Goal: Task Accomplishment & Management: Use online tool/utility

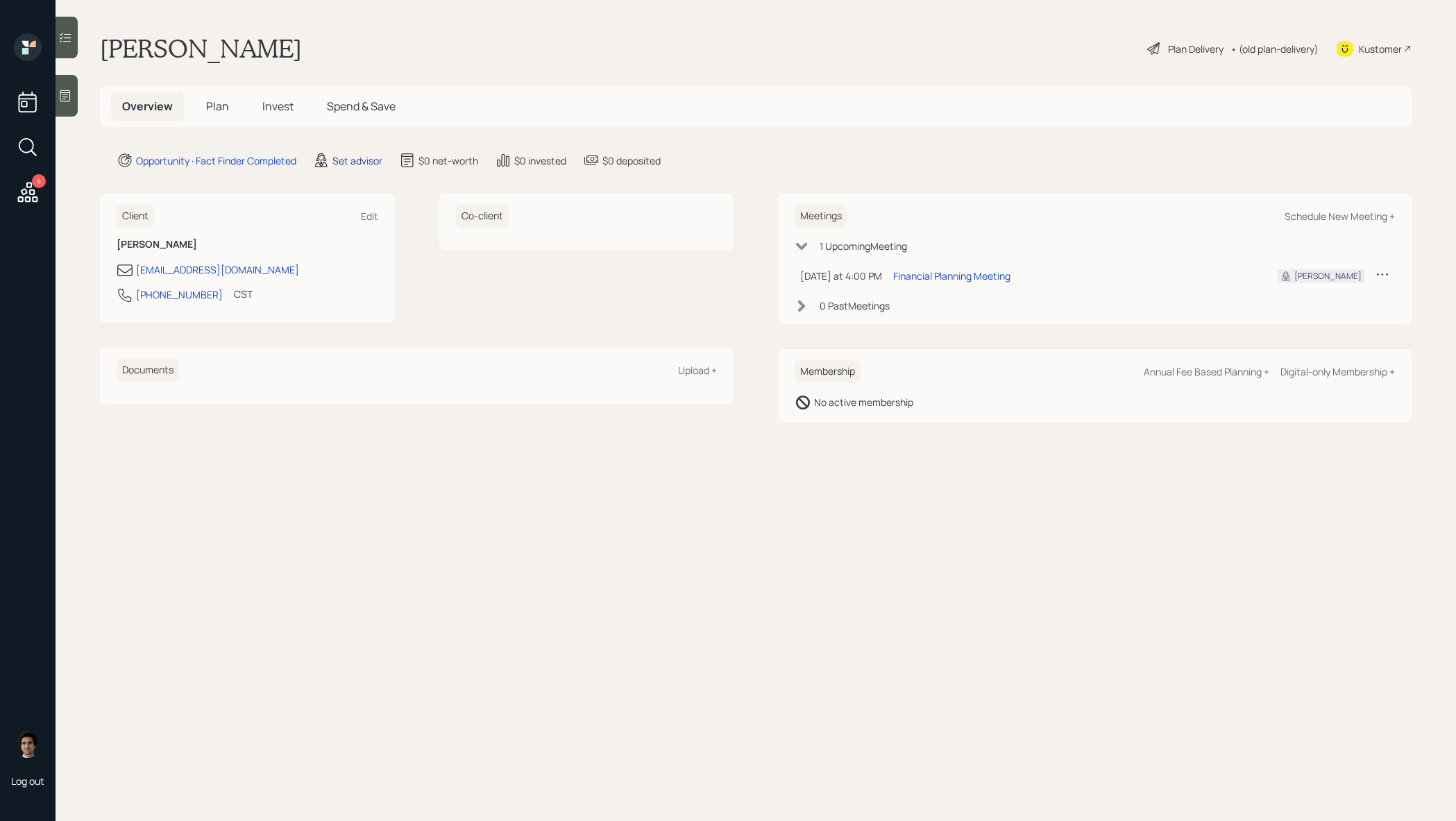
click at [371, 163] on div "Set advisor" at bounding box center [358, 161] width 50 height 15
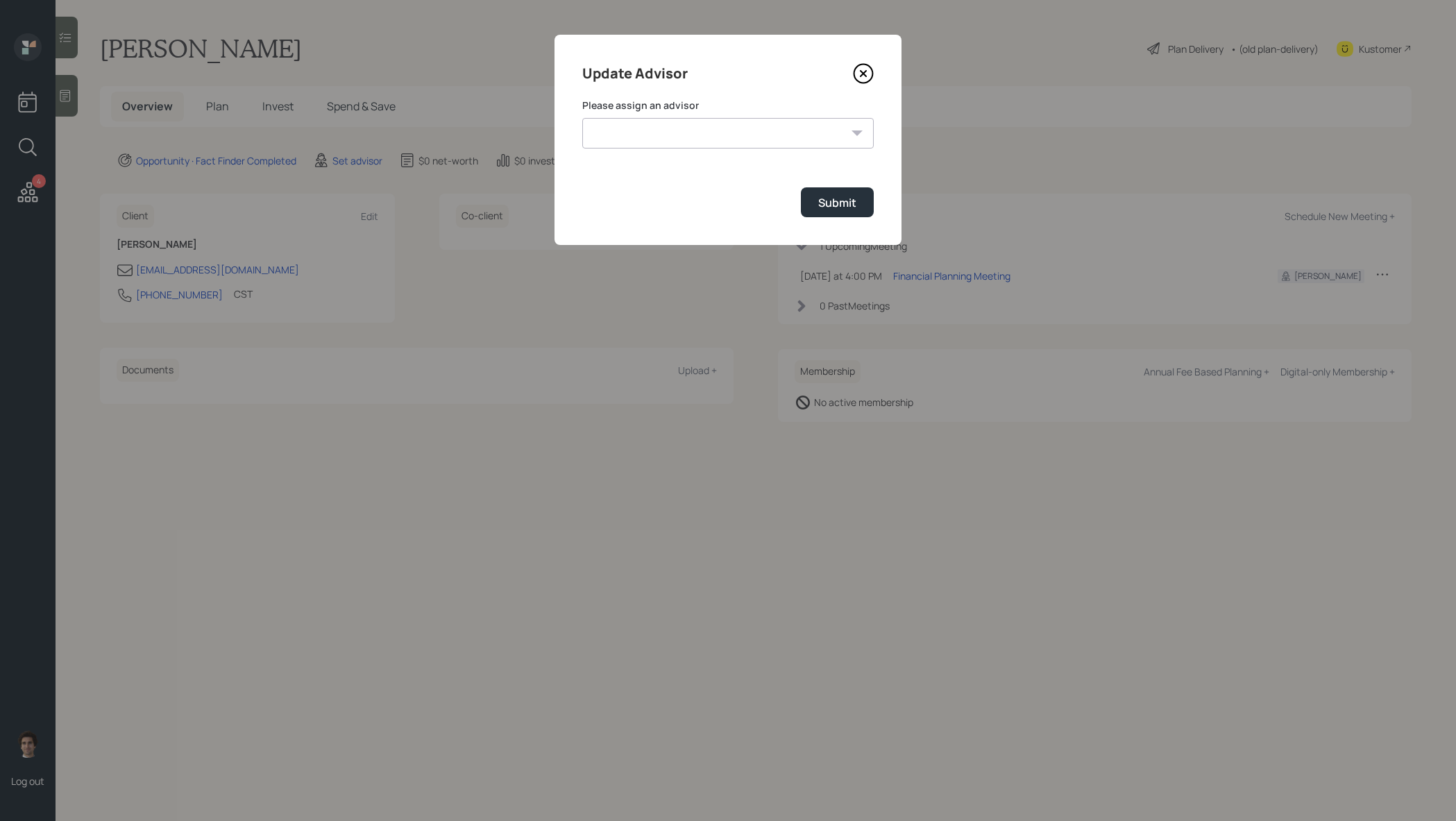
click at [852, 134] on div "[PERSON_NAME] [PERSON_NAME] [PERSON_NAME] [PERSON_NAME] End [PERSON_NAME] [PERS…" at bounding box center [728, 133] width 292 height 31
click at [787, 137] on select "James DiStasi Robby Grisanti Jonah Coleman Tyler End Treva Nostdahl Eric Schwar…" at bounding box center [728, 133] width 292 height 31
select select "59554aeb-d739-4552-90b9-0d27d70b4bf7"
click at [583, 118] on select "James DiStasi Robby Grisanti Jonah Coleman Tyler End Treva Nostdahl Eric Schwar…" at bounding box center [728, 133] width 292 height 31
click at [835, 205] on div "Submit" at bounding box center [837, 202] width 38 height 15
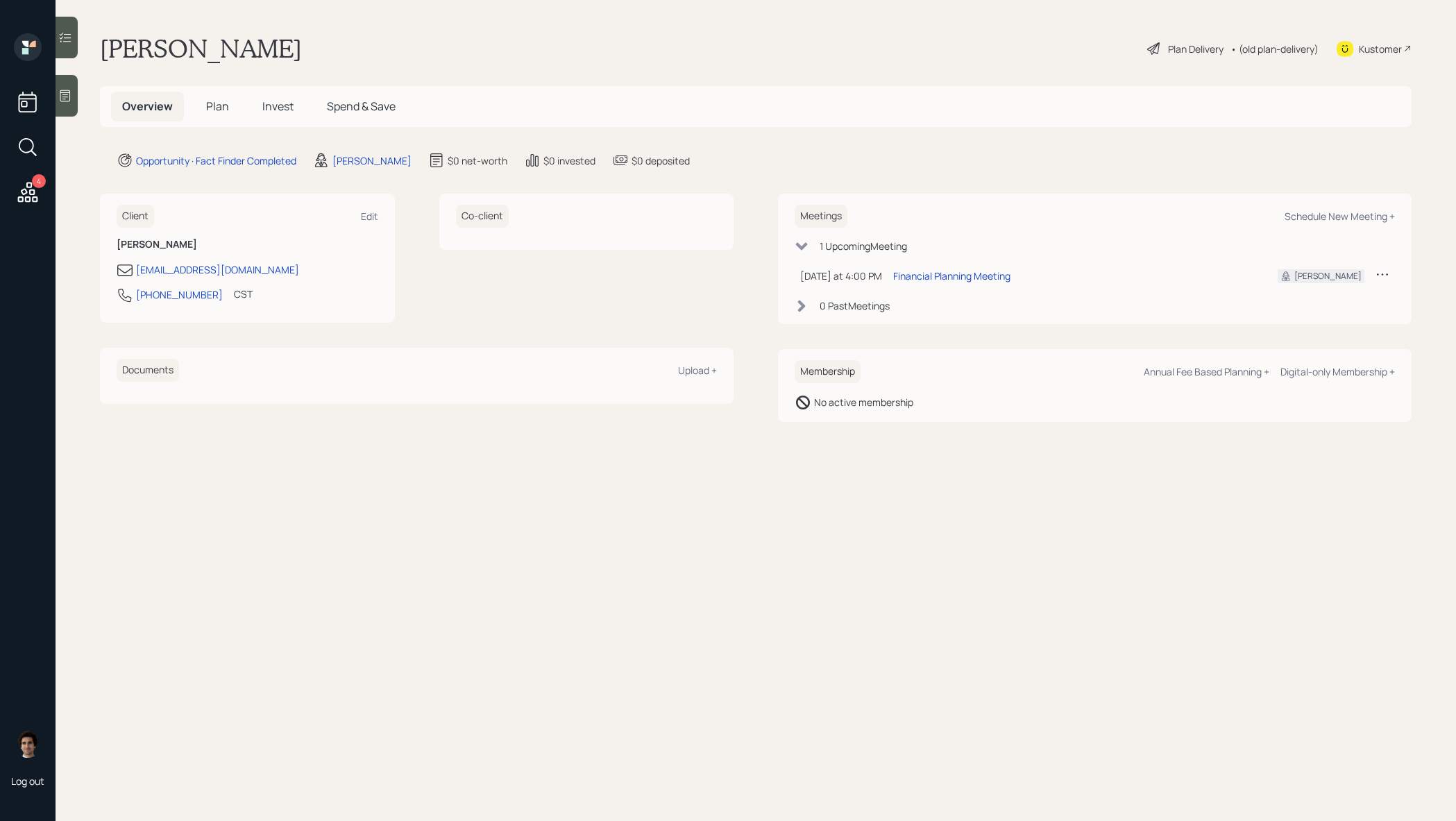
click at [64, 109] on div at bounding box center [67, 95] width 22 height 42
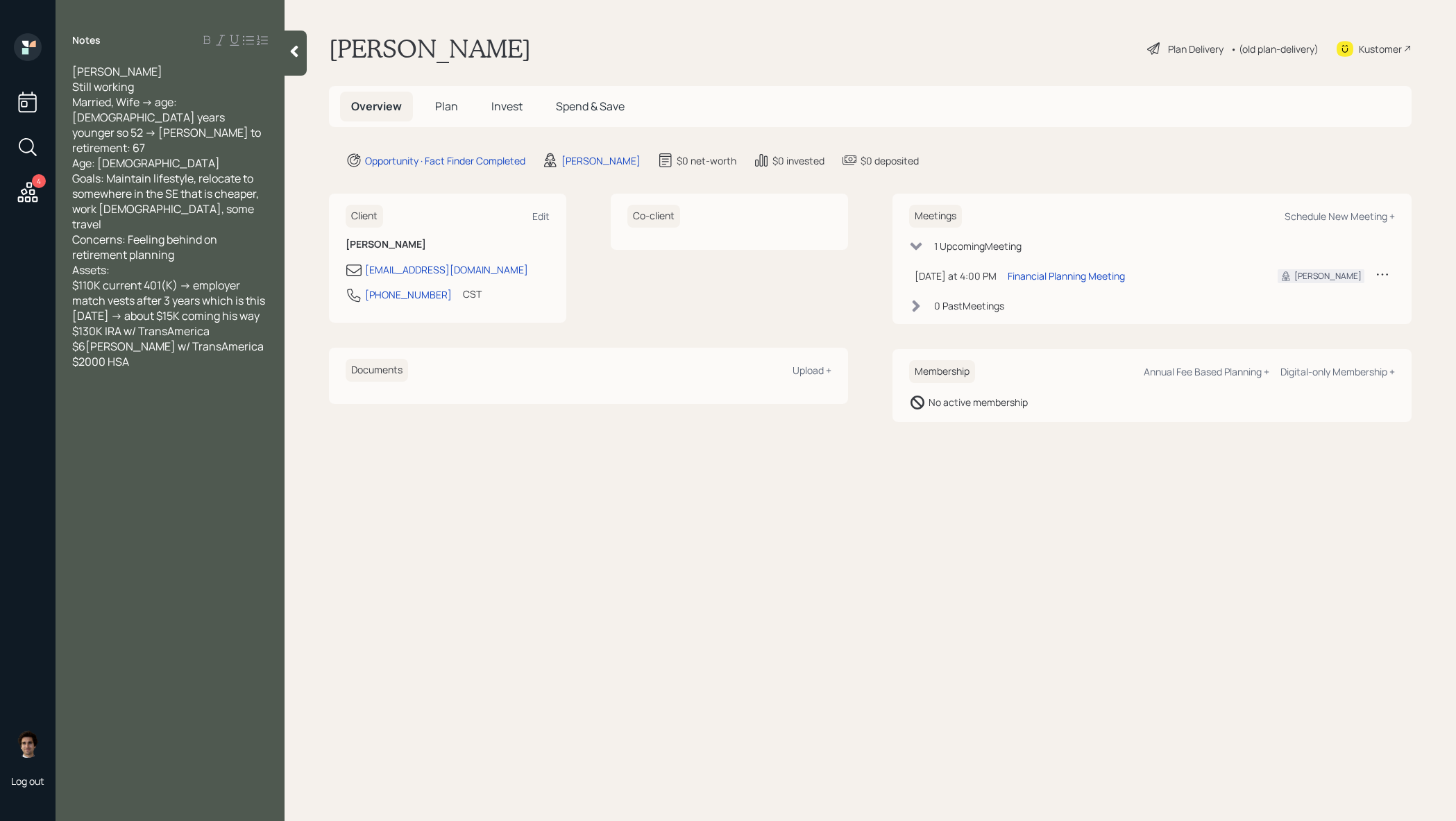
click at [445, 116] on h5 "Plan" at bounding box center [446, 106] width 45 height 30
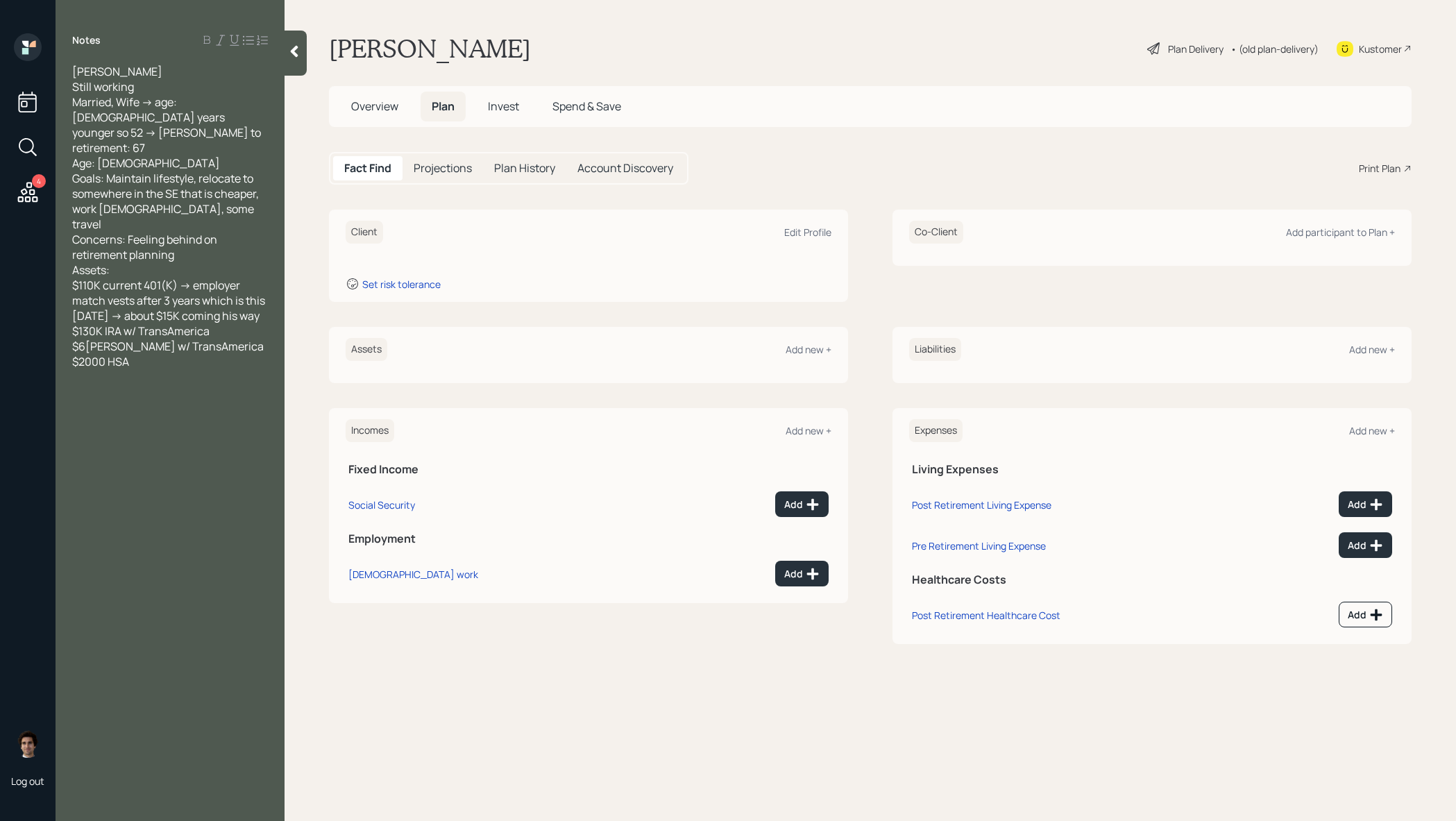
click at [1198, 44] on div "Plan Delivery" at bounding box center [1196, 49] width 56 height 15
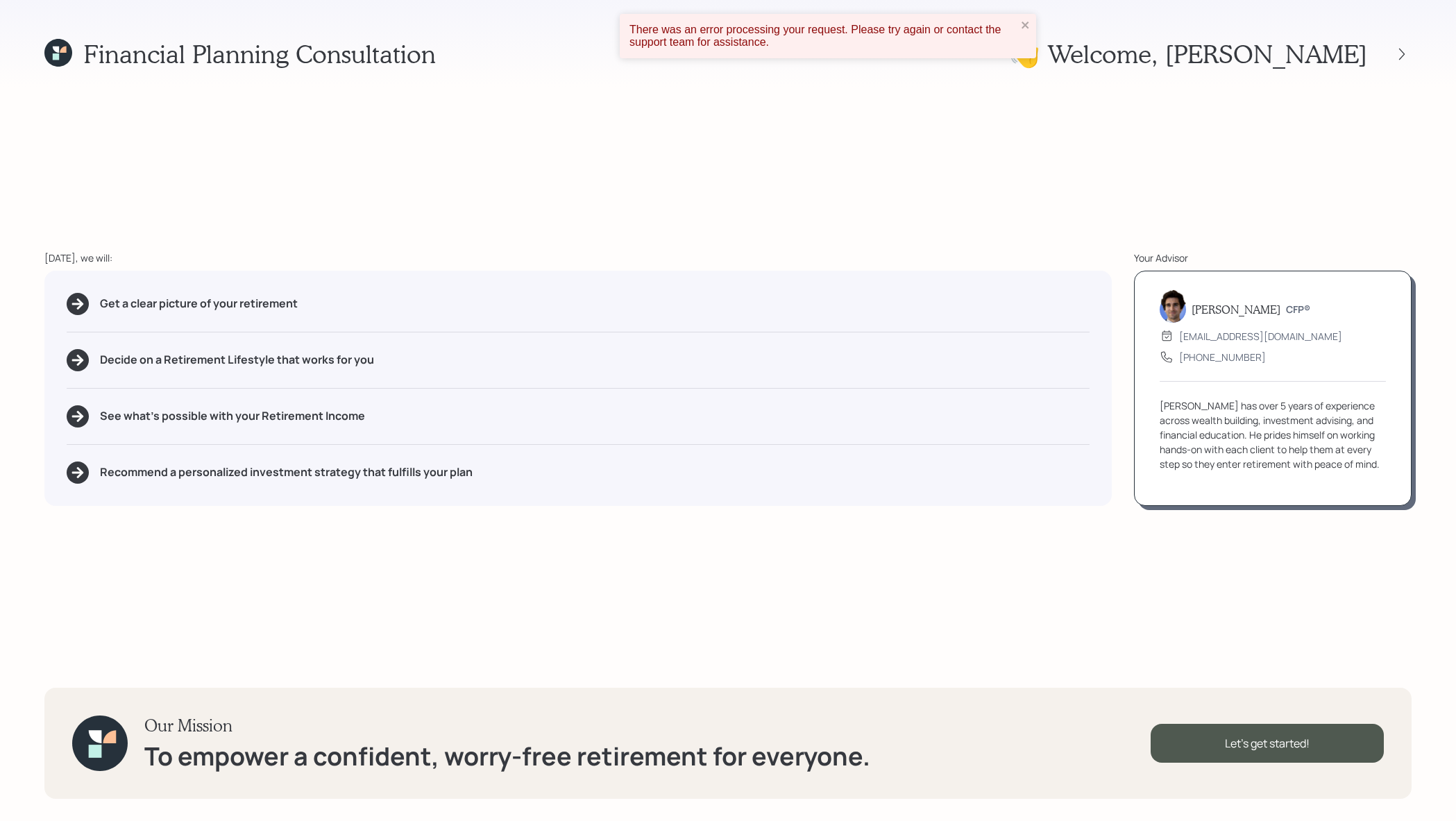
click at [1032, 28] on div "There was an error processing your request. Please try again or contact the sup…" at bounding box center [828, 36] width 417 height 45
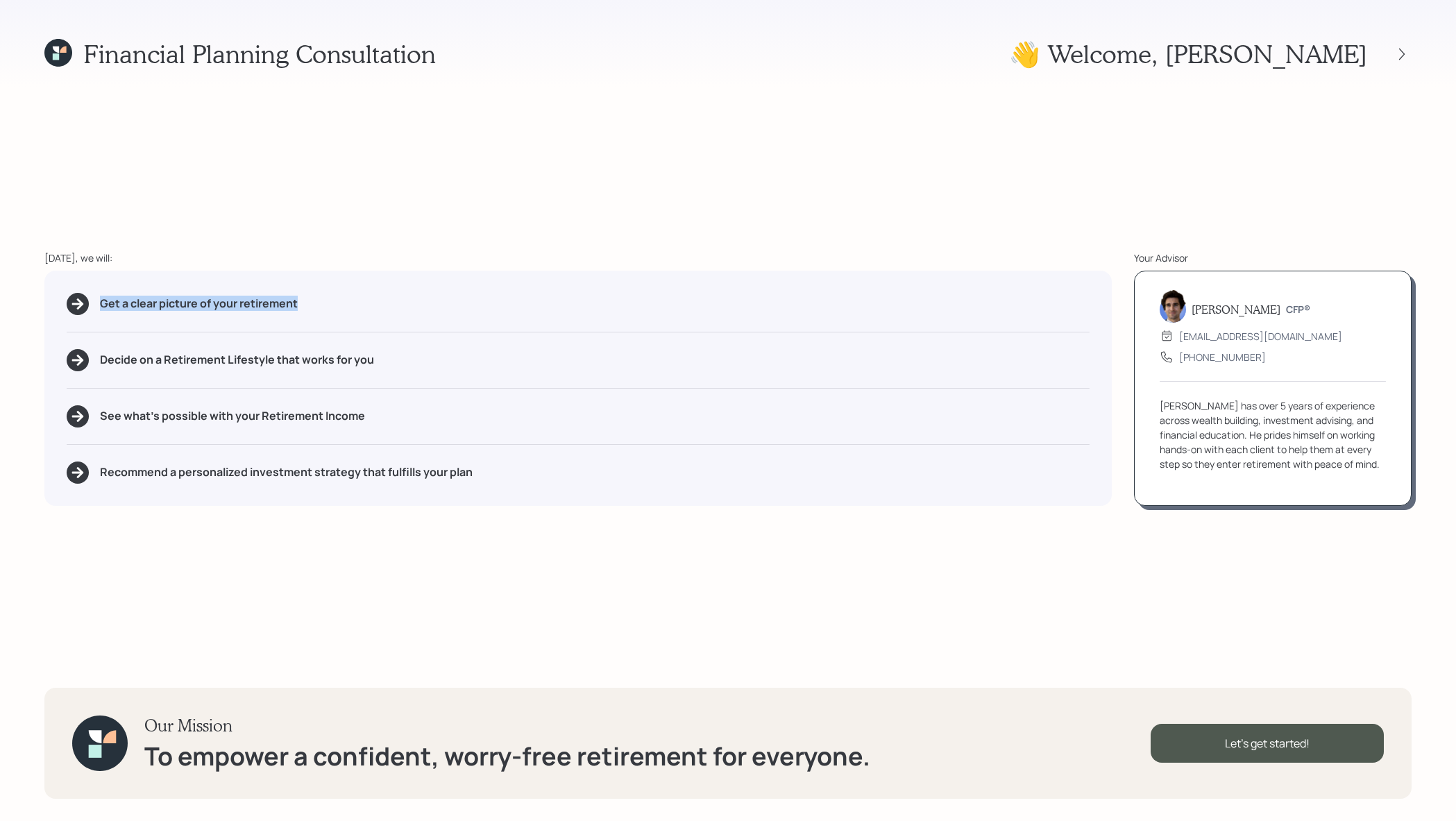
drag, startPoint x: 319, startPoint y: 301, endPoint x: 53, endPoint y: 299, distance: 266.0
click at [53, 299] on div "Get a clear picture of your retirement Decide on a Retirement Lifestyle that wo…" at bounding box center [578, 388] width 1067 height 235
click at [410, 371] on div "Get a clear picture of your retirement Decide on a Retirement Lifestyle that wo…" at bounding box center [578, 388] width 1067 height 235
drag, startPoint x: 390, startPoint y: 364, endPoint x: 164, endPoint y: 366, distance: 226.0
click at [164, 366] on div "Decide on a Retirement Lifestyle that works for you" at bounding box center [578, 361] width 1023 height 22
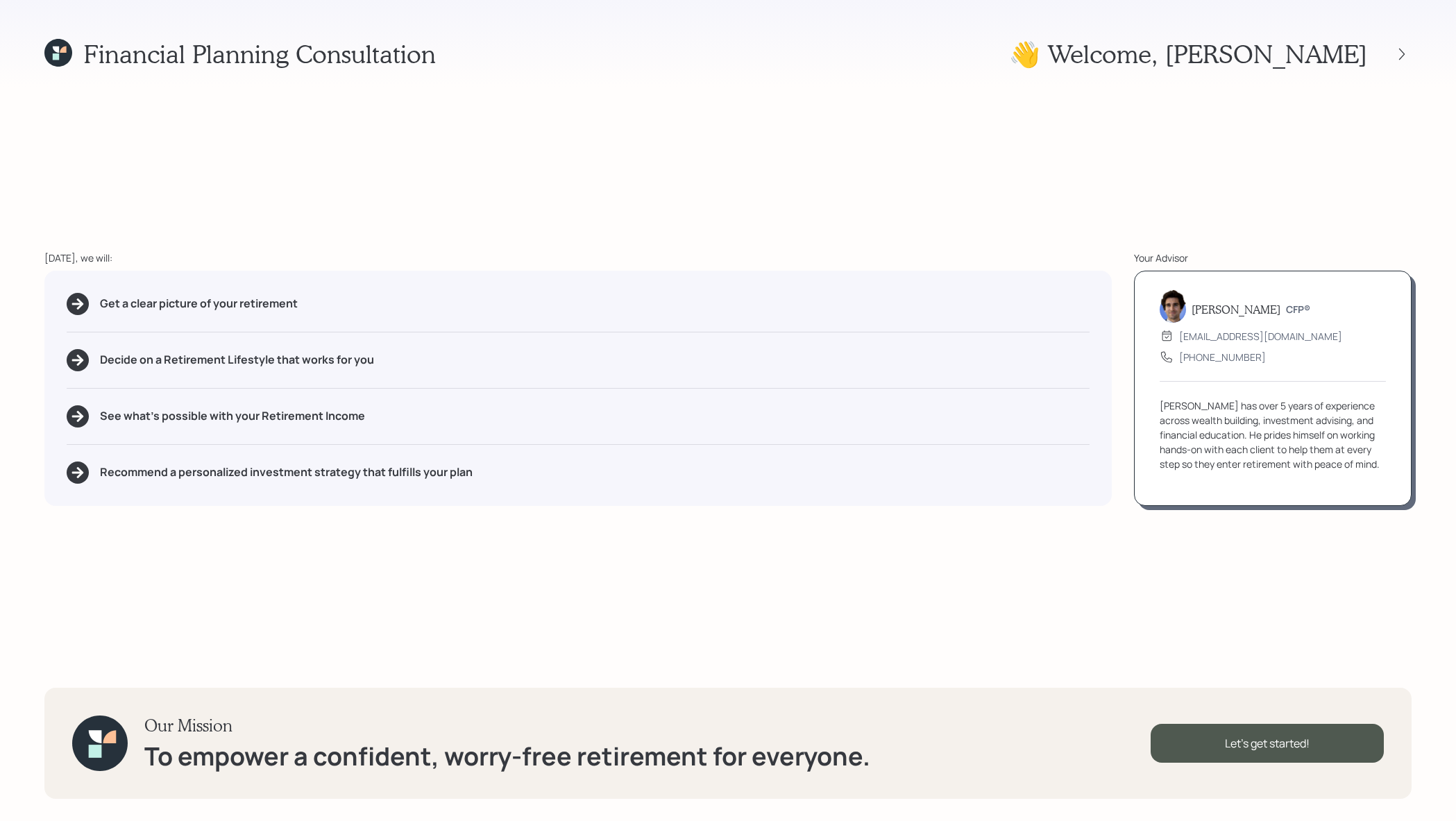
click at [327, 416] on h5 "See what's possible with your Retirement Income" at bounding box center [232, 416] width 265 height 13
drag, startPoint x: 379, startPoint y: 420, endPoint x: 261, endPoint y: 418, distance: 118.0
click at [261, 418] on div "See what's possible with your Retirement Income" at bounding box center [578, 417] width 1023 height 22
click at [392, 466] on h5 "Recommend a personalized investment strategy that fulfills your plan" at bounding box center [286, 472] width 373 height 13
click at [1232, 734] on div "Let's get started!" at bounding box center [1268, 744] width 233 height 39
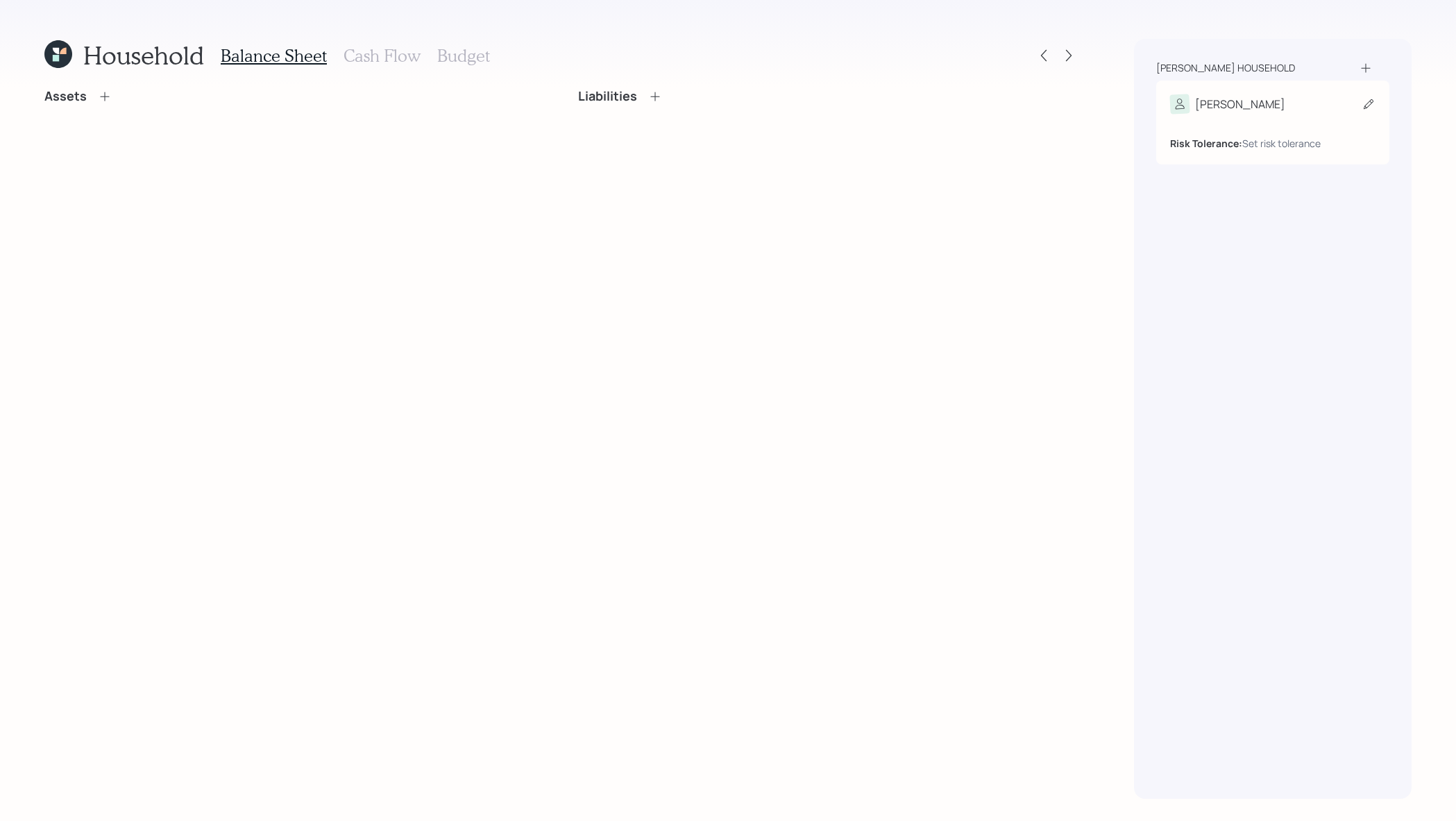
click at [1331, 83] on div "Joseph Risk Tolerance: Set risk tolerance" at bounding box center [1272, 122] width 233 height 84
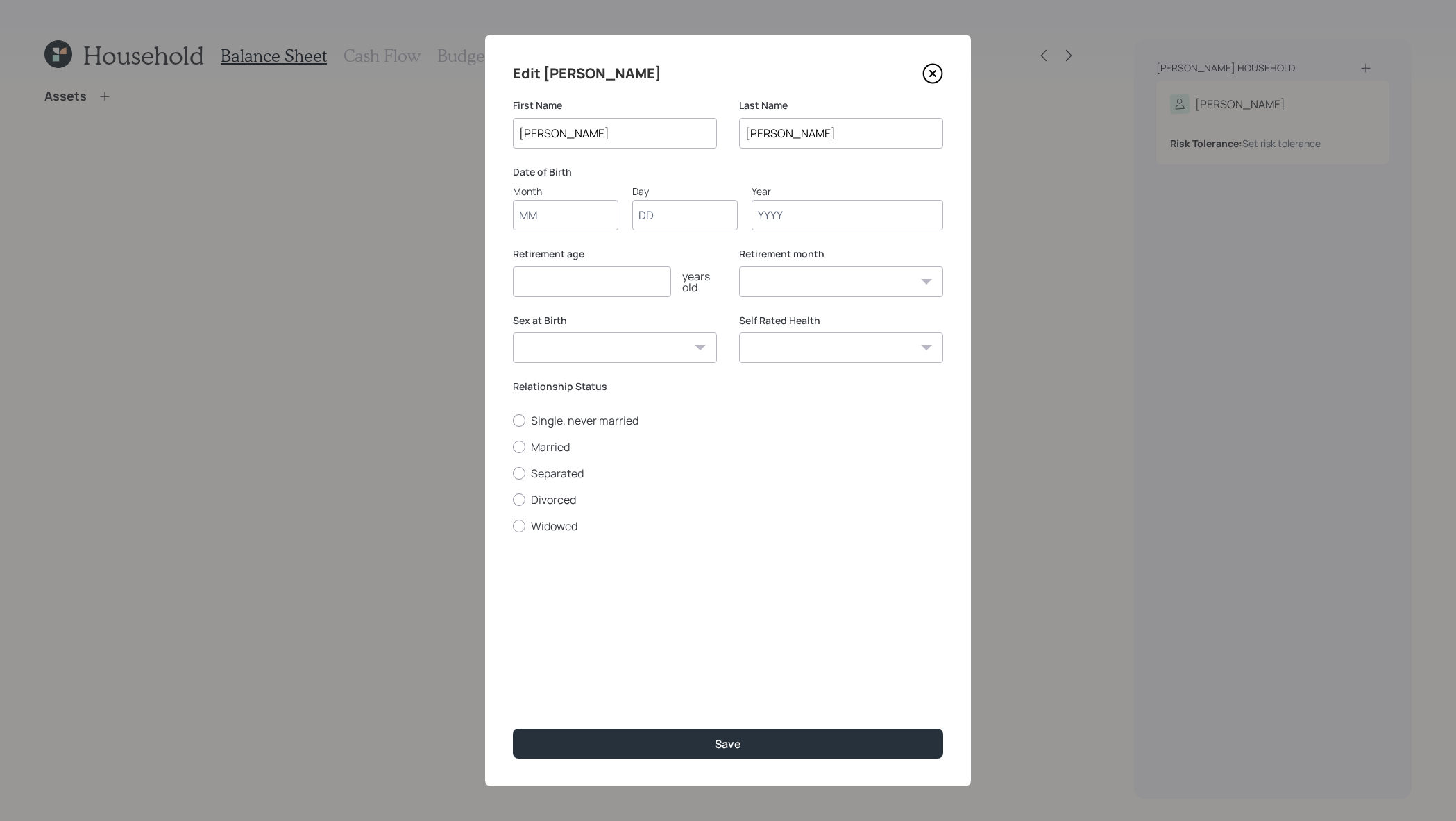
click at [563, 227] on input "Month" at bounding box center [565, 214] width 105 height 31
type input "07"
type input "12"
type input "1966"
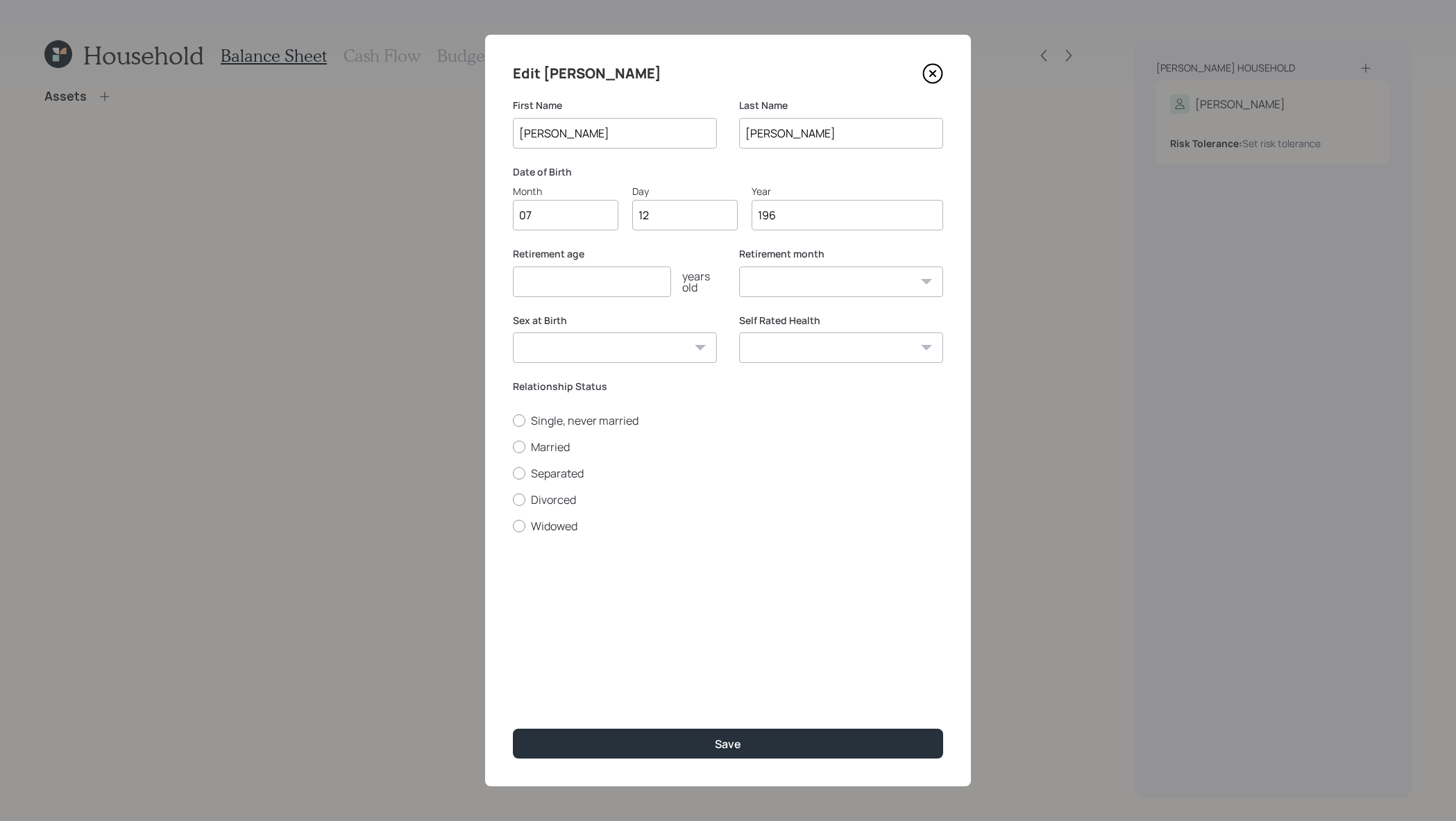
select select "7"
type input "1966"
click at [612, 294] on input "number" at bounding box center [592, 281] width 158 height 31
type input "67"
click at [658, 349] on select "Male Female Other / Prefer not to say" at bounding box center [614, 348] width 204 height 31
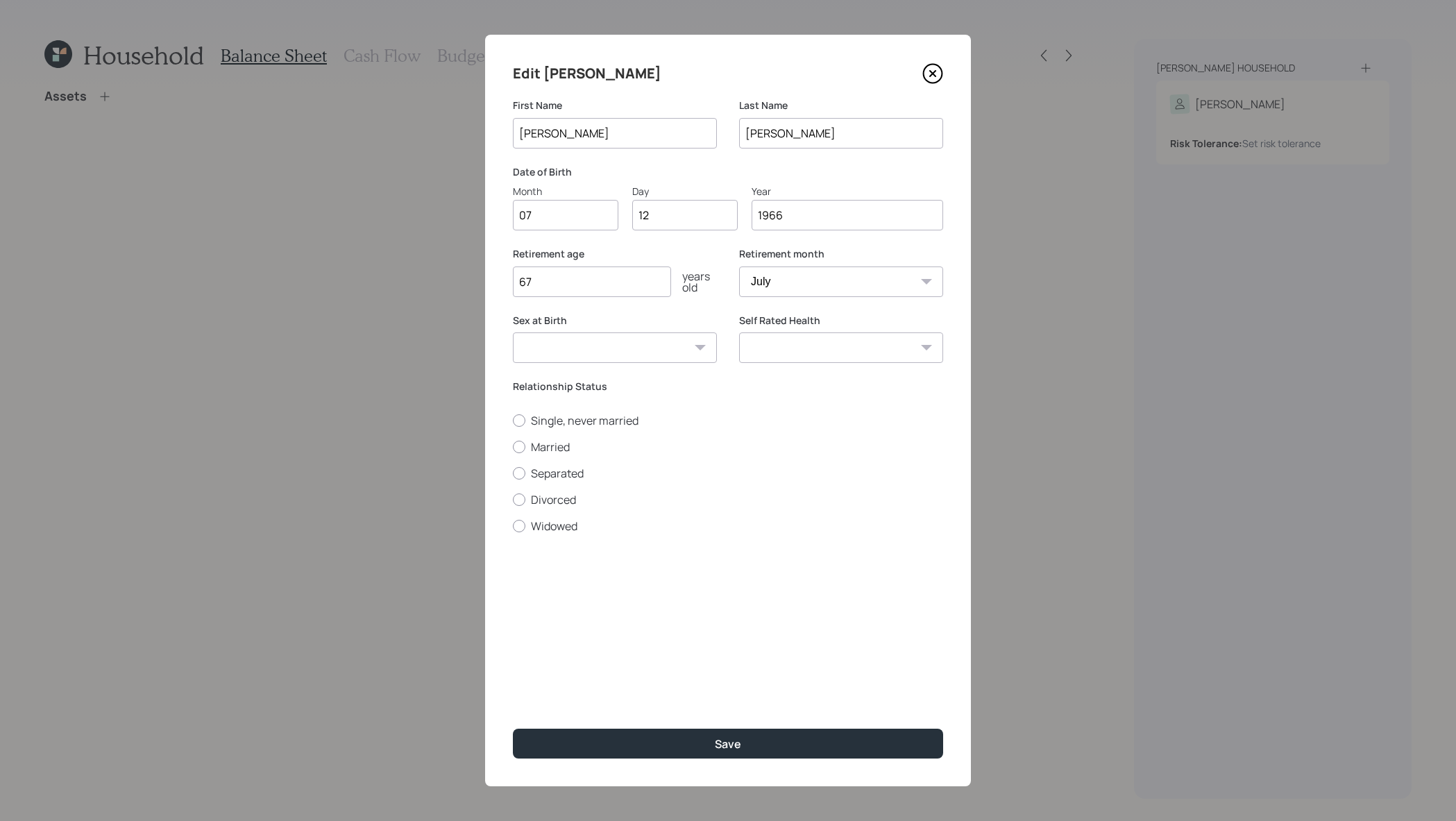
select select "male"
click at [513, 333] on select "Male Female Other / Prefer not to say" at bounding box center [614, 348] width 204 height 31
click at [553, 449] on label "Married" at bounding box center [728, 446] width 431 height 15
click at [513, 447] on input "Married" at bounding box center [513, 446] width 1 height 1
radio input "true"
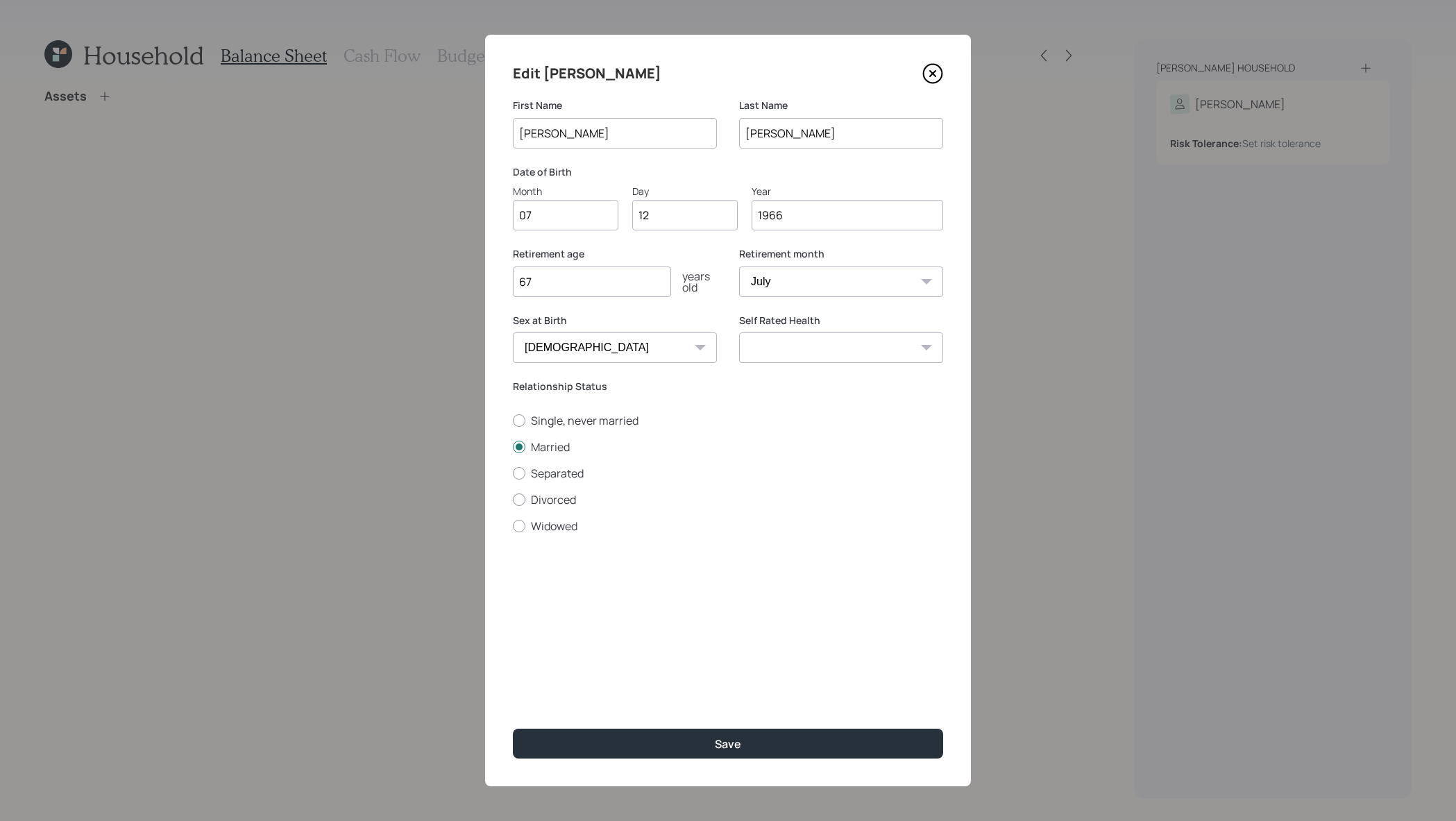
click at [877, 361] on select "Excellent Very Good Good Fair Poor" at bounding box center [841, 348] width 204 height 31
select select "very_good"
click at [739, 333] on select "Excellent Very Good Good Fair Poor" at bounding box center [841, 348] width 204 height 31
click at [727, 757] on button "Save" at bounding box center [728, 744] width 431 height 30
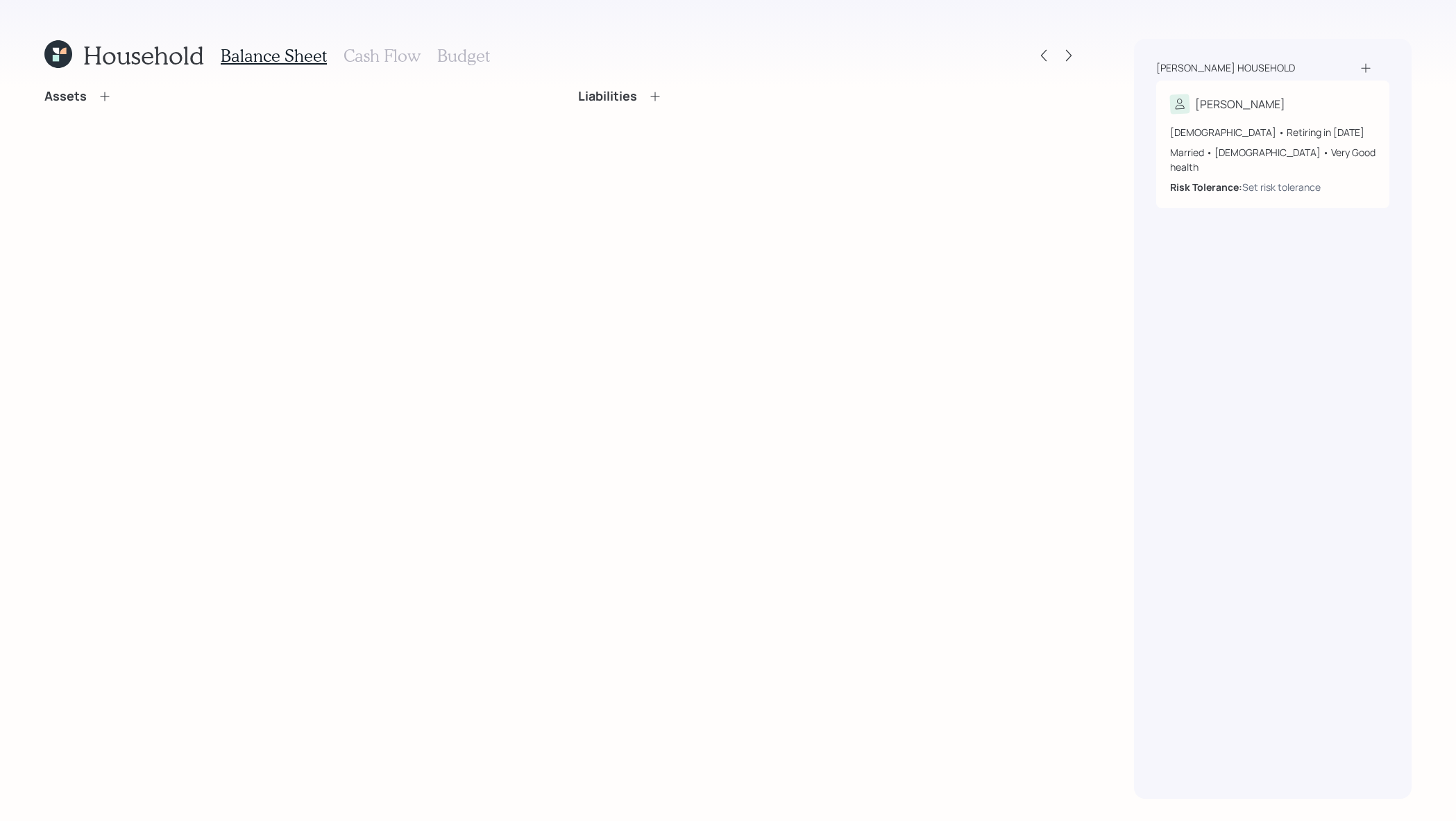
click at [1370, 68] on icon at bounding box center [1366, 68] width 14 height 14
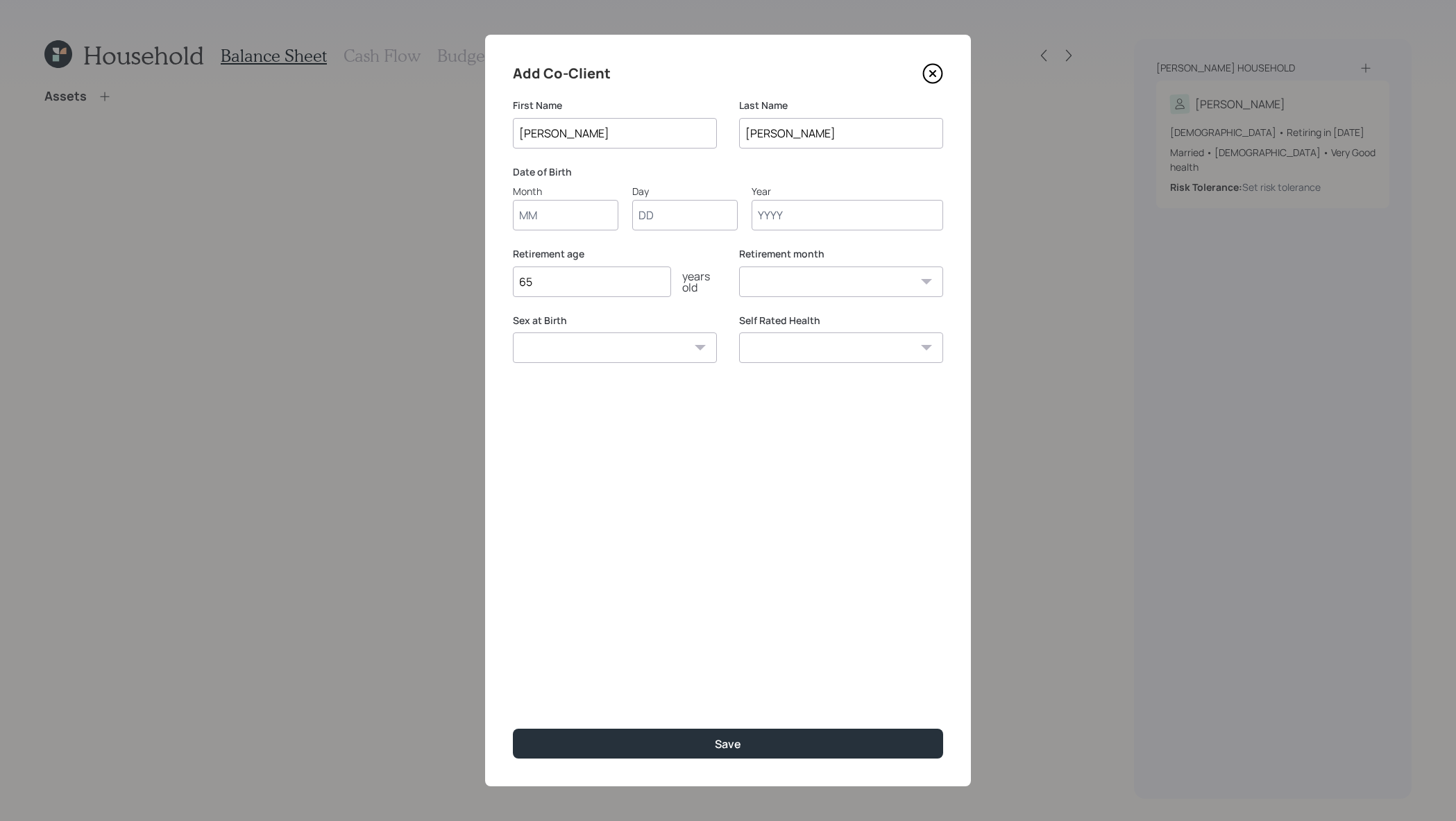
type input "Anne"
click at [572, 222] on input "Month" at bounding box center [565, 214] width 105 height 31
type input "11"
type input "06"
type input "1972"
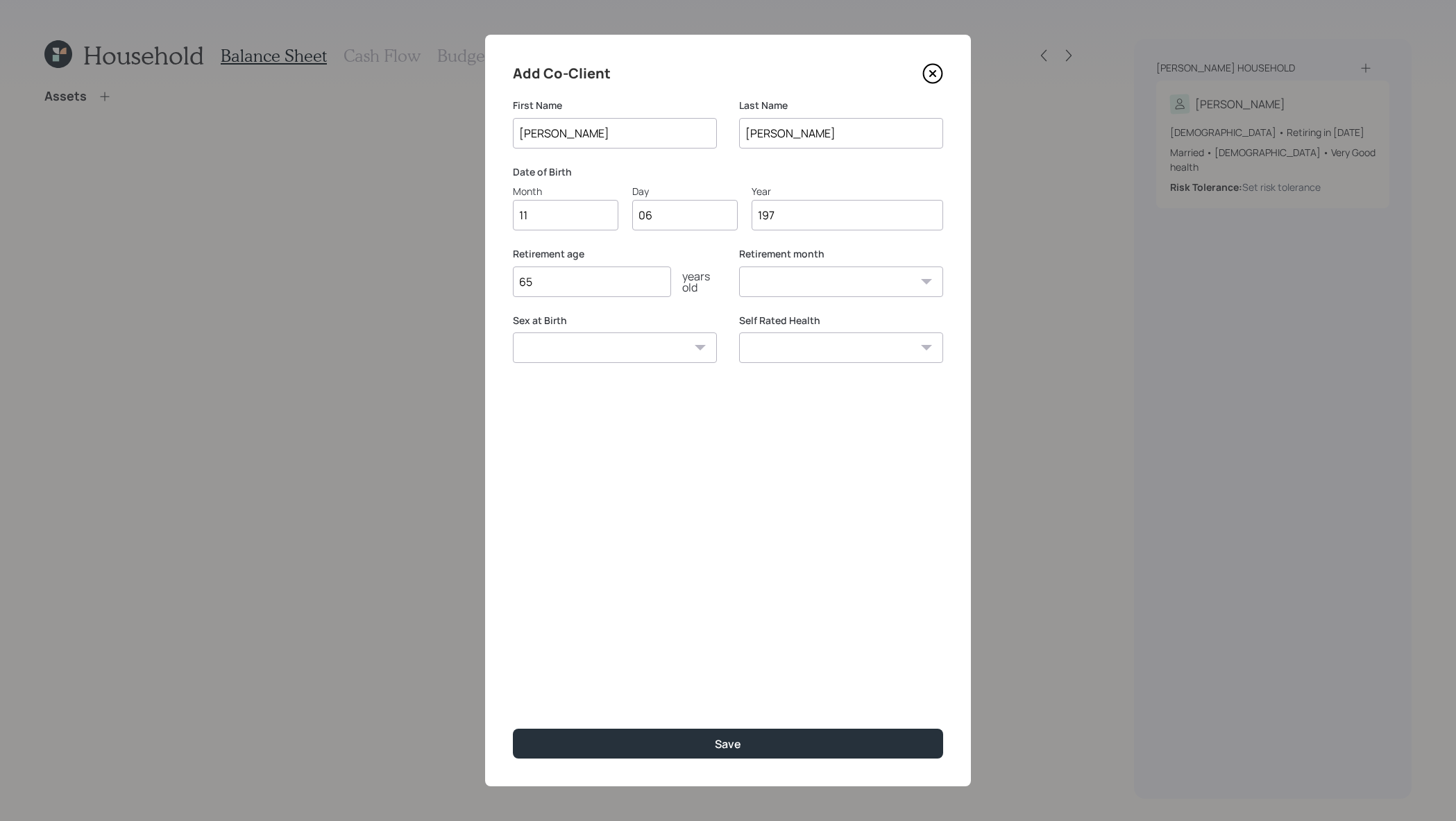
select select "11"
type input "1972"
click at [583, 281] on input "65" at bounding box center [592, 281] width 158 height 31
click at [602, 352] on select "Male Female Other / Prefer not to say" at bounding box center [614, 348] width 204 height 31
select select "female"
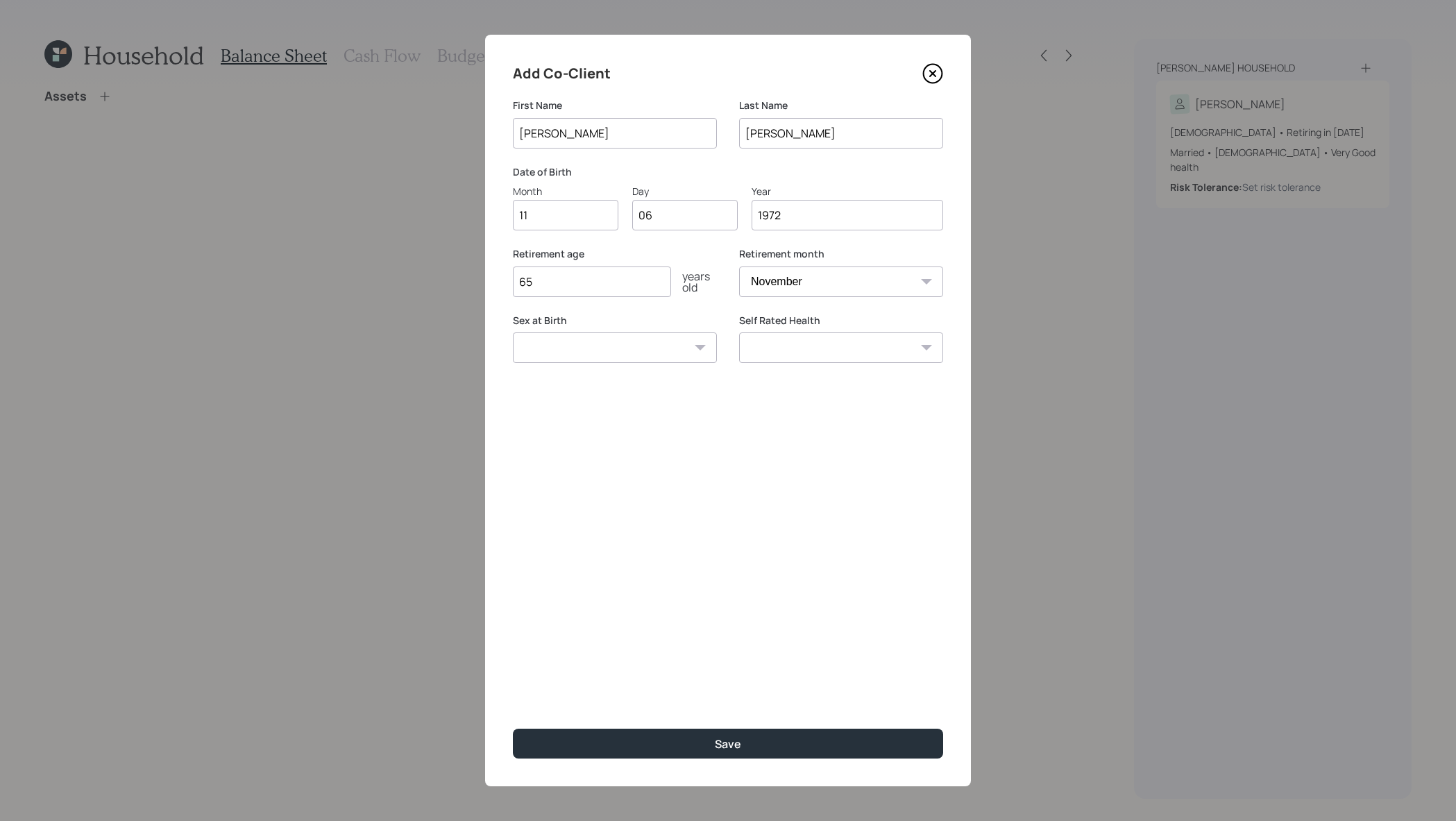
click at [513, 333] on select "Male Female Other / Prefer not to say" at bounding box center [614, 348] width 204 height 31
click at [833, 344] on select "Excellent Very Good Good Fair Poor" at bounding box center [841, 348] width 204 height 31
select select "good"
click at [739, 333] on select "Excellent Very Good Good Fair Poor" at bounding box center [841, 348] width 204 height 31
click at [831, 730] on button "Save" at bounding box center [728, 744] width 431 height 30
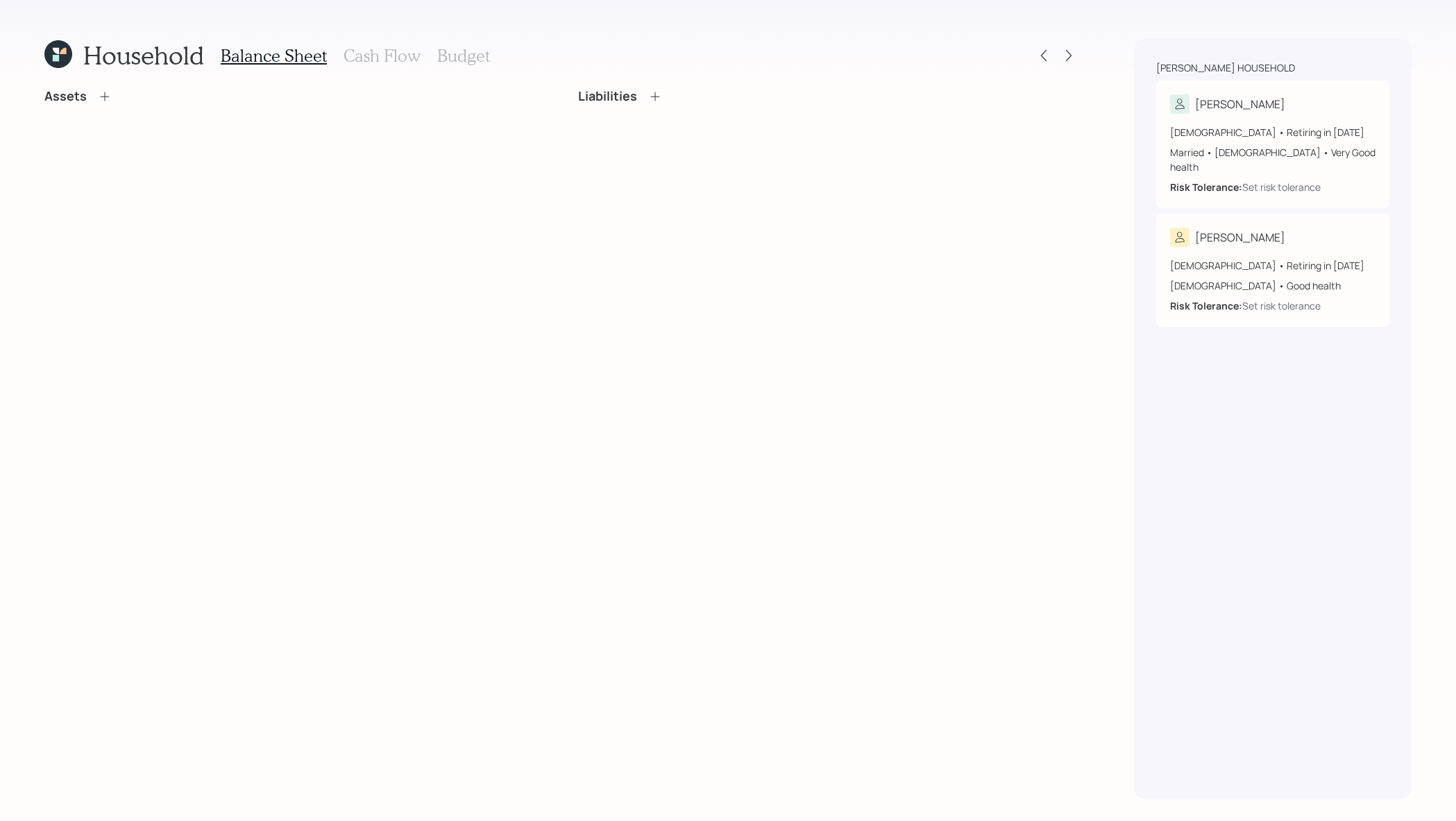
click at [103, 91] on icon at bounding box center [104, 96] width 14 height 14
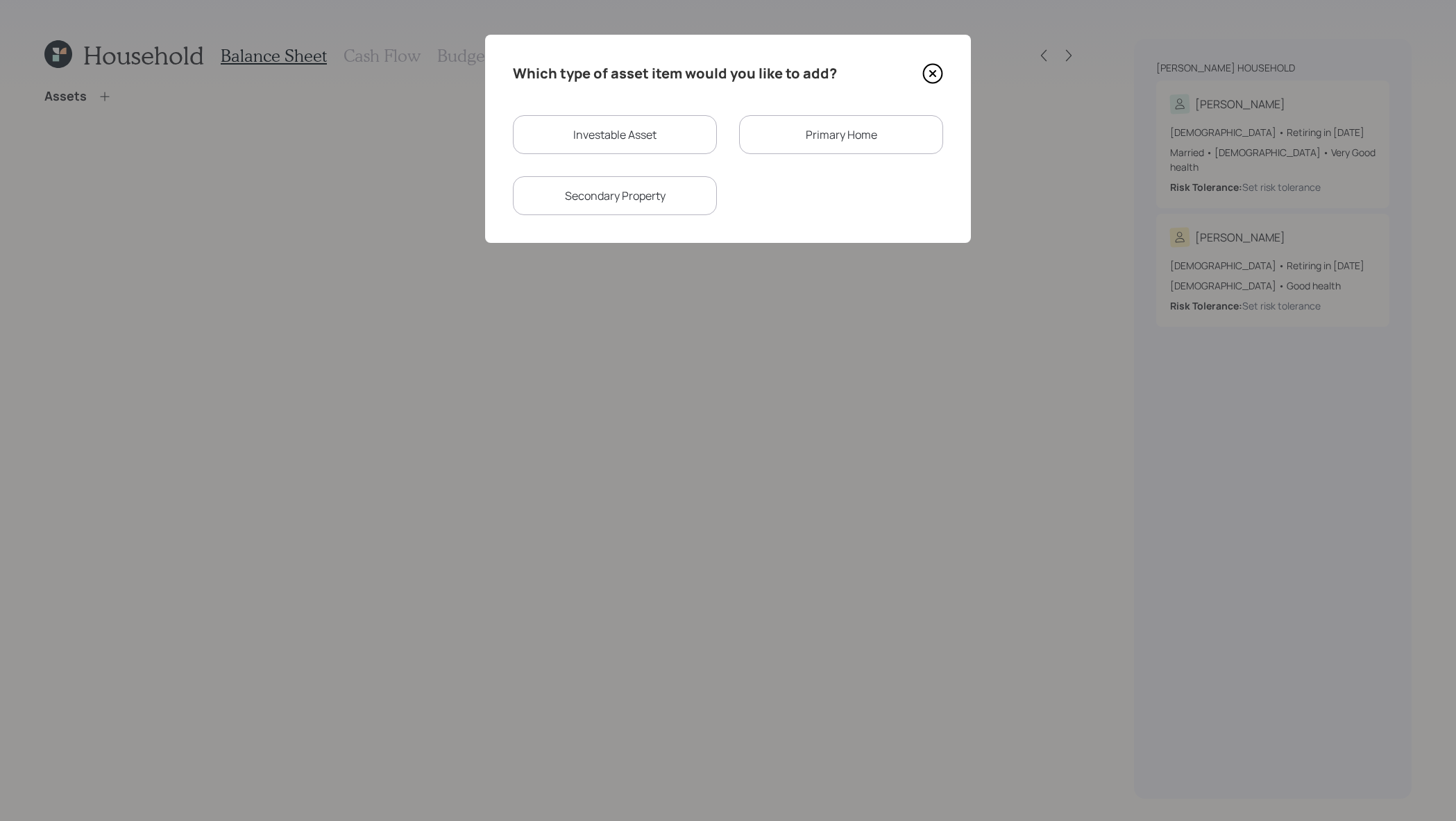
click at [691, 130] on div "Investable Asset" at bounding box center [614, 135] width 204 height 39
select select "taxable"
select select "balanced"
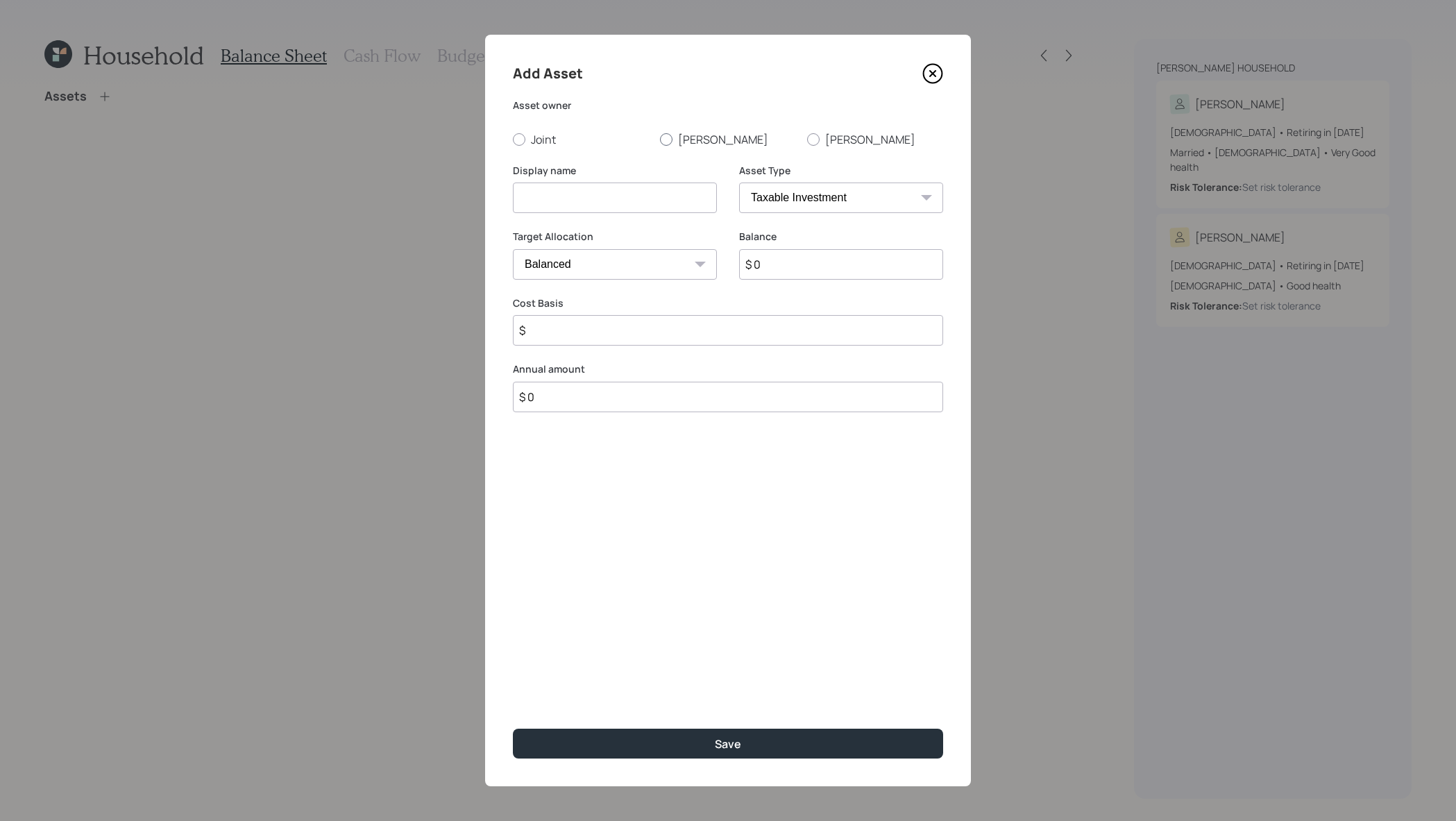
click at [700, 139] on label "Joseph" at bounding box center [728, 139] width 136 height 15
click at [660, 139] on input "Joseph" at bounding box center [659, 139] width 1 height 1
radio input "true"
click at [818, 190] on select "SEP IRA IRA Roth IRA 401(k) Roth 401(k) 403(b) Roth 403(b) 457(b) Roth 457(b) H…" at bounding box center [841, 198] width 204 height 31
select select "company_sponsored"
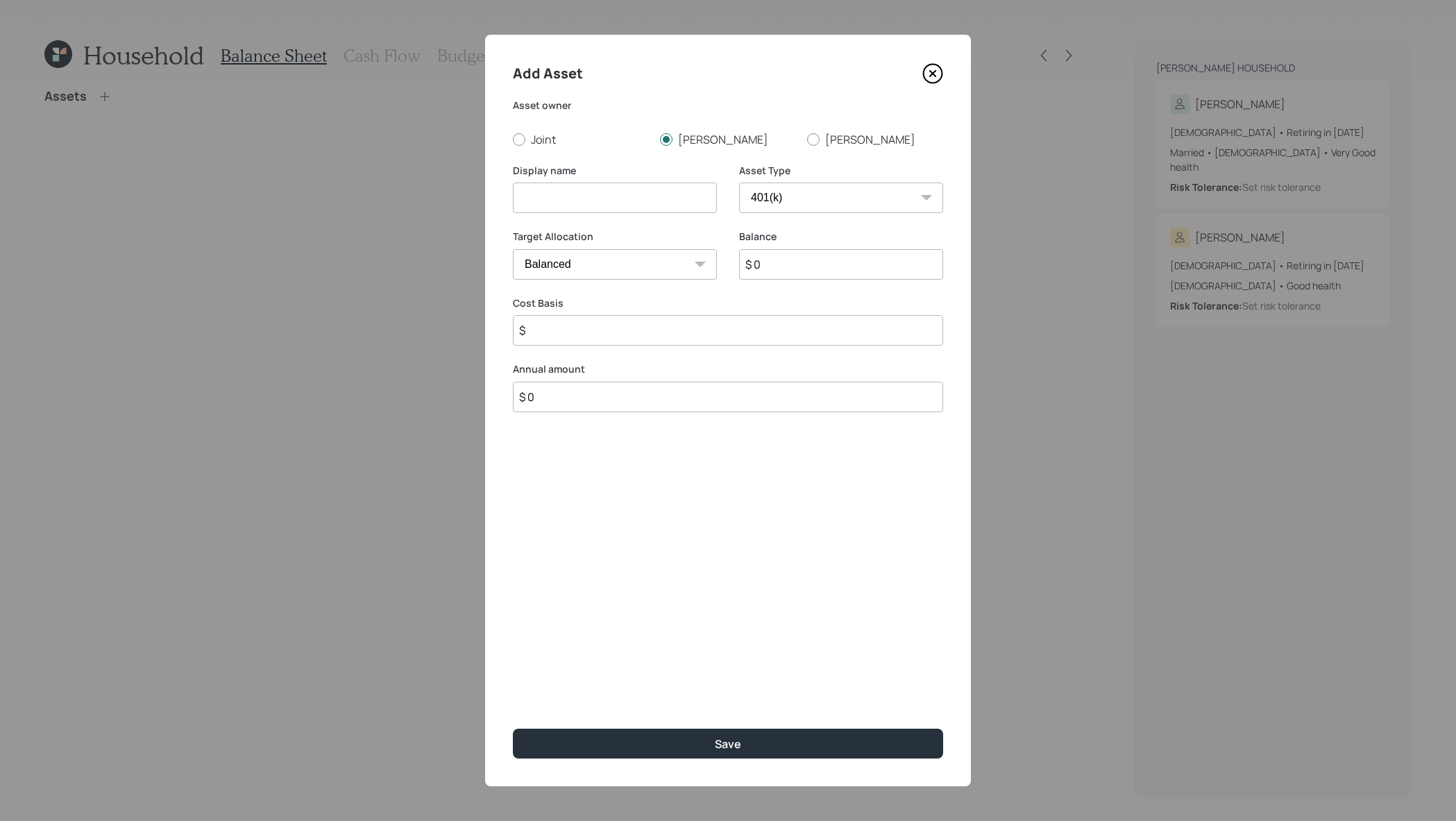
click at [739, 183] on select "SEP IRA IRA Roth IRA 401(k) Roth 401(k) 403(b) Roth 403(b) 457(b) Roth 457(b) H…" at bounding box center [841, 198] width 204 height 31
click at [614, 202] on input at bounding box center [614, 198] width 204 height 31
type input "Joseph's Current 401k"
click at [792, 270] on input "$ 0" at bounding box center [841, 264] width 204 height 31
type input "$ 140,000"
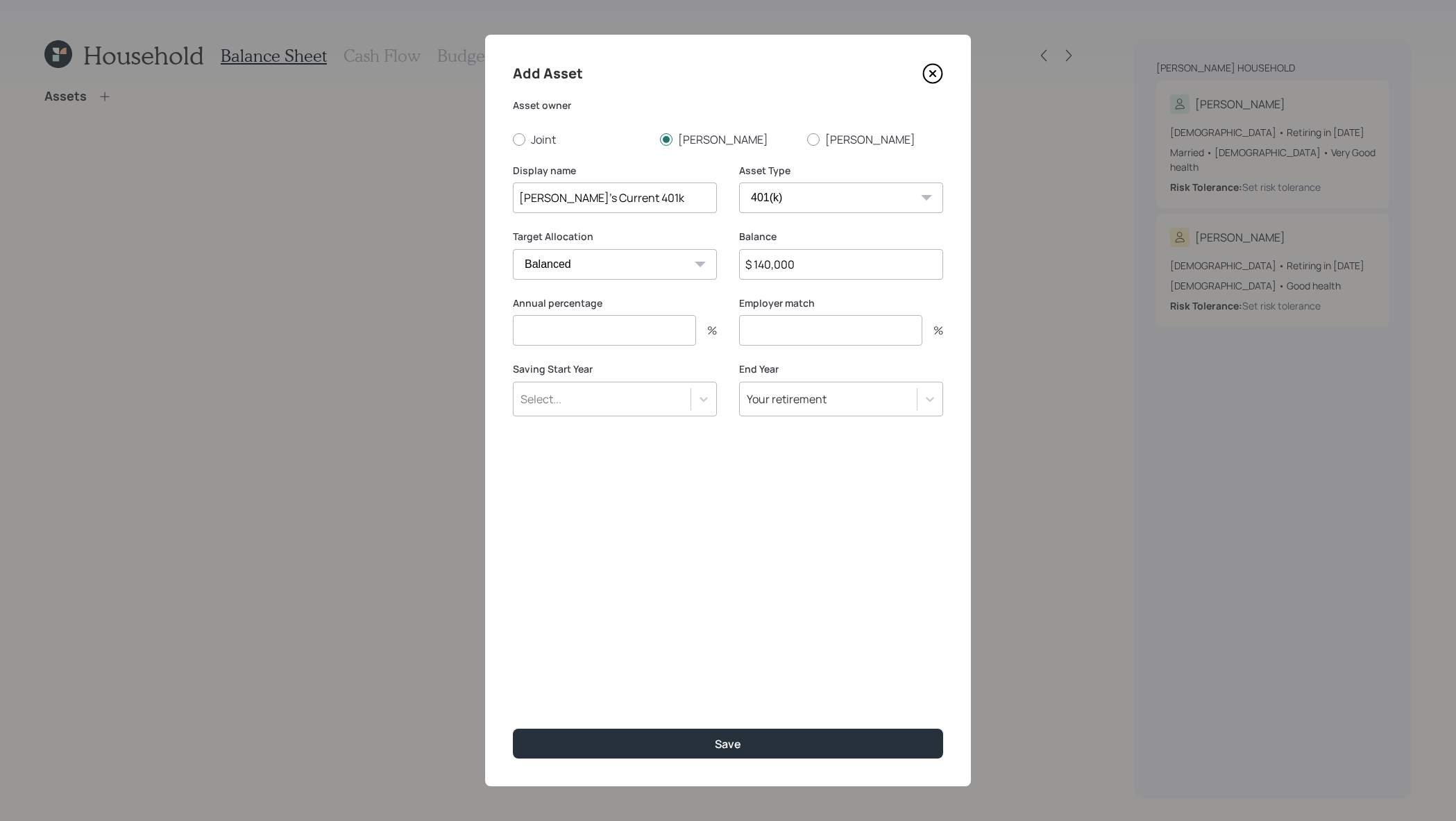
click at [701, 330] on div "%" at bounding box center [707, 330] width 21 height 11
click at [694, 330] on input "number" at bounding box center [604, 330] width 184 height 31
type input "100"
click at [810, 326] on input "number" at bounding box center [831, 330] width 184 height 31
click at [829, 296] on label "Employer match" at bounding box center [841, 303] width 204 height 14
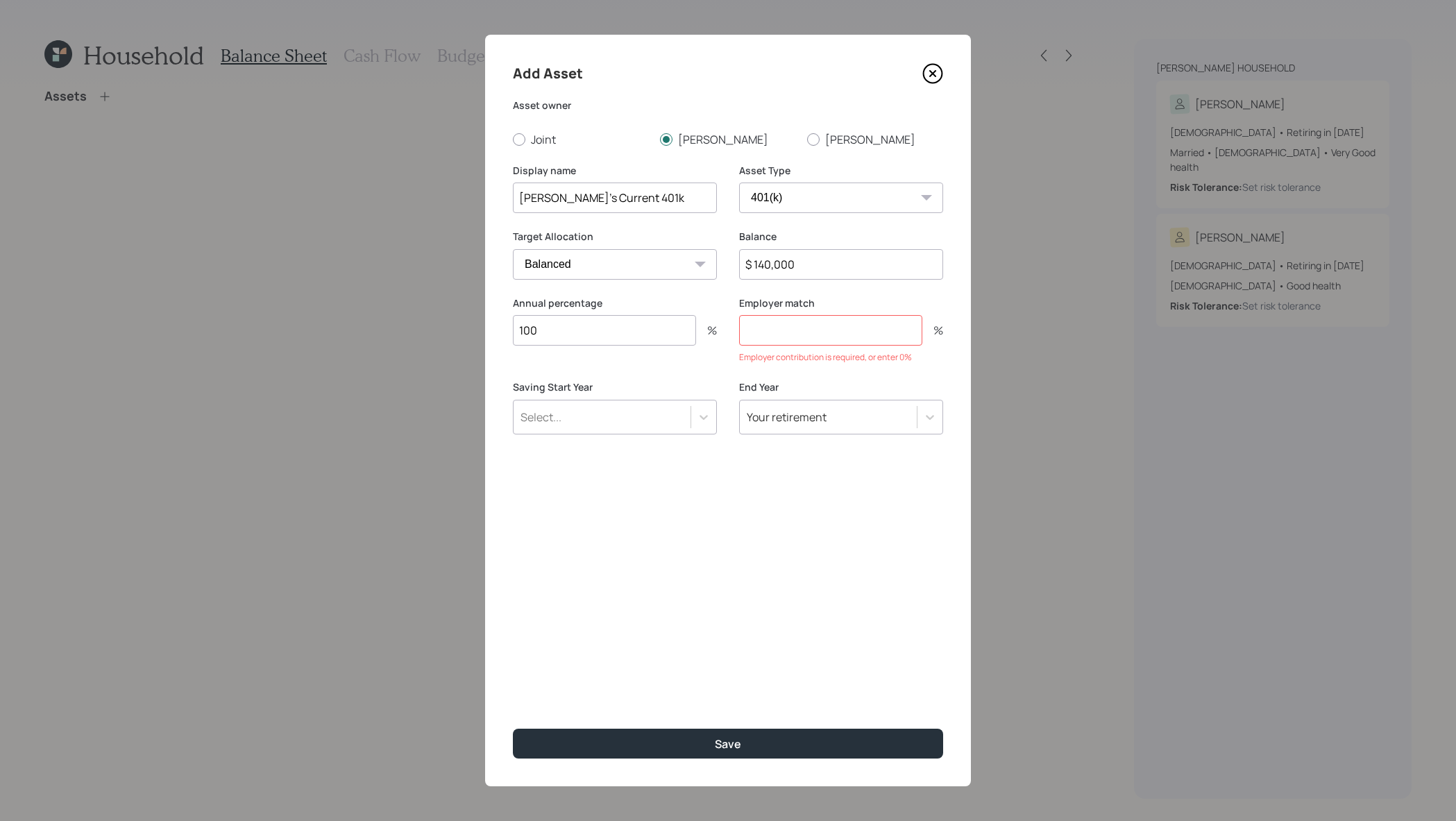
click at [829, 325] on input "number" at bounding box center [831, 330] width 184 height 31
click at [670, 436] on div "Saving Start Year Select..." at bounding box center [614, 416] width 204 height 71
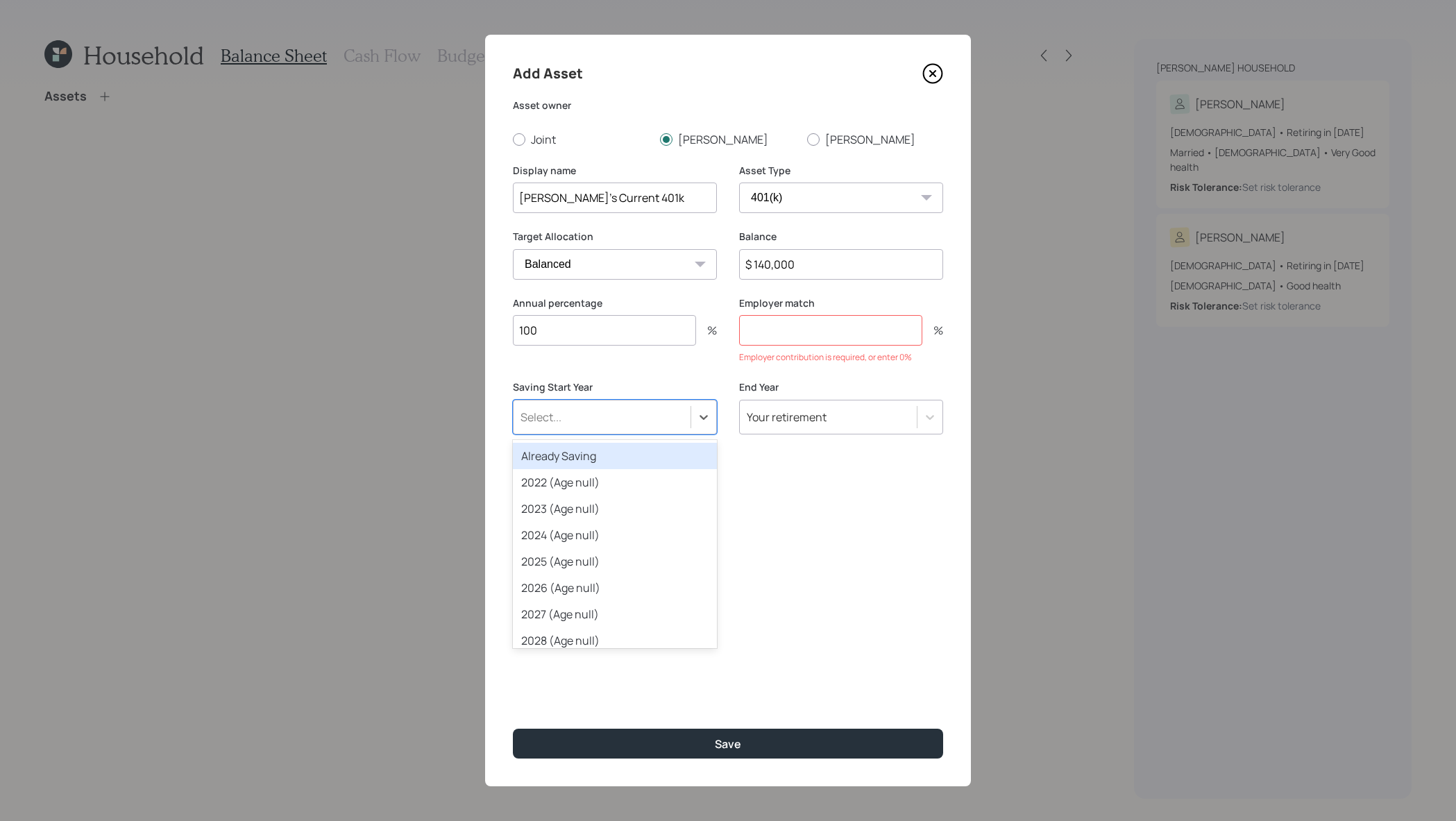
click at [671, 425] on div "Select..." at bounding box center [602, 417] width 177 height 23
click at [671, 463] on div "Already Saving" at bounding box center [614, 456] width 204 height 26
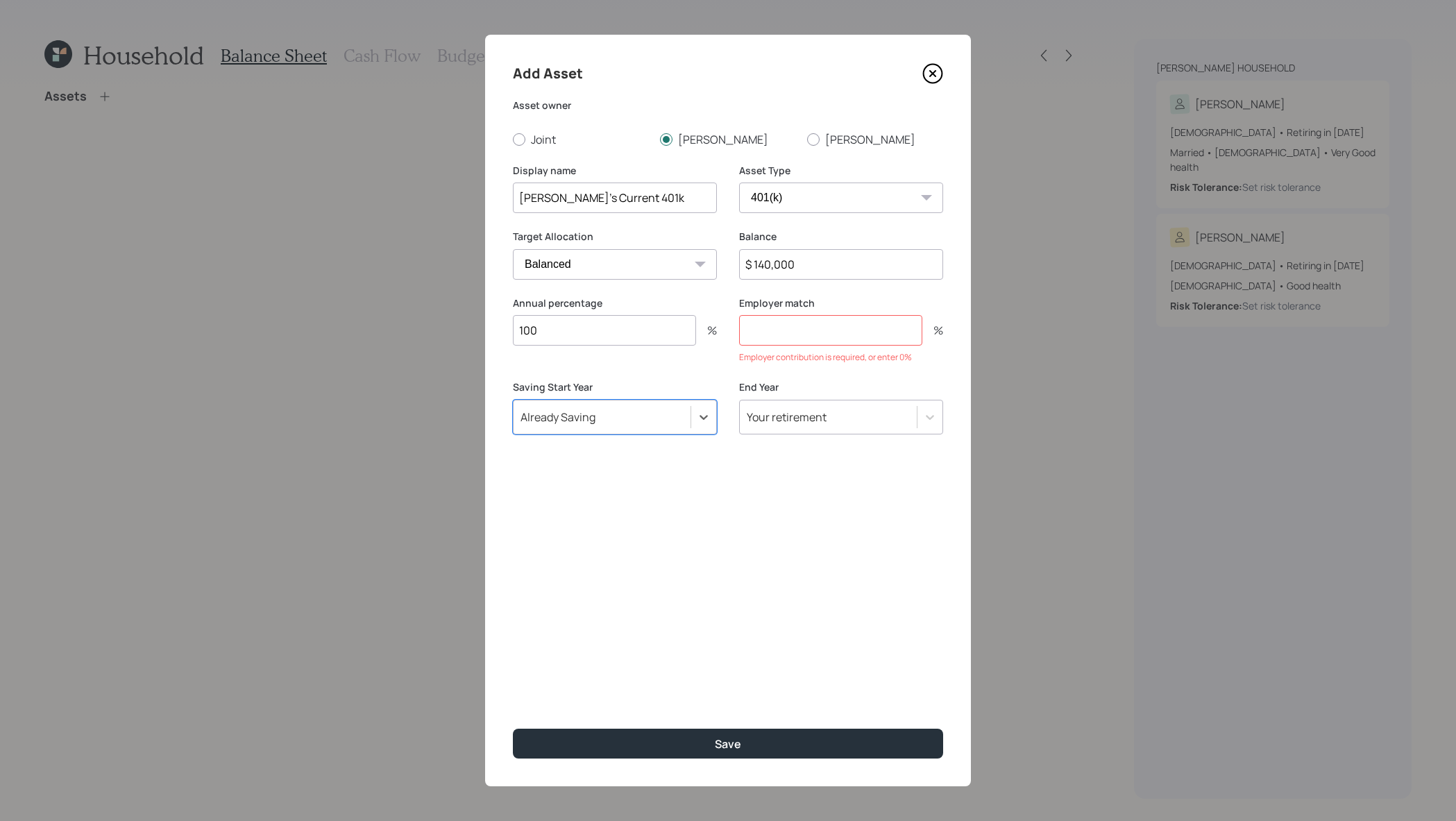
click at [835, 327] on input "number" at bounding box center [831, 330] width 184 height 31
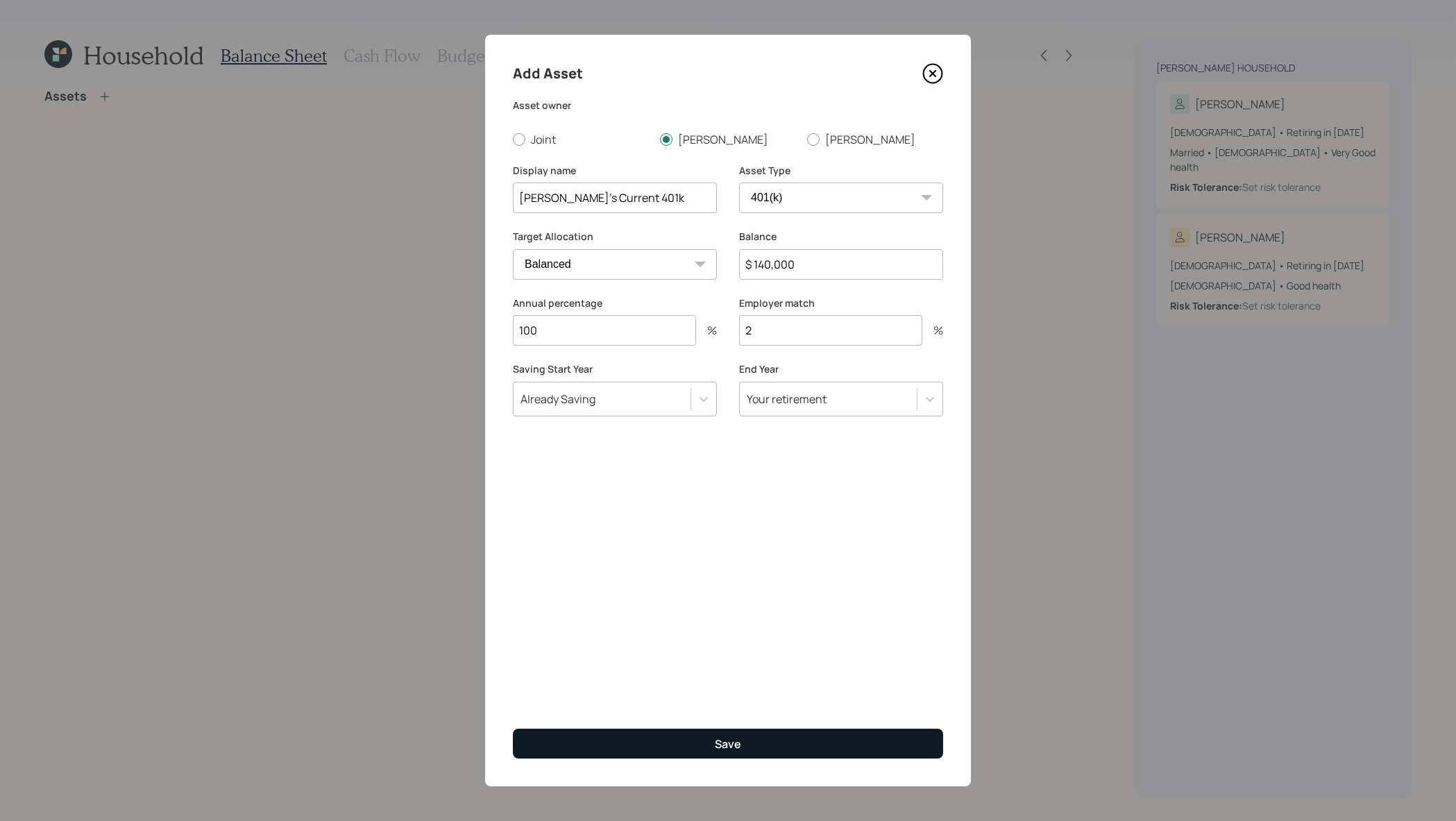
type input "2"
click at [749, 744] on button "Save" at bounding box center [728, 744] width 431 height 30
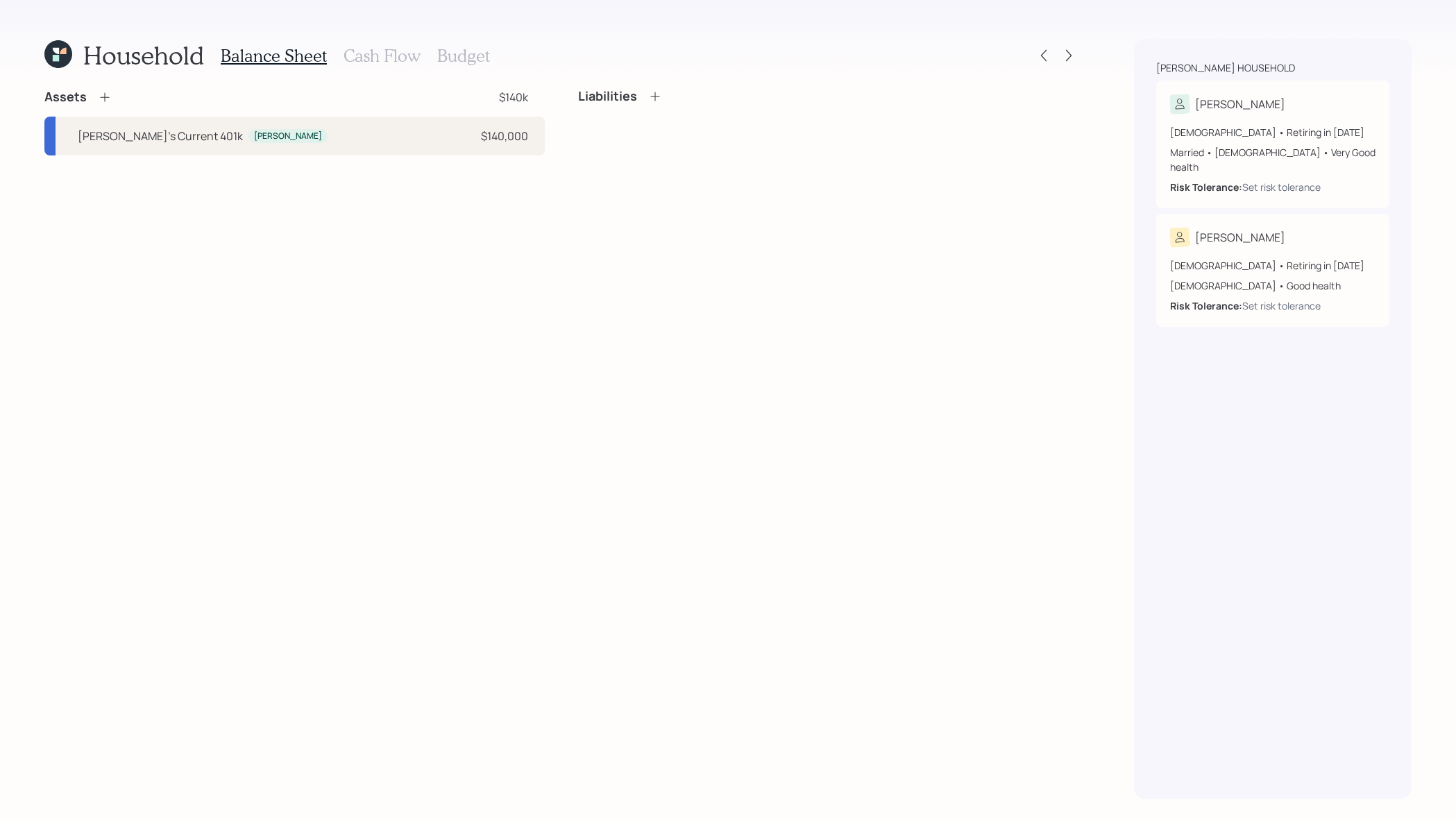
click at [101, 94] on icon at bounding box center [104, 97] width 14 height 14
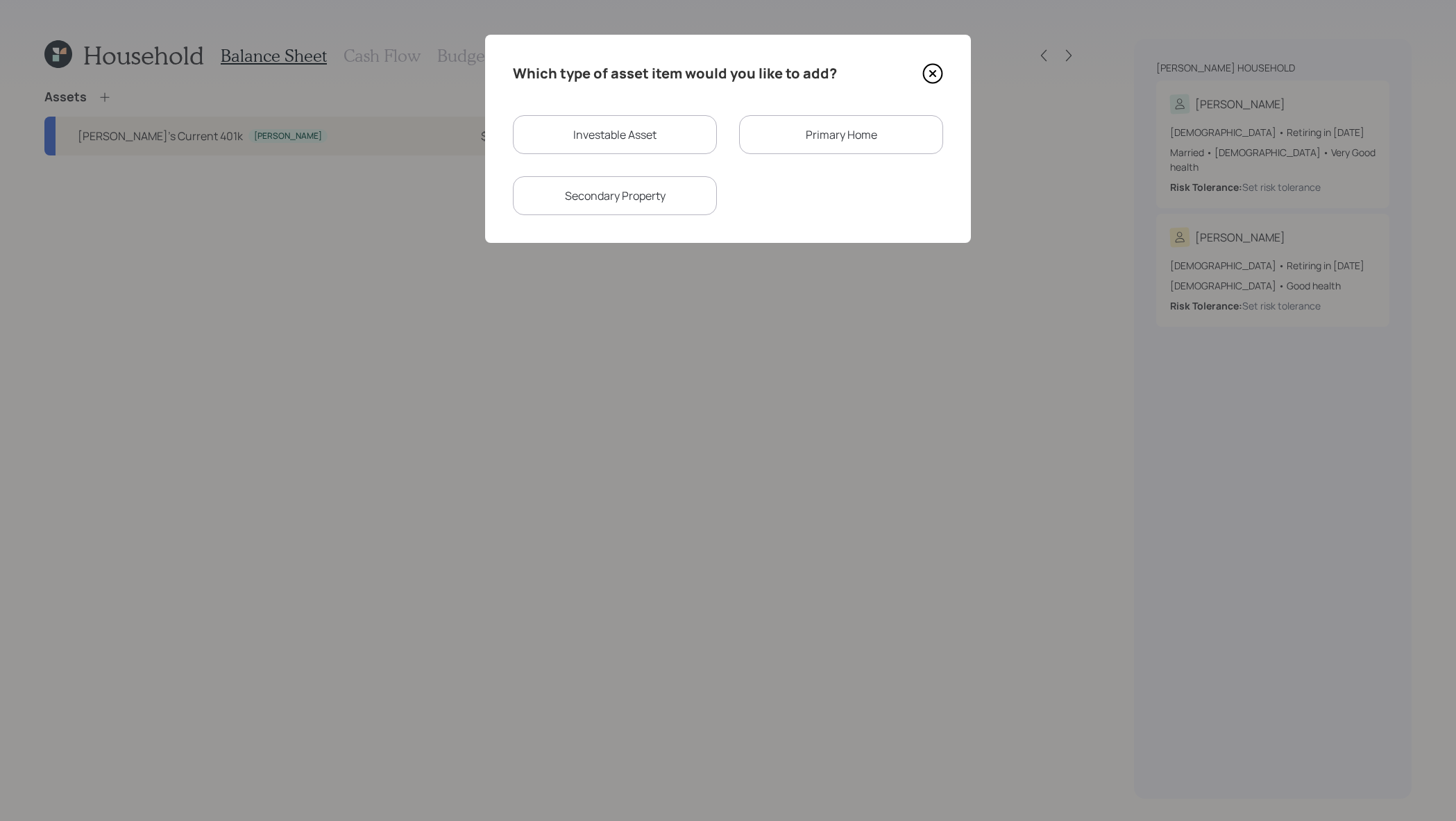
click at [653, 96] on div "Which type of asset item would you like to add? Investable Asset Primary Home S…" at bounding box center [727, 138] width 486 height 208
click at [662, 137] on div "Investable Asset" at bounding box center [614, 135] width 204 height 39
select select "taxable"
select select "balanced"
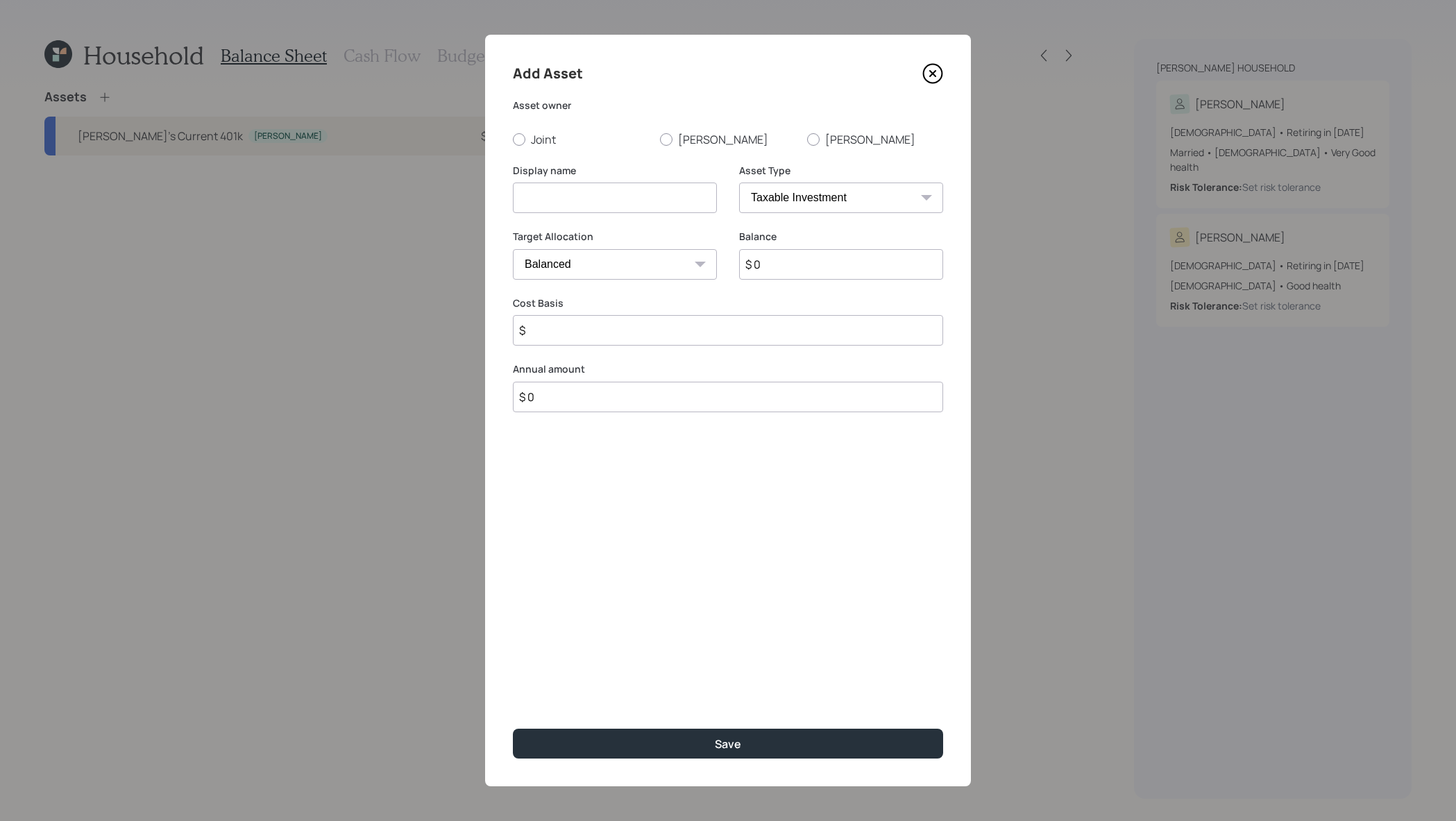
click at [852, 202] on select "SEP IRA IRA Roth IRA 401(k) Roth 401(k) 403(b) Roth 403(b) 457(b) Roth 457(b) H…" at bounding box center [841, 198] width 204 height 31
select select "ira"
click at [739, 183] on select "SEP IRA IRA Roth IRA 401(k) Roth 401(k) 403(b) Roth 403(b) 457(b) Roth 457(b) H…" at bounding box center [841, 198] width 204 height 31
type input "$"
click at [634, 194] on input at bounding box center [614, 198] width 204 height 31
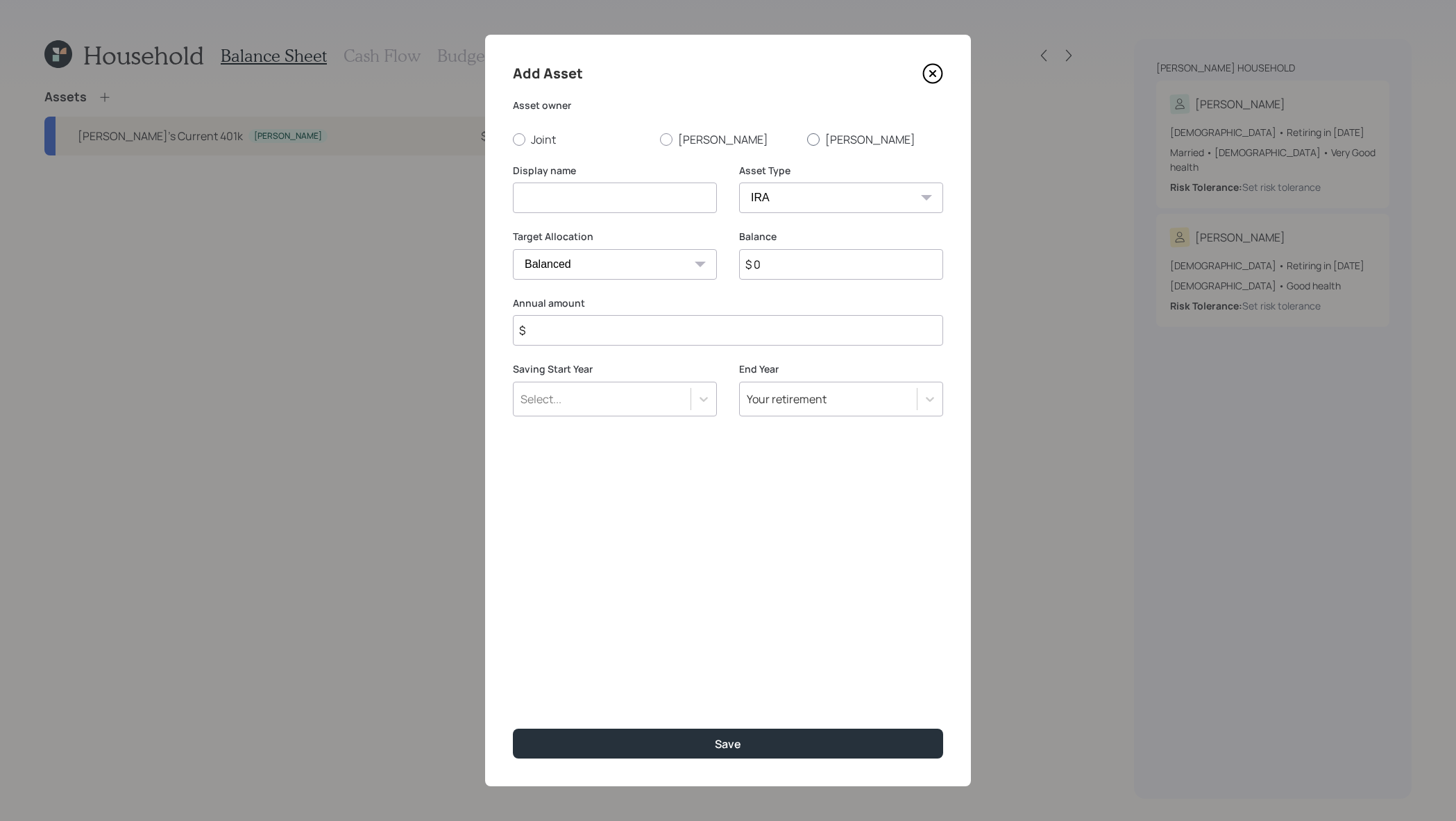
click at [811, 144] on div at bounding box center [813, 139] width 12 height 12
click at [807, 140] on input "Anne" at bounding box center [806, 139] width 1 height 1
radio input "true"
click at [591, 194] on input at bounding box center [614, 198] width 204 height 31
type input "Anne's Traditional IRA"
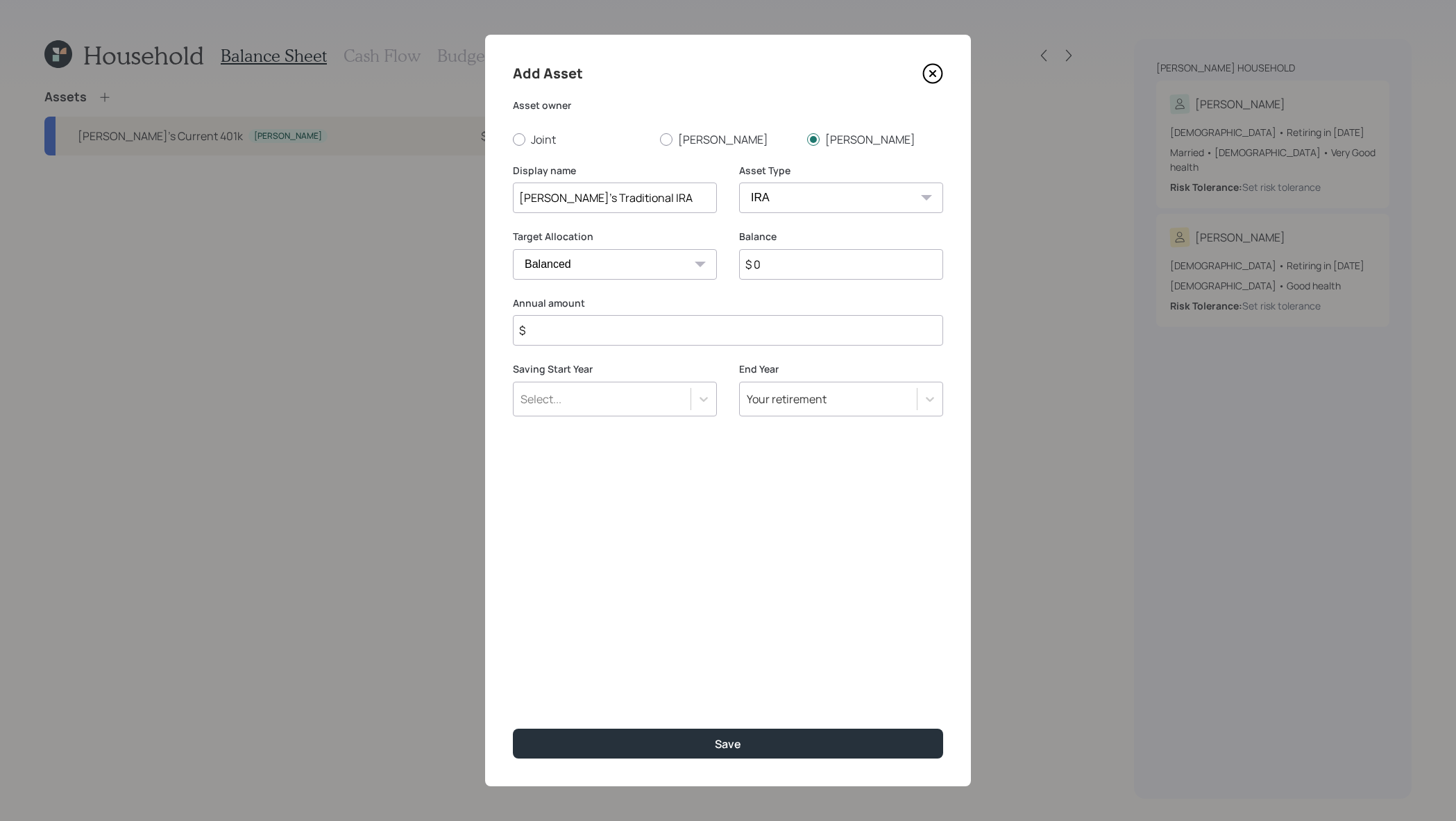
click at [765, 258] on input "$ 0" at bounding box center [841, 264] width 204 height 31
drag, startPoint x: 825, startPoint y: 265, endPoint x: 398, endPoint y: 171, distance: 437.2
click at [398, 171] on div "Add Asset Asset owner Joint Joseph Anne Display name Anne's Traditional IRA Ass…" at bounding box center [728, 410] width 1456 height 821
type input "$ 5,000"
click at [598, 319] on input "$" at bounding box center [728, 330] width 431 height 31
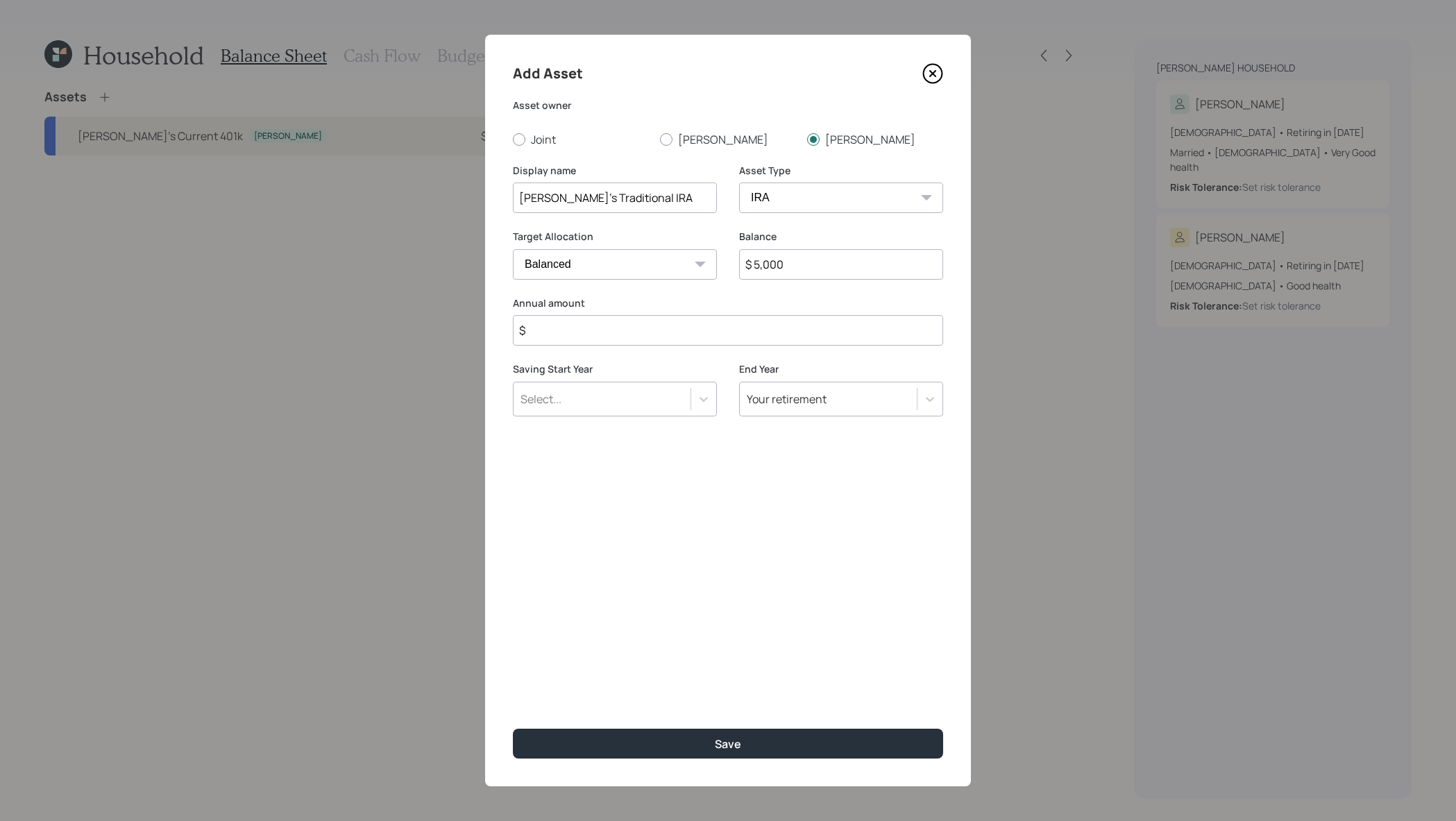
click at [598, 320] on input "$" at bounding box center [728, 330] width 431 height 31
click at [567, 314] on div "Annual amount $ This is needed to update the accuracy of your paycheck." at bounding box center [728, 330] width 431 height 68
click at [570, 320] on input "$" at bounding box center [728, 330] width 431 height 31
click at [587, 330] on input "$" at bounding box center [728, 330] width 431 height 31
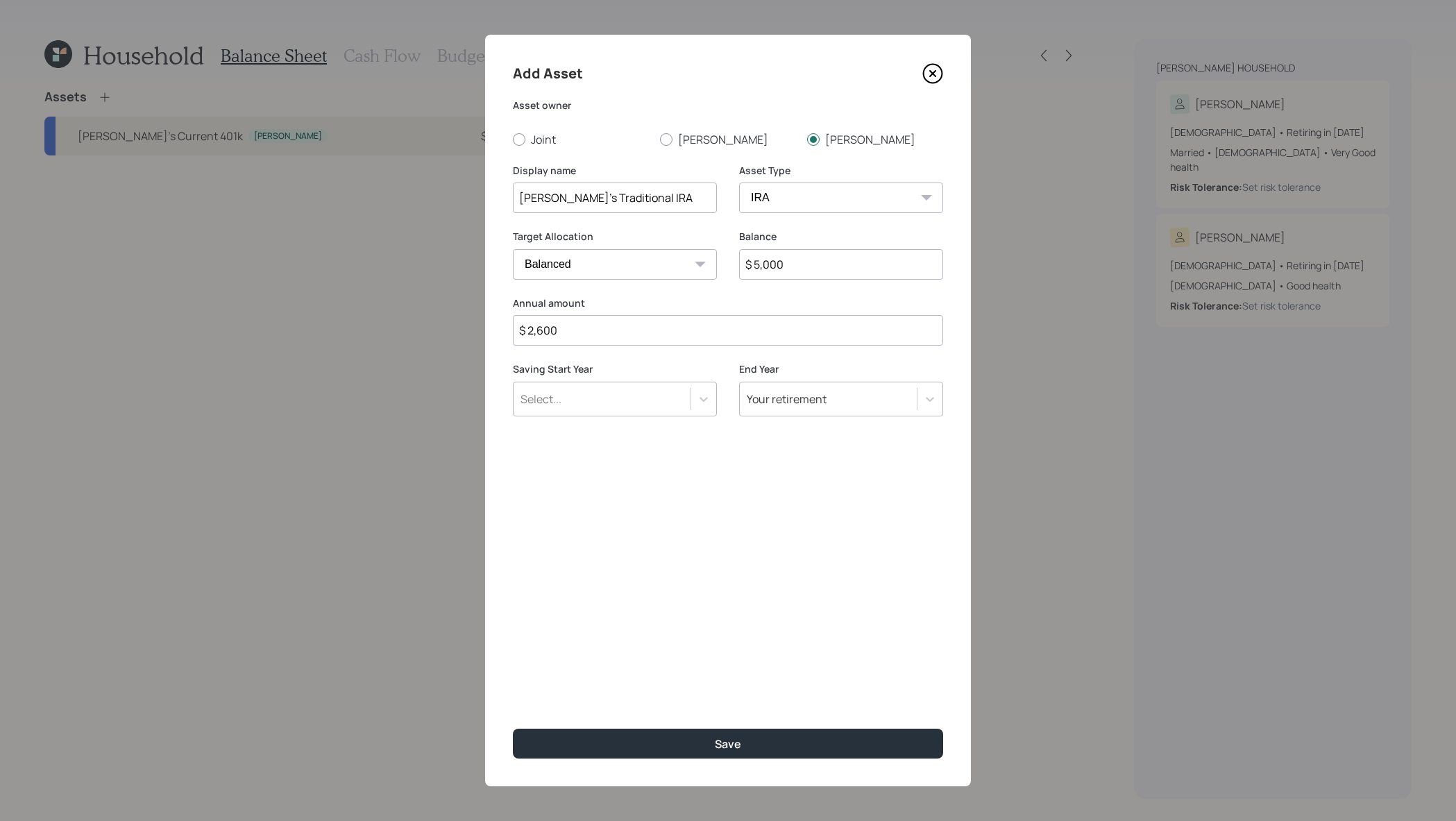
type input "$ 2,600"
click at [635, 392] on div "Select..." at bounding box center [602, 398] width 177 height 23
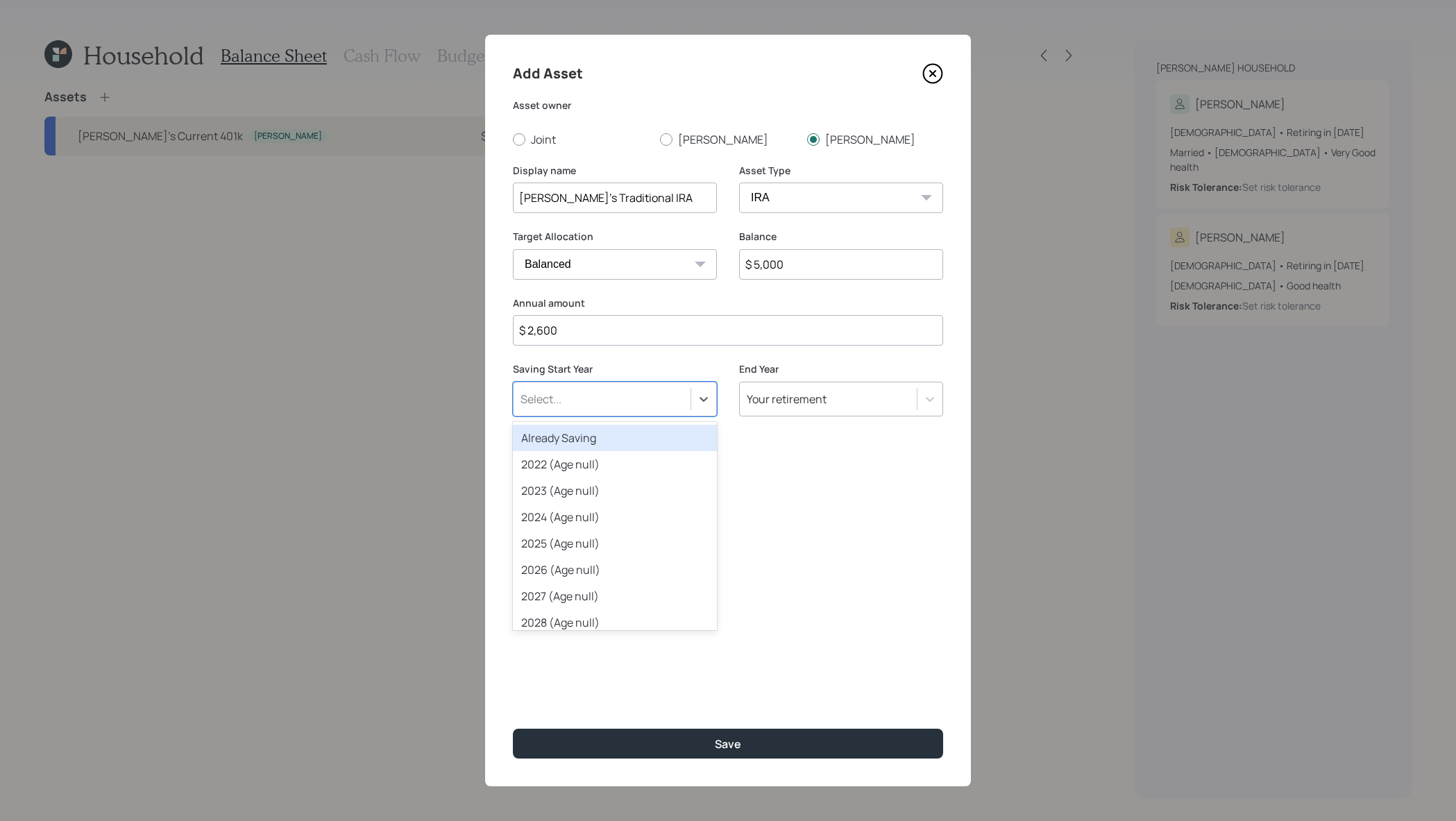
click at [635, 435] on div "Already Saving" at bounding box center [614, 438] width 204 height 26
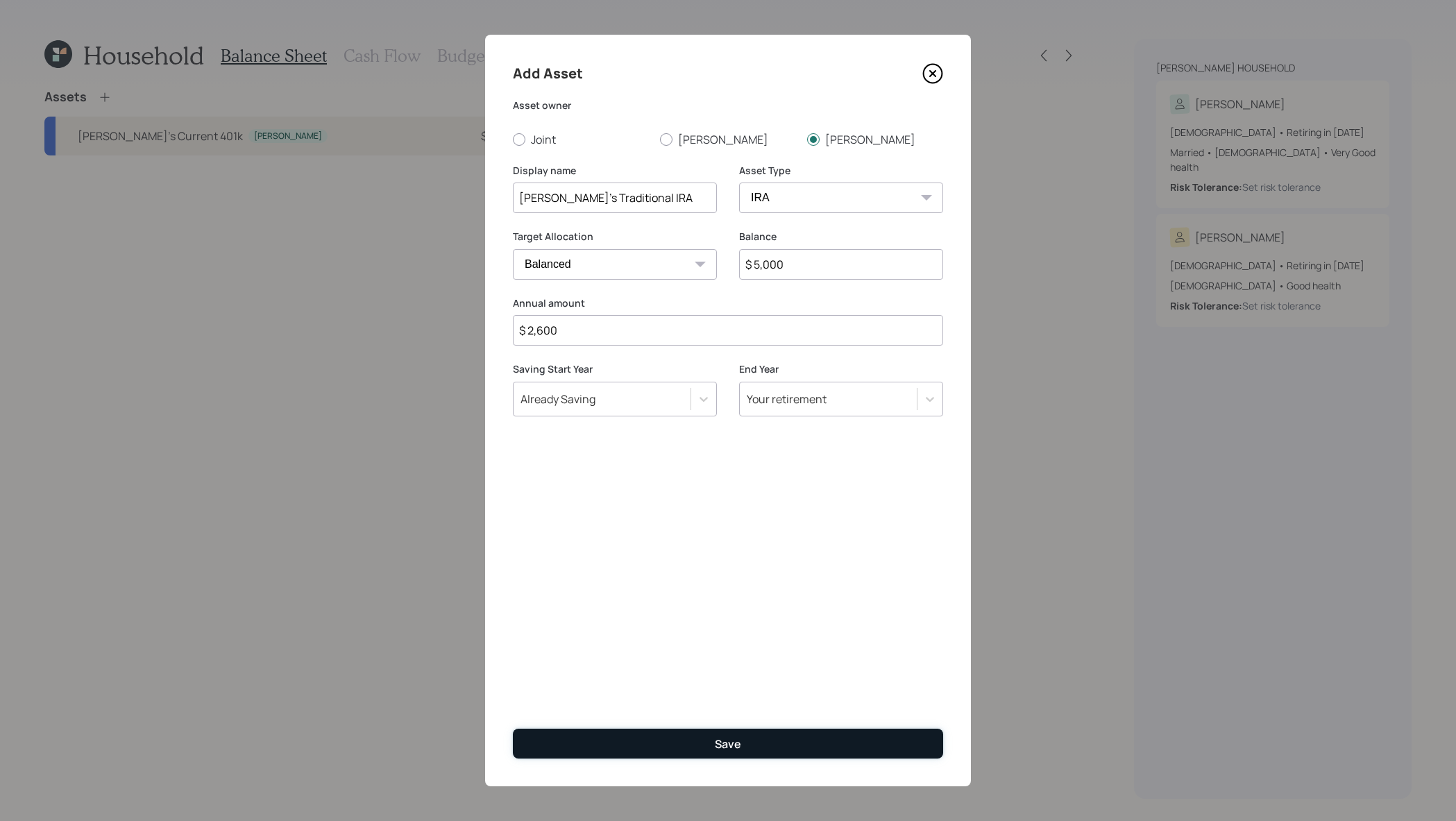
click at [875, 737] on button "Save" at bounding box center [728, 744] width 431 height 30
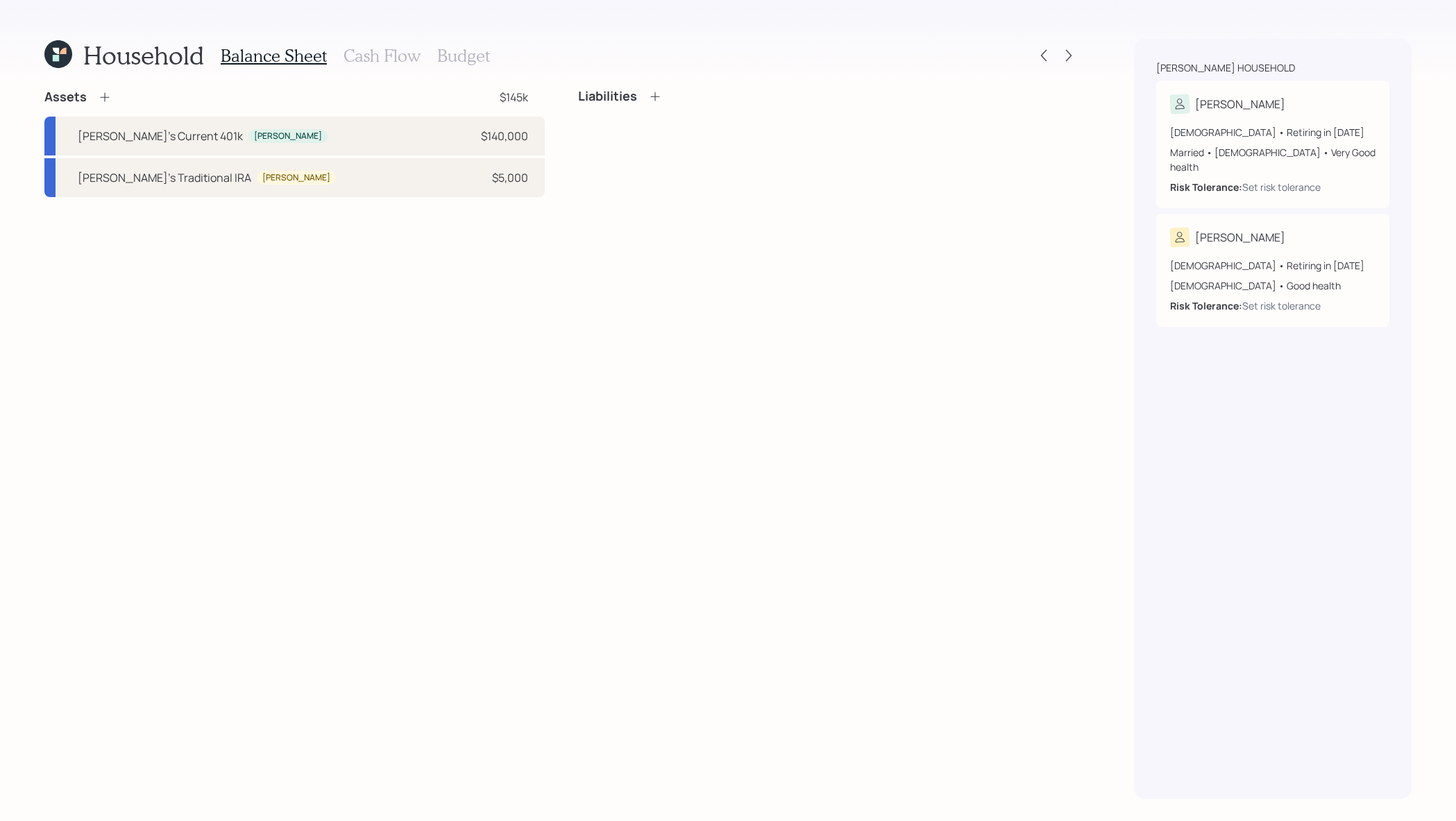
click at [107, 96] on icon at bounding box center [104, 97] width 14 height 14
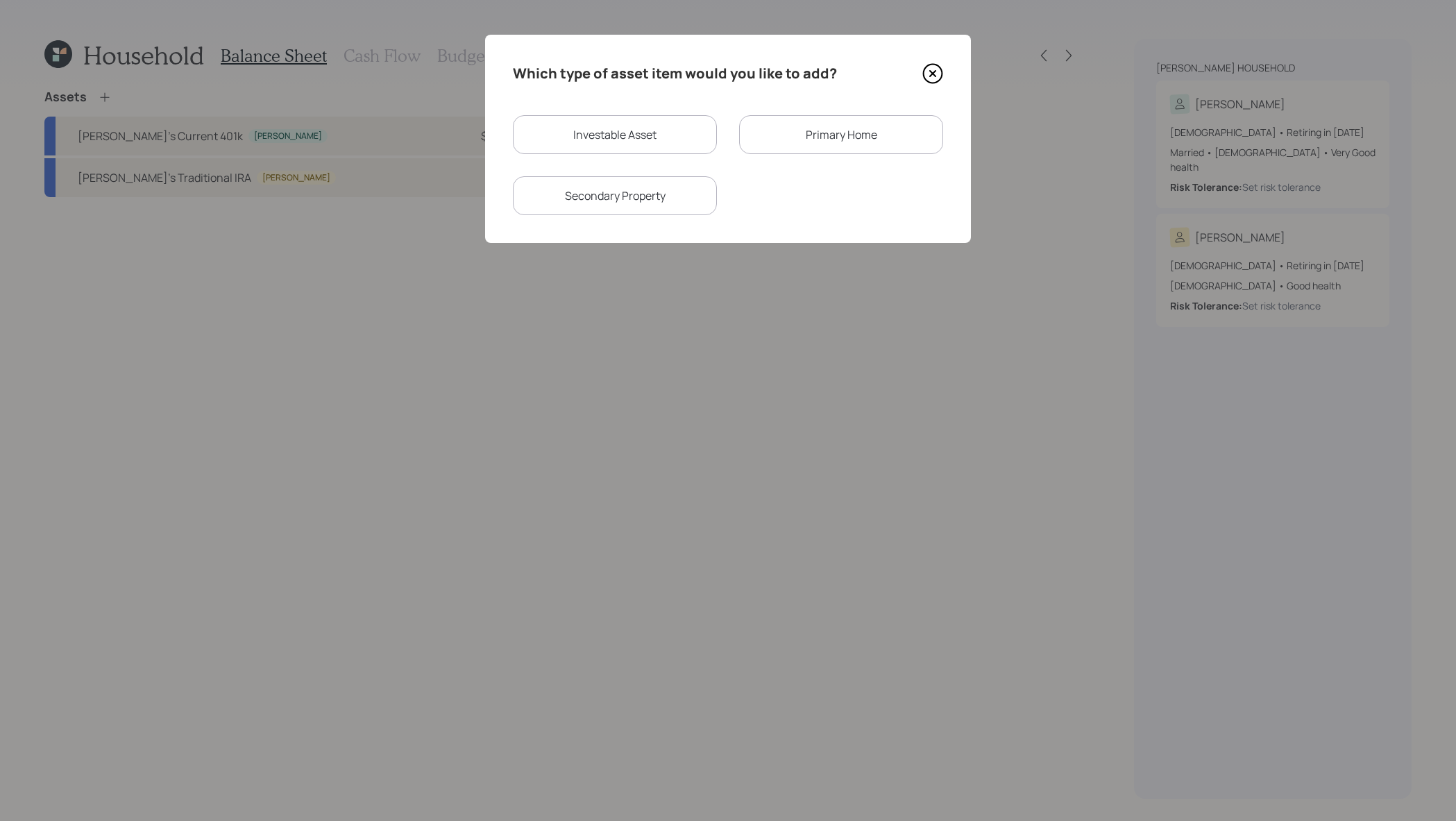
click at [692, 159] on div "Investable Asset Primary Home Secondary Property" at bounding box center [728, 165] width 431 height 100
click at [692, 149] on div "Investable Asset" at bounding box center [614, 135] width 204 height 39
select select "taxable"
select select "balanced"
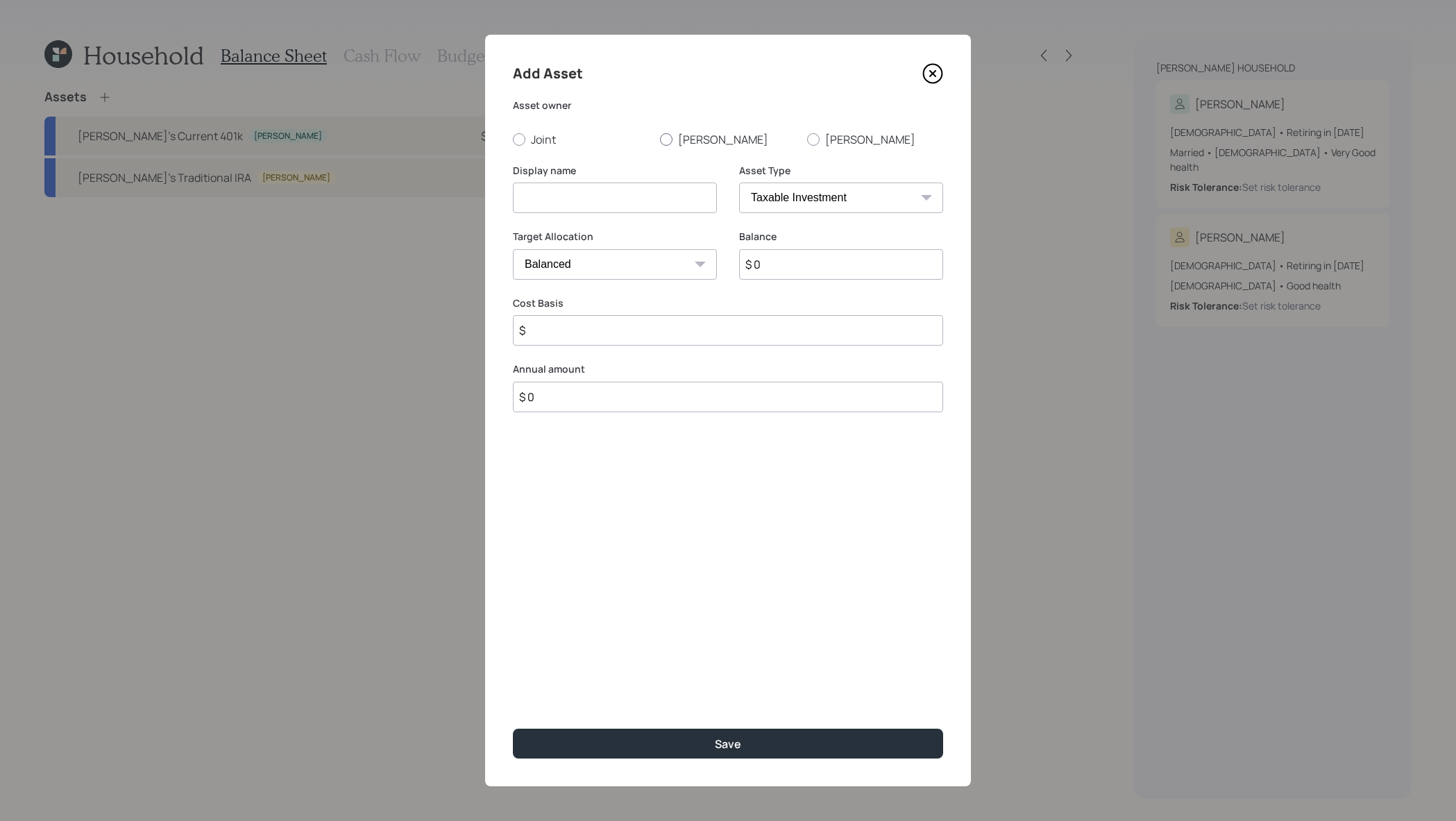
click at [680, 143] on label "Joseph" at bounding box center [728, 139] width 136 height 15
click at [660, 140] on input "Joseph" at bounding box center [659, 139] width 1 height 1
radio input "true"
click at [660, 186] on input at bounding box center [614, 198] width 204 height 31
type input "Joseph's Traditional IRA"
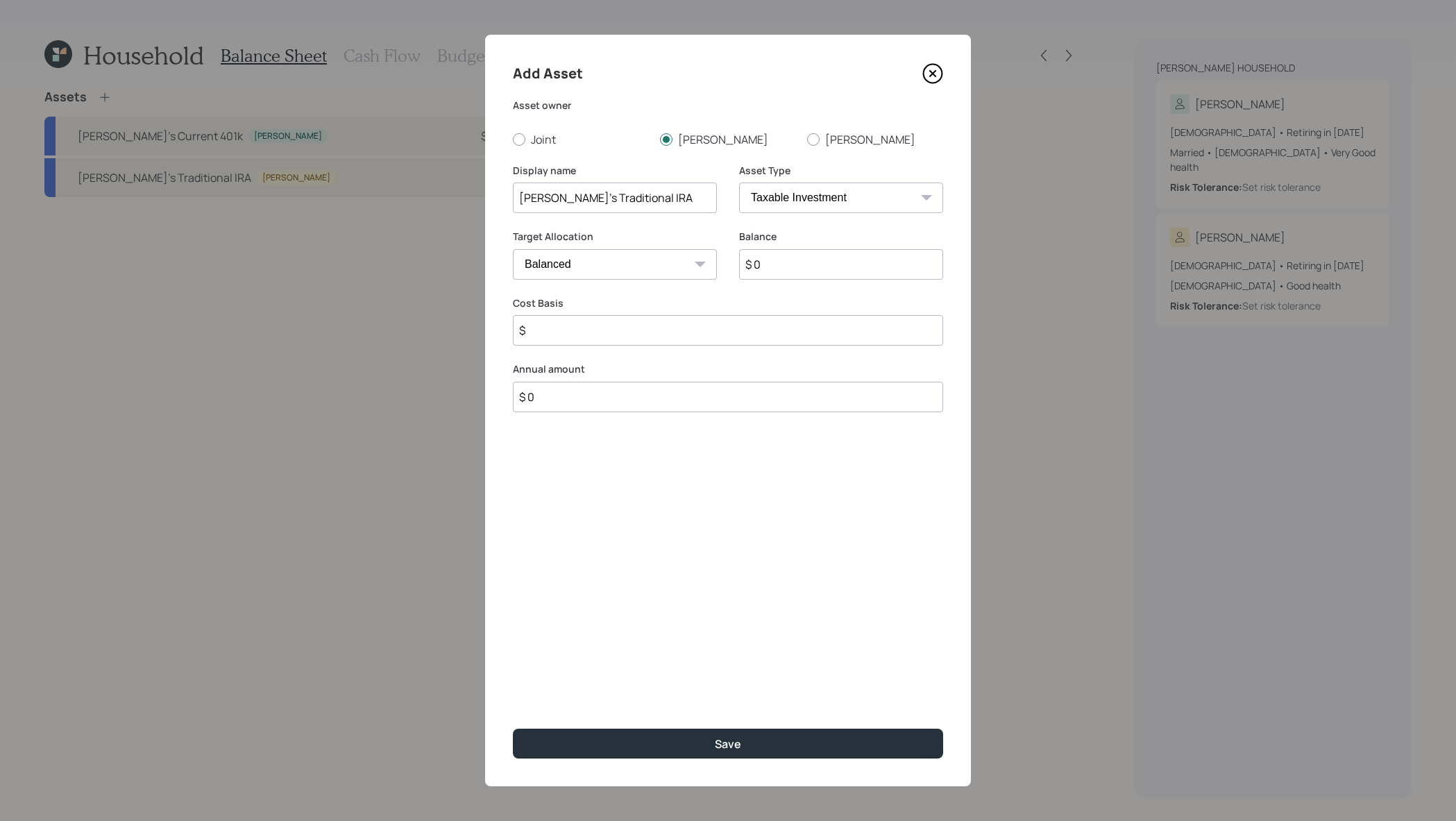
click at [831, 196] on select "SEP IRA IRA Roth IRA 401(k) Roth 401(k) 403(b) Roth 403(b) 457(b) Roth 457(b) H…" at bounding box center [841, 198] width 204 height 31
select select "ira"
click at [739, 183] on select "SEP IRA IRA Roth IRA 401(k) Roth 401(k) 403(b) Roth 403(b) 457(b) Roth 457(b) H…" at bounding box center [841, 198] width 204 height 31
type input "$"
click at [828, 256] on input "$ 0" at bounding box center [841, 264] width 204 height 31
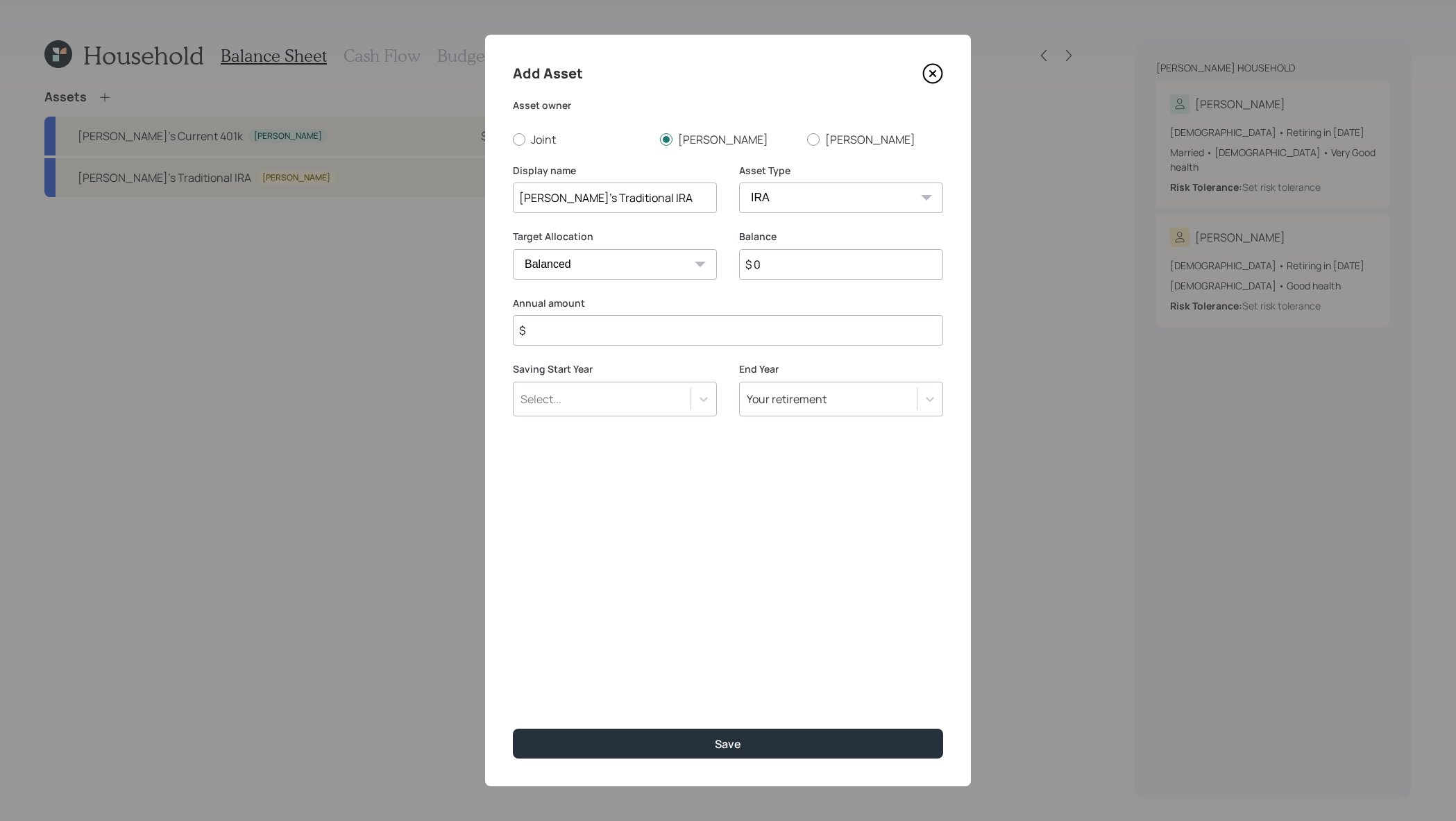
click at [829, 265] on input "$ 0" at bounding box center [841, 264] width 204 height 31
type input "$ 130,000"
type input "$ 0"
click at [513, 729] on button "Save" at bounding box center [728, 744] width 431 height 30
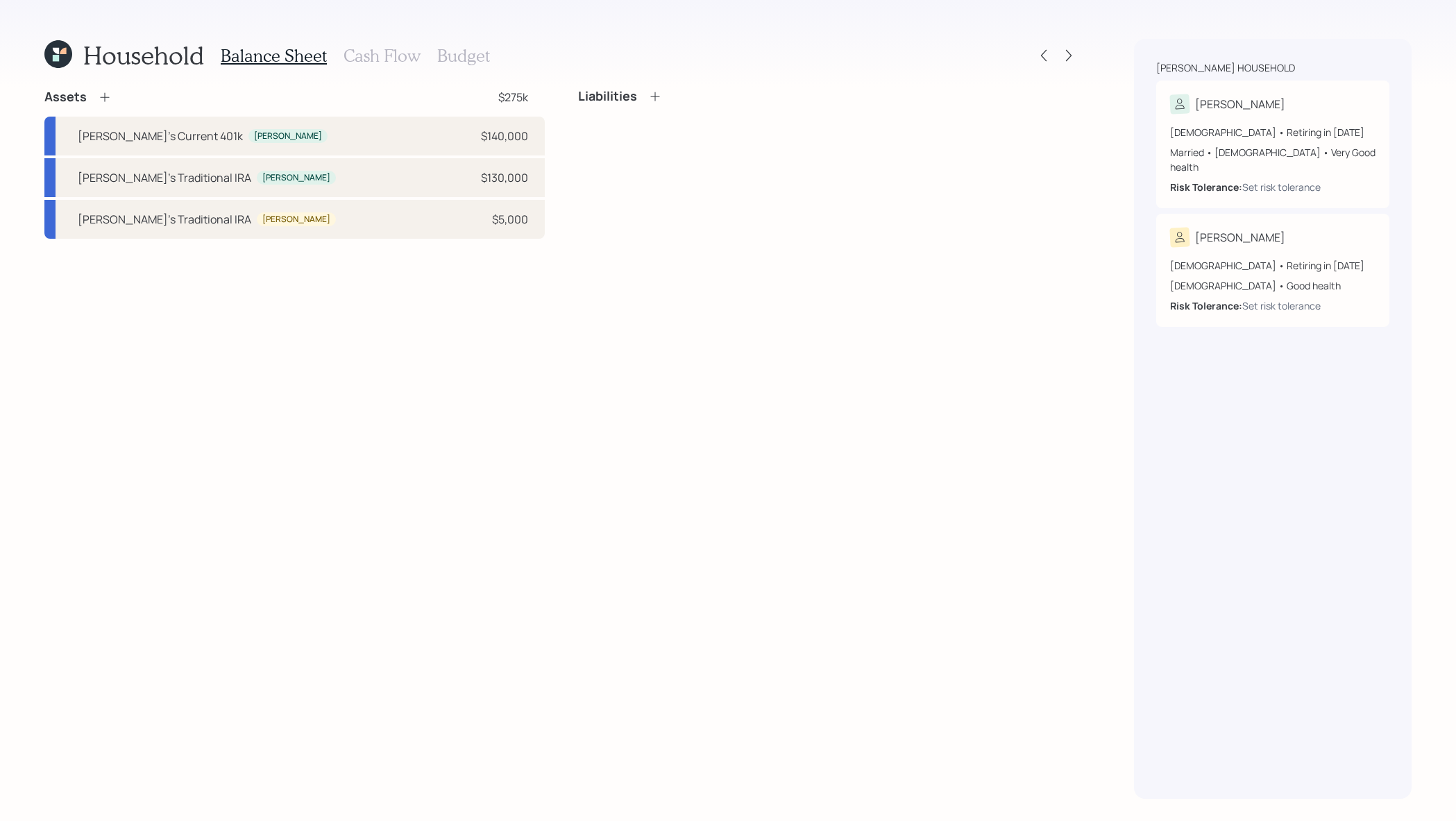
click at [105, 94] on icon at bounding box center [104, 97] width 14 height 14
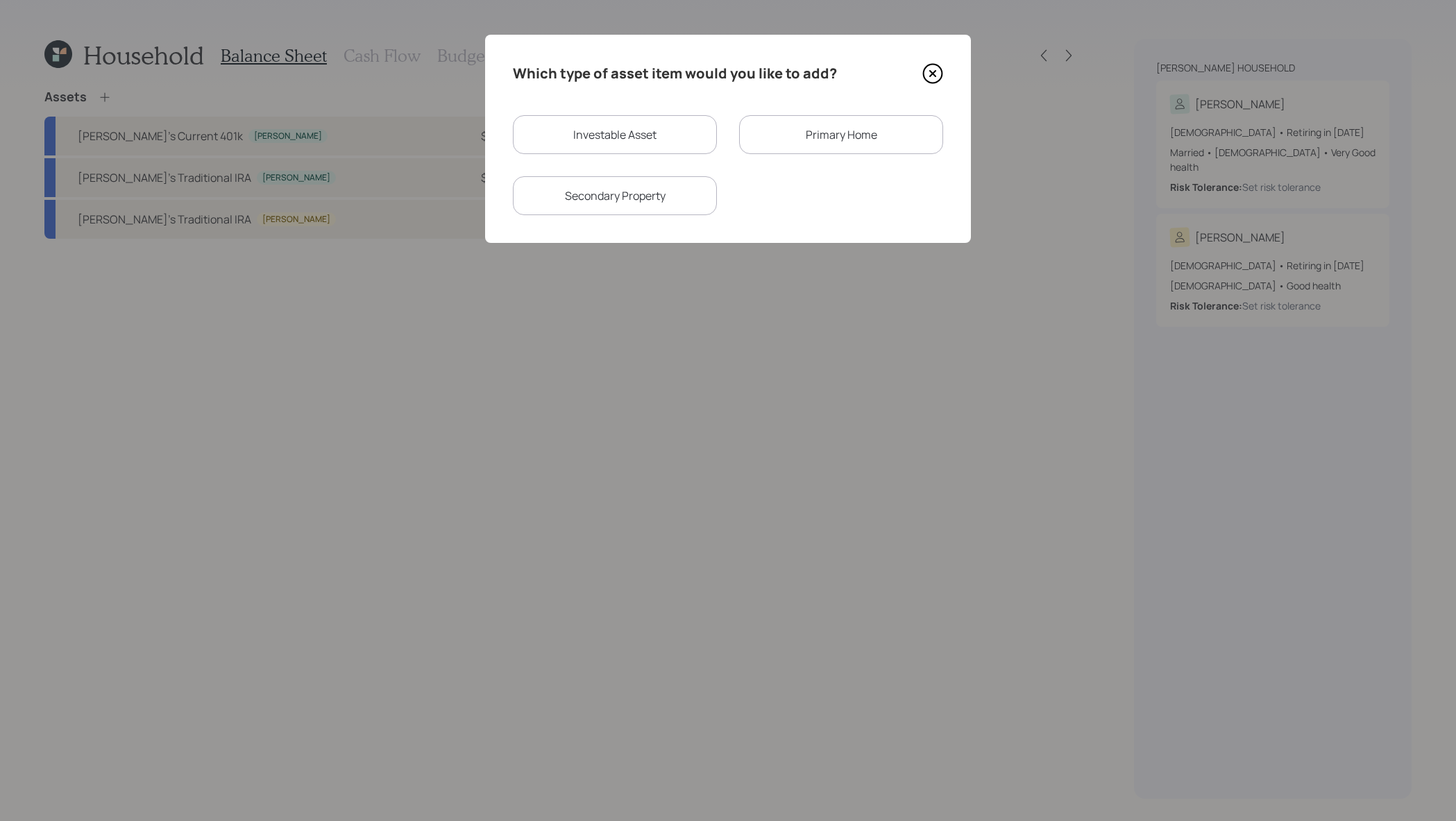
click at [662, 136] on div "Investable Asset" at bounding box center [614, 135] width 204 height 39
select select "taxable"
select select "balanced"
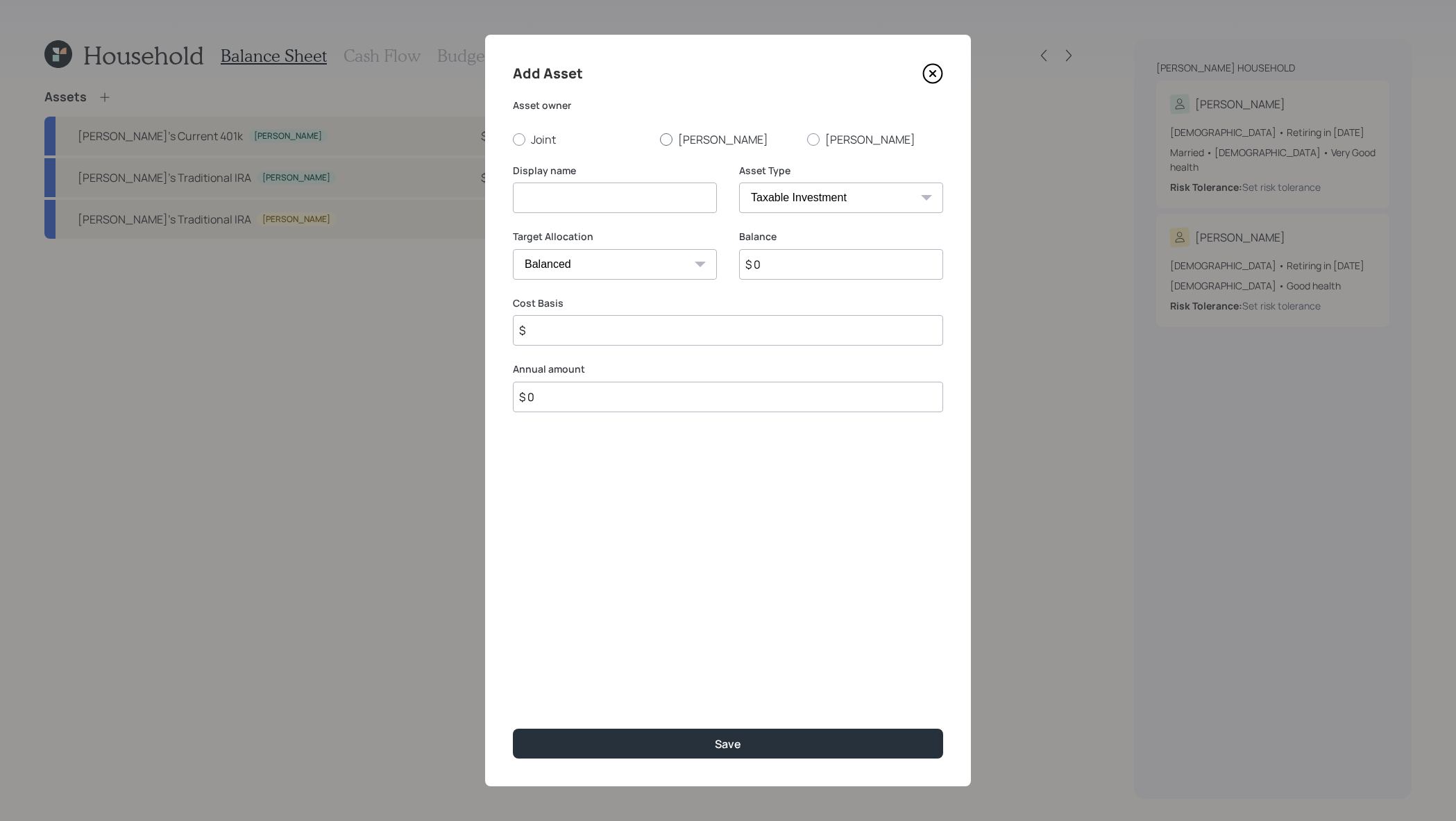
click at [705, 141] on label "Joseph" at bounding box center [728, 139] width 136 height 15
click at [660, 140] on input "Joseph" at bounding box center [659, 139] width 1 height 1
radio input "true"
click at [820, 192] on select "SEP IRA IRA Roth IRA 401(k) Roth 401(k) 403(b) Roth 403(b) 457(b) Roth 457(b) H…" at bounding box center [841, 198] width 204 height 31
select select "roth_401k"
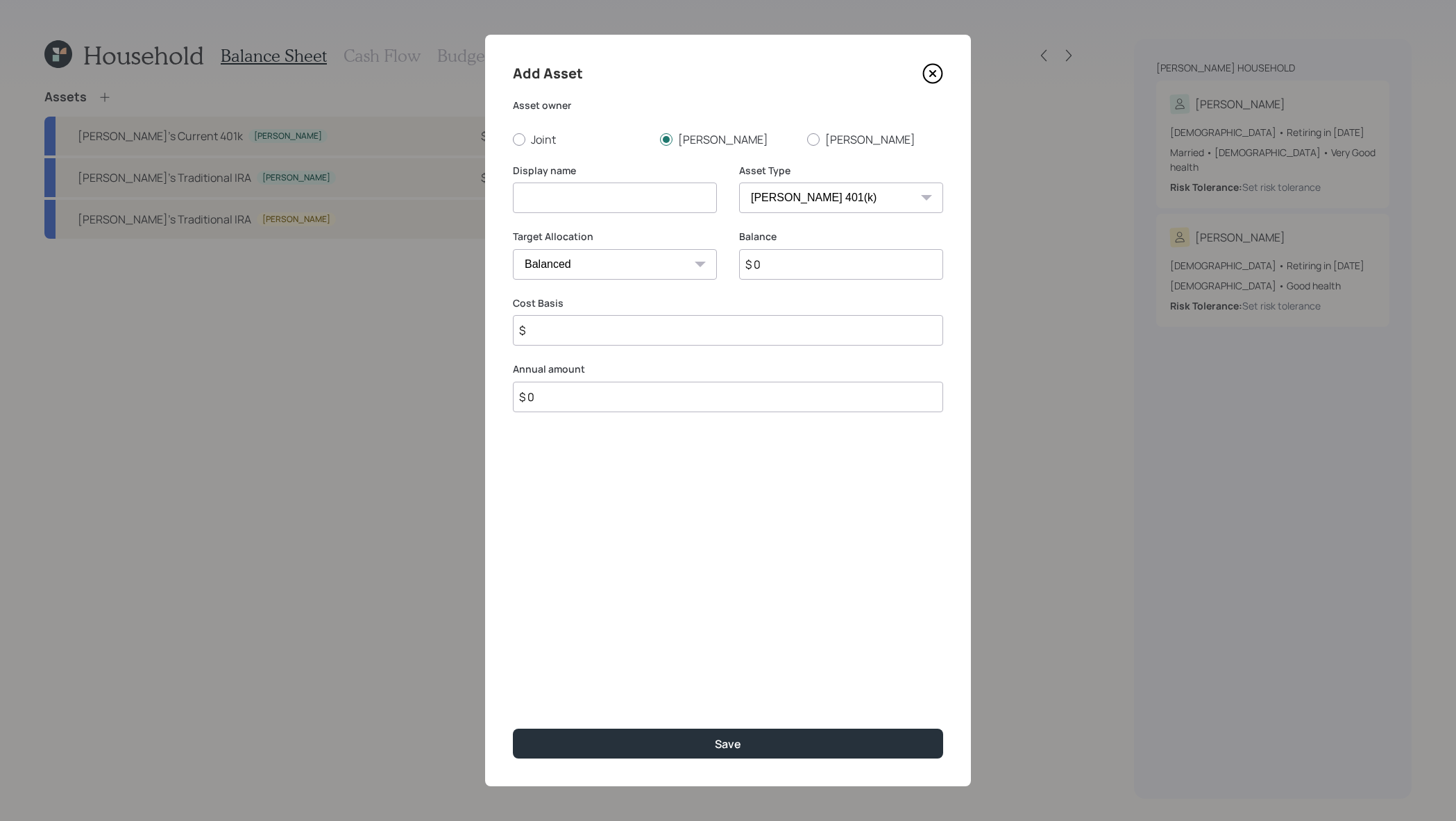
click at [739, 183] on select "SEP IRA IRA Roth IRA 401(k) Roth 401(k) 403(b) Roth 403(b) 457(b) Roth 457(b) H…" at bounding box center [841, 198] width 204 height 31
click at [618, 193] on input at bounding box center [614, 198] width 204 height 31
type input "Joseph"
click at [800, 205] on select "SEP IRA IRA Roth IRA 401(k) Roth 401(k) 403(b) Roth 403(b) 457(b) Roth 457(b) H…" at bounding box center [841, 198] width 204 height 31
select select "roth_ira"
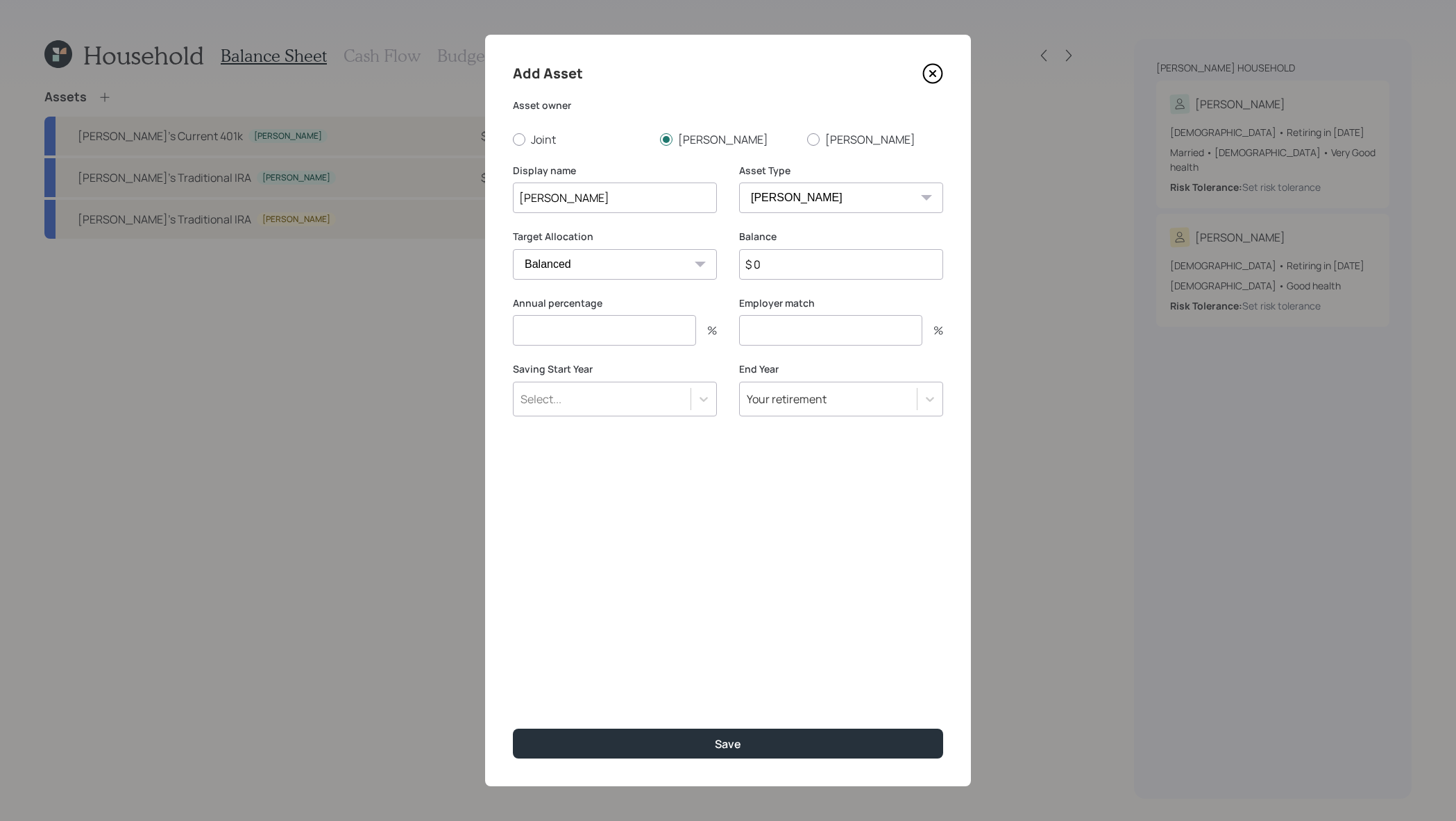
click at [739, 183] on select "SEP IRA IRA Roth IRA 401(k) Roth 401(k) 403(b) Roth 403(b) 457(b) Roth 457(b) H…" at bounding box center [841, 198] width 204 height 31
click at [659, 211] on input "Joseph" at bounding box center [614, 198] width 204 height 31
type input "Joseph's Roth IRA"
click at [858, 270] on input "$ 0" at bounding box center [841, 264] width 204 height 31
type input "$ 6,000"
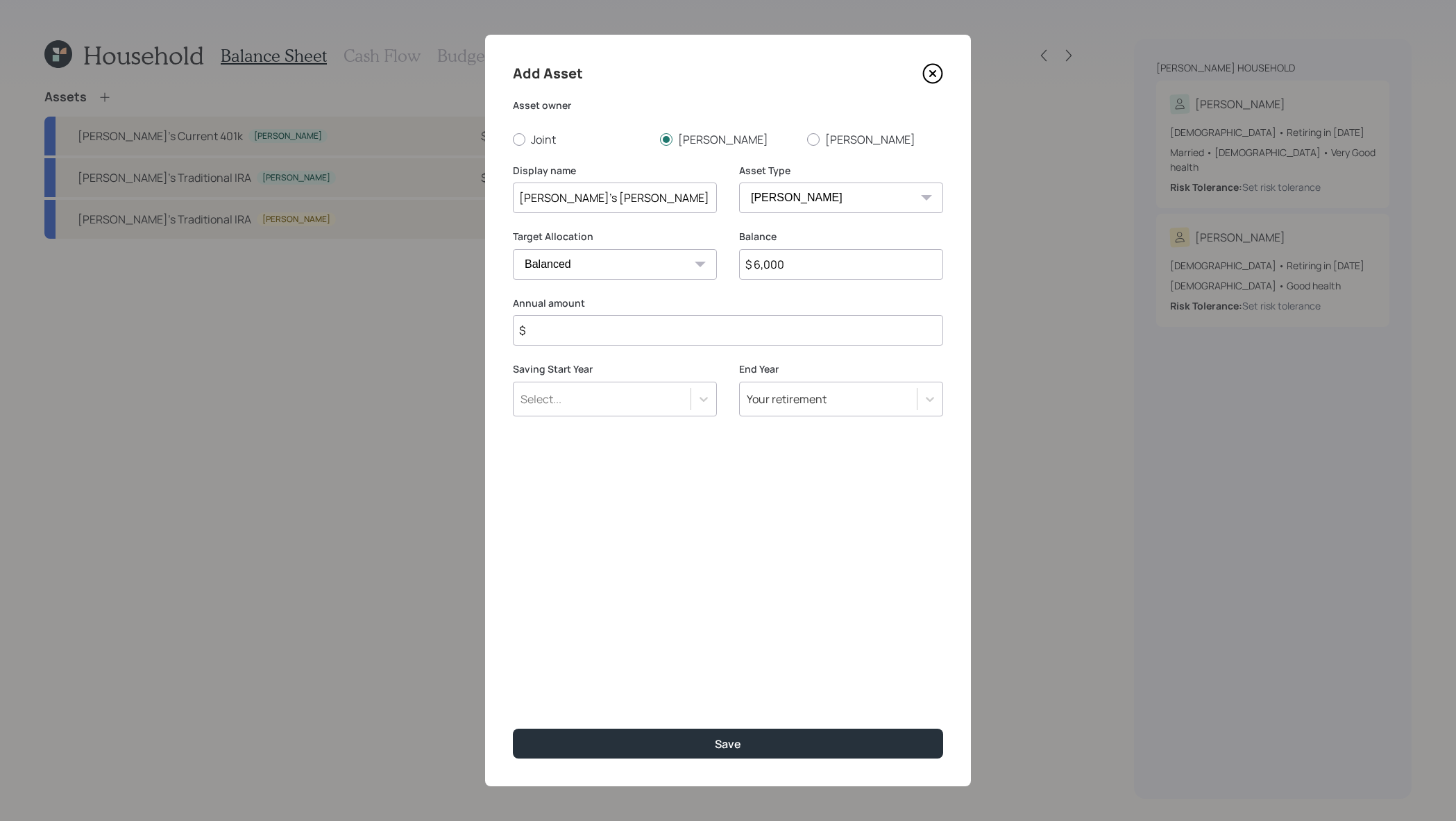
click at [703, 327] on input "$" at bounding box center [728, 330] width 431 height 31
type input "$ 8,000"
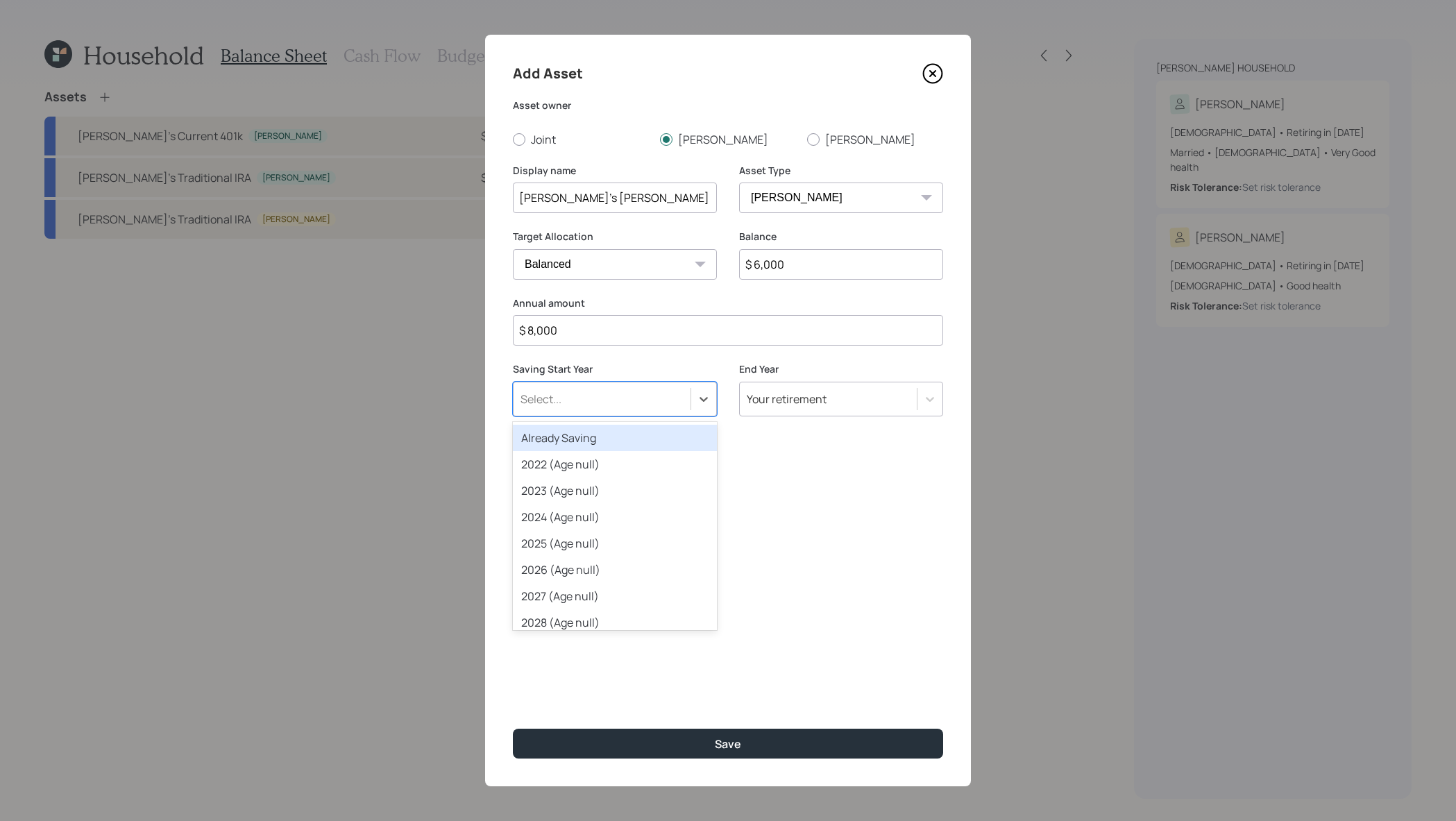
click at [676, 402] on div "Select..." at bounding box center [602, 398] width 177 height 23
click at [673, 436] on div "Already Saving" at bounding box center [614, 438] width 204 height 26
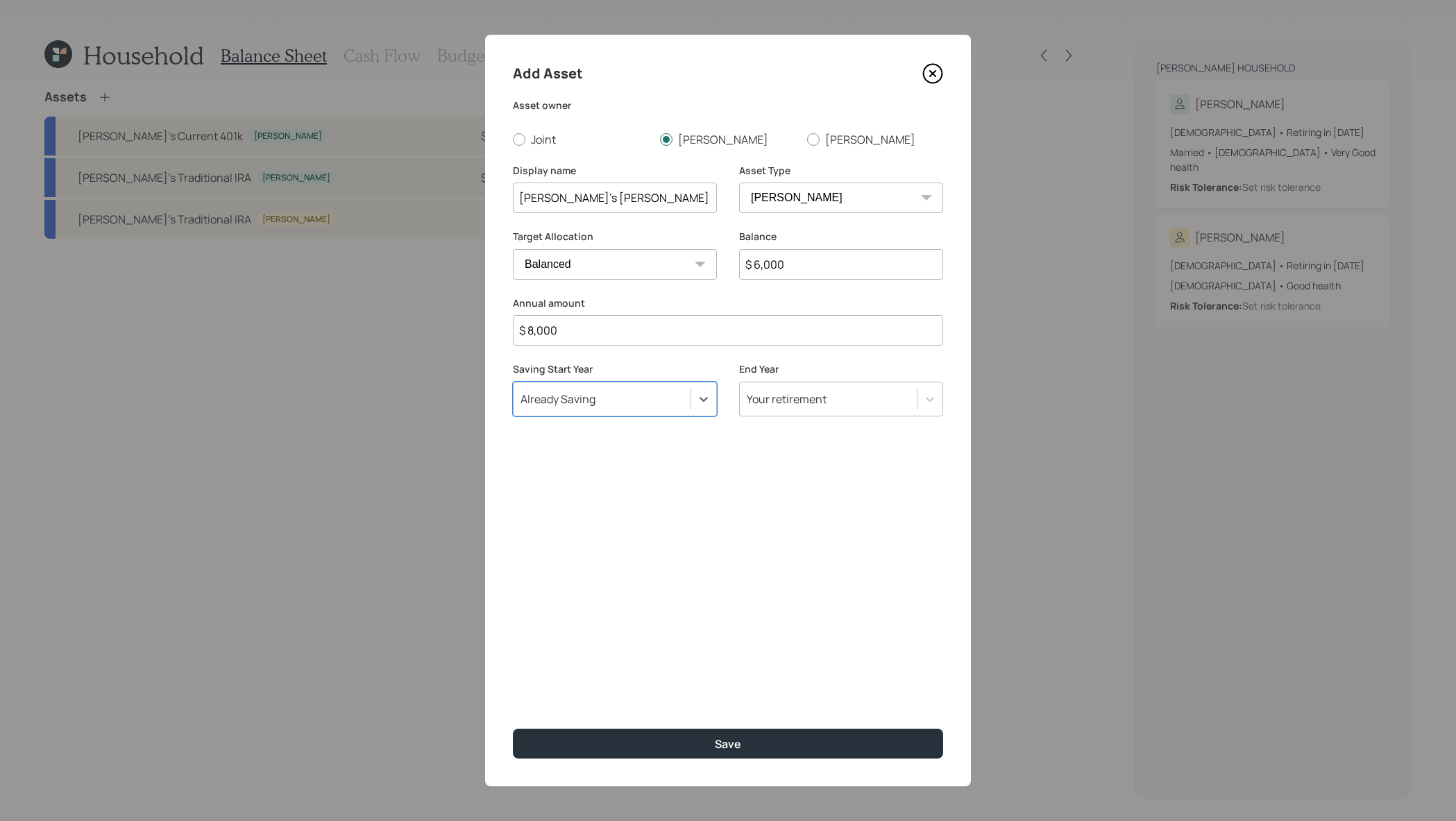
click at [754, 762] on div "Add Asset Asset owner Joint Joseph Anne Display name Joseph's Roth IRA Asset Ty…" at bounding box center [727, 410] width 486 height 751
click at [764, 739] on button "Save" at bounding box center [728, 744] width 431 height 30
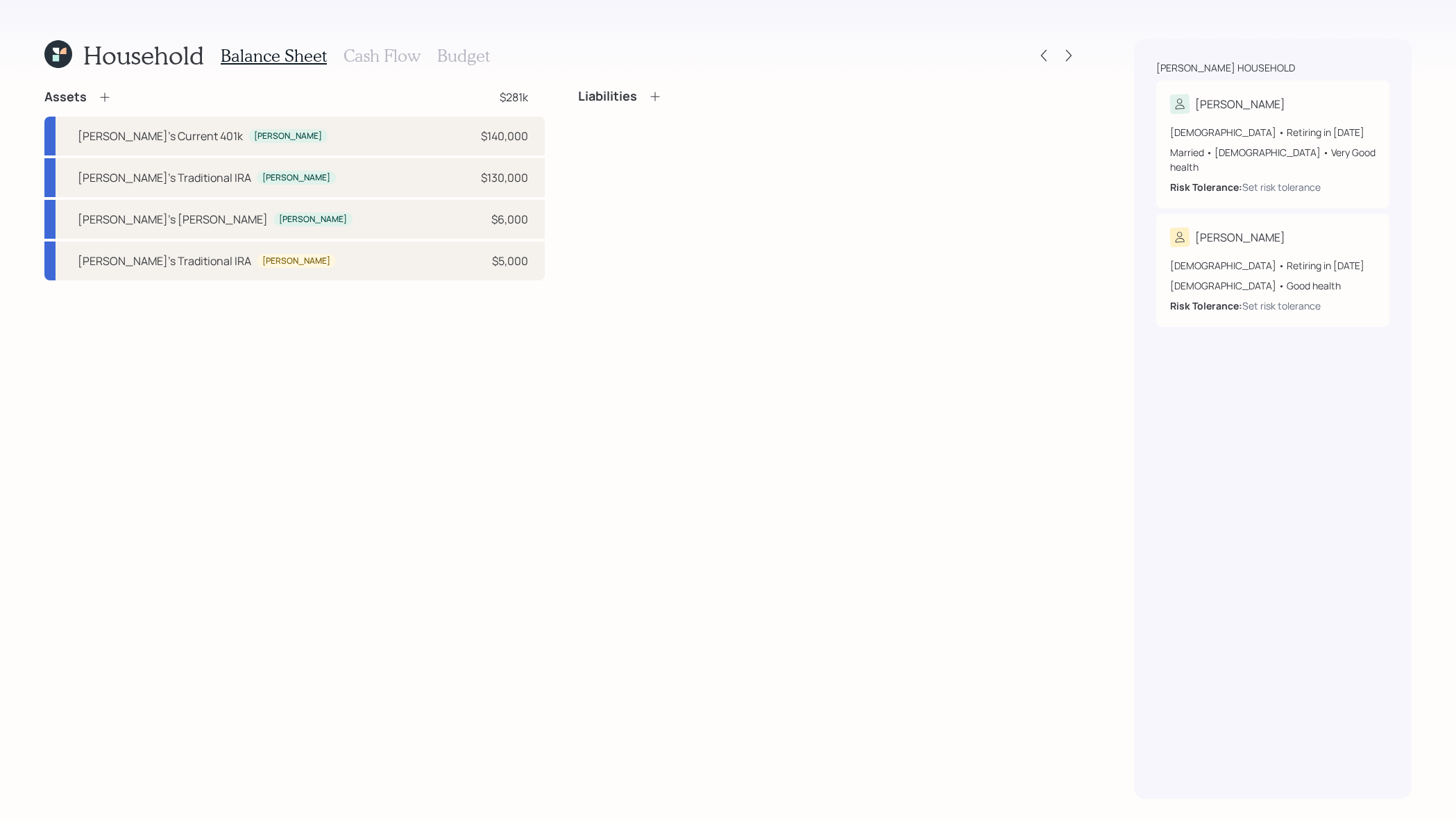
click at [106, 94] on icon at bounding box center [104, 97] width 14 height 14
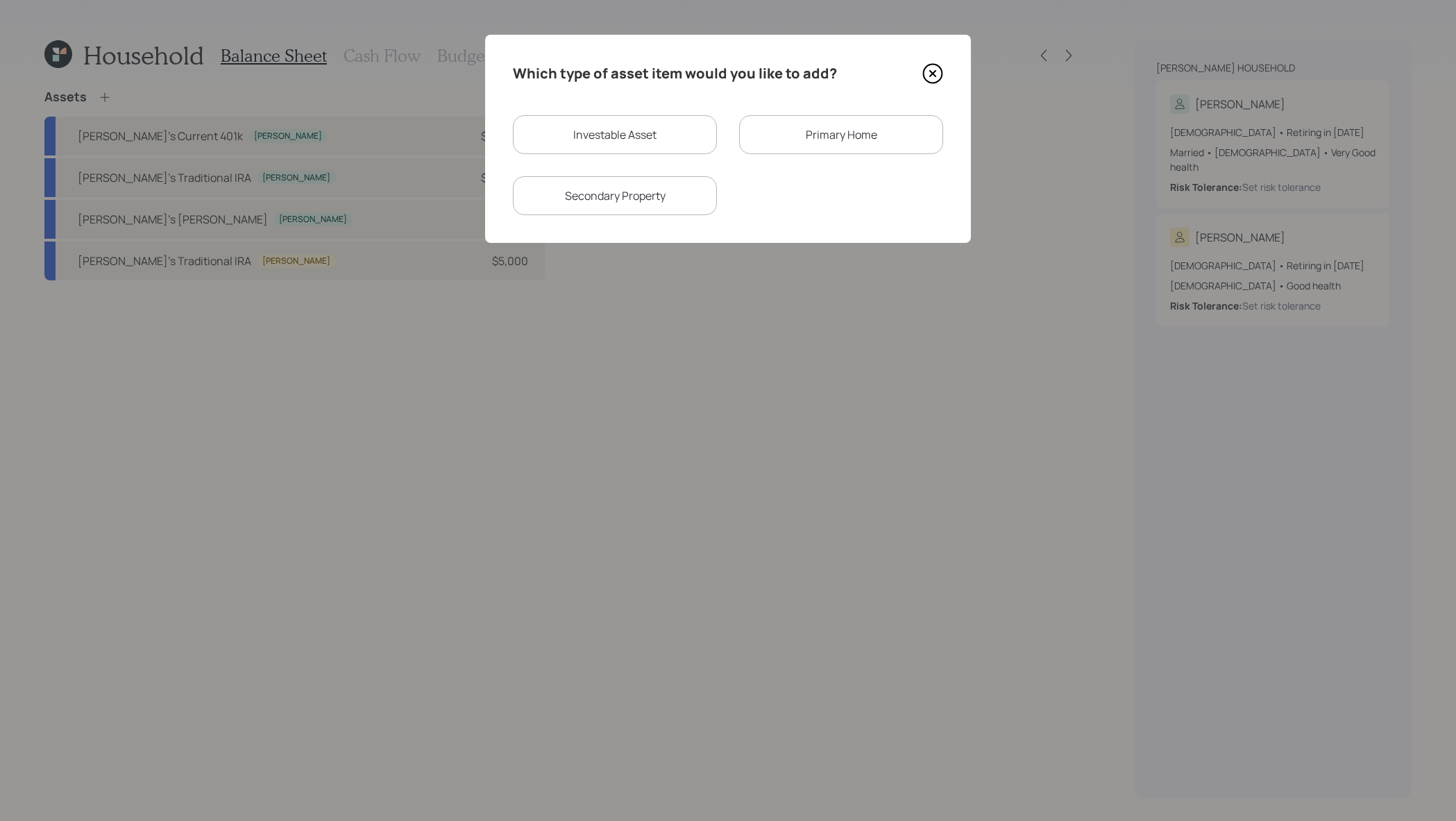
click at [703, 139] on div "Investable Asset" at bounding box center [614, 135] width 204 height 39
select select "taxable"
select select "balanced"
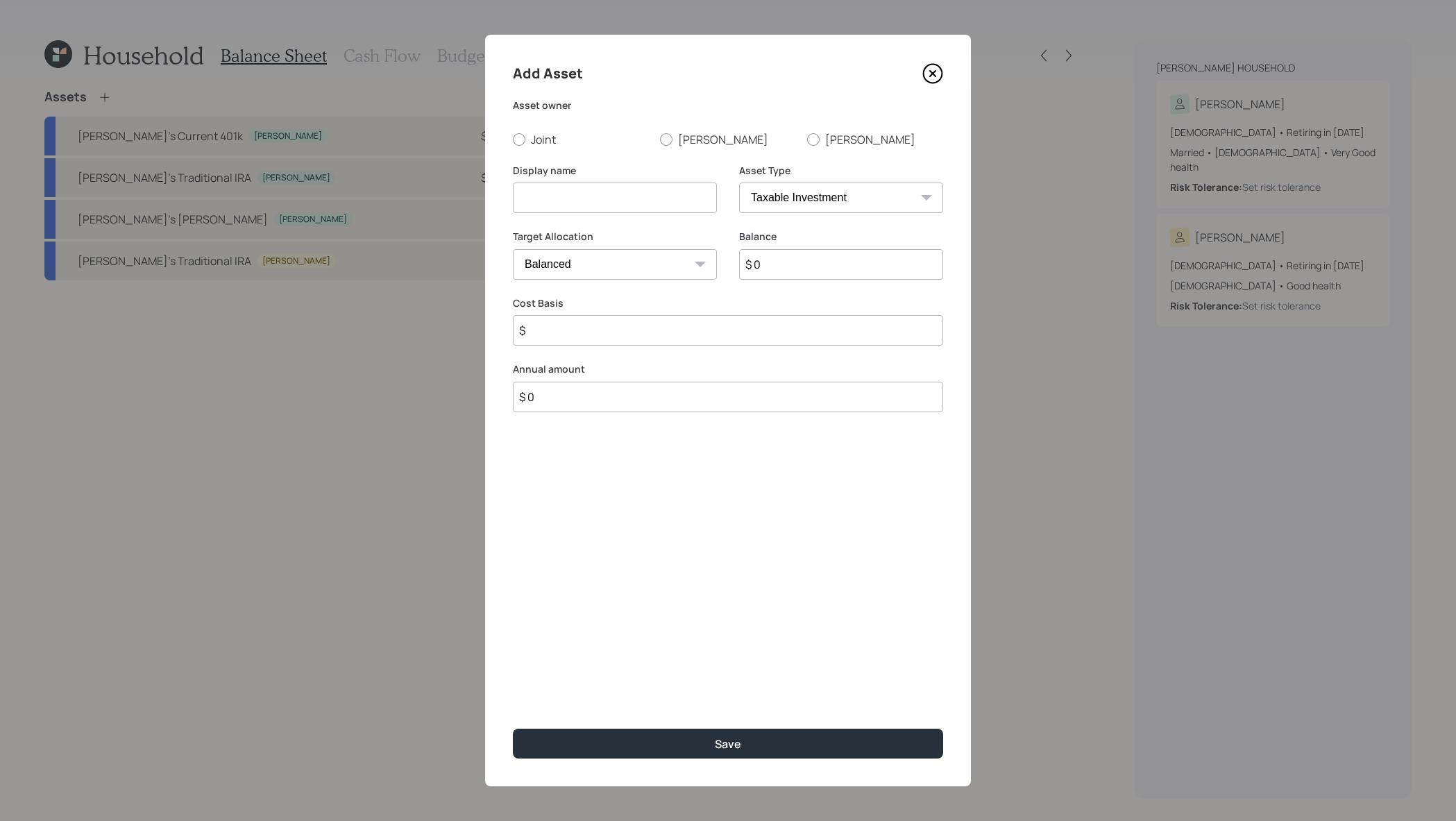
click at [860, 197] on select "SEP IRA IRA Roth IRA 401(k) Roth 401(k) 403(b) Roth 403(b) 457(b) Roth 457(b) H…" at bounding box center [841, 198] width 204 height 31
select select "hsa"
click at [739, 183] on select "SEP IRA IRA Roth IRA 401(k) Roth 401(k) 403(b) Roth 403(b) 457(b) Roth 457(b) H…" at bounding box center [841, 198] width 204 height 31
type input "$"
click at [563, 205] on input at bounding box center [614, 198] width 204 height 31
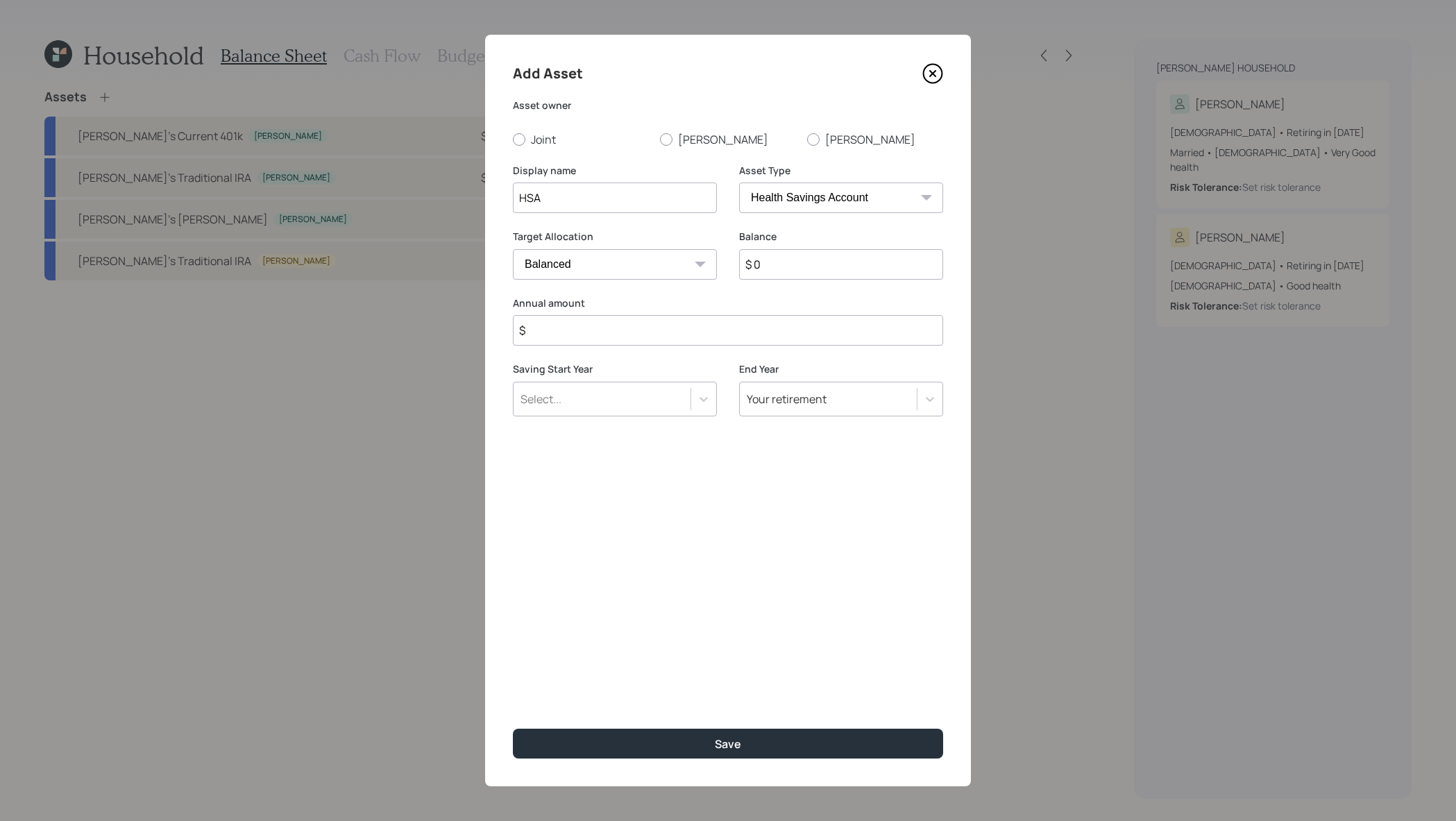
type input "HSA"
click at [786, 266] on input "$ 0" at bounding box center [841, 264] width 204 height 31
type input "$ 4,000"
click at [661, 398] on div "Select..." at bounding box center [602, 398] width 177 height 23
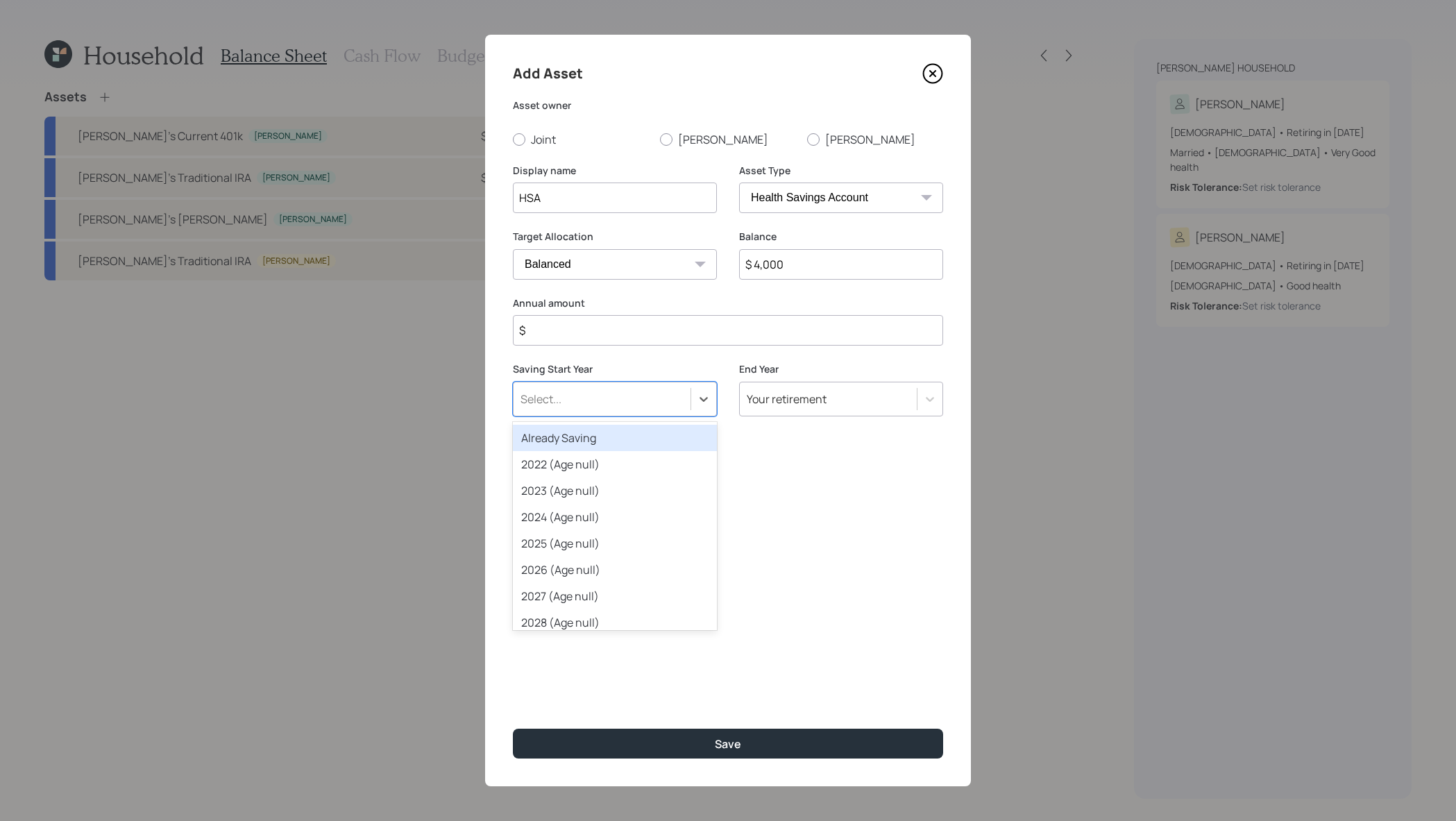
click at [664, 441] on div "Already Saving" at bounding box center [614, 438] width 204 height 26
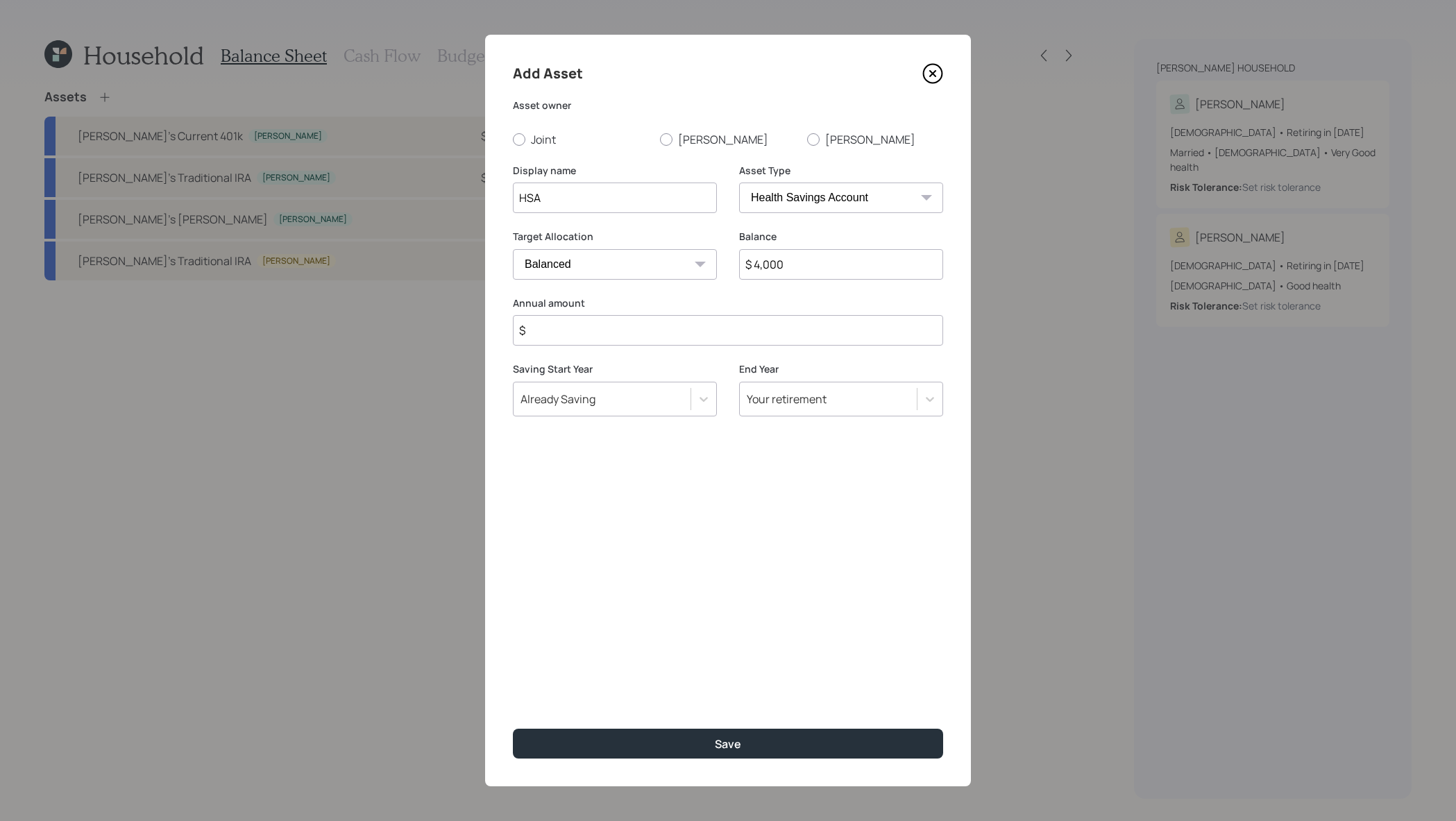
click at [688, 330] on input "$" at bounding box center [728, 330] width 431 height 31
type input "$ 8,550"
click at [513, 729] on button "Save" at bounding box center [728, 744] width 431 height 30
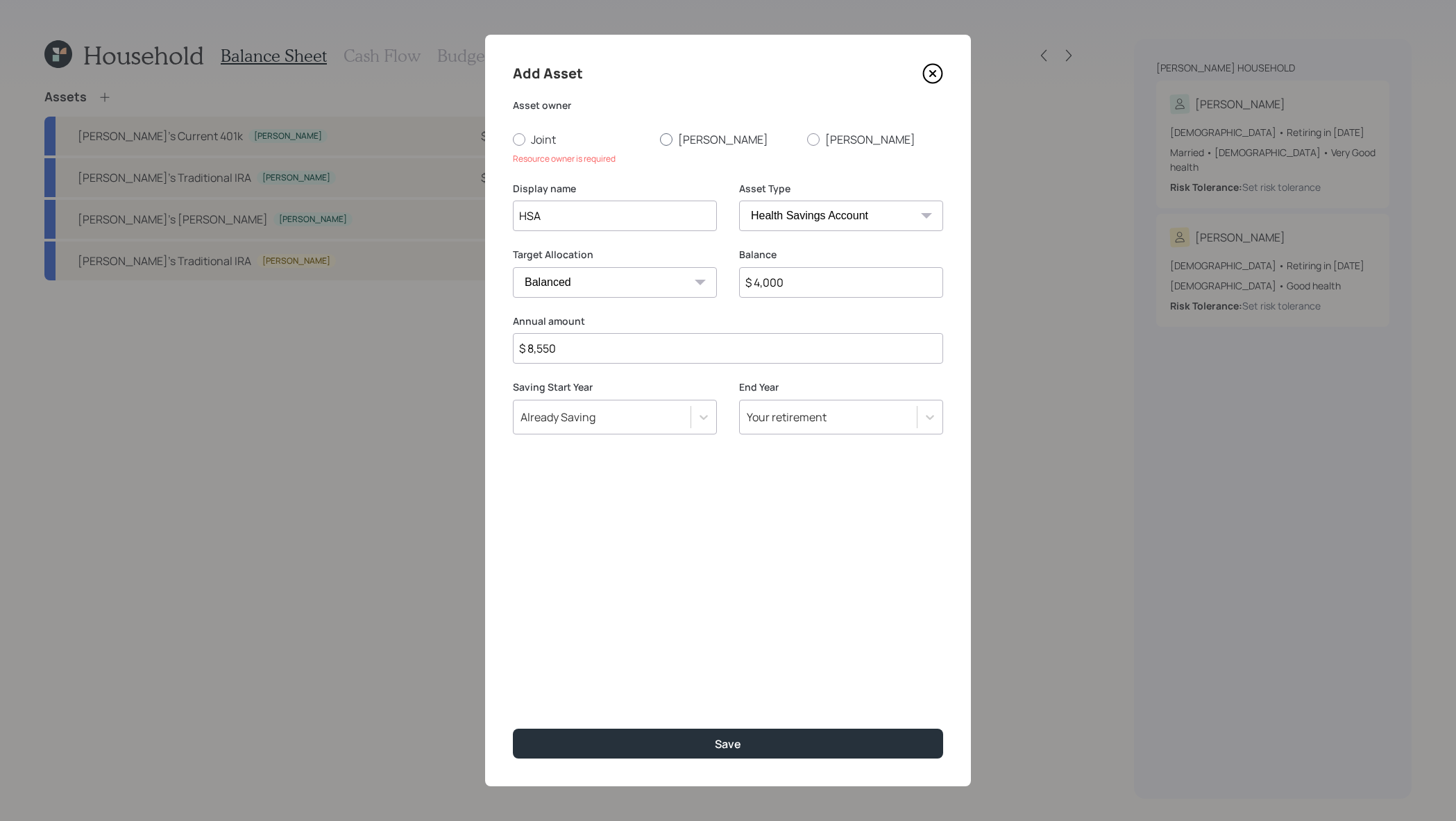
click at [697, 131] on label "Joseph" at bounding box center [728, 139] width 136 height 15
click at [660, 139] on input "Joseph" at bounding box center [659, 139] width 1 height 1
radio input "true"
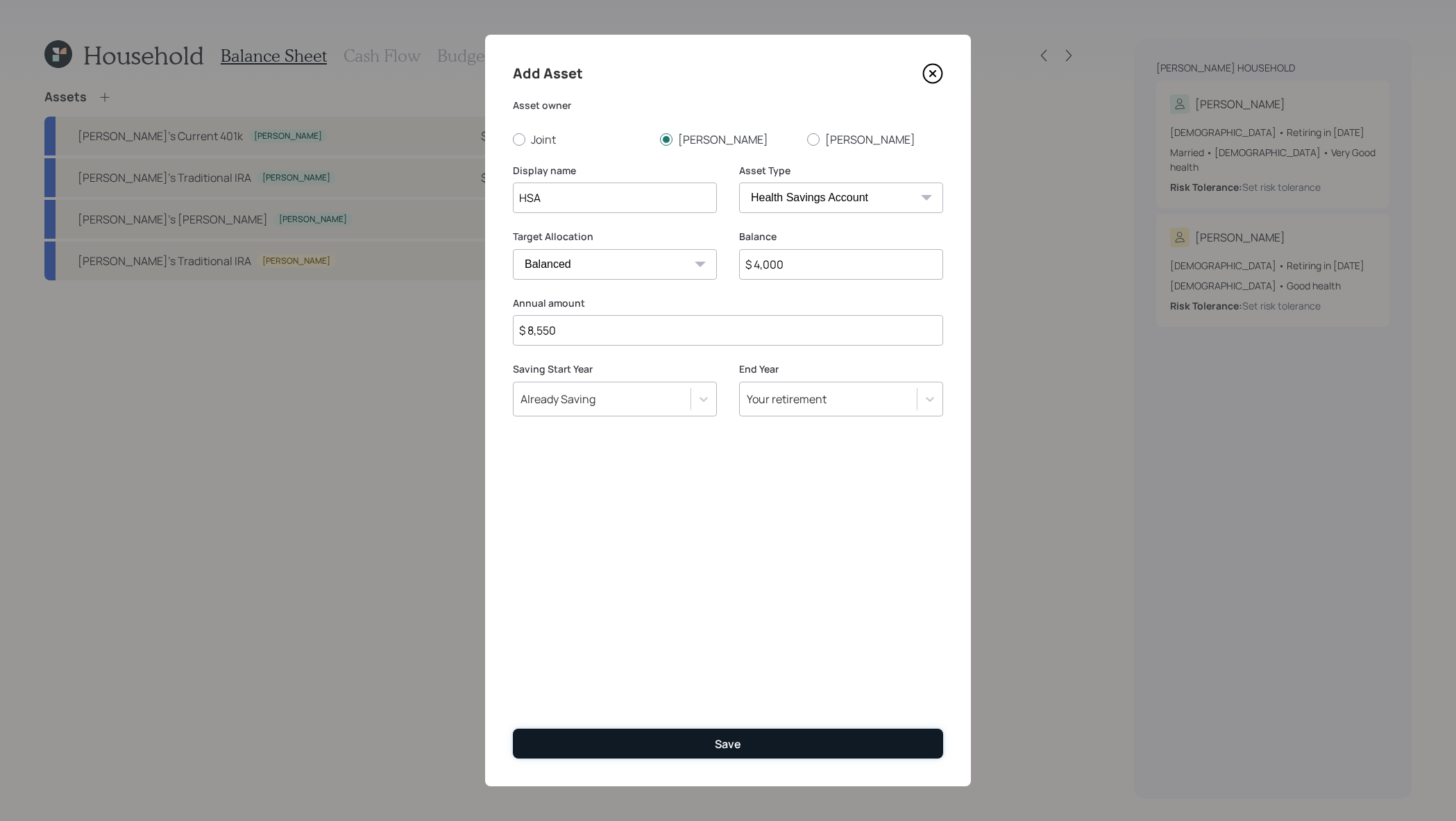
click at [855, 731] on button "Save" at bounding box center [728, 744] width 431 height 30
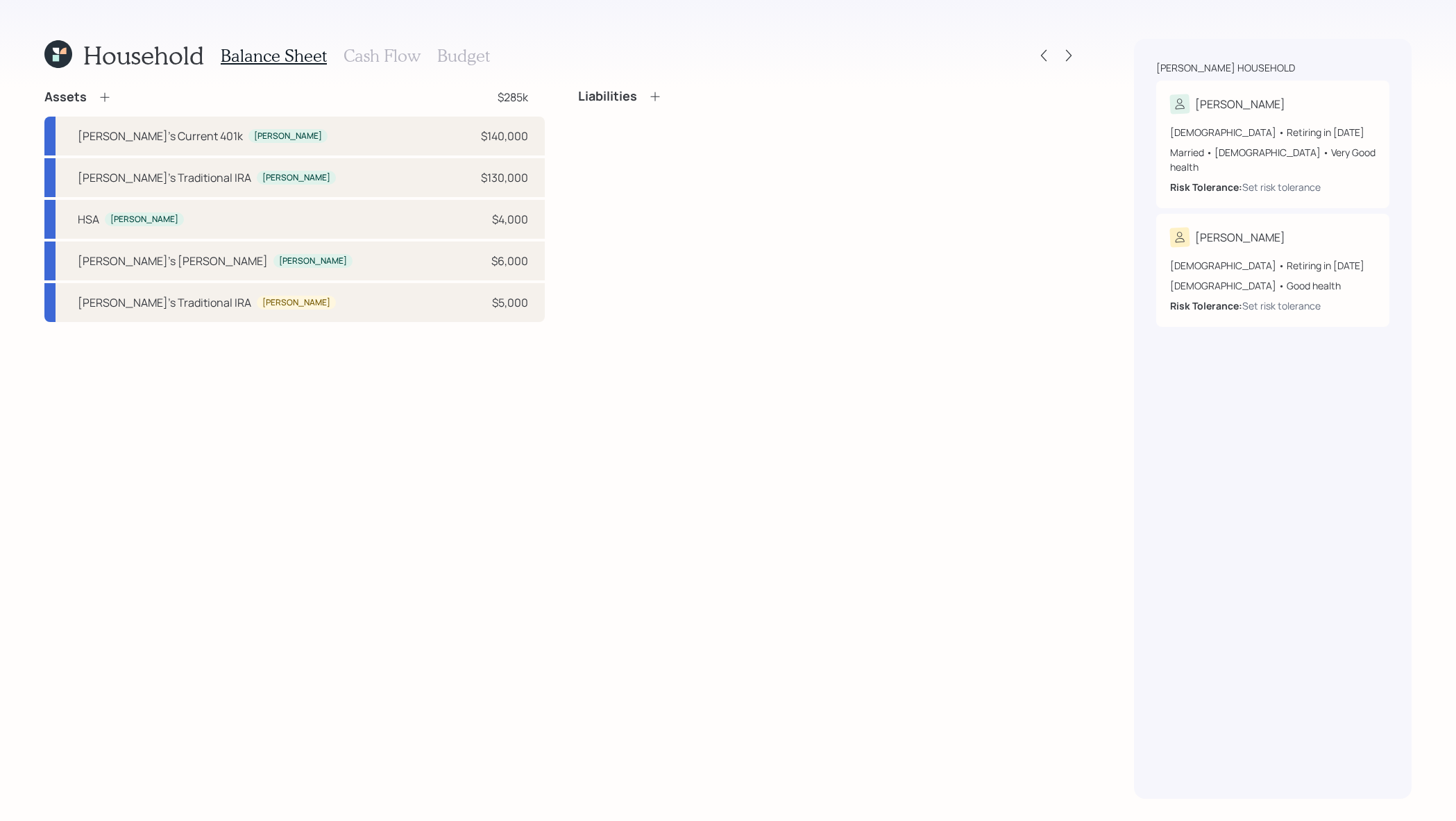
click at [99, 94] on icon at bounding box center [104, 97] width 14 height 14
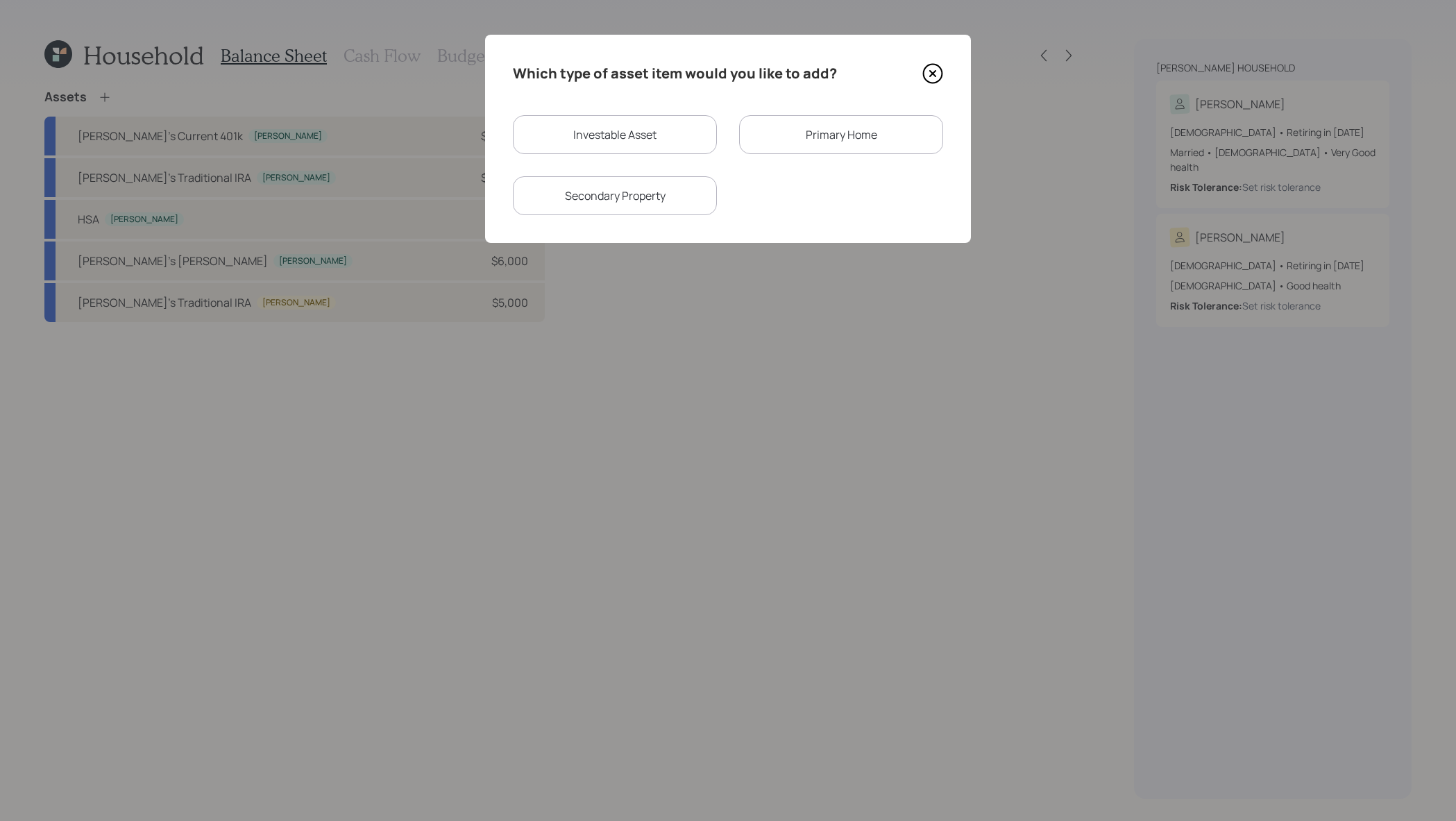
click at [692, 142] on div "Investable Asset" at bounding box center [614, 135] width 204 height 39
select select "taxable"
select select "balanced"
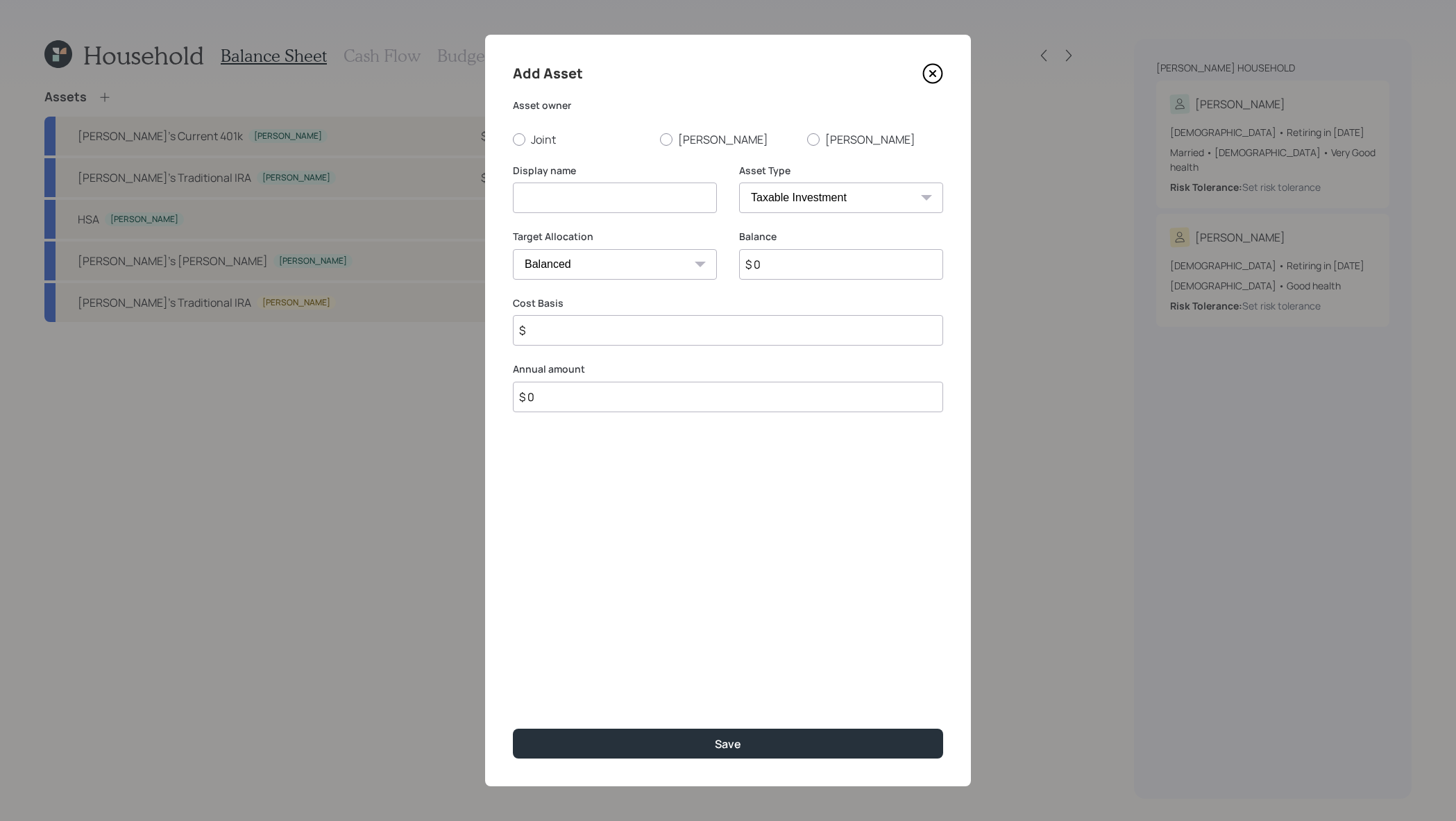
click at [890, 198] on select "SEP IRA IRA Roth IRA 401(k) Roth 401(k) 403(b) Roth 403(b) 457(b) Roth 457(b) H…" at bounding box center [841, 198] width 204 height 31
select select "emergency_fund"
click at [739, 183] on select "SEP IRA IRA Roth IRA 401(k) Roth 401(k) 403(b) Roth 403(b) 457(b) Roth 457(b) H…" at bounding box center [841, 198] width 204 height 31
click at [640, 186] on input at bounding box center [614, 198] width 204 height 31
type input "Emergency Savings"
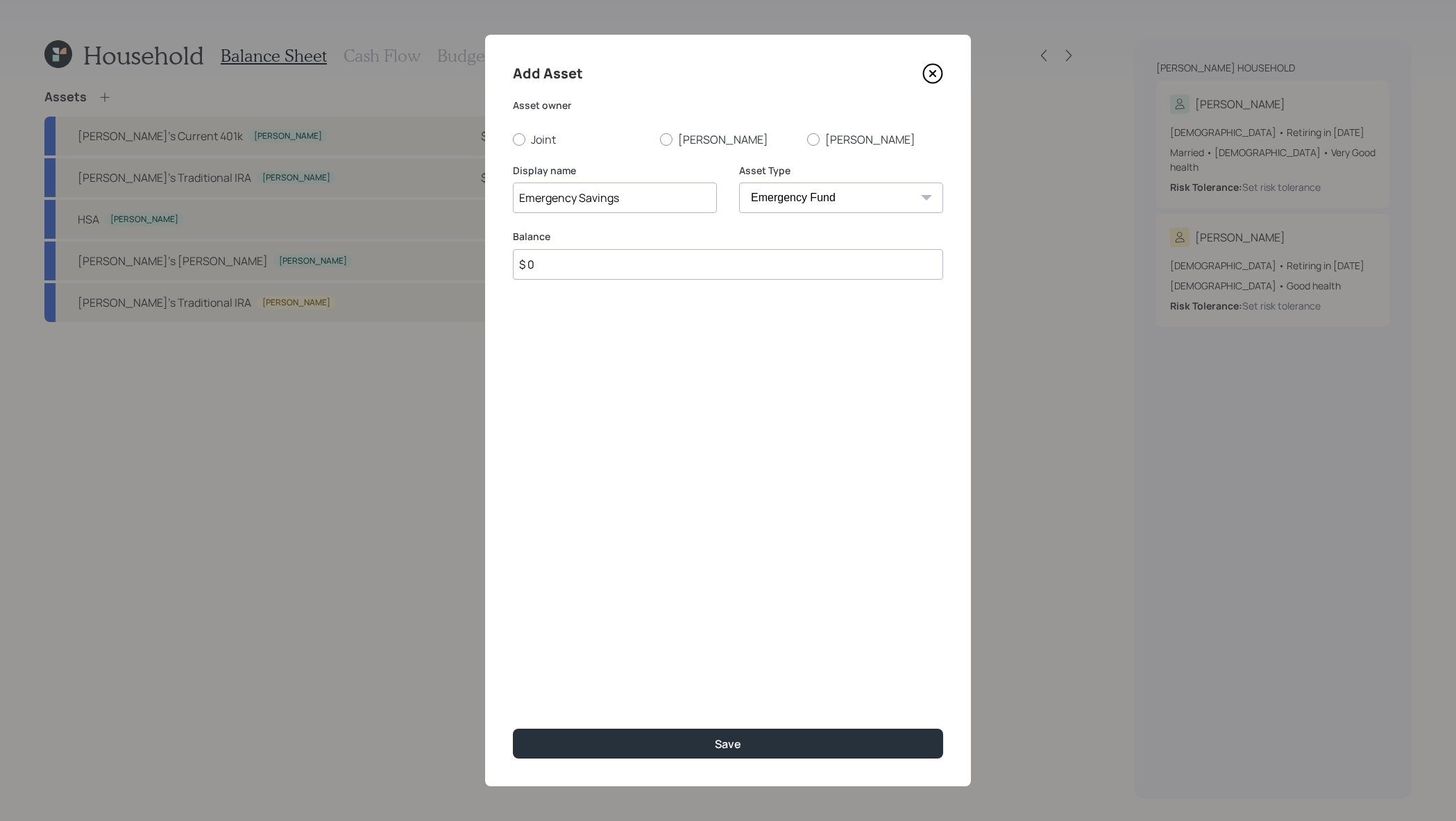
click at [602, 276] on input "$ 0" at bounding box center [728, 264] width 431 height 31
type input "$ 12,000"
click at [553, 145] on label "Joint" at bounding box center [581, 139] width 136 height 15
click at [513, 140] on input "Joint" at bounding box center [513, 139] width 1 height 1
radio input "true"
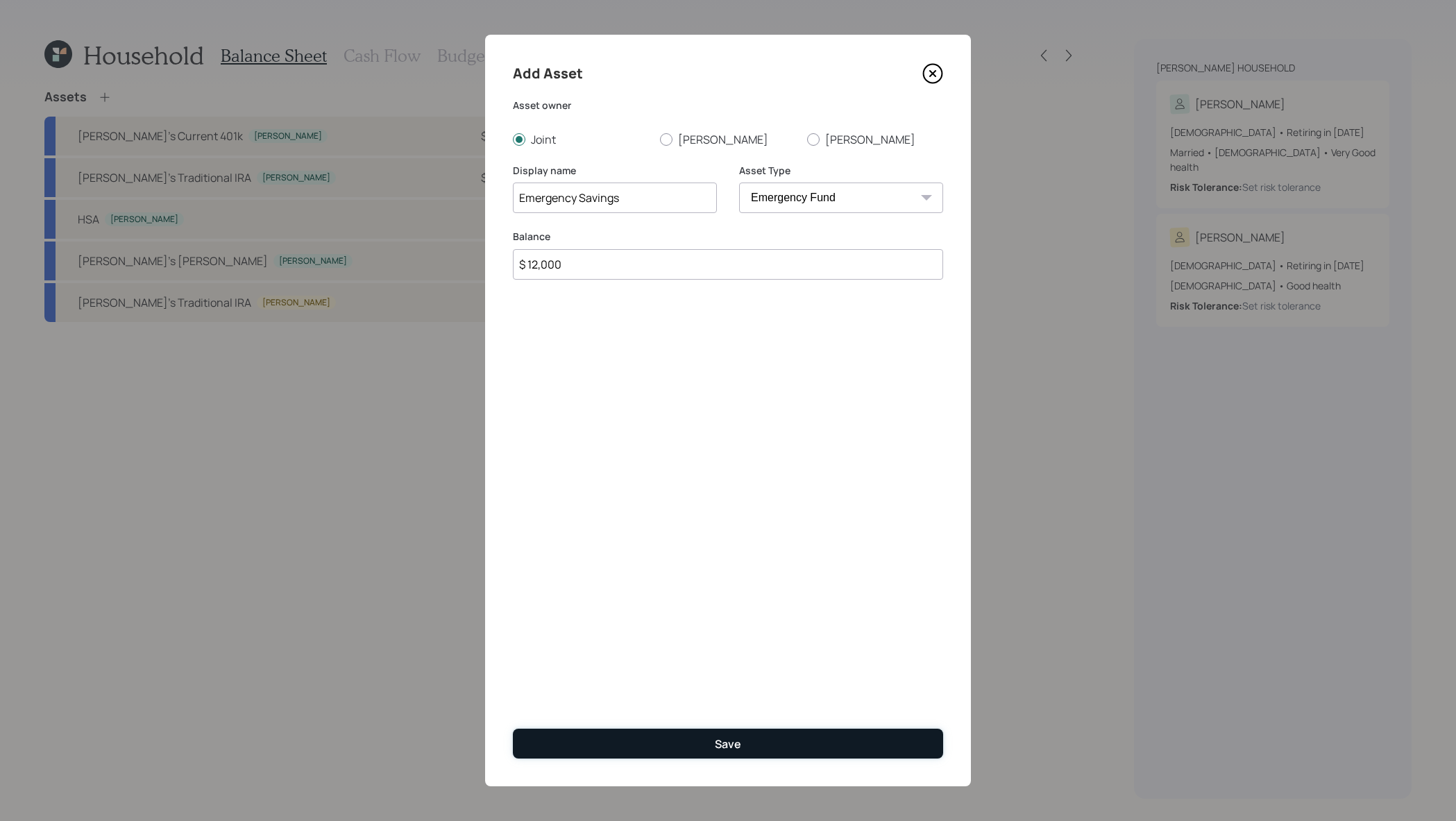
click at [852, 747] on button "Save" at bounding box center [728, 744] width 431 height 30
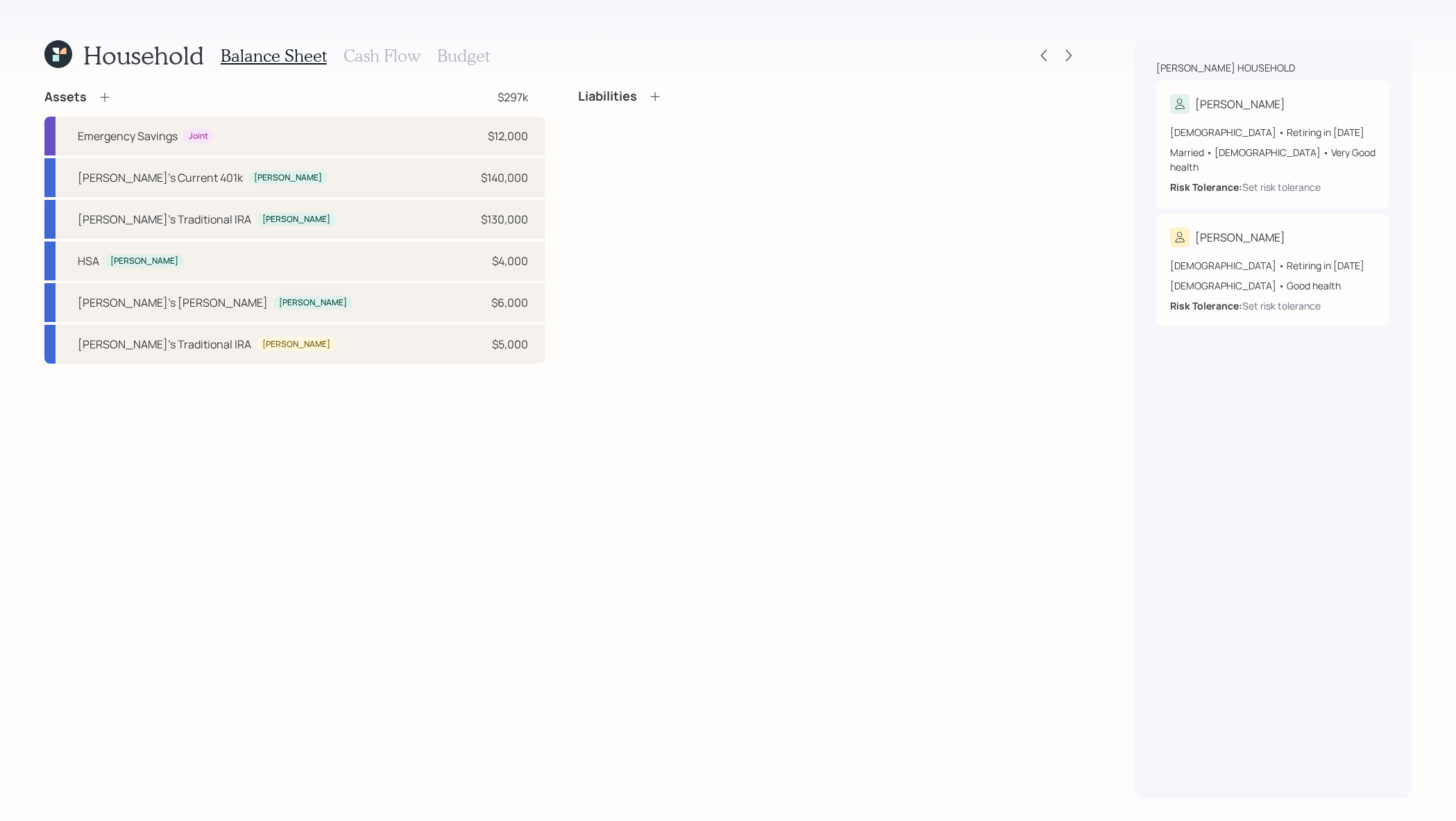
click at [98, 99] on icon at bounding box center [104, 97] width 14 height 14
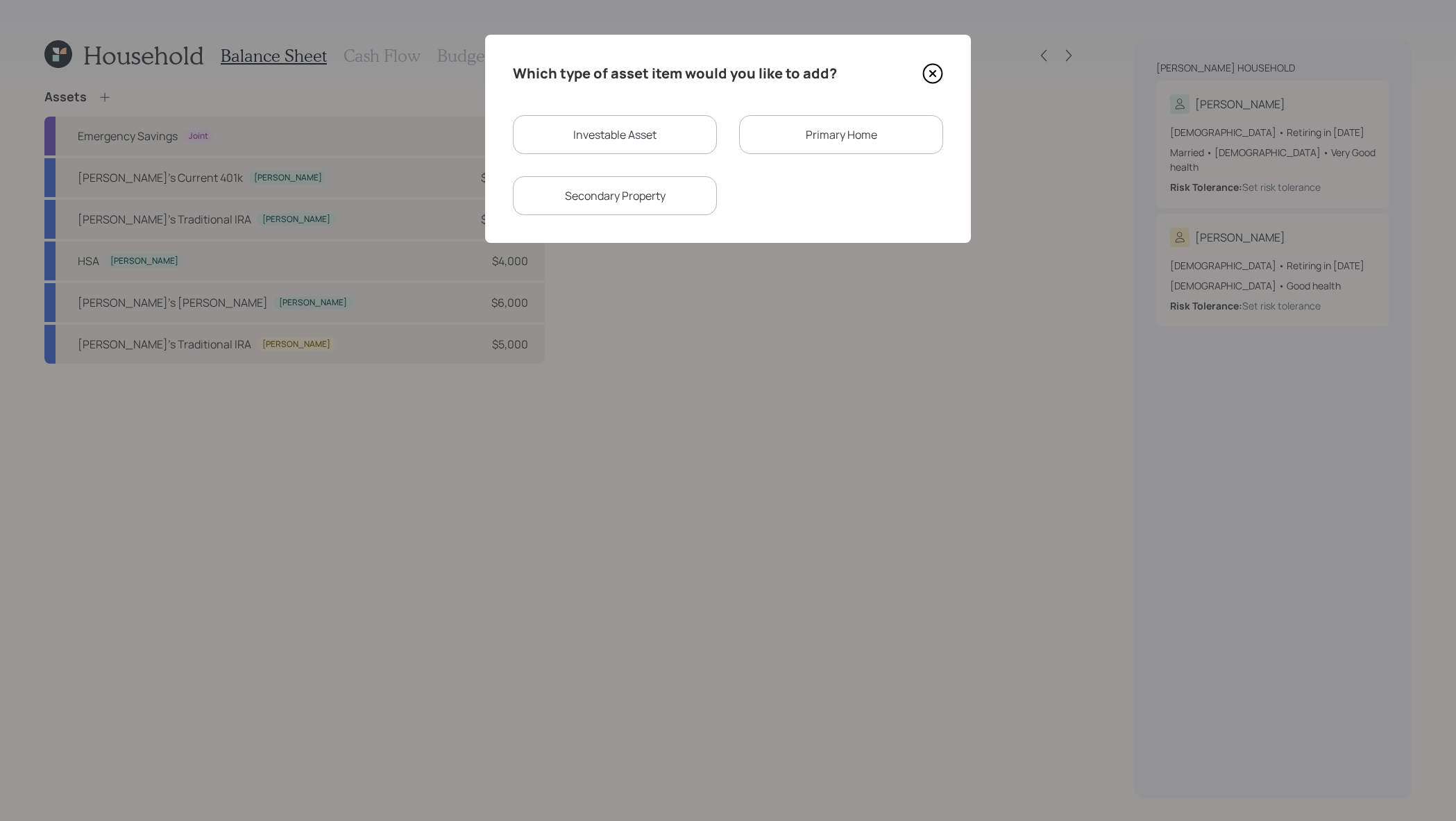
click at [823, 154] on div "Primary Home" at bounding box center [841, 135] width 204 height 39
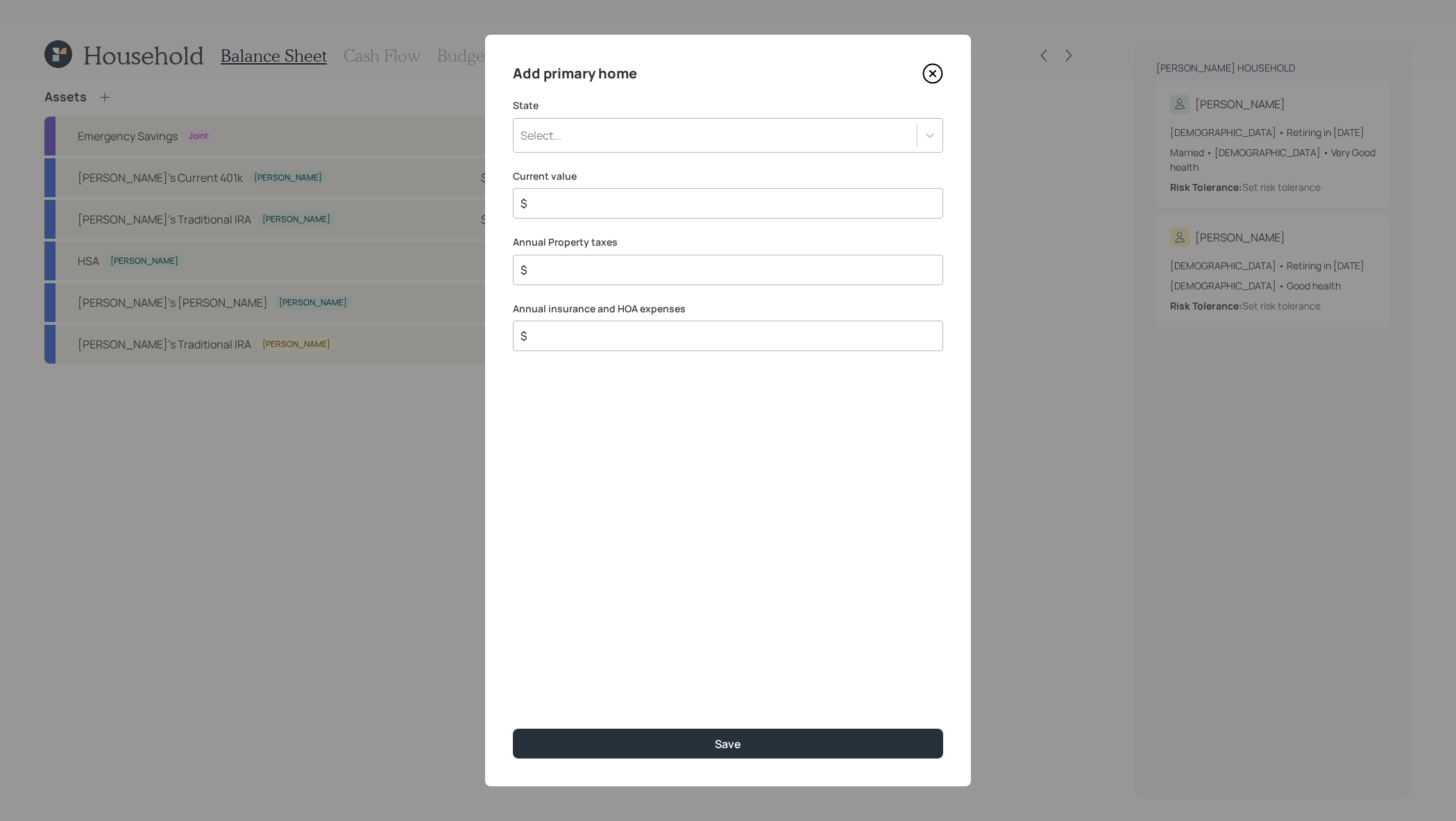
click at [697, 146] on div "Select..." at bounding box center [715, 135] width 404 height 23
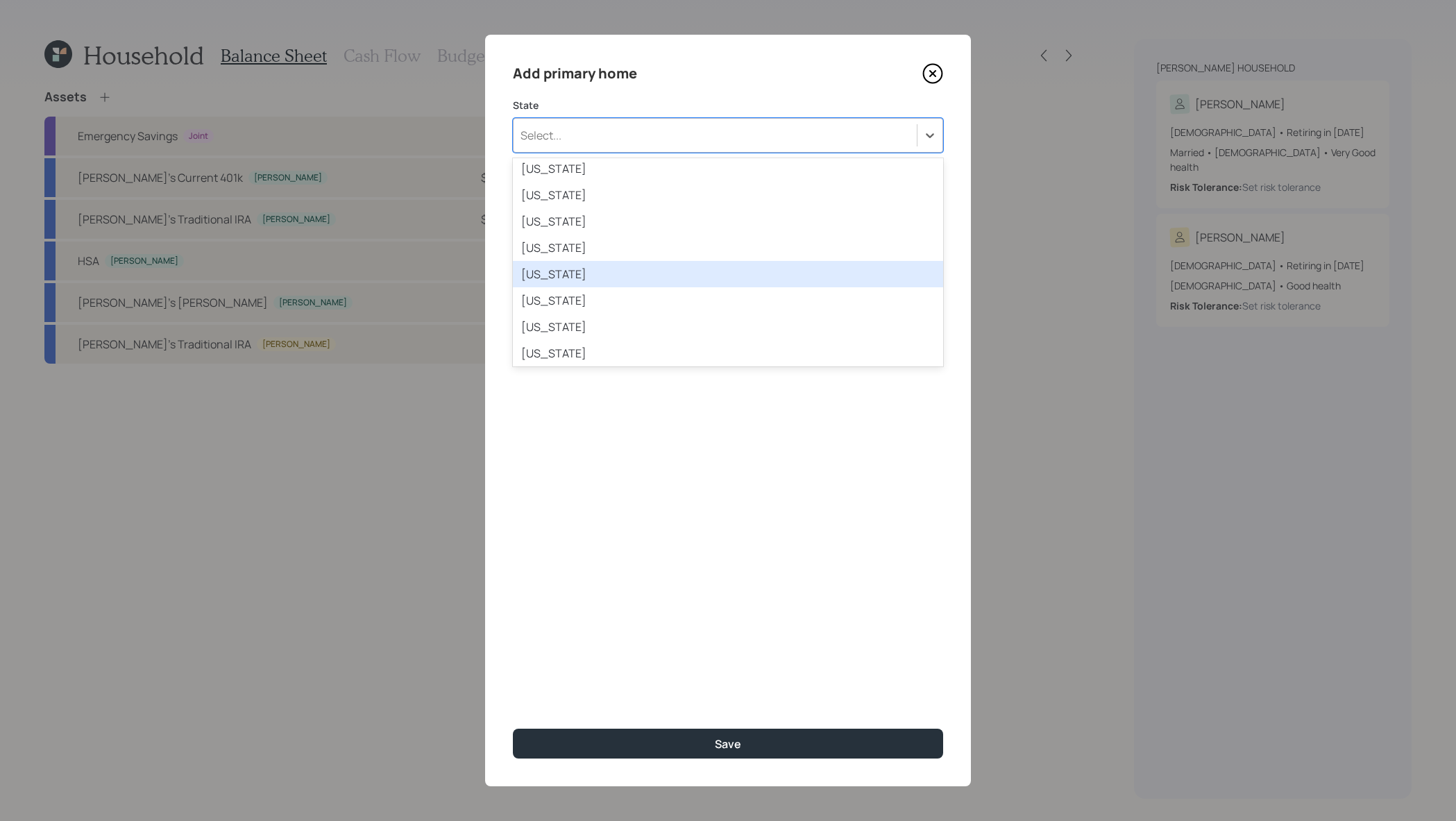
scroll to position [225, 0]
click at [693, 262] on div "Illinois" at bounding box center [728, 267] width 431 height 26
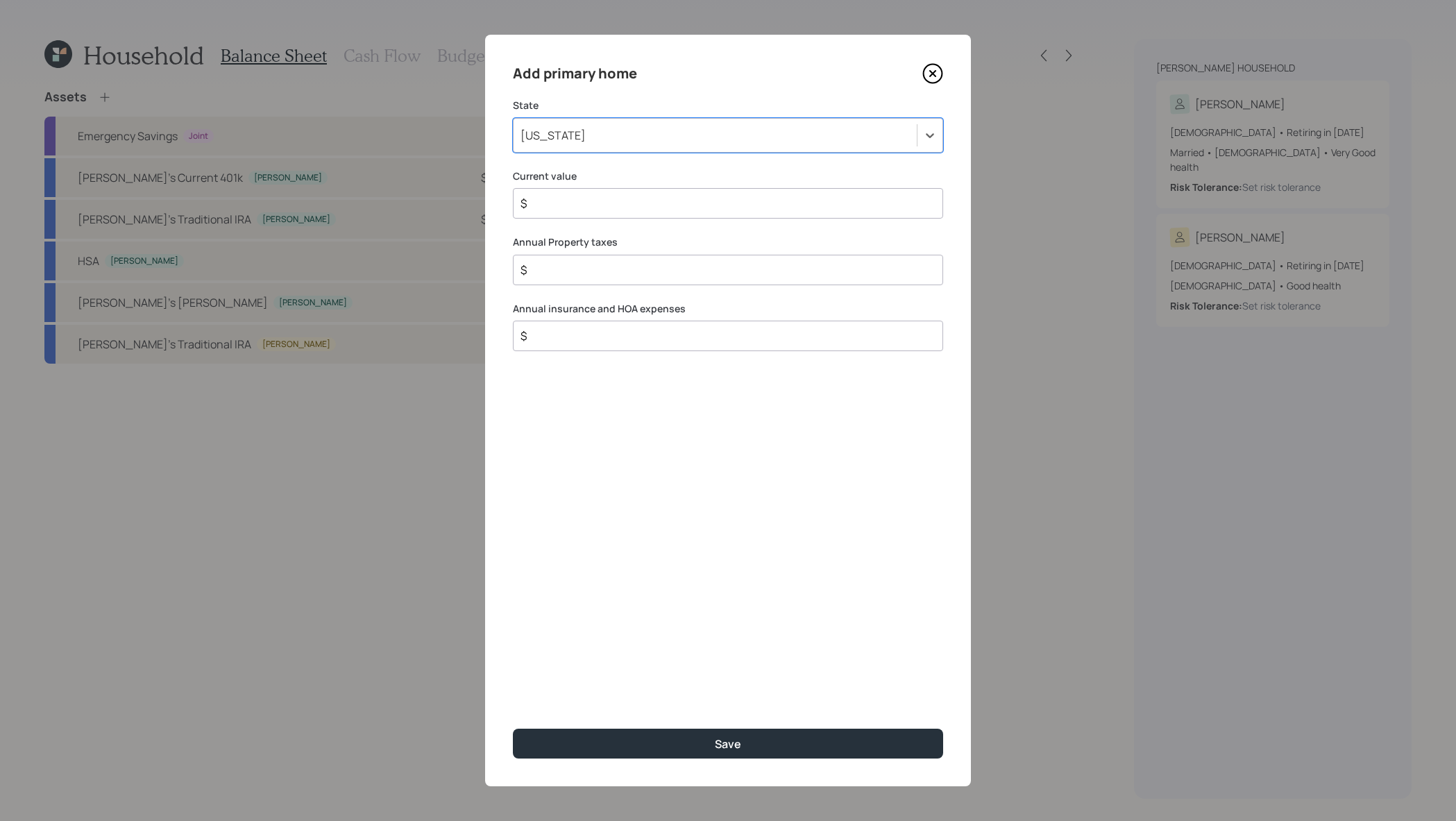
click at [707, 198] on input "$" at bounding box center [722, 203] width 406 height 17
click at [718, 207] on input "$" at bounding box center [722, 203] width 406 height 17
click at [596, 202] on input "$" at bounding box center [722, 203] width 406 height 17
type input "$ 300,000"
click at [620, 259] on div "$" at bounding box center [728, 269] width 431 height 31
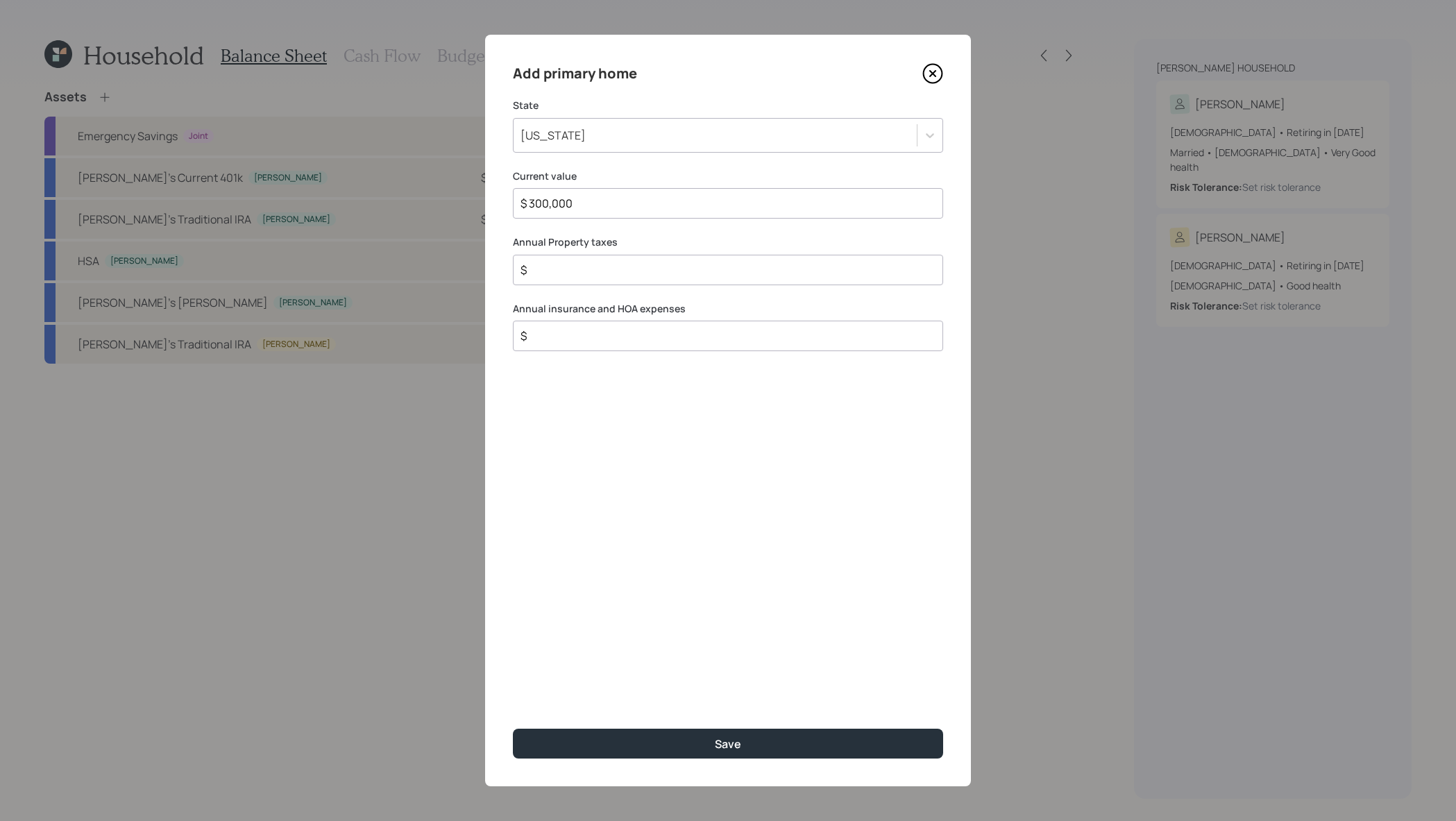
click at [620, 265] on input "$" at bounding box center [722, 270] width 406 height 17
type input "$ 6,000"
drag, startPoint x: 597, startPoint y: 310, endPoint x: 458, endPoint y: 310, distance: 139.0
click at [458, 310] on div "Add primary home State Illinois Current value $ 300,000 Annual Property taxes $…" at bounding box center [728, 410] width 1456 height 821
click at [731, 354] on div "Add primary home State Illinois Current value $ 300,000 Annual Property taxes $…" at bounding box center [727, 410] width 486 height 751
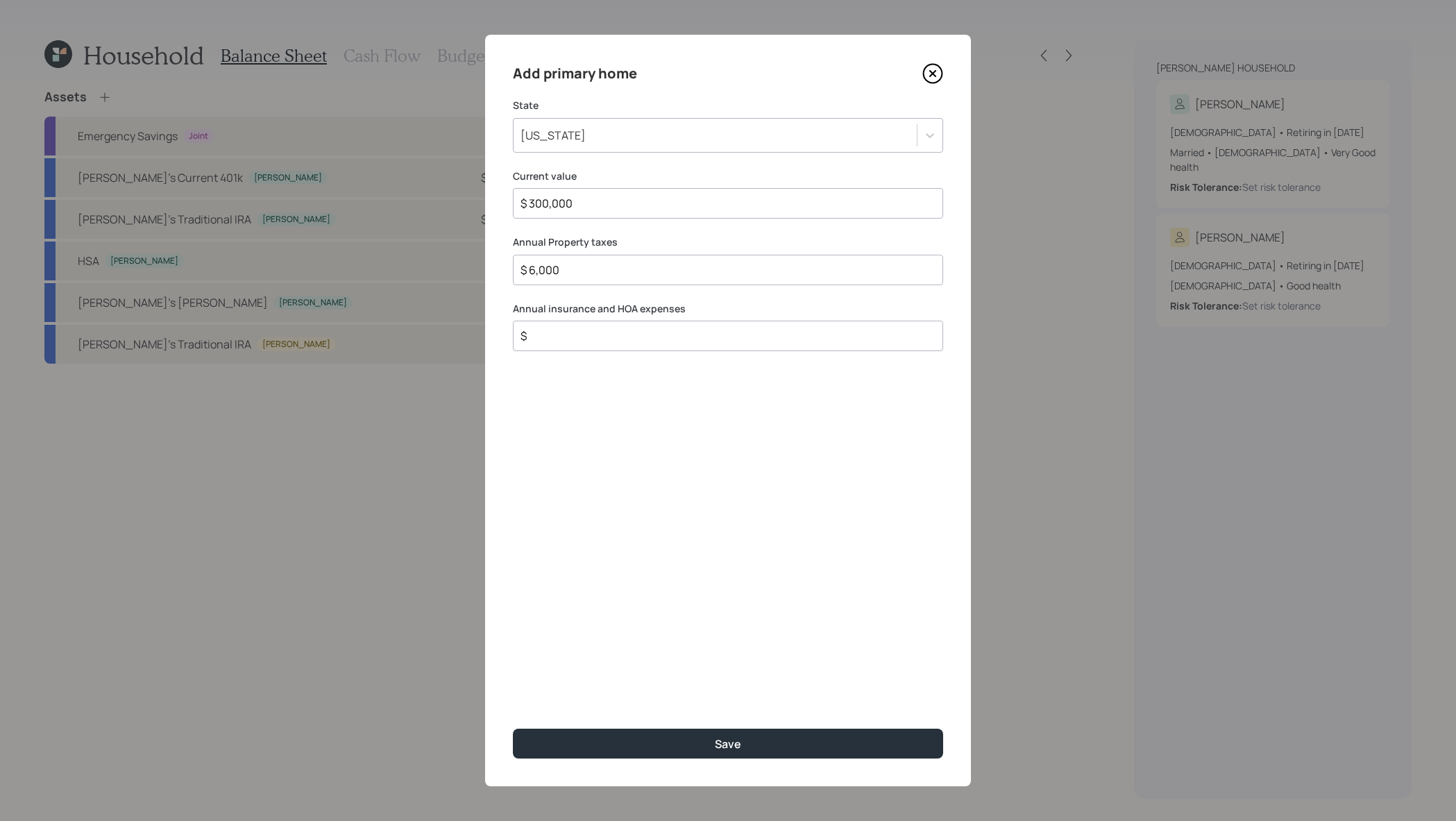
click at [729, 344] on div "$" at bounding box center [728, 335] width 431 height 31
type input "$ 5,600"
click at [513, 729] on button "Save" at bounding box center [728, 744] width 431 height 30
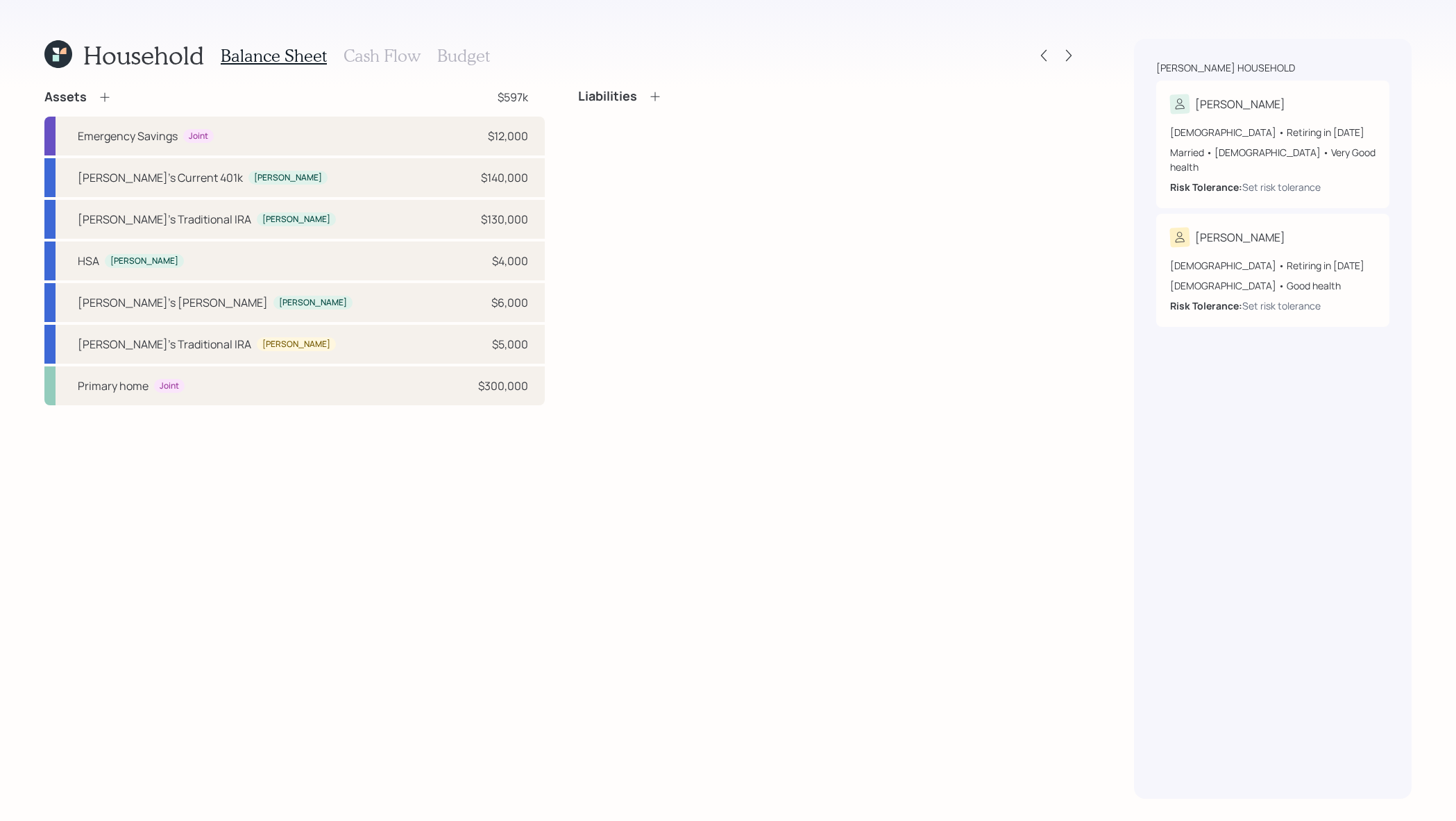
click at [653, 99] on icon at bounding box center [654, 96] width 14 height 14
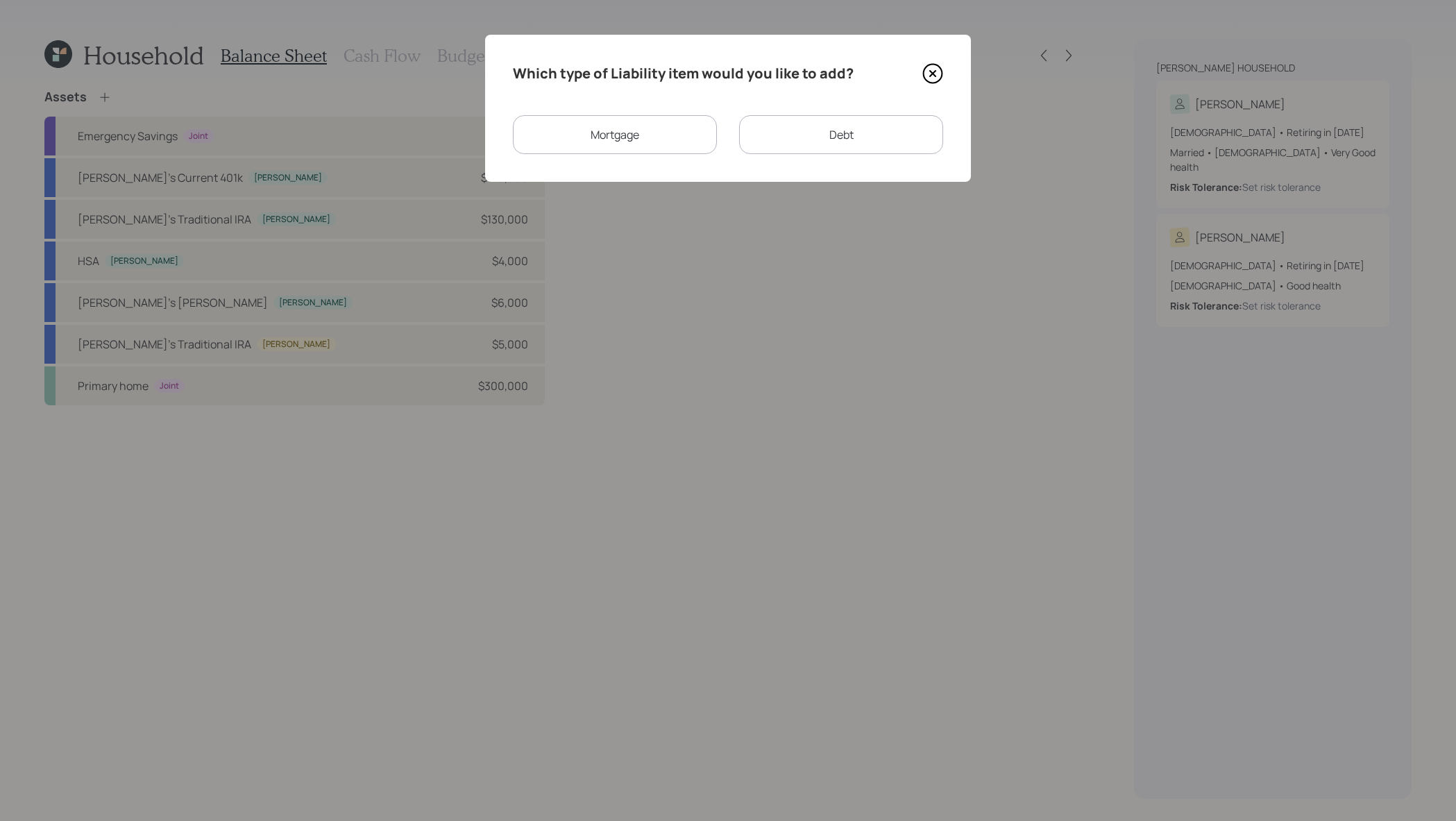
click at [598, 138] on div "Mortgage" at bounding box center [614, 135] width 204 height 39
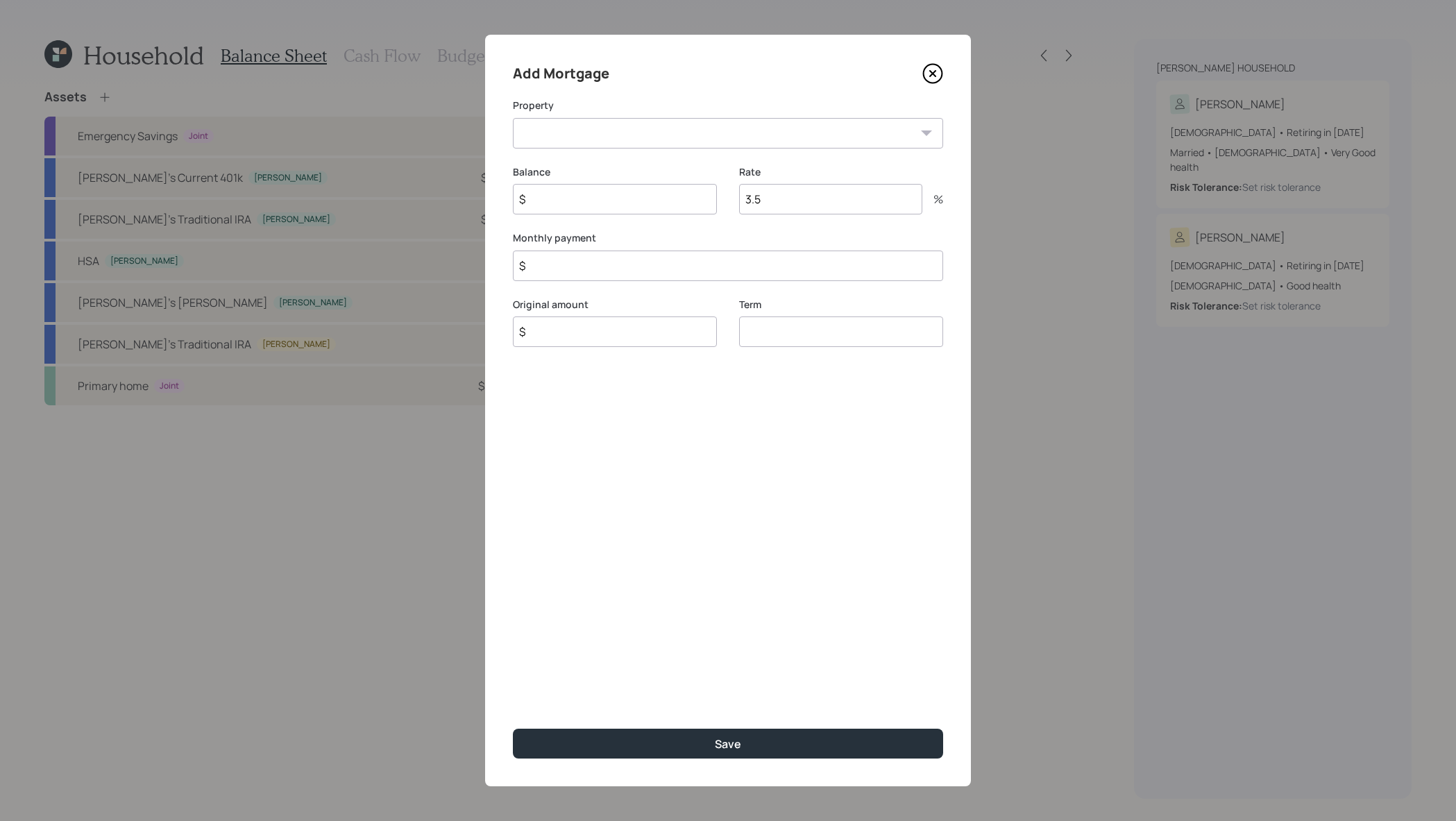
click at [826, 131] on select "IL Primary home" at bounding box center [728, 133] width 431 height 31
select select "64166164-57dc-4b0a-8f56-7534c10e59f7"
click at [513, 118] on select "IL Primary home" at bounding box center [728, 133] width 431 height 31
click at [608, 208] on input "$" at bounding box center [614, 198] width 204 height 31
type input "$ 175,000"
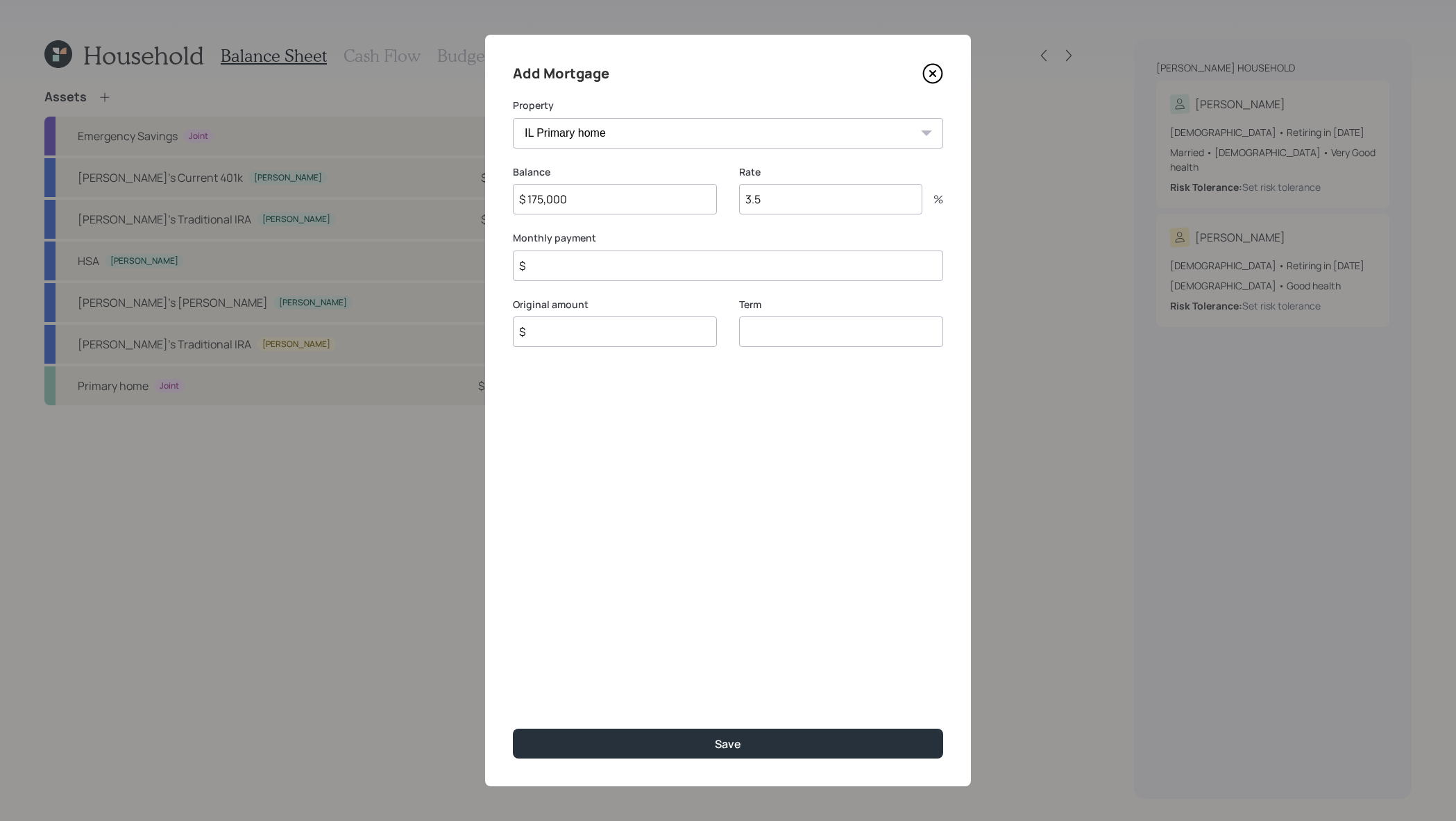
click at [798, 211] on input "3.5" at bounding box center [831, 198] width 184 height 31
type input "3"
type input "4.582"
click at [654, 273] on input "$" at bounding box center [728, 266] width 431 height 31
click at [807, 282] on div "Monthly payment $ Required" at bounding box center [728, 265] width 431 height 68
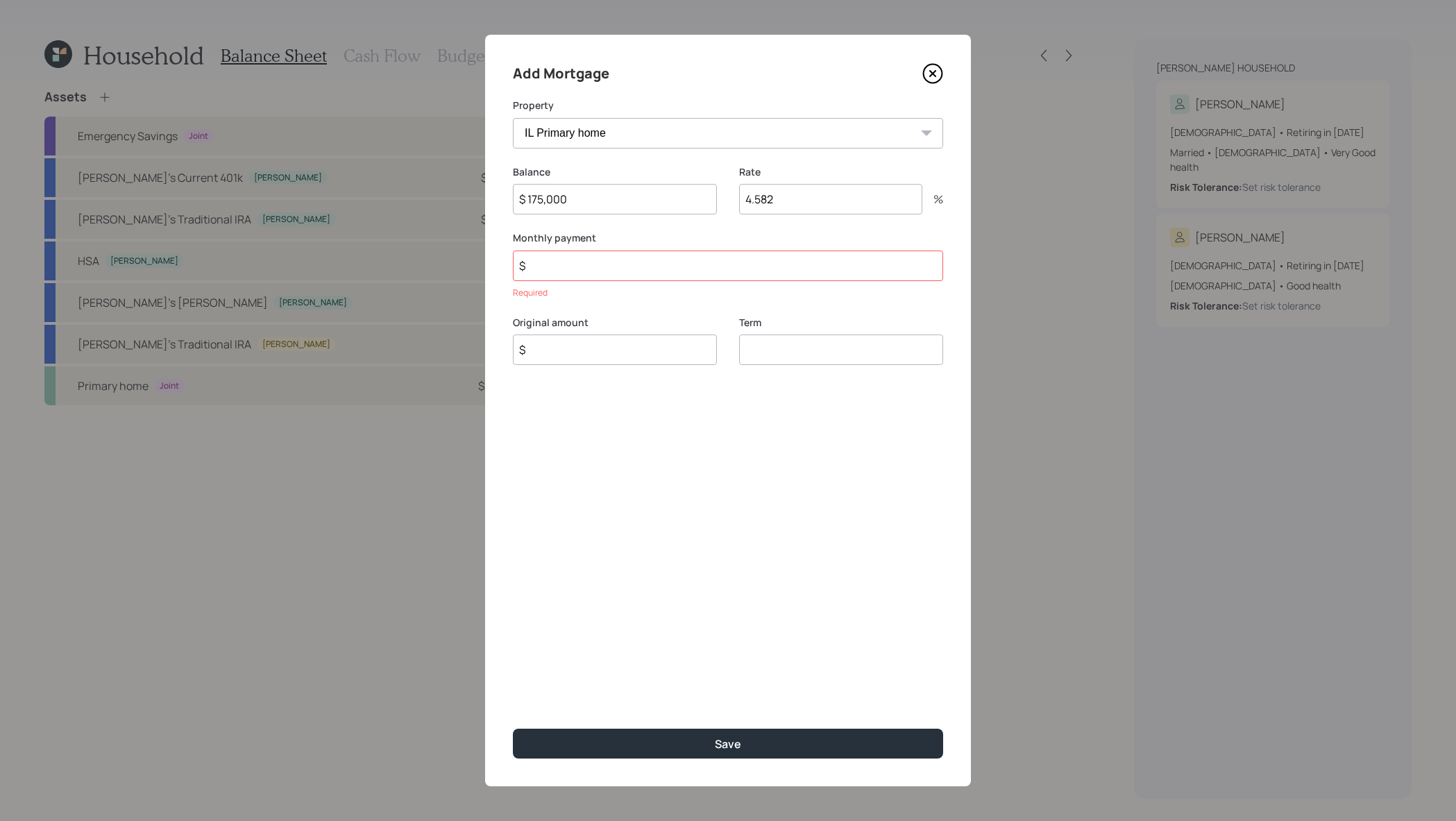
click at [796, 259] on input "$" at bounding box center [728, 266] width 431 height 31
type input "$ 1,050"
click at [605, 320] on input "$" at bounding box center [614, 332] width 204 height 31
type input "$ 175,000"
click at [778, 320] on input "number" at bounding box center [841, 332] width 204 height 31
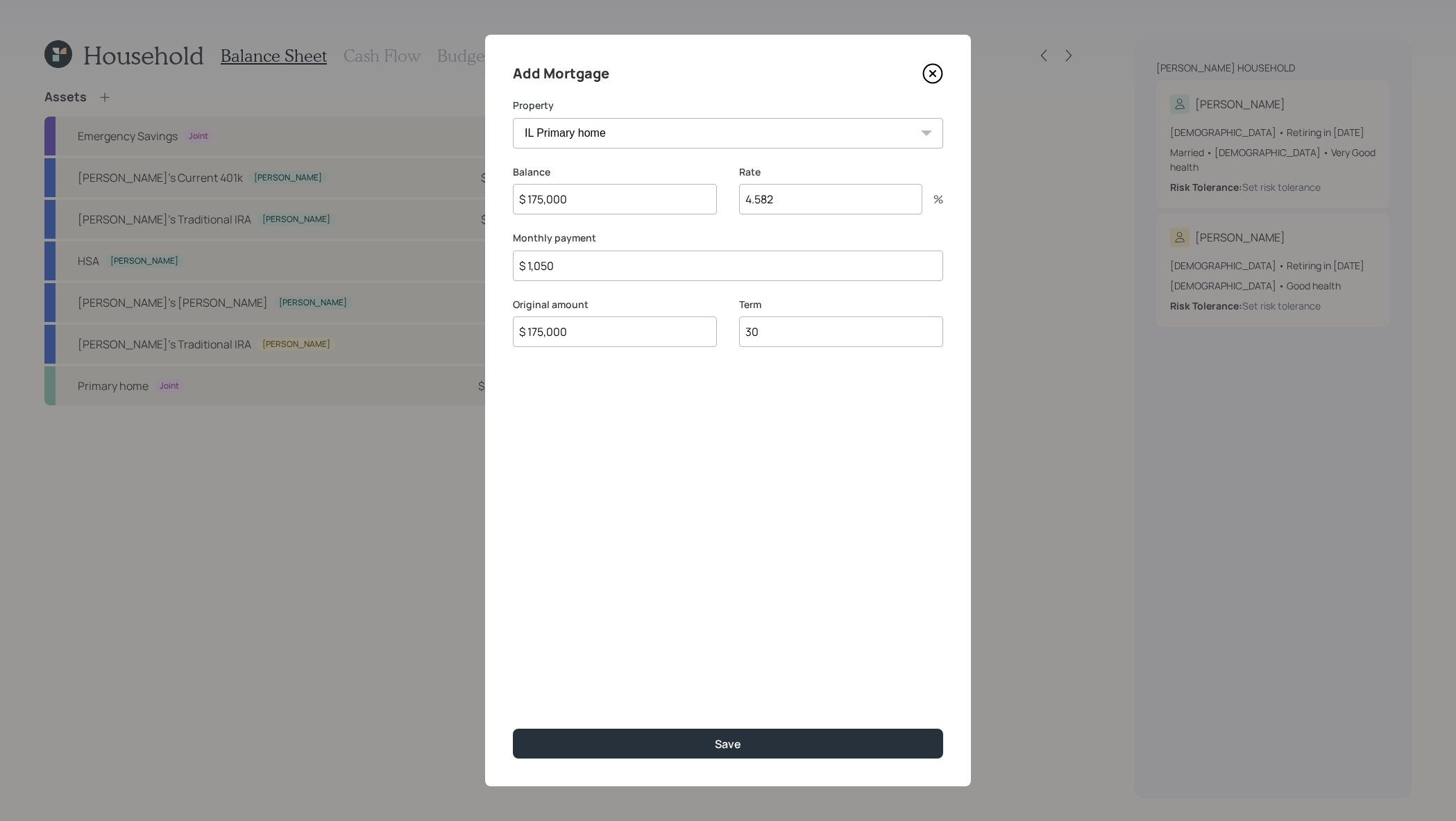
type input "30"
click at [513, 729] on button "Save" at bounding box center [728, 744] width 431 height 30
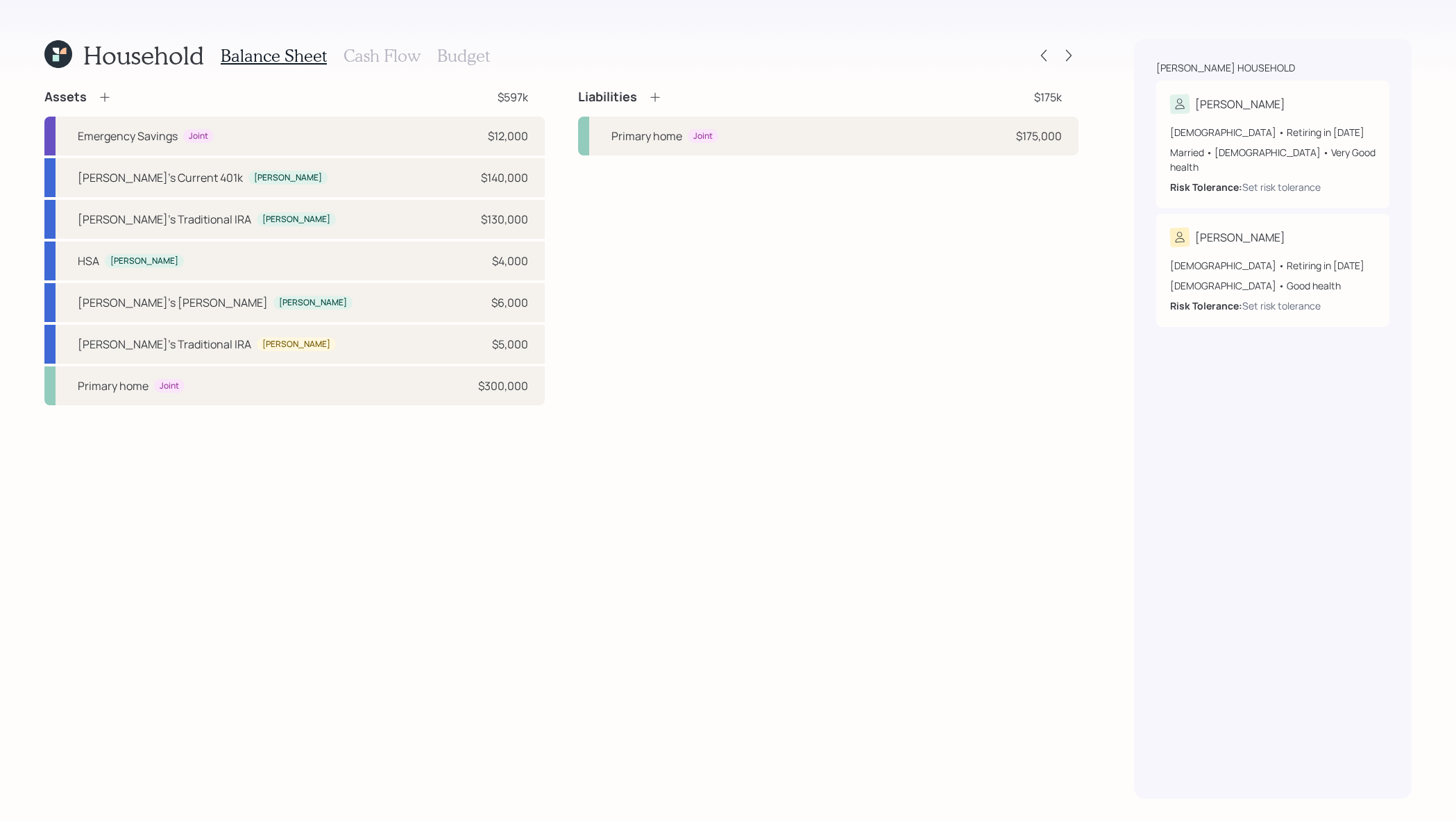
click at [657, 99] on icon at bounding box center [654, 97] width 14 height 14
click at [657, 99] on div "Assets $597k Emergency Savings Joint $12,000 Joseph's Current 401k Joseph $140,…" at bounding box center [561, 247] width 1034 height 317
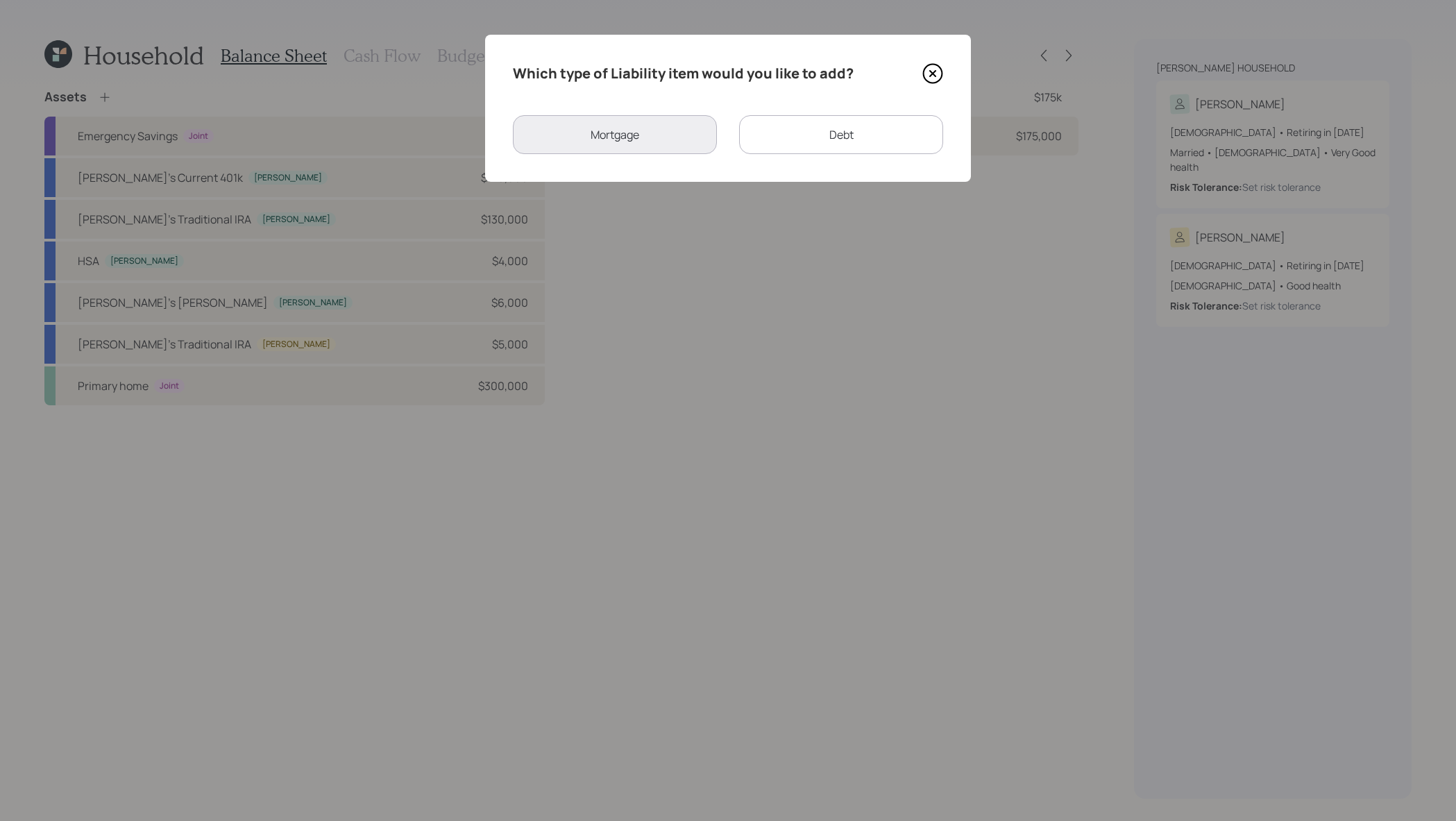
click at [771, 140] on div "Debt" at bounding box center [841, 135] width 204 height 39
select select "credit_card"
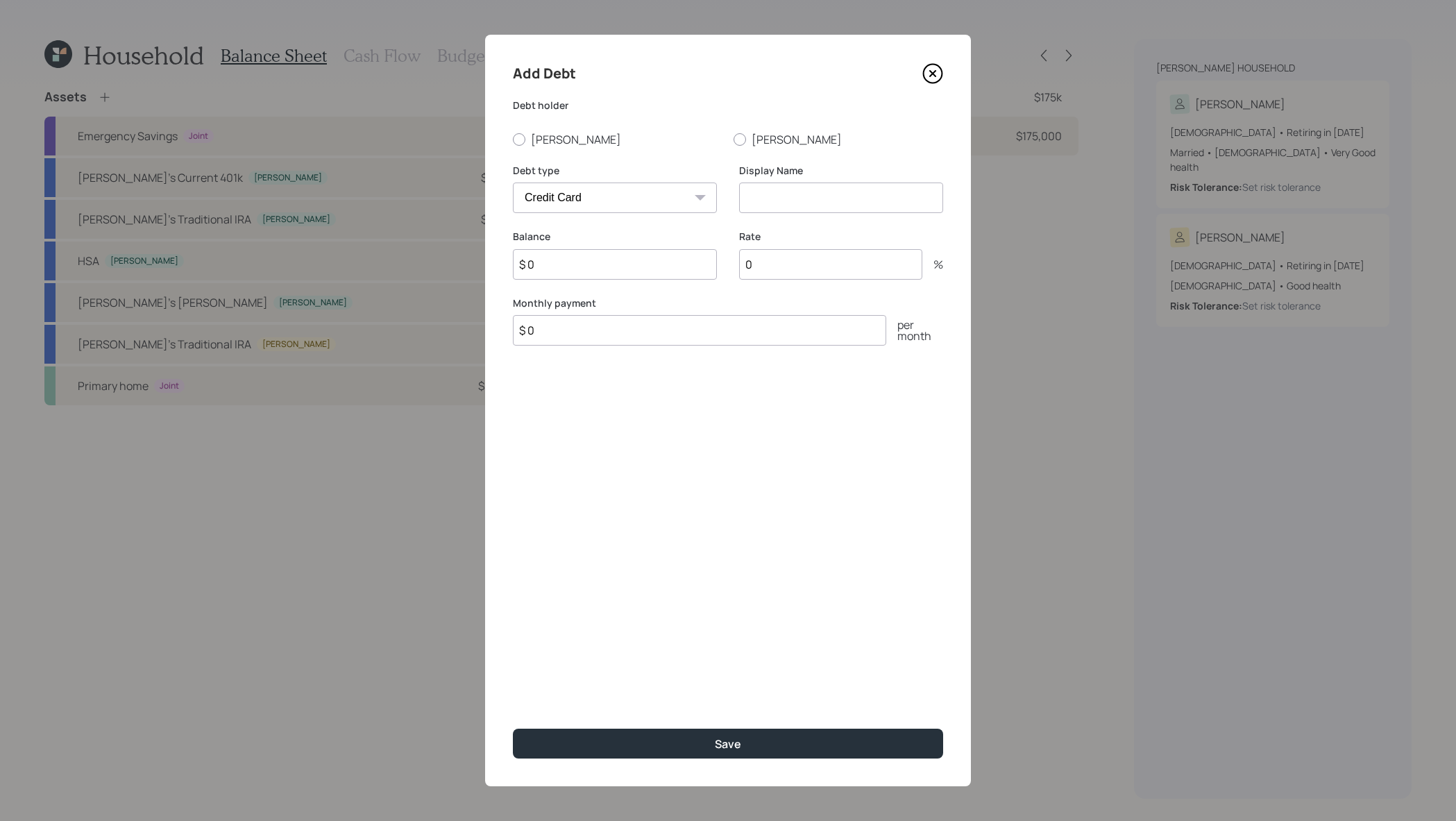
click at [550, 148] on div "Add Debt Debt holder Joseph Anne Debt type Car Credit Card Medical Student Othe…" at bounding box center [727, 410] width 486 height 751
click at [550, 145] on label "Joseph" at bounding box center [617, 139] width 210 height 15
click at [513, 140] on input "Joseph" at bounding box center [513, 139] width 1 height 1
radio input "true"
click at [683, 213] on div "Debt type Car Credit Card Medical Student Other" at bounding box center [614, 197] width 204 height 66
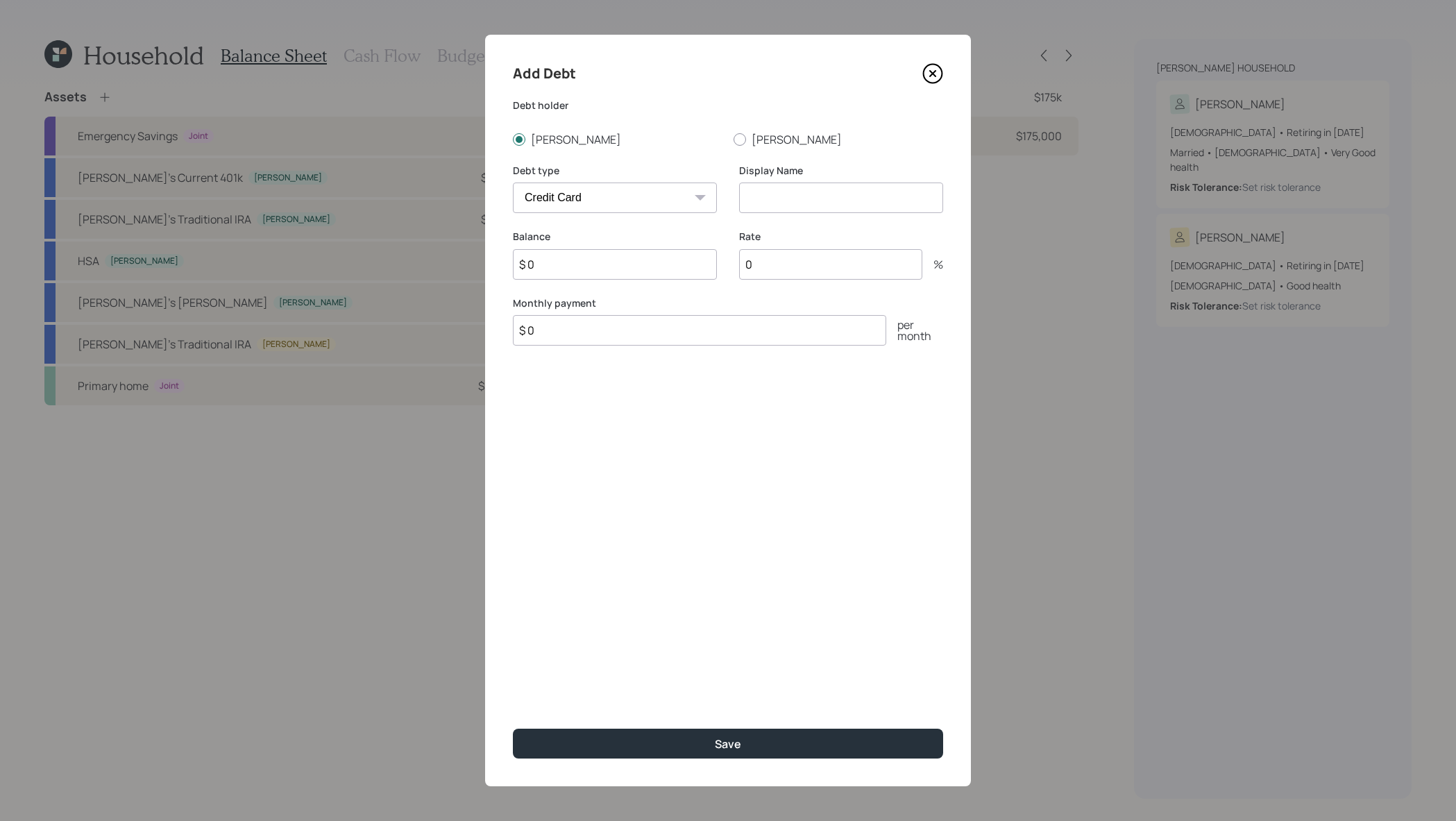
click at [685, 204] on select "Car Credit Card Medical Student Other" at bounding box center [614, 198] width 204 height 31
select select "car"
click at [513, 183] on select "Car Credit Card Medical Student Other" at bounding box center [614, 198] width 204 height 31
click at [838, 203] on input at bounding box center [841, 198] width 204 height 31
click at [835, 203] on input at bounding box center [841, 198] width 204 height 31
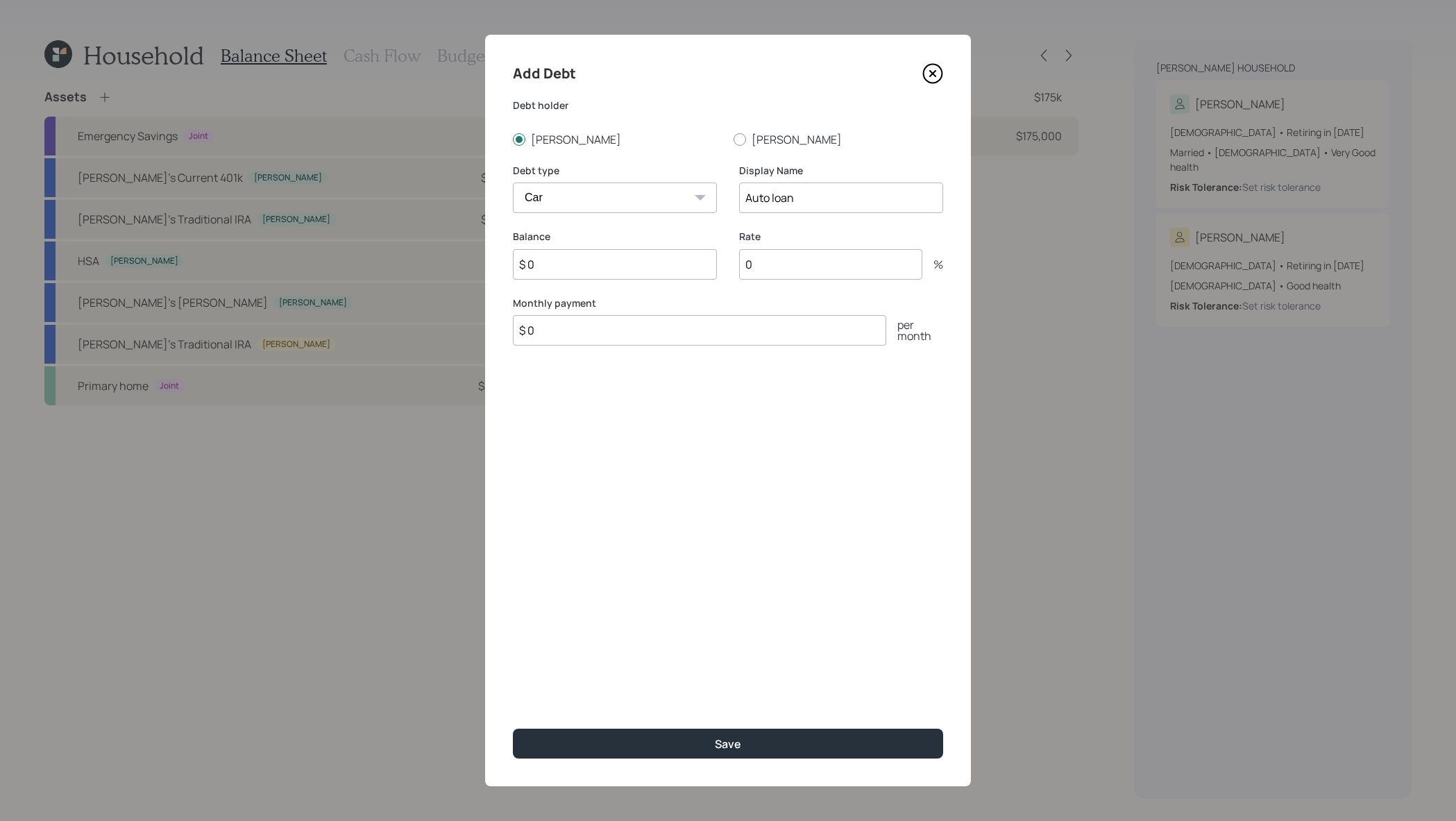
type input "Auto loan"
click at [601, 334] on input "$ 0" at bounding box center [699, 330] width 374 height 31
type input "$ 450"
click at [609, 275] on input "$ 0" at bounding box center [614, 264] width 204 height 31
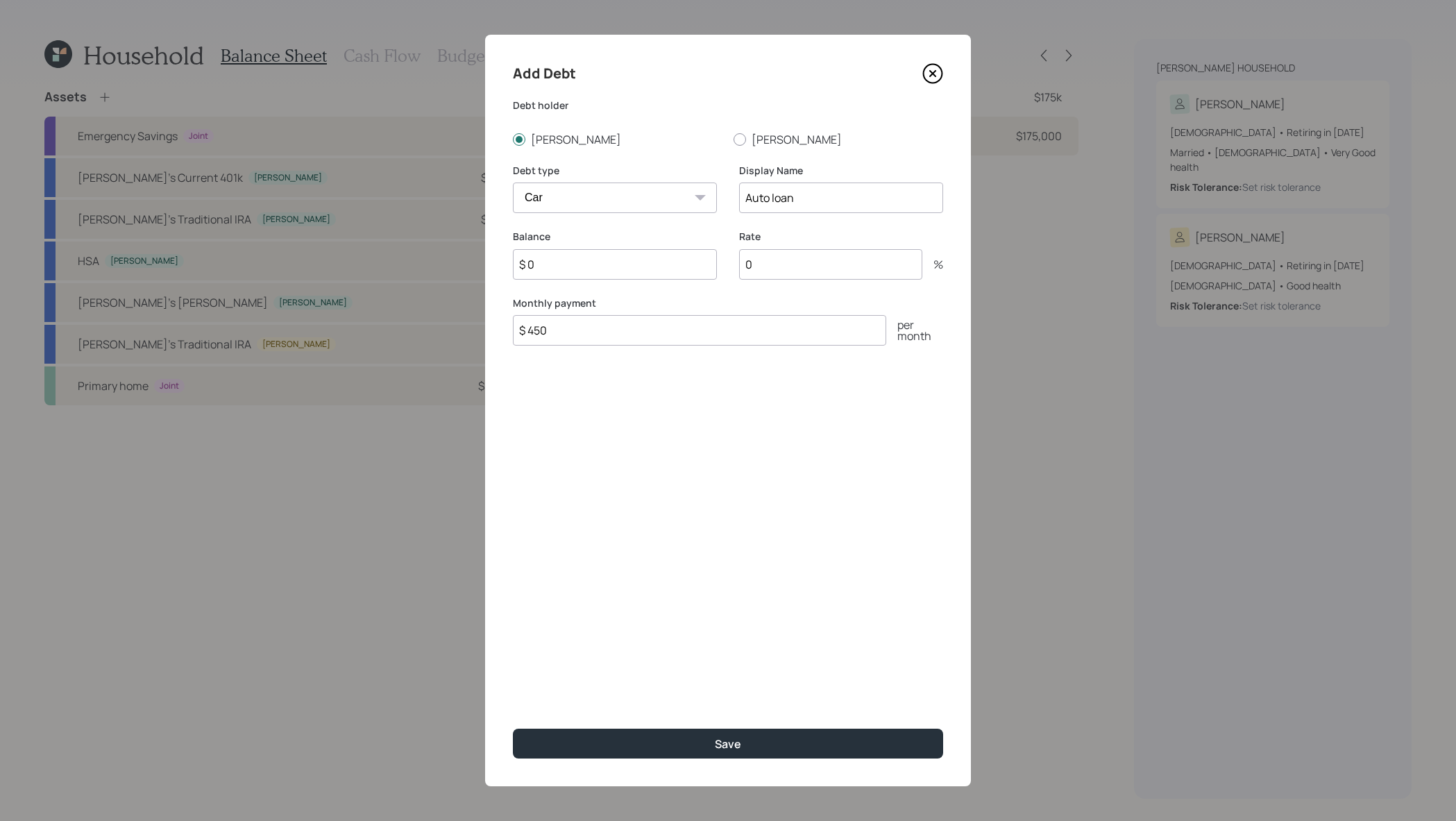
click at [513, 729] on button "Save" at bounding box center [728, 744] width 431 height 30
type input "$ 0"
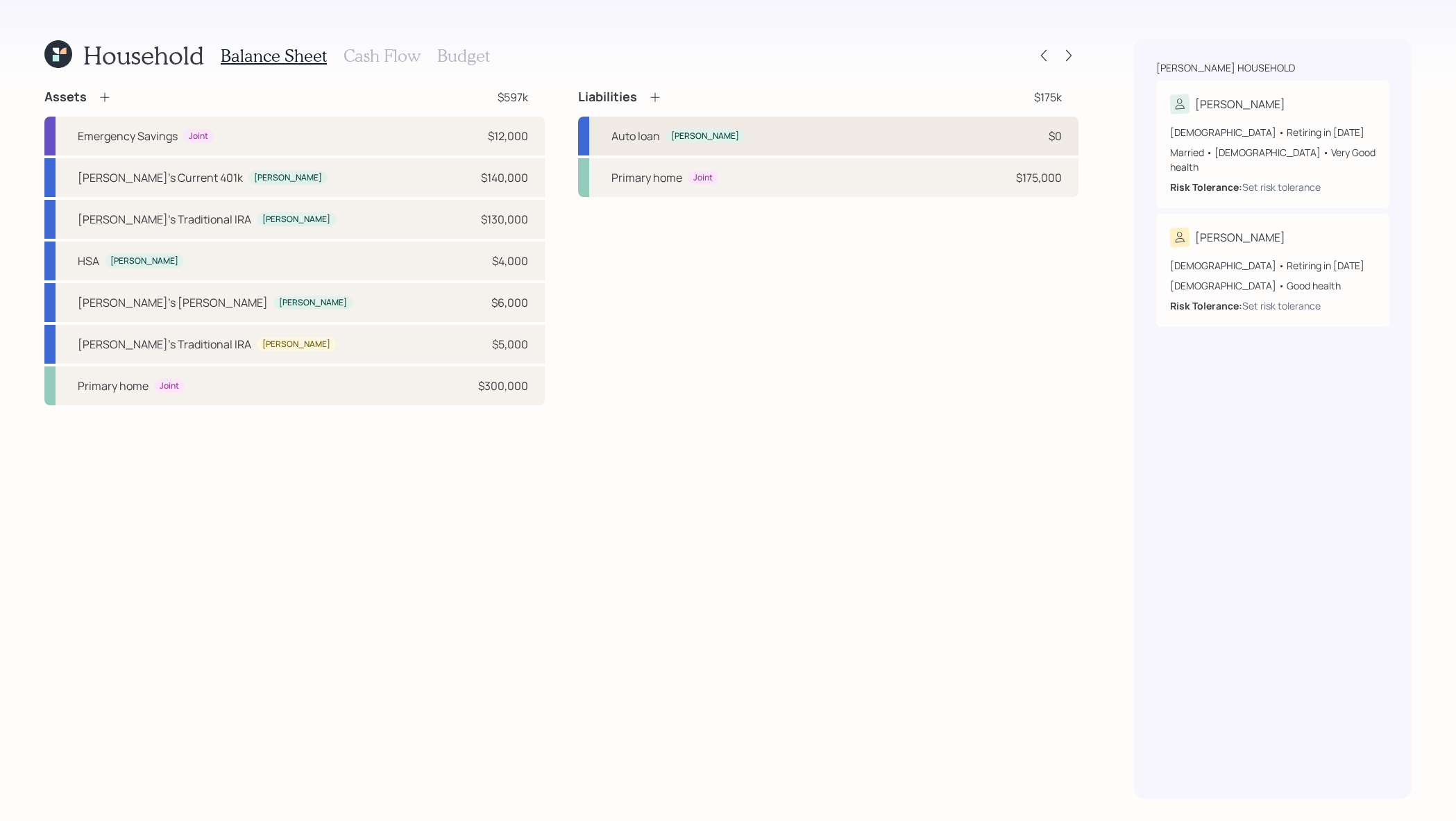
click at [769, 130] on div "Auto loan Joseph $0" at bounding box center [828, 136] width 501 height 39
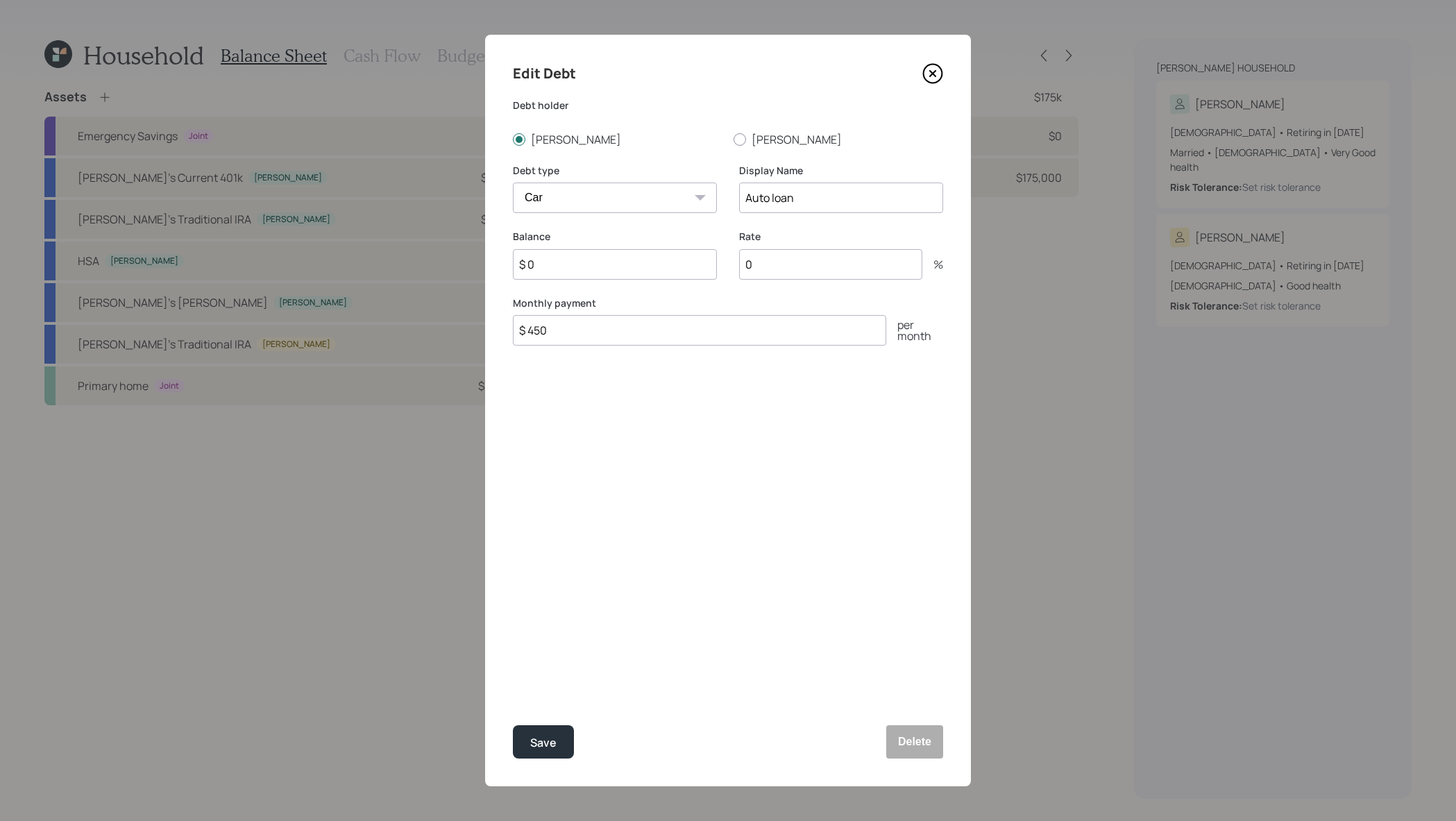
click at [568, 258] on input "$ 0" at bounding box center [614, 264] width 204 height 31
type input "$ 15,000"
click at [737, 279] on div "Balance $ 15,000 Rate 0 %" at bounding box center [728, 262] width 431 height 66
click at [749, 276] on input "0" at bounding box center [831, 264] width 184 height 31
type input "3"
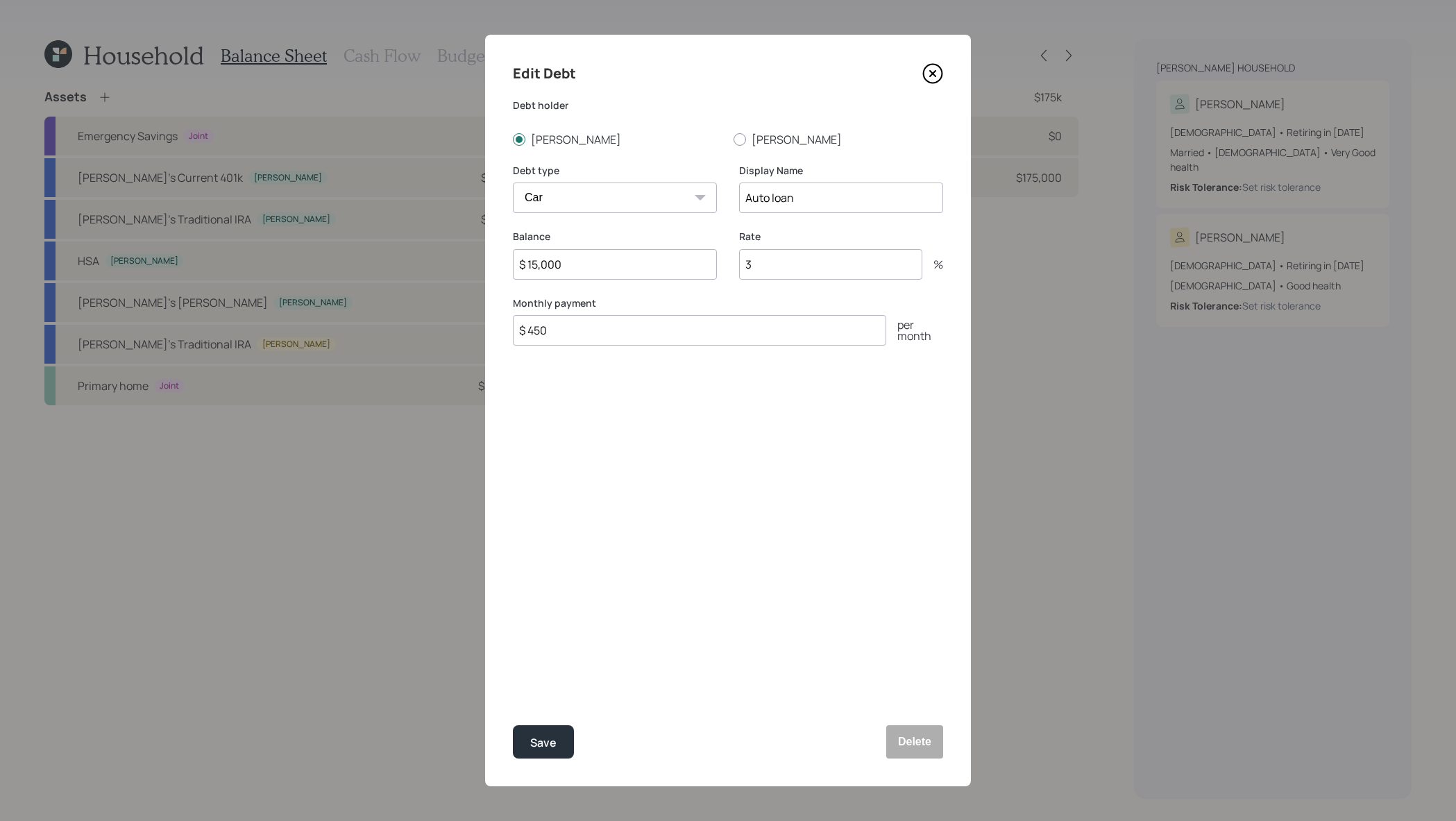
click at [513, 725] on button "Save" at bounding box center [543, 742] width 62 height 34
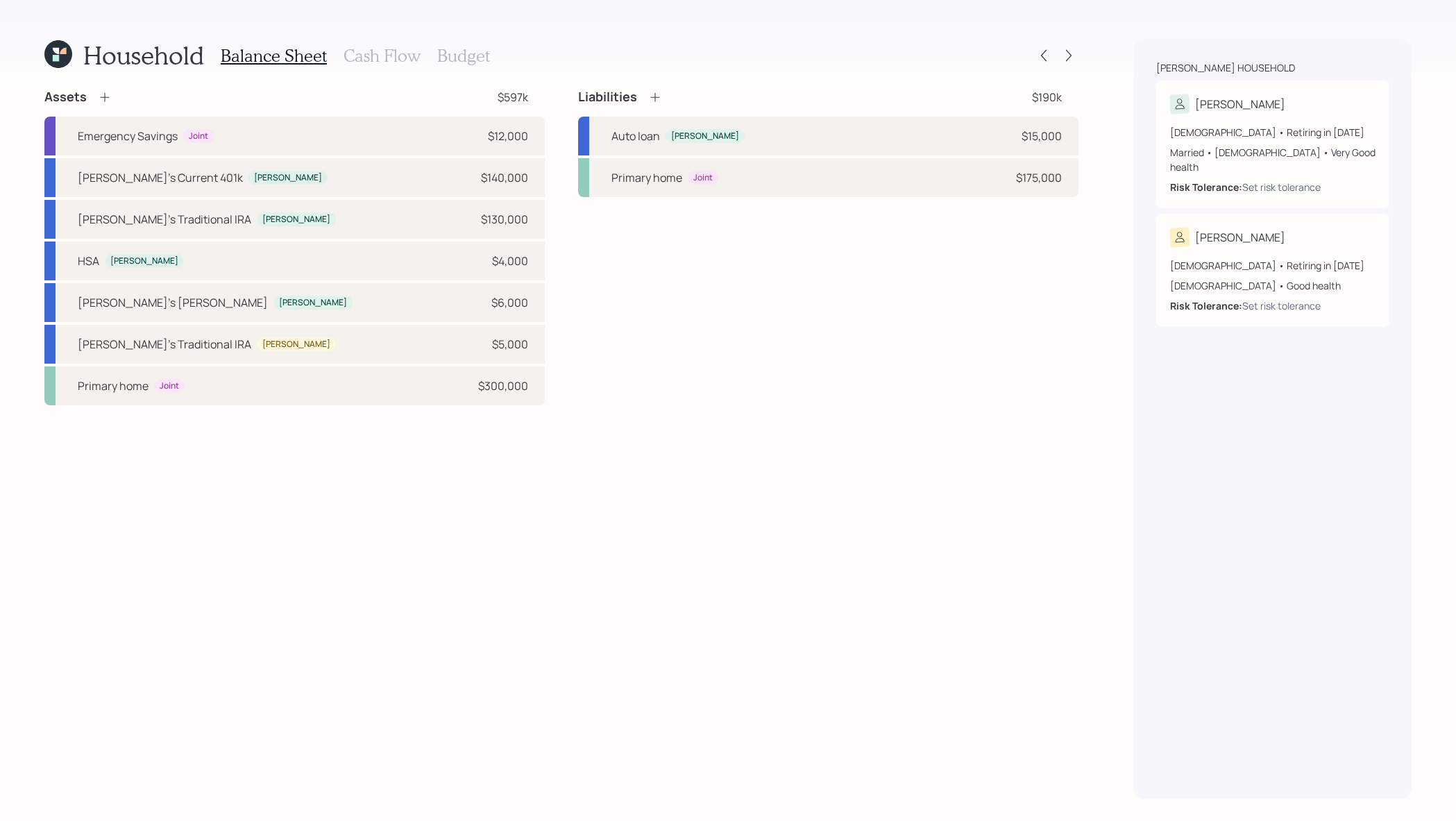
click at [660, 102] on icon at bounding box center [654, 97] width 14 height 14
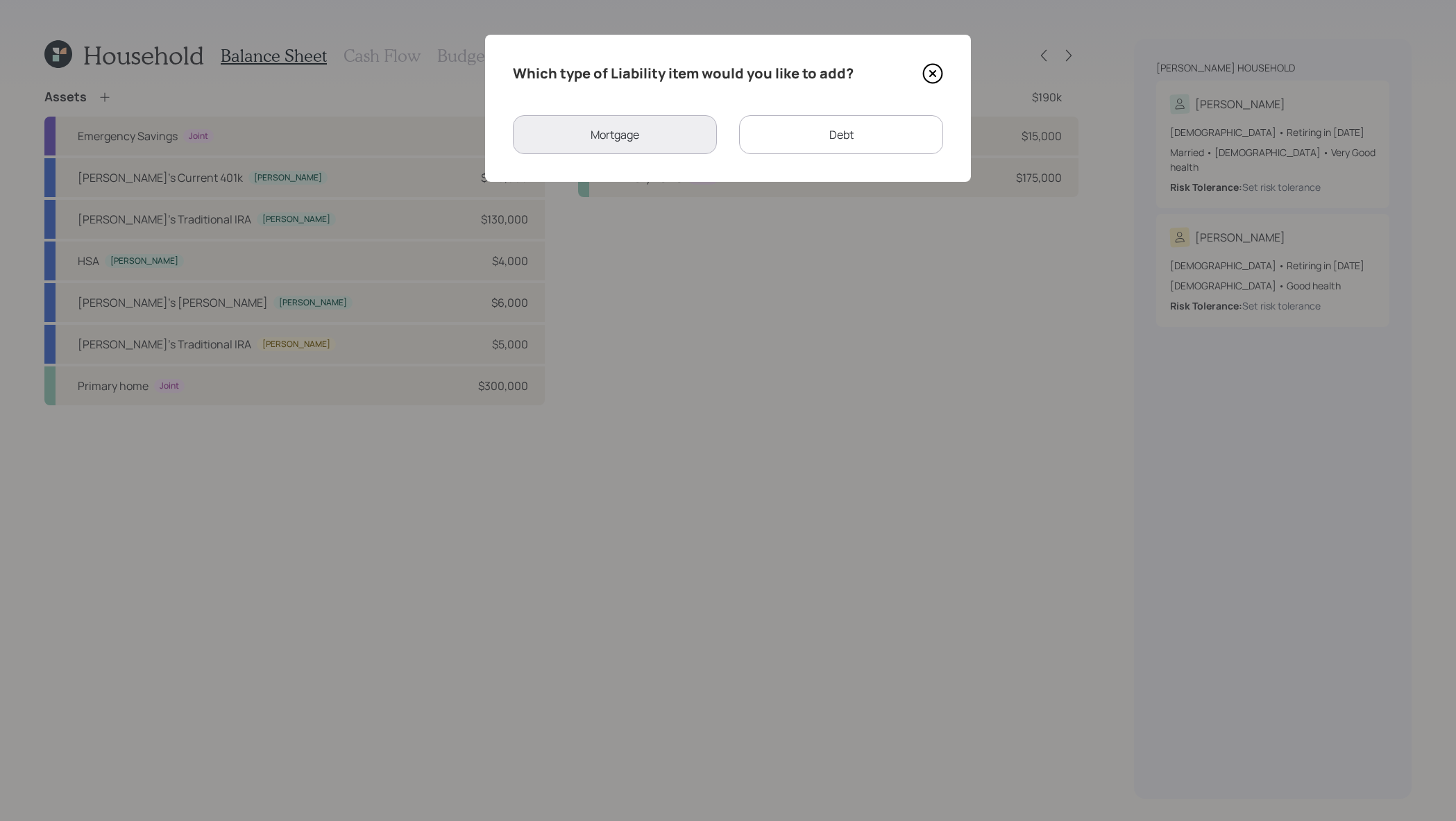
click at [781, 132] on div "Debt" at bounding box center [841, 135] width 204 height 39
select select "credit_card"
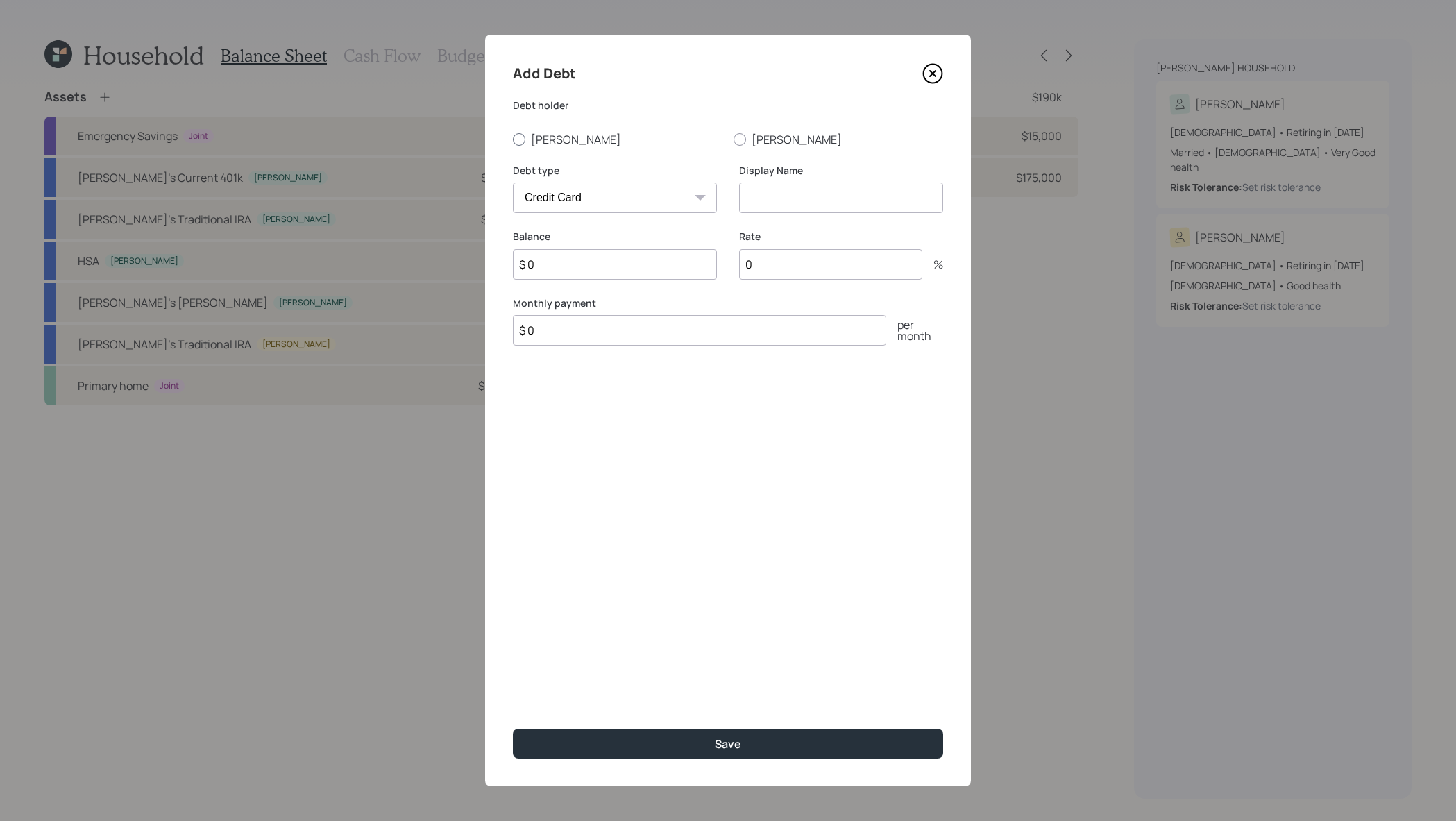
click at [550, 136] on label "Joseph" at bounding box center [617, 139] width 210 height 15
click at [513, 139] on input "Joseph" at bounding box center [513, 139] width 1 height 1
radio input "true"
click at [814, 196] on input at bounding box center [841, 198] width 204 height 31
type input "Credit Card"
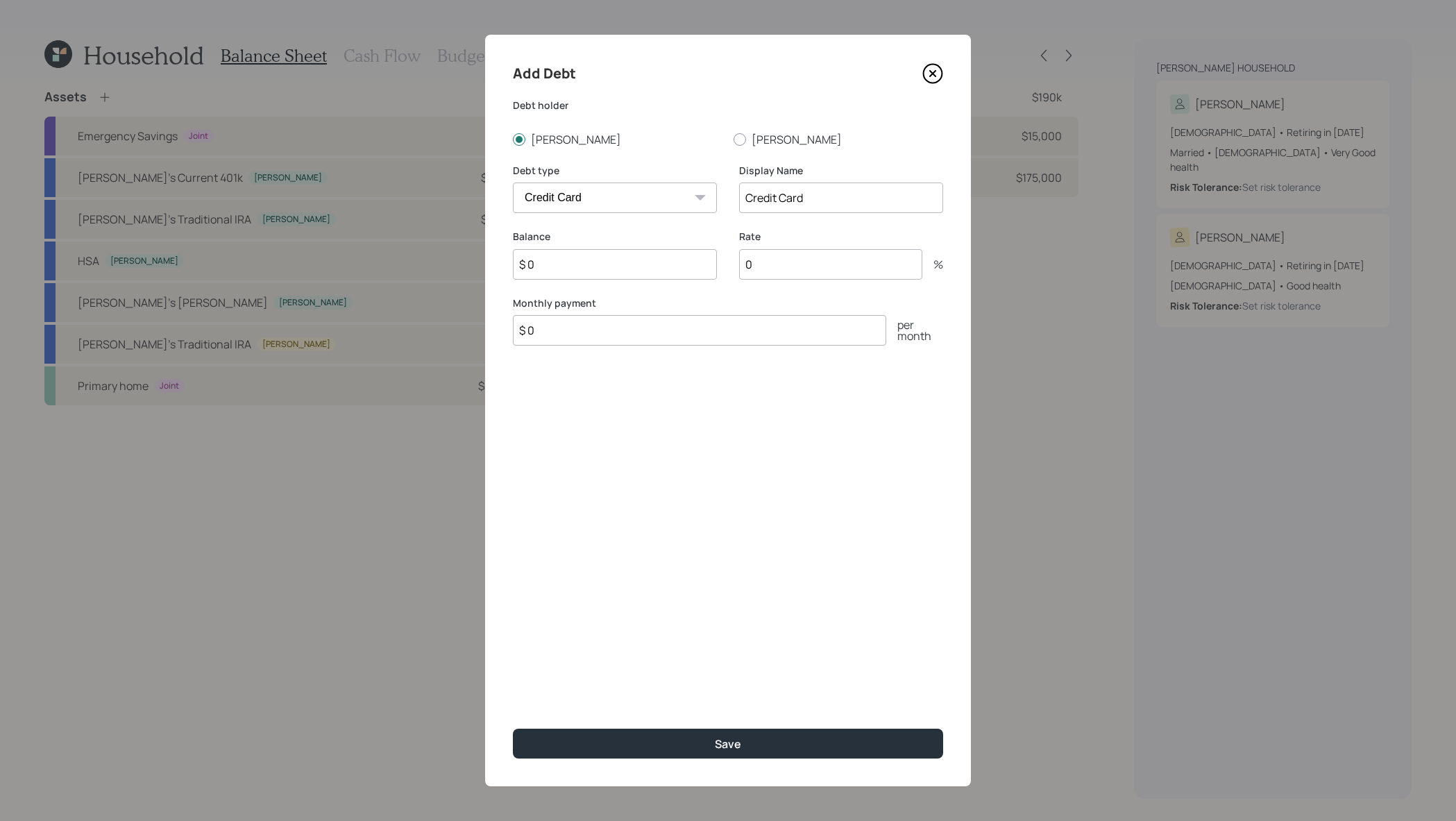
click at [680, 250] on input "$ 0" at bounding box center [614, 264] width 204 height 31
click at [680, 262] on input "$ 0" at bounding box center [614, 264] width 204 height 31
type input "$ 5,000"
click at [849, 267] on input "0" at bounding box center [831, 264] width 184 height 31
click at [874, 335] on input "$ 0" at bounding box center [699, 330] width 374 height 31
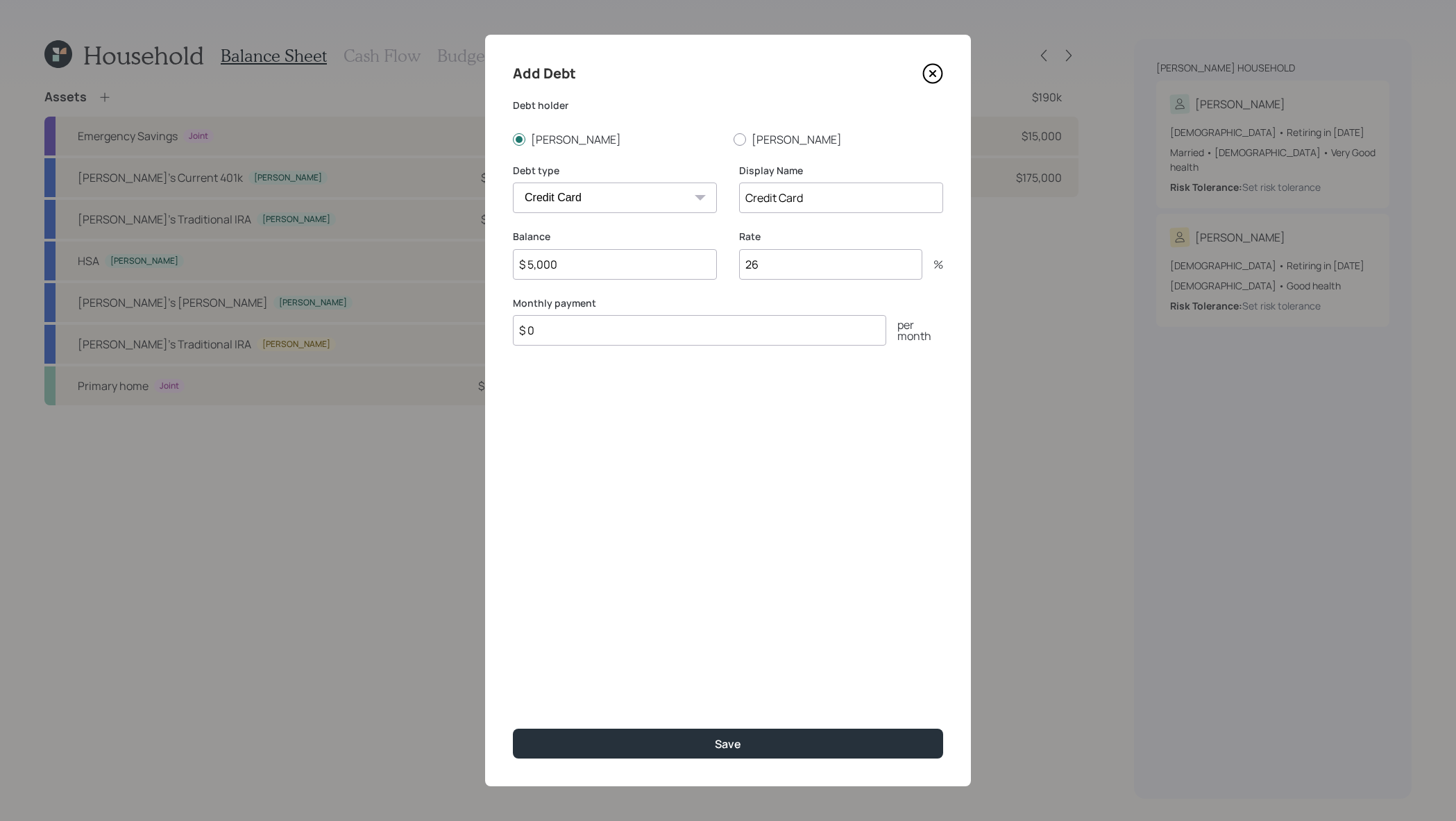
drag, startPoint x: 874, startPoint y: 335, endPoint x: 515, endPoint y: 289, distance: 361.9
click at [0, 0] on form "Debt holder Joseph Anne Debt type Car Credit Card Medical Student Other Display…" at bounding box center [0, 0] width 0 height 0
click at [796, 267] on input "26" at bounding box center [831, 264] width 184 height 31
type input "2"
type input "0"
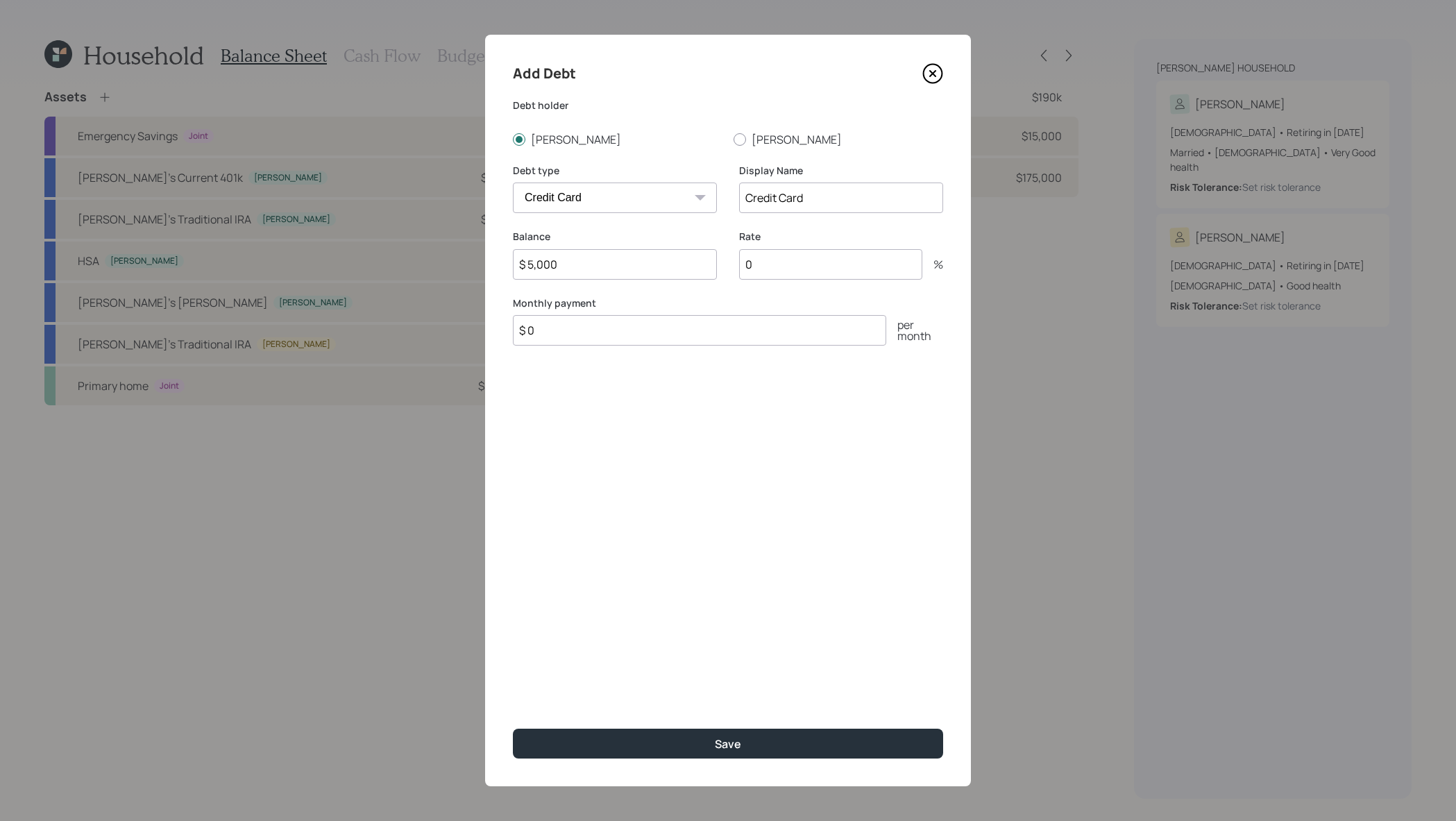
click at [725, 333] on input "$ 0" at bounding box center [699, 330] width 374 height 31
type input "$ 1,100"
click at [513, 729] on button "Save" at bounding box center [728, 744] width 431 height 30
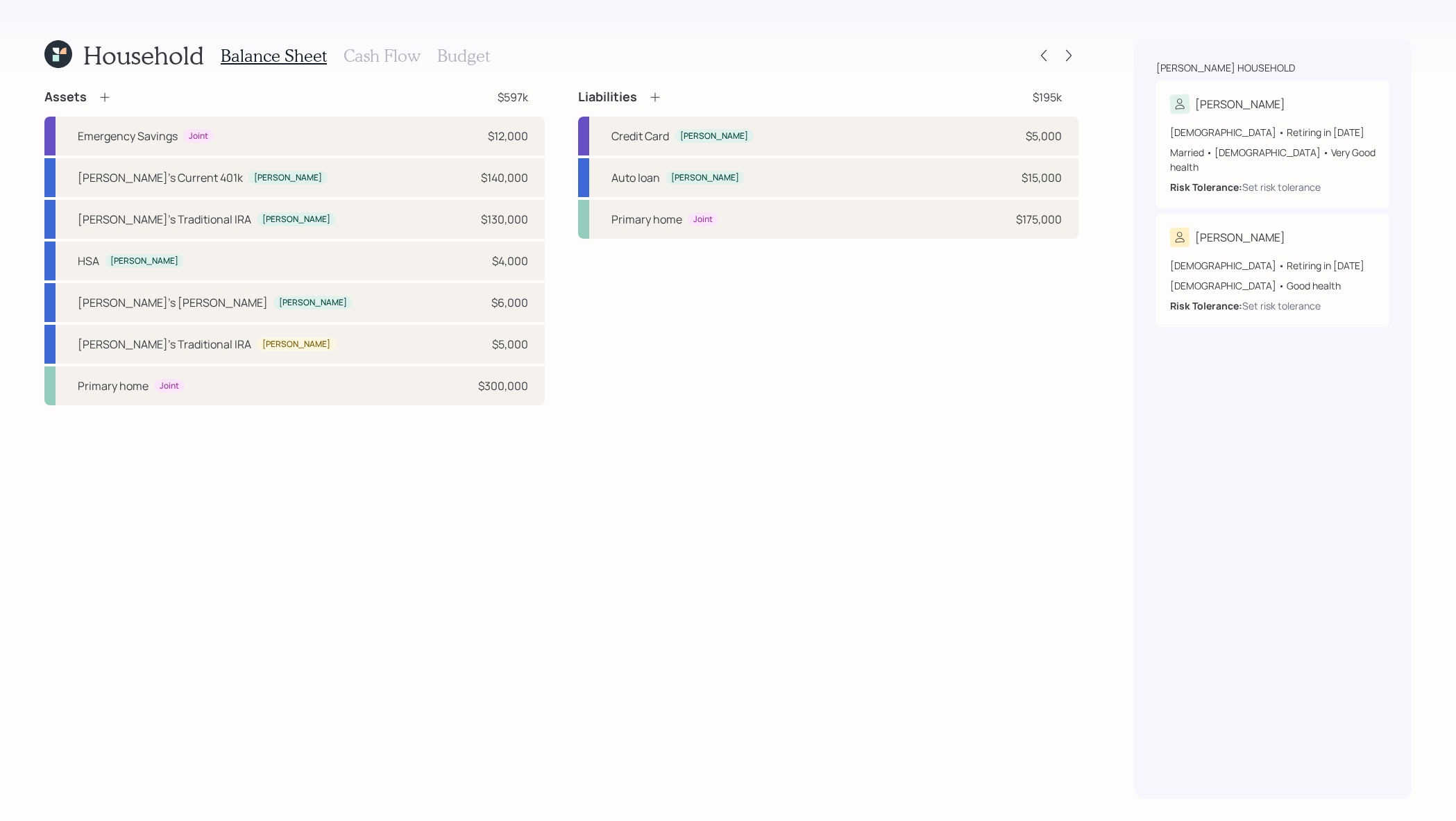
click at [660, 102] on icon at bounding box center [654, 97] width 14 height 14
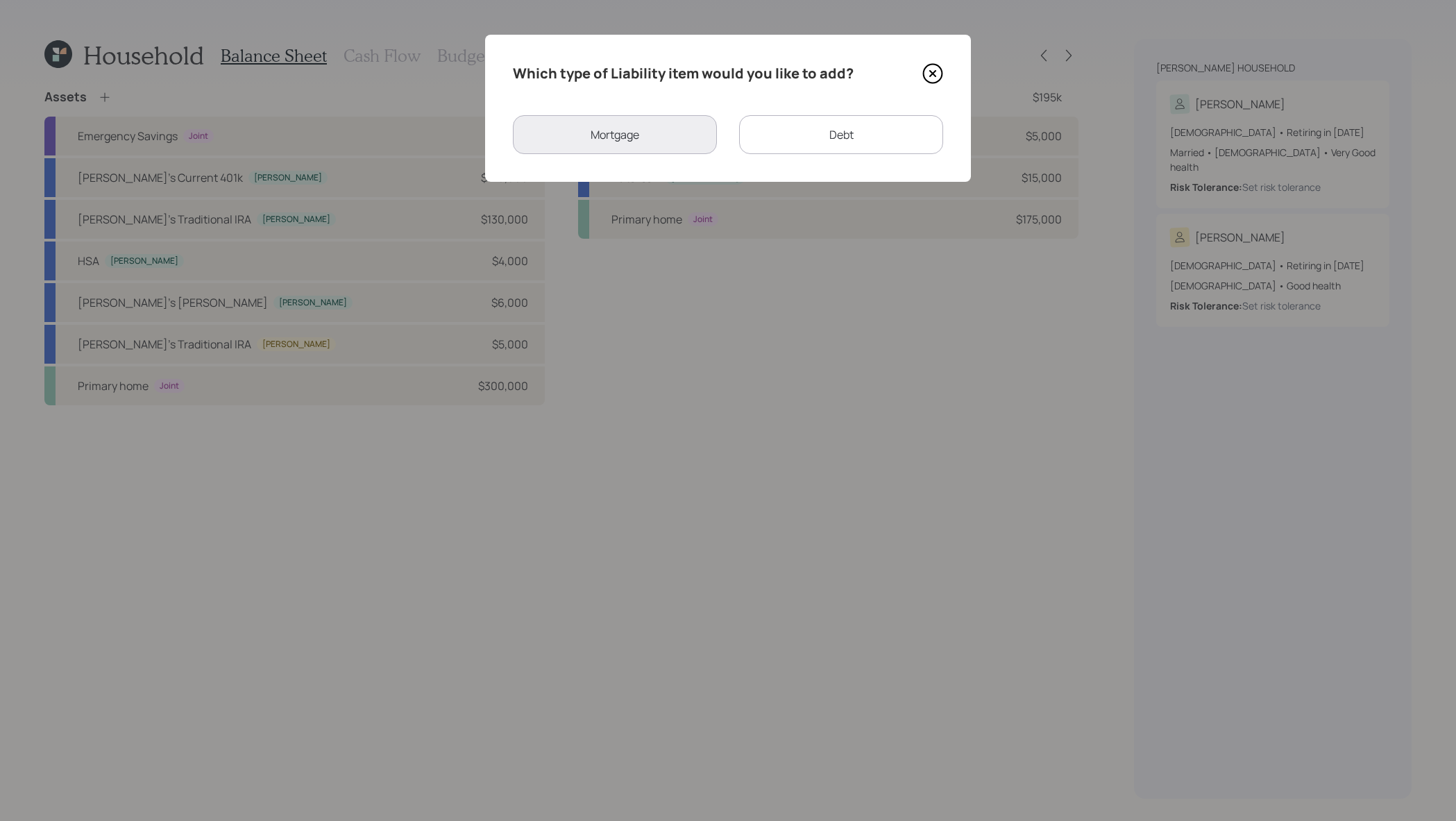
click at [828, 149] on div "Debt" at bounding box center [841, 135] width 204 height 39
select select "credit_card"
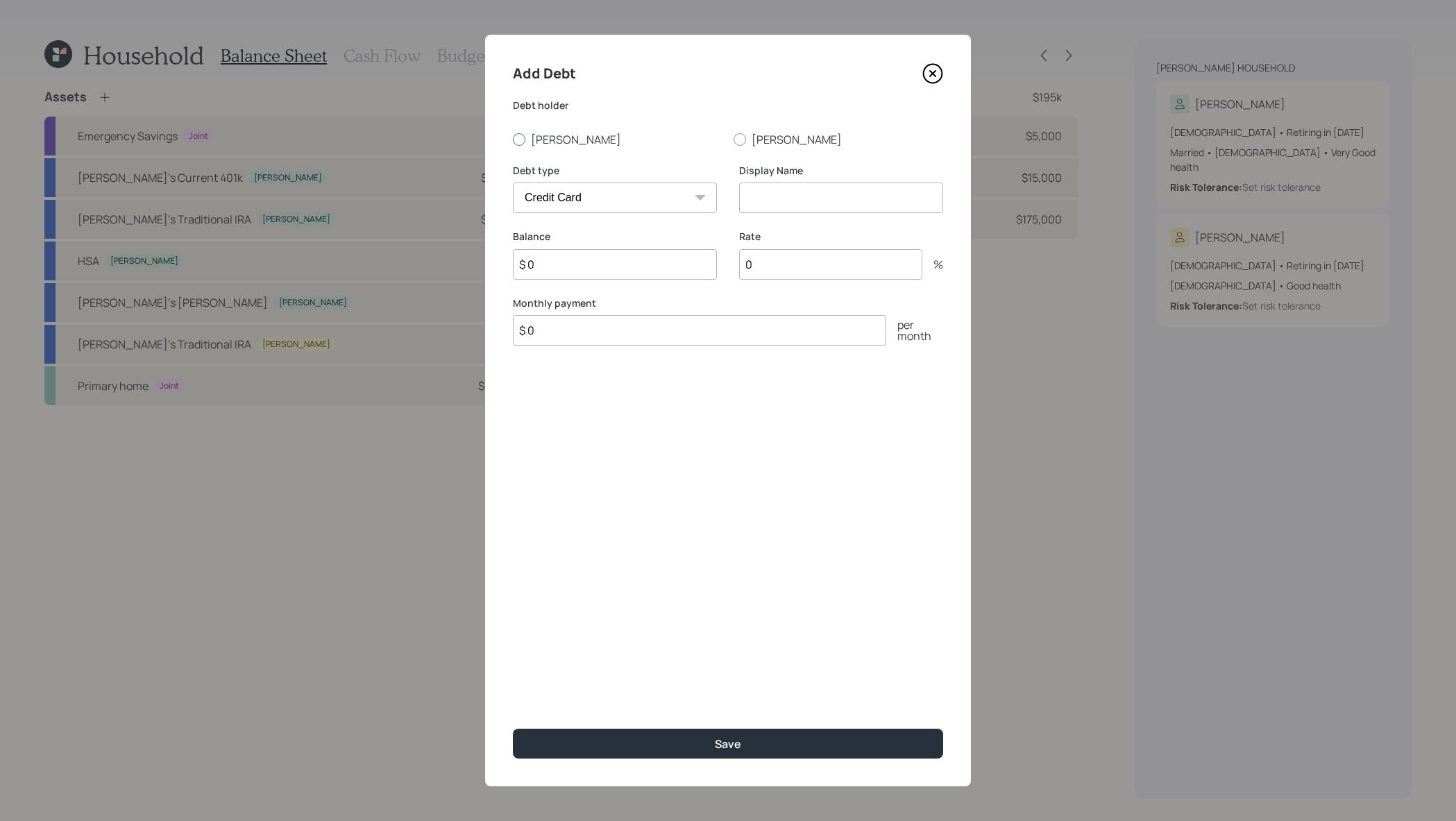
click at [561, 139] on label "Joseph" at bounding box center [617, 139] width 210 height 15
click at [513, 139] on input "Joseph" at bounding box center [513, 139] width 1 height 1
radio input "true"
click at [646, 188] on select "Car Credit Card Medical Student Other" at bounding box center [614, 198] width 204 height 31
select select "student"
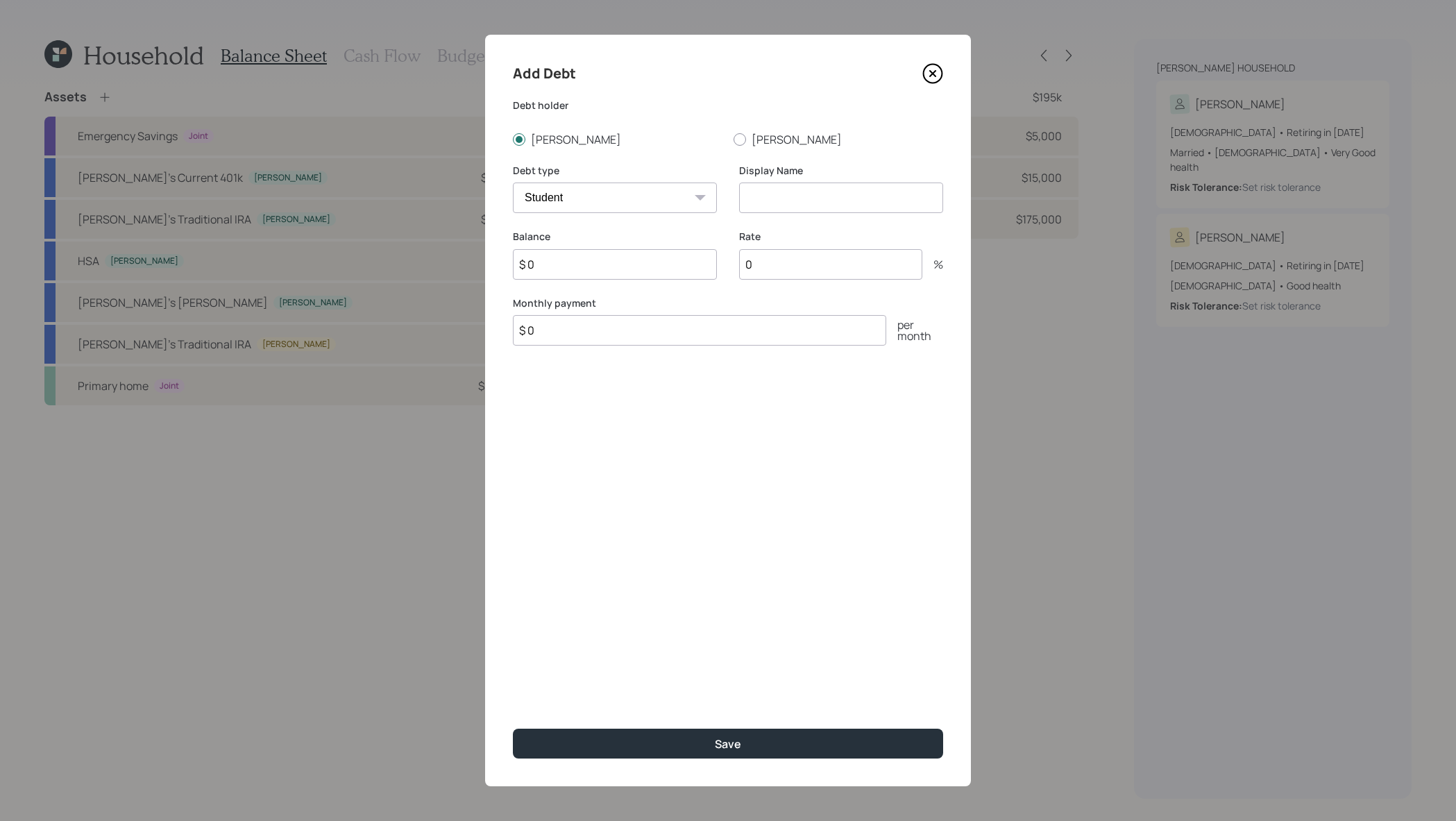
click at [513, 183] on select "Car Credit Card Medical Student Other" at bounding box center [614, 198] width 204 height 31
click at [781, 200] on input at bounding box center [841, 198] width 204 height 31
type input "Parent PLUS"
click at [638, 279] on input "$ 0" at bounding box center [614, 264] width 204 height 31
type input "$ 150,000"
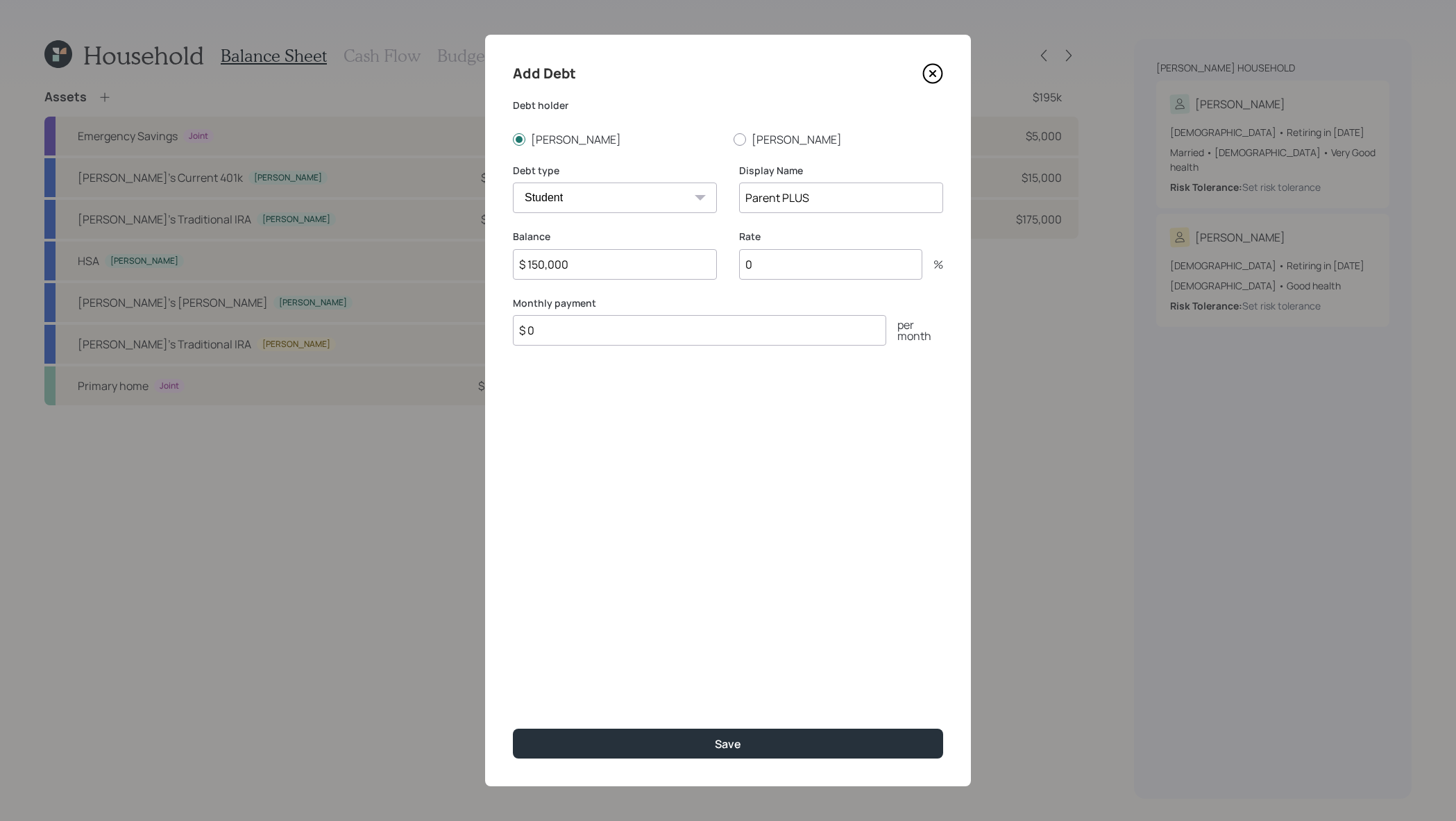
drag, startPoint x: 770, startPoint y: 232, endPoint x: 770, endPoint y: 281, distance: 49.0
click at [770, 232] on label "Rate" at bounding box center [841, 236] width 204 height 14
click at [771, 270] on input "0" at bounding box center [831, 264] width 184 height 31
type input "6"
click at [768, 322] on input "$ 0" at bounding box center [699, 330] width 374 height 31
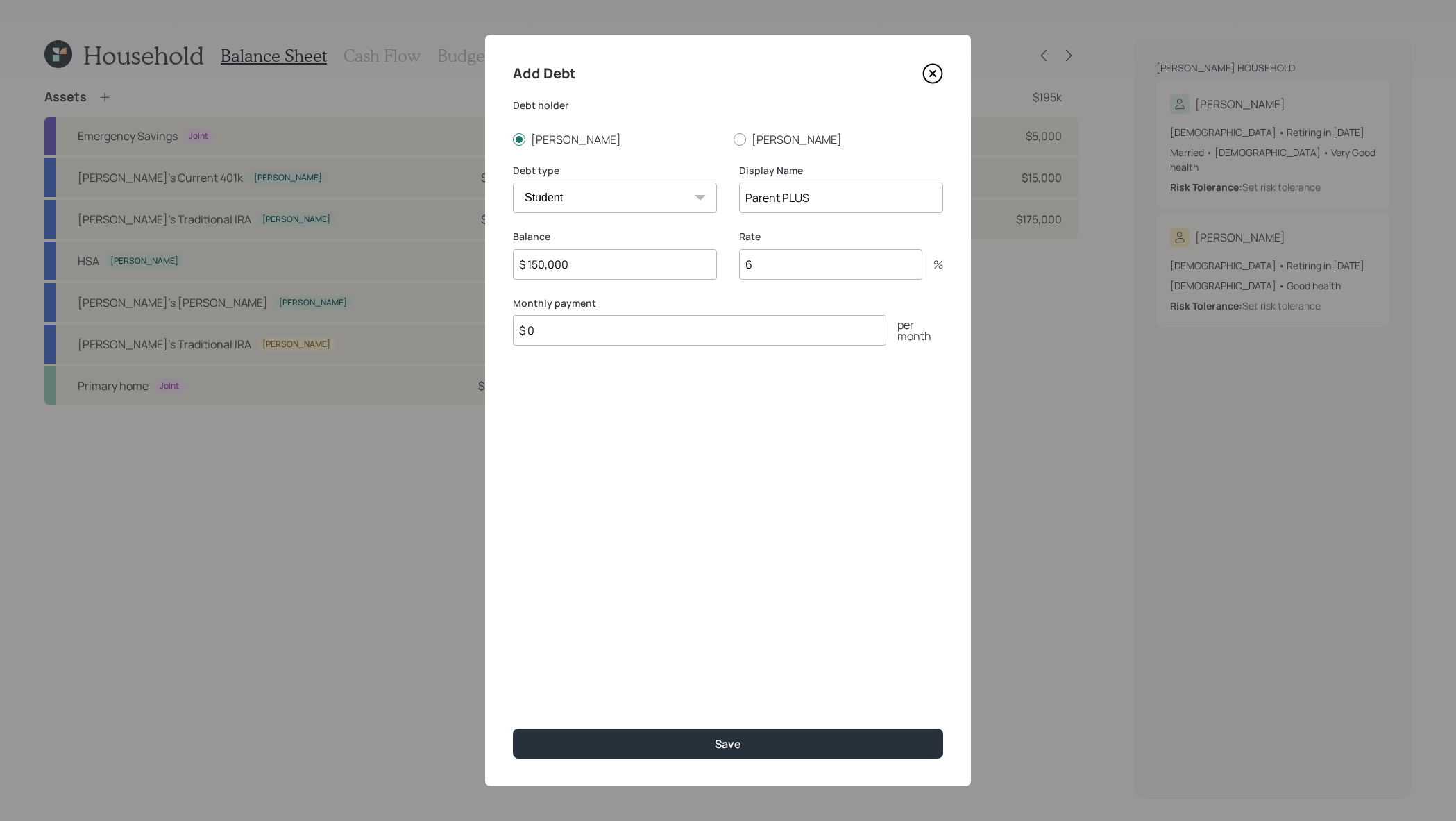
click at [784, 336] on input "$ 0" at bounding box center [699, 330] width 374 height 31
type input "$ 1,200"
click at [513, 729] on button "Save" at bounding box center [728, 744] width 431 height 30
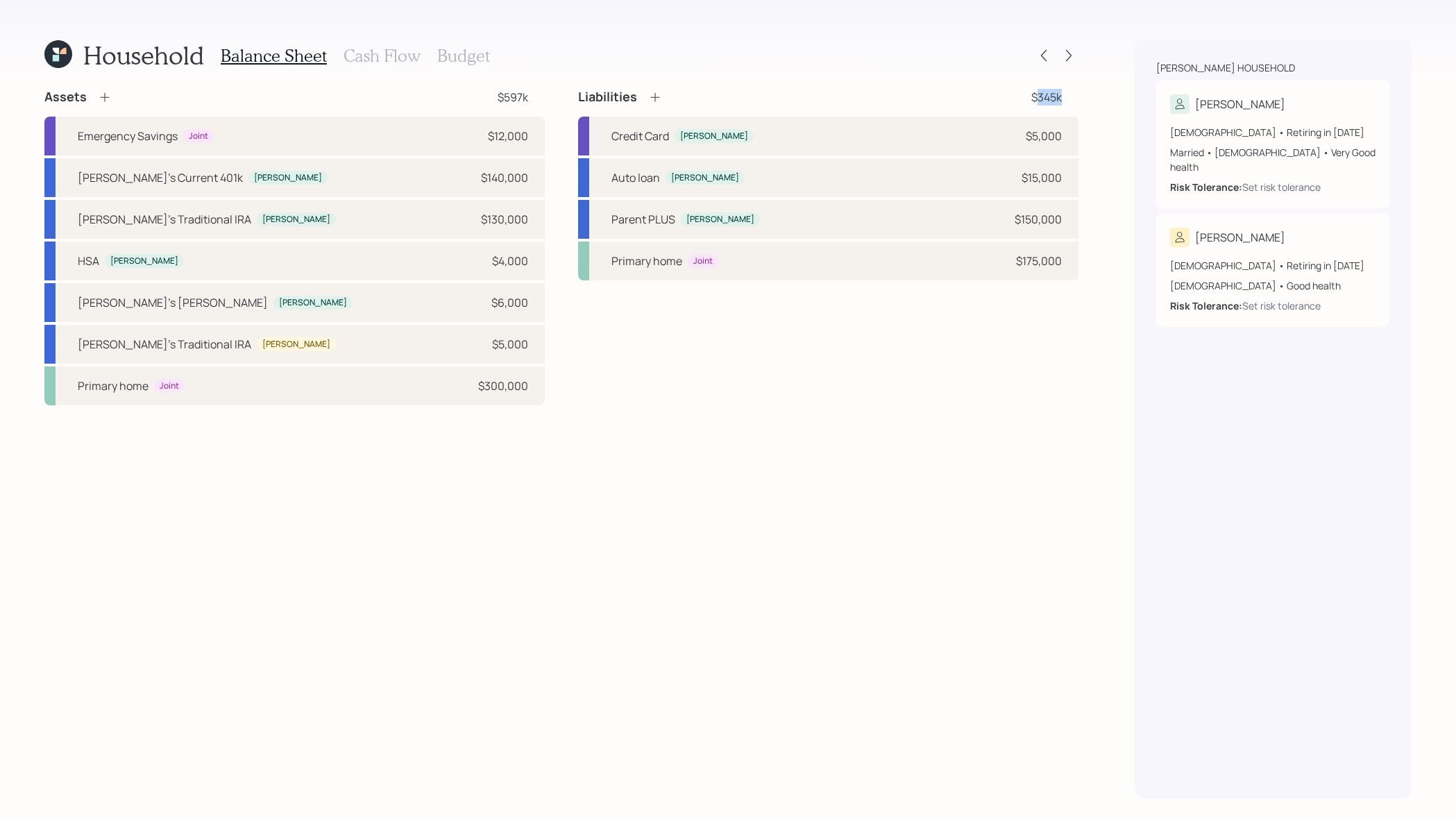
drag, startPoint x: 1084, startPoint y: 96, endPoint x: 1037, endPoint y: 96, distance: 47.0
click at [1037, 96] on div "Household Balance Sheet Cash Flow Budget Assets $597k Emergency Savings Joint $…" at bounding box center [728, 410] width 1456 height 821
click at [1037, 96] on div "$345k" at bounding box center [1046, 97] width 31 height 17
drag, startPoint x: 1024, startPoint y: 101, endPoint x: 1082, endPoint y: 98, distance: 58.1
click at [1082, 98] on div "Household Balance Sheet Cash Flow Budget Assets $597k Emergency Savings Joint $…" at bounding box center [728, 410] width 1456 height 821
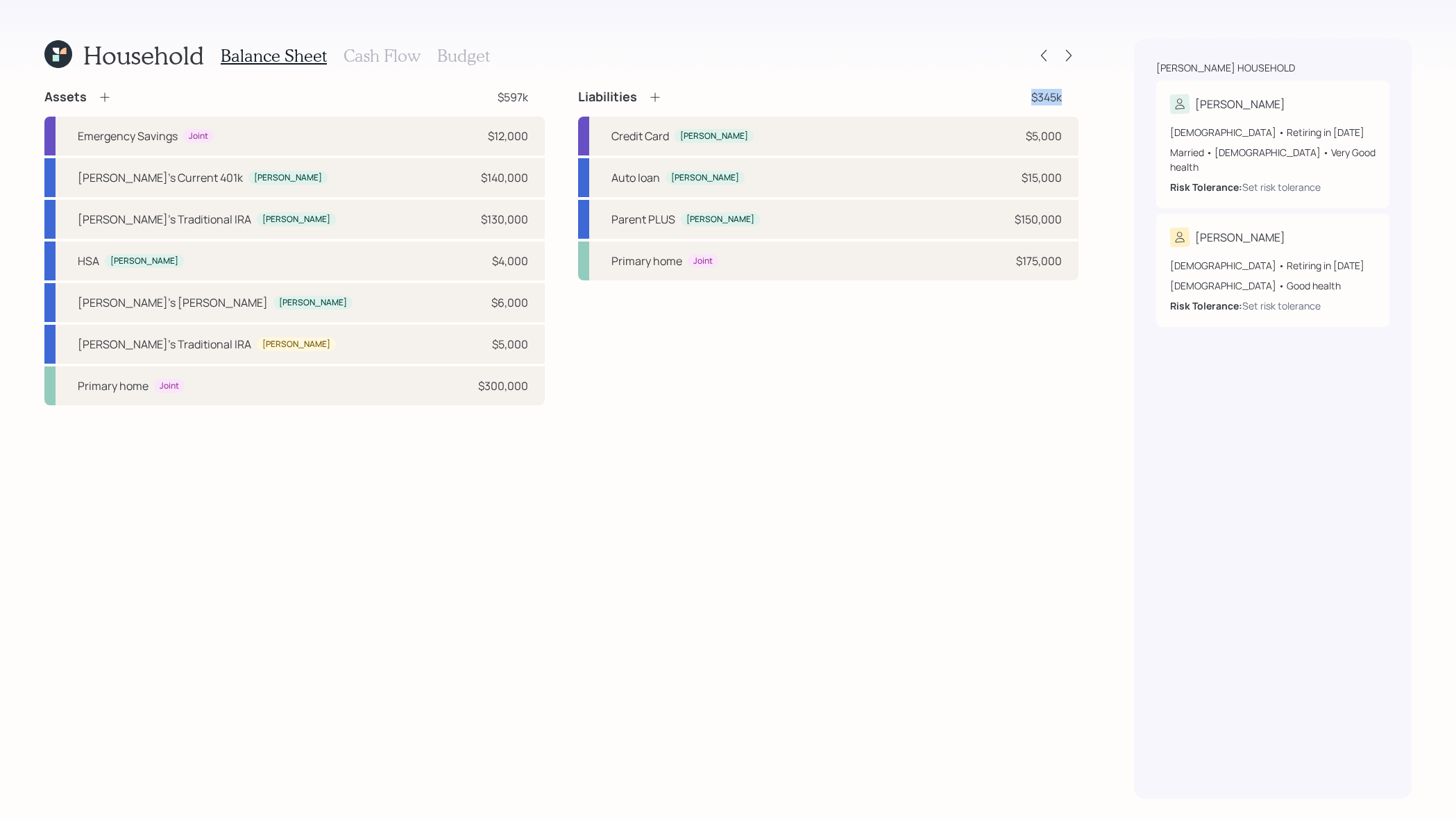
click at [1082, 98] on div "Household Balance Sheet Cash Flow Budget Assets $597k Emergency Savings Joint $…" at bounding box center [728, 410] width 1456 height 821
click at [412, 48] on h3 "Cash Flow" at bounding box center [382, 56] width 77 height 21
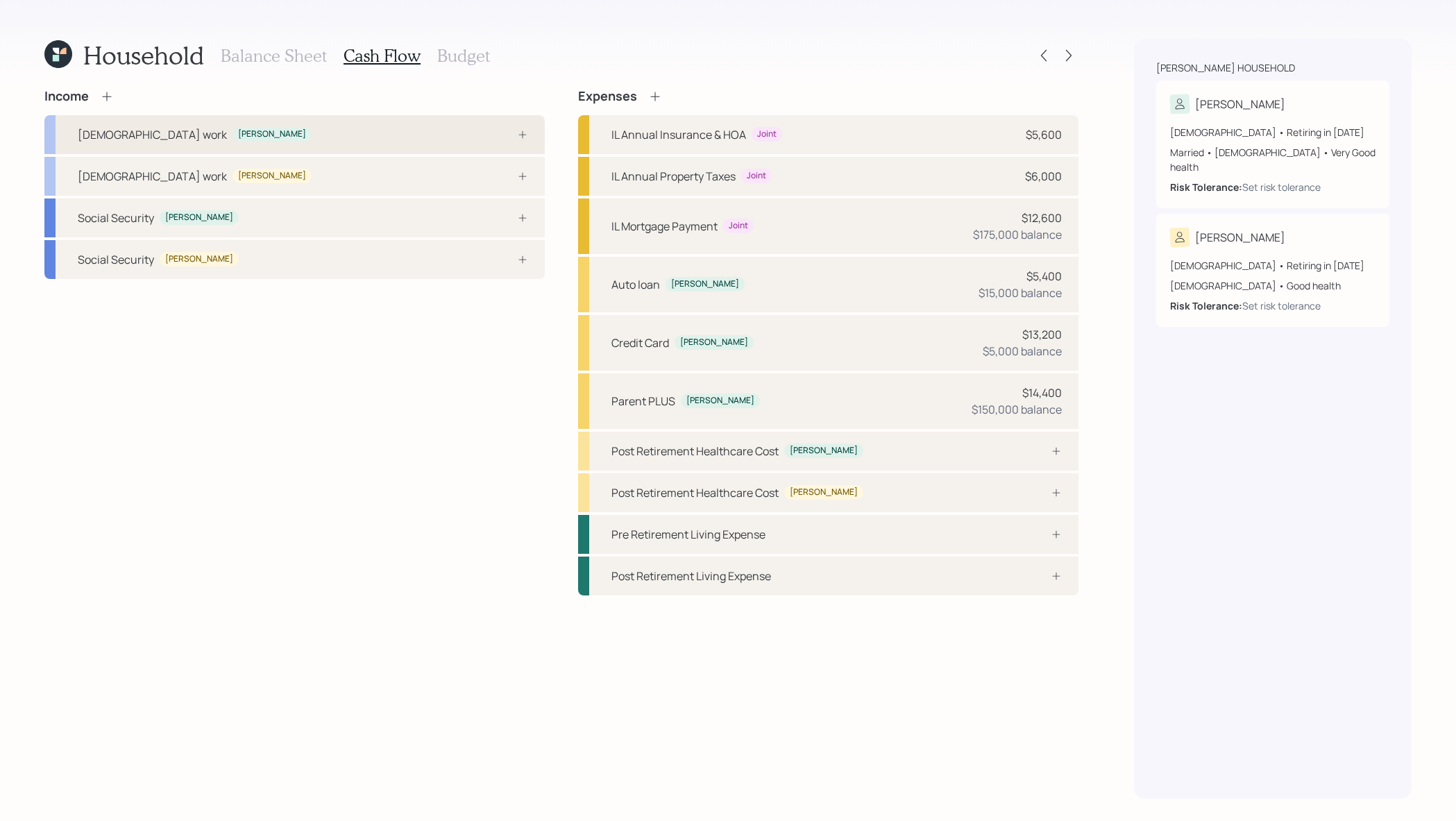
click at [225, 136] on div "Full-time work Joseph" at bounding box center [295, 135] width 501 height 39
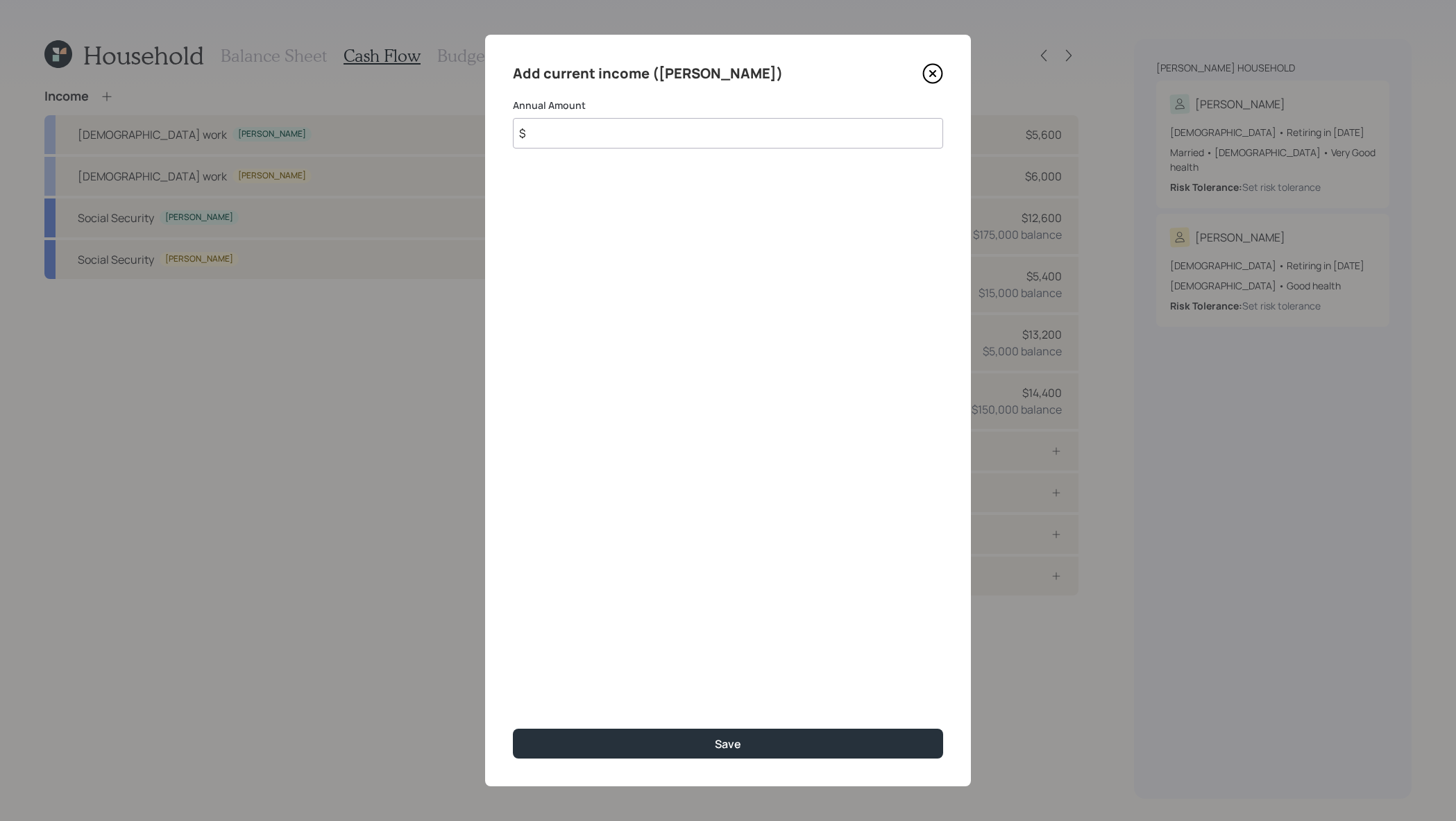
click at [750, 128] on input "$" at bounding box center [728, 133] width 431 height 31
type input "$ 167,000"
click at [513, 729] on button "Save" at bounding box center [728, 744] width 431 height 30
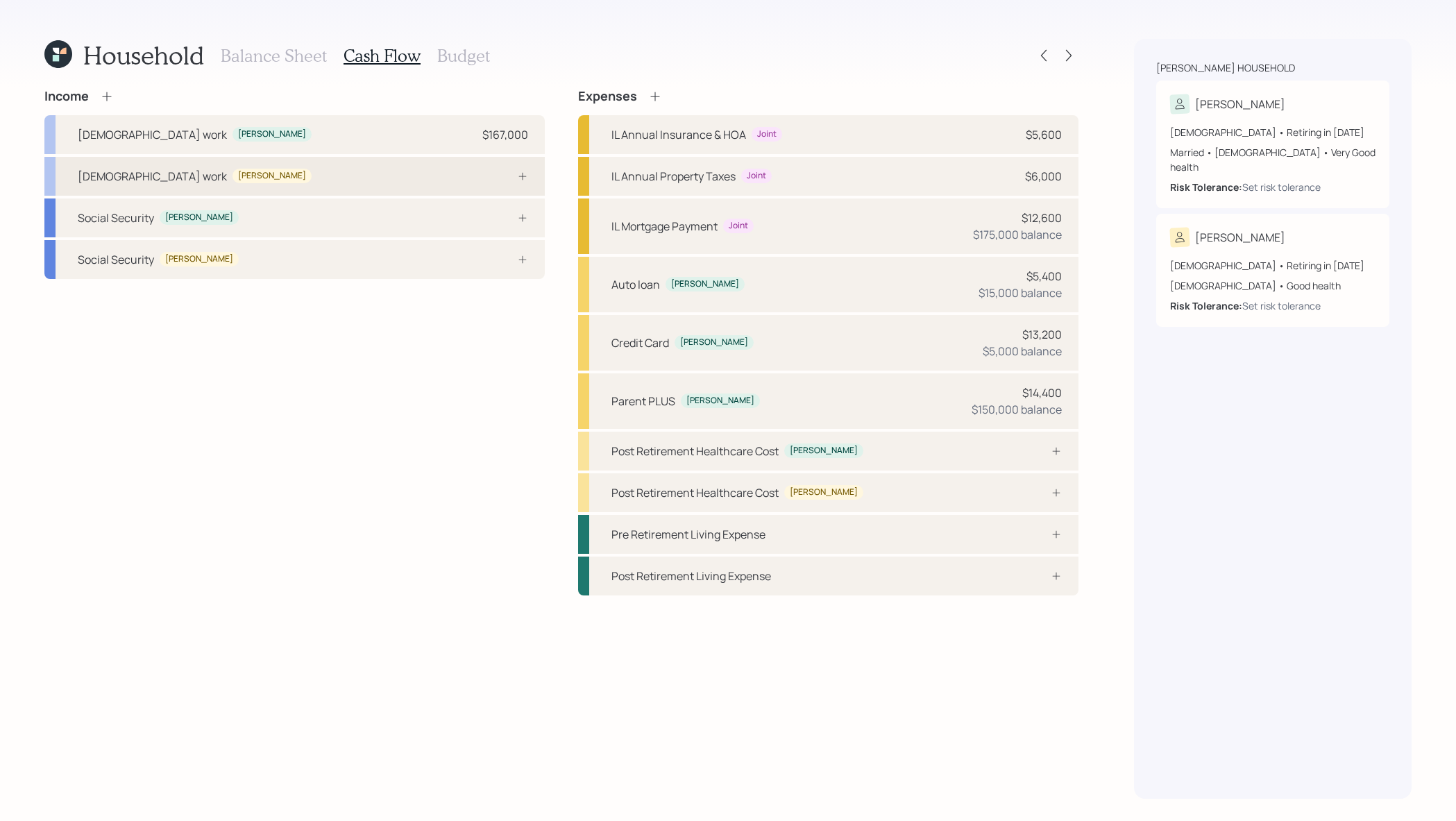
click at [525, 167] on div "Full-time work Anne" at bounding box center [295, 176] width 501 height 39
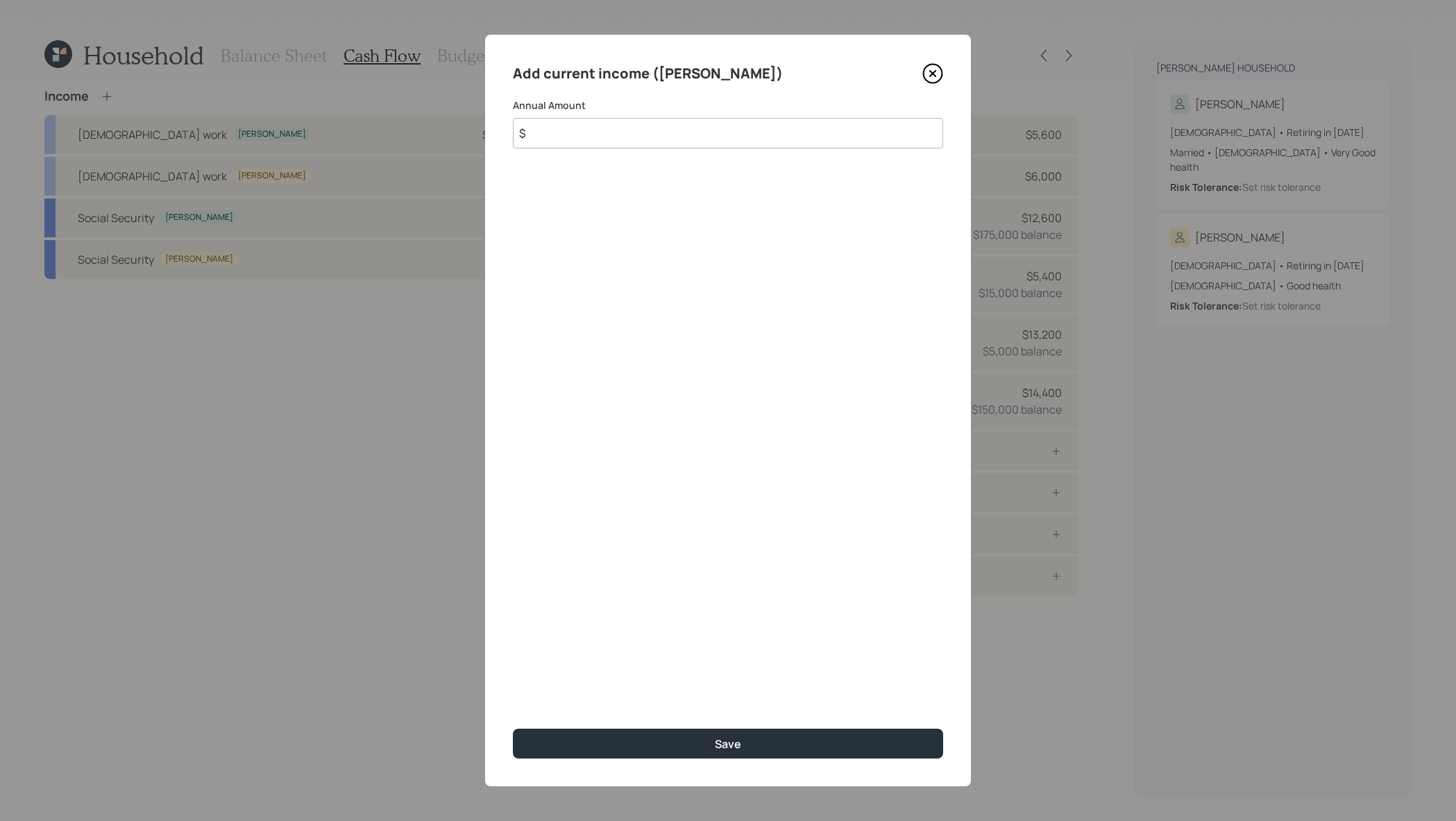
click at [556, 126] on input "$" at bounding box center [728, 133] width 431 height 31
type input "$ 58,000"
click at [513, 729] on button "Save" at bounding box center [728, 744] width 431 height 30
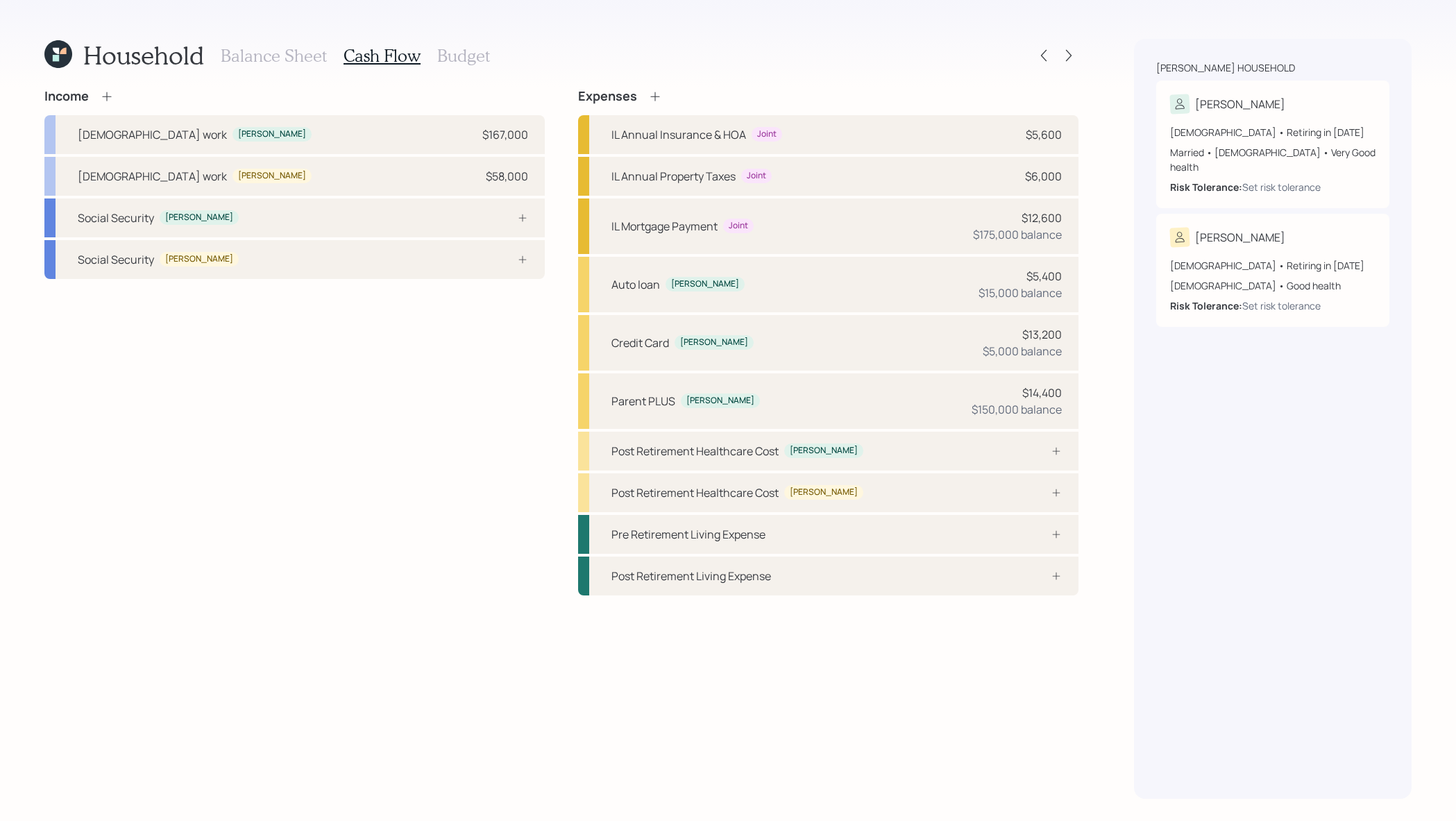
click at [104, 103] on div "Income Full-time work Joseph $167,000 Full-time work Anne $58,000 Social Securi…" at bounding box center [295, 184] width 501 height 190
click at [105, 98] on icon at bounding box center [106, 96] width 14 height 14
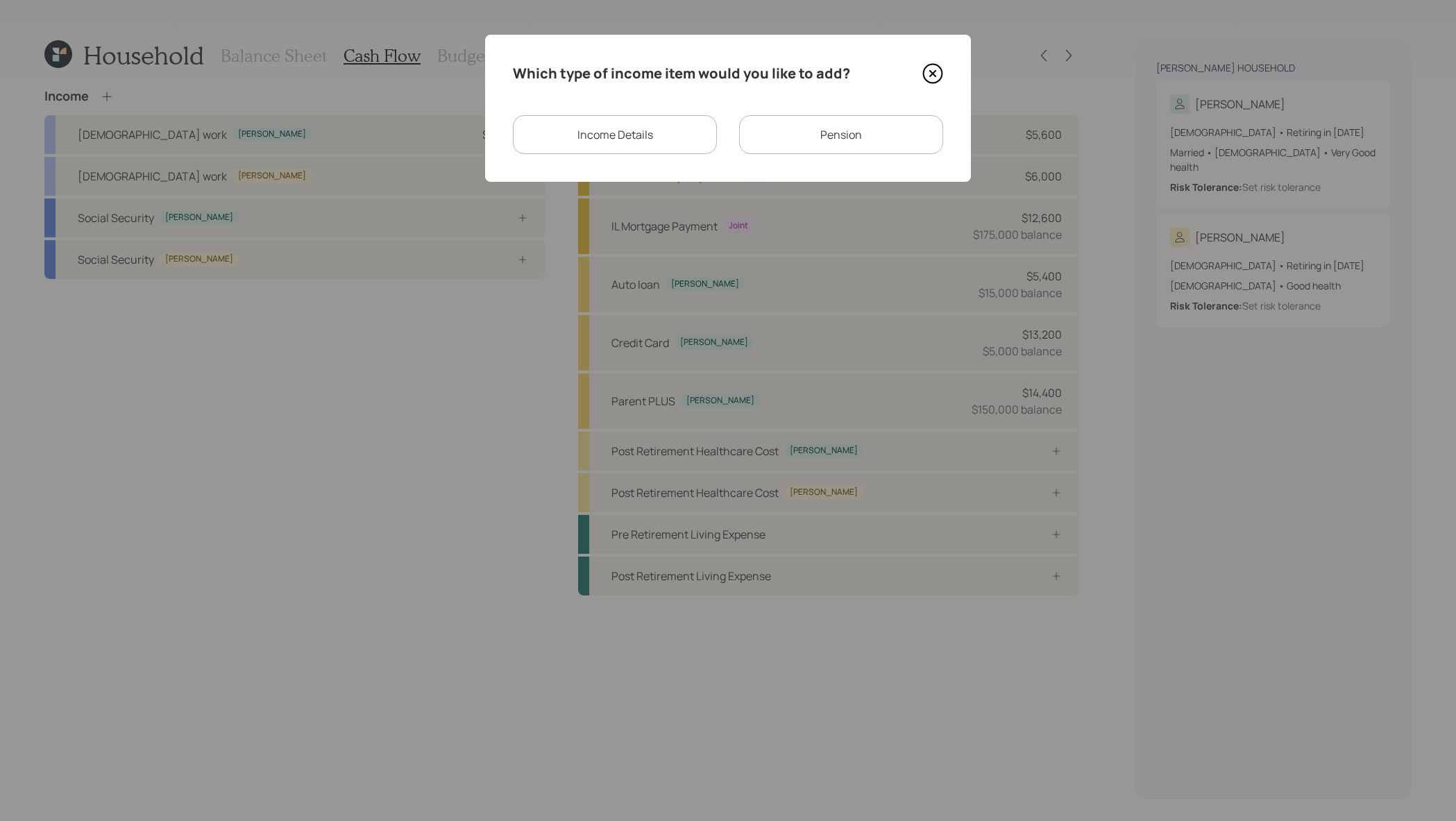
click at [673, 148] on div "Income Details" at bounding box center [614, 135] width 204 height 39
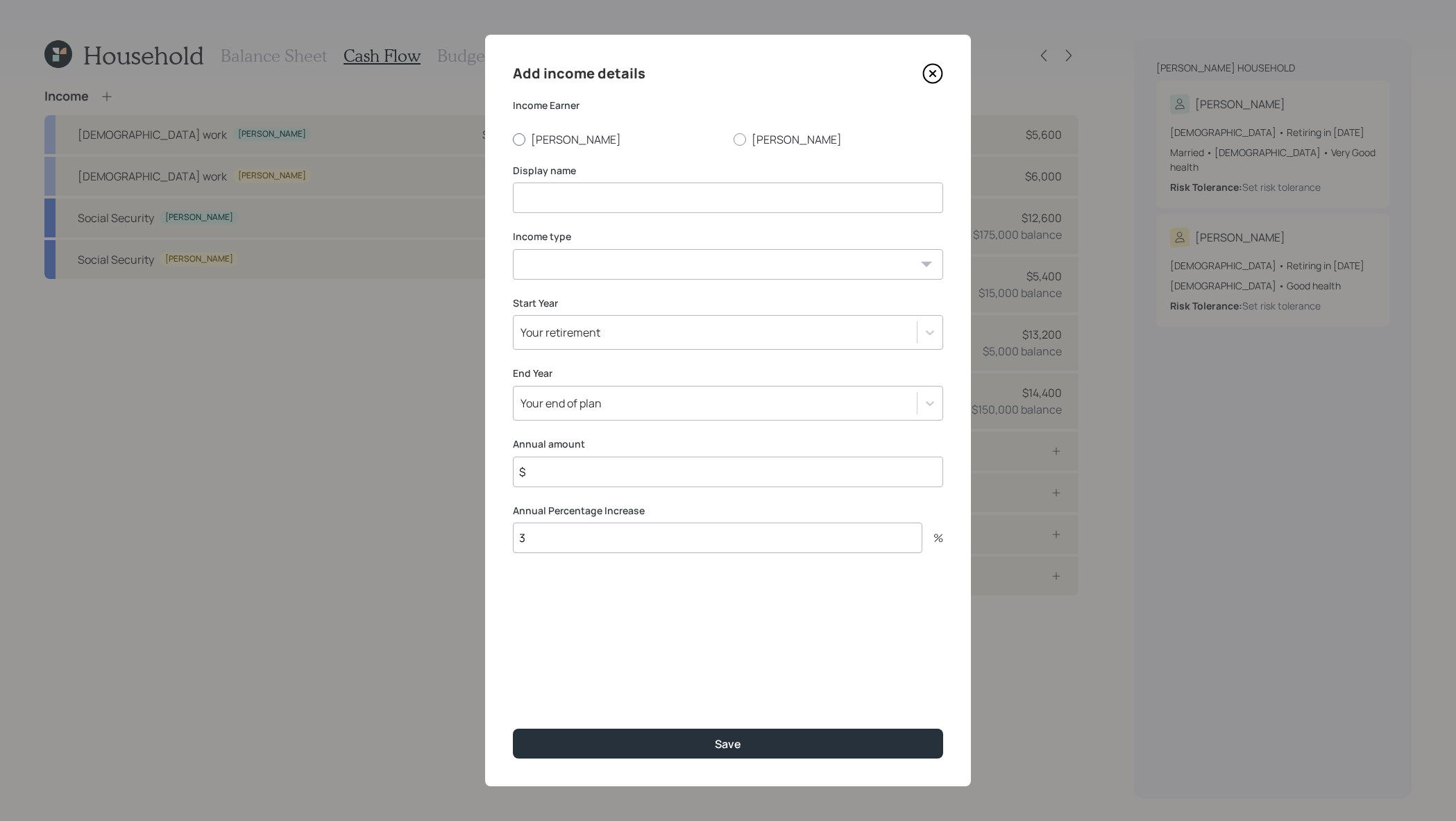
click at [543, 143] on label "Joseph" at bounding box center [617, 139] width 210 height 15
click at [513, 140] on input "Joseph" at bounding box center [513, 139] width 1 height 1
radio input "true"
click at [599, 213] on div "Add income details Income Earner Joseph Anne Display name Income type Full-time…" at bounding box center [727, 410] width 486 height 751
click at [599, 197] on input at bounding box center [728, 198] width 431 height 31
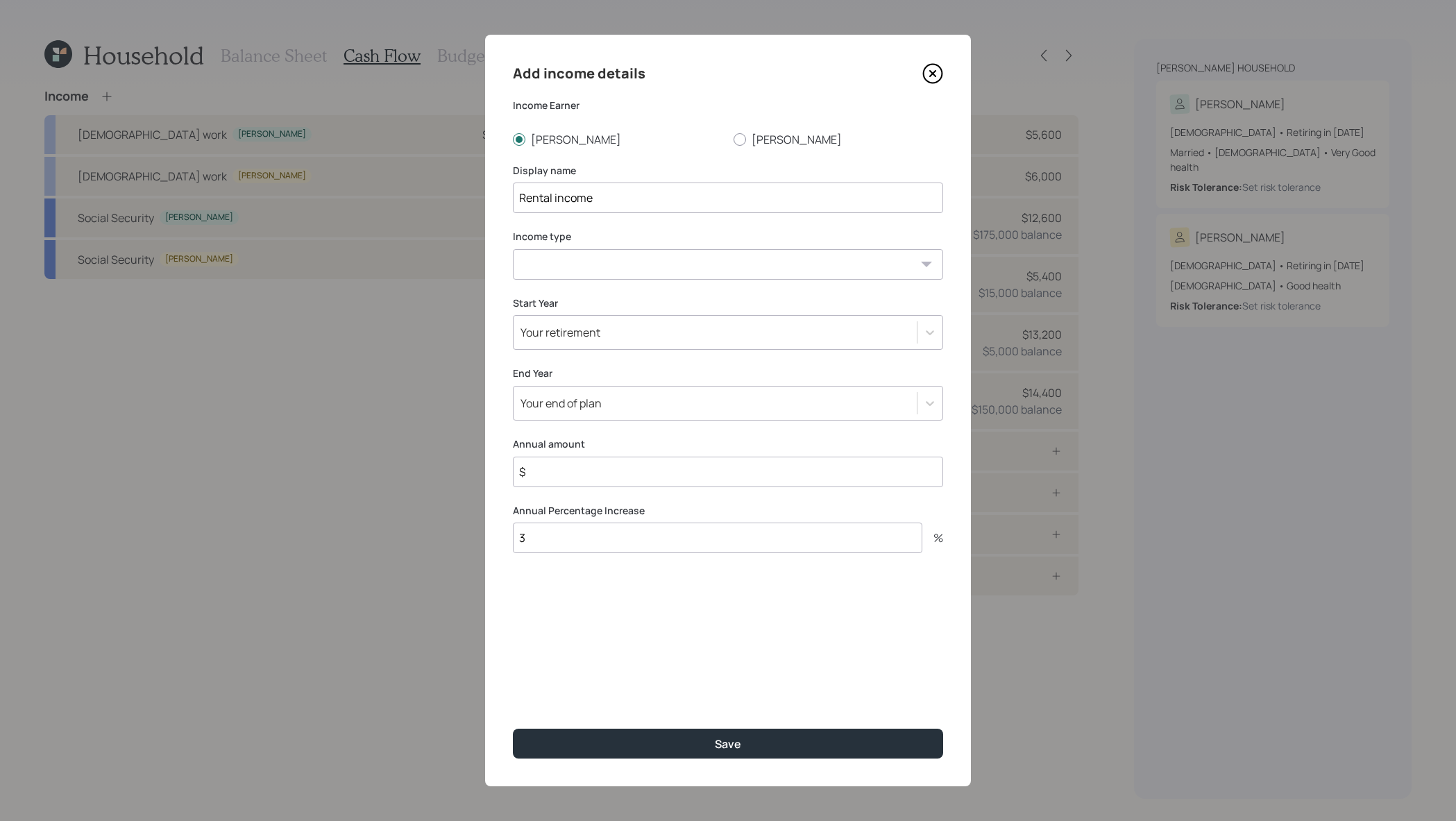
type input "Rental income"
click at [596, 252] on select "Full-time work Part-time work Self employment Other" at bounding box center [728, 264] width 431 height 31
select select "other"
click at [513, 249] on select "Full-time work Part-time work Self employment Other" at bounding box center [728, 264] width 431 height 31
click at [610, 341] on select "Tax-free Earned Self Employment Alimony Royalties Pension / Annuity Interest Di…" at bounding box center [728, 330] width 431 height 31
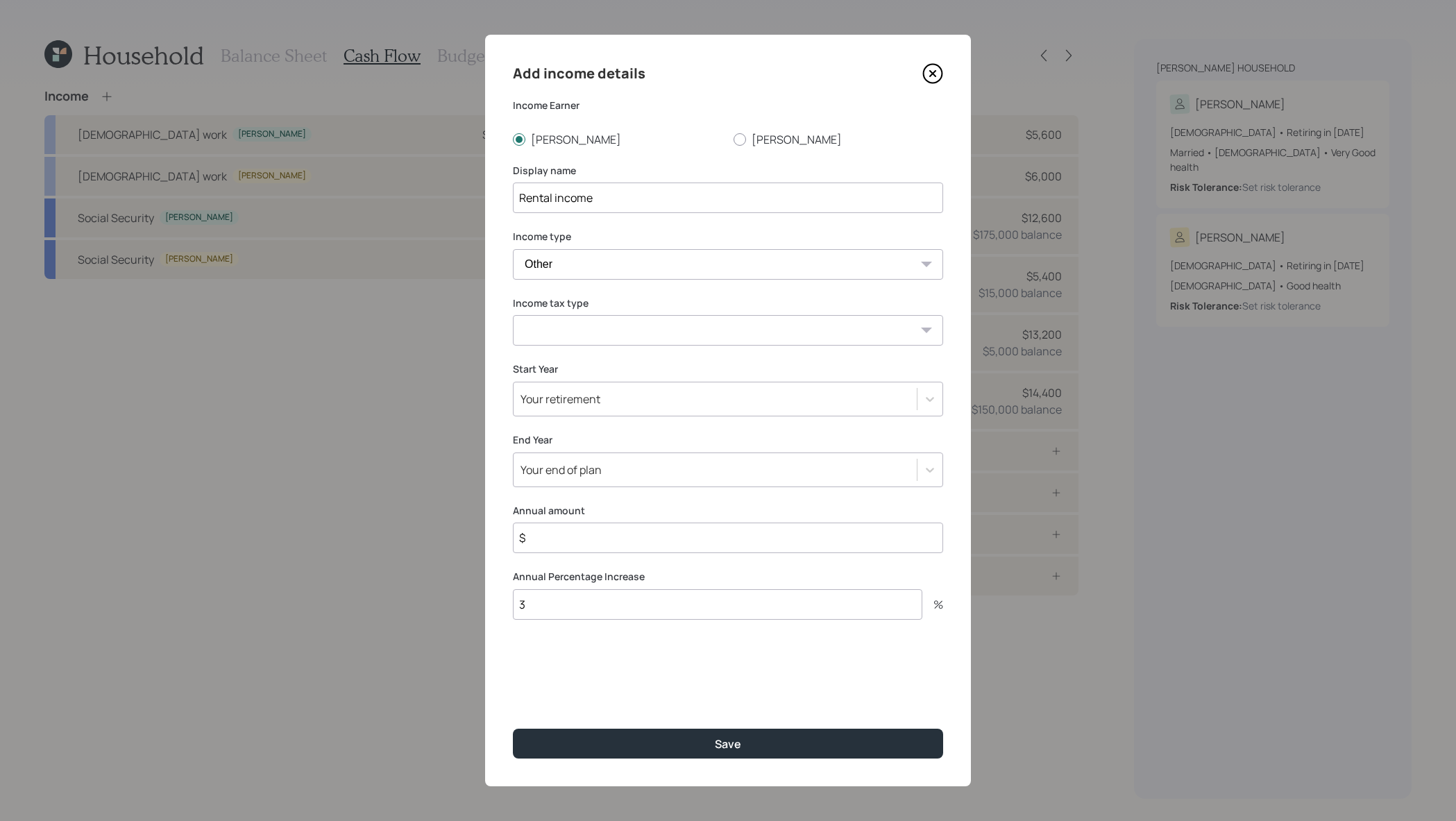
select select "earned"
click at [513, 315] on select "Tax-free Earned Self Employment Alimony Royalties Pension / Annuity Interest Di…" at bounding box center [728, 330] width 431 height 31
click at [644, 394] on div "Your retirement" at bounding box center [715, 398] width 404 height 23
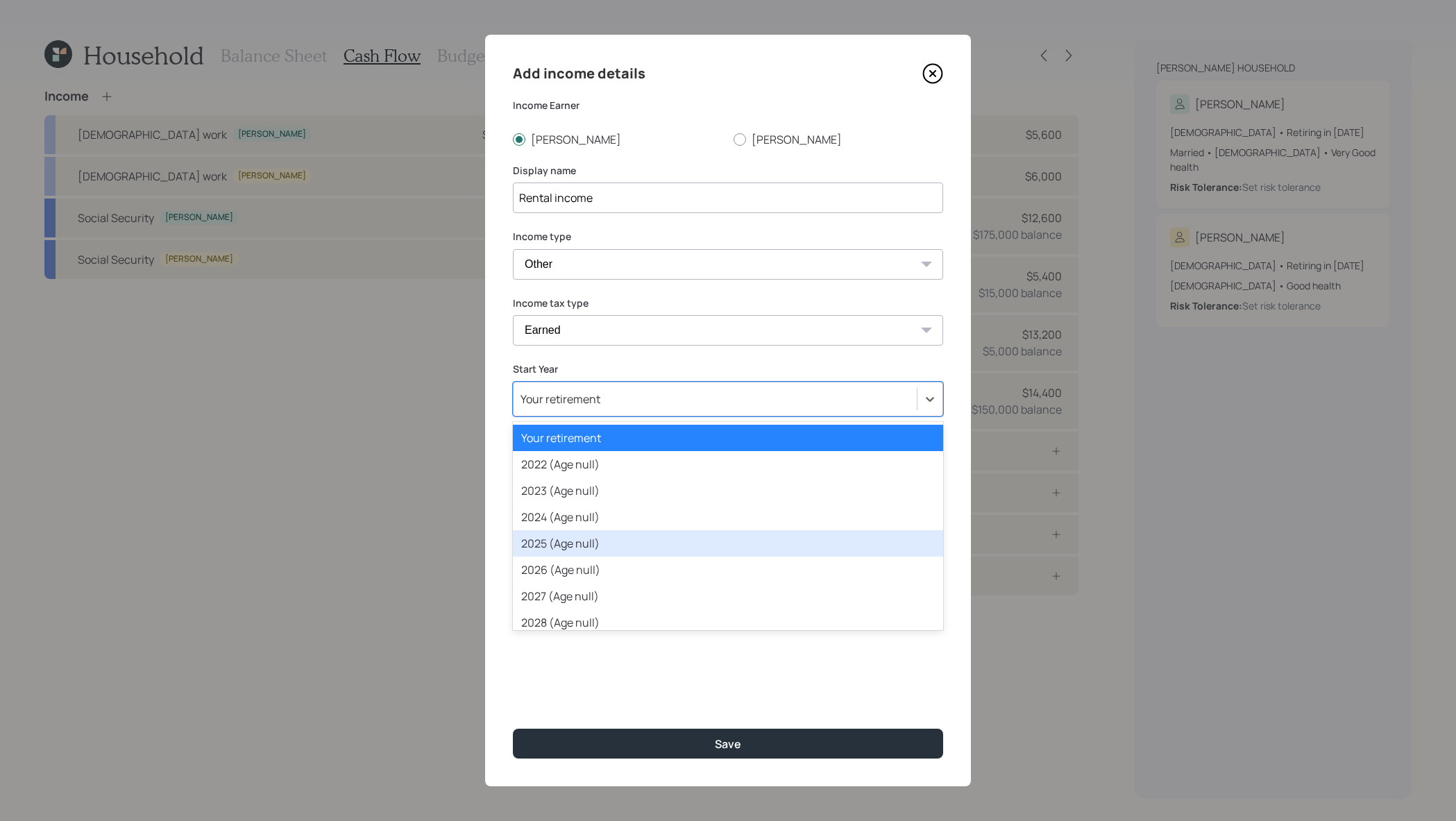
click at [648, 542] on div "2025 (Age null)" at bounding box center [728, 543] width 431 height 26
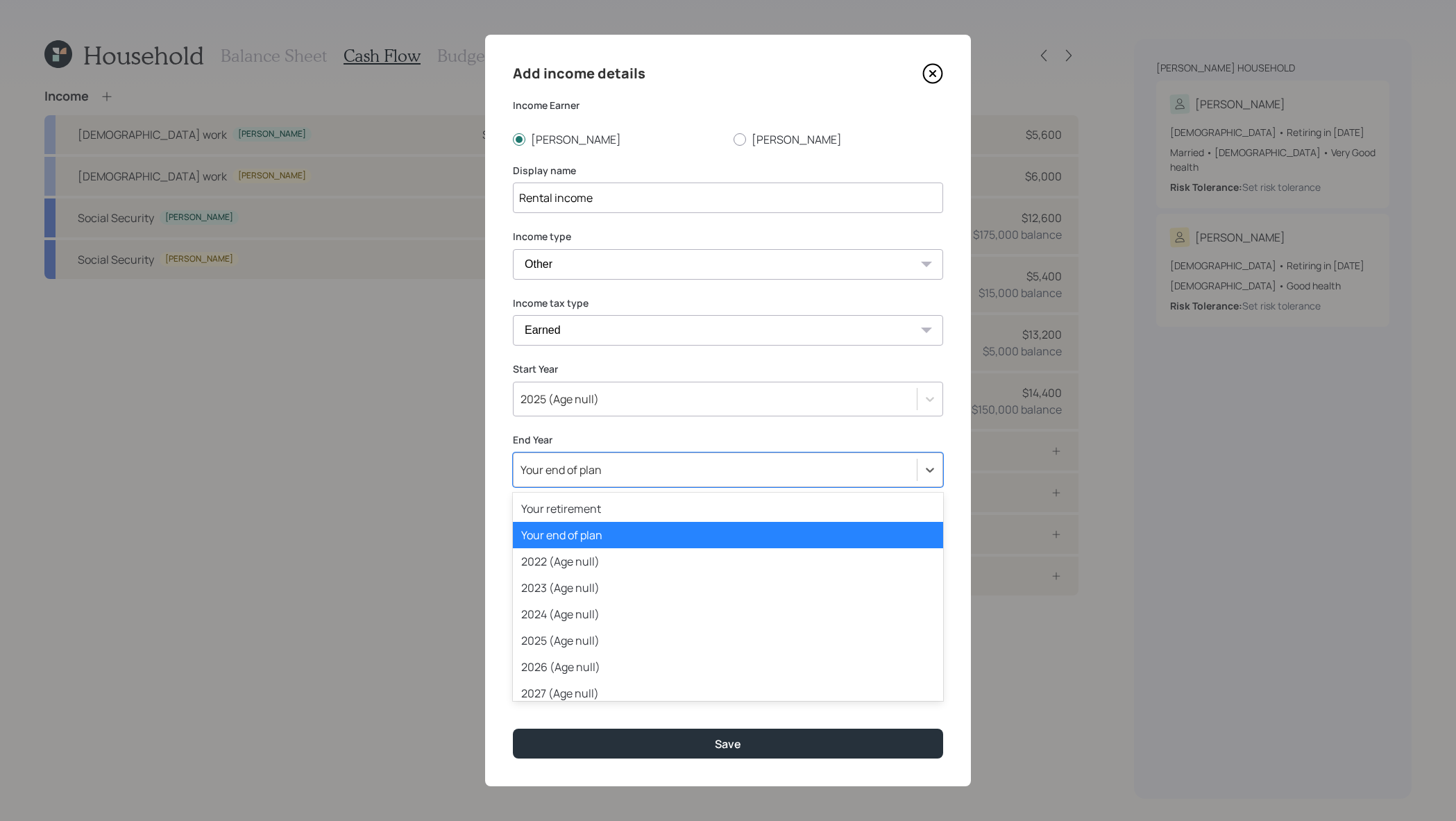
click at [624, 464] on div "Your end of plan" at bounding box center [715, 469] width 404 height 23
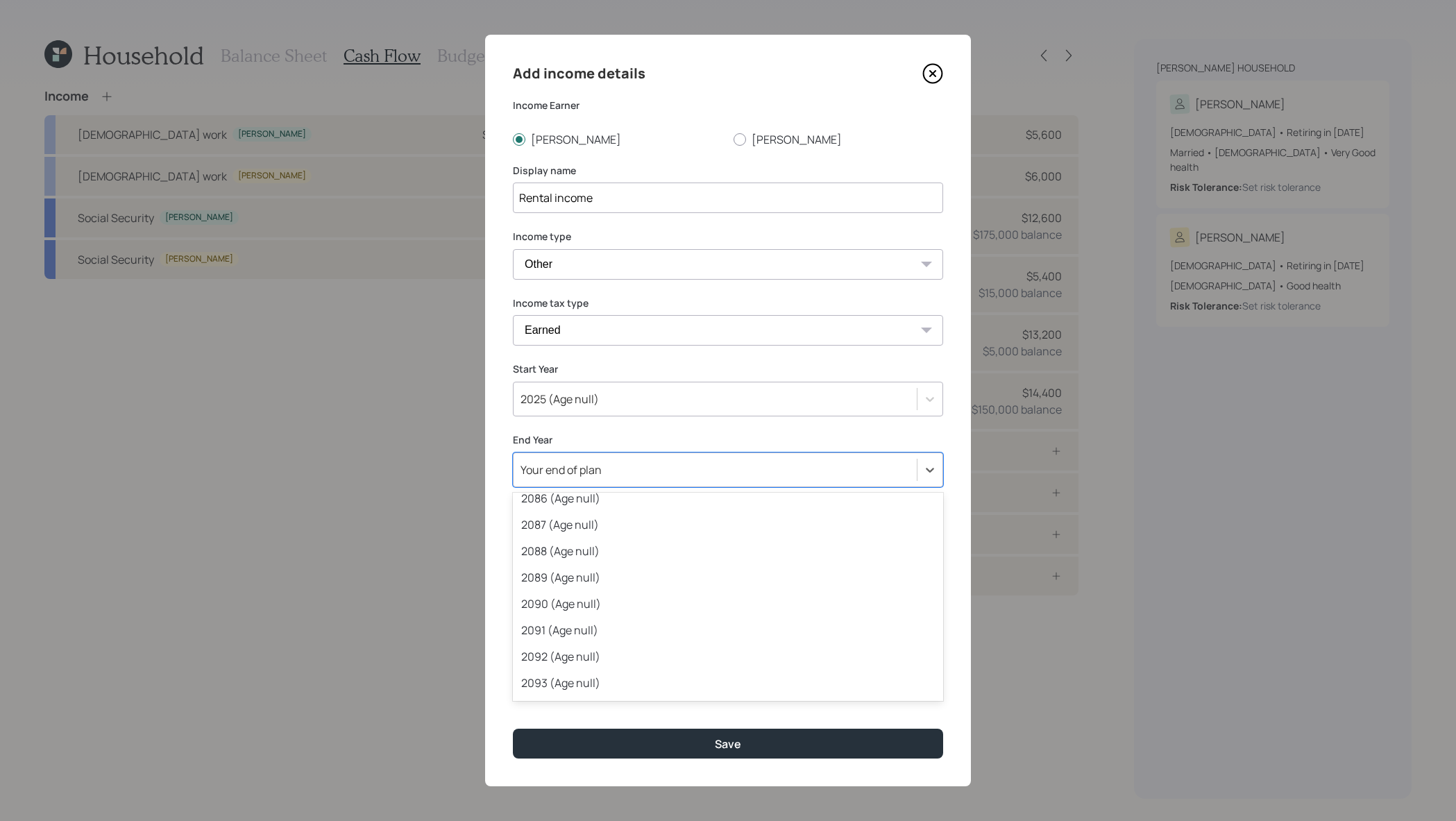
scroll to position [1907, 0]
click at [640, 690] on div "2099 (Age null)" at bounding box center [728, 685] width 431 height 26
click at [587, 540] on input "$" at bounding box center [728, 538] width 431 height 31
click at [585, 544] on input "$" at bounding box center [728, 538] width 431 height 31
type input "$ 13,200"
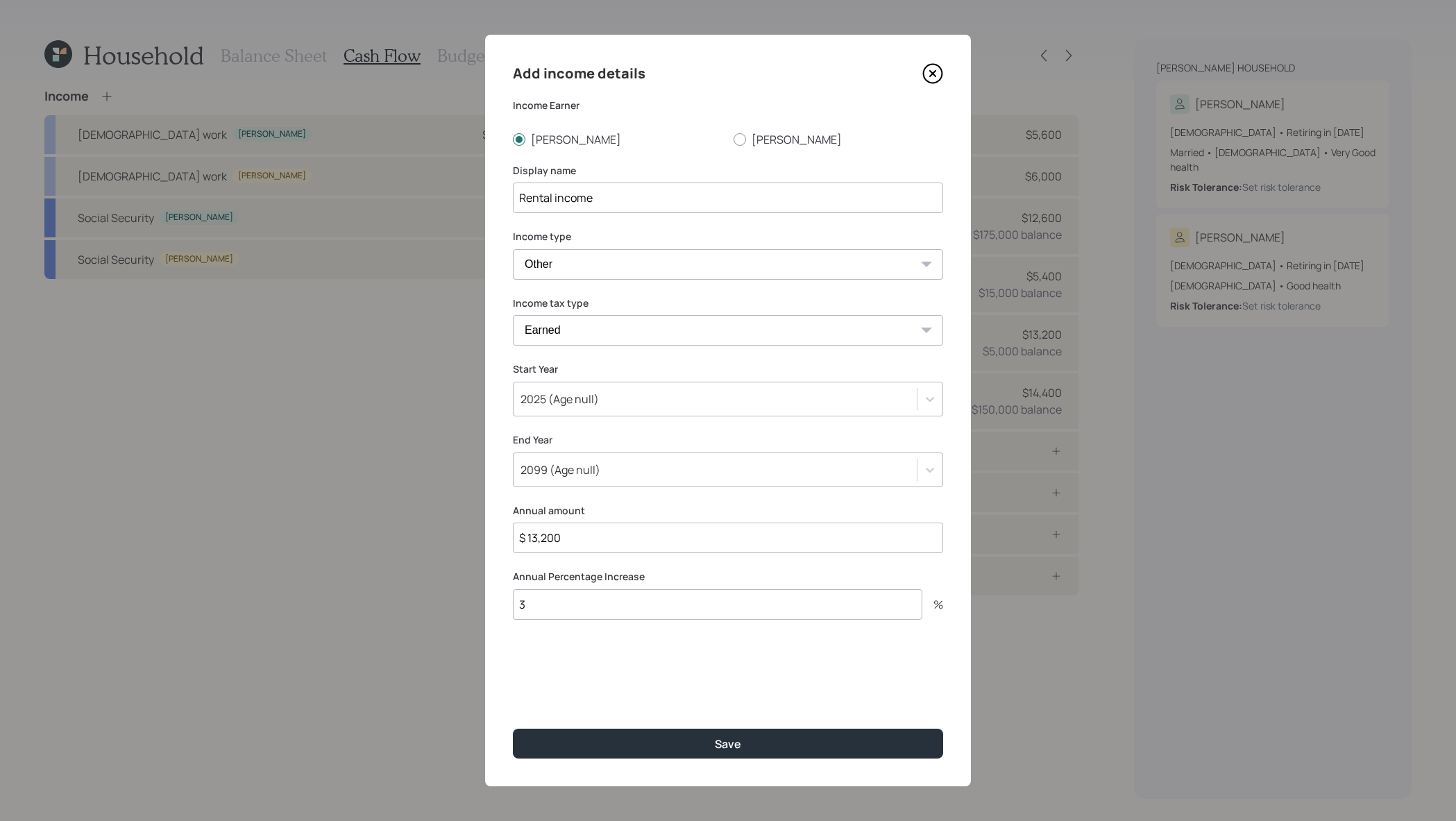
drag, startPoint x: 565, startPoint y: 588, endPoint x: 592, endPoint y: 609, distance: 34.2
click at [592, 609] on input "3" at bounding box center [717, 604] width 409 height 31
click at [673, 737] on button "Save" at bounding box center [728, 744] width 431 height 30
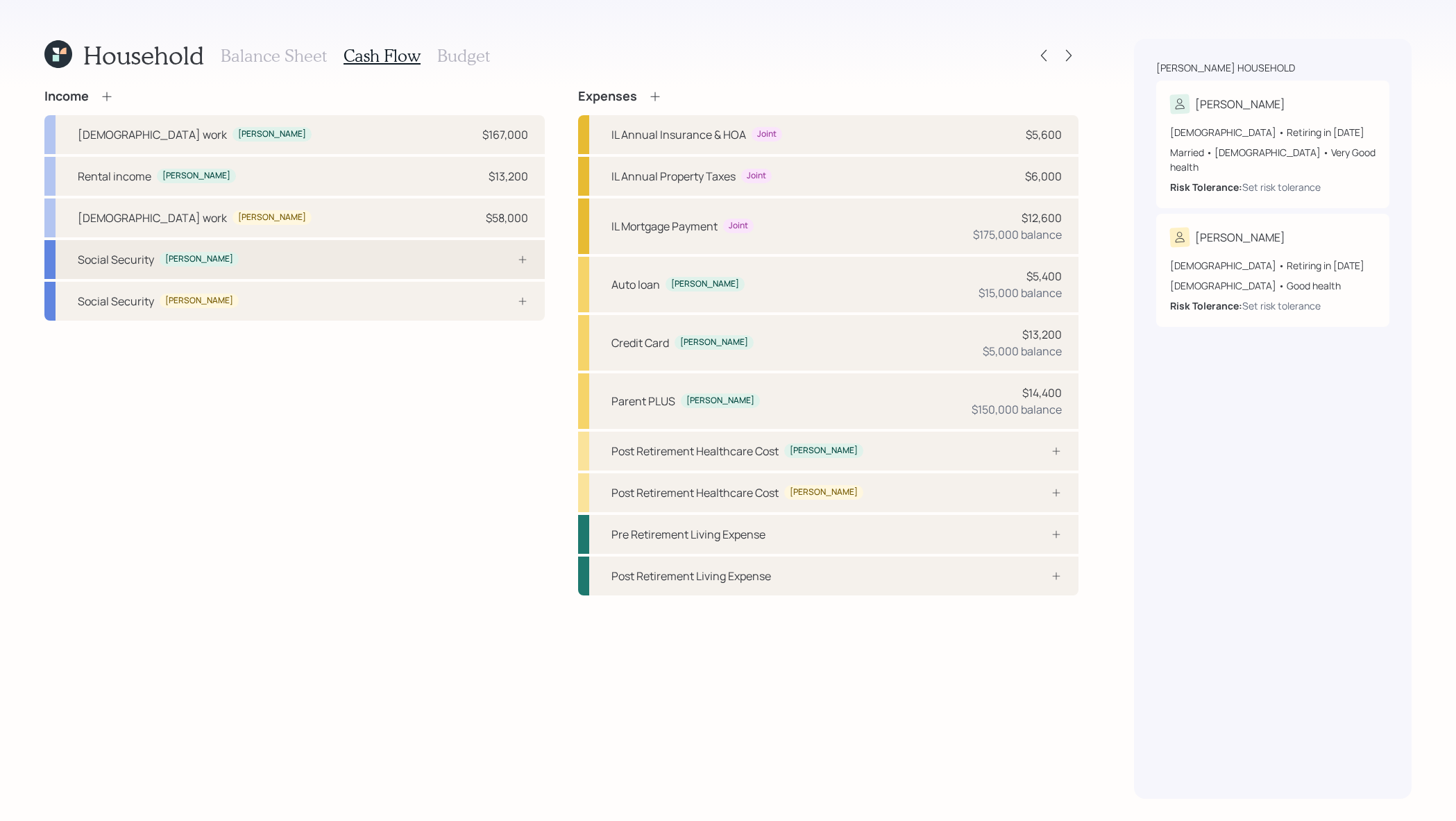
click at [250, 262] on div "Social Security Joseph" at bounding box center [295, 260] width 501 height 39
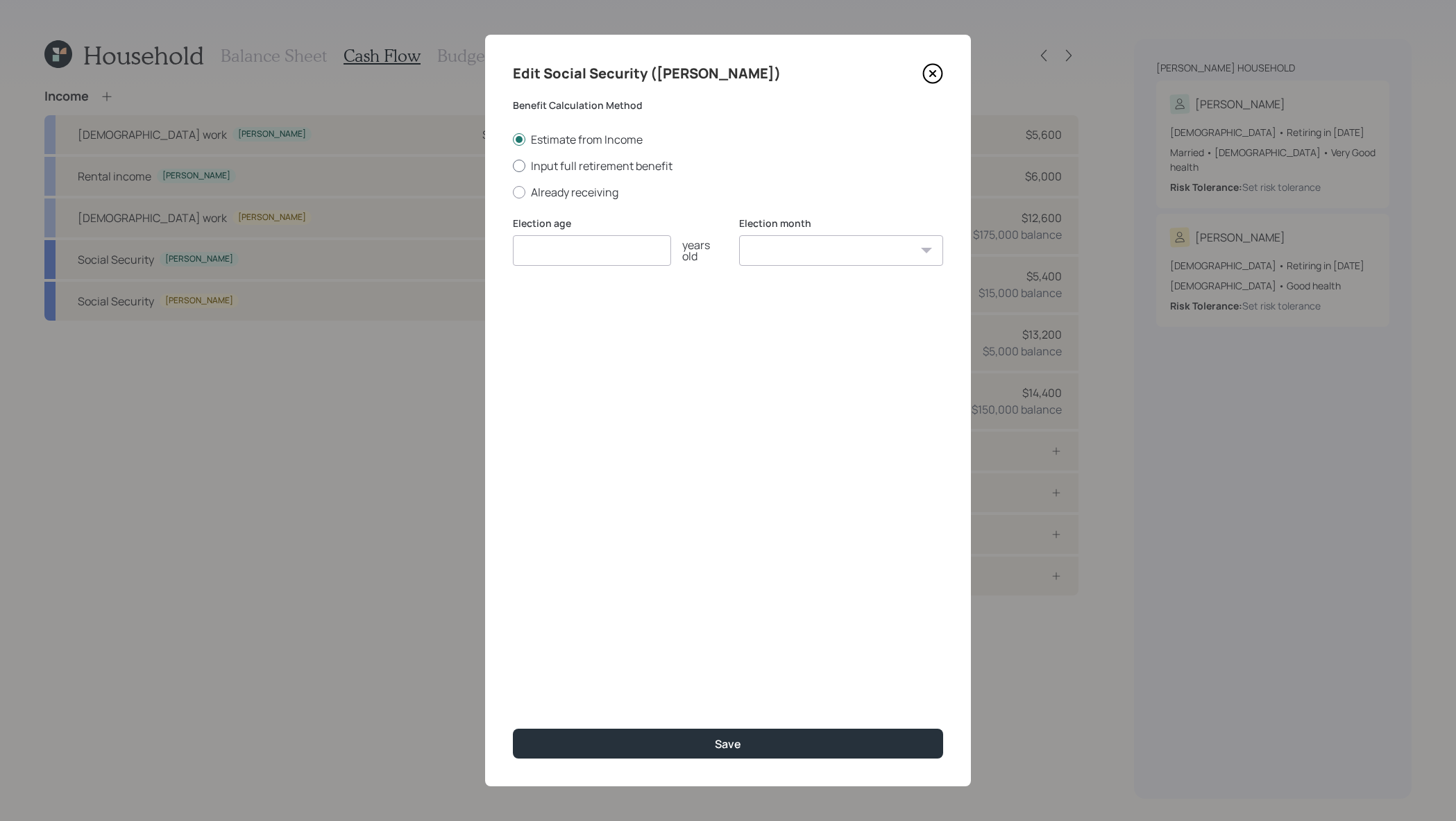
click at [638, 159] on label "Input full retirement benefit" at bounding box center [728, 166] width 431 height 15
click at [513, 165] on input "Input full retirement benefit" at bounding box center [513, 165] width 1 height 1
radio input "true"
click at [611, 251] on input "number" at bounding box center [592, 250] width 158 height 31
type input "67"
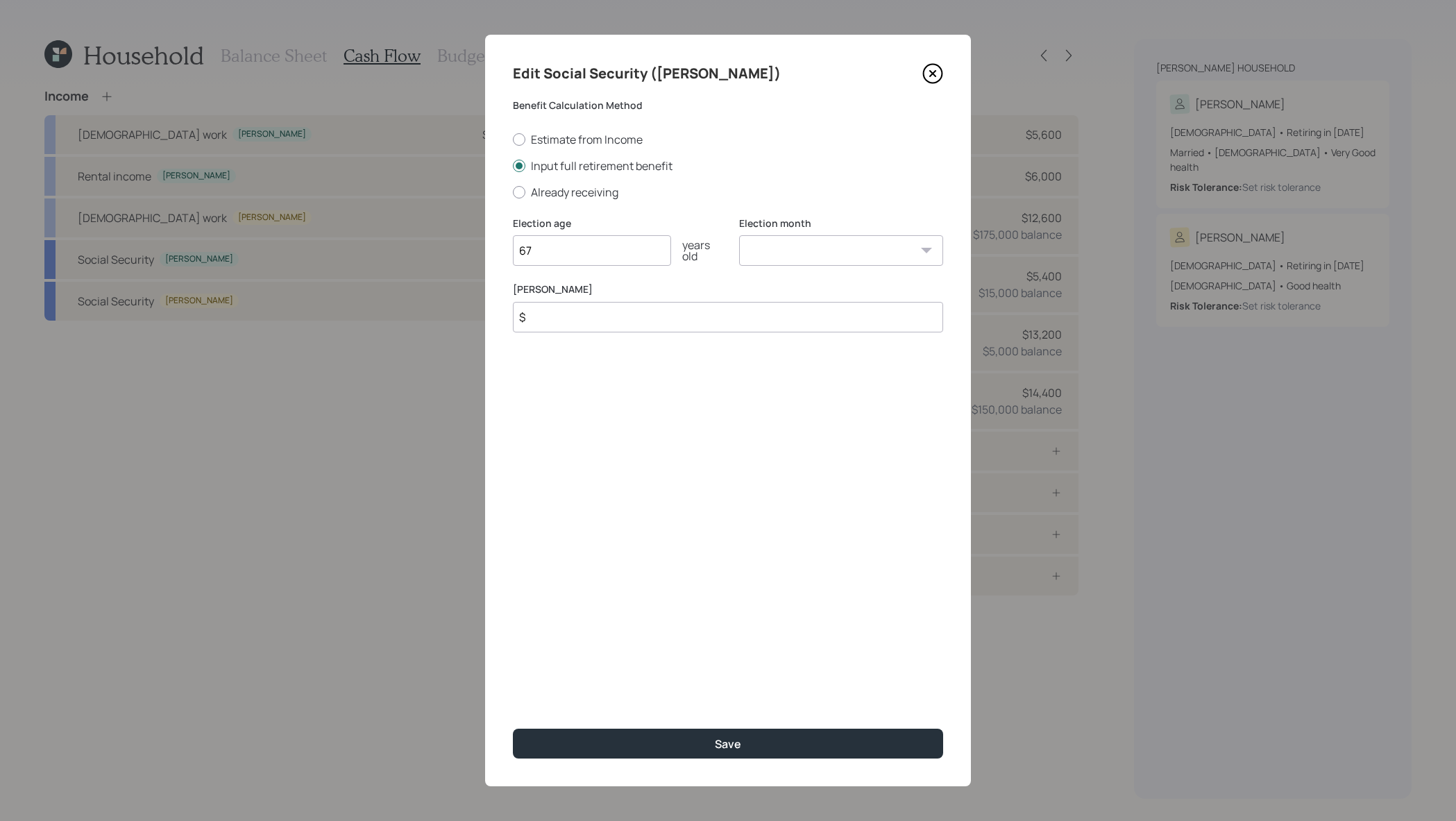
click at [828, 260] on select "January February March April May June July August September October November De…" at bounding box center [841, 250] width 204 height 31
select select "7"
click at [739, 235] on select "January February March April May June July August September October November De…" at bounding box center [841, 250] width 204 height 31
click at [585, 314] on input "$" at bounding box center [728, 317] width 431 height 31
type input "$ 3,600"
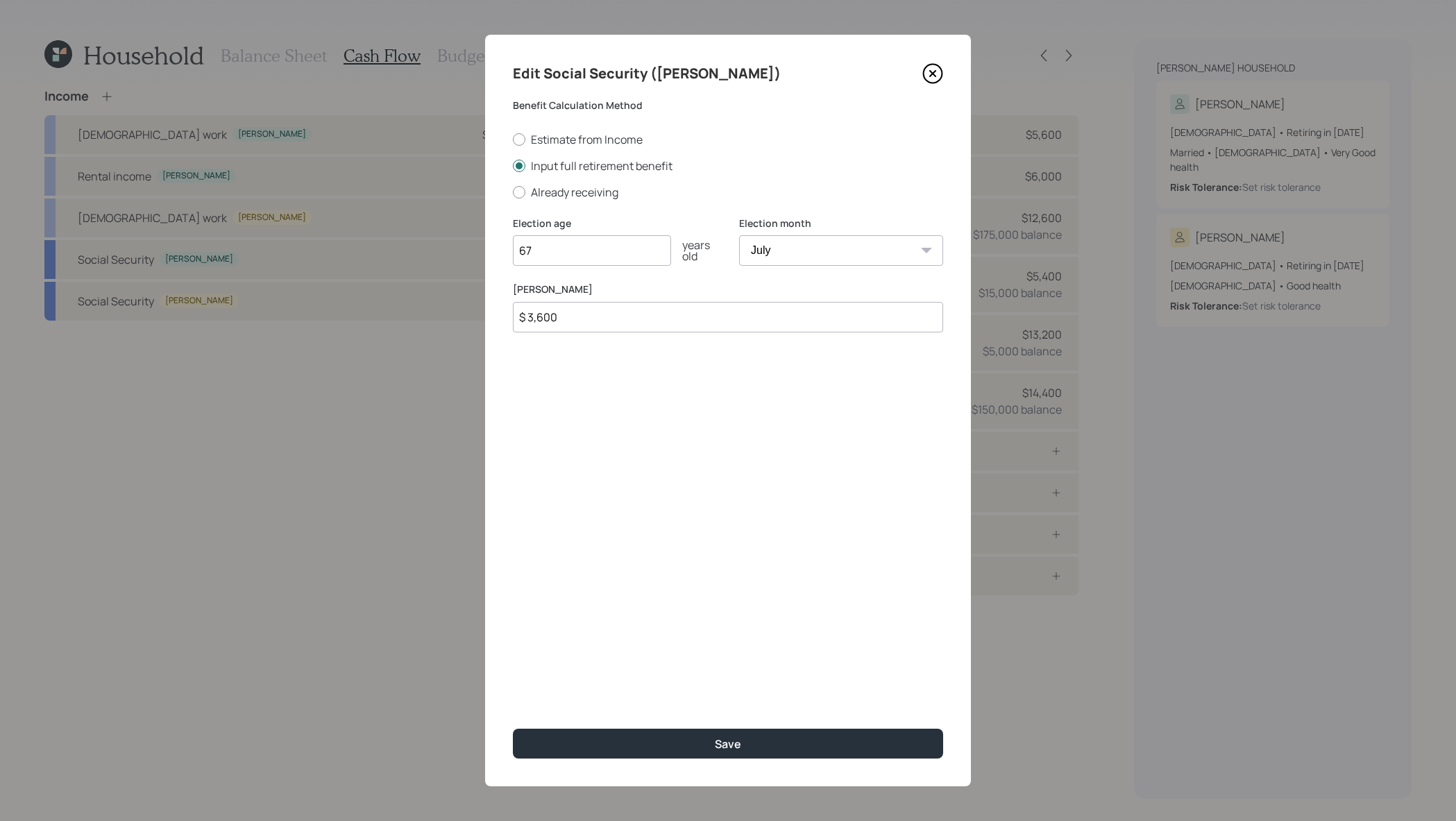
click at [513, 729] on button "Save" at bounding box center [728, 744] width 431 height 30
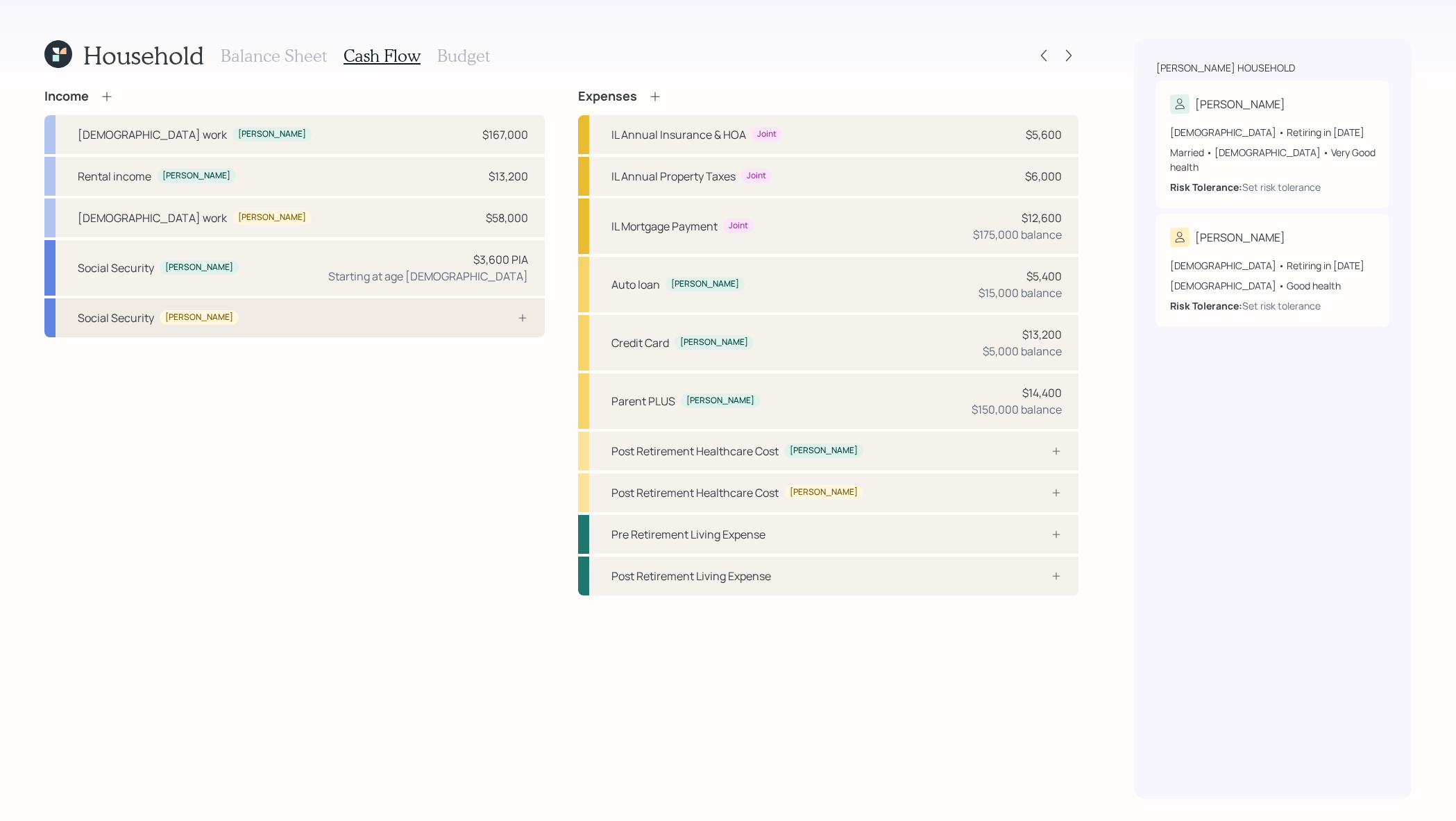
click at [333, 324] on div "Social Security Anne" at bounding box center [295, 318] width 501 height 39
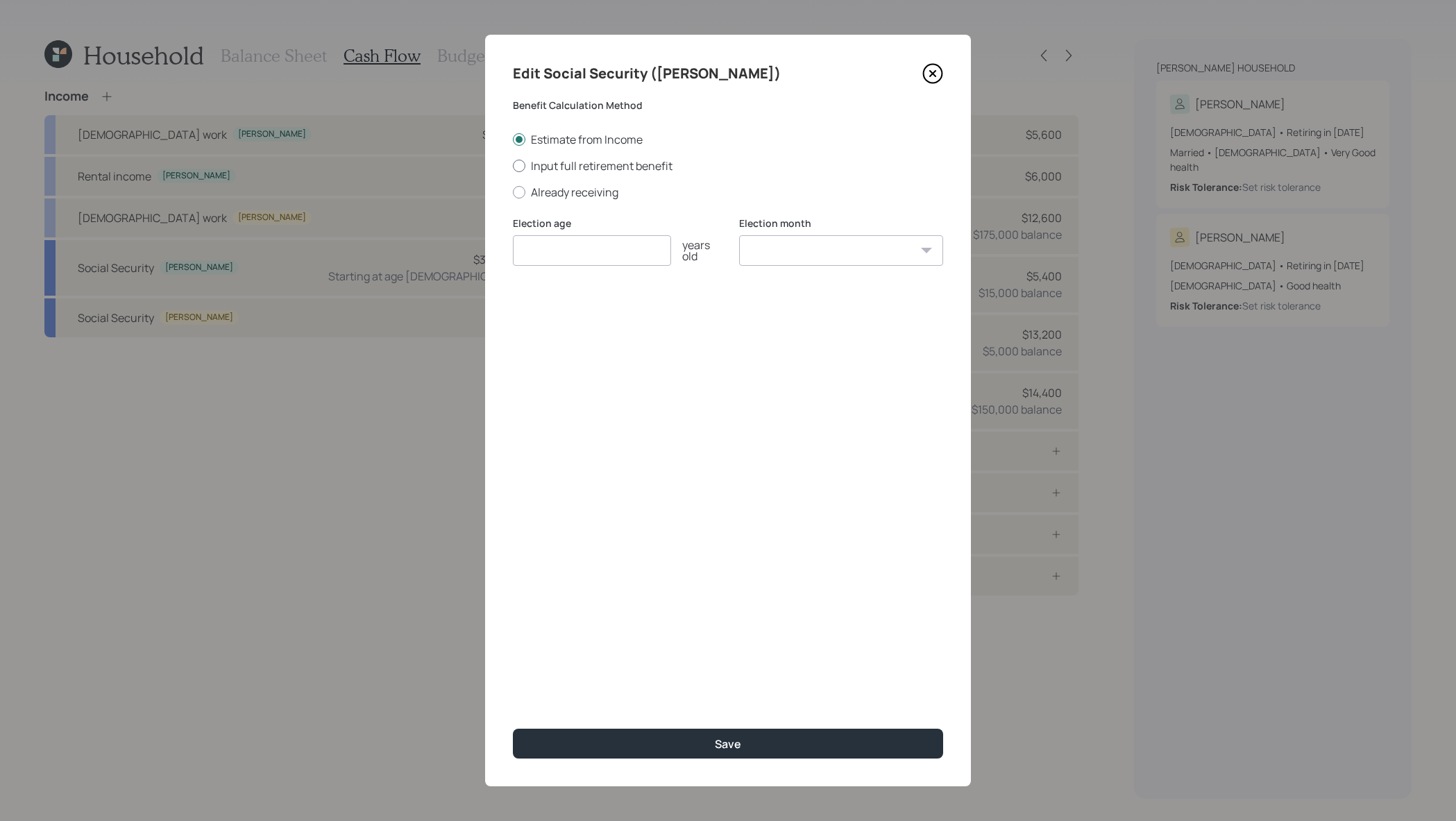
click at [578, 167] on label "Input full retirement benefit" at bounding box center [728, 166] width 431 height 15
click at [513, 166] on input "Input full retirement benefit" at bounding box center [513, 165] width 1 height 1
radio input "true"
click at [583, 233] on div "Election age years old" at bounding box center [614, 241] width 204 height 50
click at [583, 243] on input "number" at bounding box center [592, 250] width 158 height 31
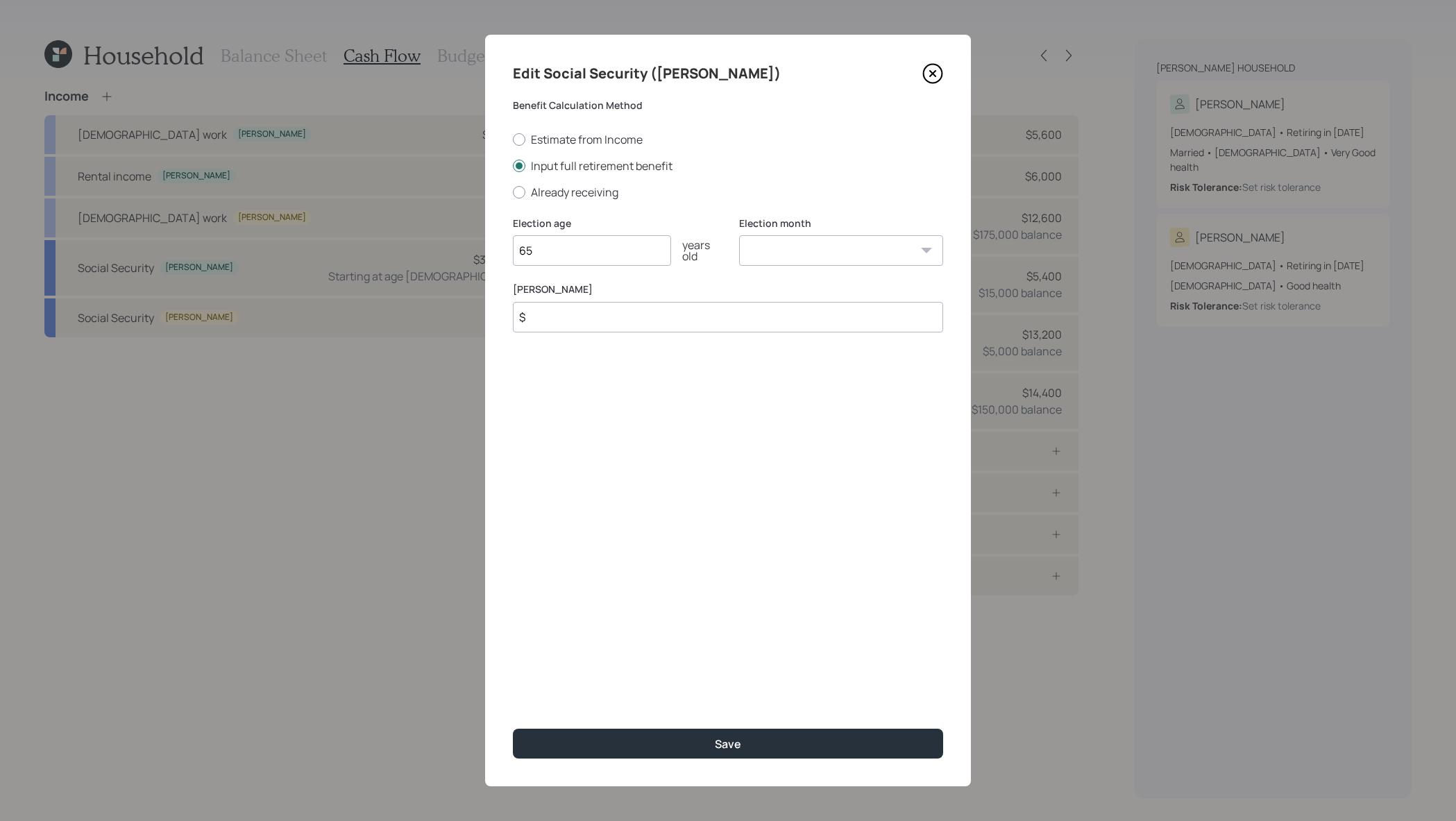
type input "65"
click at [910, 246] on select "January February March April May June July August September October November De…" at bounding box center [841, 250] width 204 height 31
select select "11"
click at [739, 235] on select "January February March April May June July August September October November De…" at bounding box center [841, 250] width 204 height 31
click at [645, 322] on input "$" at bounding box center [728, 317] width 431 height 31
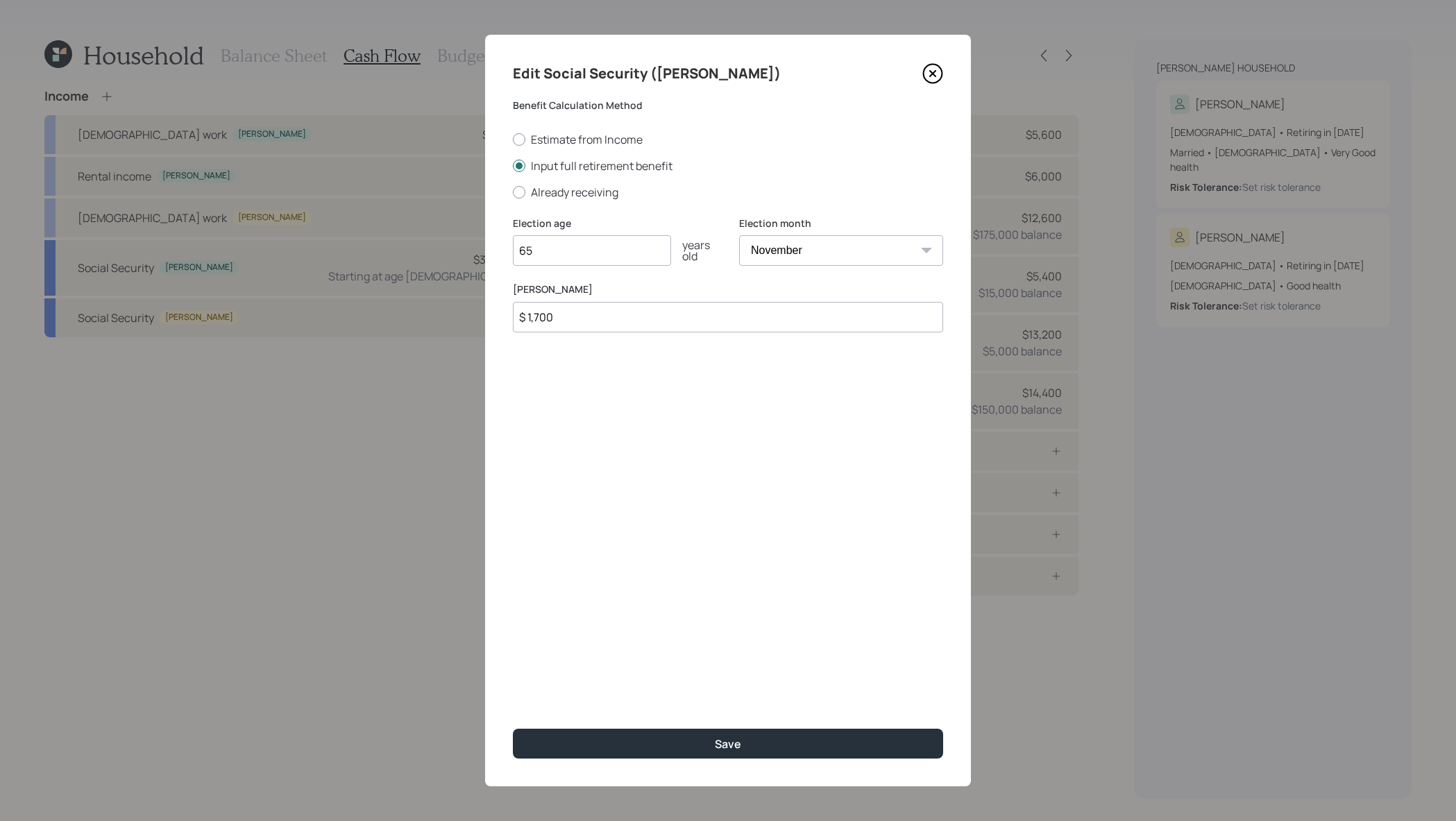
type input "$ 1,700"
click at [513, 729] on button "Save" at bounding box center [728, 744] width 431 height 30
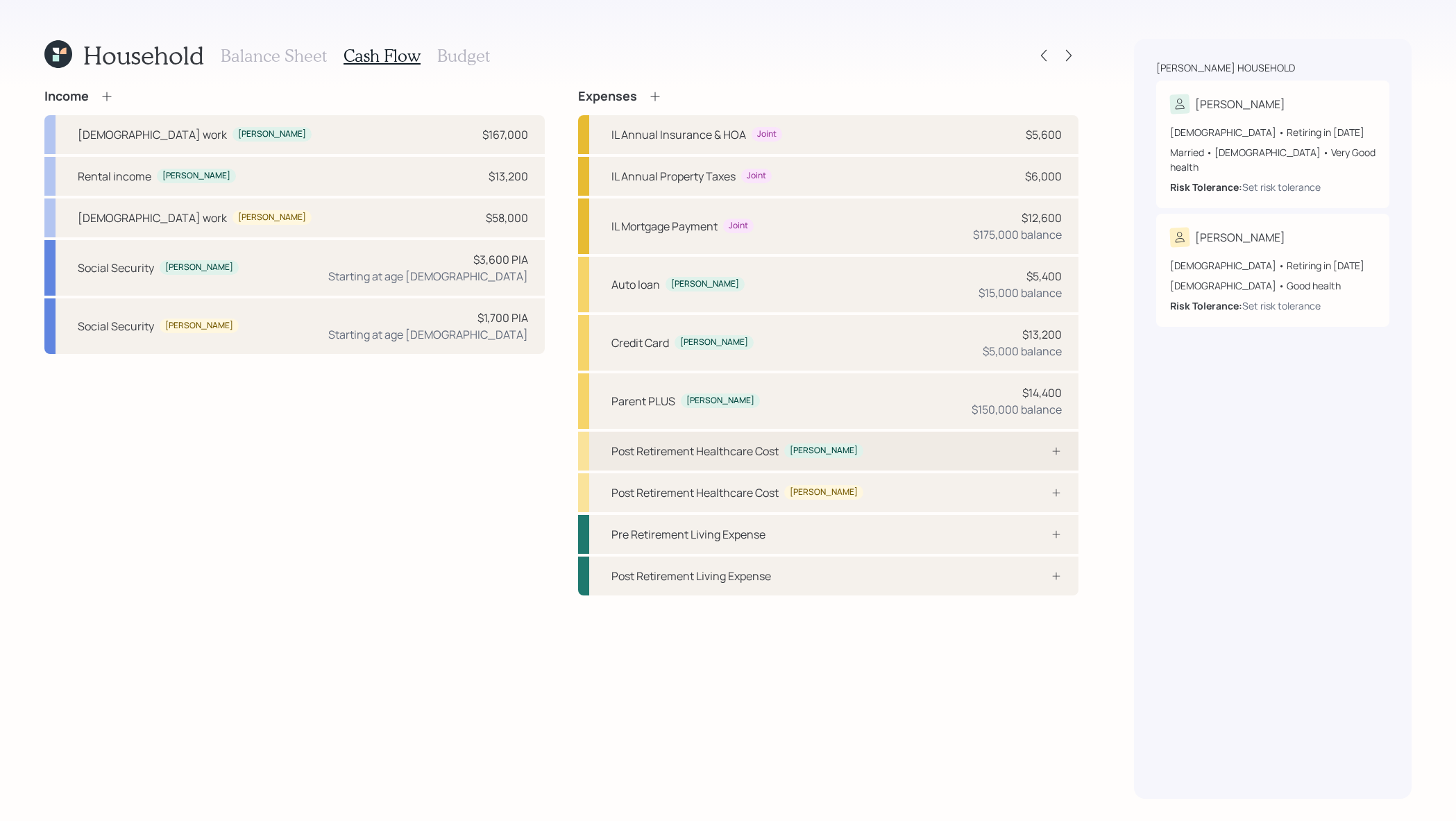
click at [1055, 449] on icon at bounding box center [1056, 451] width 11 height 11
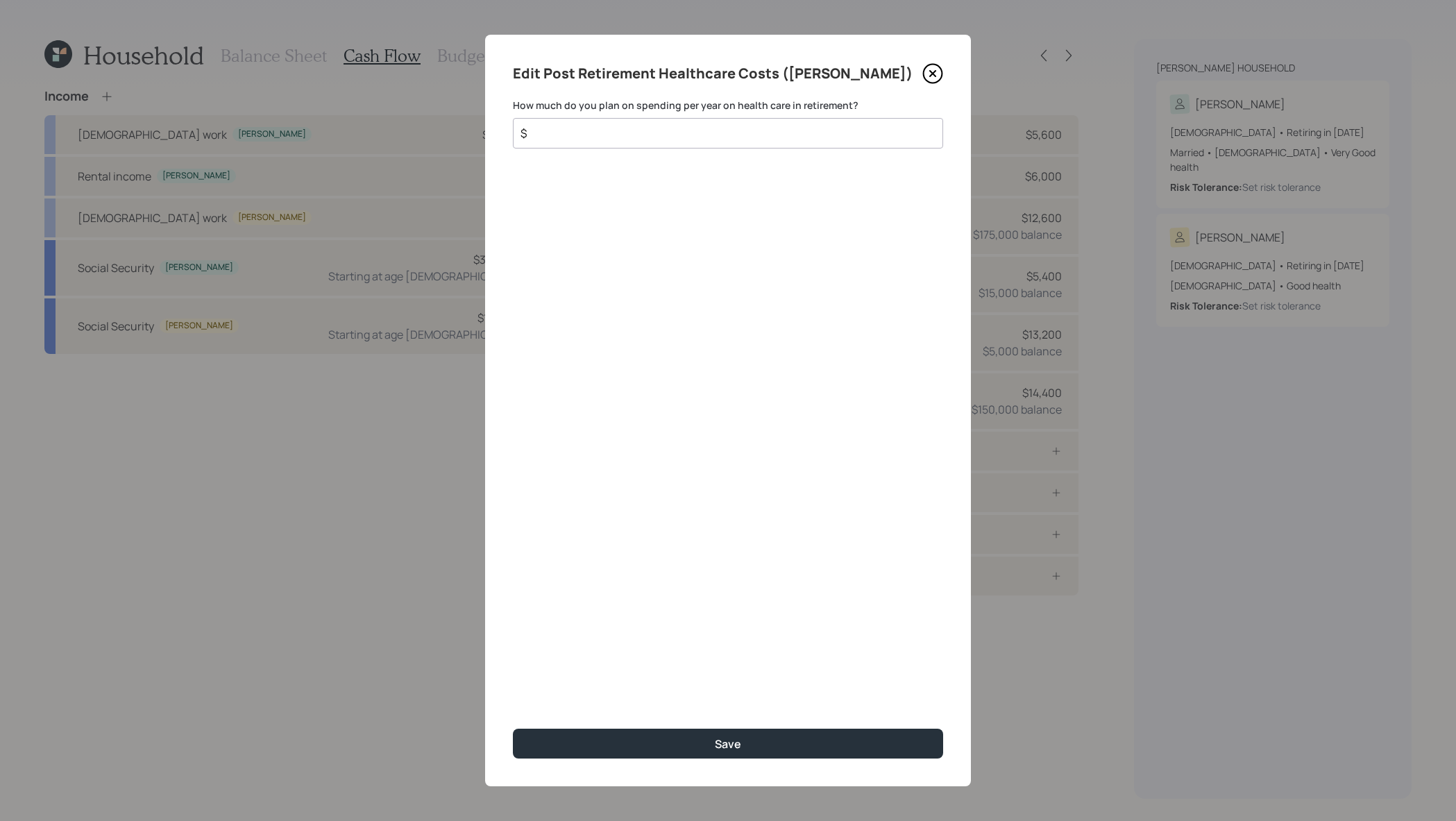
click at [772, 125] on input "$" at bounding box center [722, 133] width 406 height 17
click at [772, 129] on input "$" at bounding box center [722, 133] width 406 height 17
type input "$ 4,000"
click at [513, 729] on button "Save" at bounding box center [728, 744] width 431 height 30
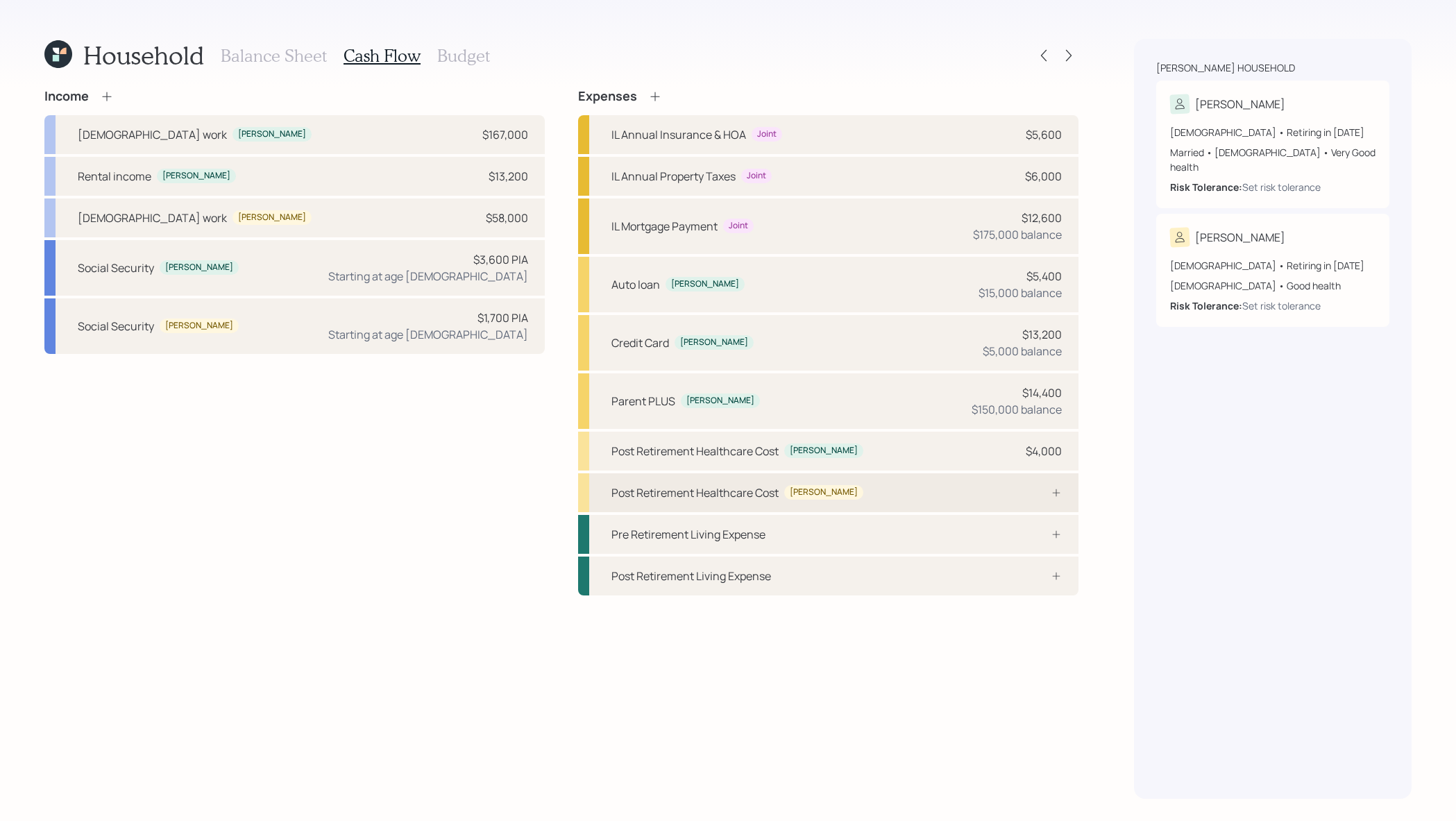
click at [1010, 486] on div "Post Retirement Healthcare Cost Anne" at bounding box center [828, 493] width 501 height 39
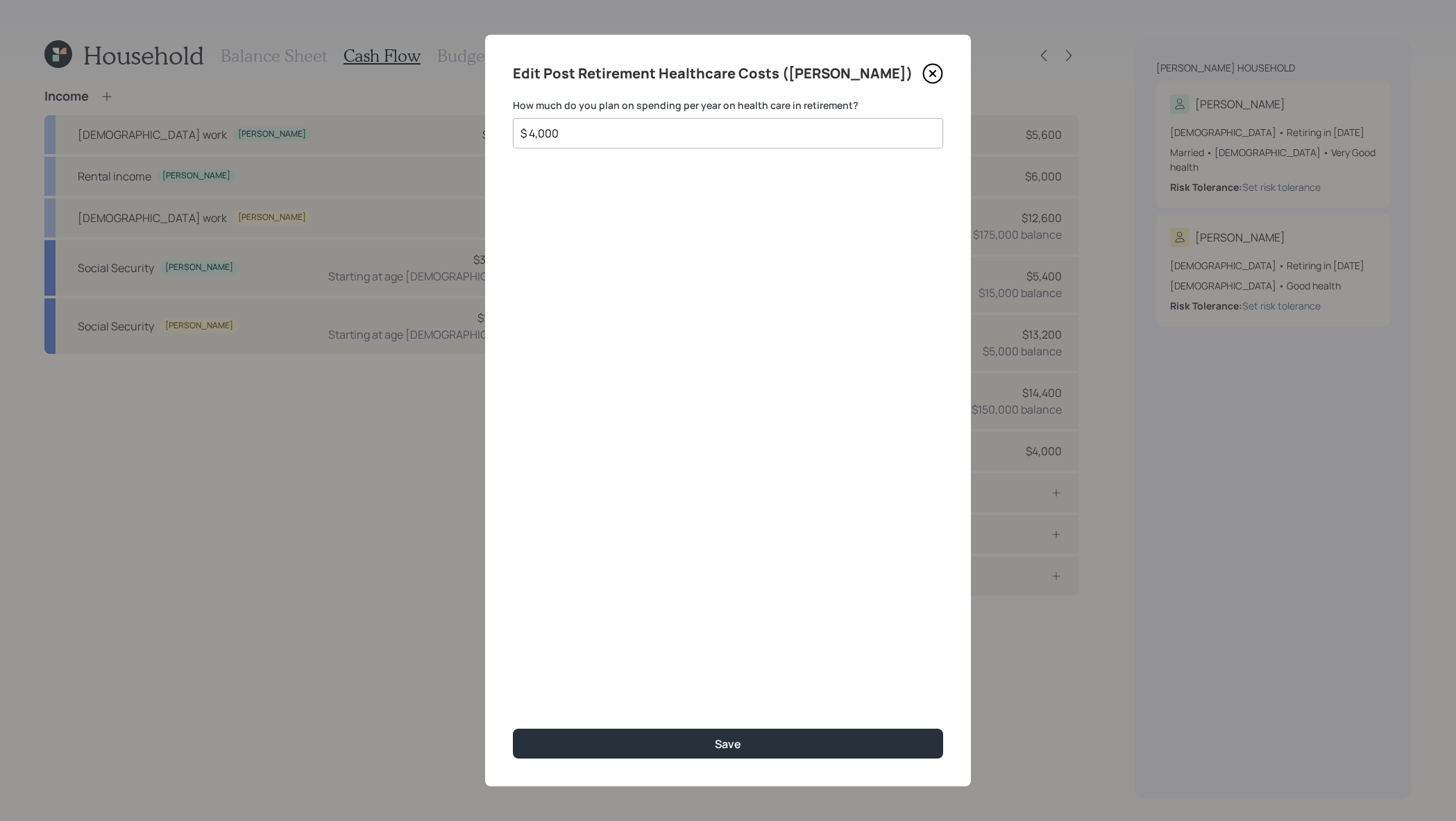
type input "$ 4,000"
click at [513, 729] on button "Save" at bounding box center [728, 744] width 431 height 30
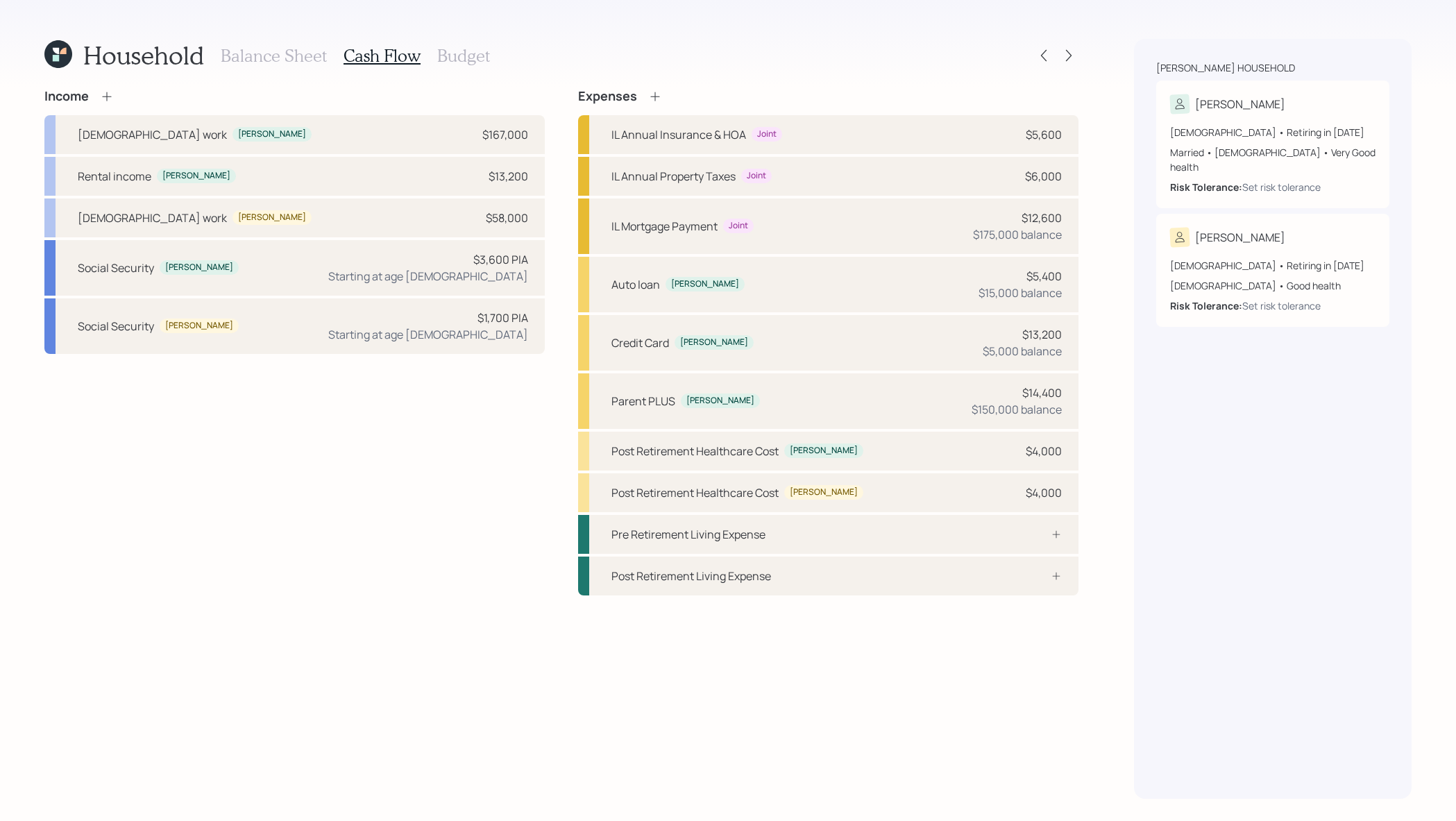
click at [653, 94] on icon at bounding box center [654, 96] width 14 height 14
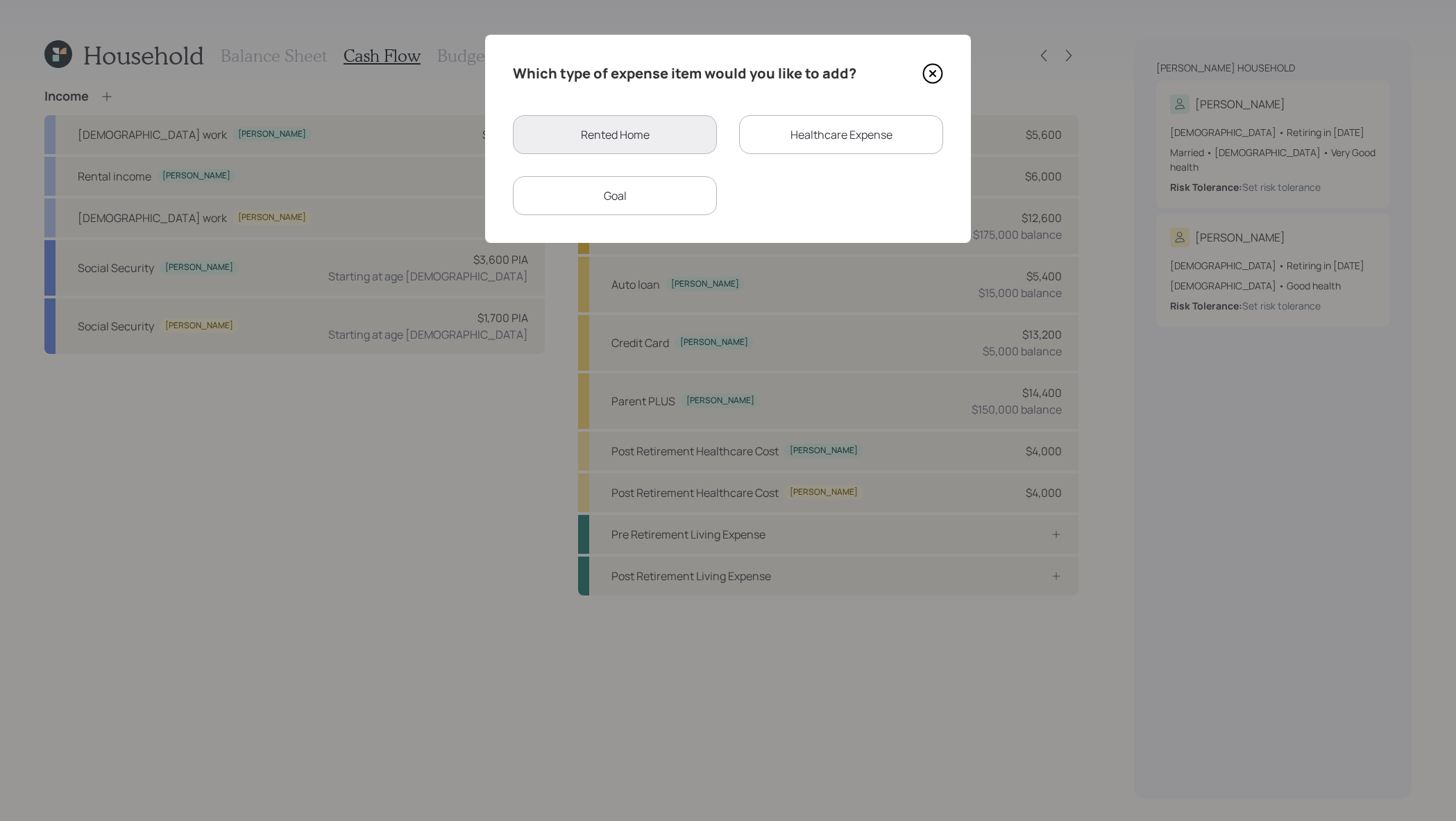
click at [936, 74] on icon at bounding box center [933, 74] width 21 height 21
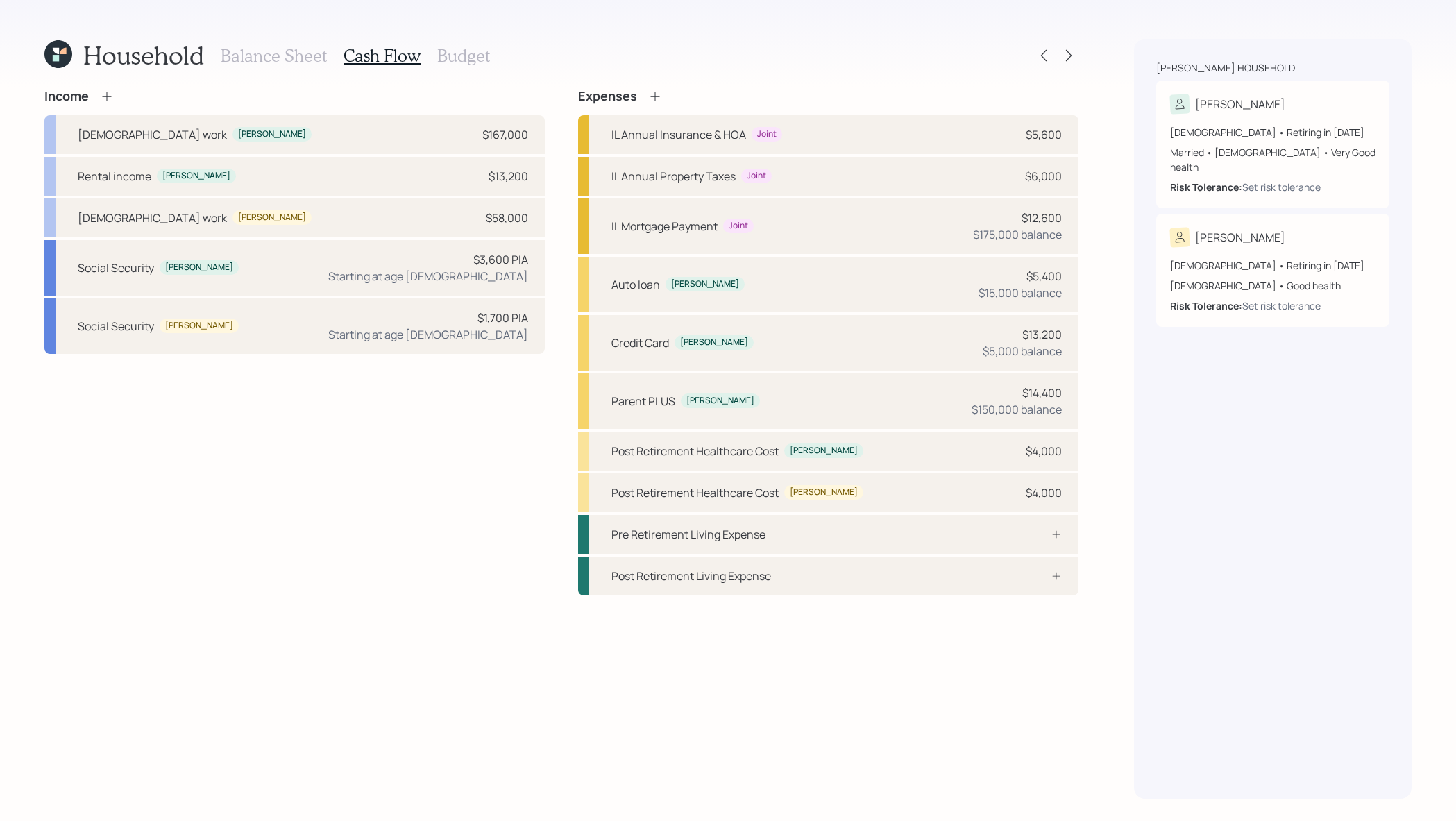
click at [648, 94] on icon at bounding box center [654, 96] width 14 height 14
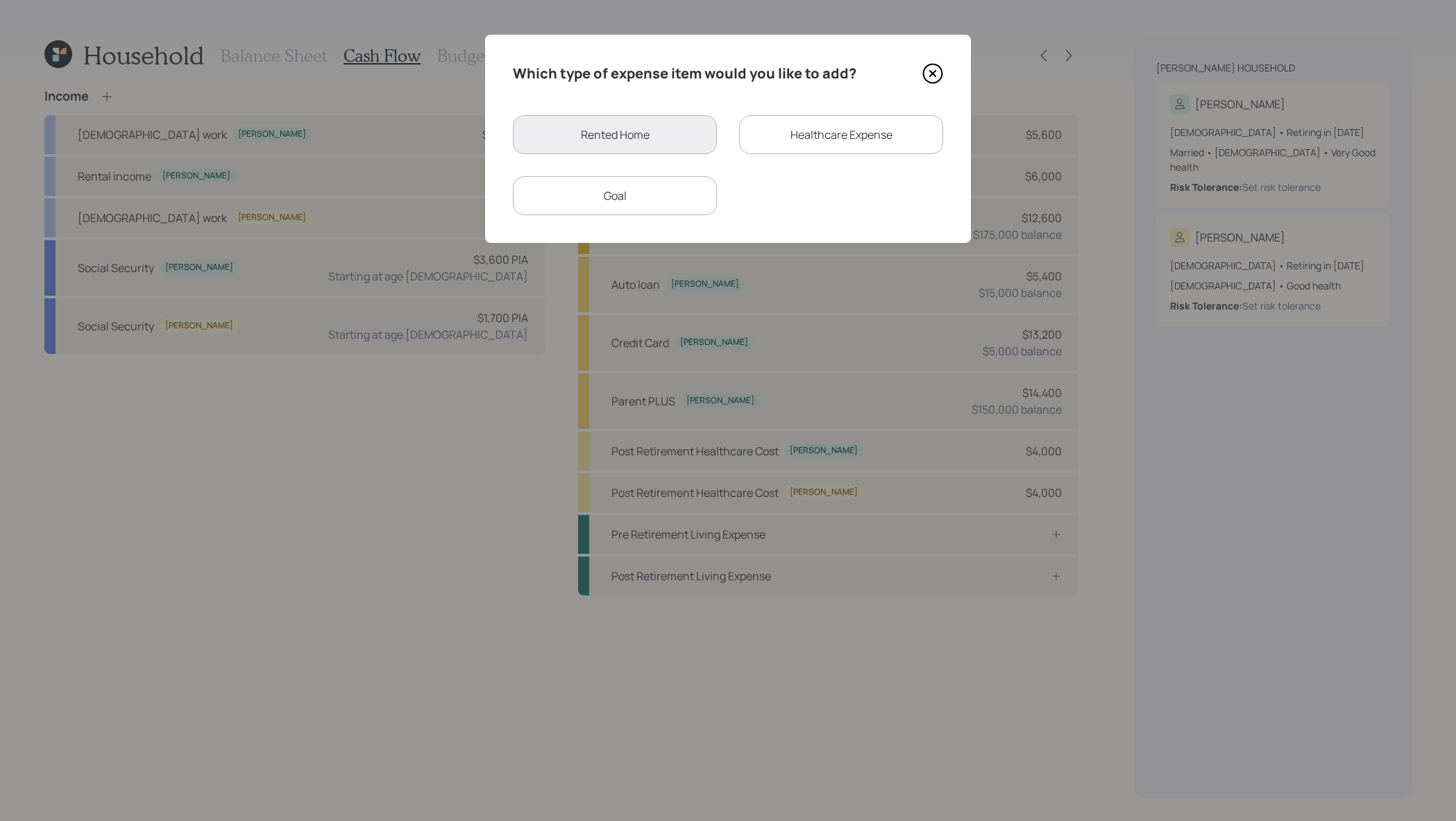
click at [803, 141] on div "Healthcare Expense" at bounding box center [841, 135] width 204 height 39
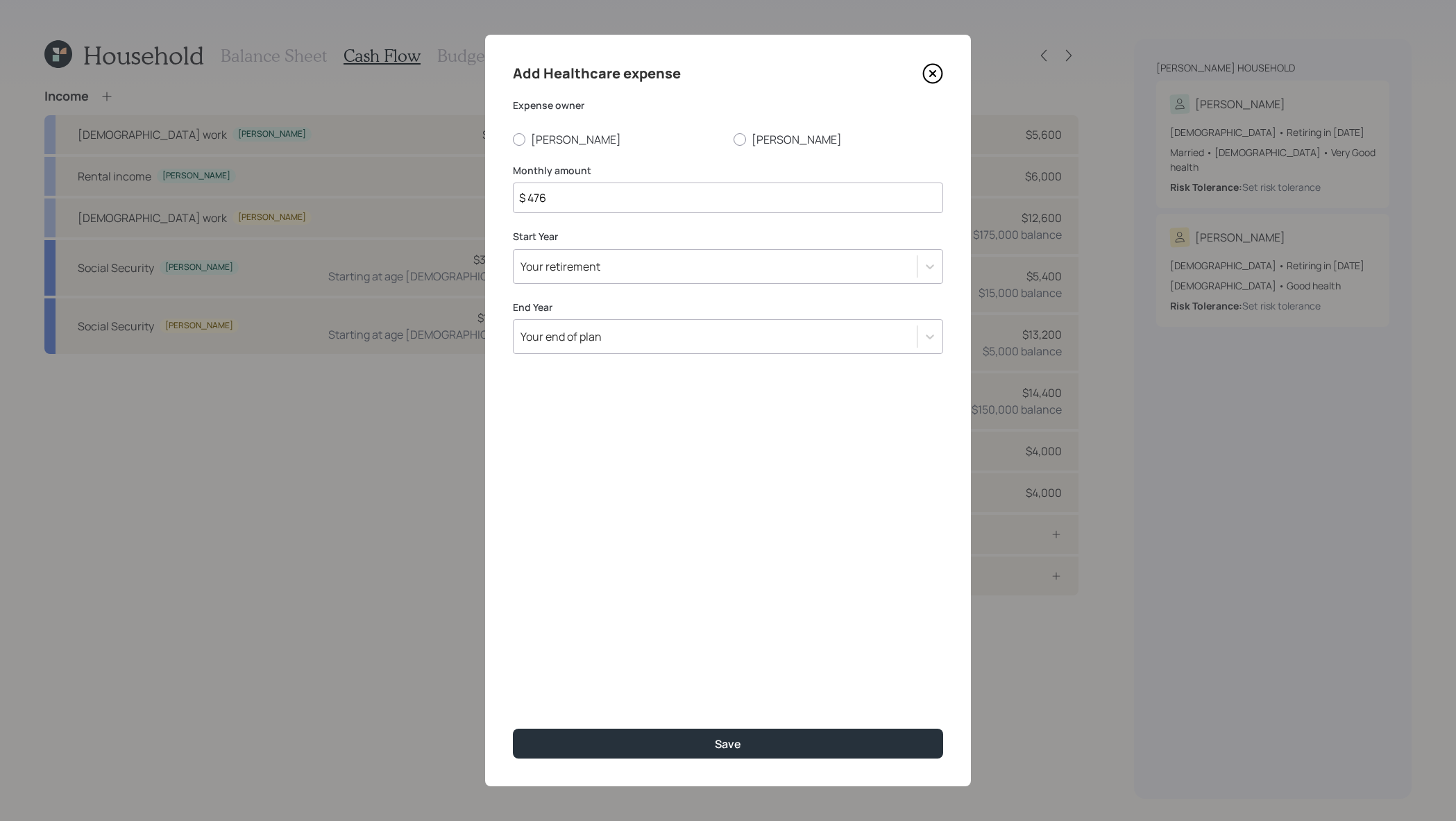
click at [610, 206] on input "$ 476" at bounding box center [728, 198] width 431 height 31
drag, startPoint x: 610, startPoint y: 206, endPoint x: 379, endPoint y: 186, distance: 231.9
click at [379, 186] on div "Add Healthcare expense Expense owner Joseph Anne Monthly amount $ 476 Start Yea…" at bounding box center [728, 410] width 1456 height 821
type input "$ 1,000"
click at [740, 139] on div at bounding box center [739, 139] width 12 height 12
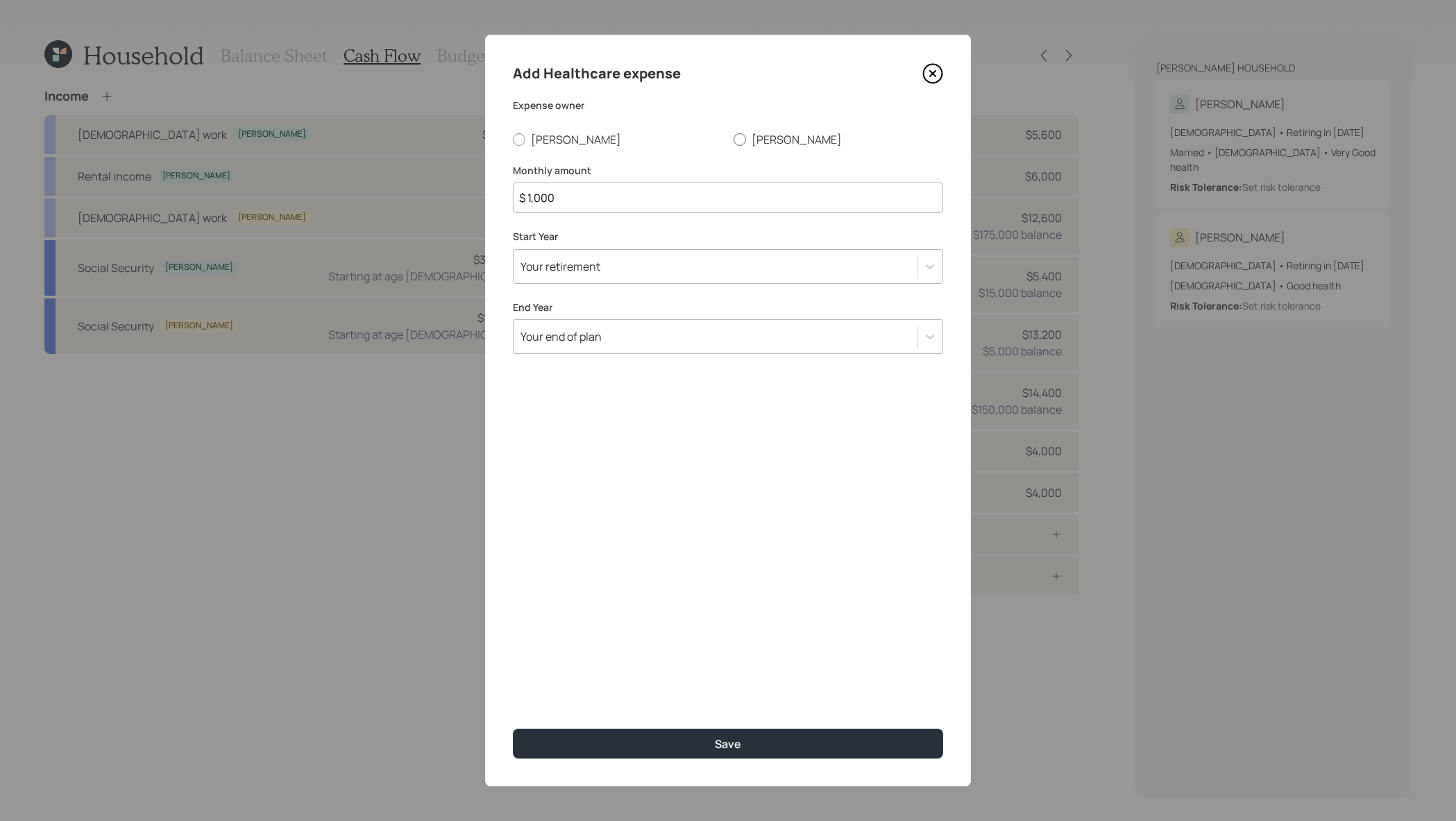
click at [734, 139] on input "Anne" at bounding box center [733, 139] width 1 height 1
radio input "true"
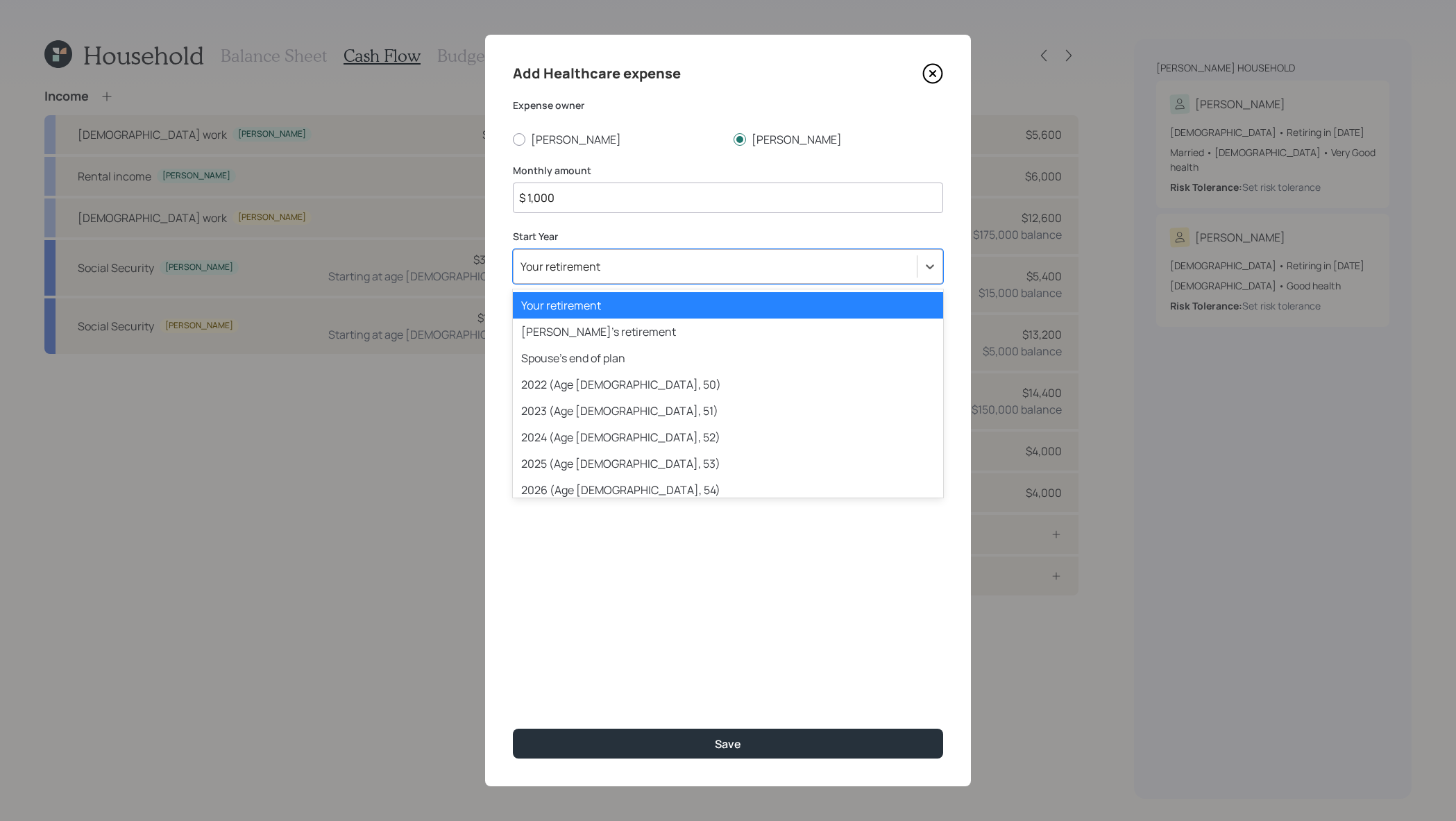
click at [707, 277] on div "Your retirement" at bounding box center [715, 266] width 404 height 23
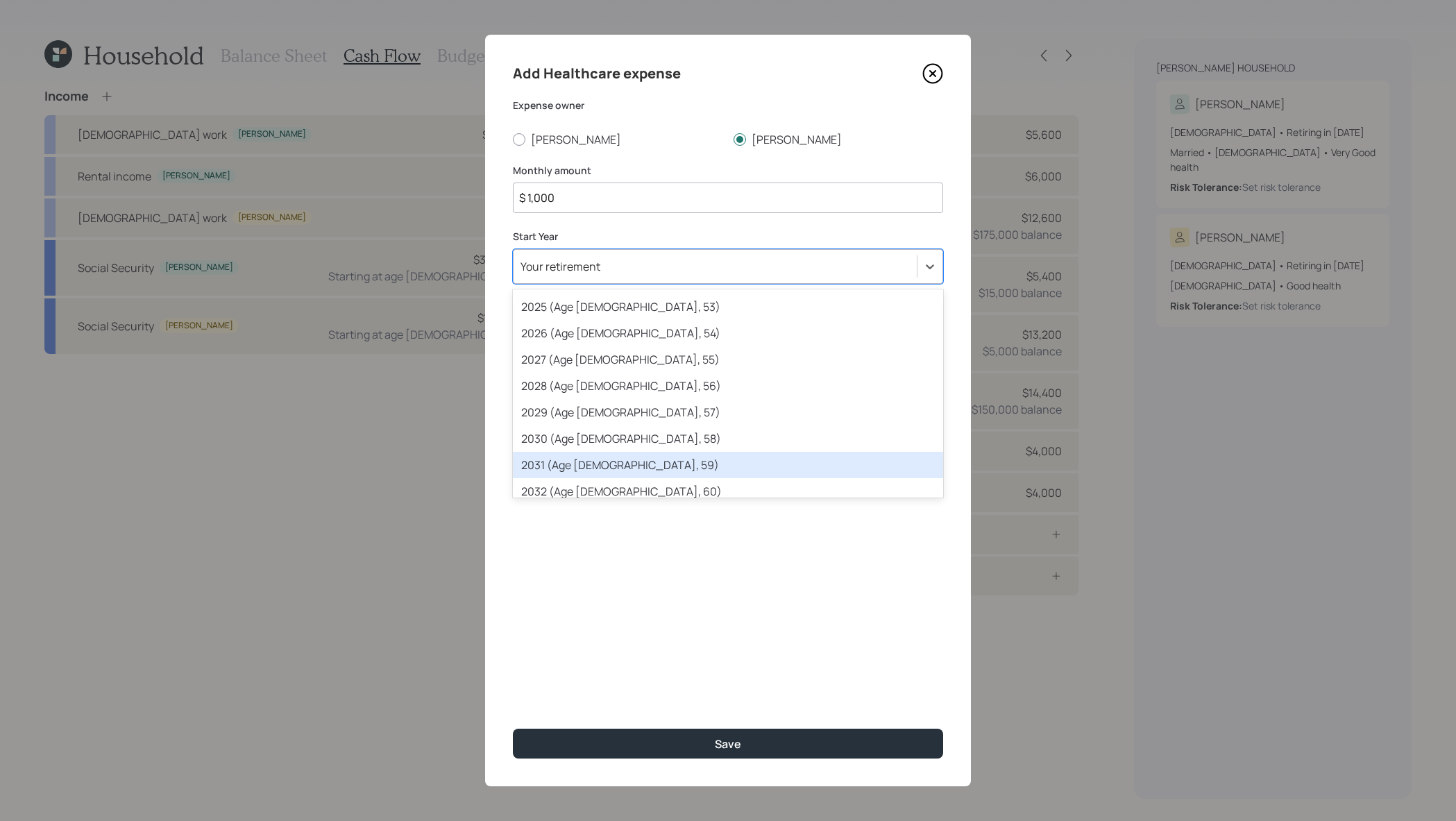
scroll to position [197, 0]
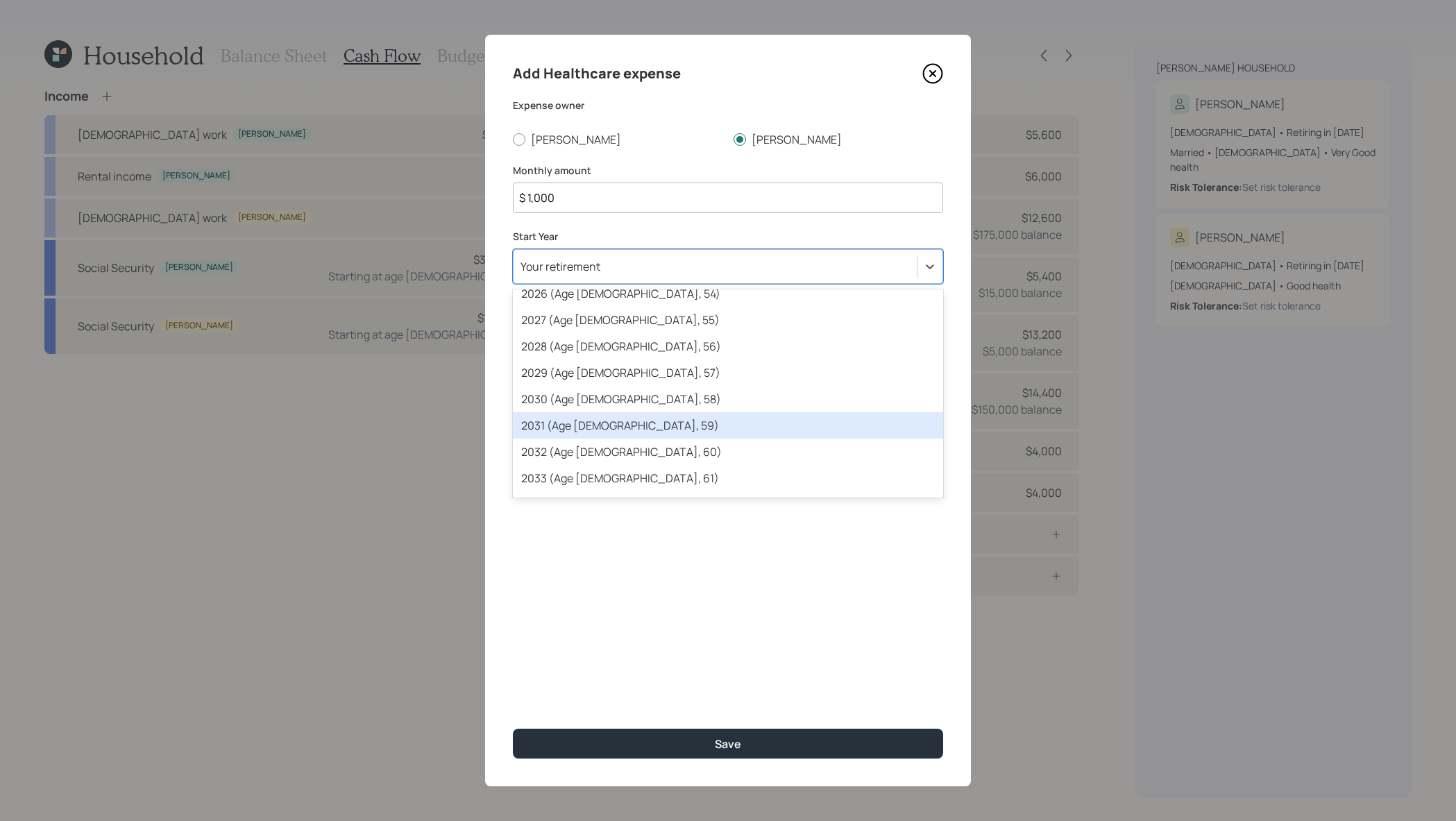
click at [692, 424] on div "2031 (Age 65, 59)" at bounding box center [728, 425] width 431 height 26
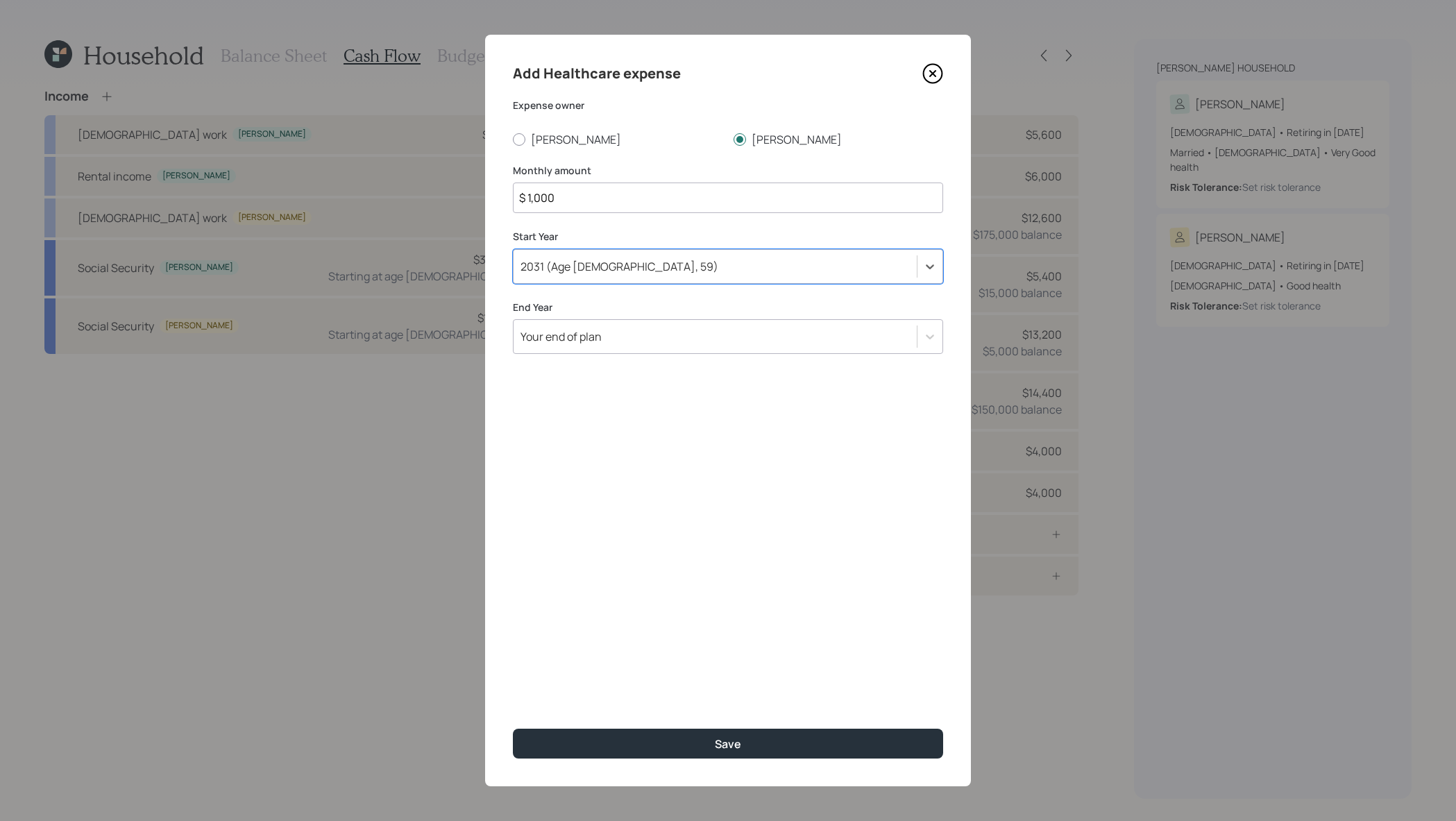
click at [689, 333] on div "Your end of plan" at bounding box center [715, 335] width 404 height 23
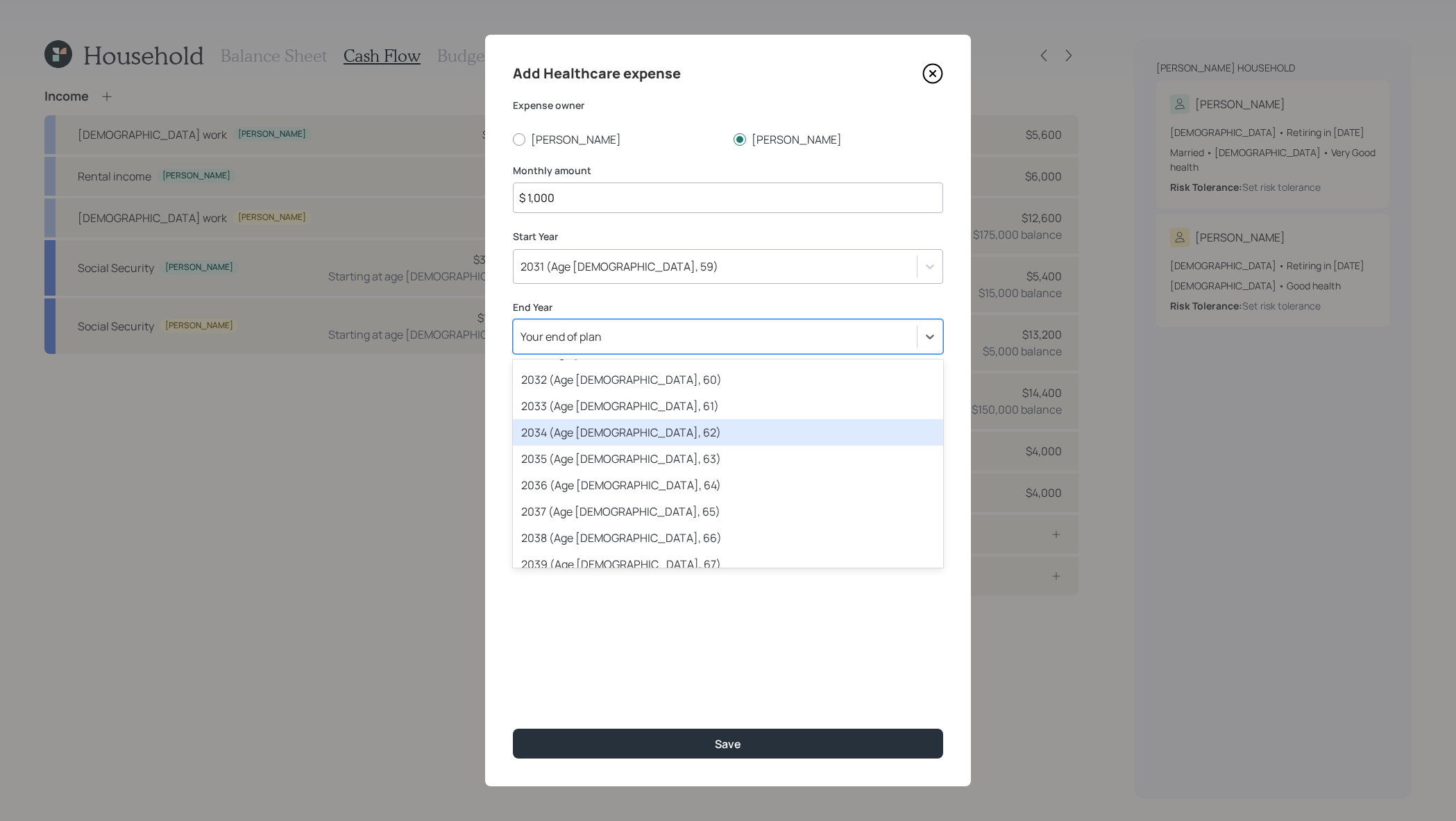
scroll to position [379, 0]
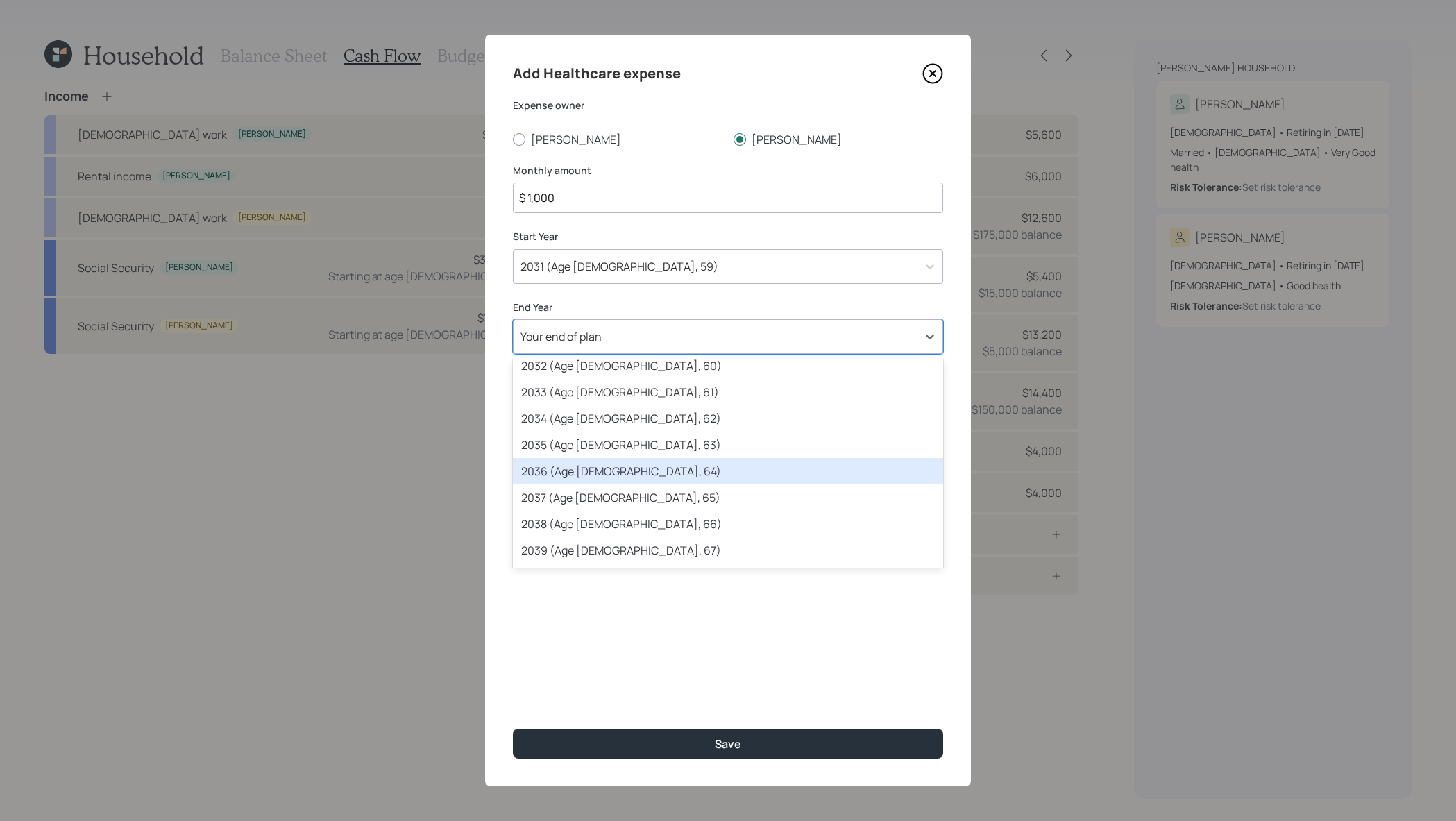
click at [692, 472] on div "2036 (Age 70, 64)" at bounding box center [728, 471] width 431 height 26
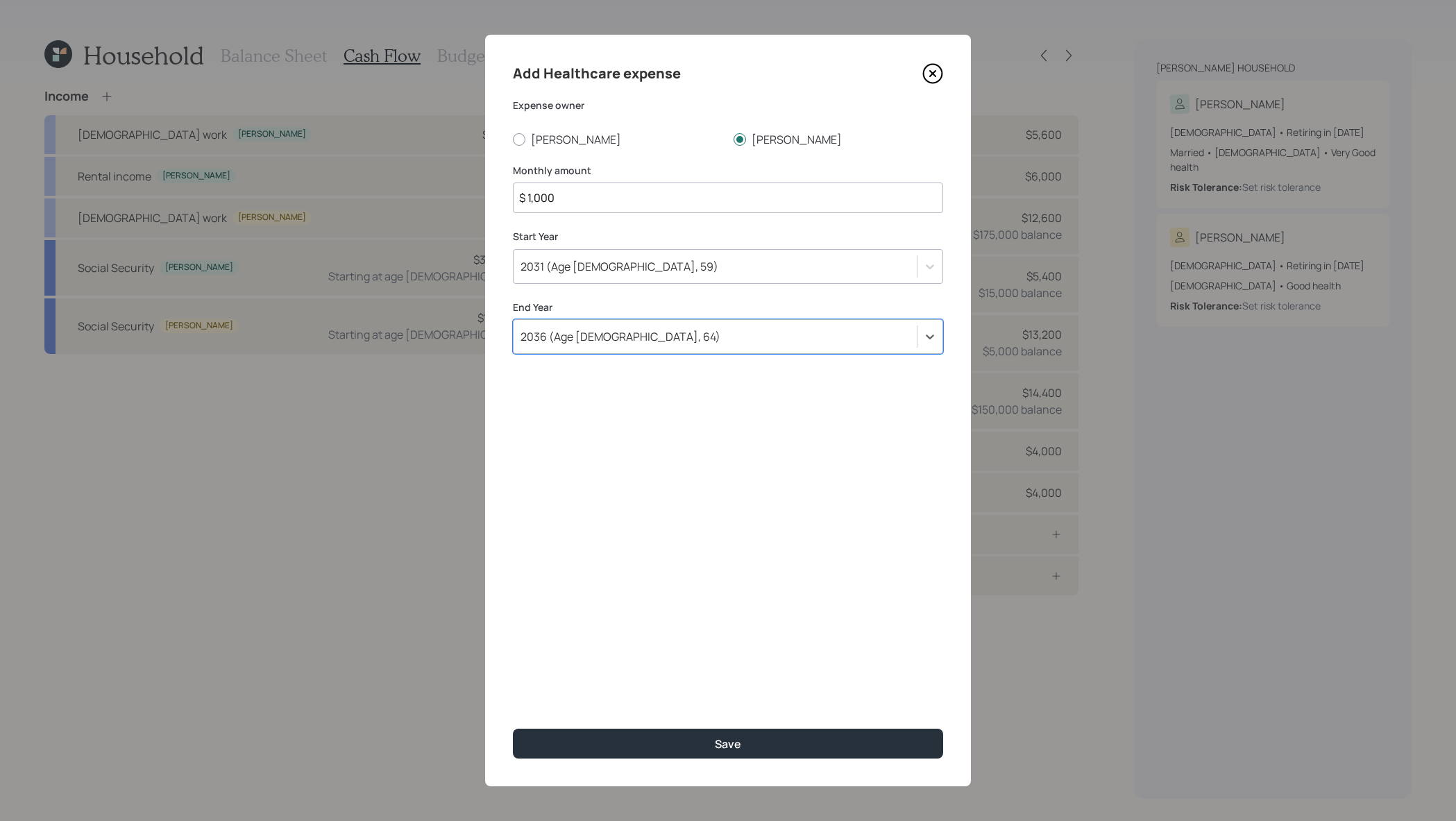
click at [700, 269] on div "2031 (Age 65, 59)" at bounding box center [715, 266] width 404 height 23
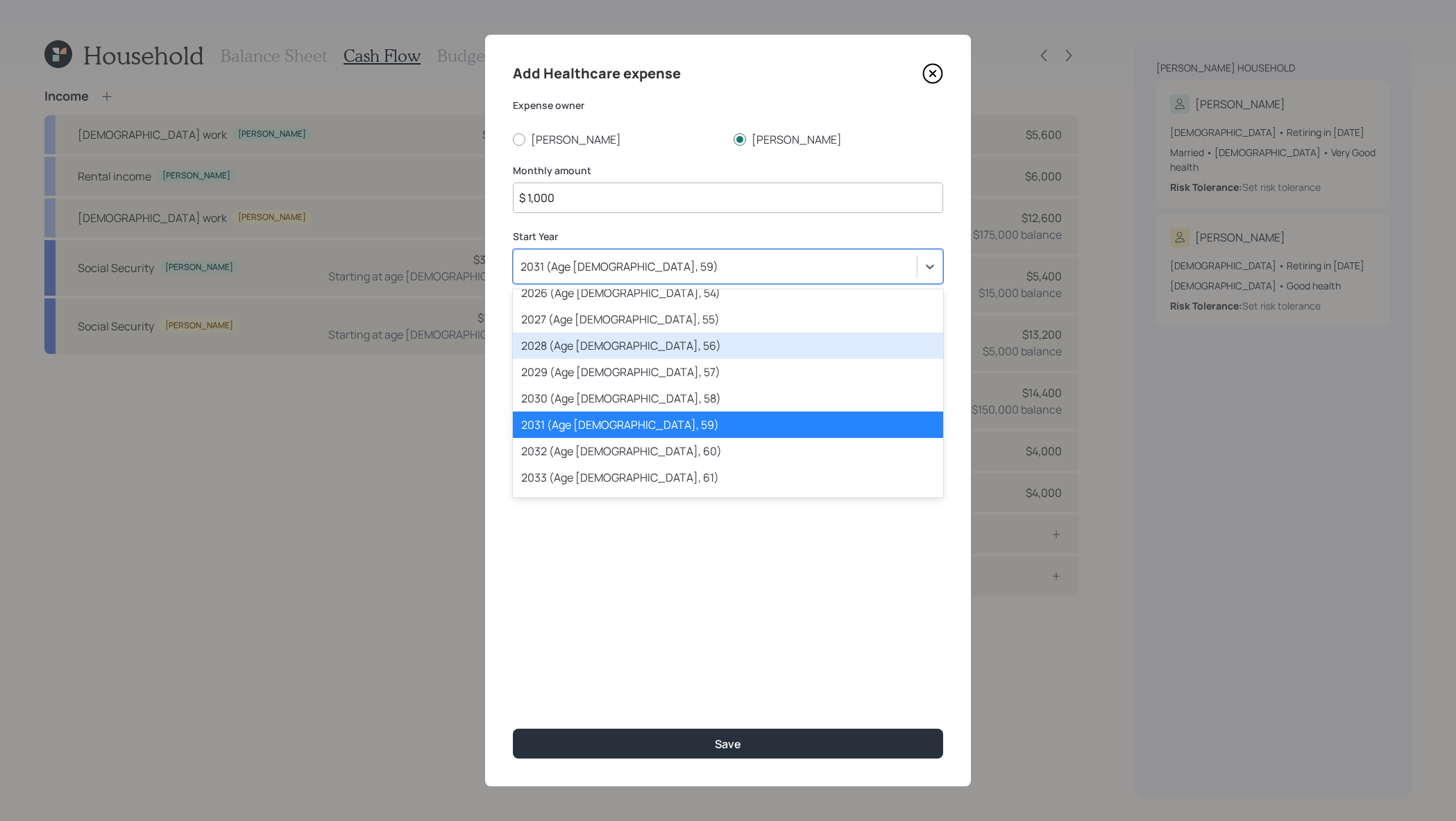
scroll to position [198, 0]
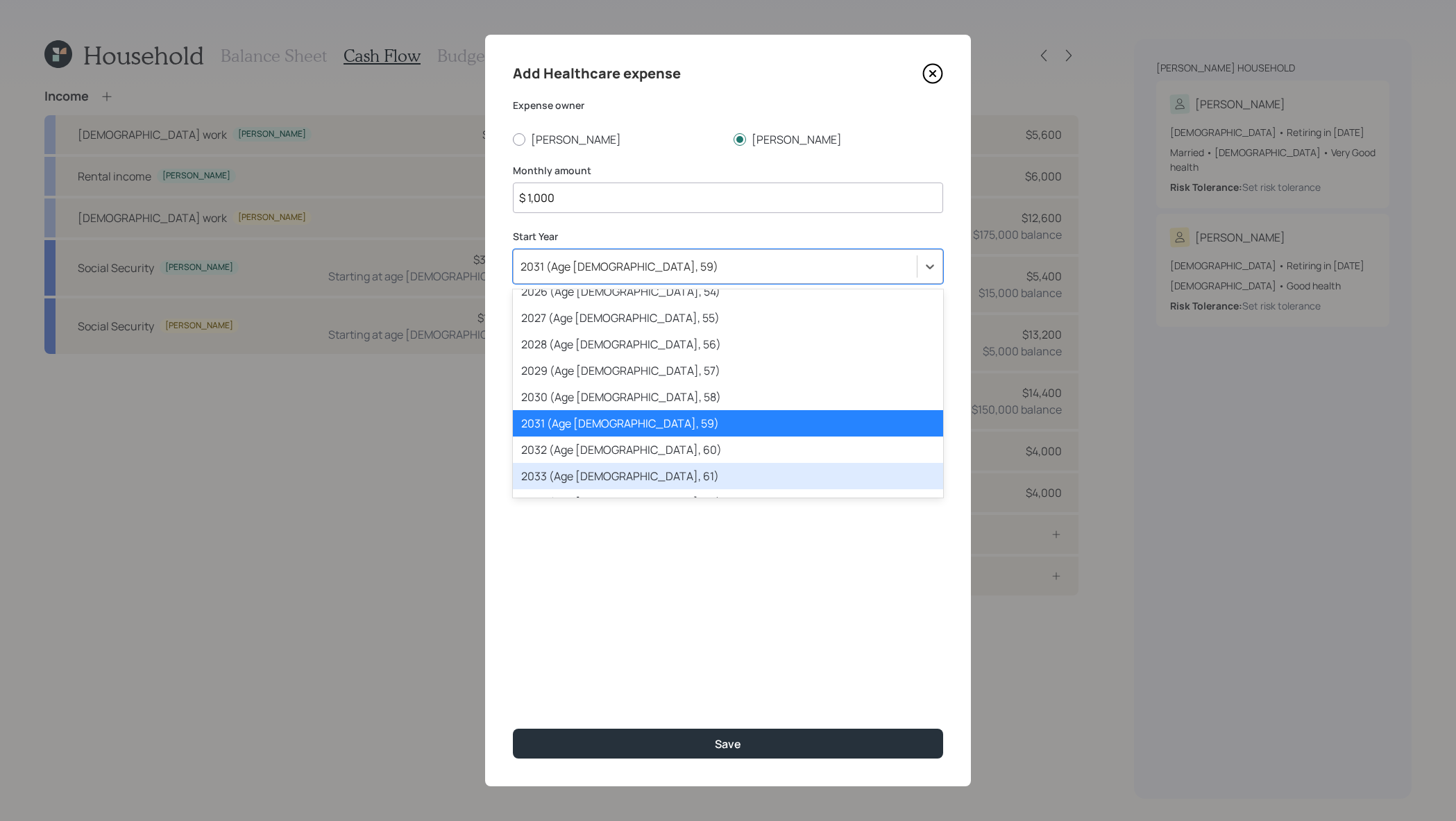
click at [700, 472] on div "2033 (Age 67, 61)" at bounding box center [728, 476] width 431 height 26
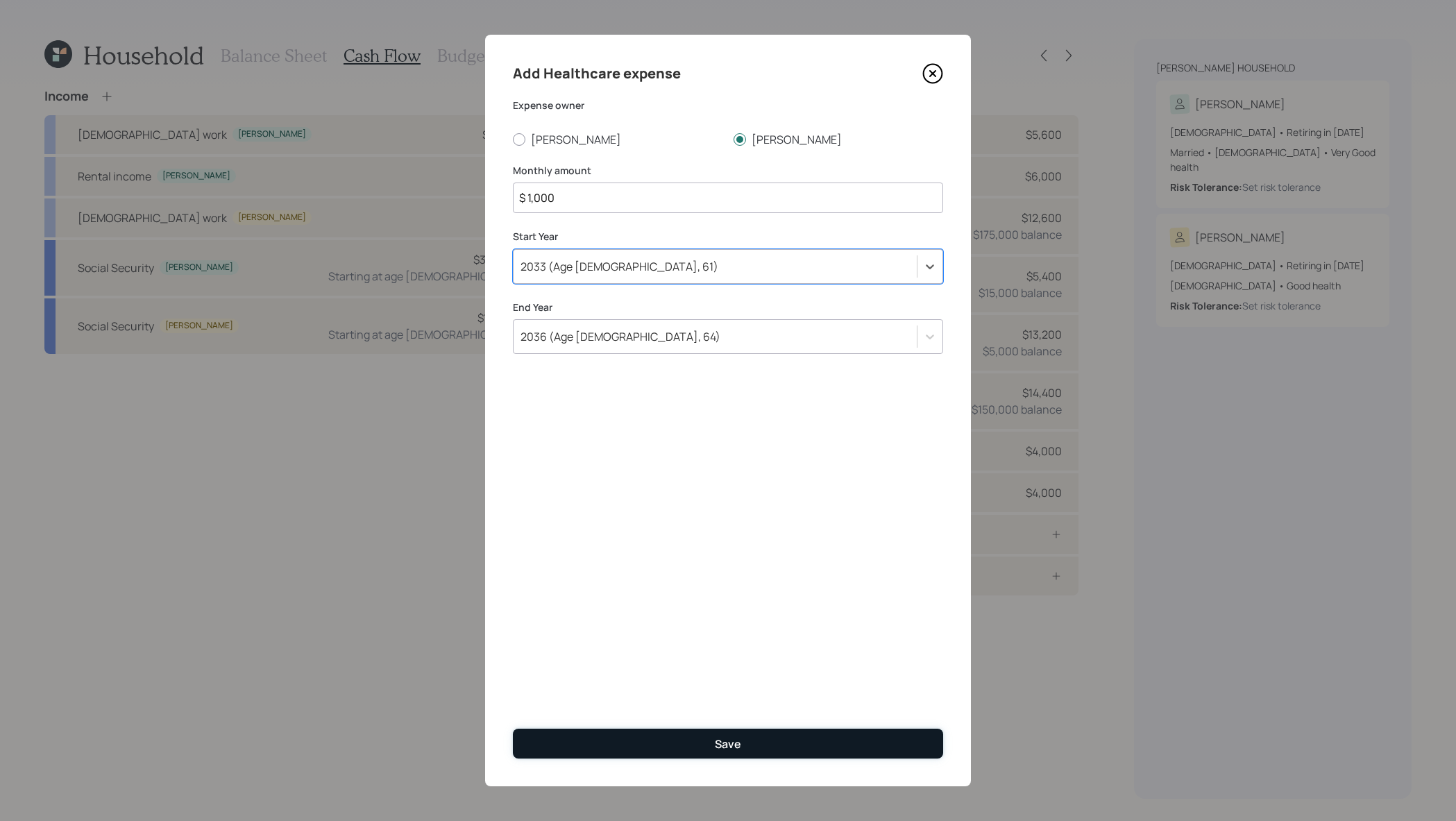
click at [819, 732] on button "Save" at bounding box center [728, 744] width 431 height 30
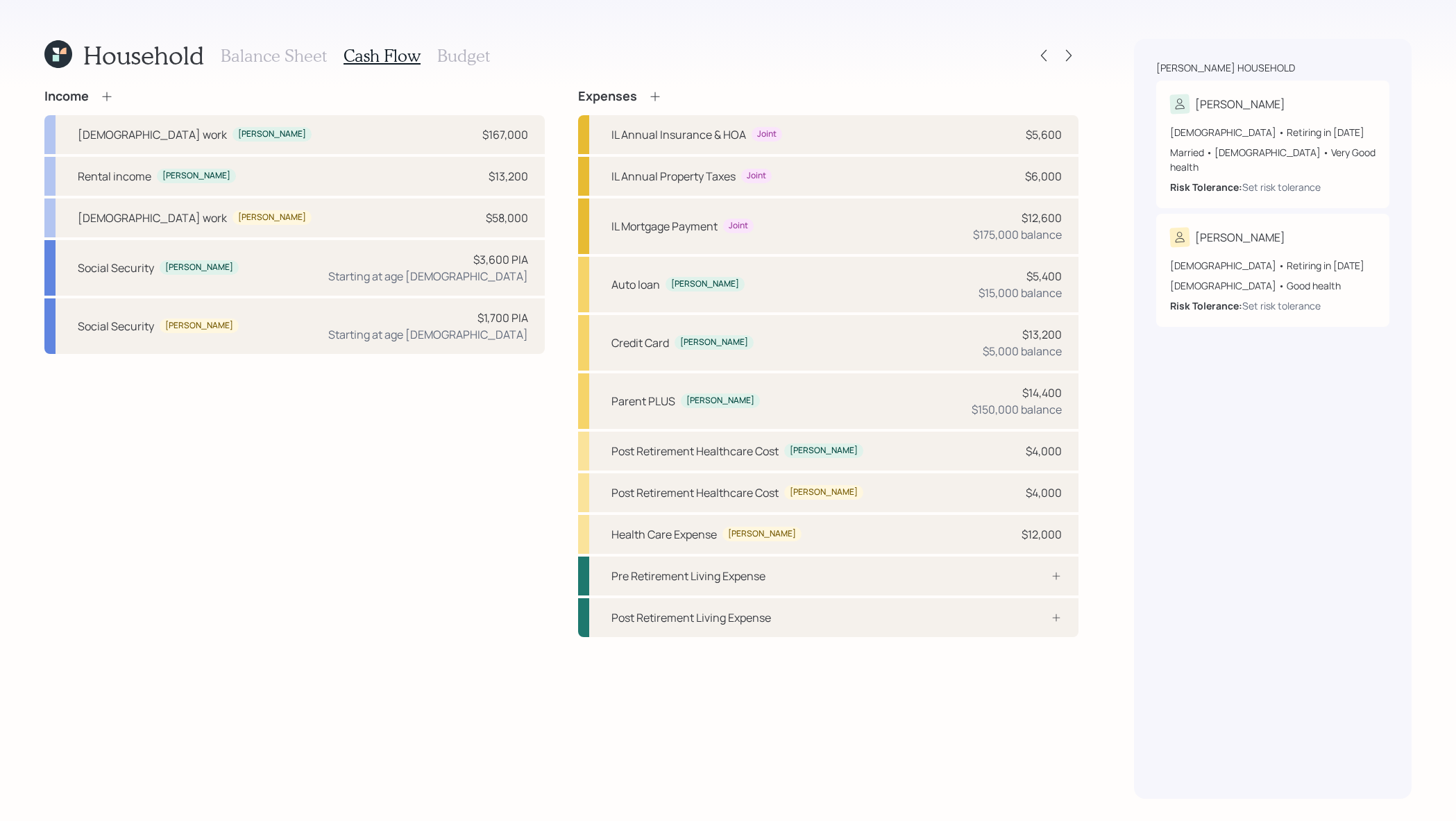
click at [485, 58] on h3 "Budget" at bounding box center [463, 56] width 53 height 21
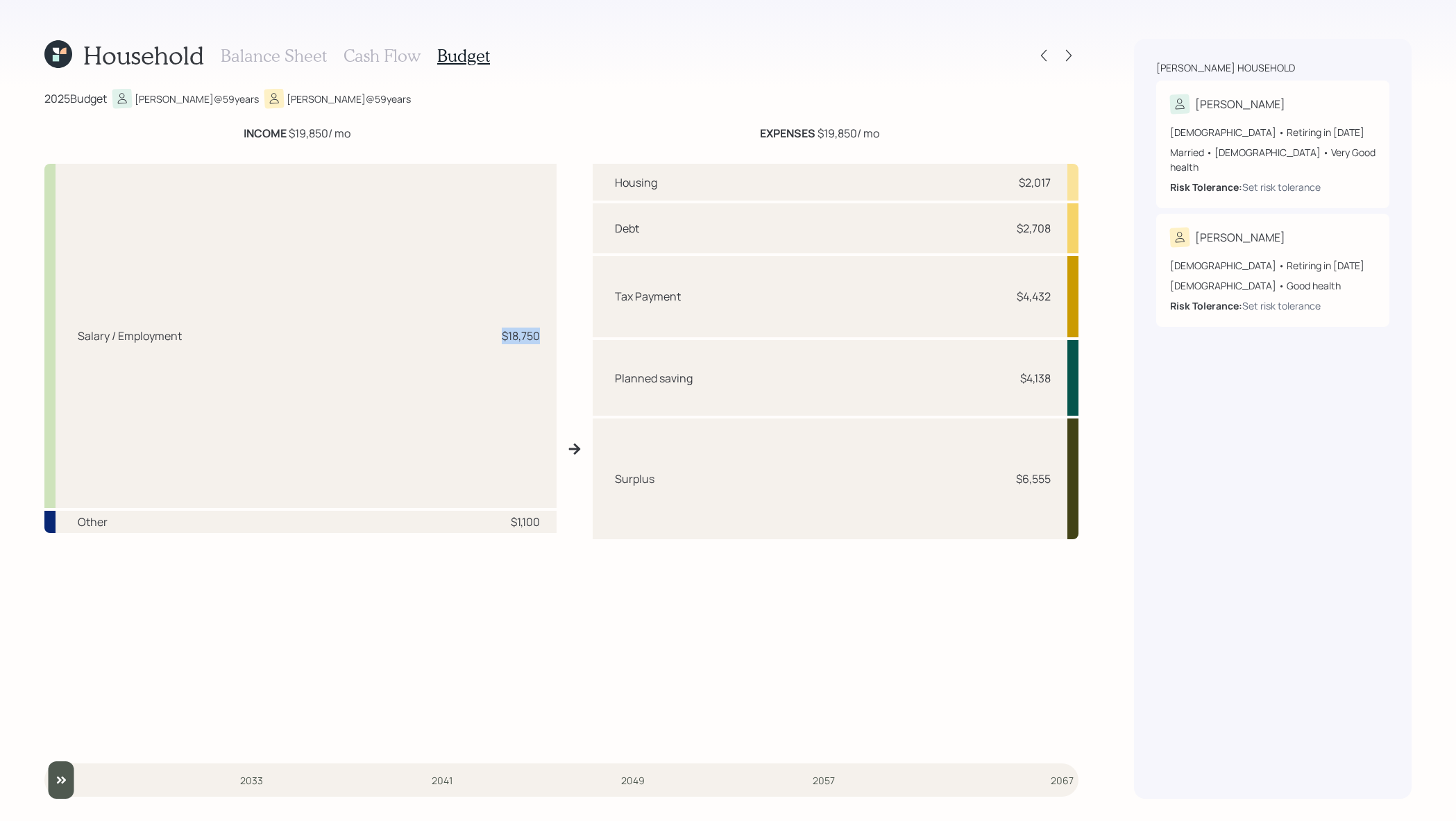
drag, startPoint x: 543, startPoint y: 339, endPoint x: 463, endPoint y: 339, distance: 80.0
click at [463, 339] on div "Salary / Employment $18,750" at bounding box center [301, 335] width 513 height 344
drag, startPoint x: 550, startPoint y: 520, endPoint x: 488, endPoint y: 520, distance: 62.0
click at [488, 520] on div "Other $1,100" at bounding box center [301, 522] width 513 height 22
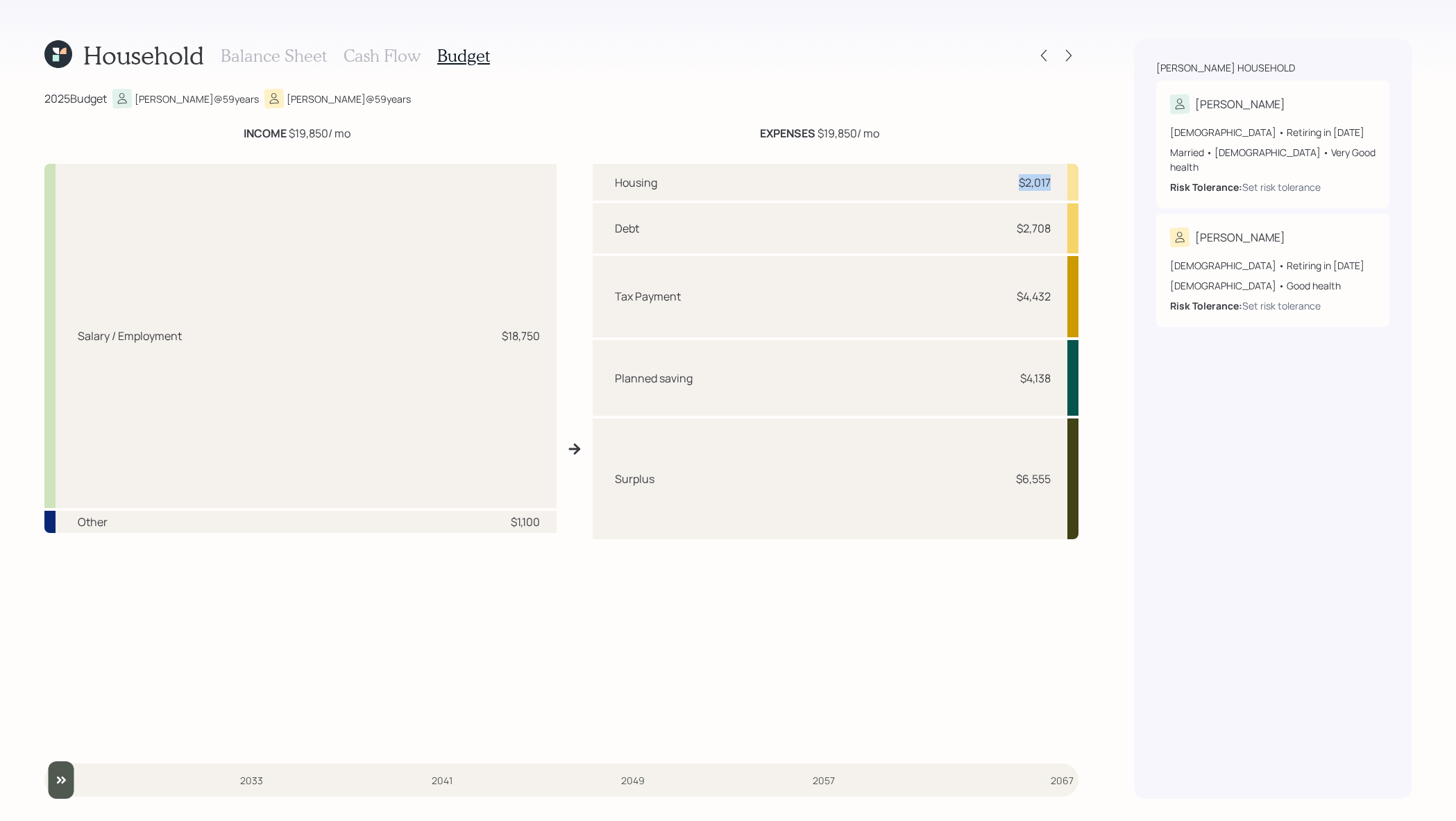
drag, startPoint x: 1055, startPoint y: 186, endPoint x: 1007, endPoint y: 186, distance: 48.0
click at [1007, 186] on div "Housing $2,017" at bounding box center [835, 182] width 486 height 36
drag, startPoint x: 1064, startPoint y: 229, endPoint x: 1002, endPoint y: 229, distance: 62.0
click at [1002, 229] on div "Debt $2,708" at bounding box center [835, 228] width 486 height 50
drag, startPoint x: 1061, startPoint y: 301, endPoint x: 1017, endPoint y: 295, distance: 44.4
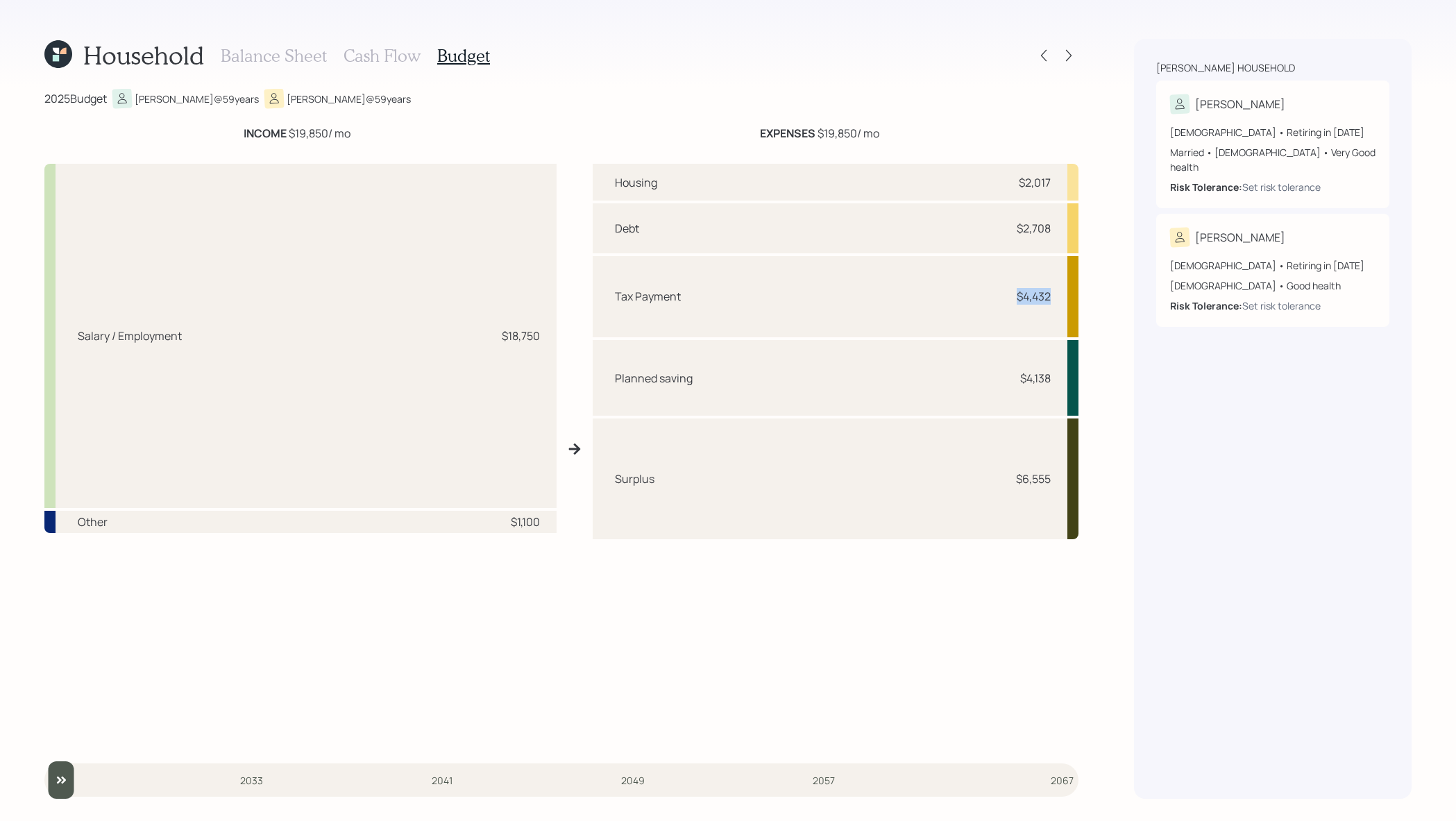
click at [1017, 295] on div "Tax Payment $4,432" at bounding box center [835, 296] width 486 height 81
drag, startPoint x: 1055, startPoint y: 384, endPoint x: 1007, endPoint y: 384, distance: 48.0
click at [1007, 384] on div "Planned saving $4,138" at bounding box center [835, 377] width 486 height 75
drag, startPoint x: 1054, startPoint y: 486, endPoint x: 1016, endPoint y: 486, distance: 38.0
click at [1016, 486] on div "Surplus $6,555" at bounding box center [835, 478] width 486 height 120
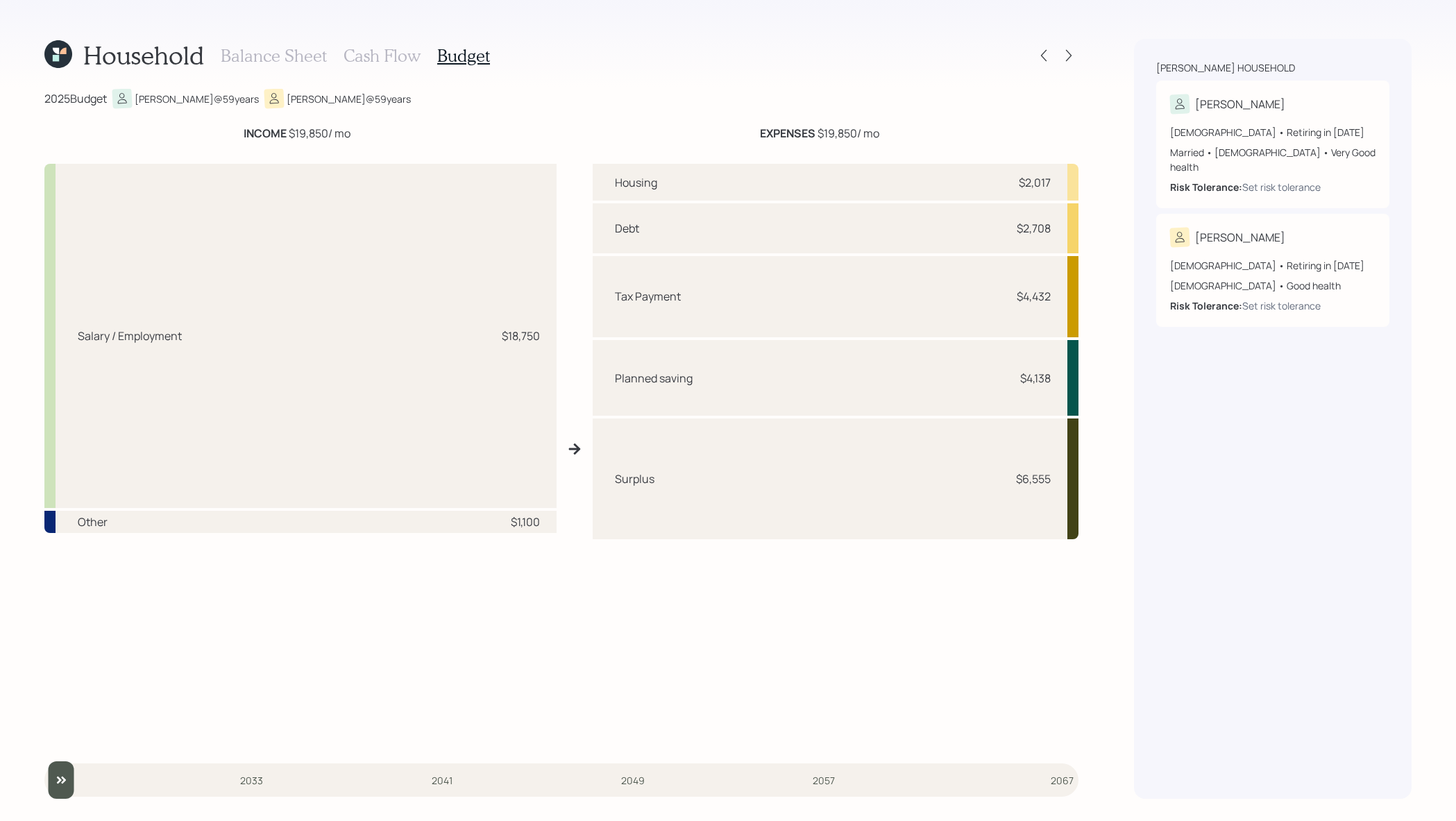
click at [394, 62] on h3 "Cash Flow" at bounding box center [382, 56] width 77 height 21
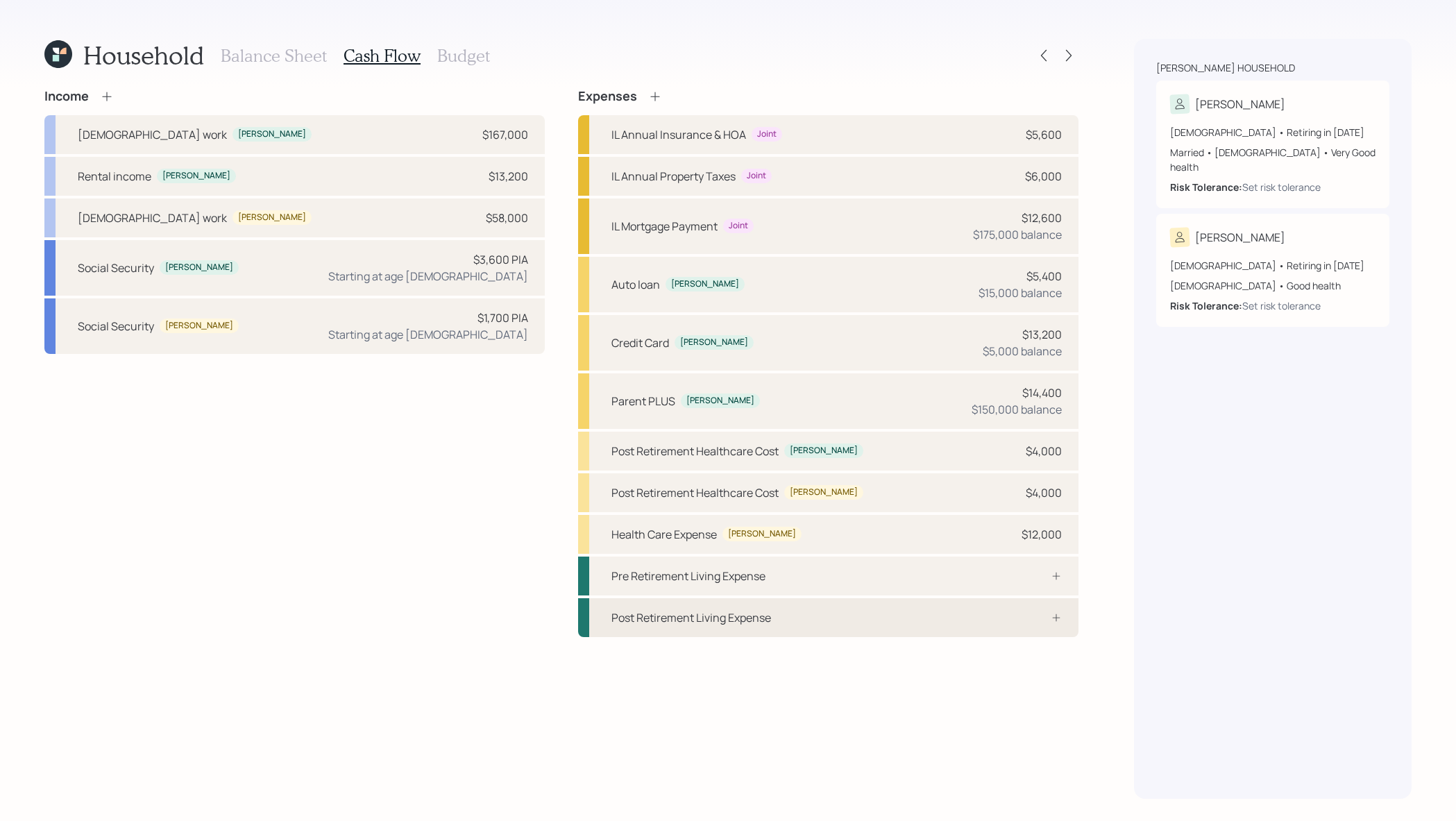
click at [930, 620] on div "Post Retirement Living Expense" at bounding box center [828, 618] width 501 height 39
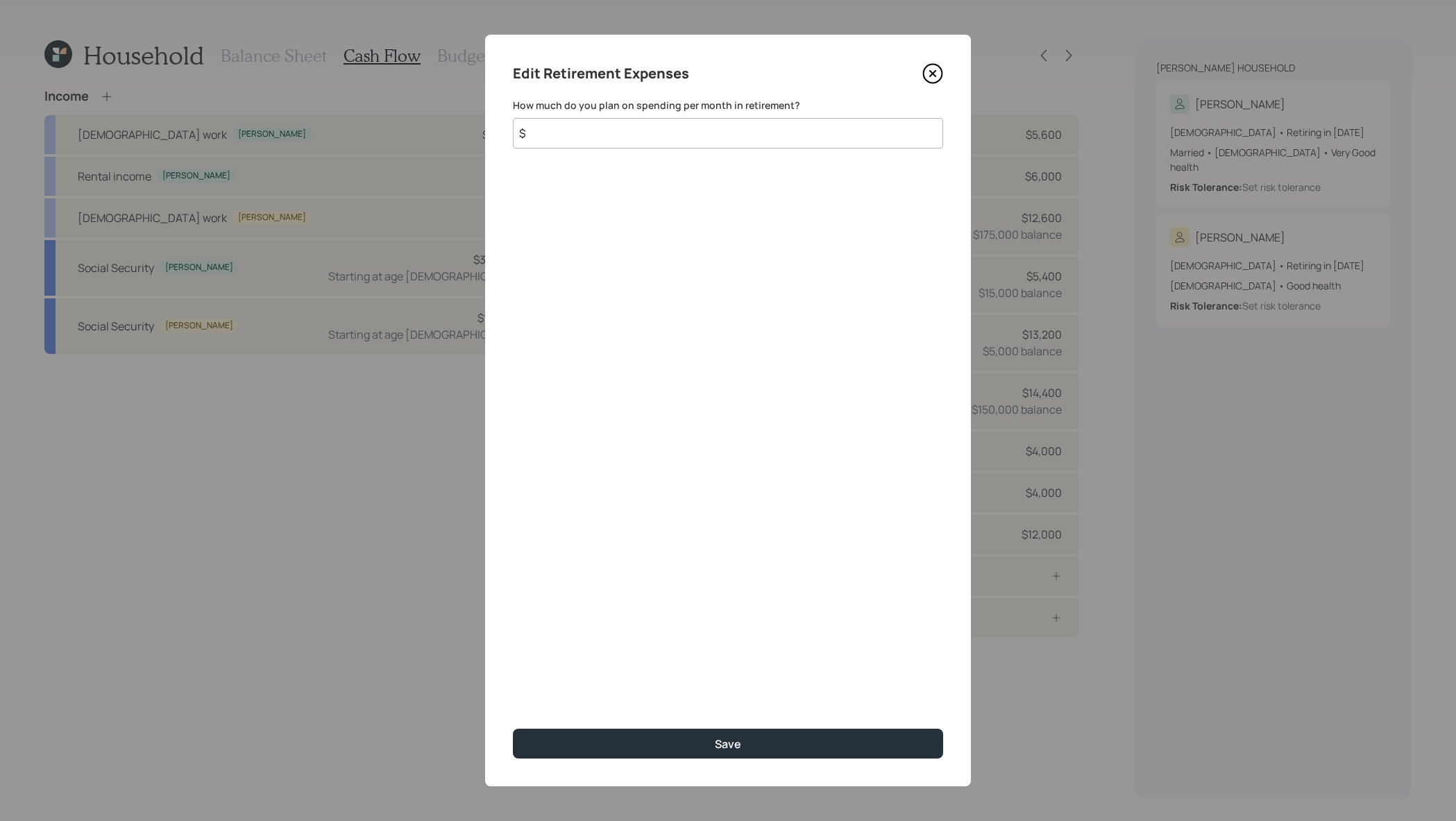
click at [931, 72] on icon at bounding box center [933, 74] width 6 height 6
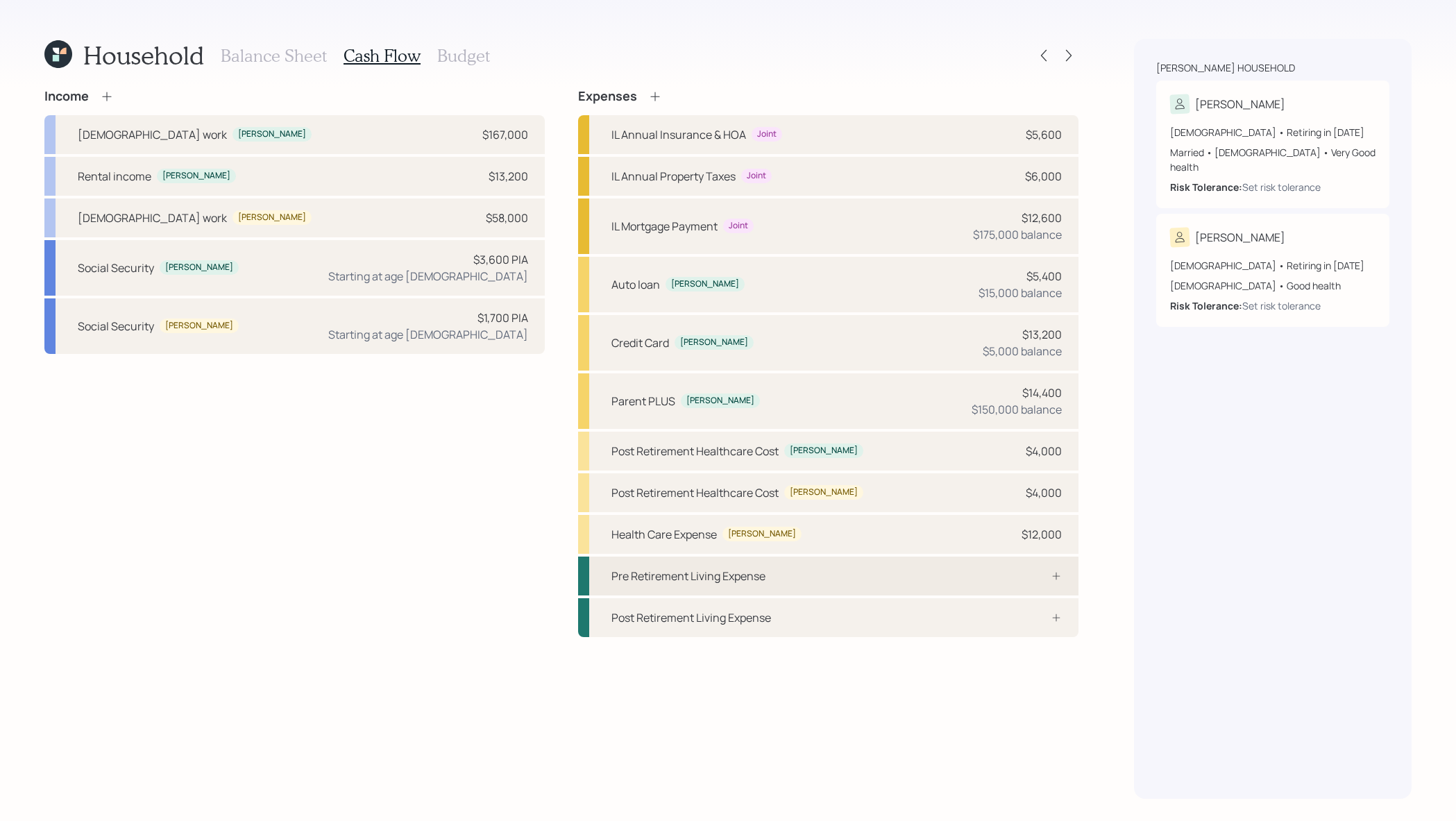
click at [939, 577] on div "Pre Retirement Living Expense" at bounding box center [828, 576] width 501 height 39
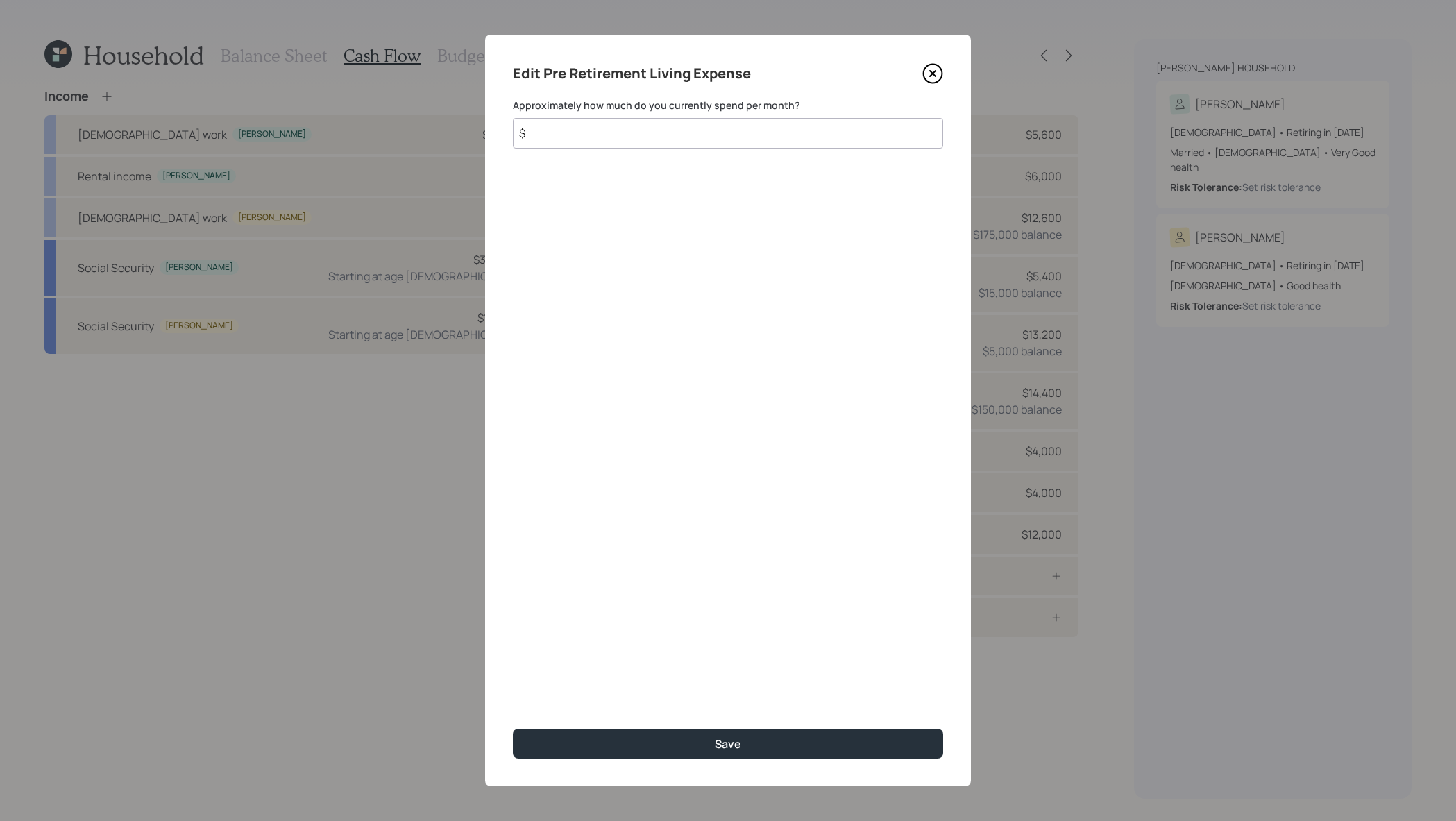
click at [808, 152] on div "Edit Pre Retirement Living Expense Approximately how much do you currently spen…" at bounding box center [727, 410] width 486 height 751
click at [808, 137] on input "$" at bounding box center [728, 133] width 431 height 31
type input "$ 6,000"
click at [513, 729] on button "Save" at bounding box center [728, 744] width 431 height 30
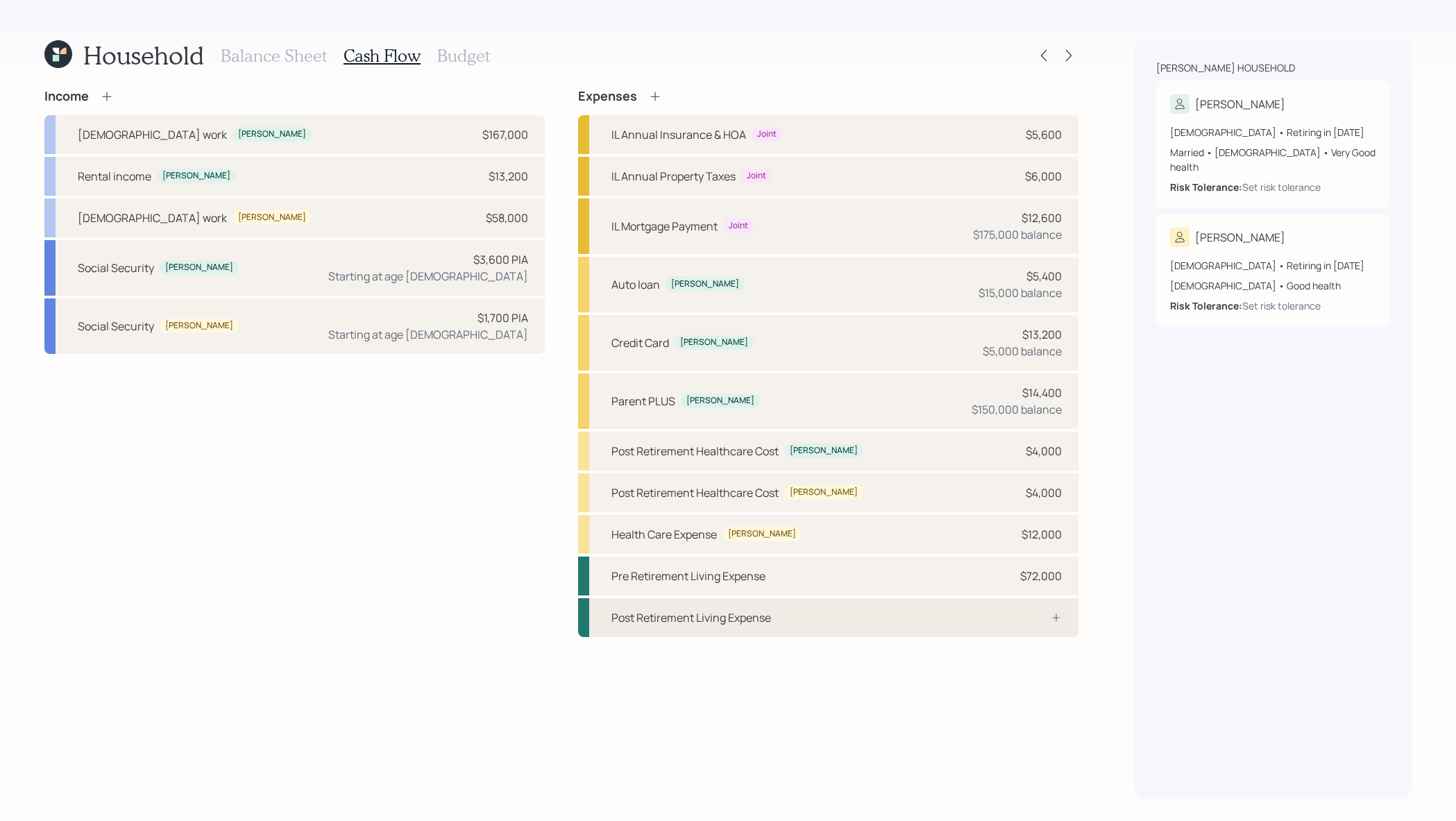
click at [1060, 617] on icon at bounding box center [1056, 618] width 11 height 11
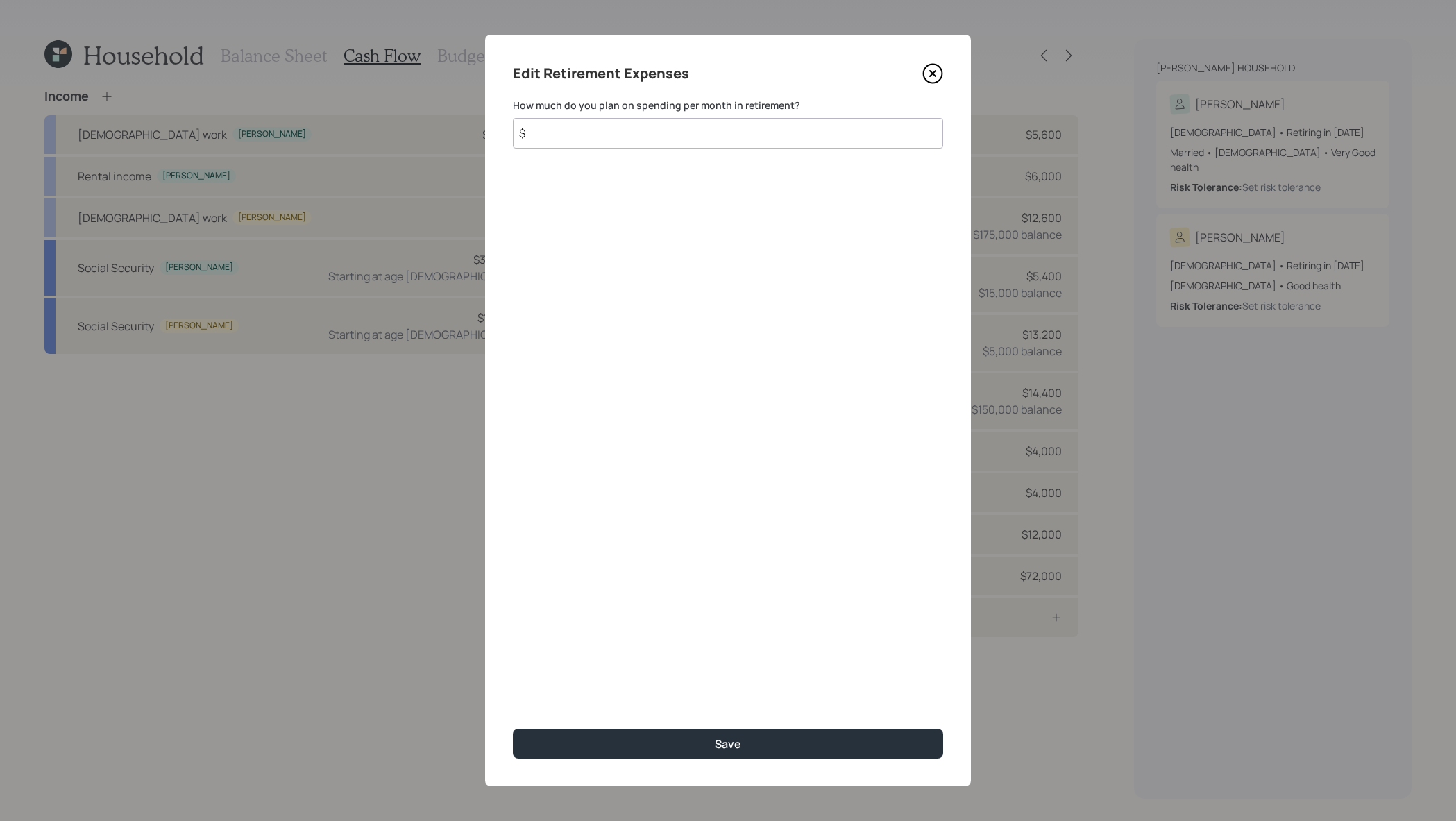
drag, startPoint x: 856, startPoint y: 168, endPoint x: 860, endPoint y: 150, distance: 18.4
click at [856, 168] on div "Edit Retirement Expenses How much do you plan on spending per month in retireme…" at bounding box center [727, 410] width 486 height 751
click at [866, 130] on input "$" at bounding box center [728, 133] width 431 height 31
type input "$ 4,000"
click at [513, 729] on button "Save" at bounding box center [728, 744] width 431 height 30
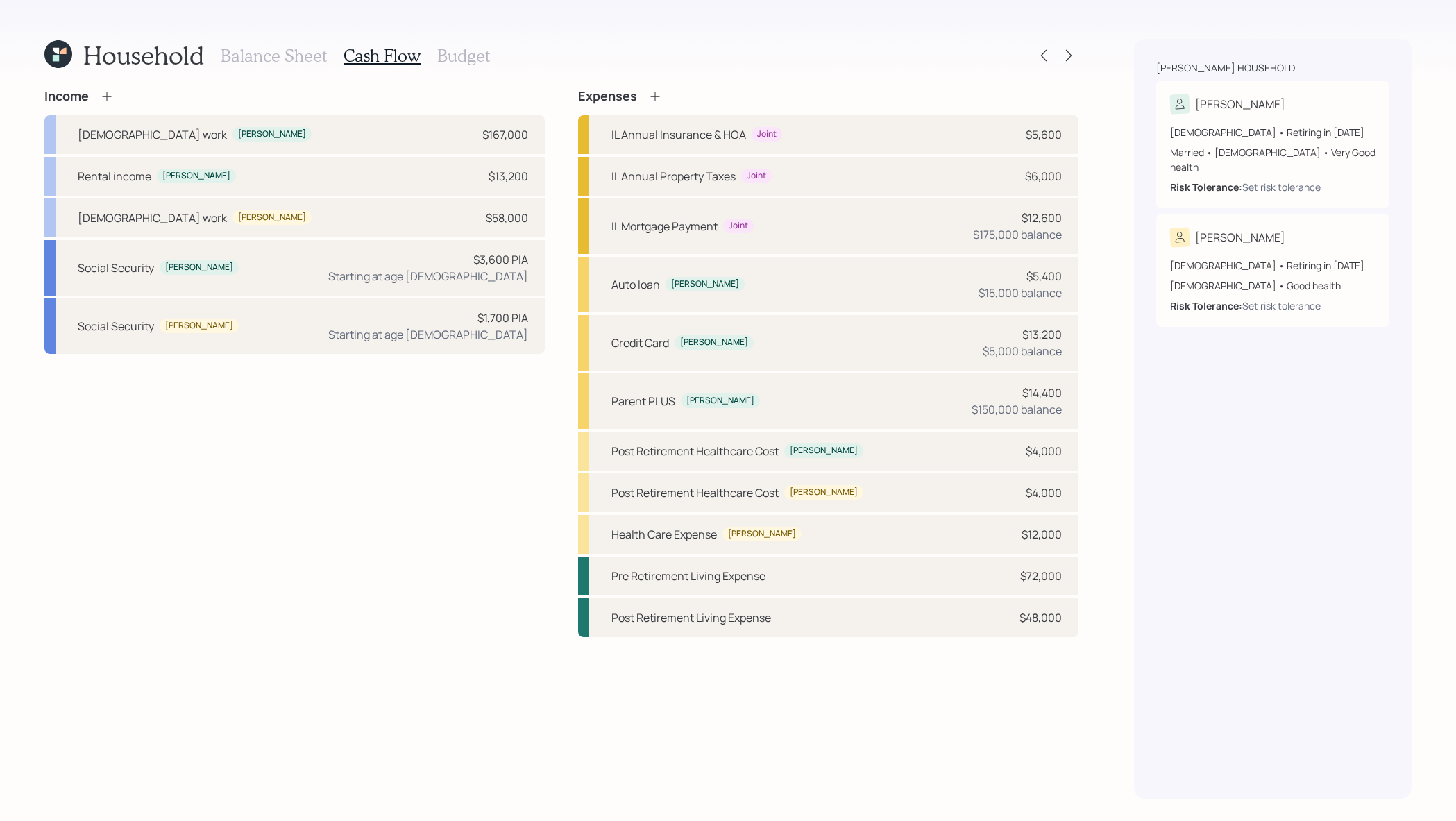
click at [481, 76] on div "Household Balance Sheet Cash Flow Budget Income Full-time work Joseph $167,000 …" at bounding box center [561, 418] width 1034 height 759
click at [480, 56] on h3 "Budget" at bounding box center [463, 56] width 53 height 21
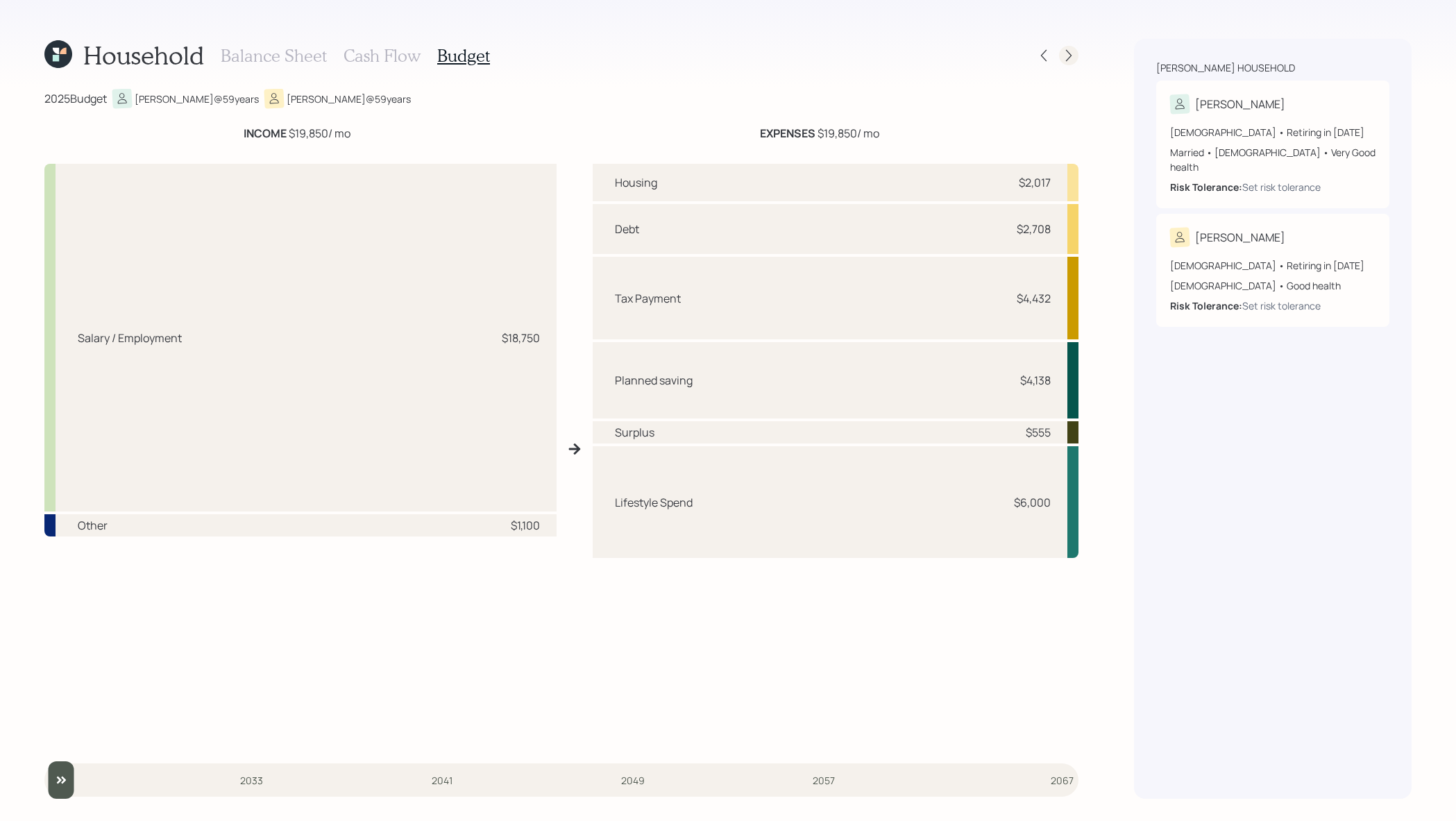
click at [1076, 56] on div at bounding box center [1068, 55] width 20 height 20
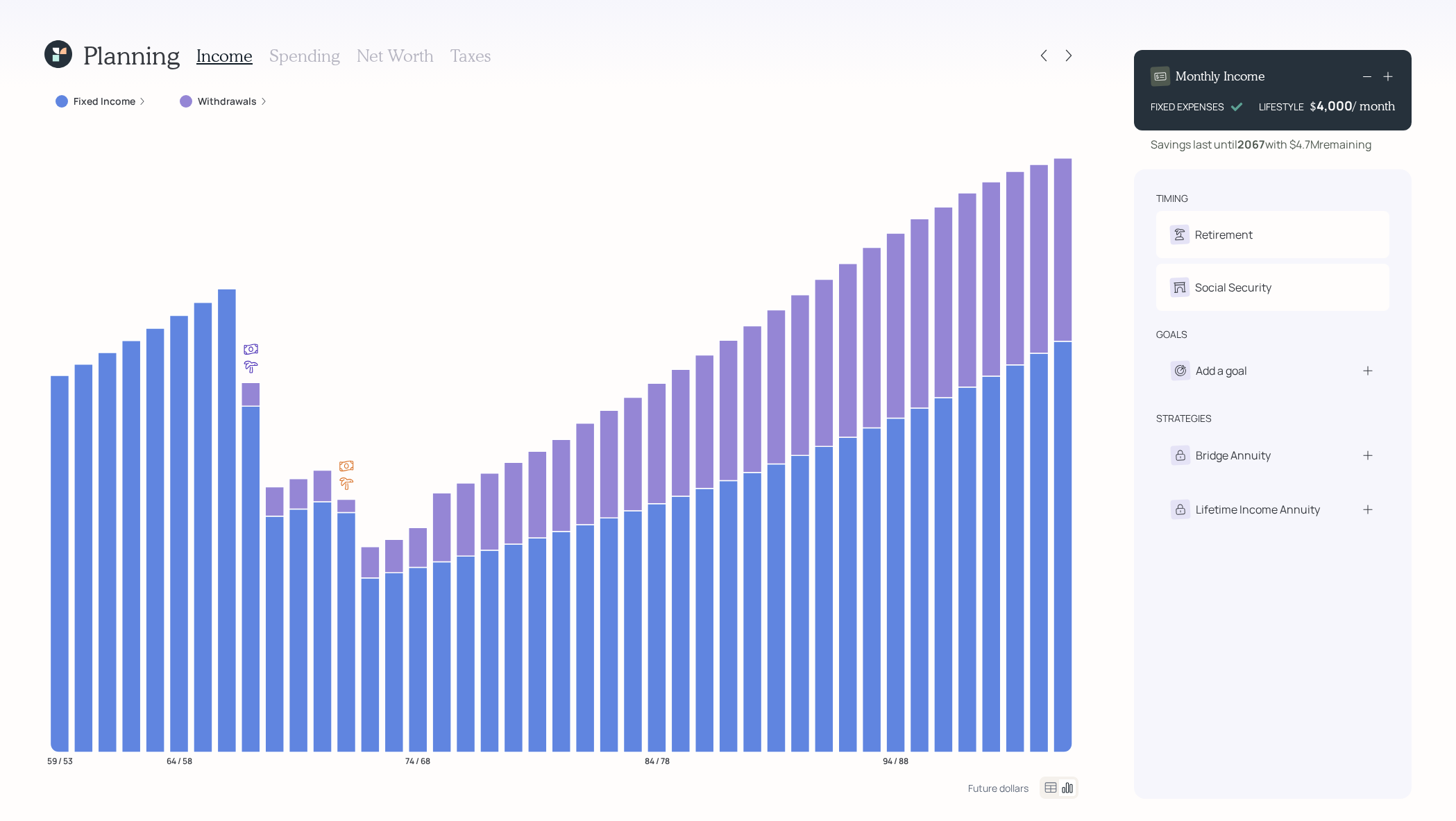
click at [97, 102] on label "Fixed Income" at bounding box center [104, 101] width 62 height 14
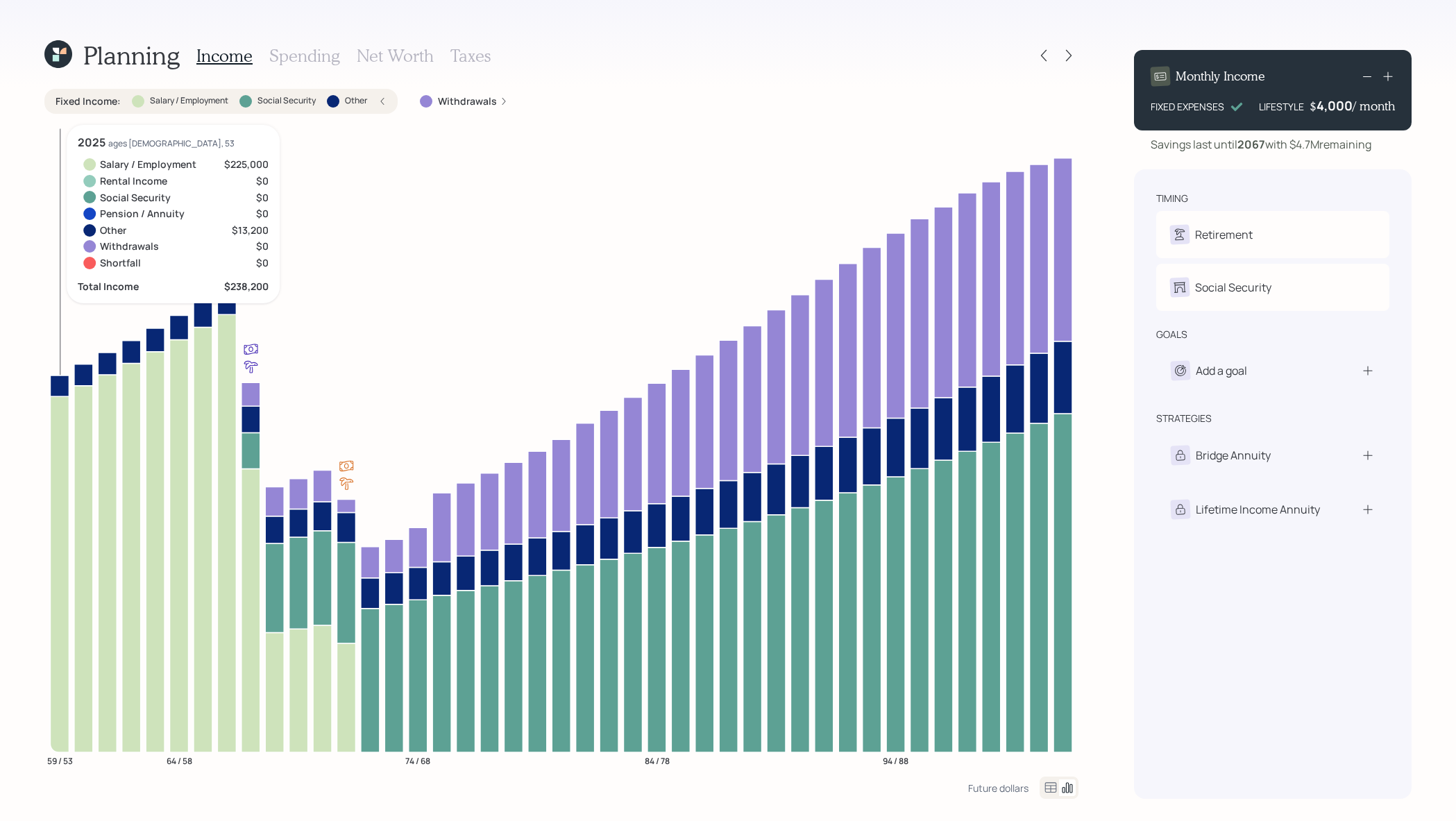
click at [56, 513] on icon at bounding box center [60, 574] width 19 height 356
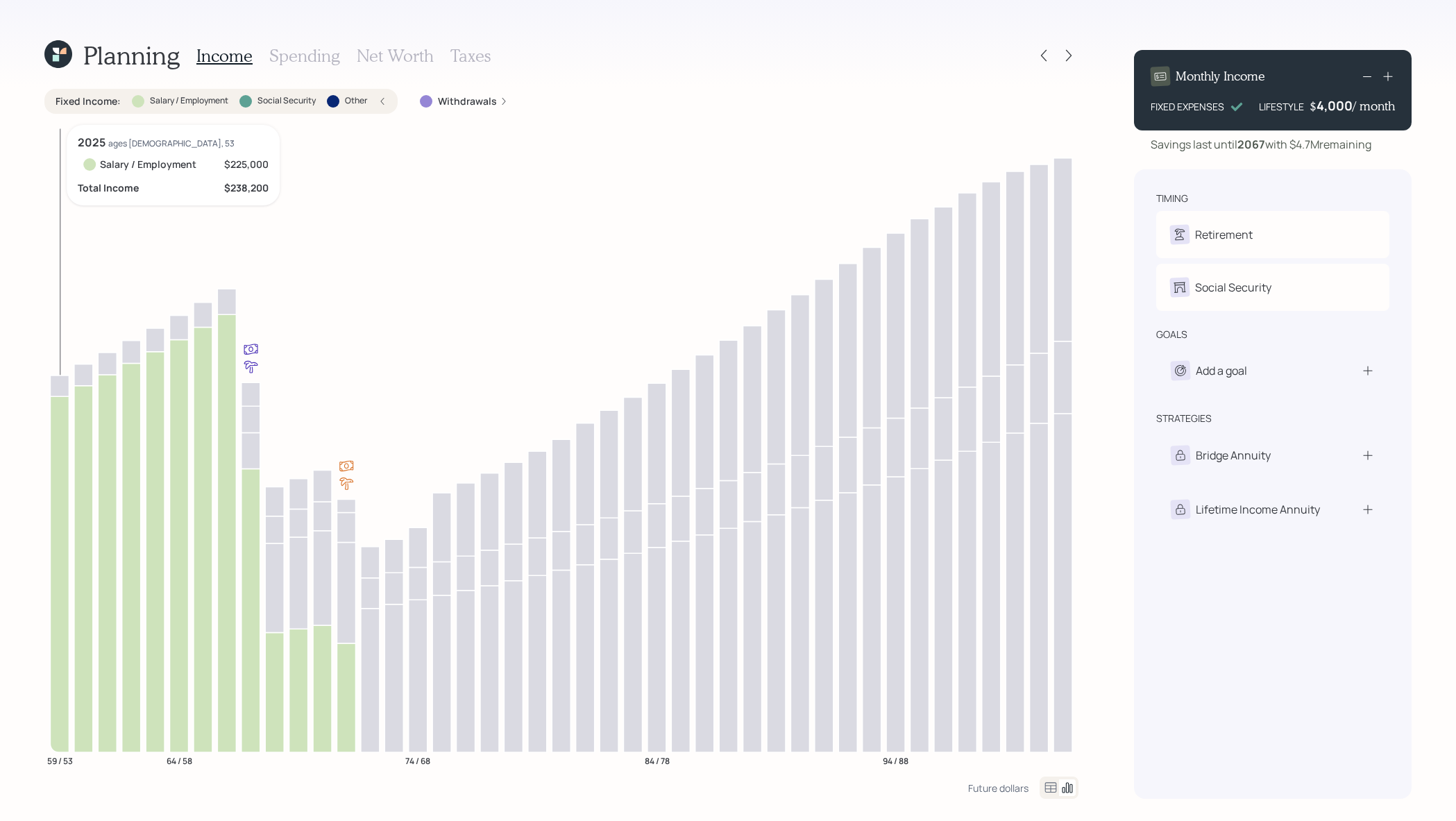
click at [52, 390] on icon at bounding box center [60, 386] width 19 height 21
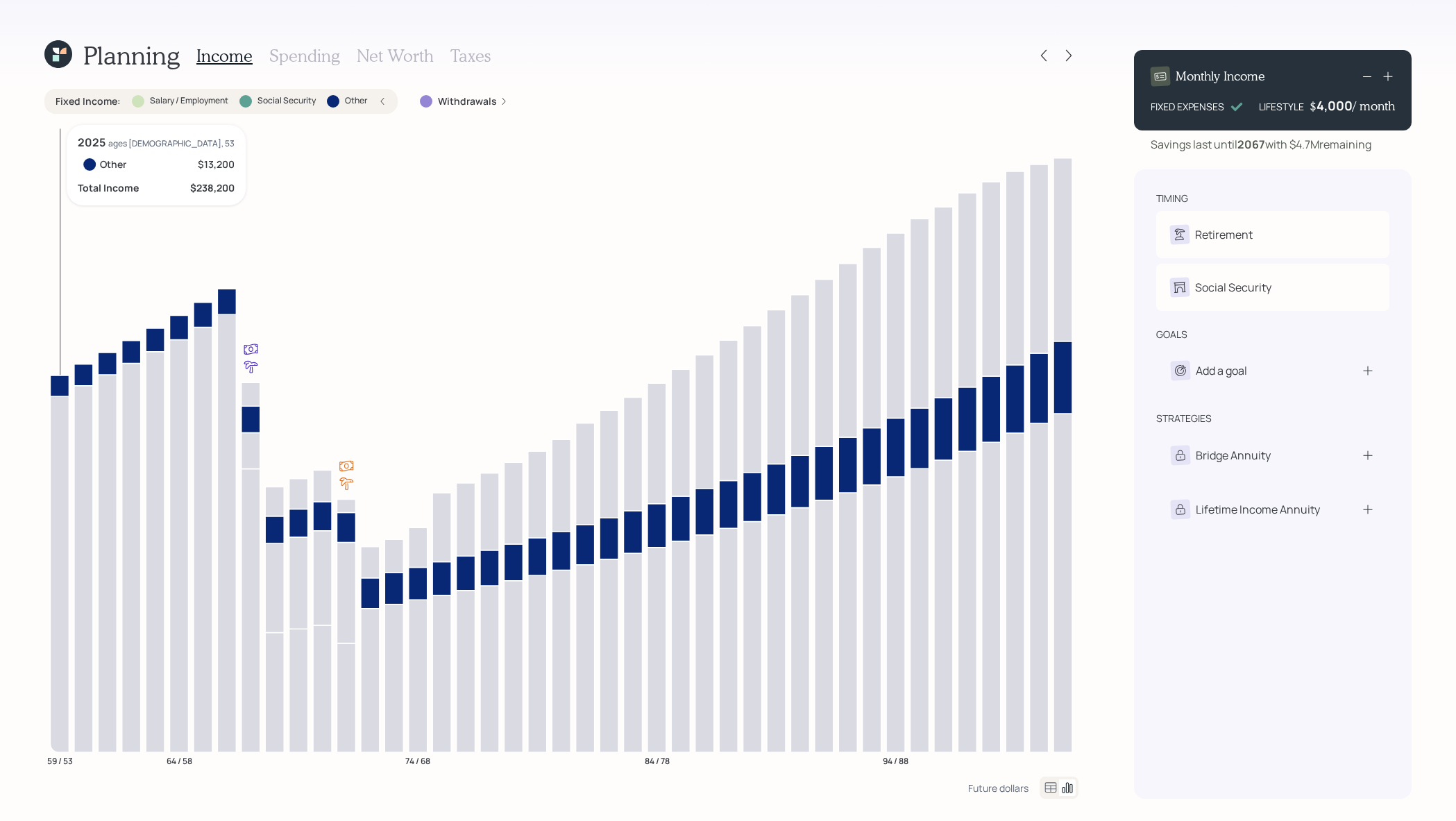
click at [52, 390] on icon at bounding box center [60, 386] width 19 height 21
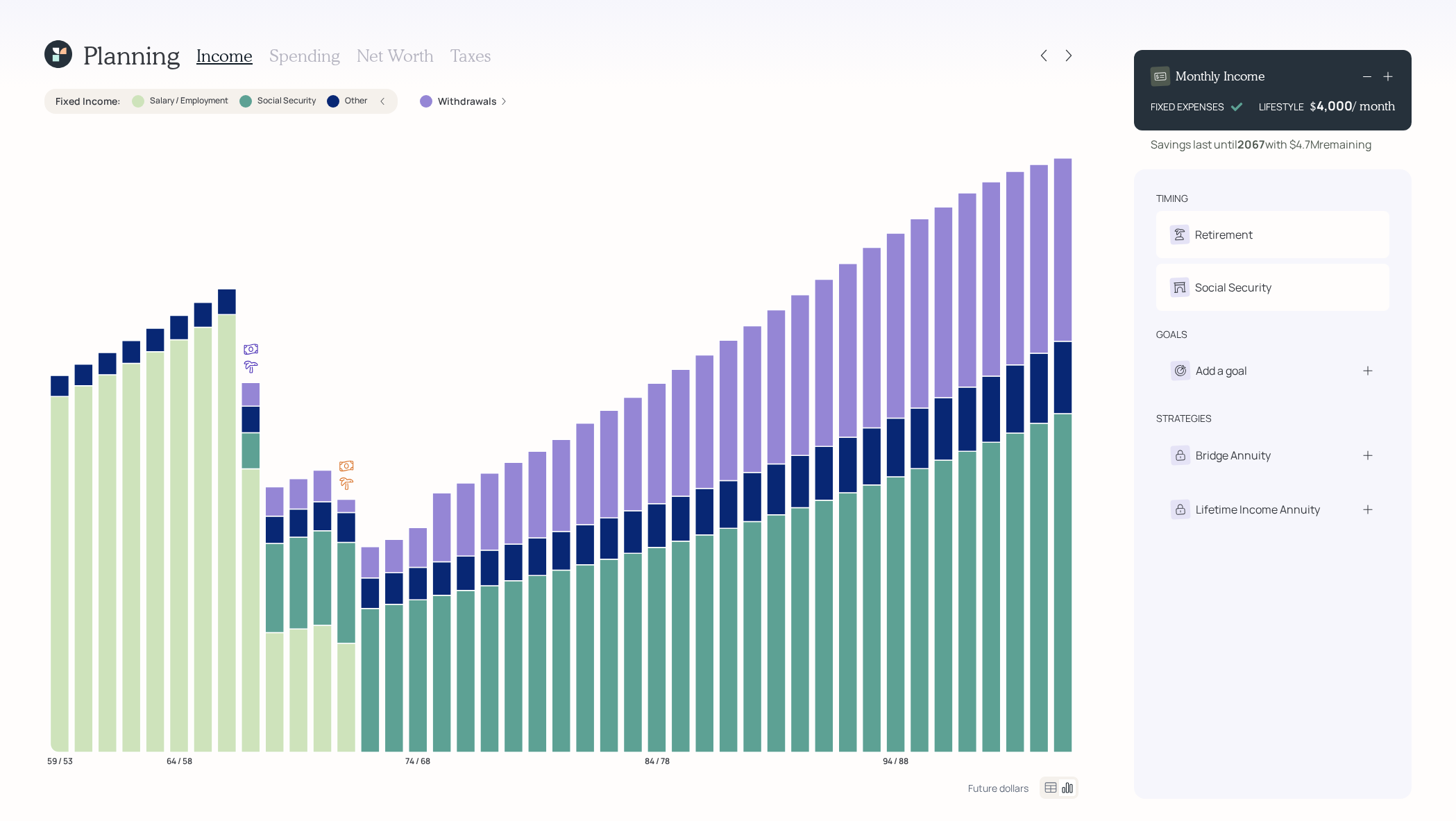
click at [80, 98] on label "Fixed Income :" at bounding box center [89, 101] width 65 height 14
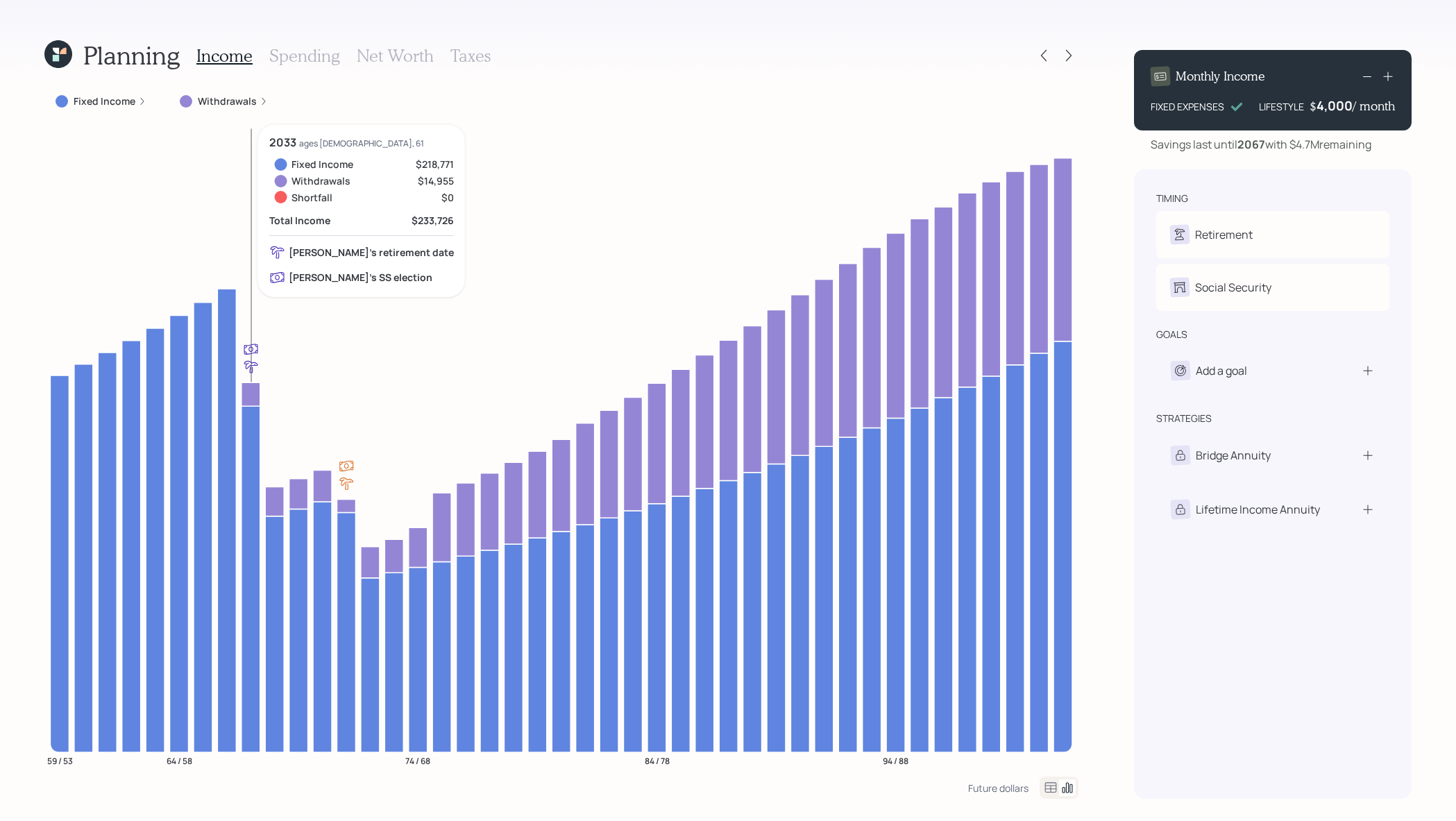
click at [249, 401] on icon at bounding box center [251, 393] width 19 height 23
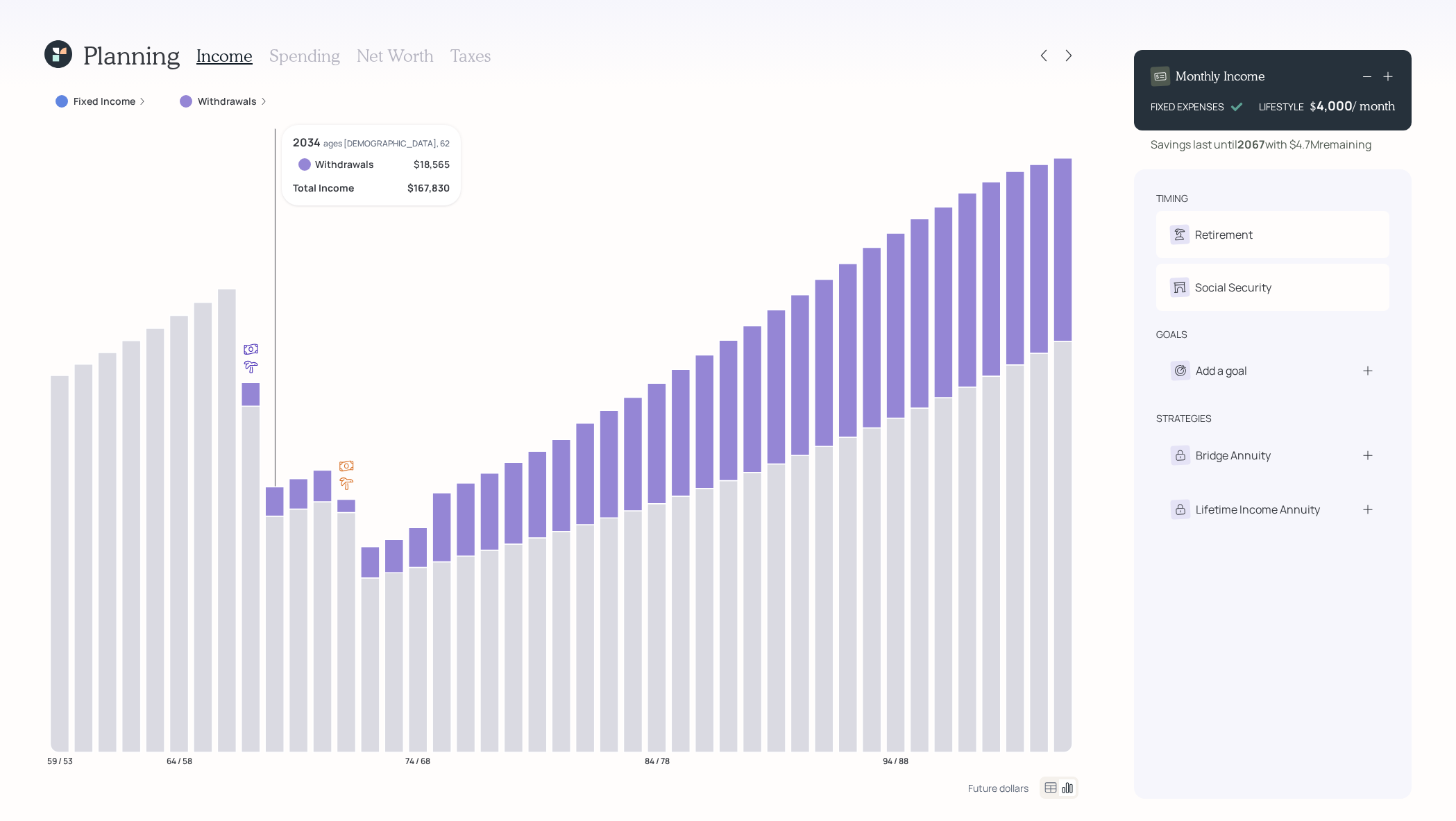
click at [269, 502] on icon at bounding box center [274, 500] width 19 height 29
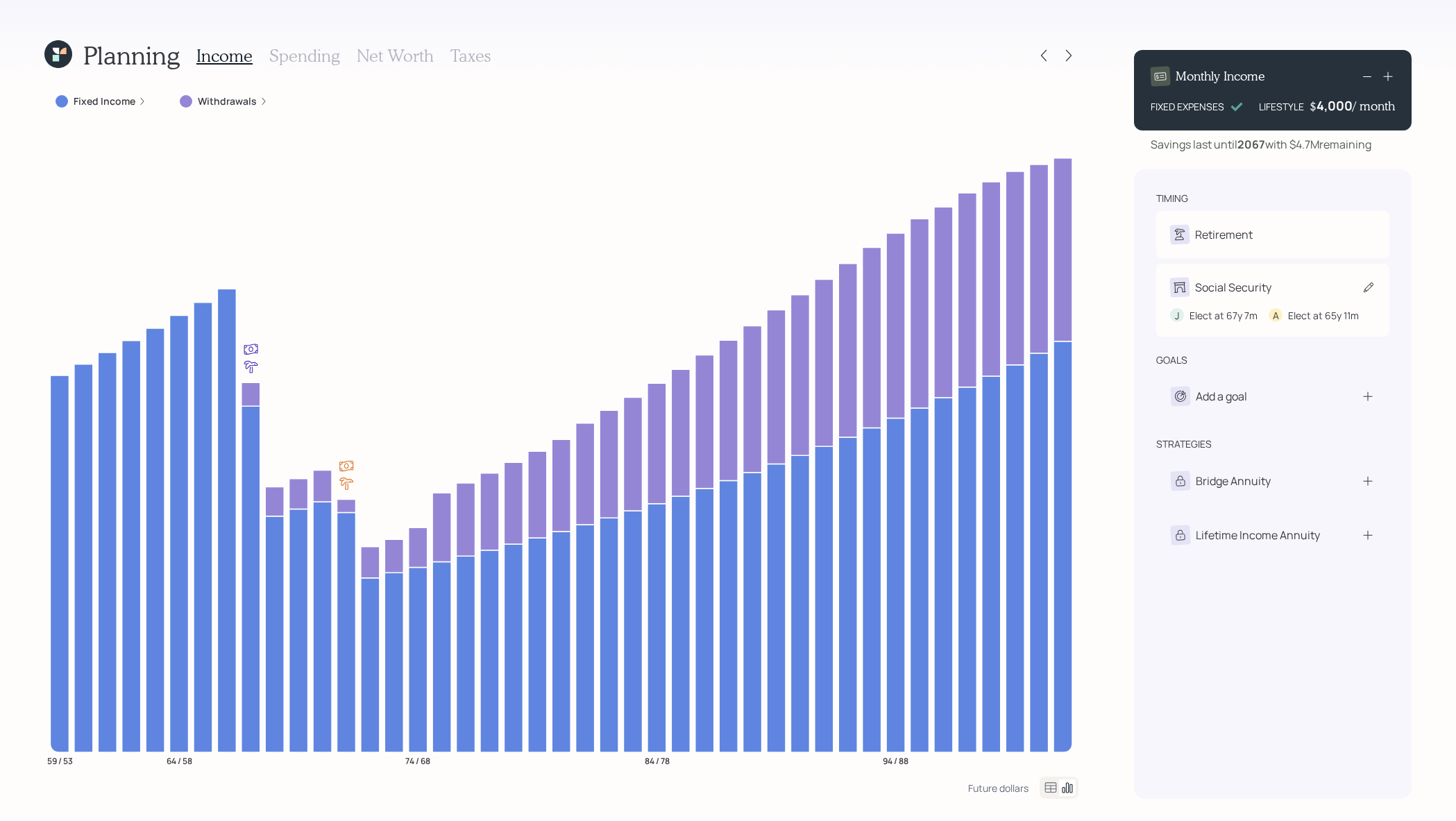
click at [1235, 284] on div "Social Security" at bounding box center [1233, 287] width 76 height 17
select select "7"
select select "11"
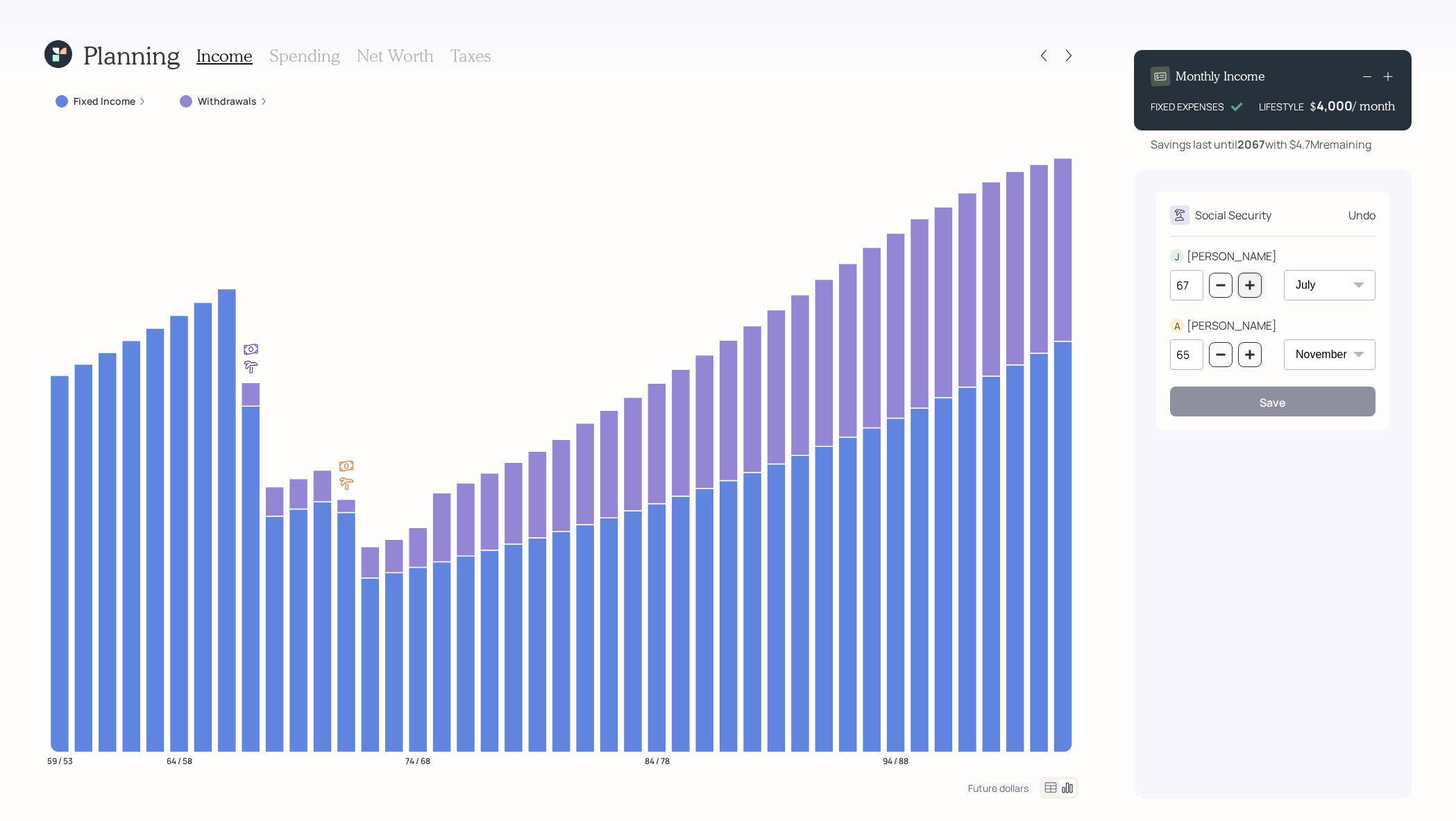
click at [1253, 292] on button "button" at bounding box center [1249, 285] width 23 height 25
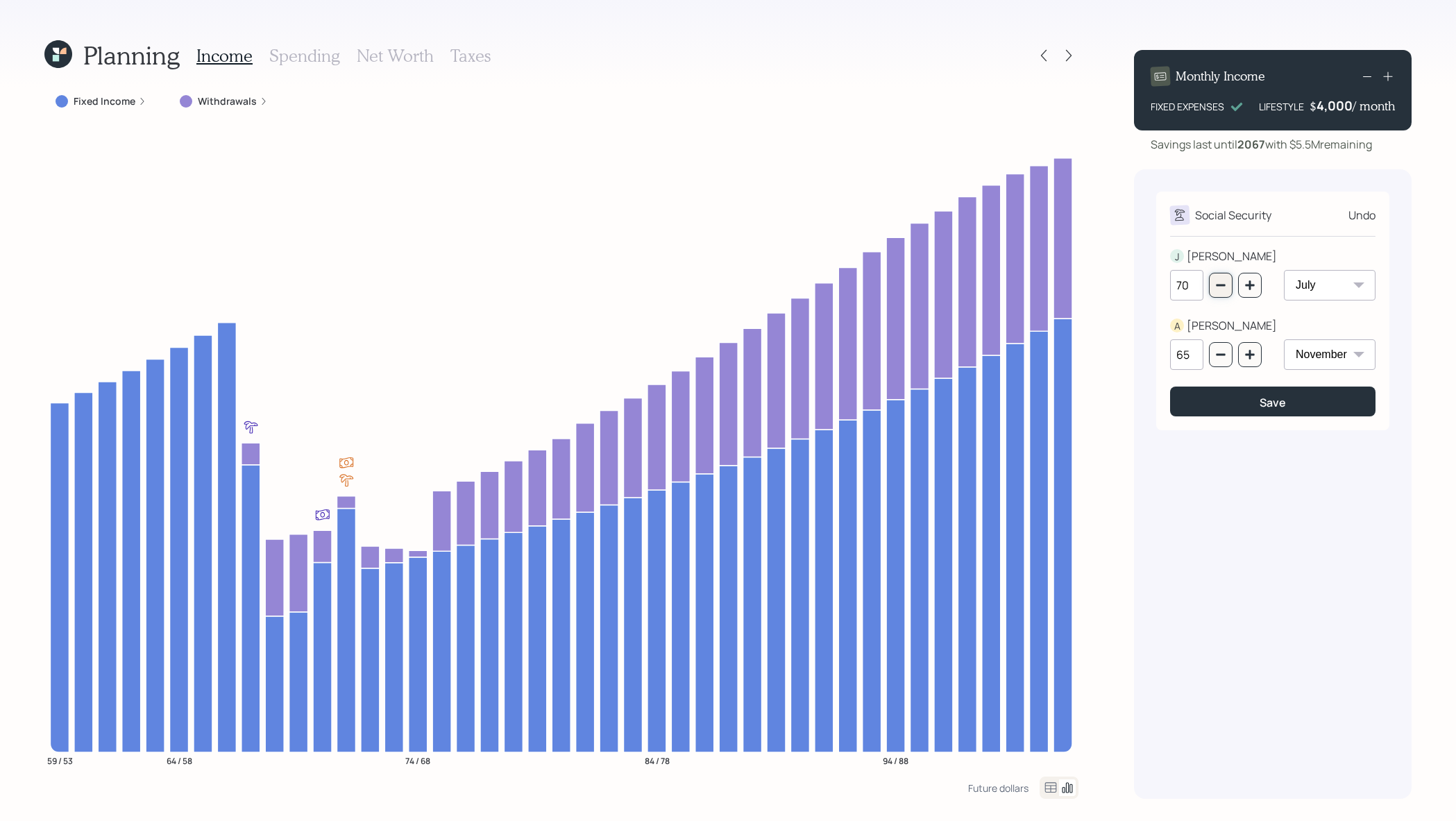
click at [1216, 285] on icon "button" at bounding box center [1221, 285] width 11 height 11
type input "67"
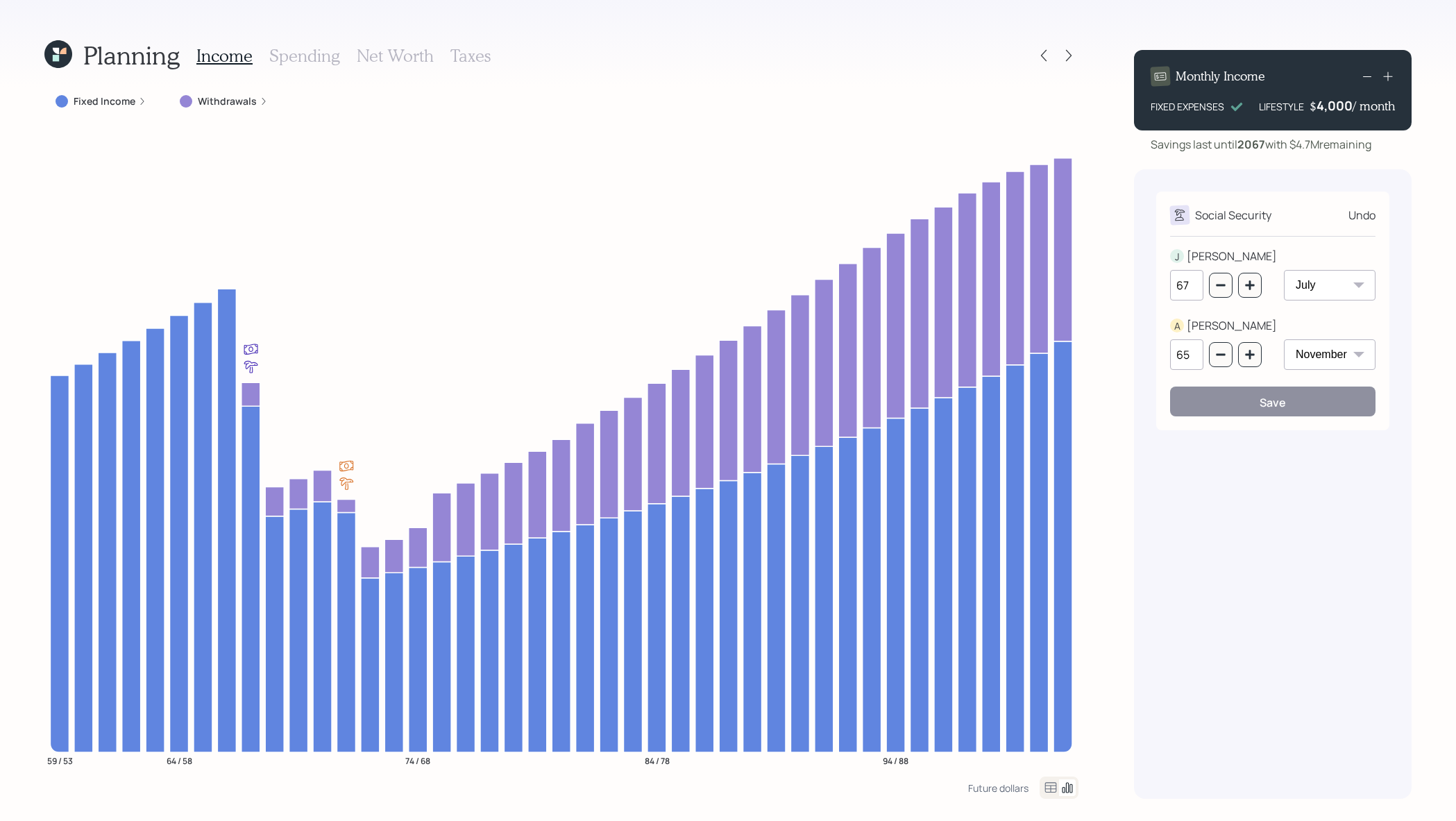
click at [1250, 520] on div "Social Security Undo J JOSEPH 67 January February March April May June July Aug…" at bounding box center [1273, 484] width 278 height 629
click at [301, 59] on h3 "Spending" at bounding box center [305, 56] width 71 height 21
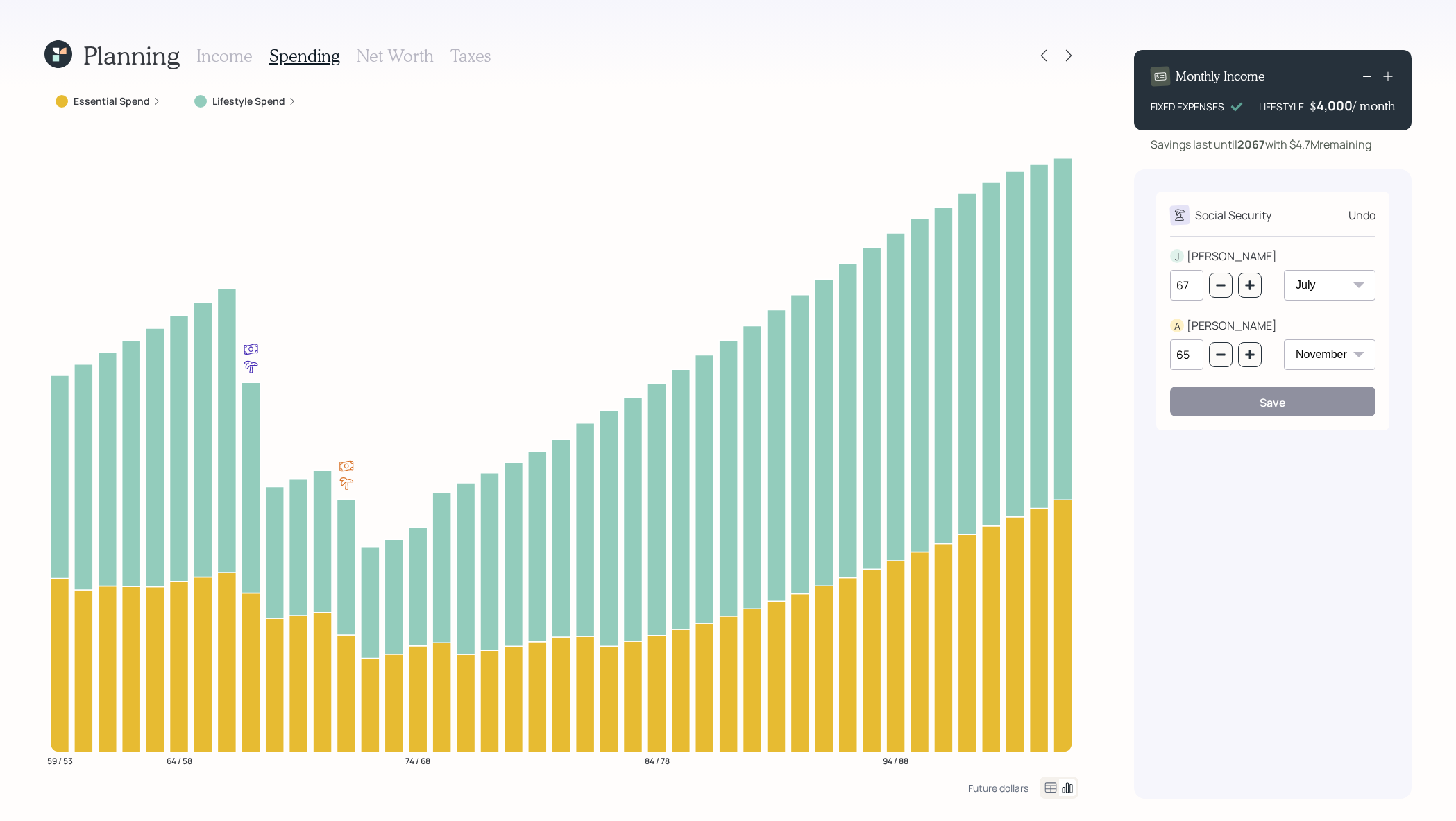
click at [1052, 784] on icon at bounding box center [1051, 787] width 17 height 17
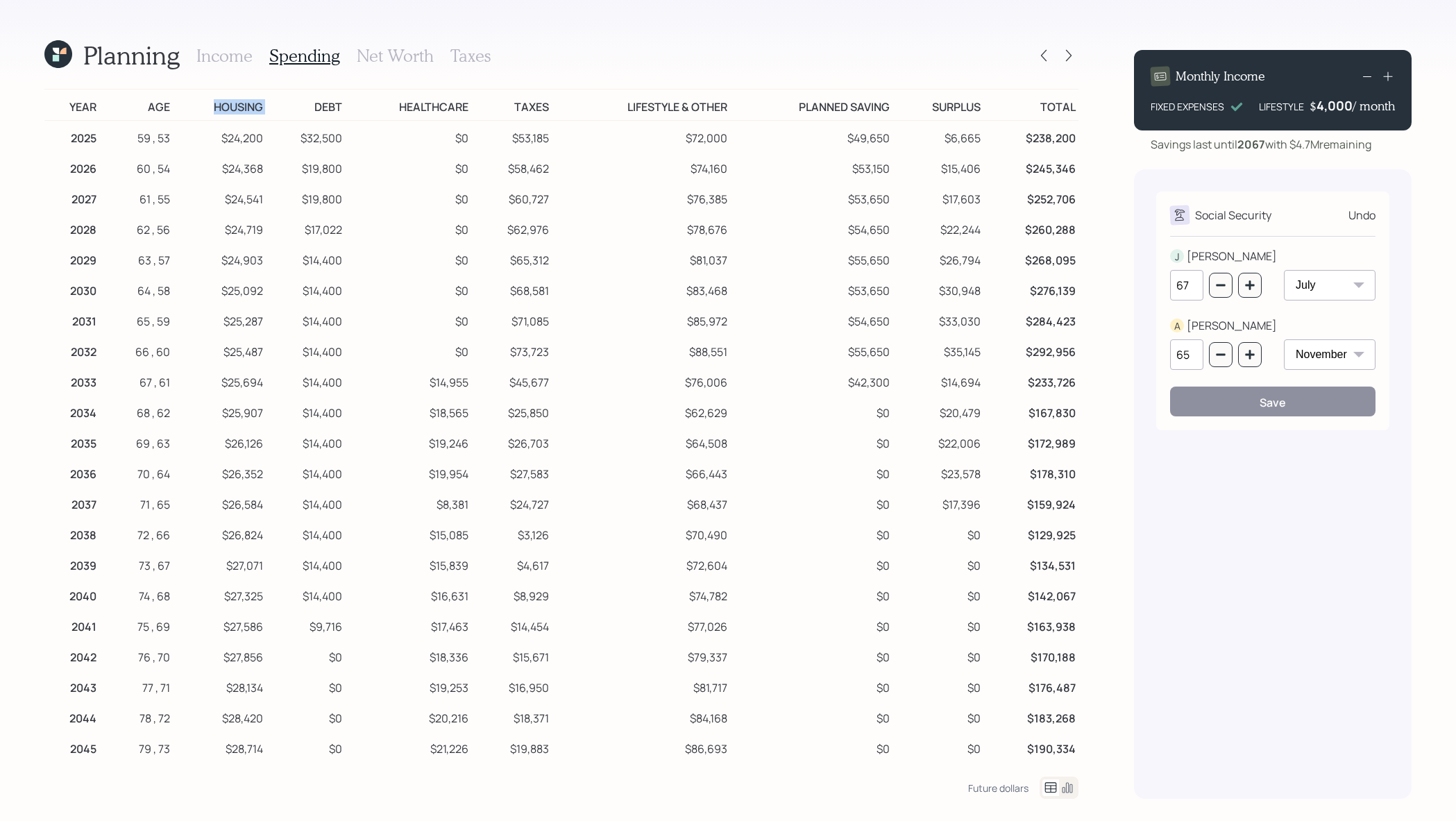
drag, startPoint x: 273, startPoint y: 107, endPoint x: 199, endPoint y: 114, distance: 74.3
click at [199, 114] on tr "Year Age Housing Debt Healthcare Taxes Lifestyle & Other Planned Saving Surplus…" at bounding box center [561, 105] width 1034 height 32
click at [262, 123] on td "$24,200" at bounding box center [218, 137] width 92 height 32
drag, startPoint x: 355, startPoint y: 137, endPoint x: 284, endPoint y: 140, distance: 71.1
click at [284, 140] on tr "2025 59 , 53 $24,200 $32,500 $0 $53,185 $72,000 $49,650 $6,665 $238,200" at bounding box center [561, 137] width 1034 height 32
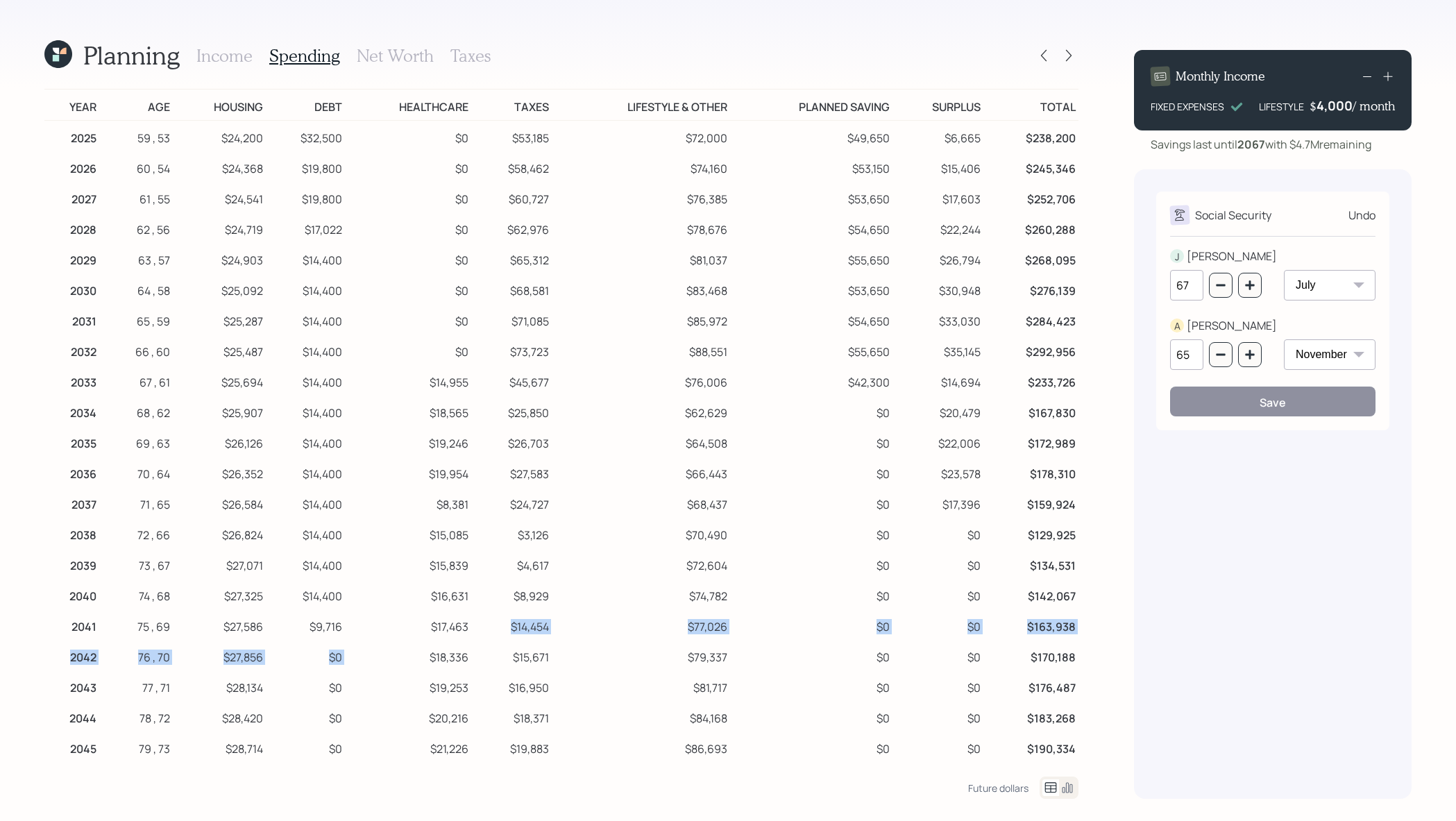
drag, startPoint x: 347, startPoint y: 638, endPoint x: 345, endPoint y: 658, distance: 20.1
click at [345, 658] on tbody "2025 59 , 53 $24,200 $32,500 $0 $53,185 $72,000 $49,650 $6,665 $238,200 2026 60…" at bounding box center [561, 777] width 1034 height 1313
click at [345, 658] on td "$18,336" at bounding box center [408, 655] width 127 height 31
drag, startPoint x: 344, startPoint y: 656, endPoint x: 329, endPoint y: 656, distance: 15.0
click at [329, 657] on td "$0" at bounding box center [306, 655] width 80 height 31
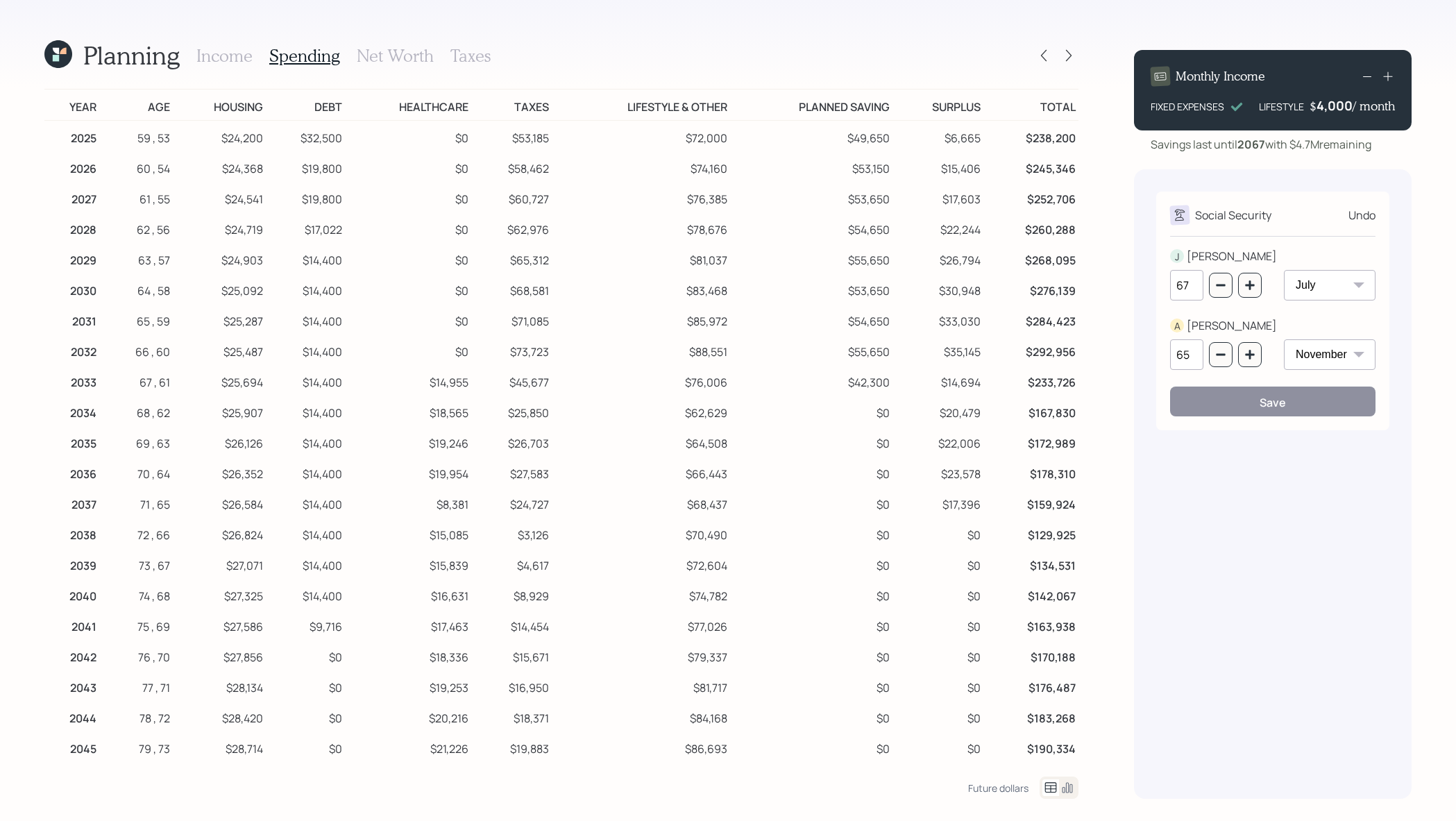
click at [346, 108] on td "Healthcare" at bounding box center [408, 105] width 127 height 32
drag, startPoint x: 346, startPoint y: 108, endPoint x: 314, endPoint y: 107, distance: 32.0
click at [314, 107] on tr "Year Age Housing Debt Healthcare Taxes Lifestyle & Other Planned Saving Surplus…" at bounding box center [561, 105] width 1034 height 32
drag, startPoint x: 929, startPoint y: 109, endPoint x: 987, endPoint y: 103, distance: 58.3
click at [987, 103] on tr "Year Age Housing Debt Healthcare Taxes Lifestyle & Other Planned Saving Surplus…" at bounding box center [561, 105] width 1034 height 32
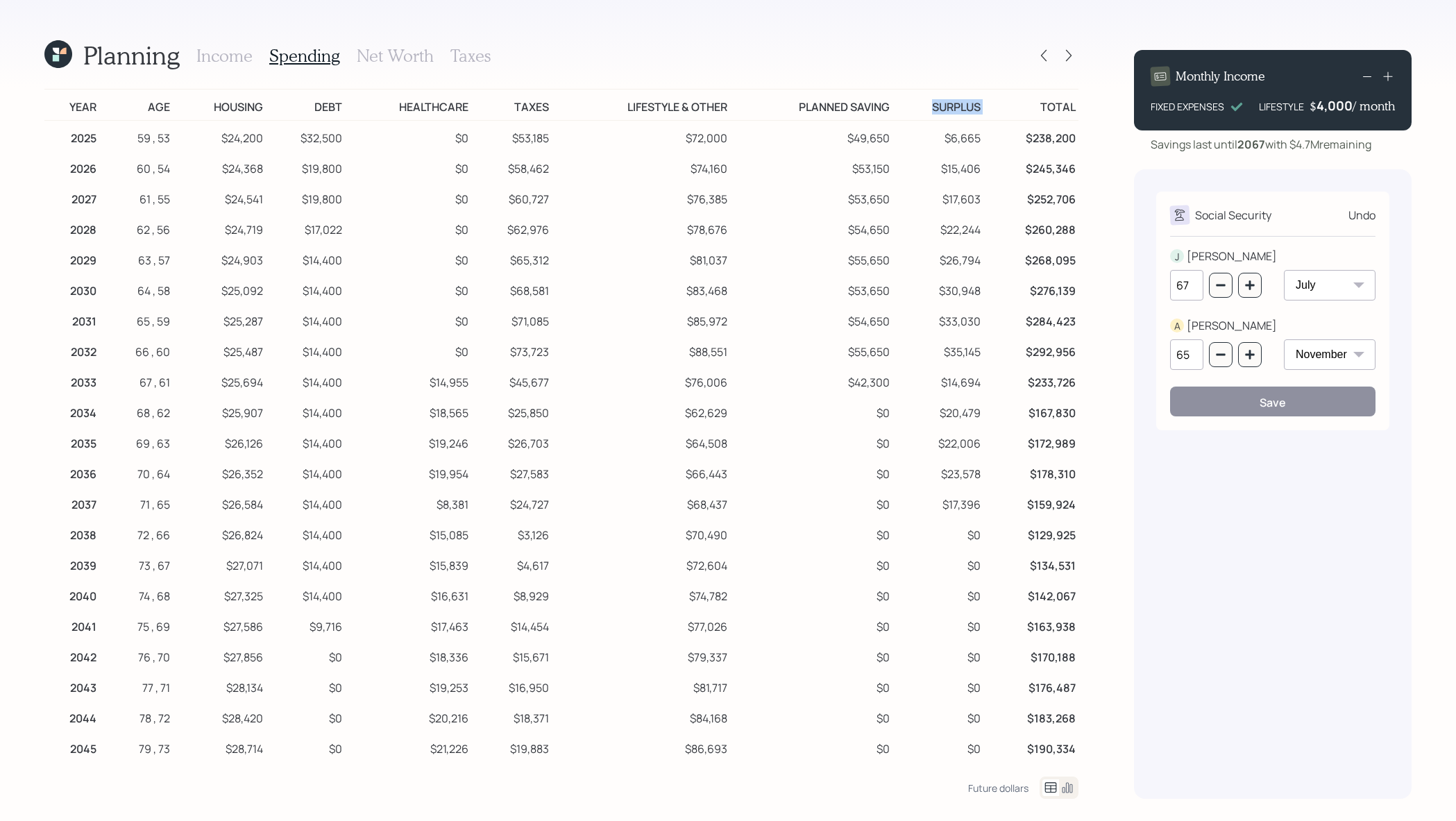
click at [974, 116] on td "Surplus" at bounding box center [939, 105] width 91 height 32
drag, startPoint x: 982, startPoint y: 172, endPoint x: 938, endPoint y: 170, distance: 44.0
click at [938, 170] on td "$15,406" at bounding box center [939, 166] width 91 height 31
click at [960, 154] on td "$15,406" at bounding box center [939, 166] width 91 height 31
drag, startPoint x: 981, startPoint y: 171, endPoint x: 927, endPoint y: 171, distance: 54.0
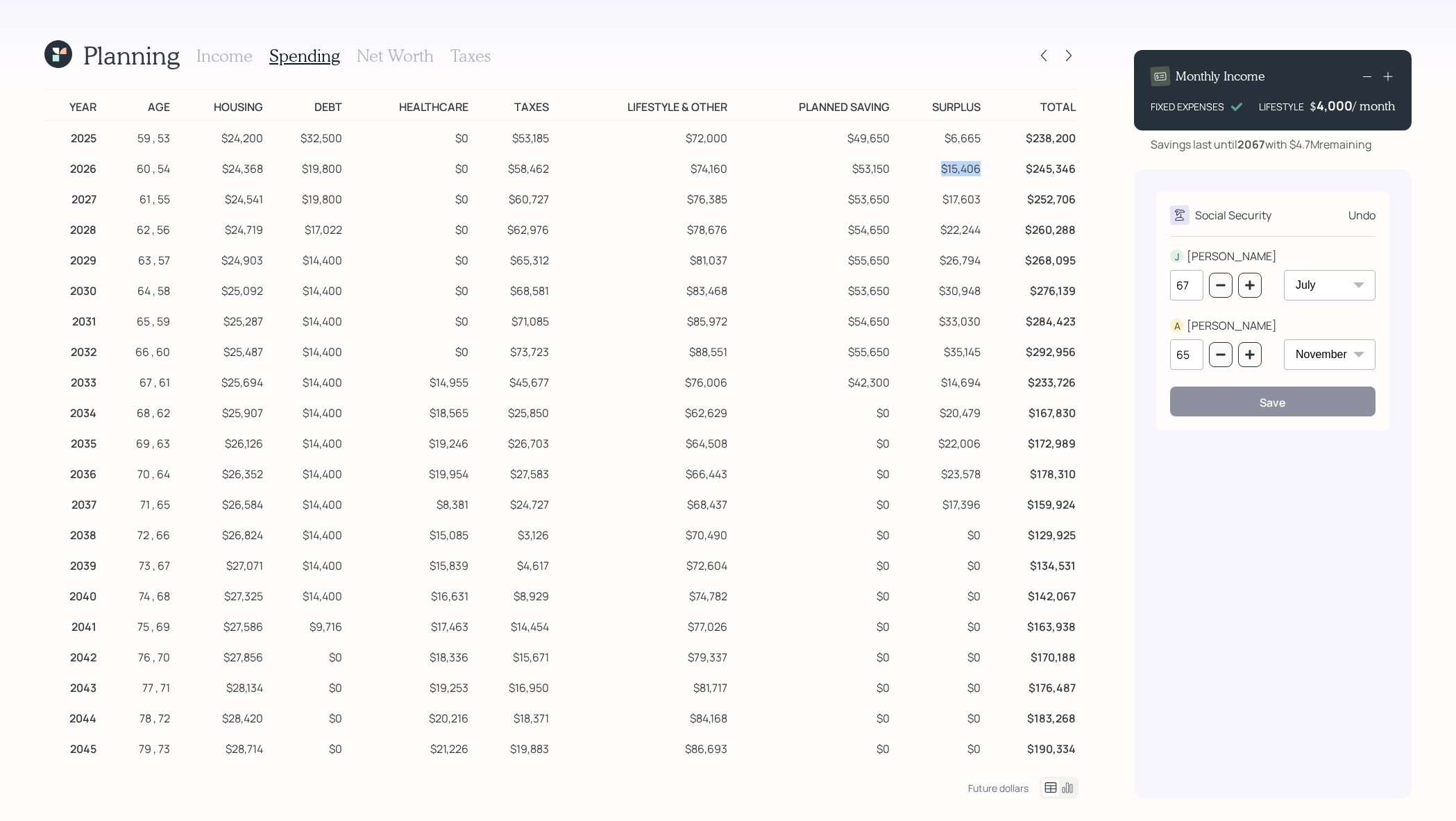
click at [927, 171] on td "$15,406" at bounding box center [939, 166] width 91 height 31
drag, startPoint x: 981, startPoint y: 199, endPoint x: 935, endPoint y: 199, distance: 46.0
click at [935, 199] on td "$17,603" at bounding box center [939, 197] width 91 height 31
click at [991, 243] on td "$268,095" at bounding box center [1031, 258] width 95 height 31
click at [1048, 62] on icon at bounding box center [1043, 55] width 14 height 14
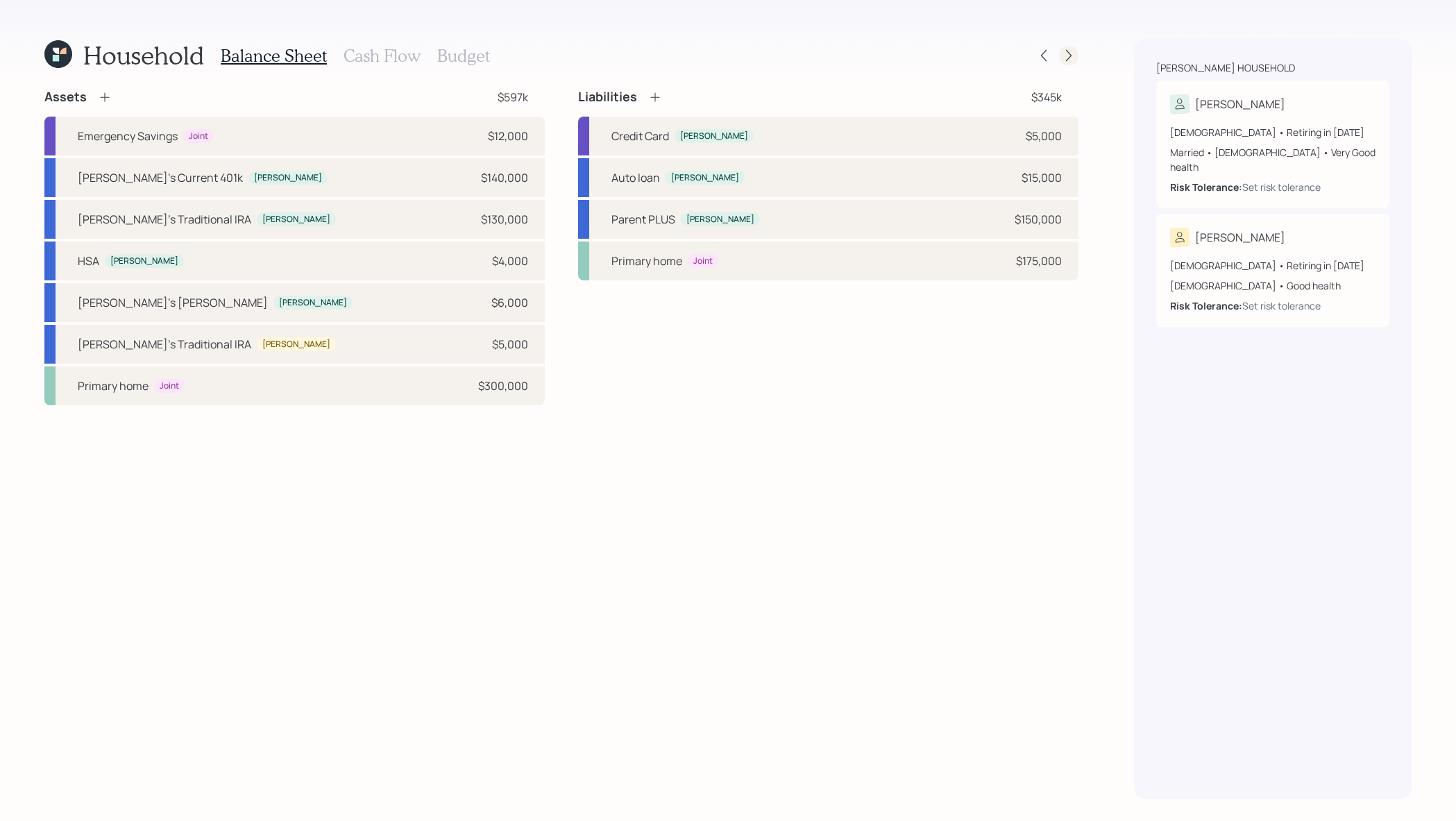
click at [1072, 64] on div at bounding box center [1068, 55] width 20 height 20
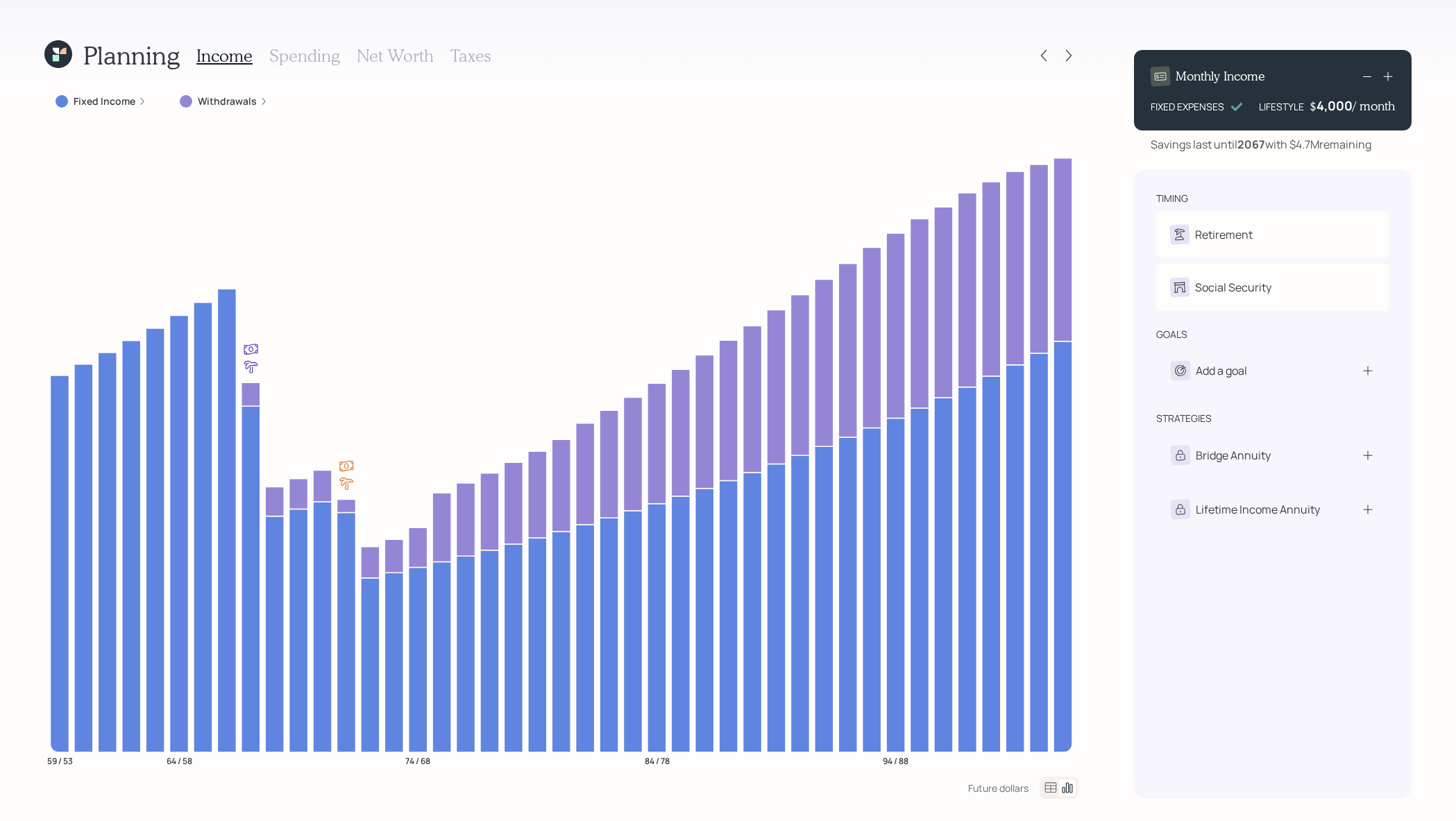
click at [317, 70] on div "Income Spending Net Worth Taxes" at bounding box center [344, 56] width 295 height 34
click at [317, 53] on h3 "Spending" at bounding box center [305, 56] width 71 height 21
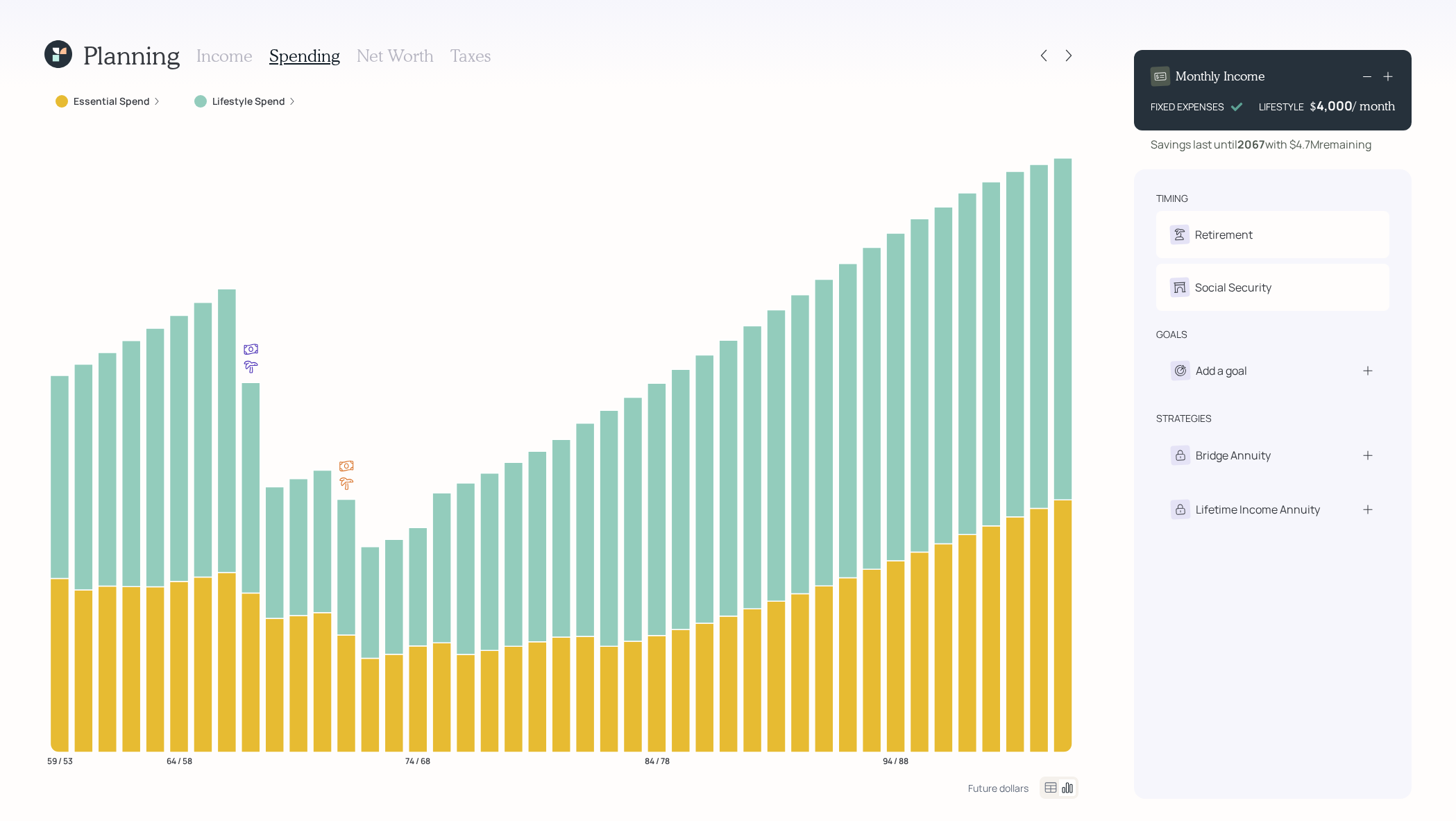
click at [1055, 792] on icon at bounding box center [1051, 787] width 17 height 17
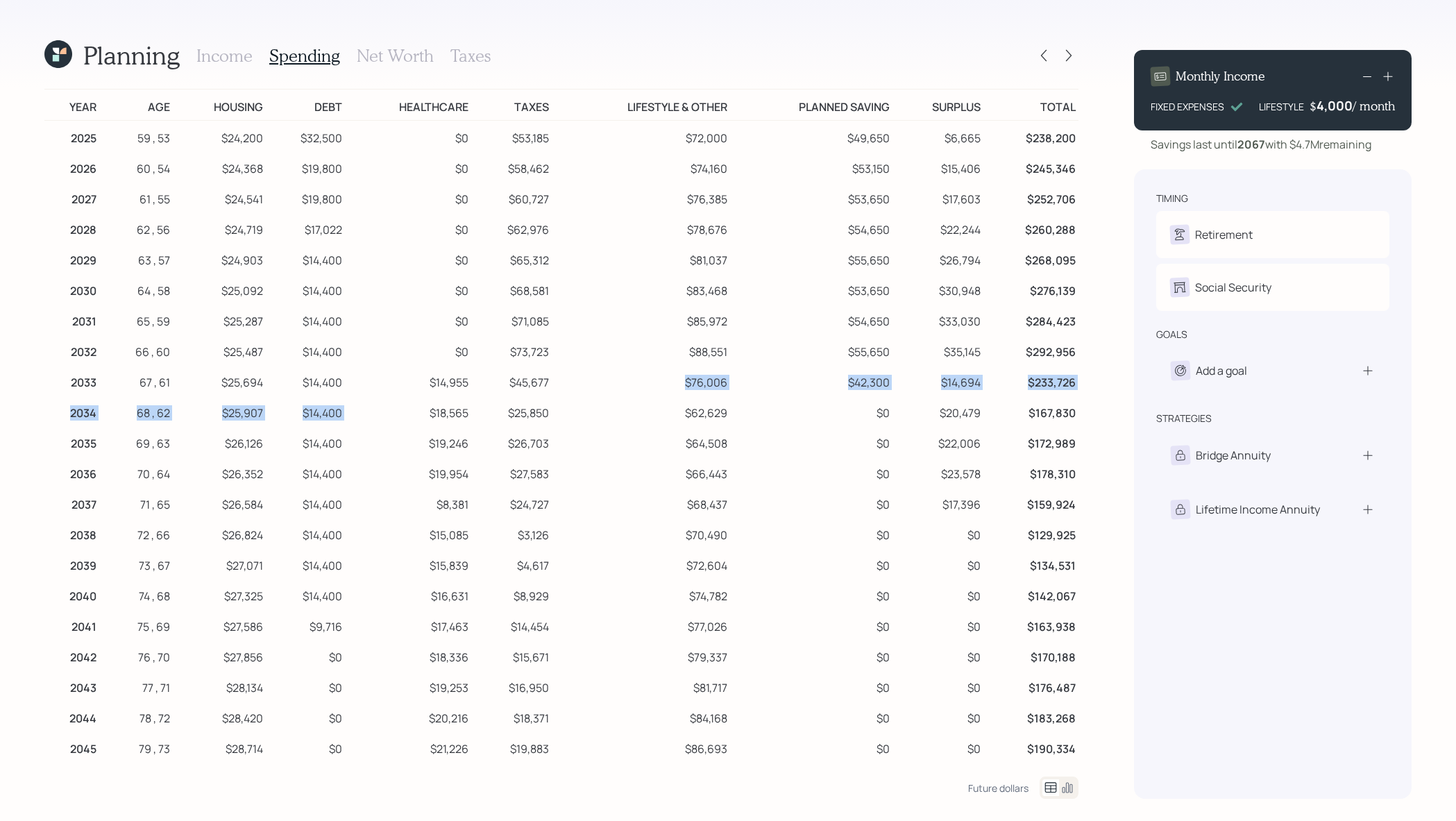
drag, startPoint x: 475, startPoint y: 390, endPoint x: 422, endPoint y: 395, distance: 53.2
click at [422, 395] on tbody "2025 59 , 53 $24,200 $32,500 $0 $53,185 $72,000 $49,650 $6,665 $238,200 2026 60…" at bounding box center [561, 777] width 1034 height 1313
click at [467, 398] on td "$18,565" at bounding box center [408, 410] width 127 height 31
click at [233, 59] on h3 "Income" at bounding box center [225, 56] width 56 height 21
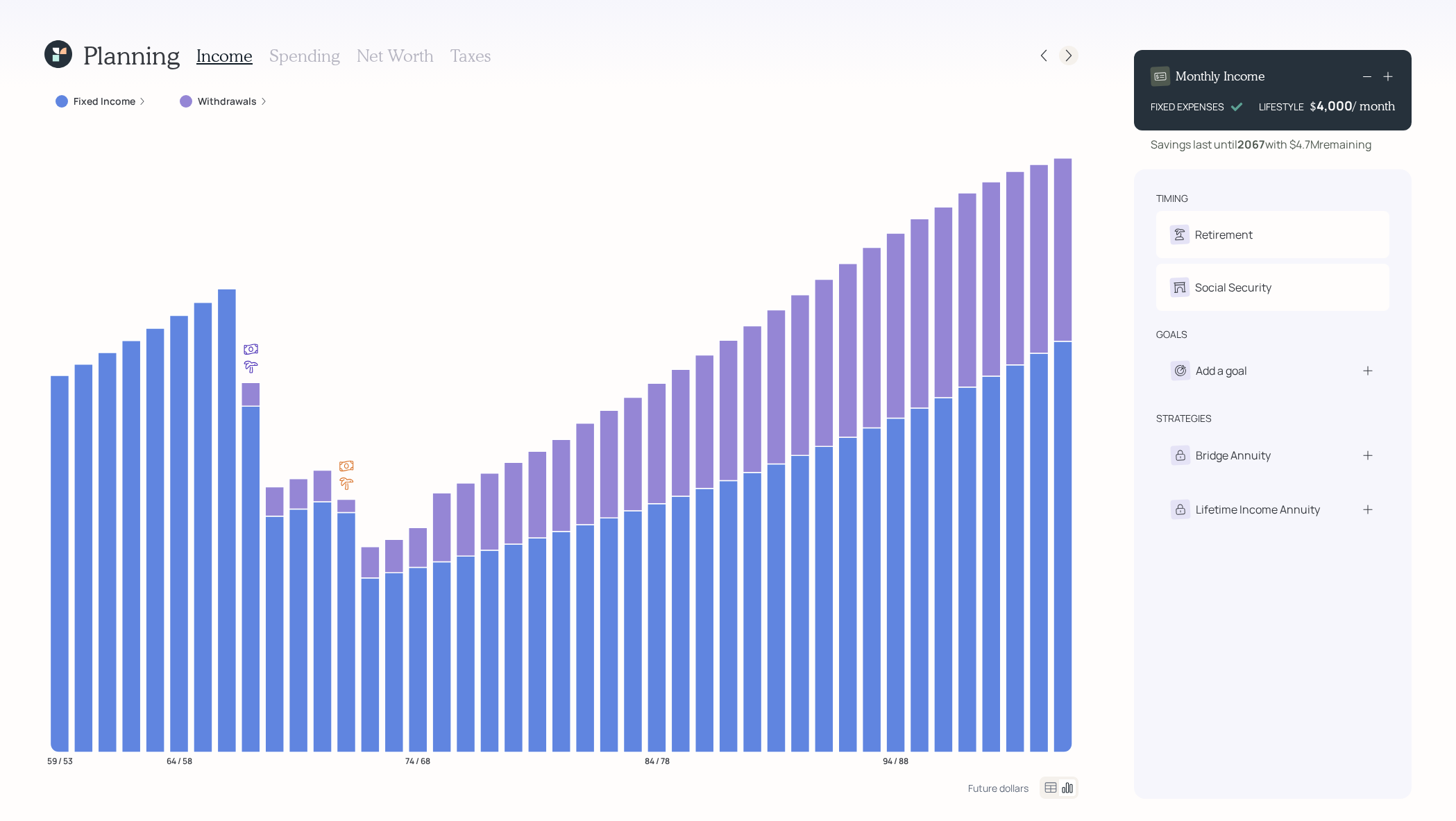
click at [1071, 56] on icon at bounding box center [1068, 55] width 14 height 14
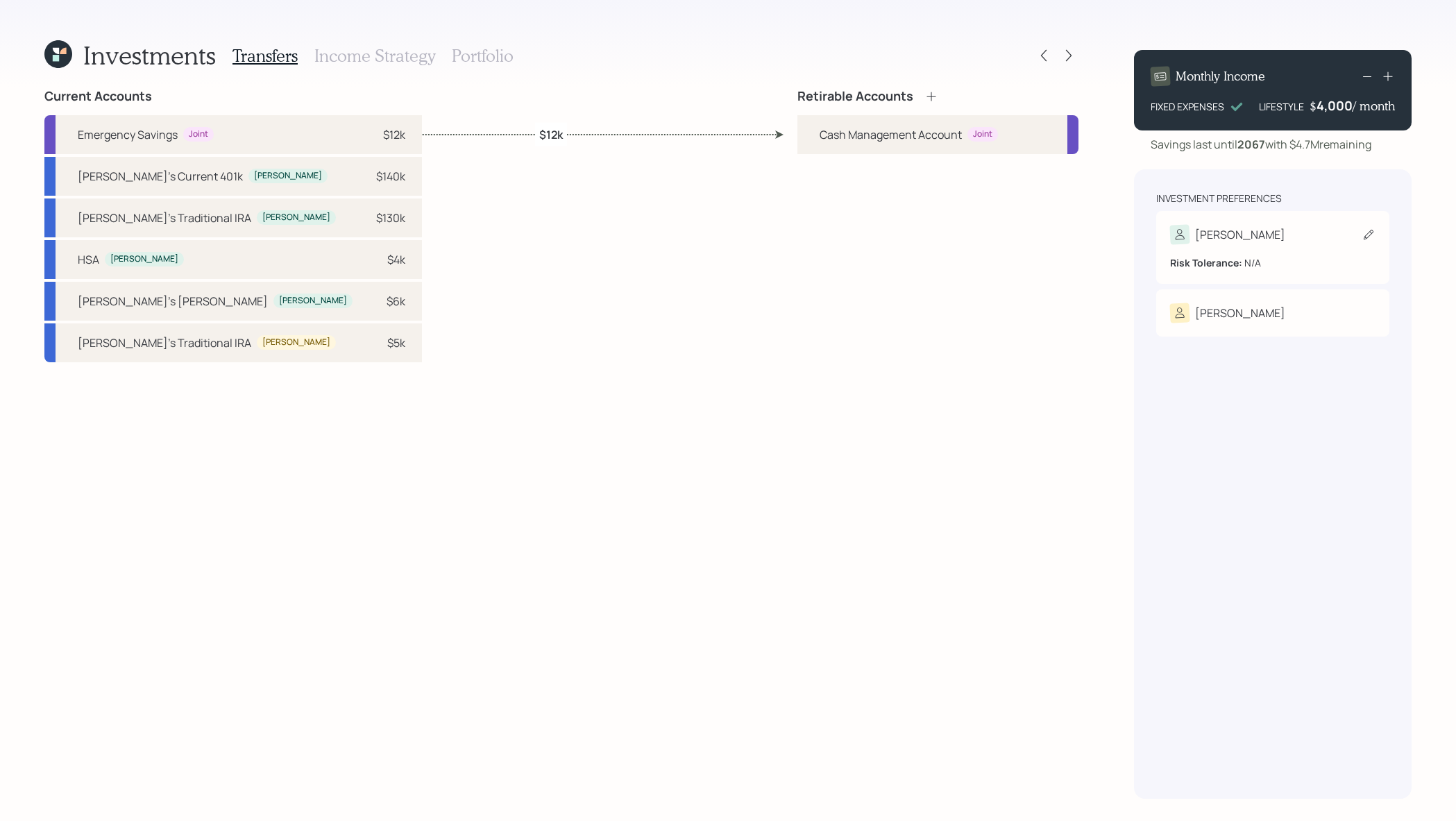
click at [1222, 241] on div "Joseph" at bounding box center [1240, 235] width 90 height 17
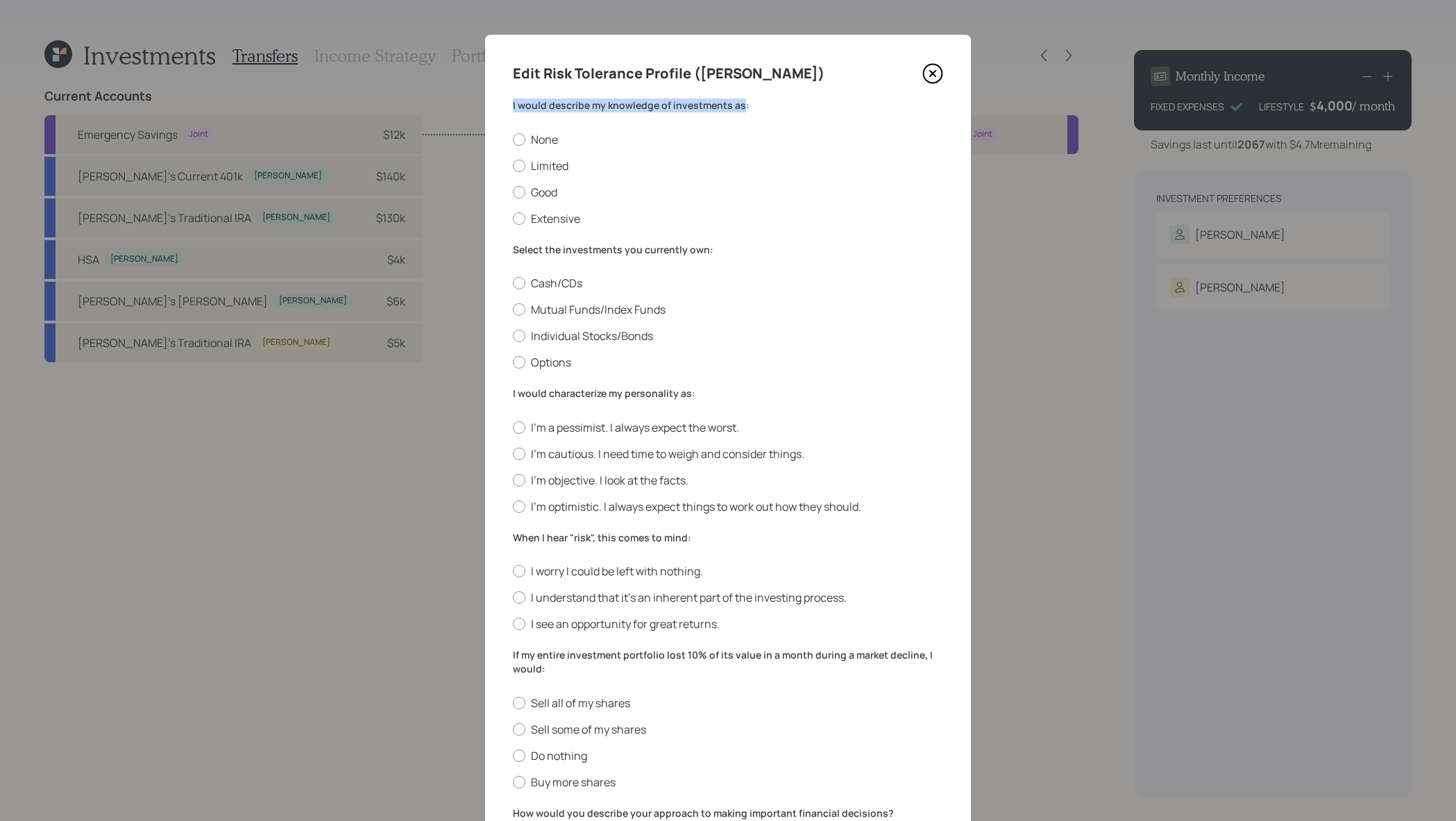
drag, startPoint x: 740, startPoint y: 107, endPoint x: 511, endPoint y: 108, distance: 229.0
click at [511, 108] on div "Edit Risk Tolerance Profile (Joseph) I would describe my knowledge of investmen…" at bounding box center [727, 508] width 486 height 947
click at [553, 161] on label "Limited" at bounding box center [728, 166] width 431 height 15
click at [513, 165] on input "Limited" at bounding box center [513, 165] width 1 height 1
radio input "true"
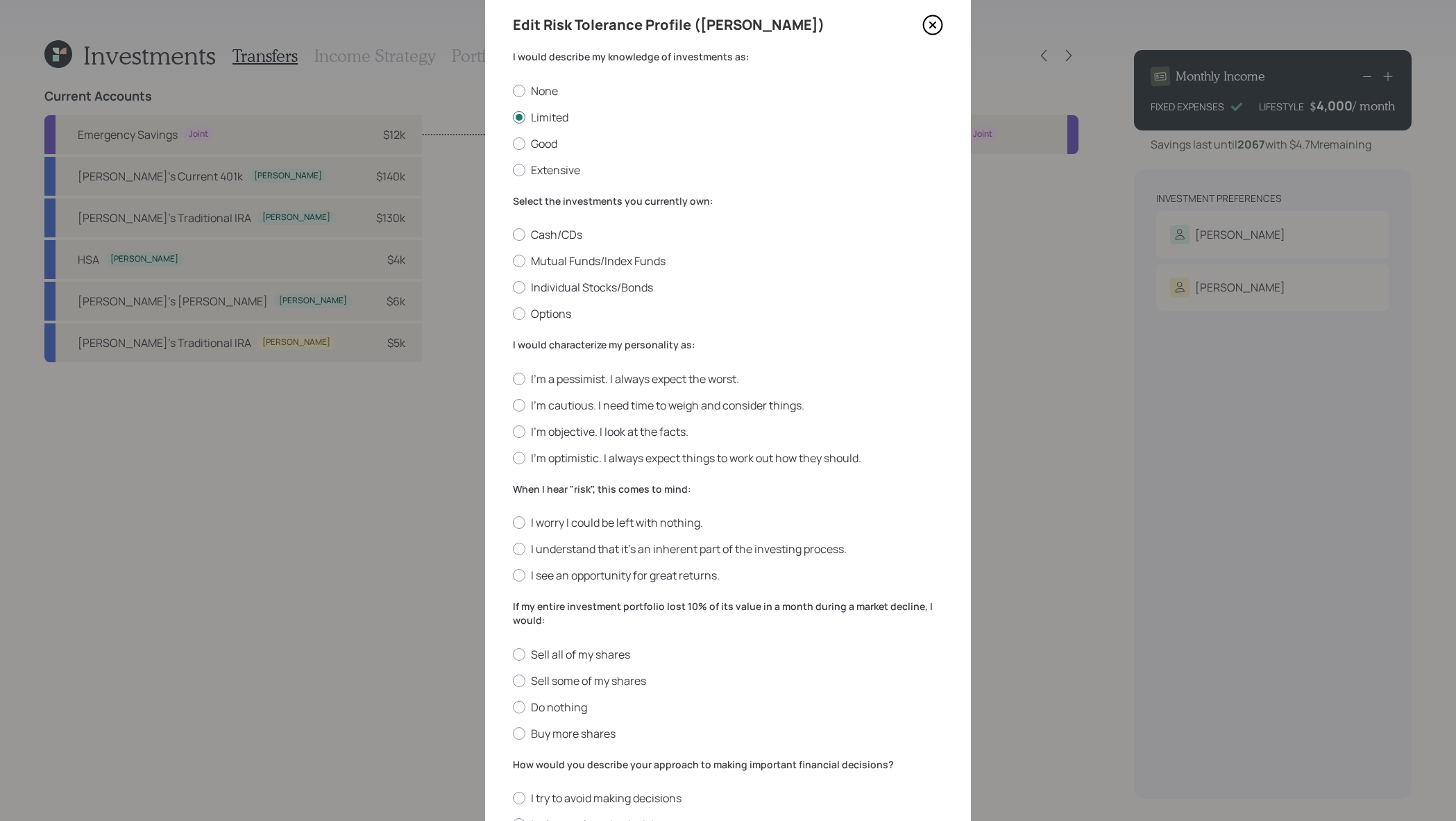
scroll to position [50, 0]
click at [547, 262] on label "Mutual Funds/Index Funds" at bounding box center [728, 259] width 431 height 15
click at [513, 260] on input "Mutual Funds/Index Funds" at bounding box center [513, 259] width 1 height 1
radio input "true"
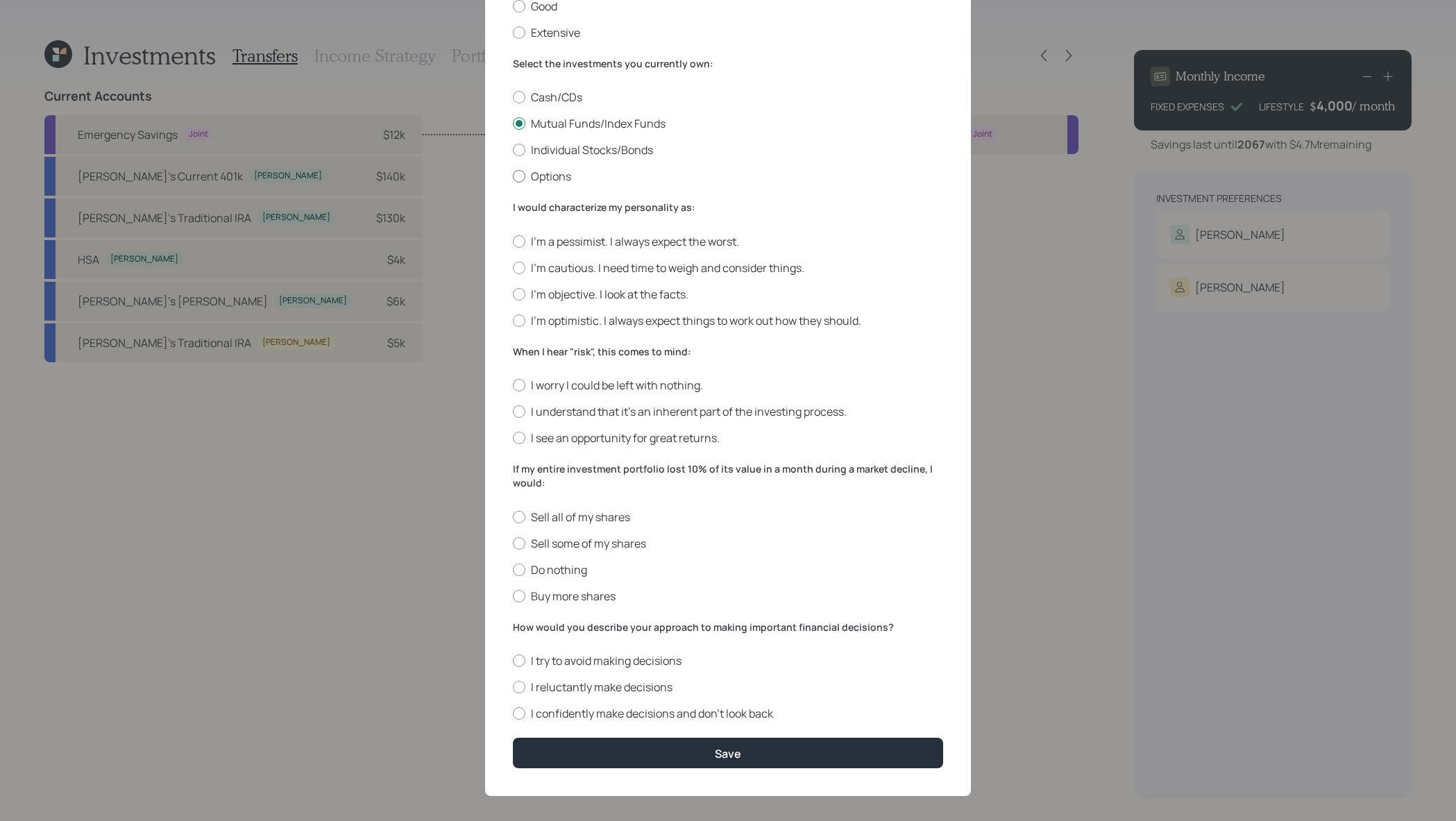
scroll to position [190, 0]
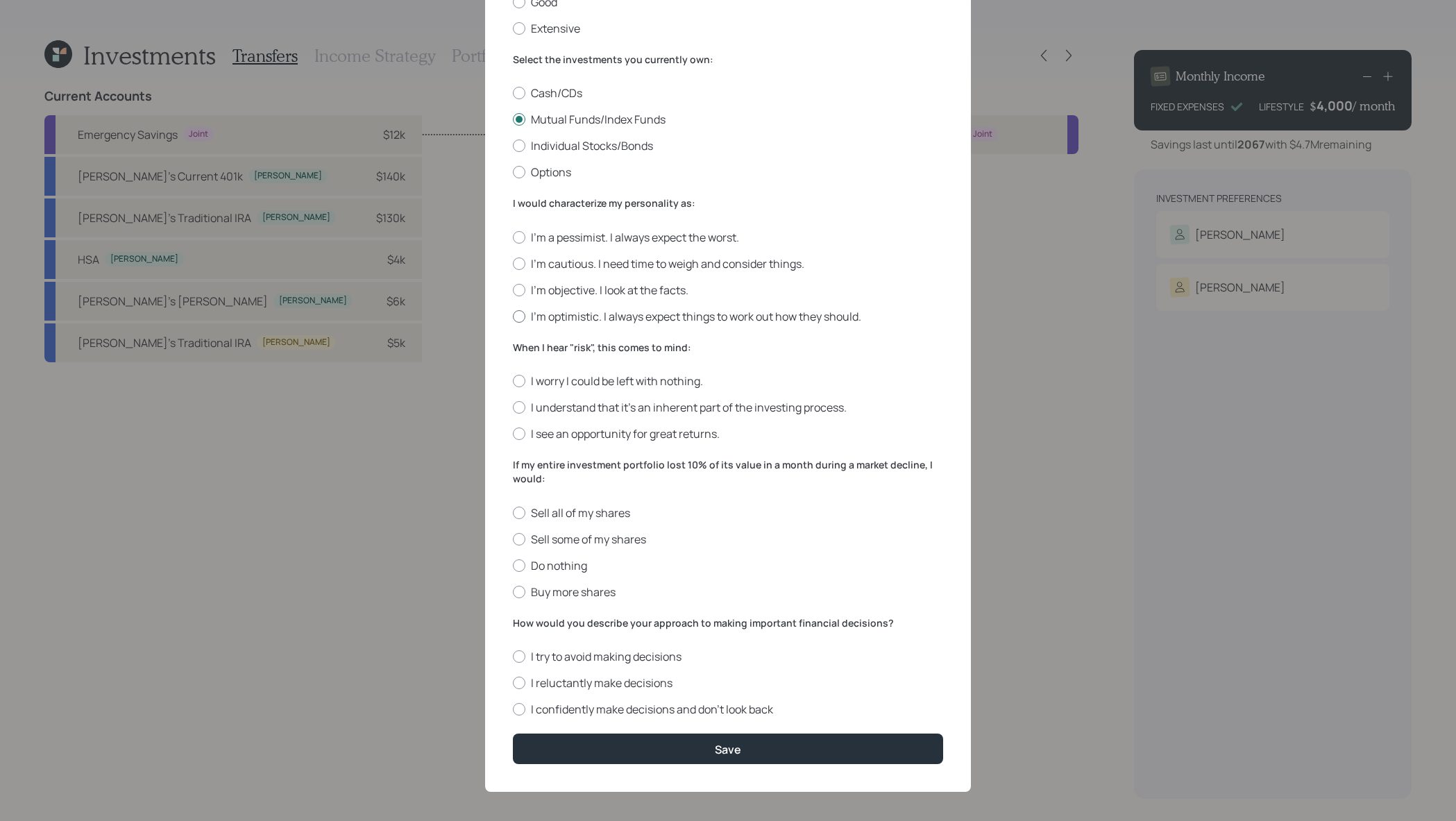
click at [518, 317] on div at bounding box center [518, 316] width 12 height 12
click at [513, 317] on input "I'm optimistic. I always expect things to work out how they should." at bounding box center [513, 316] width 1 height 1
radio input "true"
click at [540, 416] on div "I worry I could be left with nothing. I understand that it’s an inherent part o…" at bounding box center [728, 407] width 431 height 68
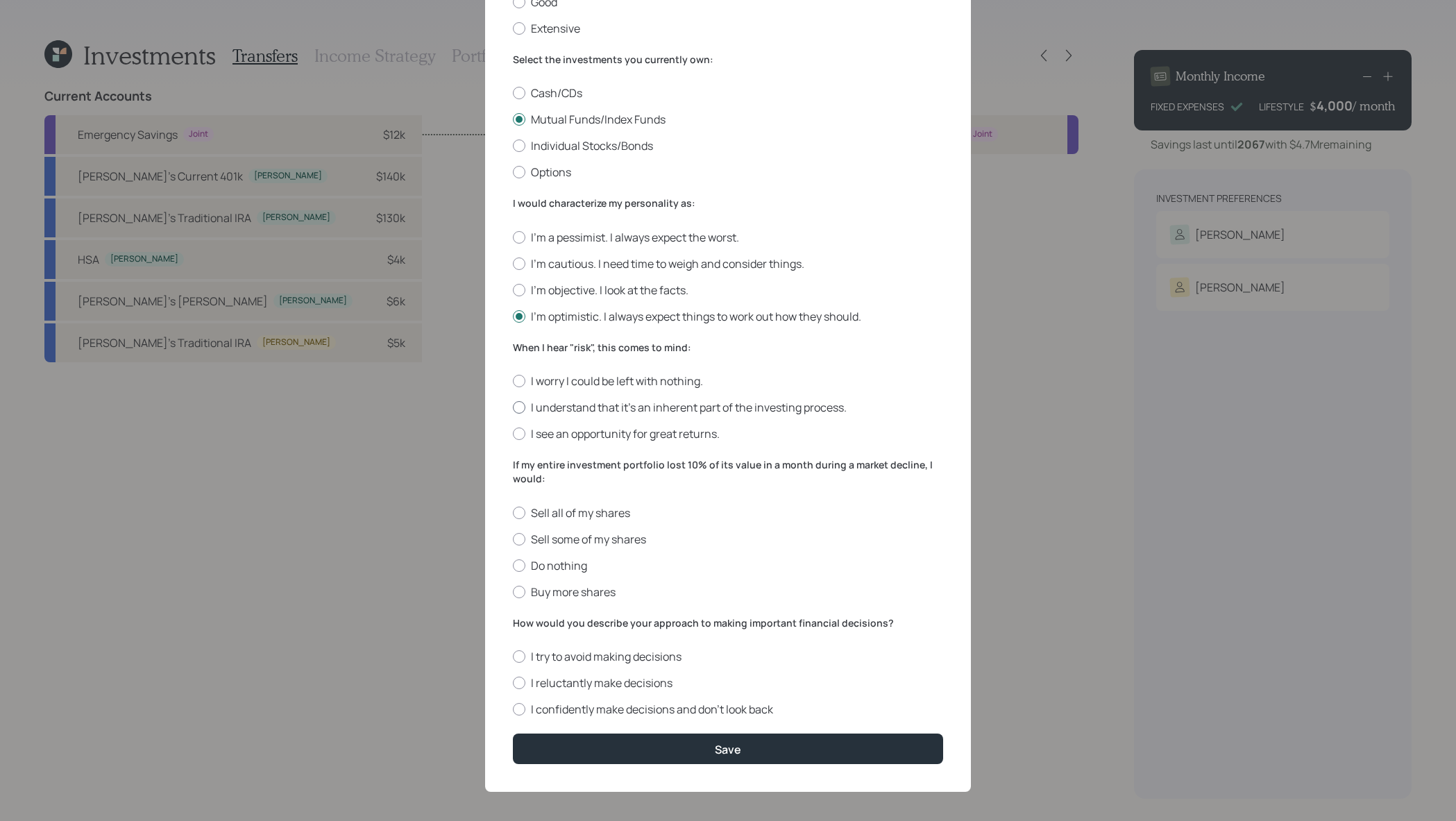
click at [543, 401] on label "I understand that it’s an inherent part of the investing process." at bounding box center [728, 407] width 431 height 15
click at [513, 407] on input "I understand that it’s an inherent part of the investing process." at bounding box center [513, 407] width 1 height 1
radio input "true"
click at [530, 593] on label "Buy more shares" at bounding box center [728, 592] width 431 height 15
click at [513, 592] on input "Buy more shares" at bounding box center [513, 591] width 1 height 1
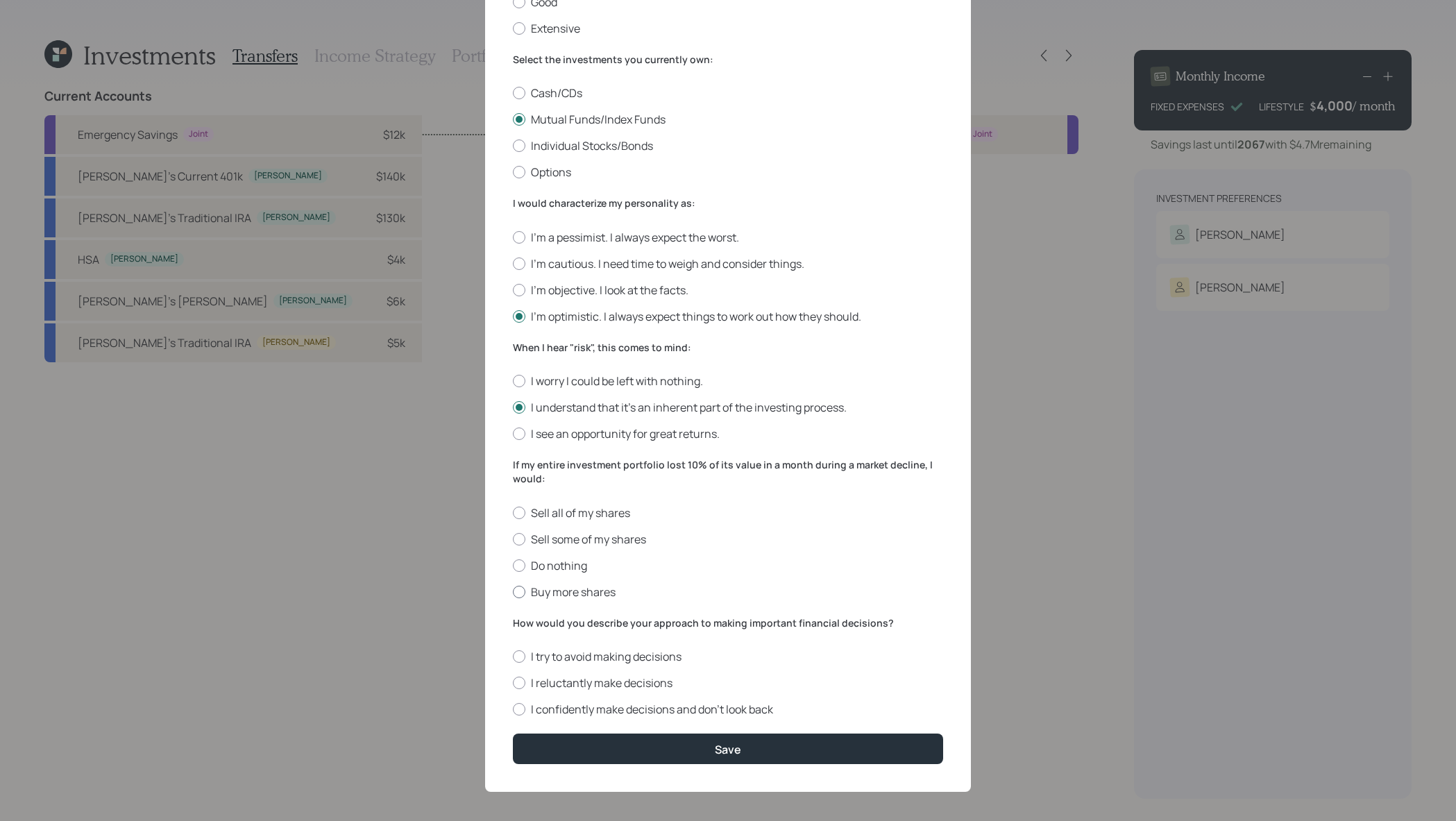
radio input "true"
click at [530, 593] on label "Buy more shares" at bounding box center [728, 592] width 431 height 15
click at [513, 592] on input "Buy more shares" at bounding box center [513, 591] width 1 height 1
click at [530, 593] on label "Buy more shares" at bounding box center [728, 592] width 431 height 15
click at [513, 592] on input "Buy more shares" at bounding box center [513, 591] width 1 height 1
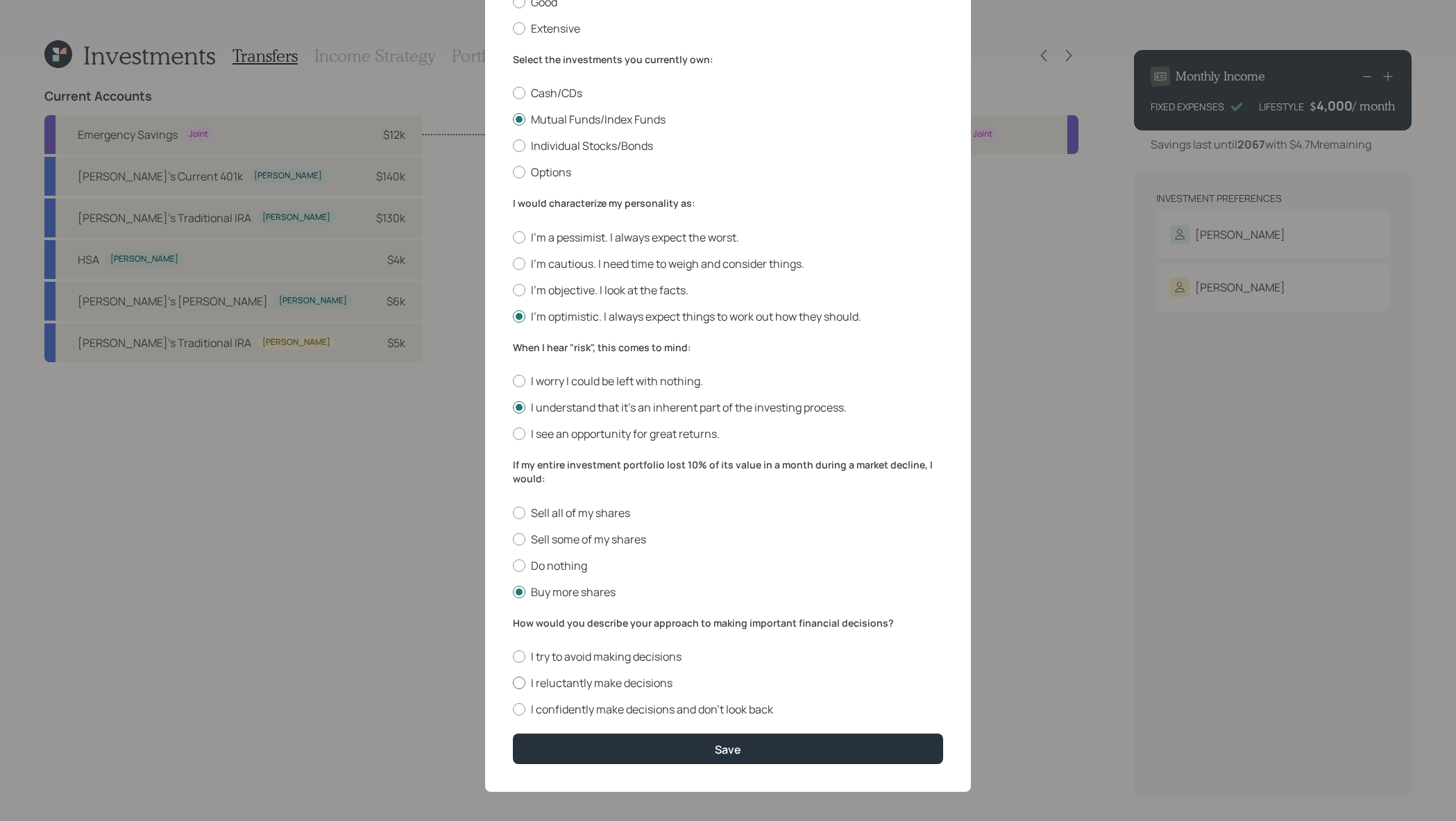
click at [593, 683] on label "I reluctantly make decisions" at bounding box center [728, 682] width 431 height 15
click at [513, 683] on input "I reluctantly make decisions" at bounding box center [513, 683] width 1 height 1
radio input "true"
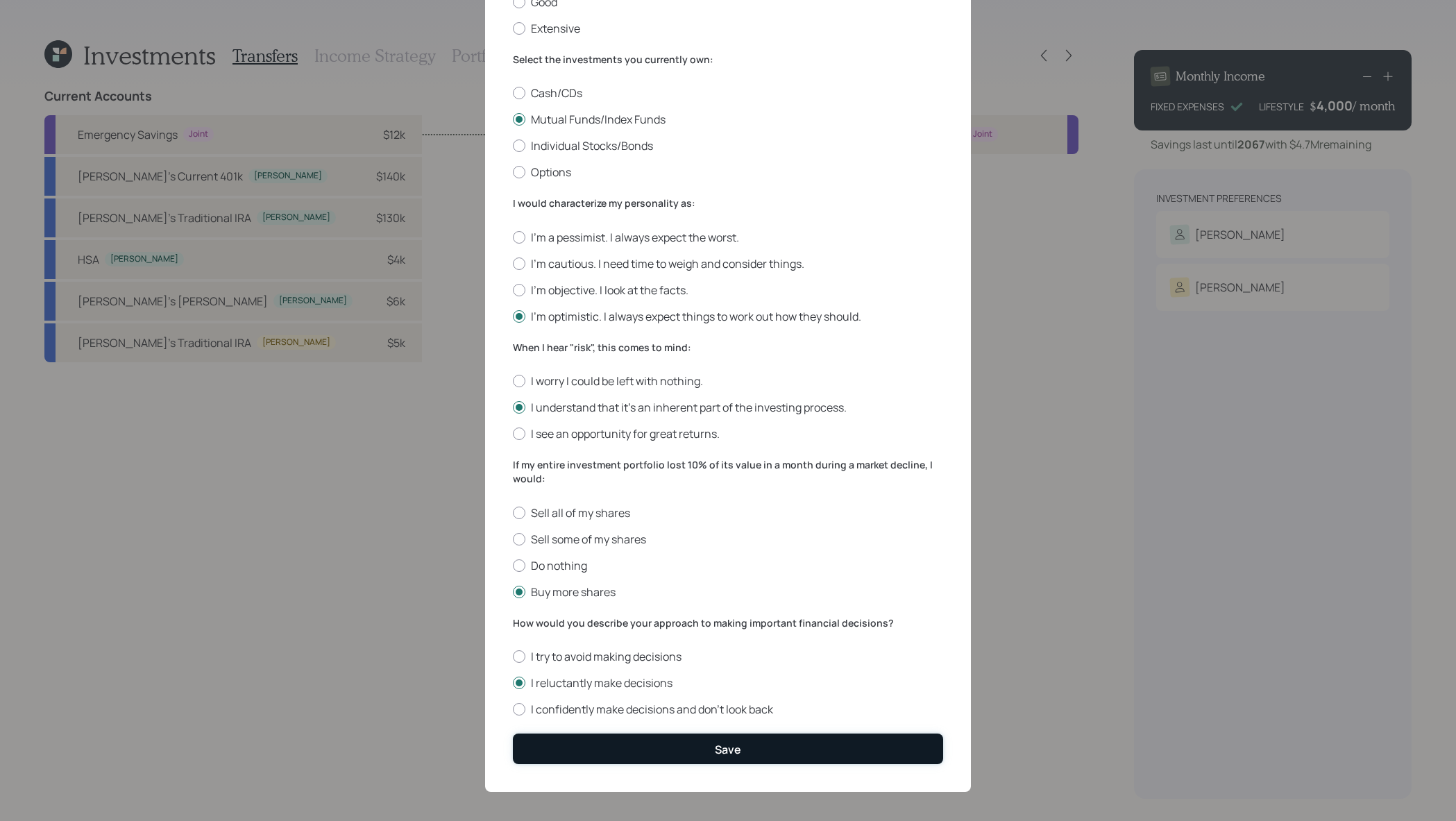
click at [665, 741] on button "Save" at bounding box center [728, 748] width 431 height 30
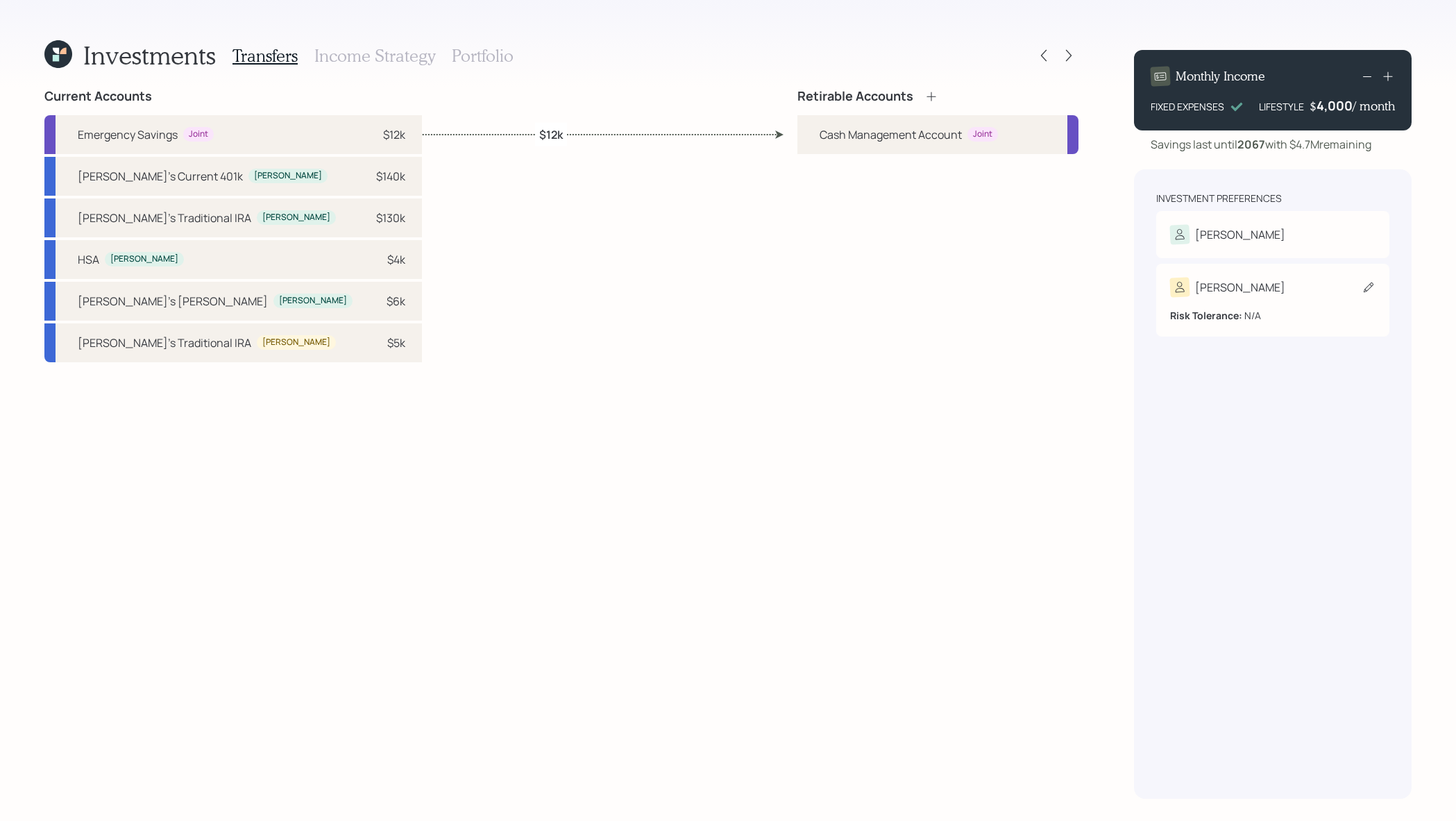
click at [1226, 314] on div "Anne Risk Tolerance: N/A" at bounding box center [1272, 300] width 233 height 73
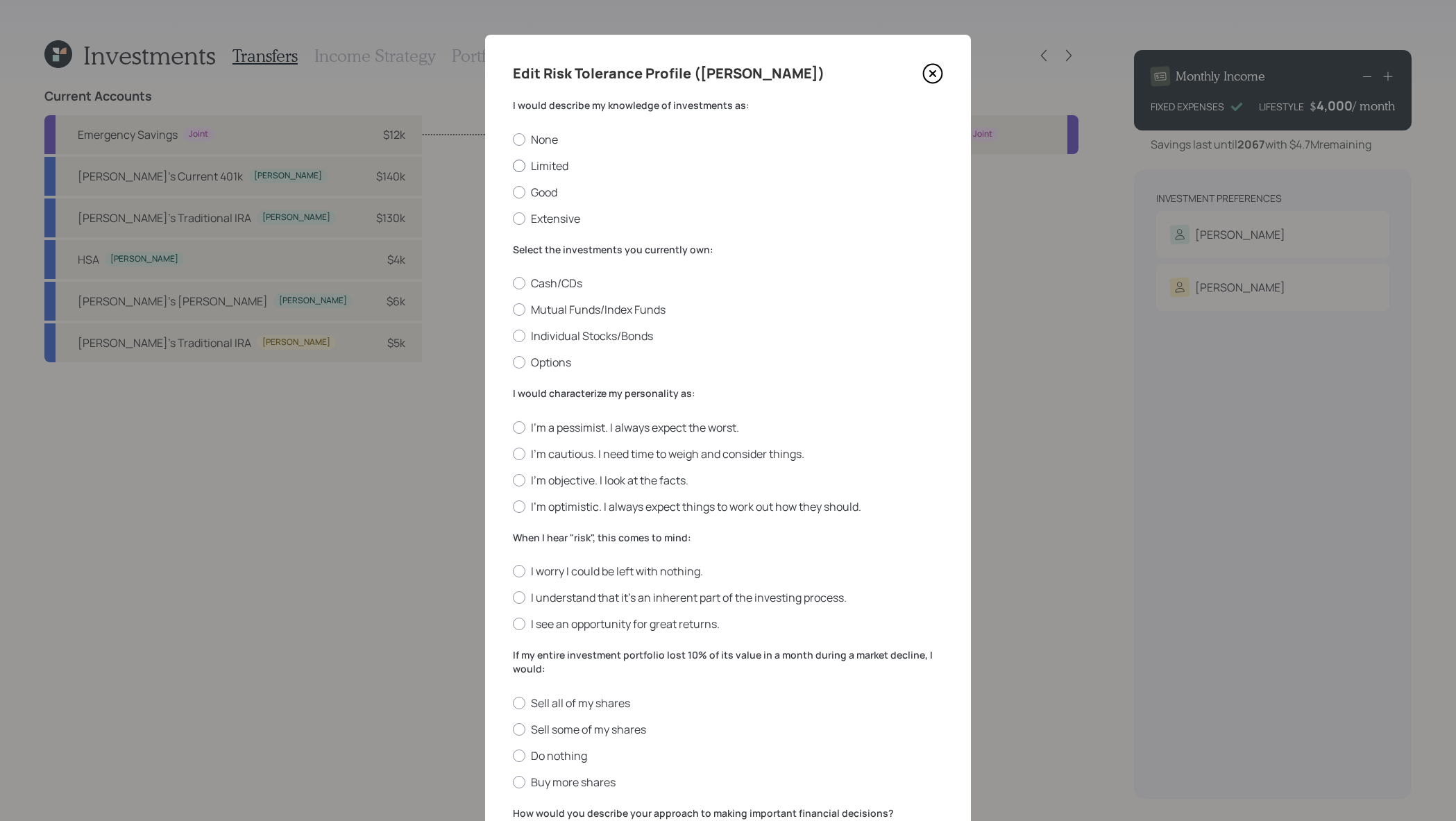
click at [543, 171] on label "Limited" at bounding box center [728, 166] width 431 height 15
click at [513, 166] on input "Limited" at bounding box center [513, 165] width 1 height 1
radio input "true"
click at [627, 309] on label "Mutual Funds/Index Funds" at bounding box center [728, 309] width 431 height 15
click at [513, 309] on input "Mutual Funds/Index Funds" at bounding box center [513, 309] width 1 height 1
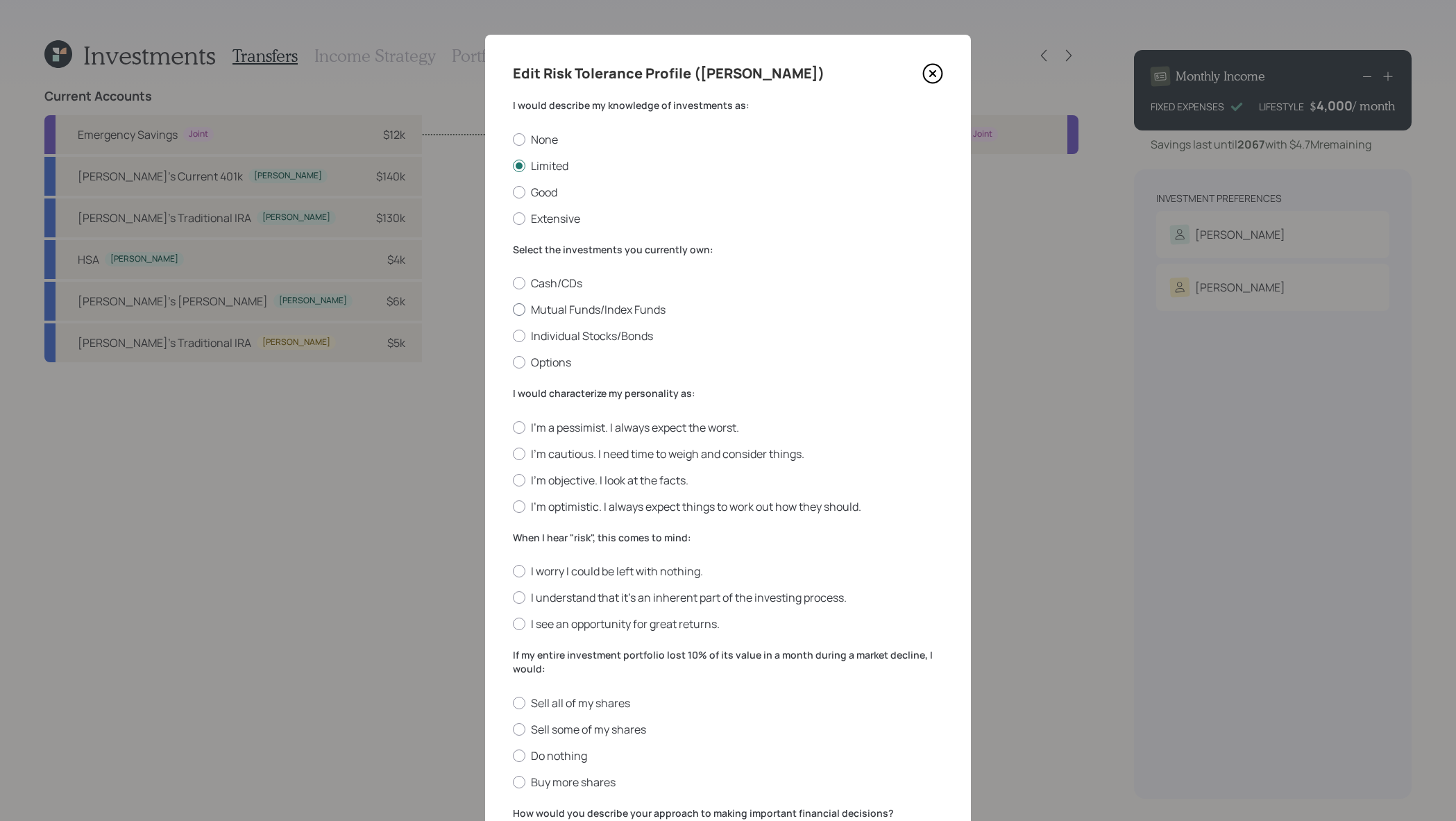
radio input "true"
click at [652, 507] on label "I'm optimistic. I always expect things to work out how they should." at bounding box center [728, 506] width 431 height 15
click at [513, 507] on input "I'm optimistic. I always expect things to work out how they should." at bounding box center [513, 506] width 1 height 1
radio input "true"
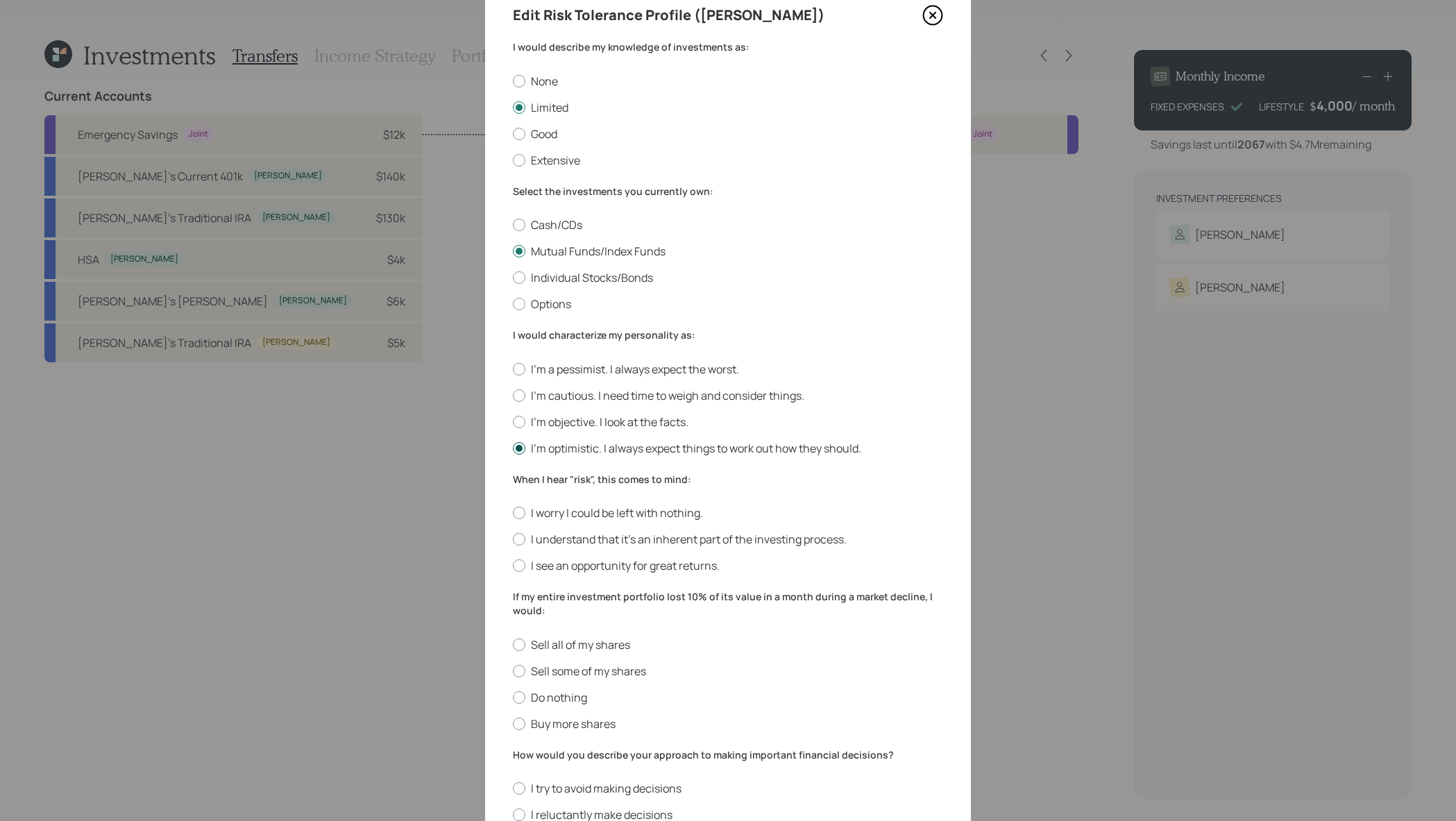
scroll to position [89, 0]
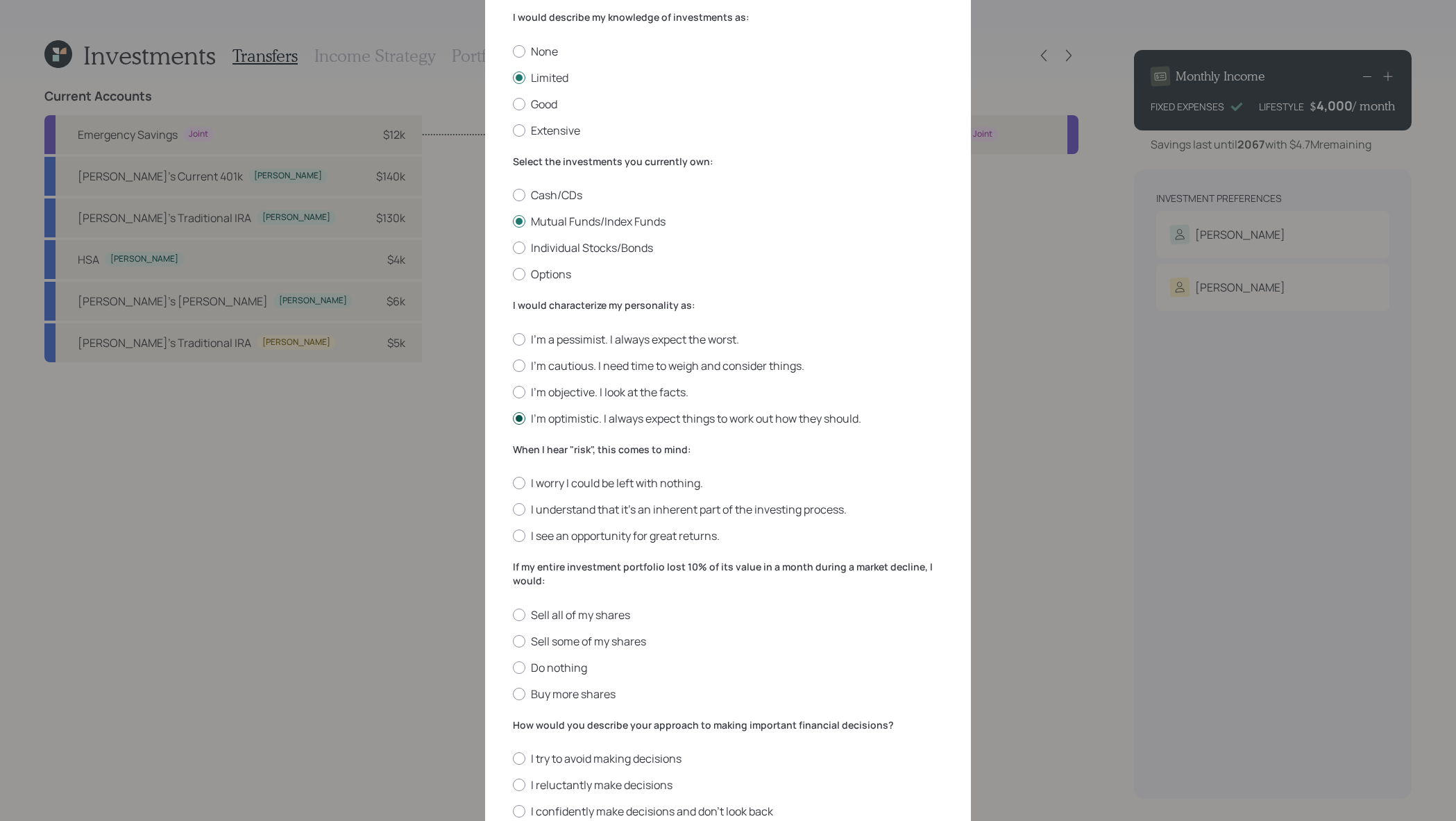
click at [652, 507] on label "I understand that it’s an inherent part of the investing process." at bounding box center [728, 509] width 431 height 15
click at [513, 510] on input "I understand that it’s an inherent part of the investing process." at bounding box center [513, 510] width 1 height 1
radio input "true"
click at [555, 659] on div "Sell all of my shares Sell some of my shares Do nothing Buy more shares" at bounding box center [728, 654] width 431 height 94
click at [555, 663] on label "Do nothing" at bounding box center [728, 667] width 431 height 15
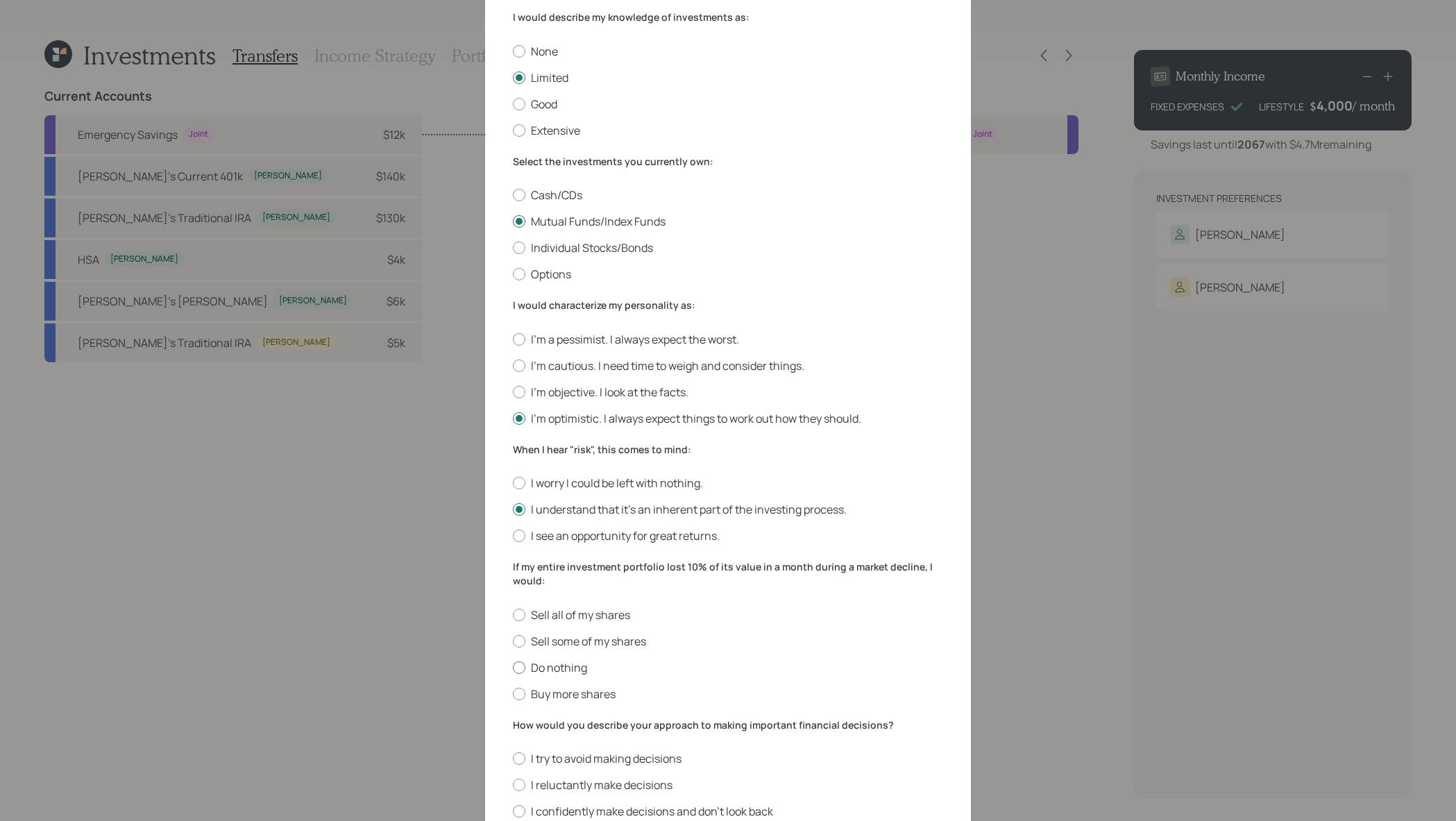
click at [513, 667] on input "Do nothing" at bounding box center [513, 667] width 1 height 1
radio input "true"
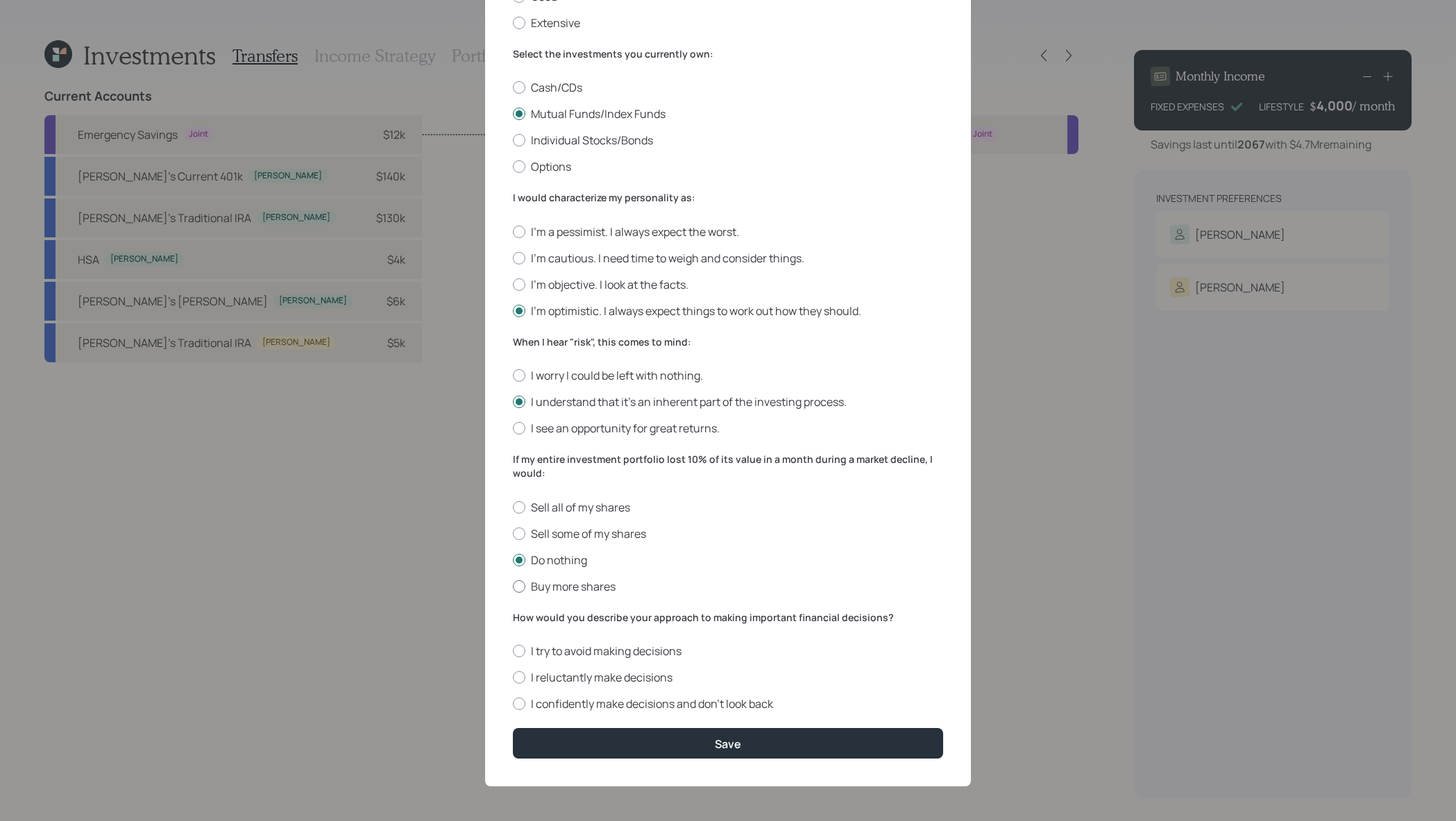
click at [581, 582] on label "Buy more shares" at bounding box center [728, 586] width 431 height 15
click at [513, 585] on input "Buy more shares" at bounding box center [513, 585] width 1 height 1
radio input "true"
click at [598, 680] on label "I reluctantly make decisions" at bounding box center [728, 677] width 431 height 15
click at [513, 677] on input "I reluctantly make decisions" at bounding box center [513, 677] width 1 height 1
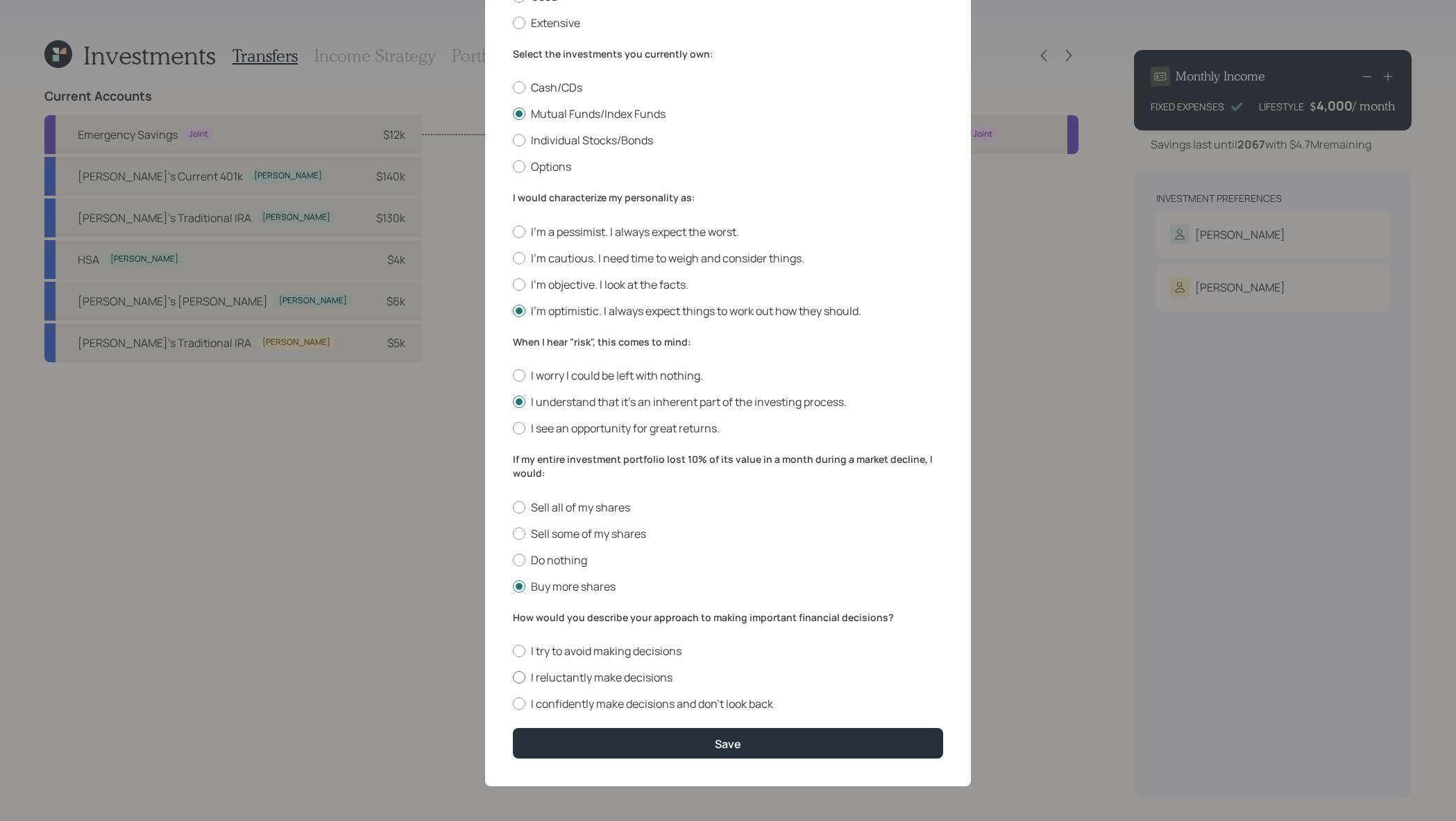
radio input "true"
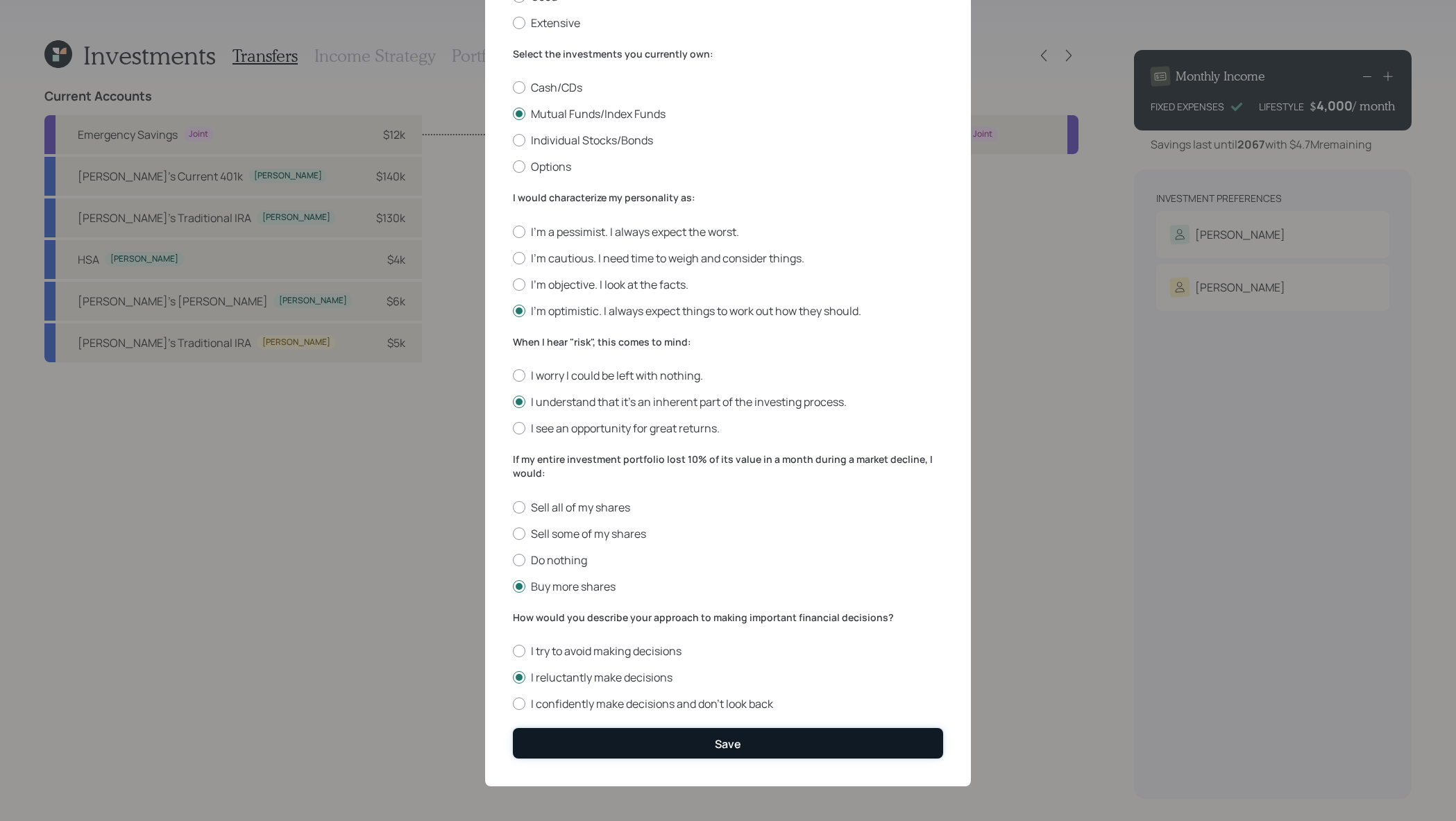
click at [610, 754] on button "Save" at bounding box center [728, 743] width 431 height 30
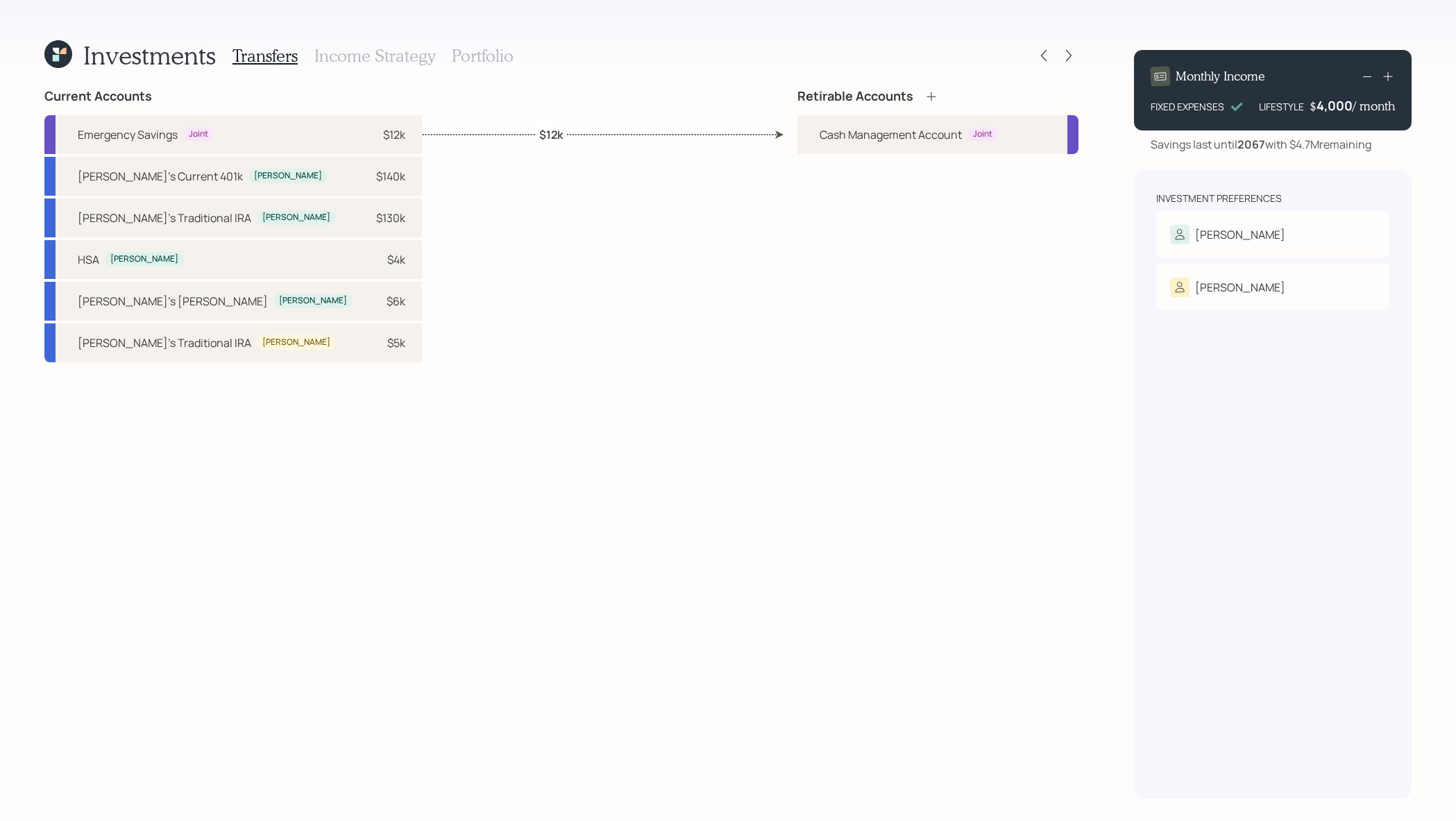
click at [926, 97] on icon at bounding box center [931, 96] width 14 height 14
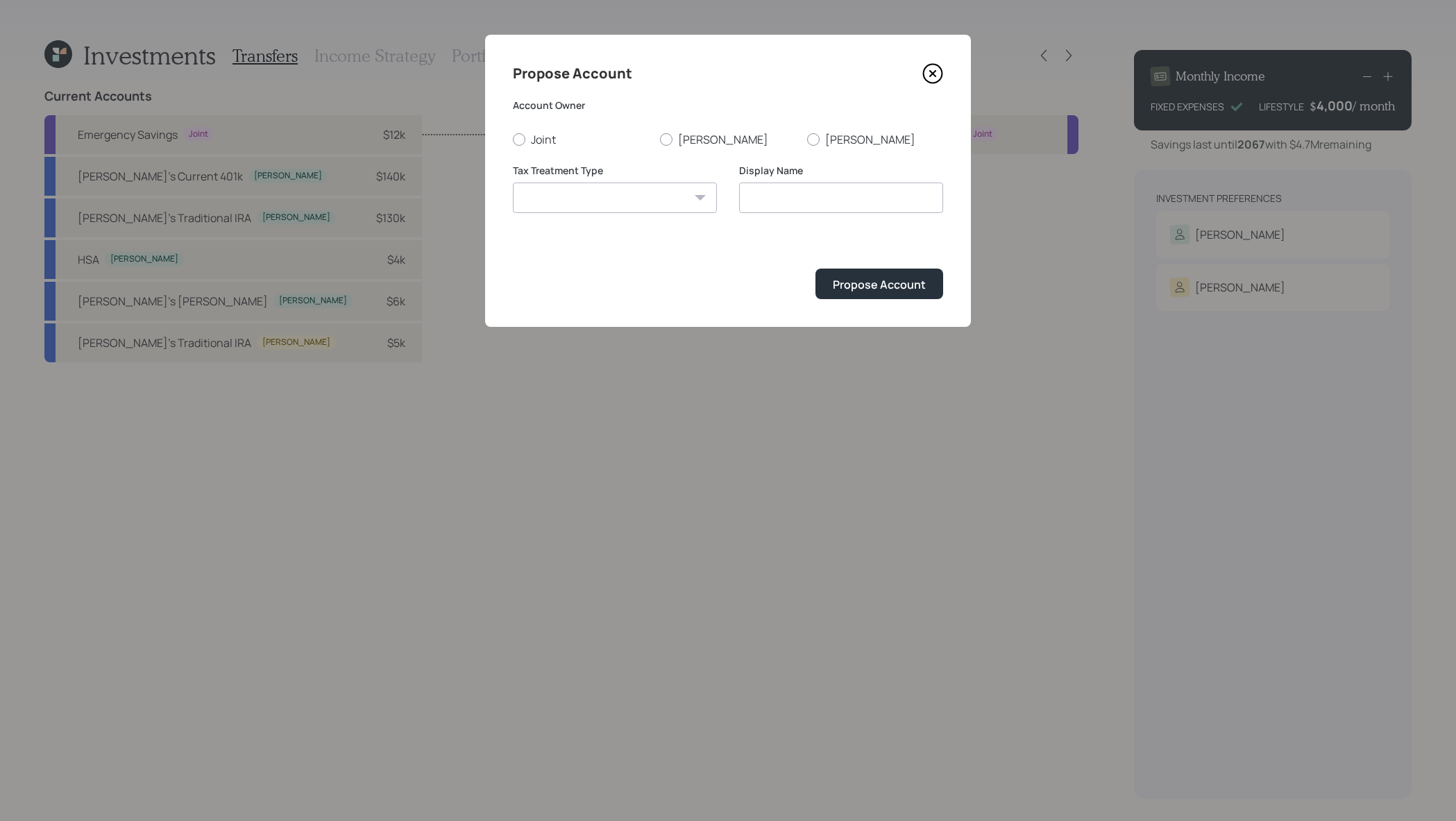
click at [688, 149] on form "Account Owner Joint Joseph Anne Tax Treatment Type Roth Taxable Traditional Dis…" at bounding box center [728, 198] width 431 height 200
click at [693, 138] on label "Joseph" at bounding box center [728, 139] width 136 height 15
click at [660, 139] on input "Joseph" at bounding box center [659, 139] width 1 height 1
radio input "true"
click at [693, 204] on select "Roth Taxable Traditional" at bounding box center [614, 198] width 204 height 31
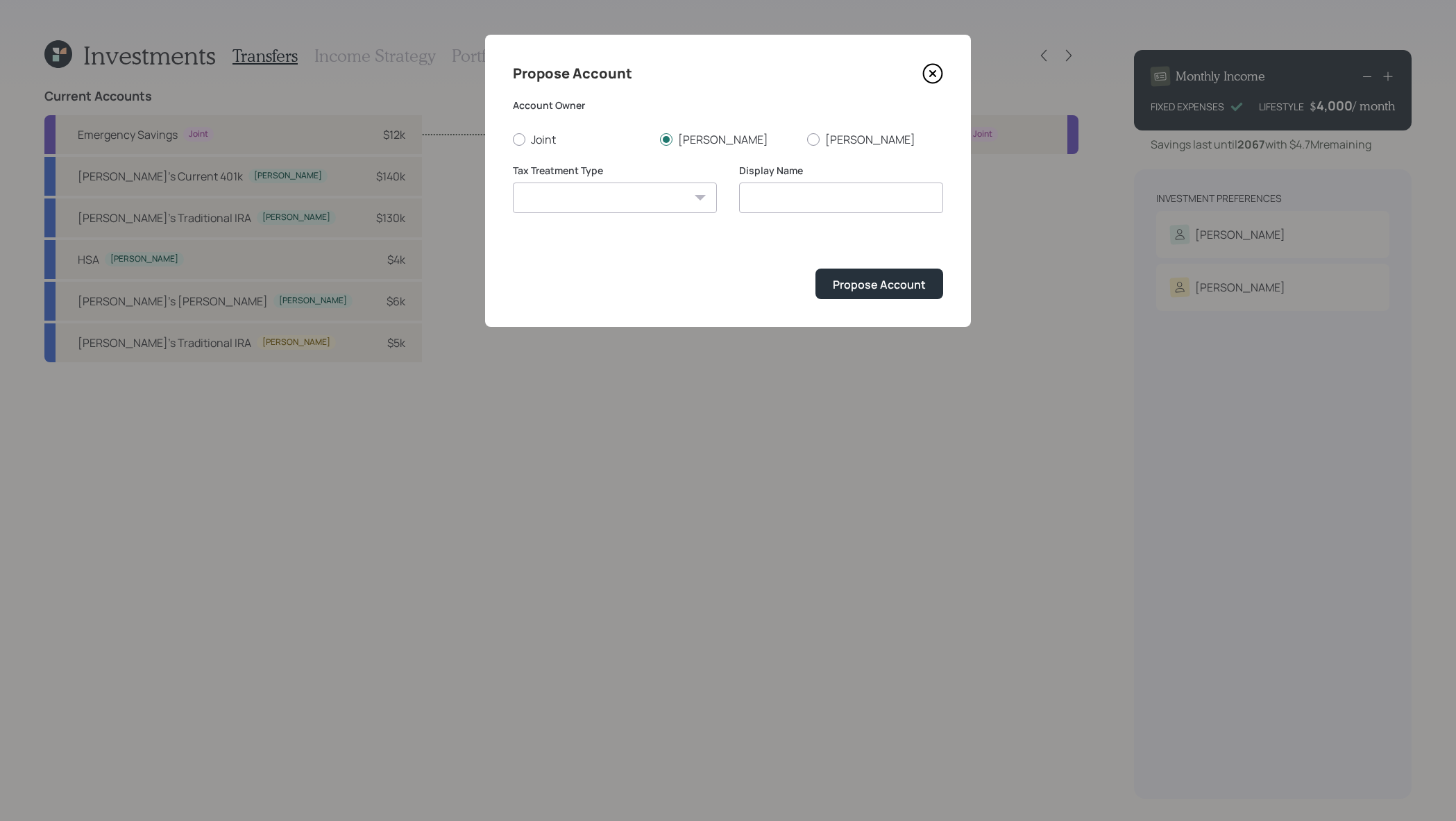
select select "traditional"
click at [513, 183] on select "Roth Taxable Traditional" at bounding box center [614, 198] width 204 height 31
type input "Traditional"
click at [923, 277] on div "Propose Account" at bounding box center [879, 284] width 93 height 15
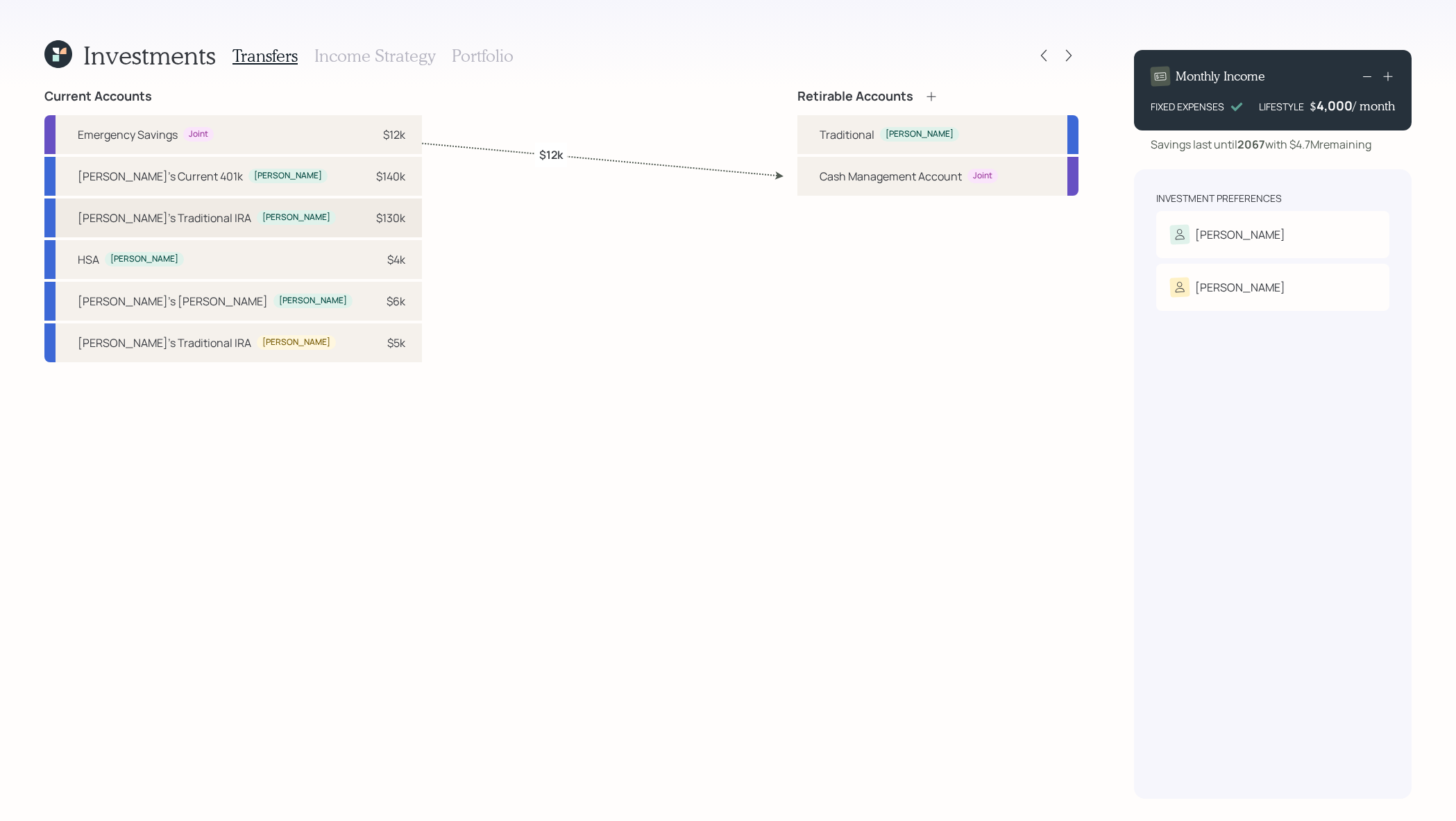
click at [262, 219] on div "Joseph" at bounding box center [295, 217] width 68 height 12
click at [878, 144] on div "Traditional Joseph" at bounding box center [939, 135] width 282 height 39
select select "c59e3f15-ee09-4149-9fc9-17cfd109e203"
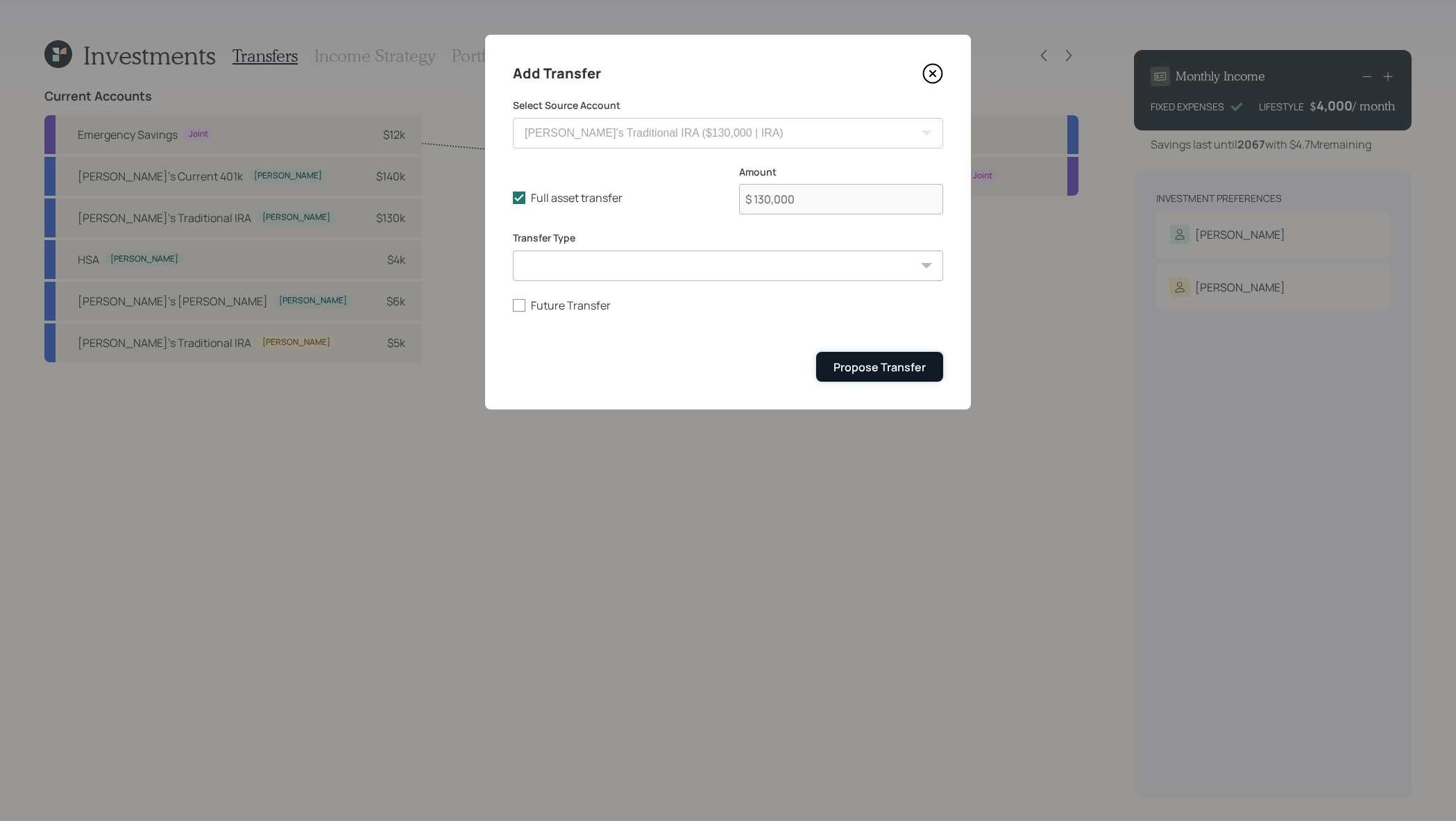
click at [842, 368] on div "Propose Transfer" at bounding box center [879, 367] width 92 height 15
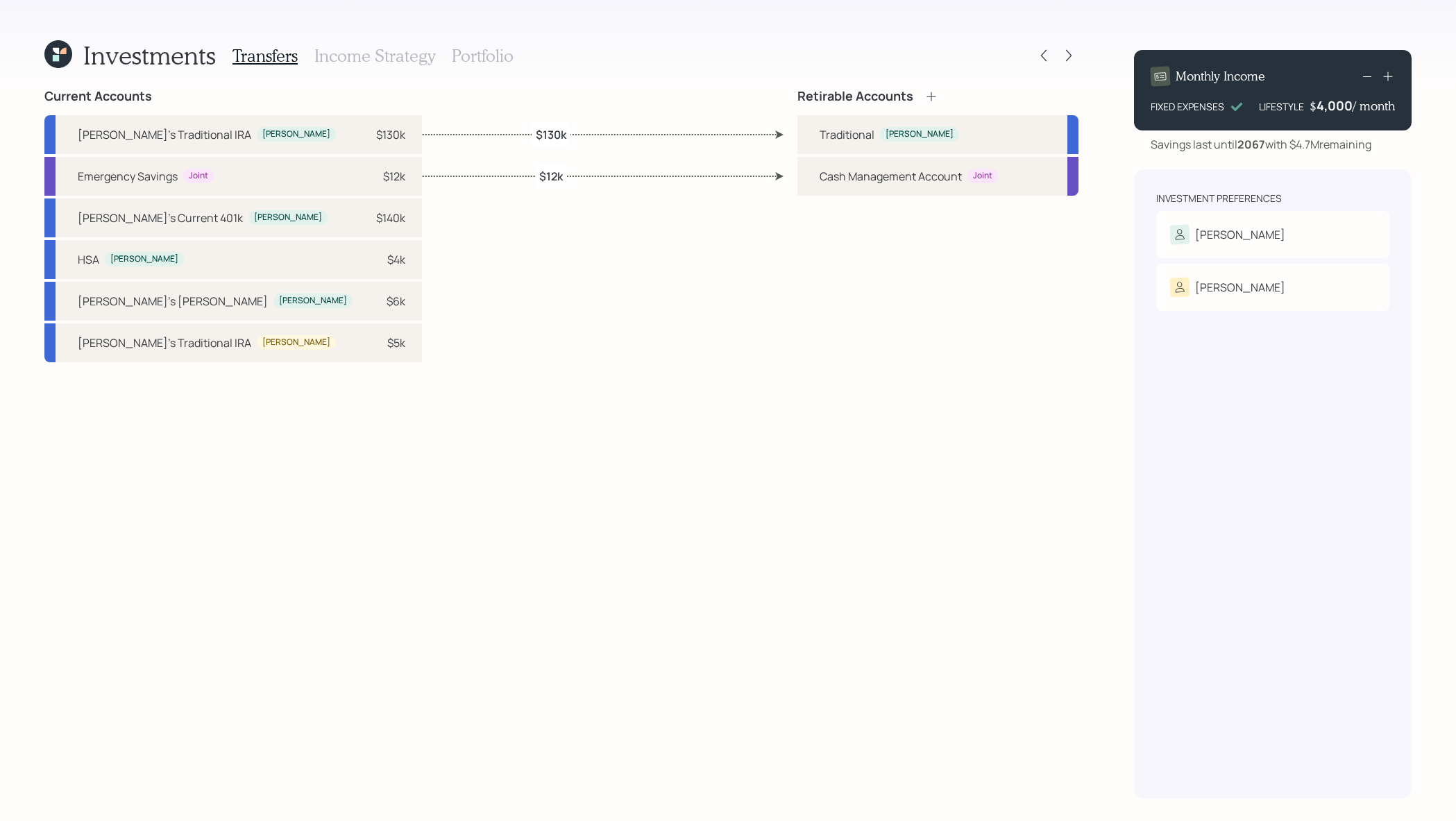
click at [926, 87] on div "Investments Transfers Income Strategy Portfolio Current Accounts Joseph's Tradi…" at bounding box center [561, 418] width 1034 height 759
click at [928, 91] on icon at bounding box center [931, 96] width 14 height 14
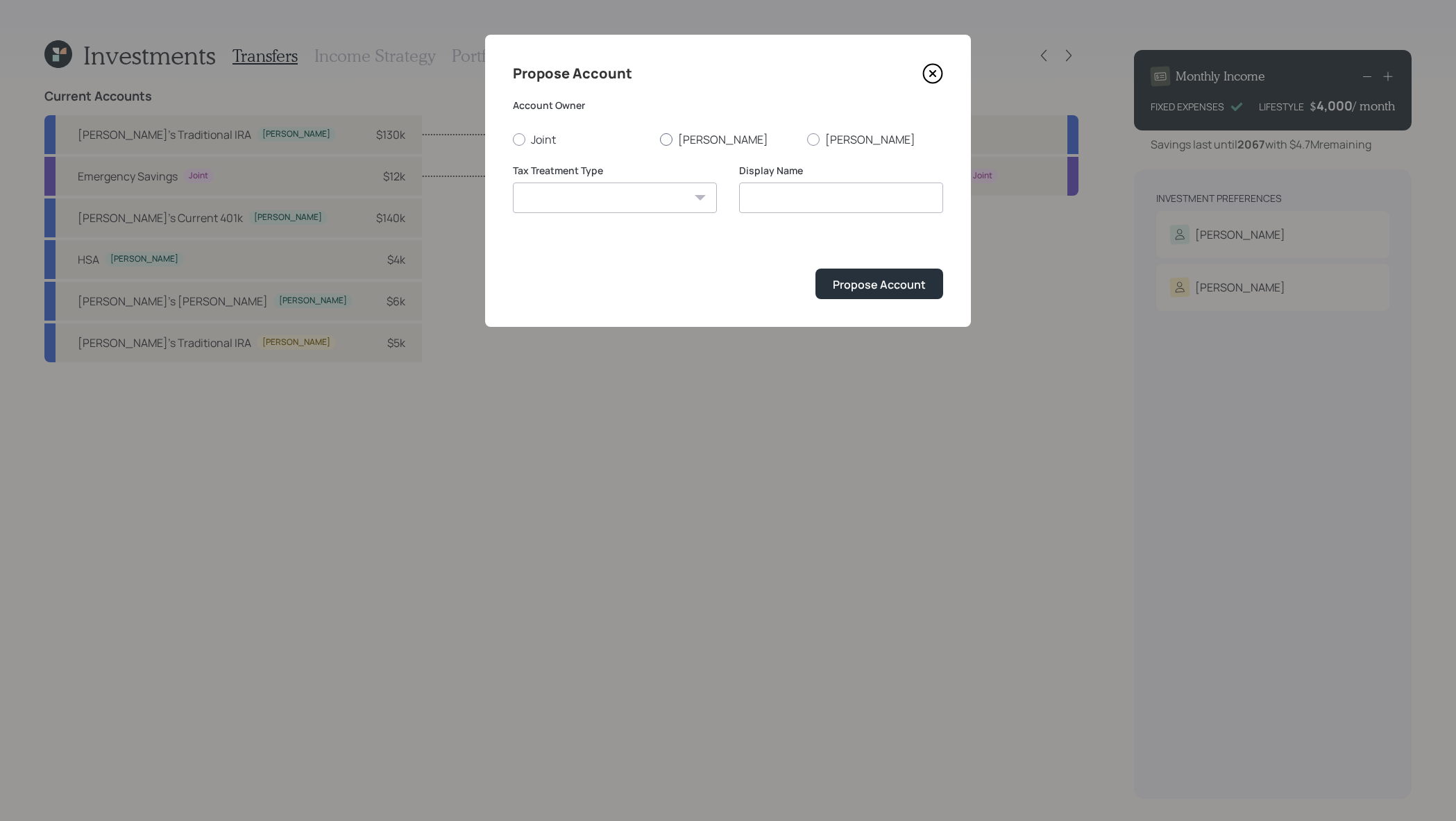
click at [705, 139] on label "Joseph" at bounding box center [728, 139] width 136 height 15
click at [660, 139] on input "Joseph" at bounding box center [659, 139] width 1 height 1
radio input "true"
click at [697, 195] on div "Roth Taxable Traditional" at bounding box center [614, 198] width 204 height 31
click at [680, 210] on select "Roth Taxable Traditional" at bounding box center [614, 198] width 204 height 31
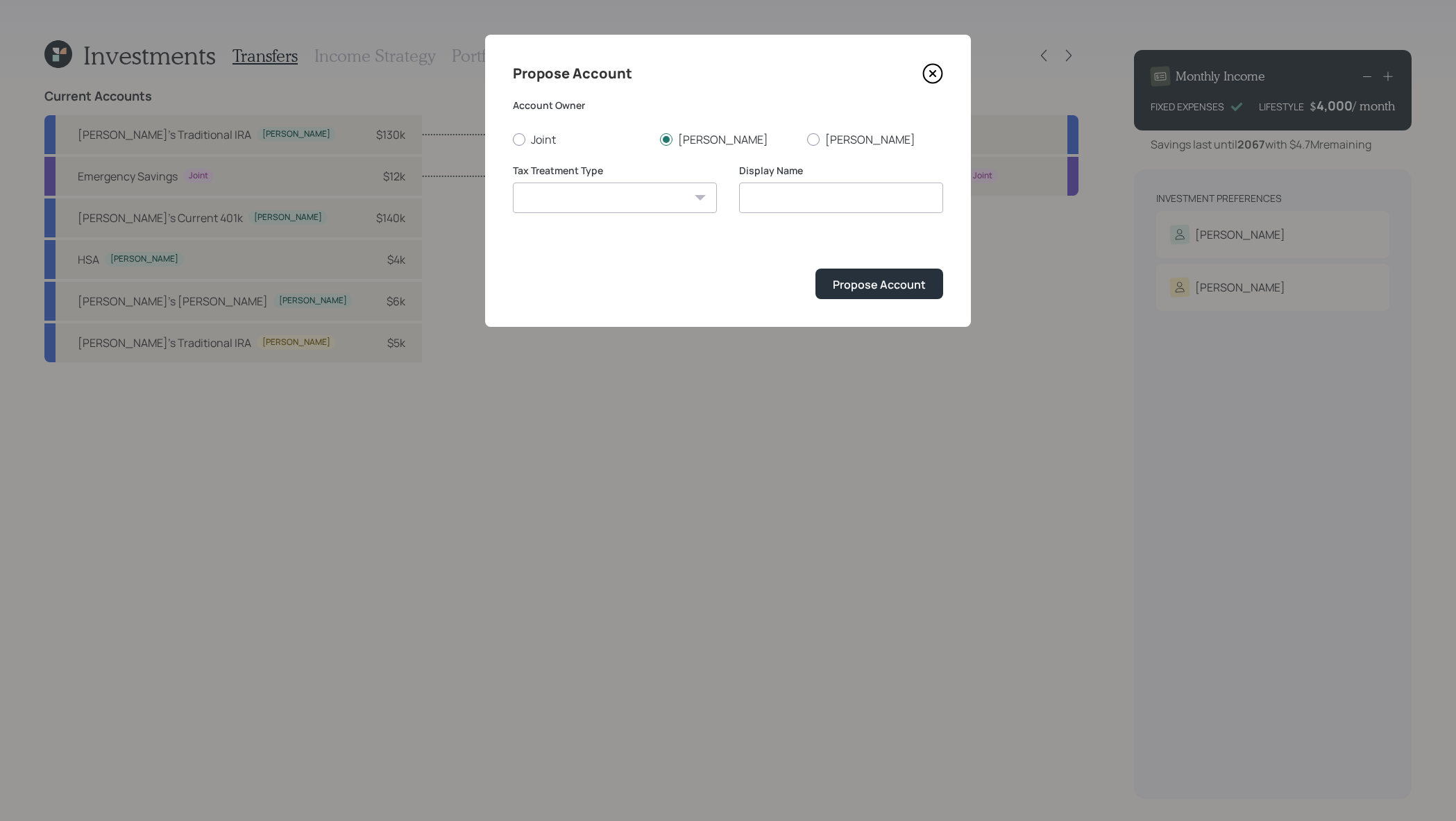
select select "roth"
click at [513, 183] on select "Roth Taxable Traditional" at bounding box center [614, 198] width 204 height 31
type input "Roth"
click at [912, 289] on div "Propose Account" at bounding box center [879, 284] width 93 height 15
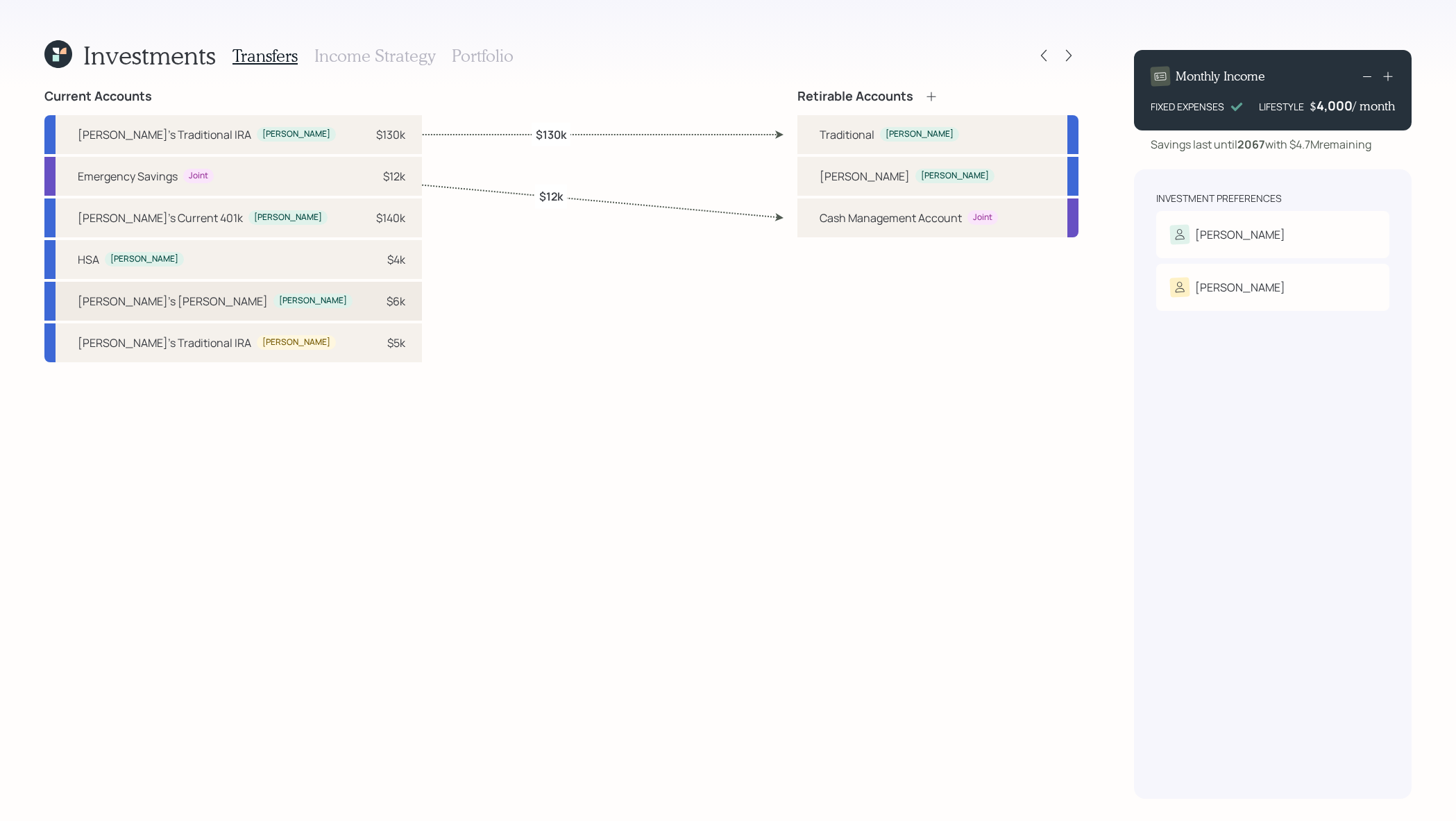
click at [232, 301] on div "Joseph's Roth IRA Joseph $6k" at bounding box center [233, 301] width 378 height 39
click at [871, 185] on div "Roth Joseph" at bounding box center [939, 176] width 282 height 39
select select "630a4dae-57ee-49c3-8ae3-7d1d05513f9f"
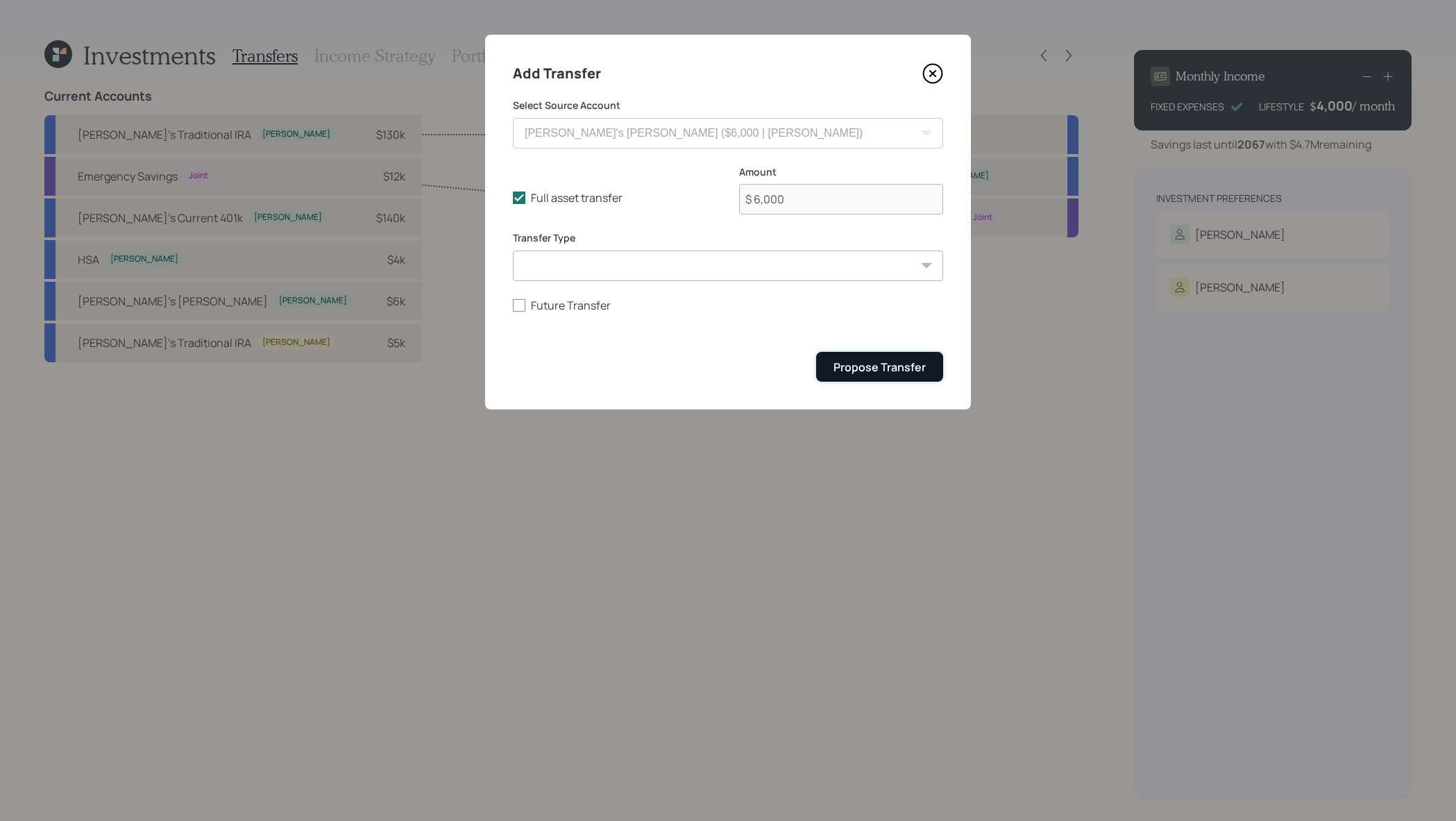
click at [876, 365] on div "Propose Transfer" at bounding box center [879, 367] width 92 height 15
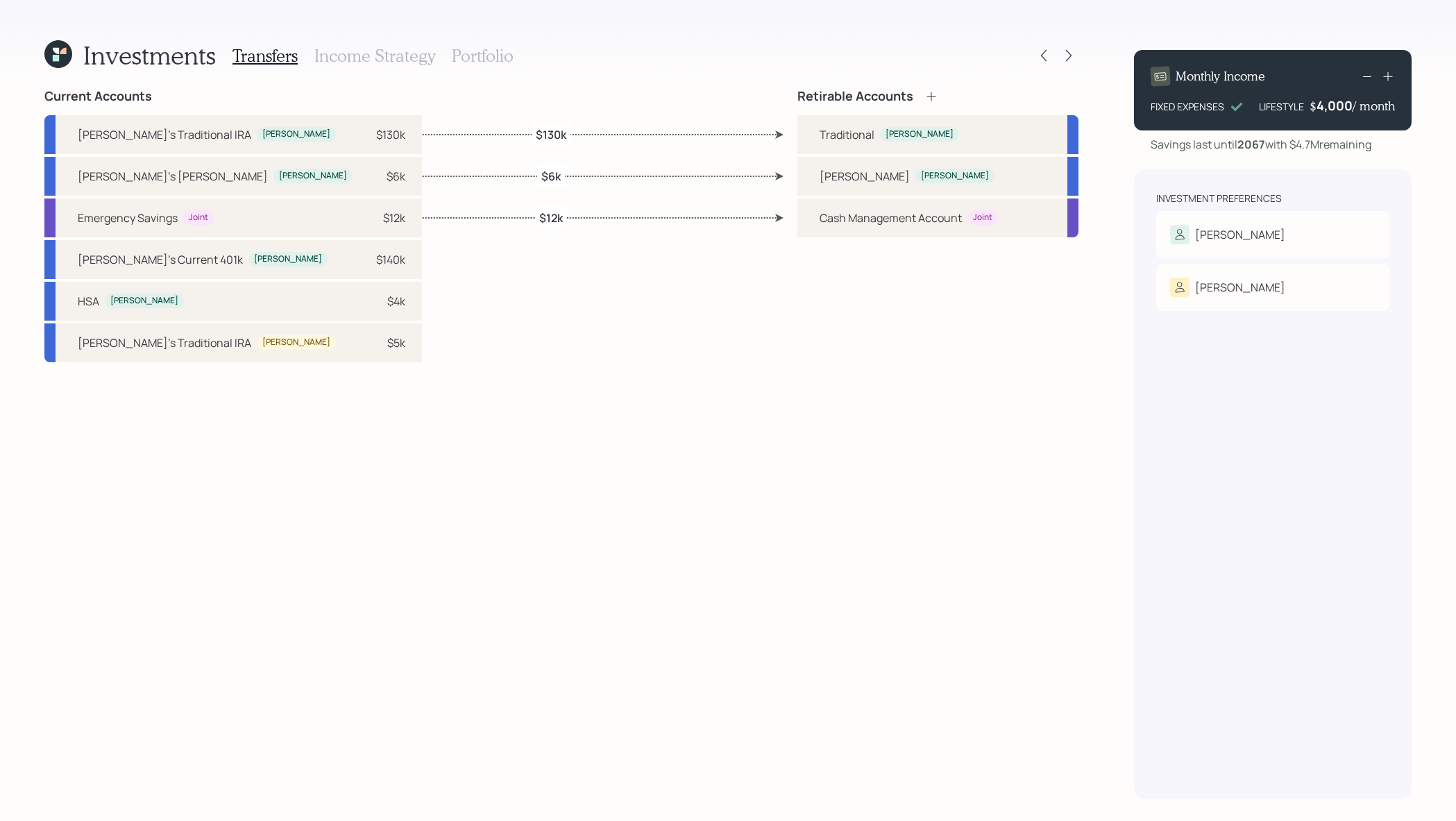
click at [927, 94] on icon at bounding box center [931, 96] width 14 height 14
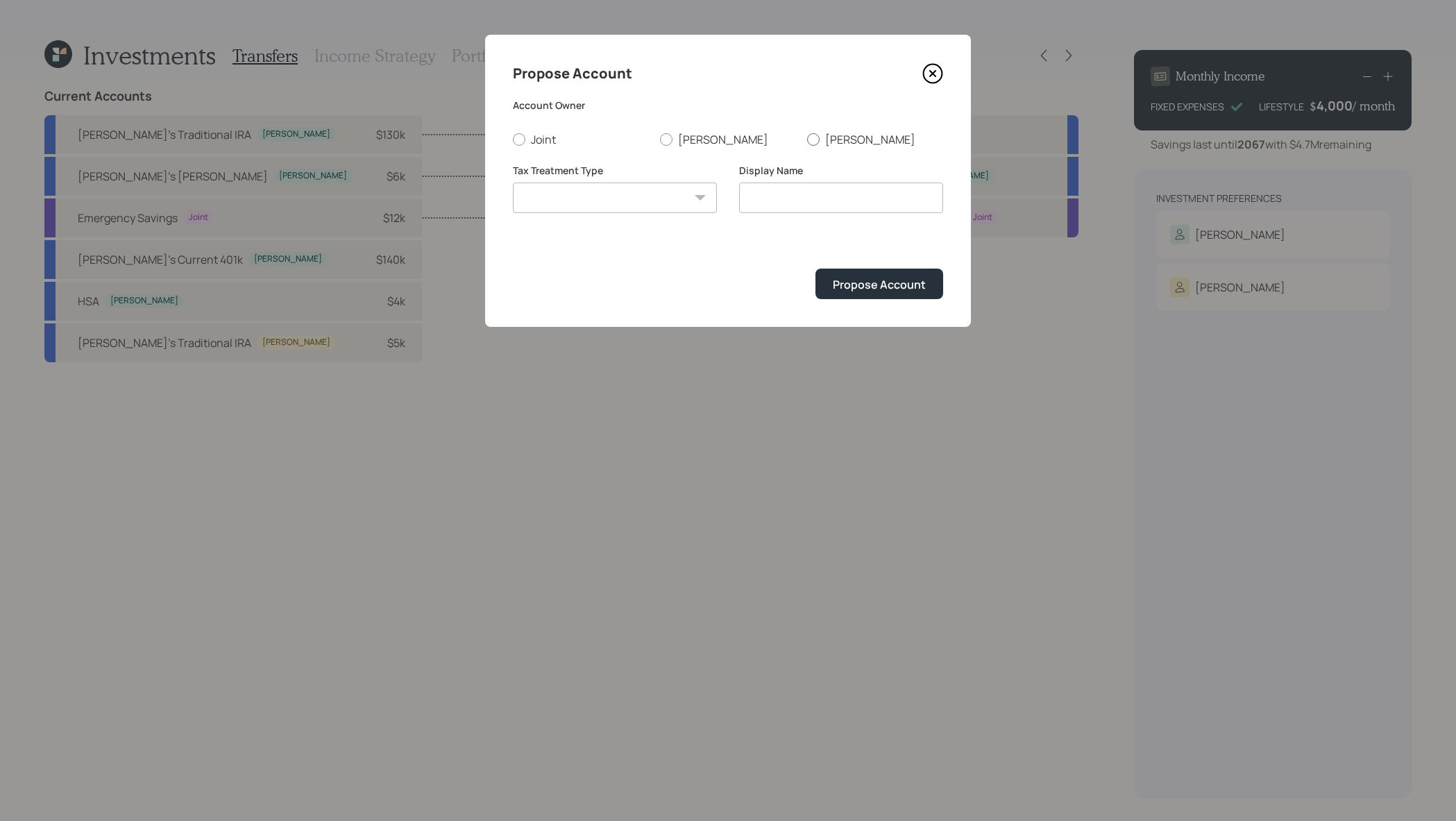
click at [813, 136] on div at bounding box center [813, 139] width 12 height 12
click at [807, 139] on input "Anne" at bounding box center [806, 139] width 1 height 1
radio input "true"
click at [579, 196] on select "Roth Taxable Traditional" at bounding box center [614, 198] width 204 height 31
select select "traditional"
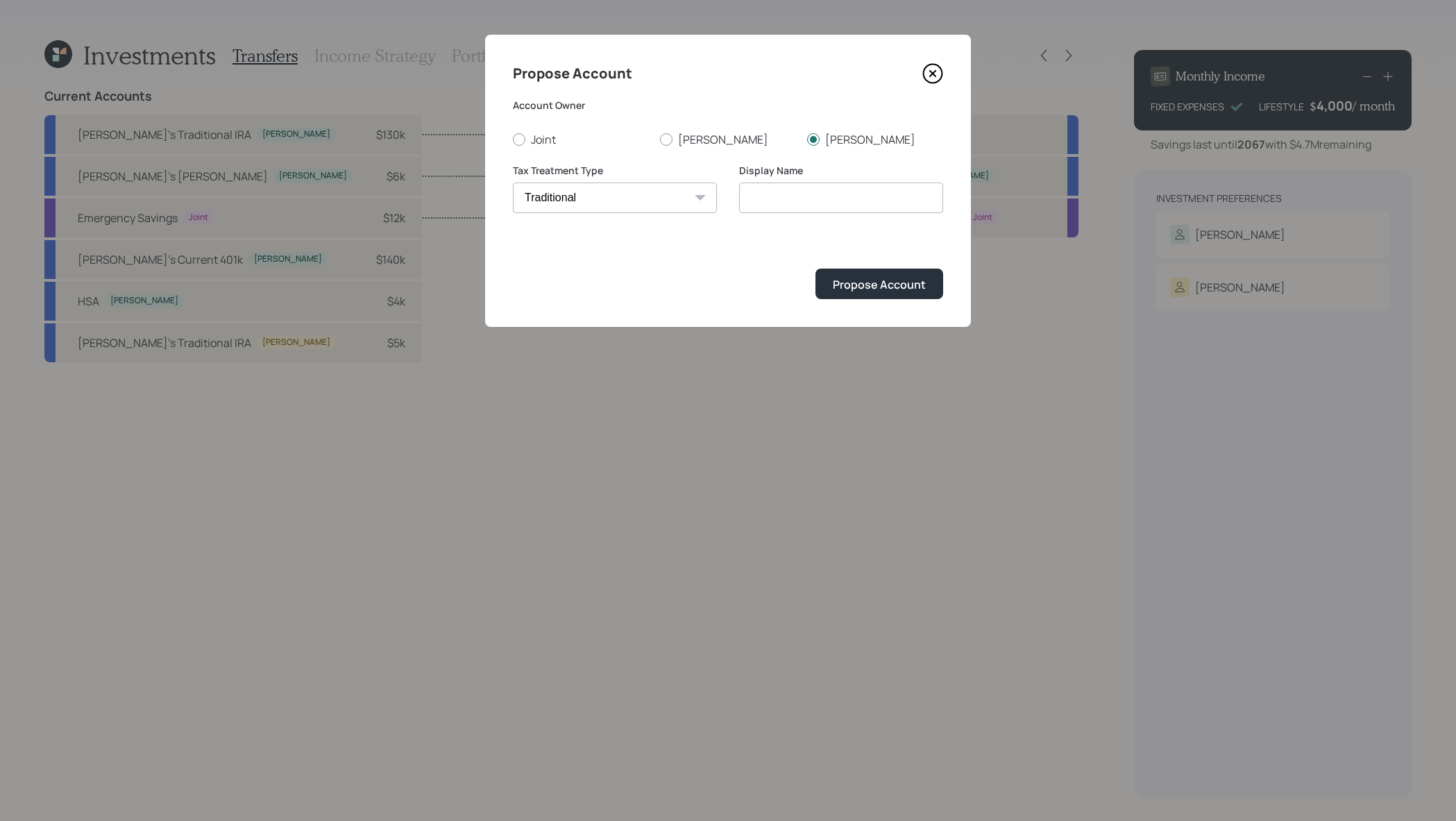
click at [513, 183] on select "Roth Taxable Traditional" at bounding box center [614, 198] width 204 height 31
type input "Traditional"
click at [900, 269] on button "Propose Account" at bounding box center [879, 283] width 128 height 30
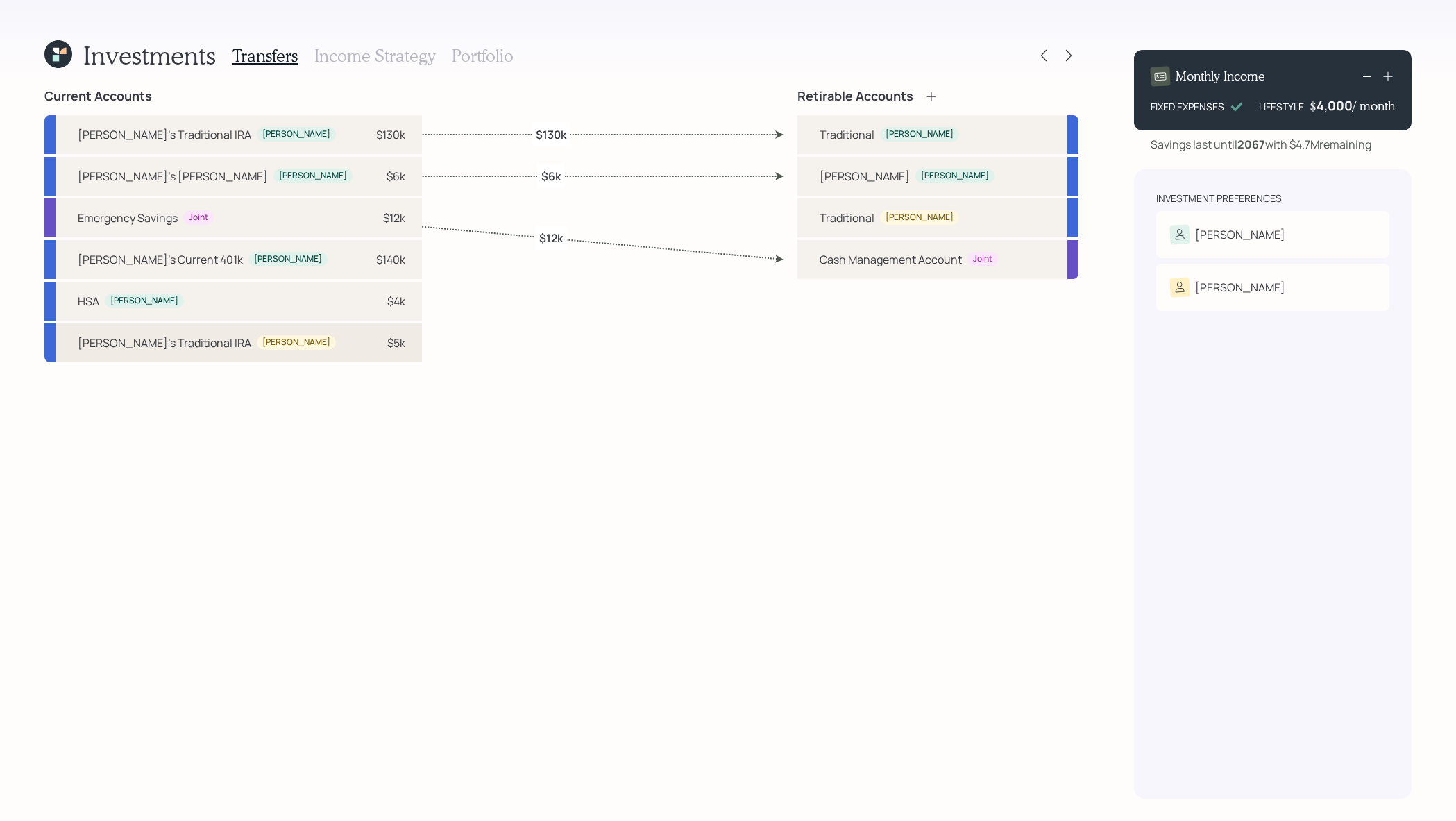
click at [242, 341] on div "Anne's Traditional IRA Anne $5k" at bounding box center [233, 343] width 378 height 39
click at [893, 226] on div "Traditional Anne" at bounding box center [939, 218] width 282 height 39
select select "ff627995-7f69-486c-a833-f183e3fdd943"
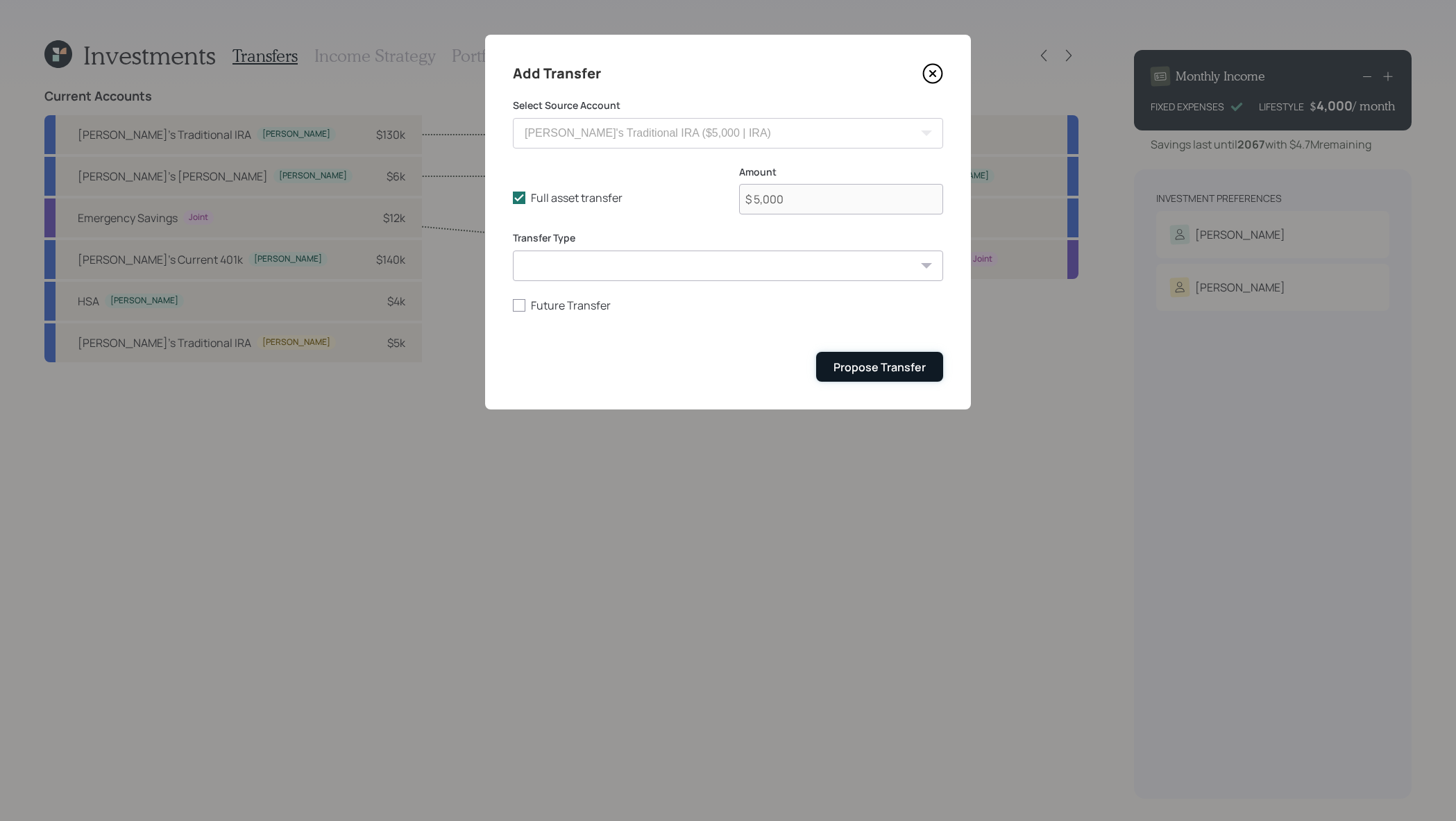
click at [917, 372] on div "Propose Transfer" at bounding box center [879, 367] width 92 height 15
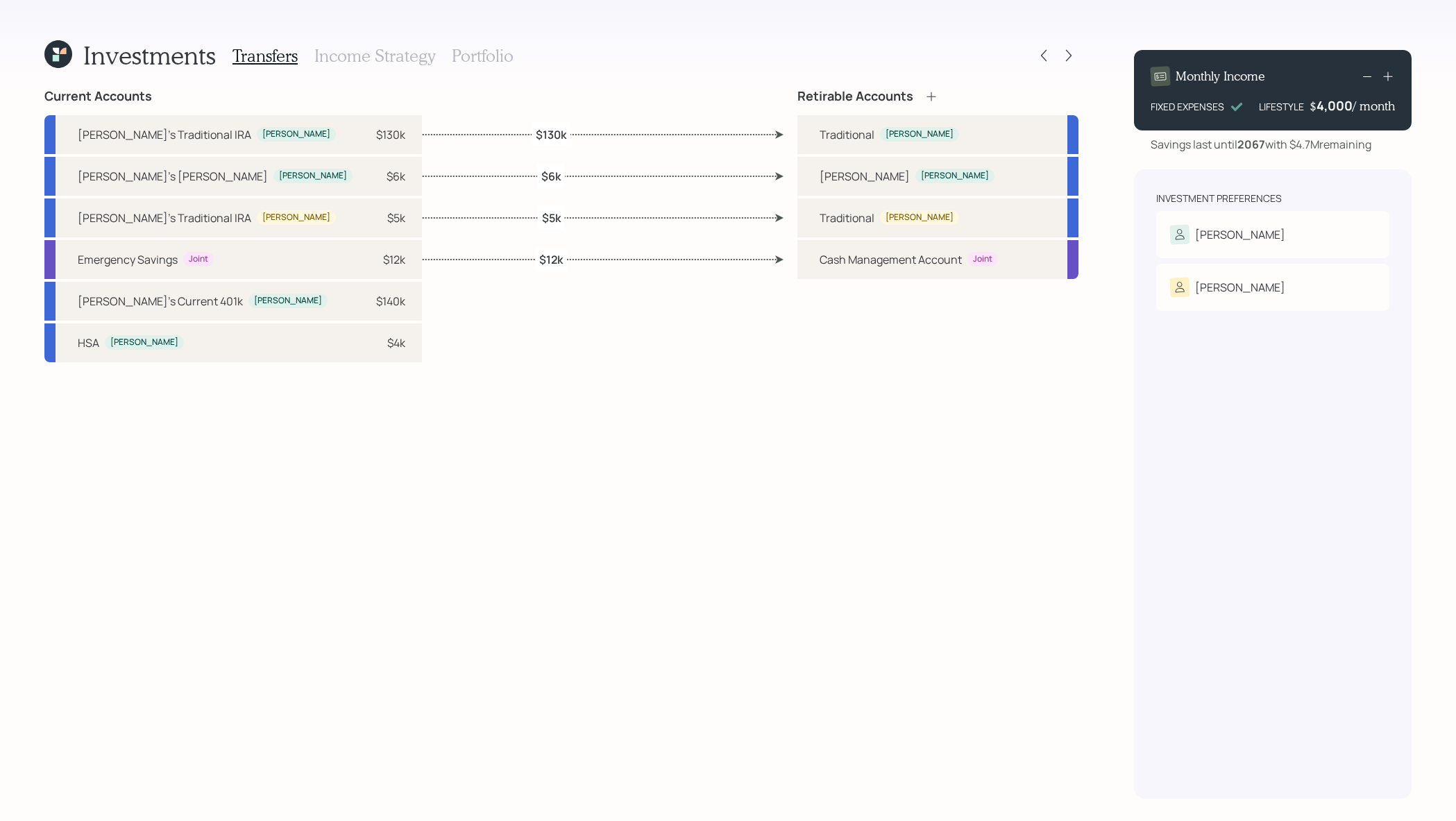
click at [420, 56] on h3 "Income Strategy" at bounding box center [375, 56] width 121 height 21
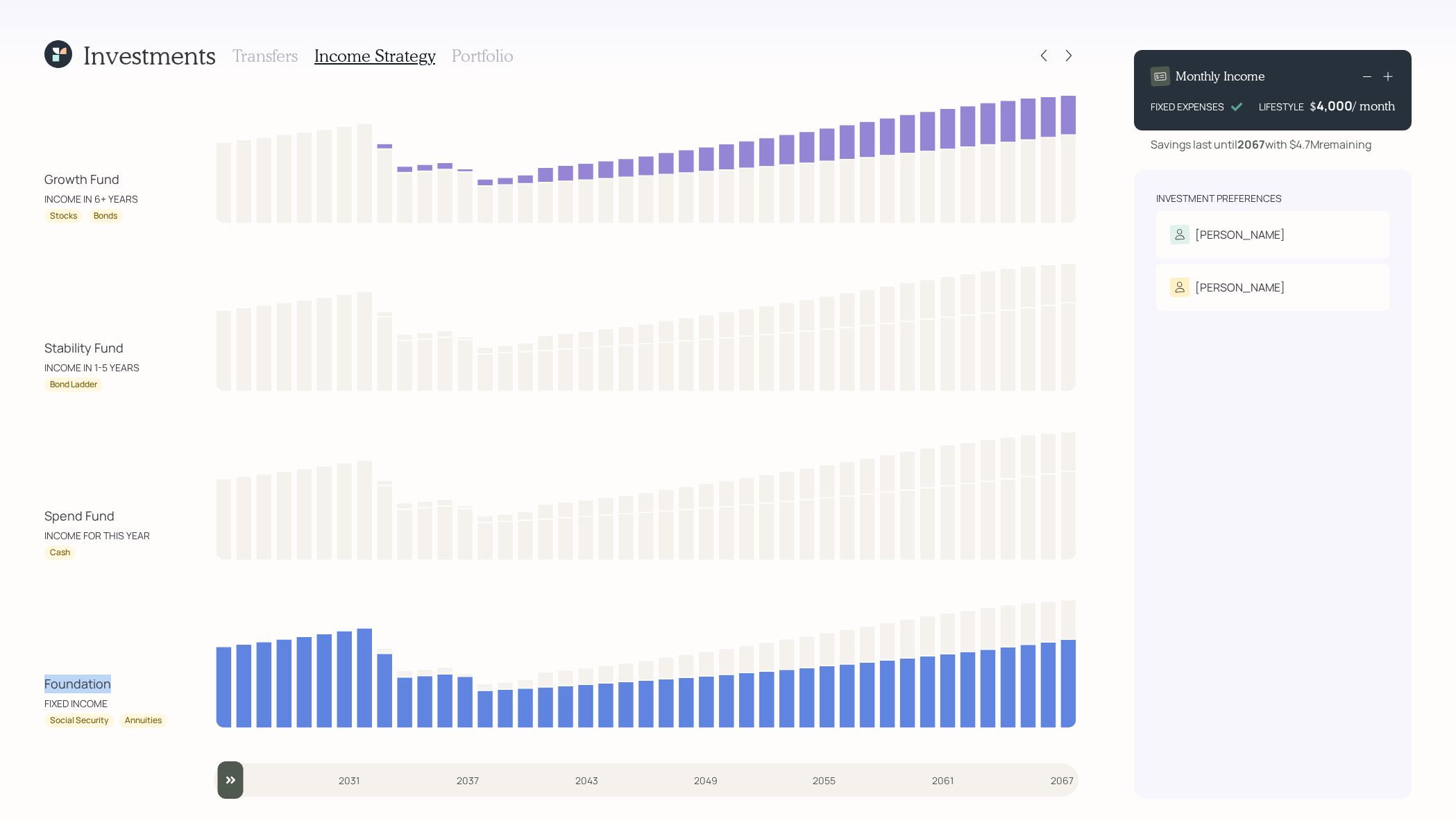
drag, startPoint x: 129, startPoint y: 686, endPoint x: -3, endPoint y: 686, distance: 132.0
click at [0, 686] on html "Investments Transfers Income Strategy Portfolio Growth Fund INCOME IN 6+ YEARS …" at bounding box center [728, 410] width 1456 height 821
click at [159, 691] on div "Foundation" at bounding box center [107, 684] width 125 height 19
drag, startPoint x: 129, startPoint y: 506, endPoint x: 118, endPoint y: 517, distance: 15.6
click at [118, 517] on div "Spend Fund" at bounding box center [107, 516] width 125 height 19
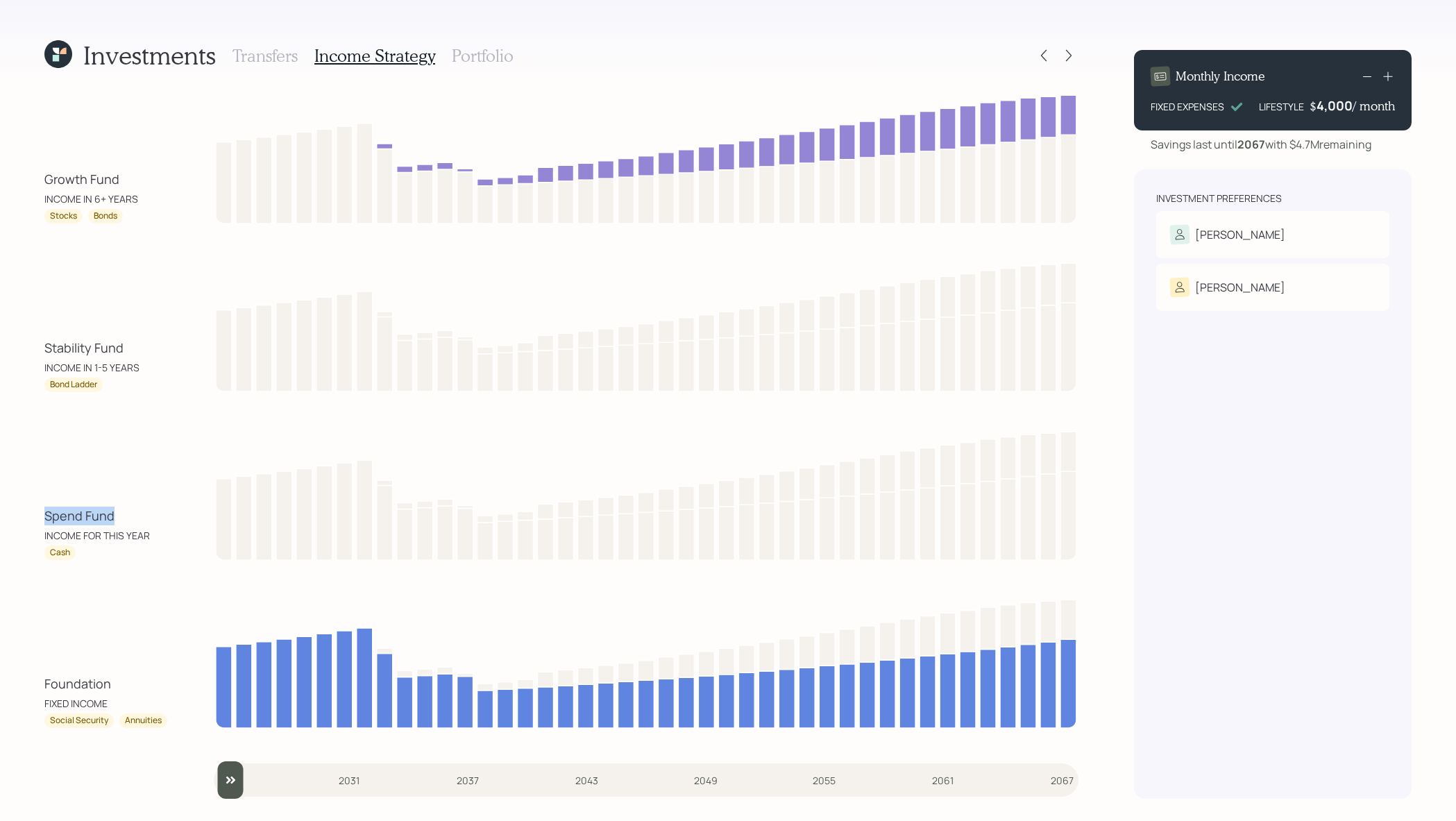
click at [118, 517] on div "Spend Fund" at bounding box center [107, 516] width 125 height 19
drag, startPoint x: 128, startPoint y: 359, endPoint x: 29, endPoint y: 330, distance: 103.2
click at [29, 330] on div "Investments Transfers Income Strategy Portfolio Growth Fund INCOME IN 6+ YEARS …" at bounding box center [728, 410] width 1456 height 821
click at [103, 390] on div "Bond Ladder" at bounding box center [107, 385] width 125 height 15
drag, startPoint x: 105, startPoint y: 388, endPoint x: 48, endPoint y: 388, distance: 57.0
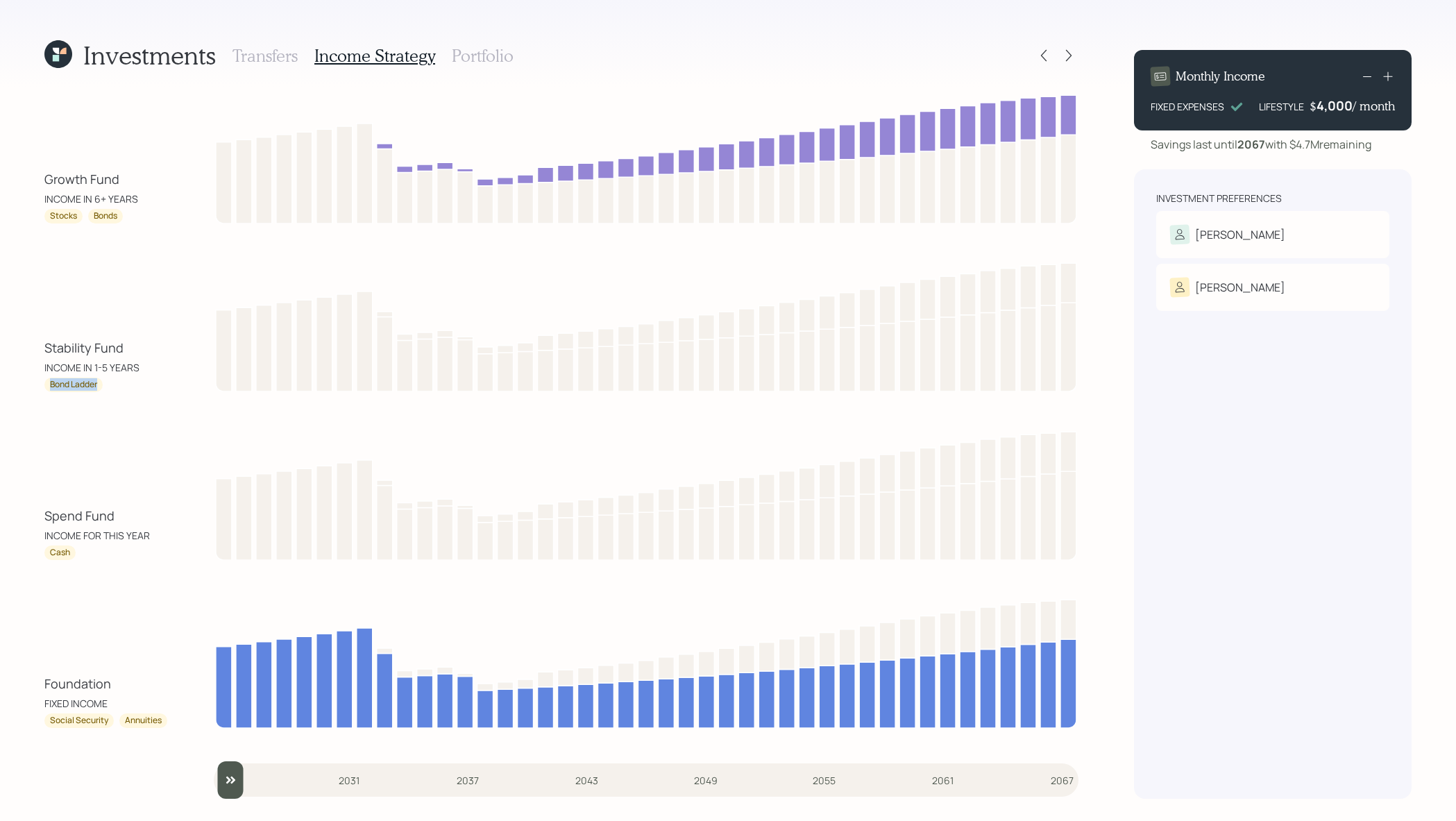
click at [48, 388] on div "Bond Ladder" at bounding box center [107, 385] width 125 height 15
click at [53, 390] on div "Bond Ladder" at bounding box center [74, 385] width 48 height 12
drag, startPoint x: 118, startPoint y: 524, endPoint x: 36, endPoint y: 522, distance: 82.0
click at [36, 522] on div "Investments Transfers Income Strategy Portfolio Growth Fund INCOME IN 6+ YEARS …" at bounding box center [728, 410] width 1456 height 821
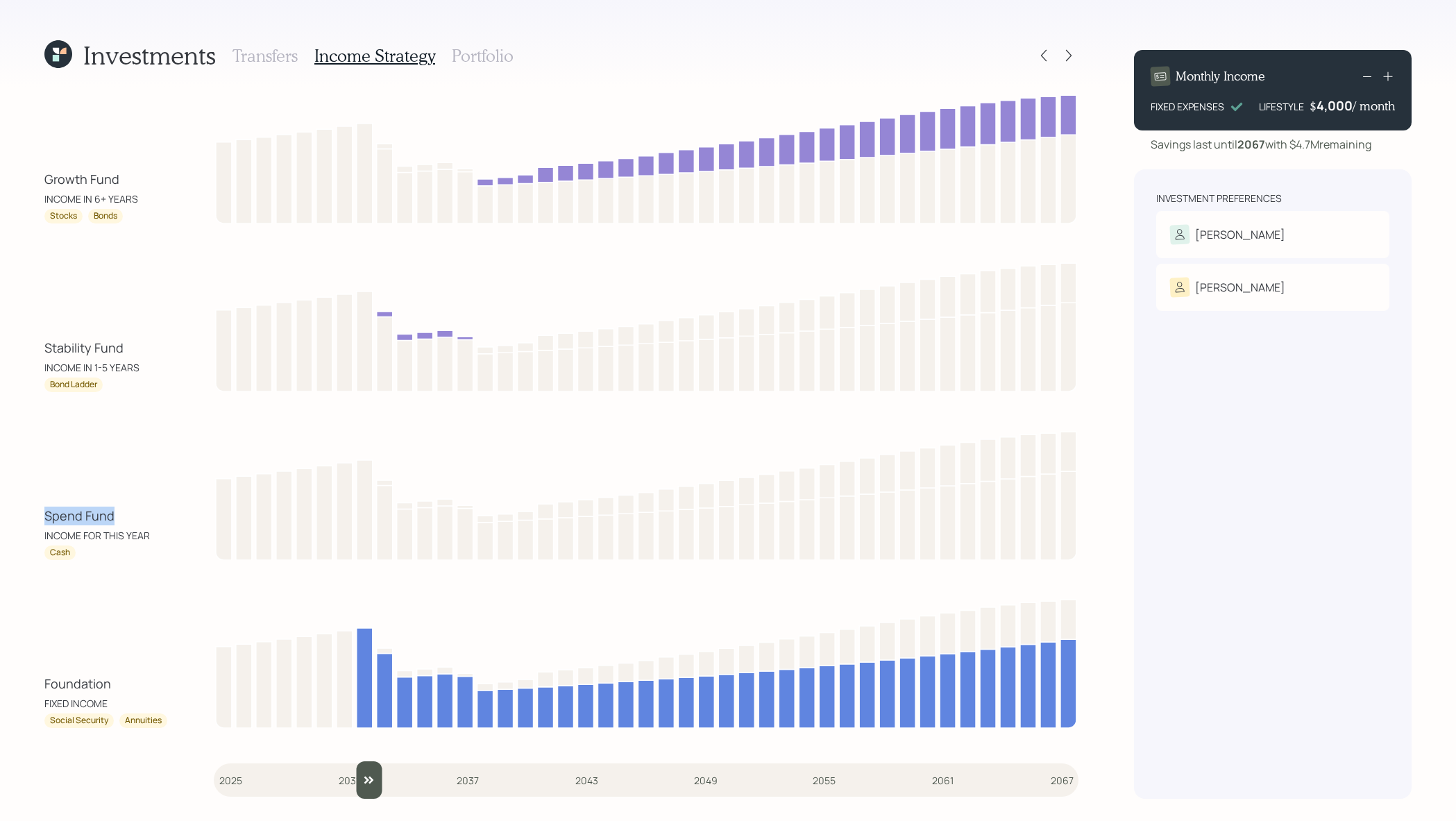
drag, startPoint x: 240, startPoint y: 773, endPoint x: 361, endPoint y: 770, distance: 121.0
click at [361, 772] on input "slider" at bounding box center [646, 780] width 865 height 37
click at [379, 771] on input "slider" at bounding box center [646, 780] width 865 height 37
drag, startPoint x: 393, startPoint y: 775, endPoint x: 421, endPoint y: 775, distance: 28.0
click at [421, 775] on input "slider" at bounding box center [646, 780] width 865 height 37
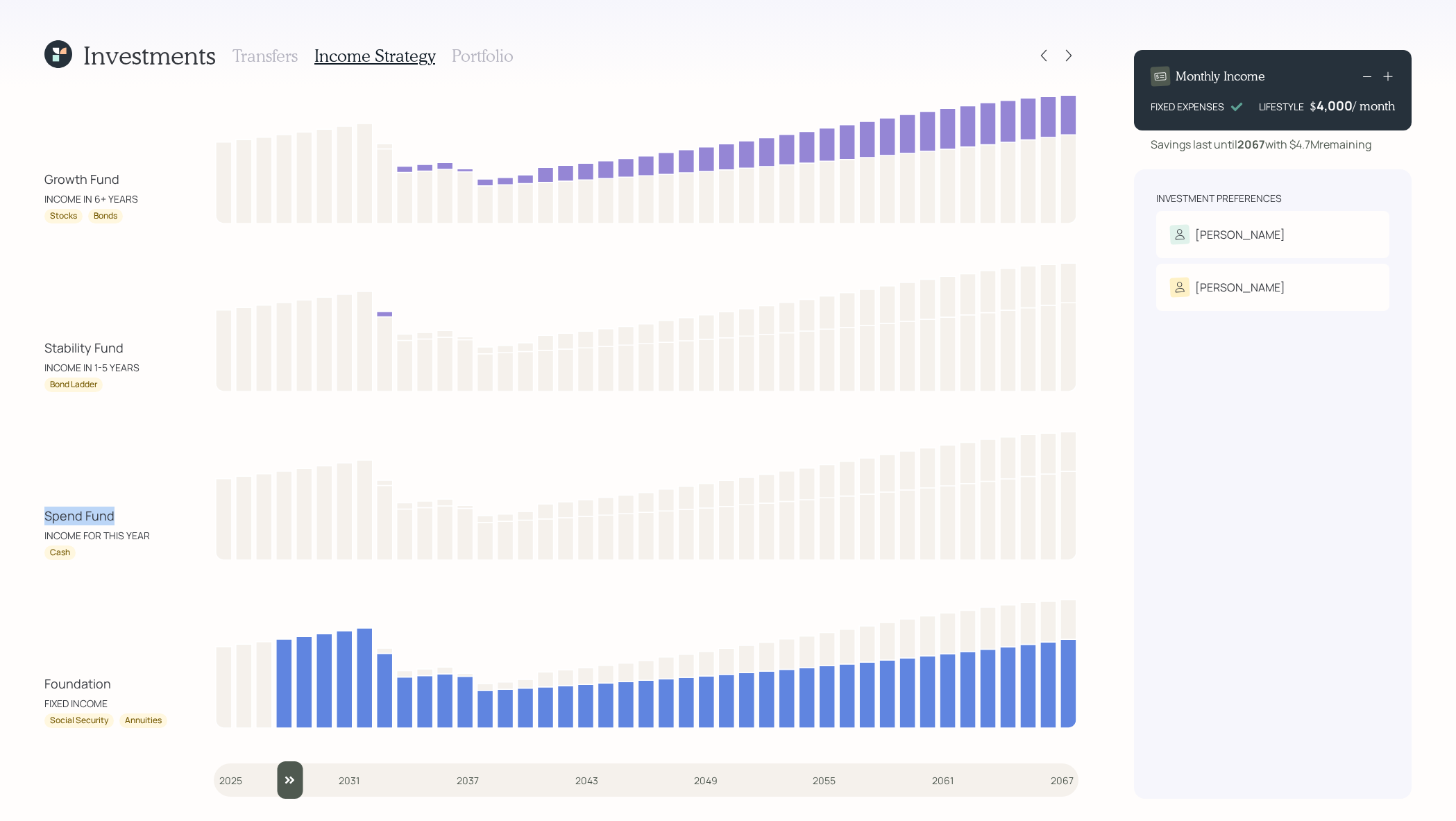
drag, startPoint x: 434, startPoint y: 779, endPoint x: 279, endPoint y: 758, distance: 156.4
type input "2028"
click at [279, 761] on input "slider" at bounding box center [646, 780] width 865 height 37
drag, startPoint x: 121, startPoint y: 178, endPoint x: 15, endPoint y: 180, distance: 106.0
click at [15, 180] on div "Investments Transfers Income Strategy Portfolio Growth Fund INCOME IN 6+ YEARS …" at bounding box center [728, 410] width 1456 height 821
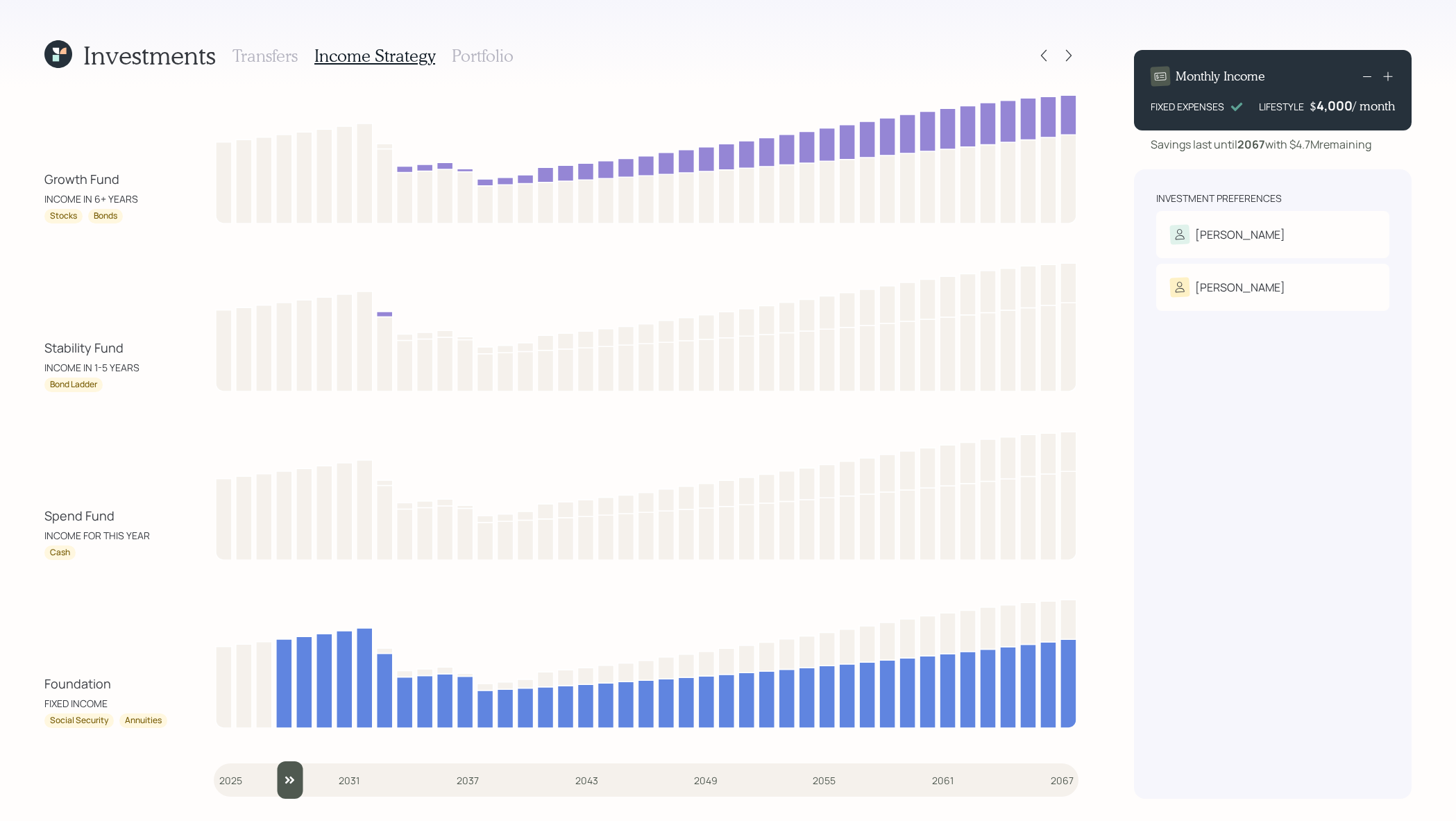
click at [474, 50] on h3 "Portfolio" at bounding box center [483, 56] width 62 height 21
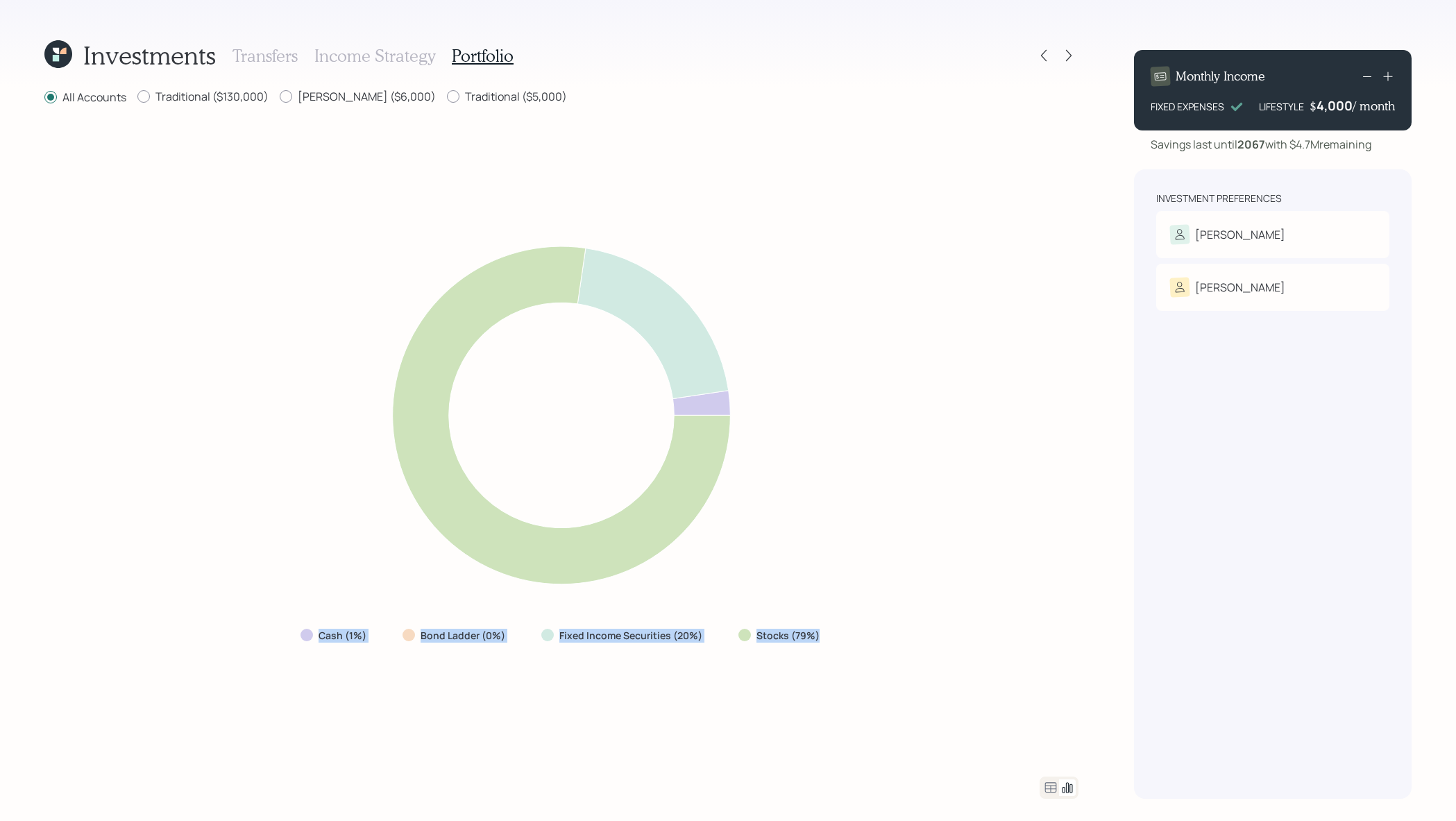
drag, startPoint x: 845, startPoint y: 617, endPoint x: 845, endPoint y: 637, distance: 20.0
click at [845, 637] on div "Cash (1%) Bond Ladder (0%) Fixed Income Securities (20%) Stocks (79%)" at bounding box center [561, 442] width 1034 height 637
drag, startPoint x: 836, startPoint y: 637, endPoint x: 740, endPoint y: 637, distance: 96.0
click at [740, 637] on div "Cash (1%) Bond Ladder (0%) Fixed Income Securities (20%) Stocks (79%)" at bounding box center [561, 442] width 1034 height 637
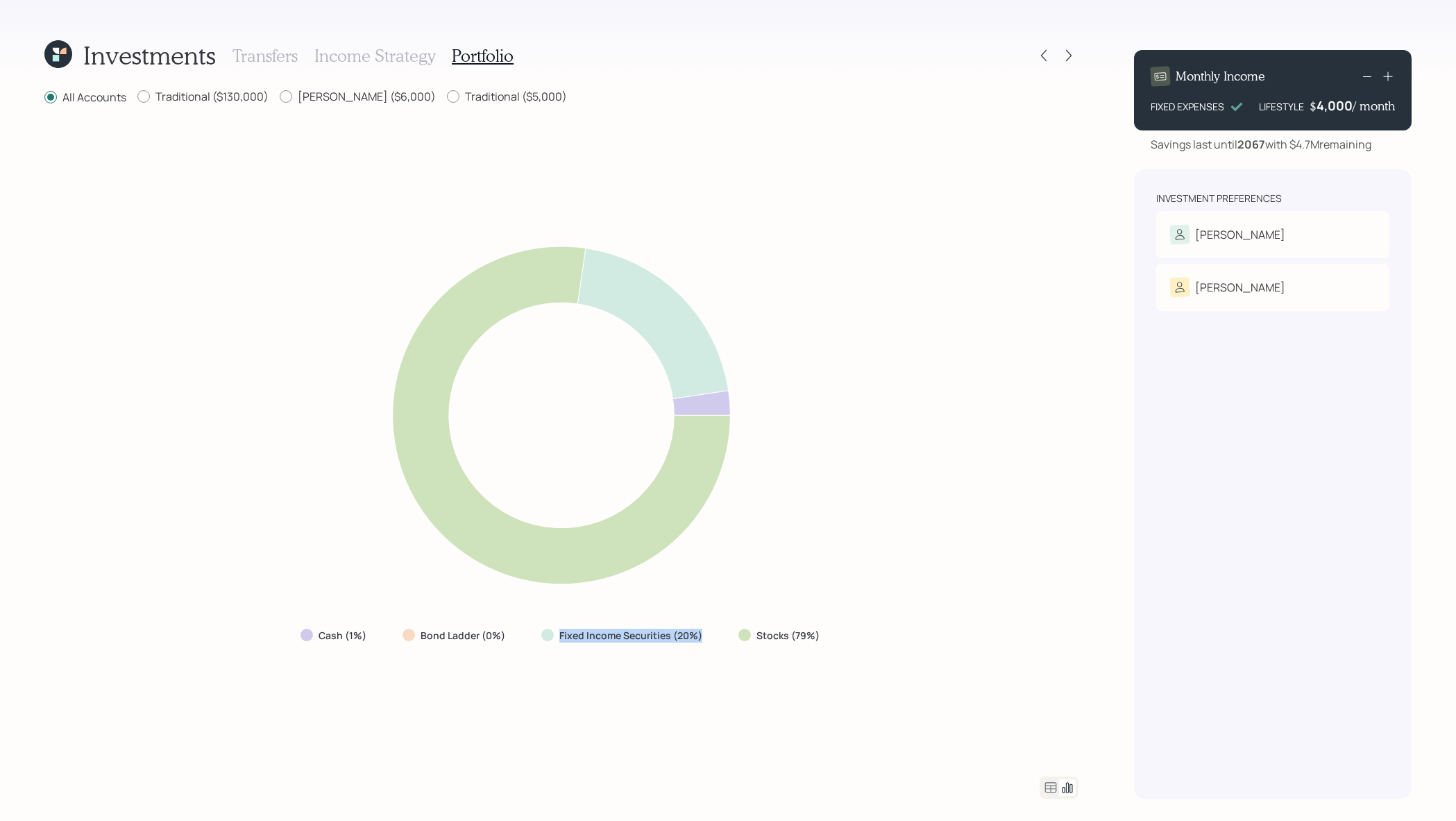
drag, startPoint x: 705, startPoint y: 635, endPoint x: 556, endPoint y: 636, distance: 149.0
click at [556, 636] on div "Fixed Income Securities (20%)" at bounding box center [624, 636] width 186 height 25
click at [801, 596] on icon at bounding box center [562, 416] width 621 height 382
click at [1056, 788] on icon at bounding box center [1051, 787] width 12 height 10
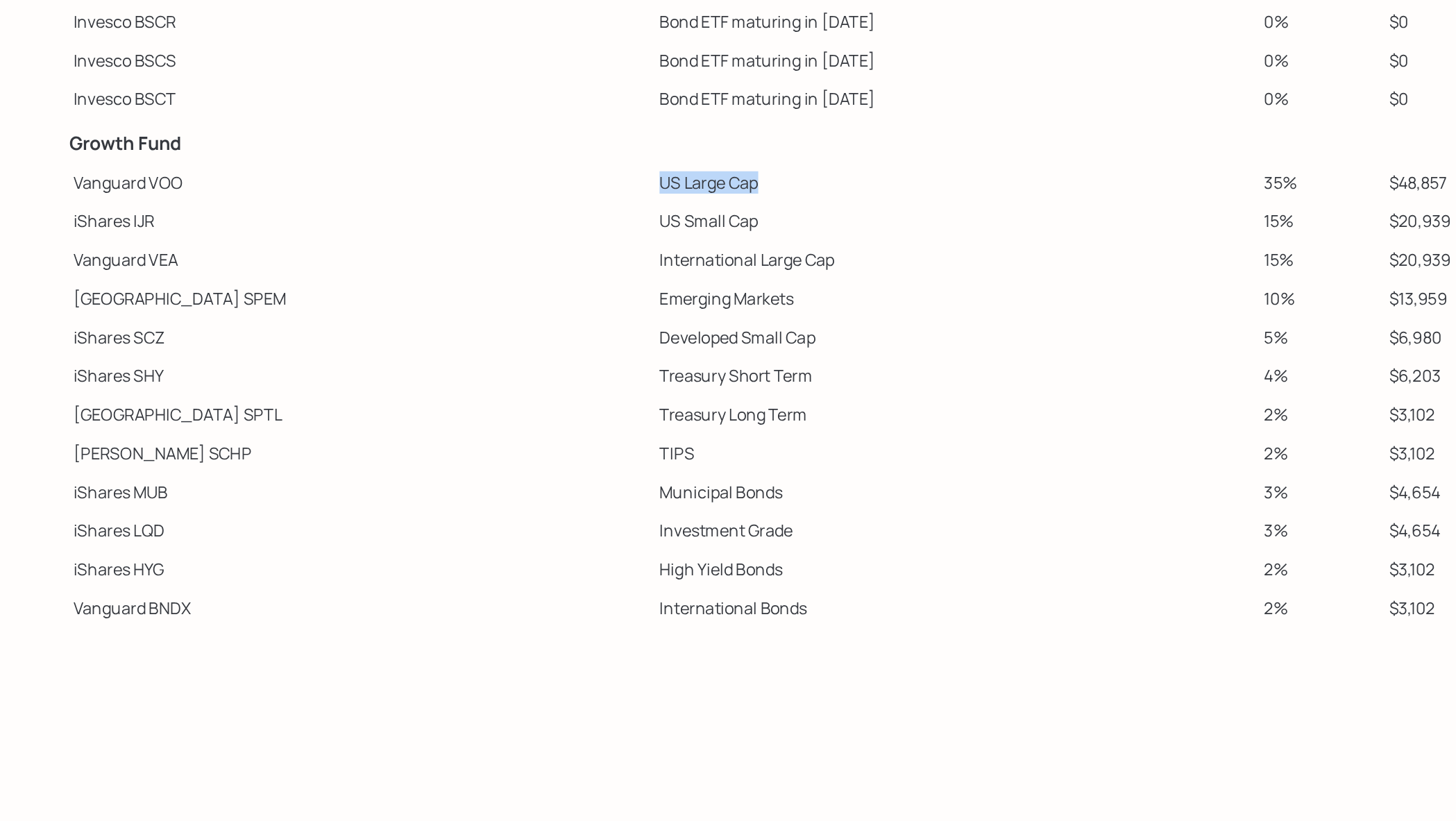
drag, startPoint x: 436, startPoint y: 390, endPoint x: 330, endPoint y: 390, distance: 106.0
click at [330, 390] on tr "Vanguard VOO US Large Cap 35% $48,857" at bounding box center [561, 385] width 1034 height 26
drag, startPoint x: 453, startPoint y: 417, endPoint x: 354, endPoint y: 414, distance: 99.0
click at [311, 417] on tr "iShares IJR US Small Cap 15% $20,939" at bounding box center [561, 411] width 1034 height 26
drag, startPoint x: 487, startPoint y: 440, endPoint x: 327, endPoint y: 439, distance: 160.0
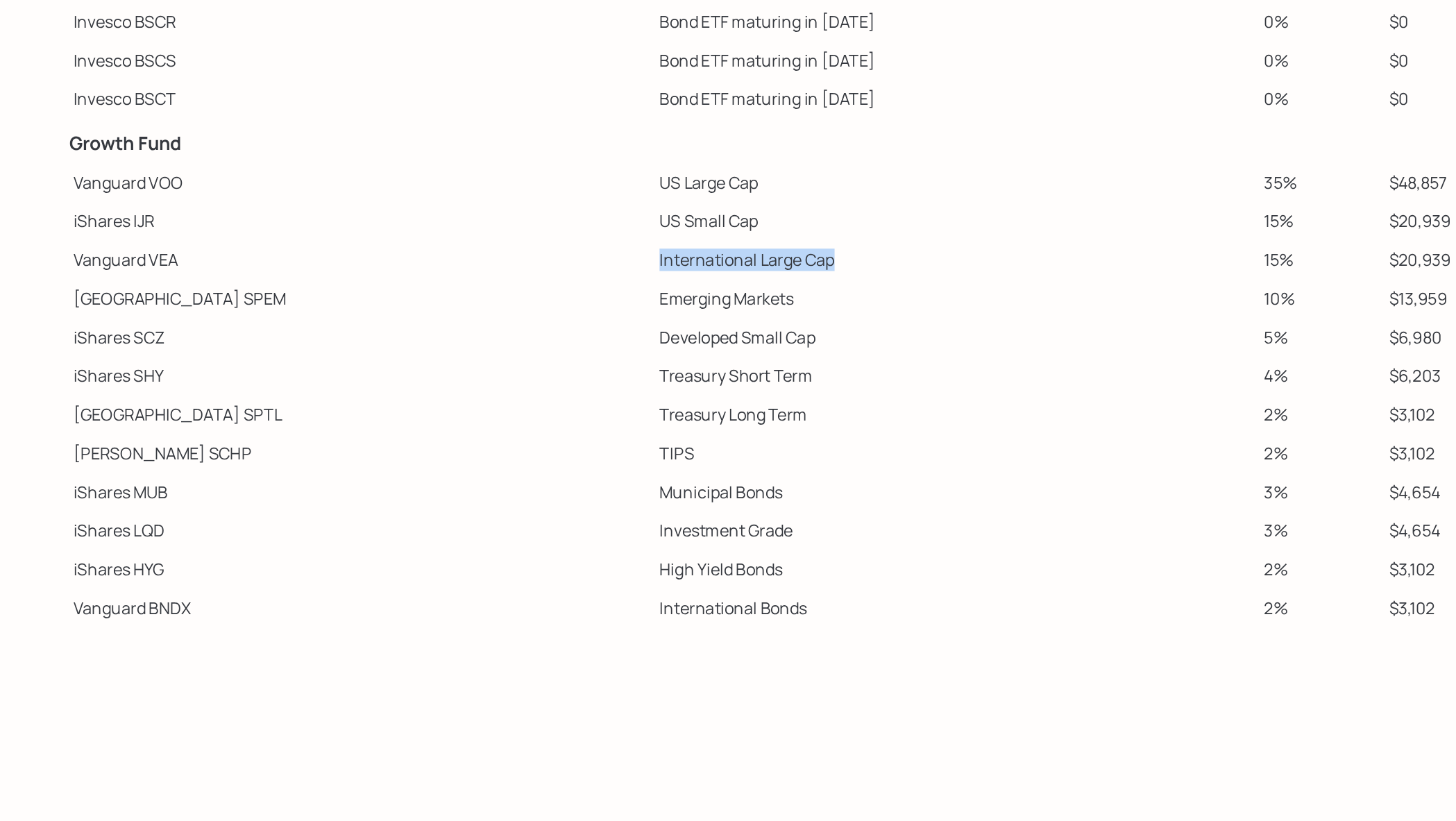
click at [326, 440] on tr "Vanguard VEA International Large Cap 15% $20,939" at bounding box center [561, 438] width 1034 height 26
click at [512, 432] on td "International Large Cap" at bounding box center [651, 438] width 412 height 26
drag, startPoint x: 137, startPoint y: 389, endPoint x: 83, endPoint y: 388, distance: 54.0
click at [83, 388] on td "Vanguard VOO" at bounding box center [244, 385] width 400 height 26
drag, startPoint x: 428, startPoint y: 390, endPoint x: 334, endPoint y: 390, distance: 94.0
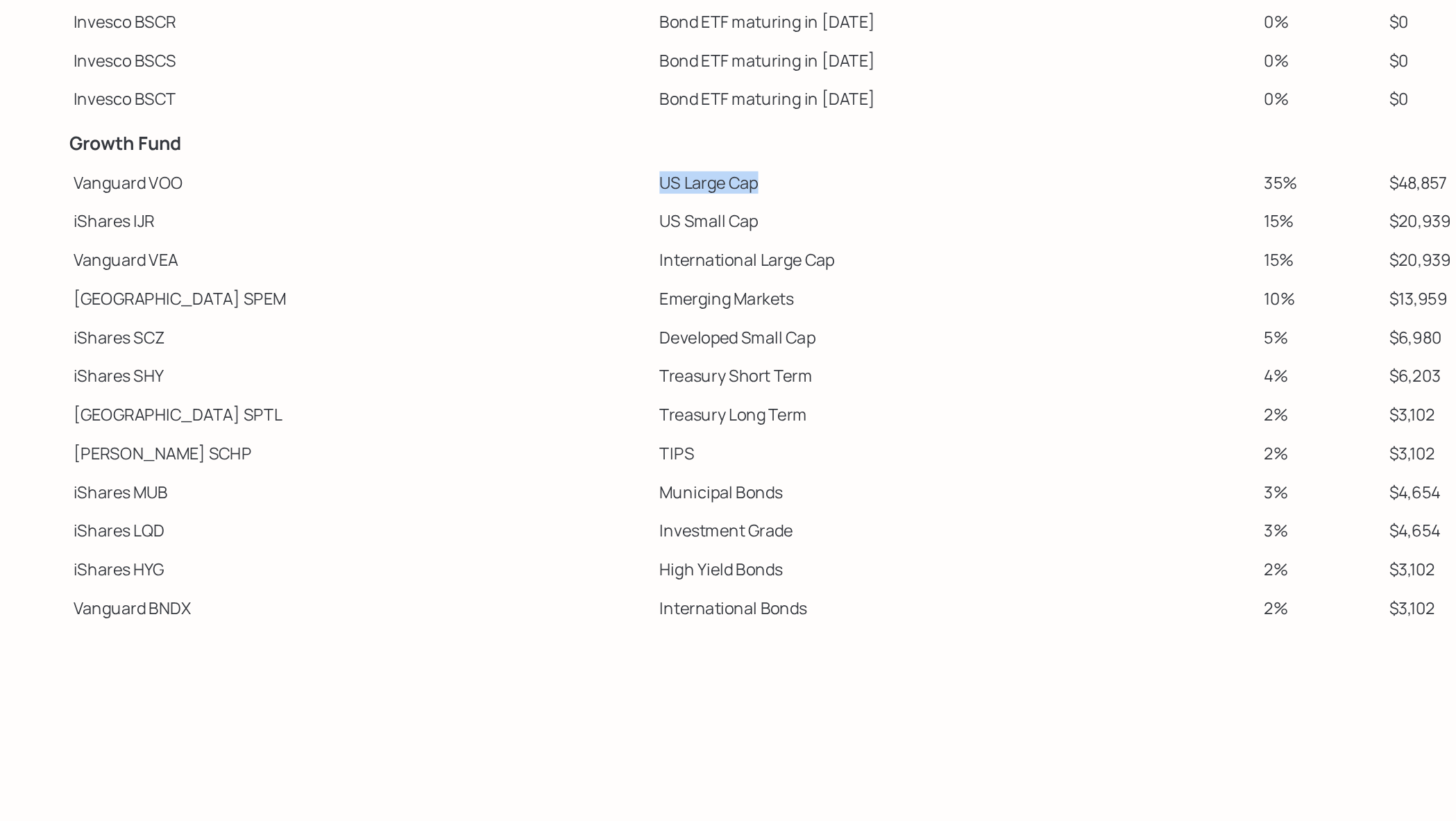
click at [334, 390] on tr "Vanguard VOO US Large Cap 35% $48,857" at bounding box center [561, 385] width 1034 height 26
click at [153, 398] on td "iShares IJR" at bounding box center [244, 411] width 400 height 26
drag, startPoint x: 124, startPoint y: 384, endPoint x: 99, endPoint y: 386, distance: 25.1
click at [99, 386] on td "Vanguard VOO" at bounding box center [244, 385] width 400 height 26
click at [232, 481] on td "iShares SCZ" at bounding box center [244, 490] width 400 height 26
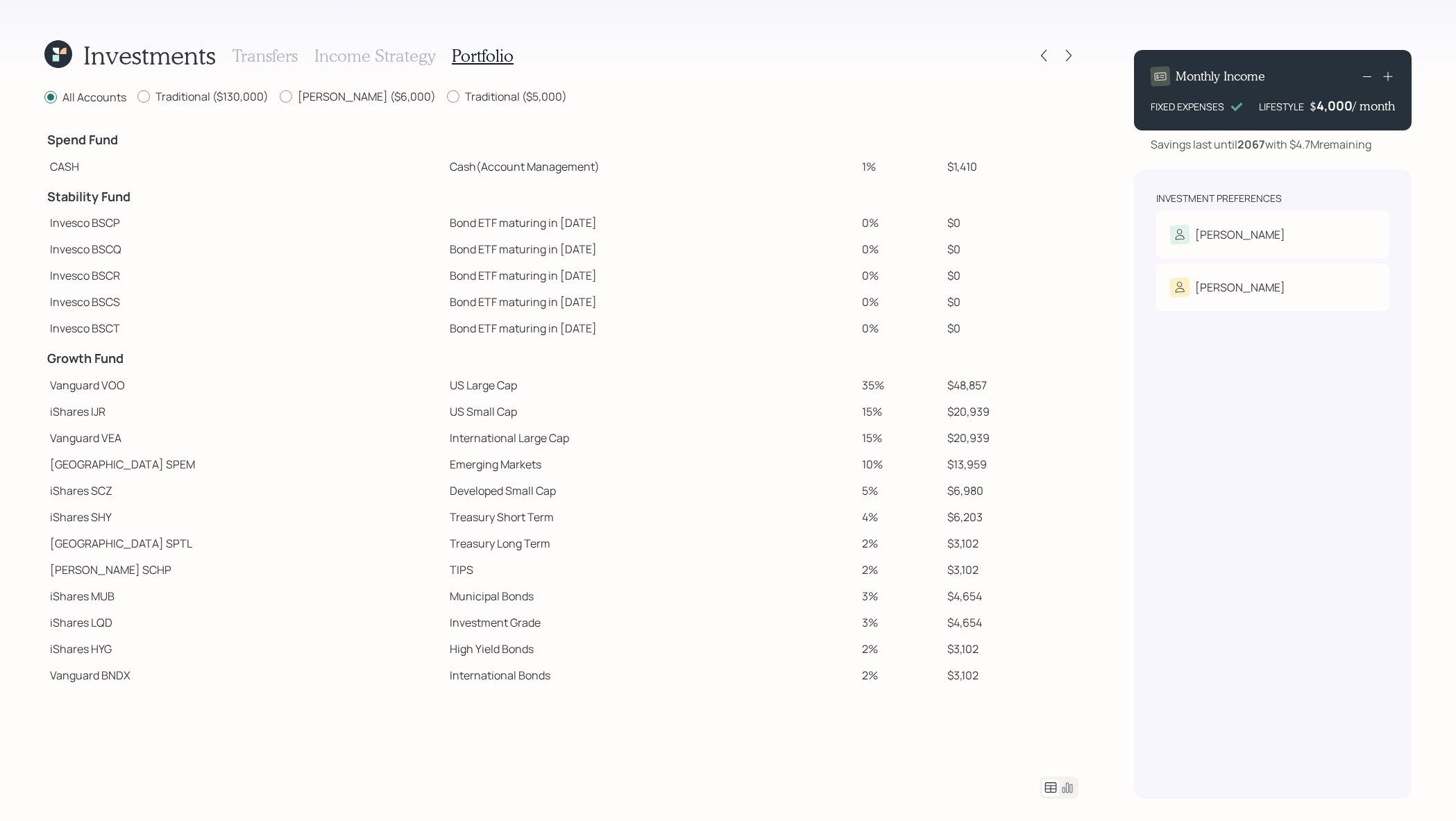
click at [1076, 789] on div at bounding box center [1059, 787] width 39 height 22
click at [1070, 789] on icon at bounding box center [1067, 787] width 17 height 17
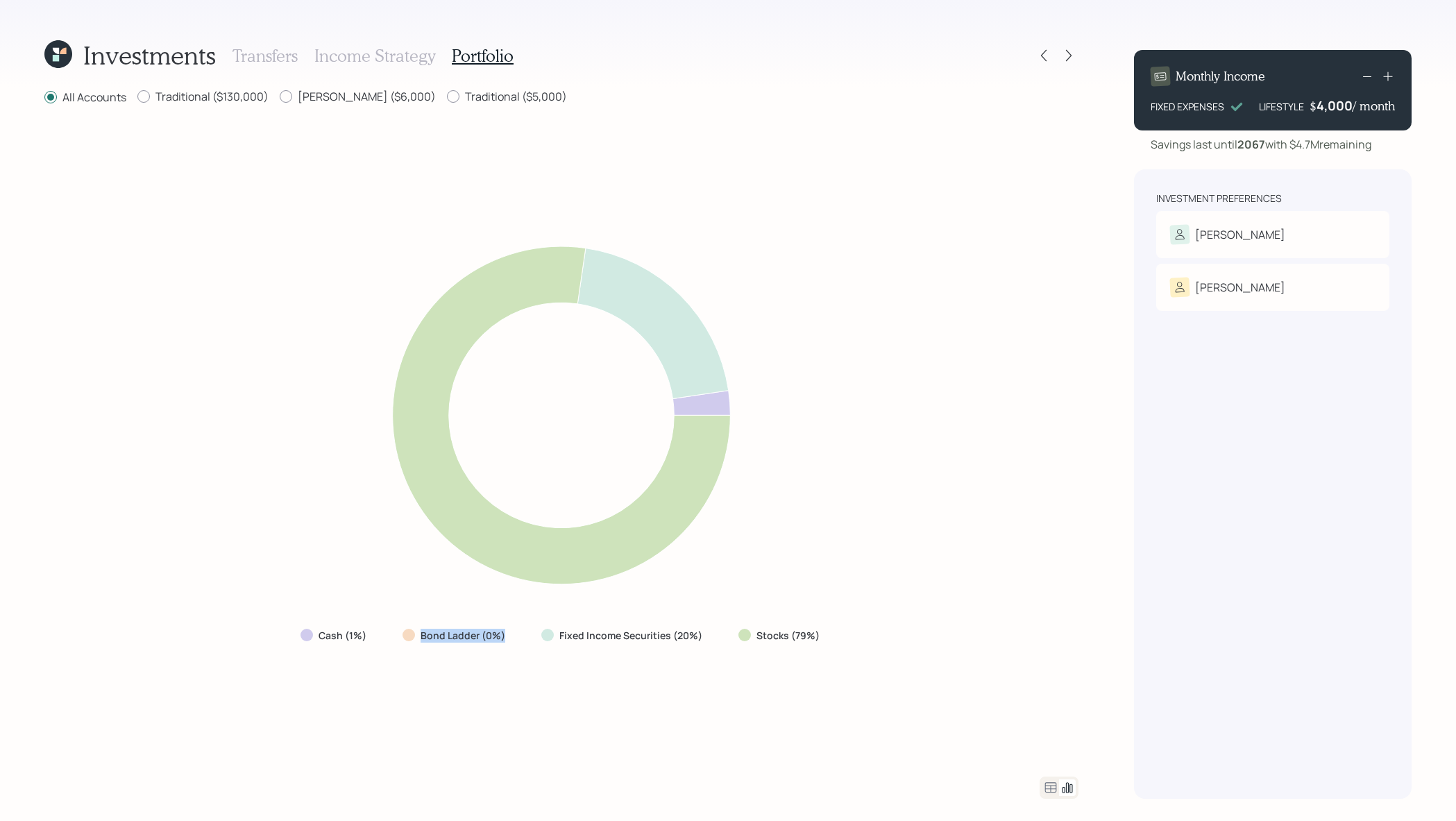
drag, startPoint x: 523, startPoint y: 637, endPoint x: 412, endPoint y: 637, distance: 111.0
click at [412, 637] on div "Cash (1%) Bond Ladder (0%) Fixed Income Securities (20%) Stocks (79%)" at bounding box center [561, 636] width 544 height 25
click at [384, 638] on div "Cash (1%) Bond Ladder (0%) Fixed Income Securities (20%) Stocks (79%)" at bounding box center [561, 636] width 544 height 25
click at [1051, 785] on icon at bounding box center [1051, 787] width 17 height 17
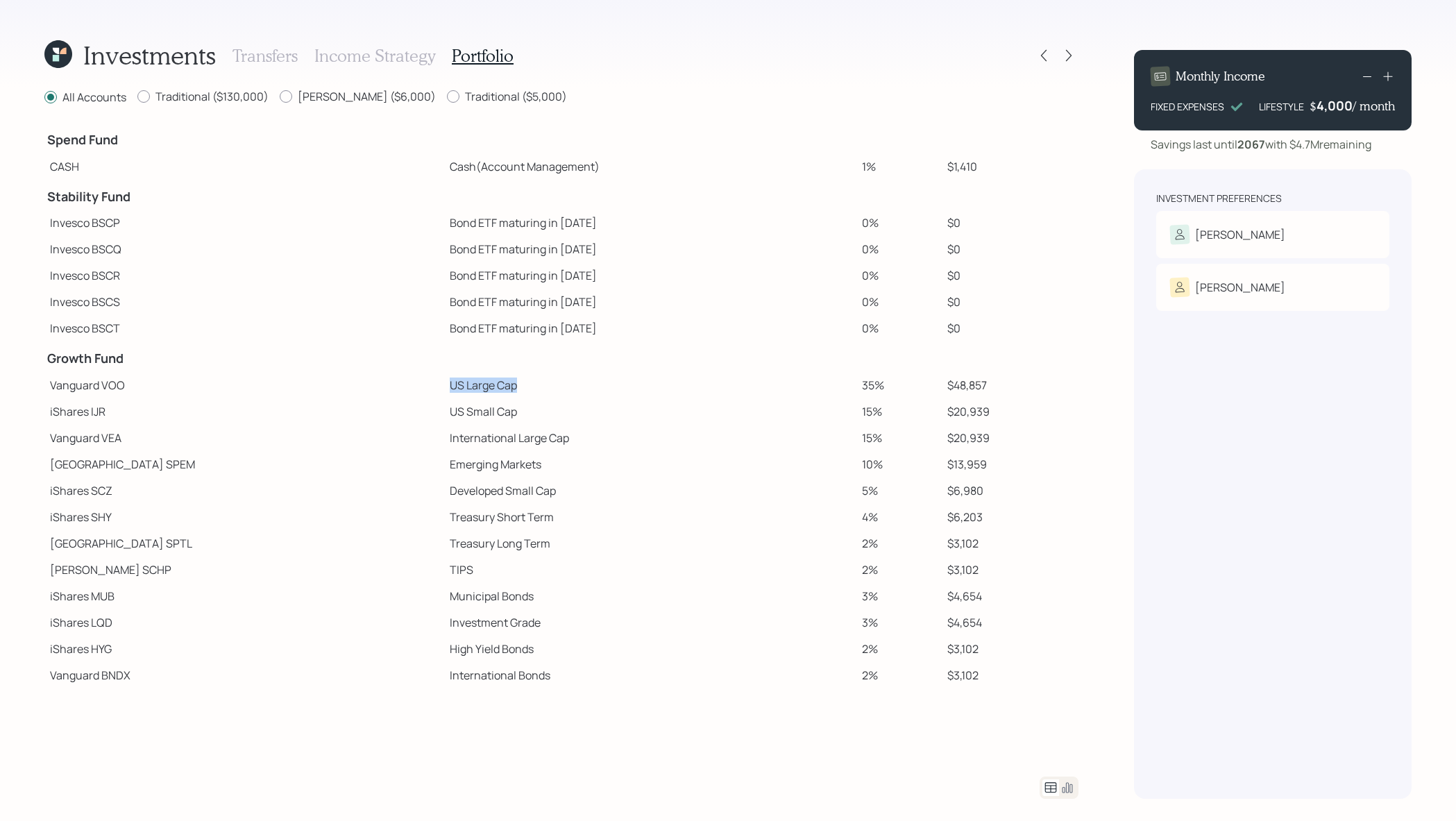
drag, startPoint x: 436, startPoint y: 382, endPoint x: 340, endPoint y: 382, distance: 96.0
click at [340, 382] on tr "Vanguard VOO US Large Cap 35% $48,857" at bounding box center [561, 385] width 1034 height 26
click at [129, 384] on td "Vanguard VOO" at bounding box center [244, 385] width 400 height 26
click at [1075, 55] on icon at bounding box center [1068, 55] width 14 height 14
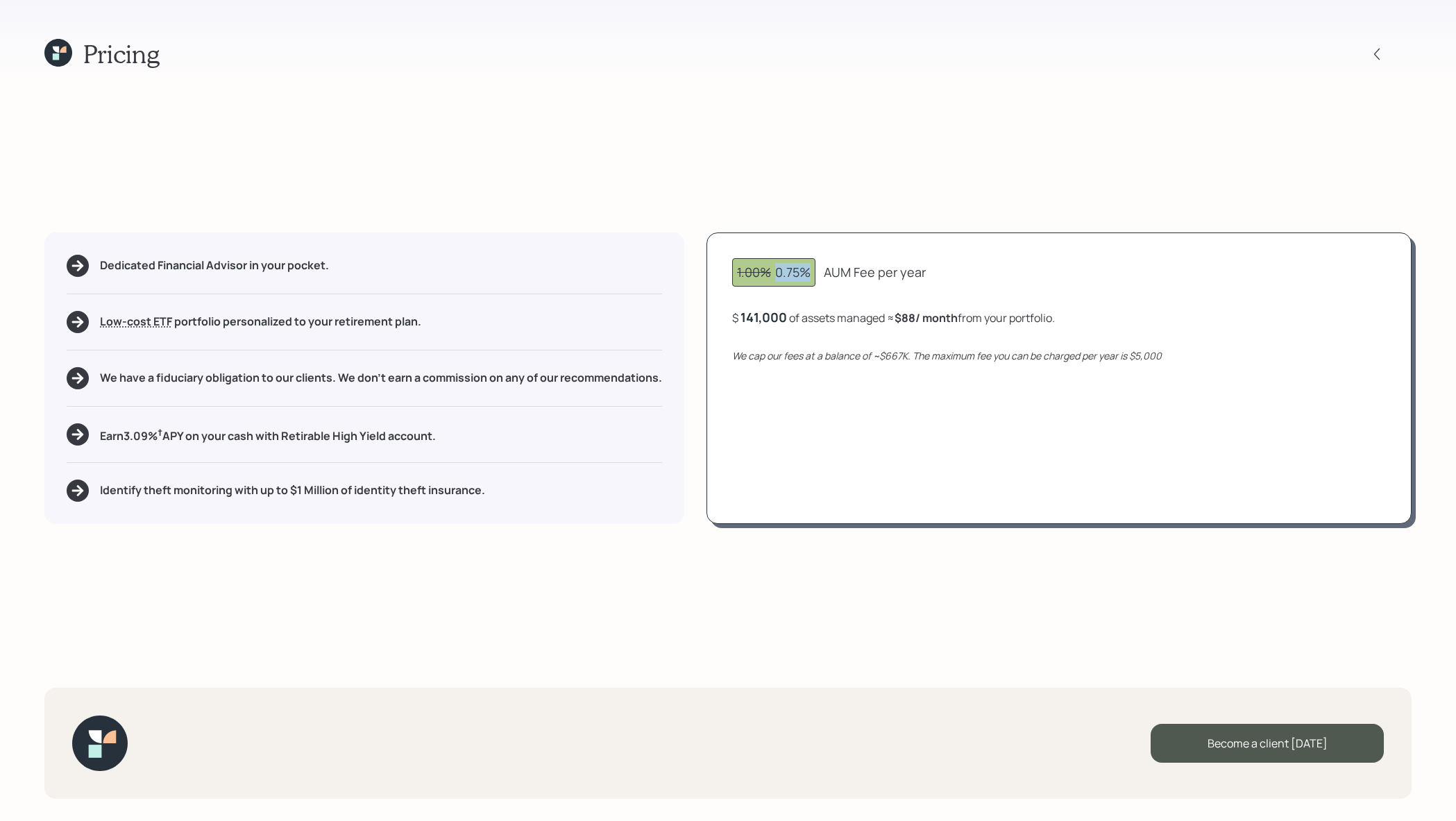
drag, startPoint x: 809, startPoint y: 273, endPoint x: 774, endPoint y: 275, distance: 35.1
click at [774, 275] on div "1.00% 0.75%" at bounding box center [774, 272] width 74 height 19
click at [758, 285] on div "1.00% 0.75%" at bounding box center [774, 272] width 83 height 29
drag, startPoint x: 790, startPoint y: 317, endPoint x: 725, endPoint y: 321, distance: 65.1
click at [725, 321] on div "1.00% 0.75% AUM Fee per year $ 141000 of assets managed ≈ $88 / month from your…" at bounding box center [1059, 377] width 705 height 292
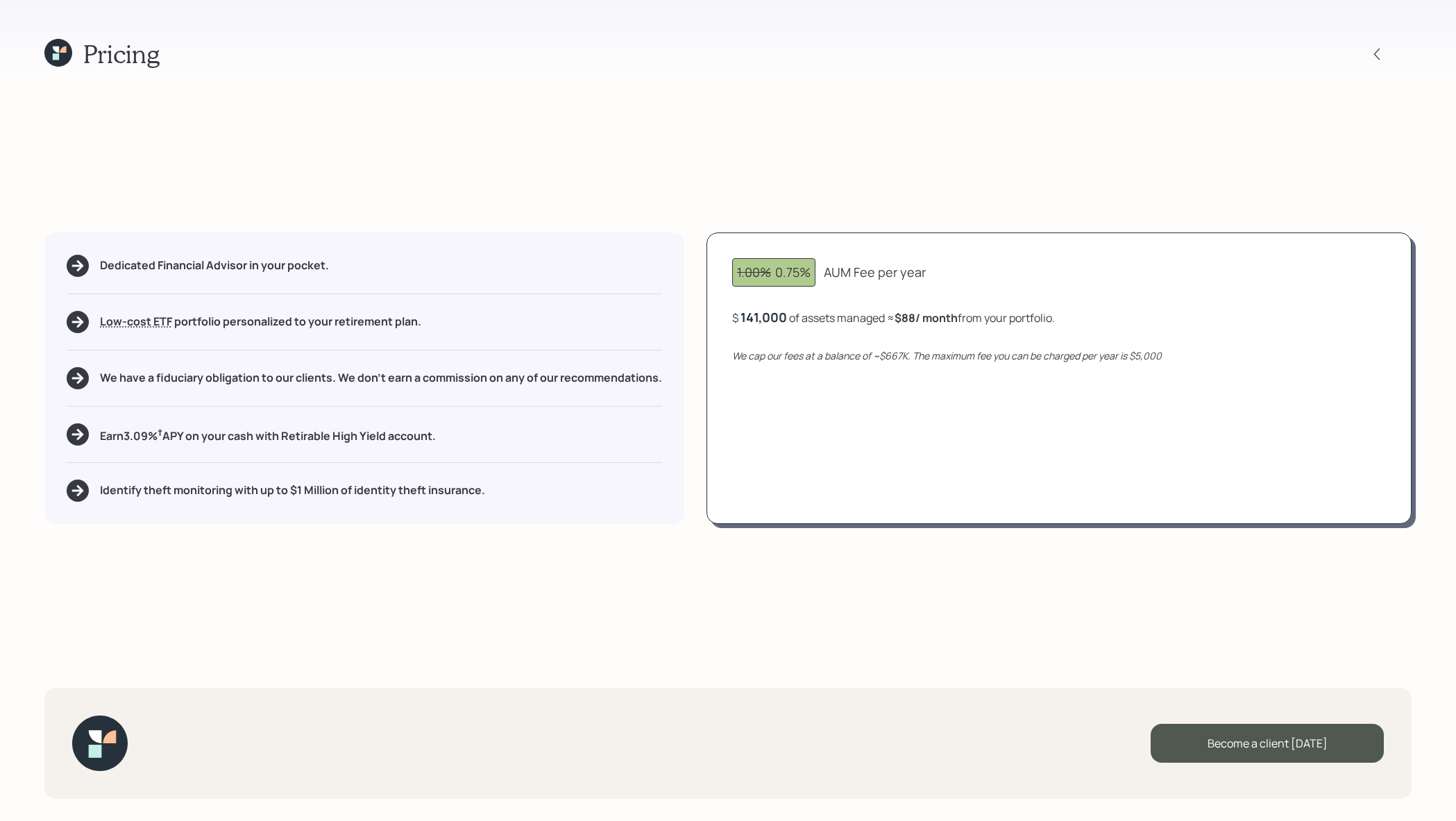
drag, startPoint x: 910, startPoint y: 310, endPoint x: 960, endPoint y: 328, distance: 53.1
click at [960, 328] on div "1.00% 0.75% AUM Fee per year $ 141,000 of assets managed ≈ $88 / month from you…" at bounding box center [1059, 377] width 705 height 292
click at [108, 52] on h1 "Pricing" at bounding box center [121, 54] width 76 height 30
click at [26, 52] on div "Pricing Dedicated Financial Advisor in your pocket. Low-cost ETF Retirable uses…" at bounding box center [728, 410] width 1456 height 821
click at [53, 52] on icon at bounding box center [59, 53] width 28 height 28
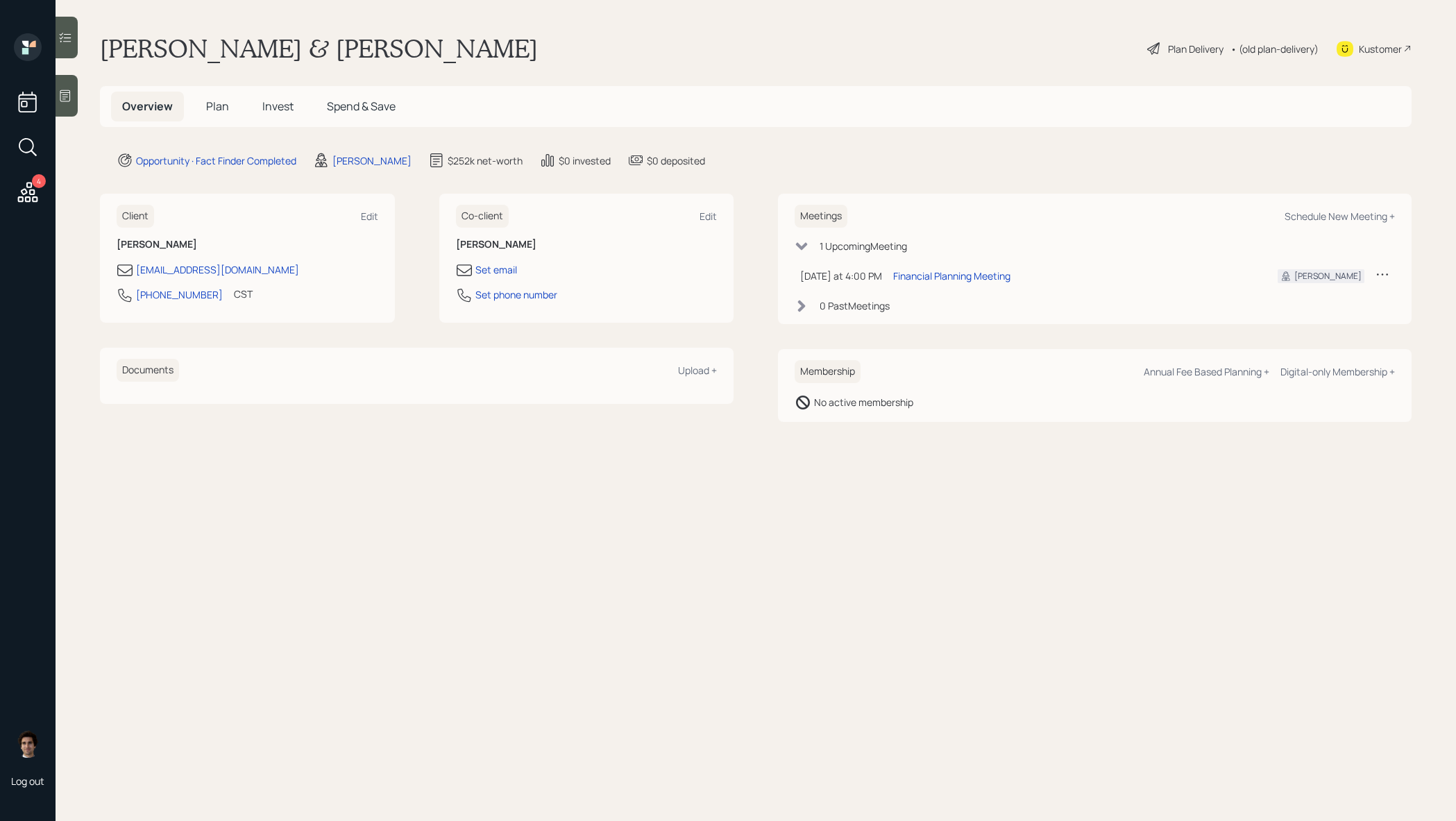
click at [227, 105] on span "Plan" at bounding box center [217, 106] width 23 height 15
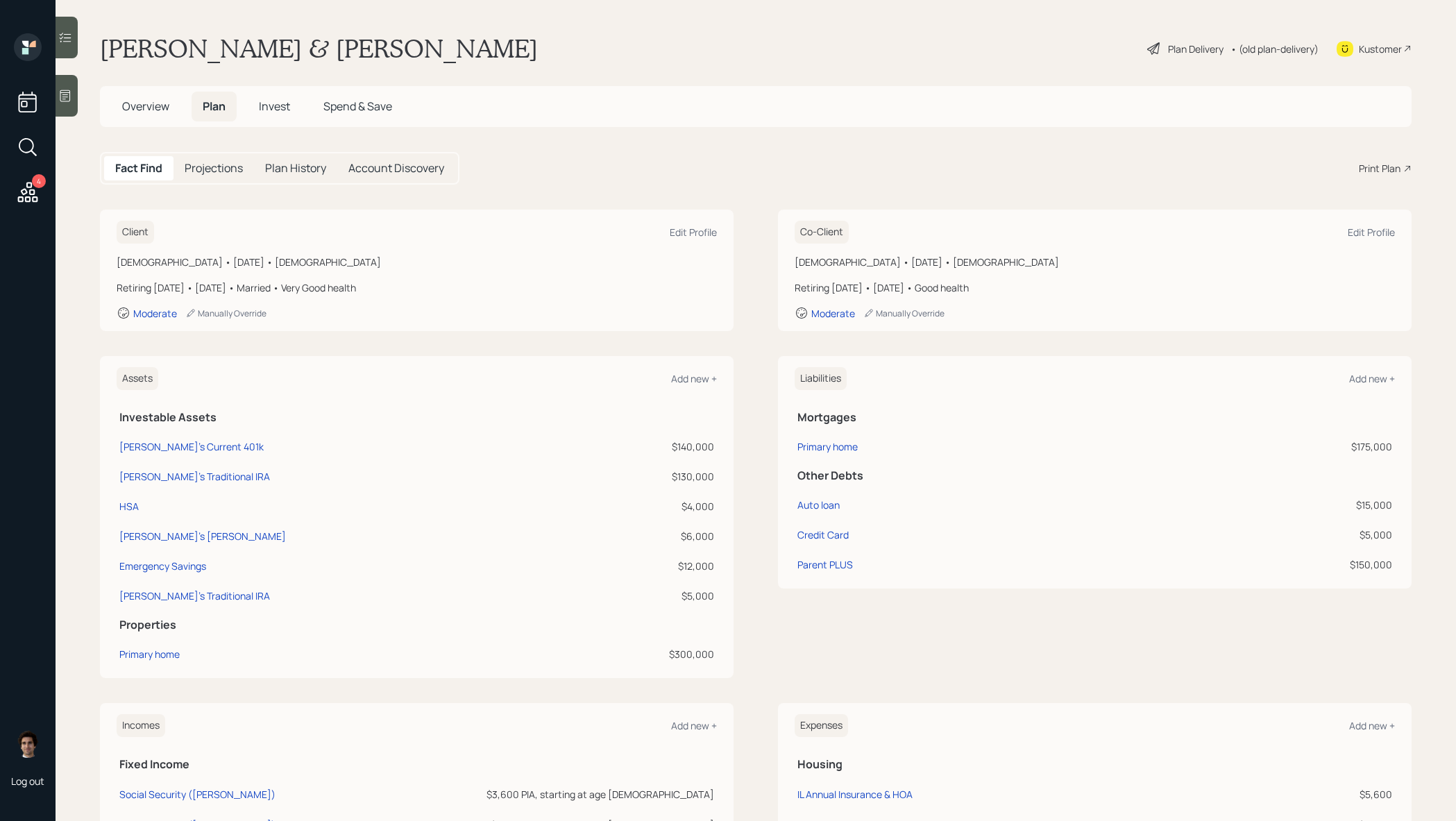
click at [1401, 167] on div "Print Plan" at bounding box center [1385, 169] width 53 height 15
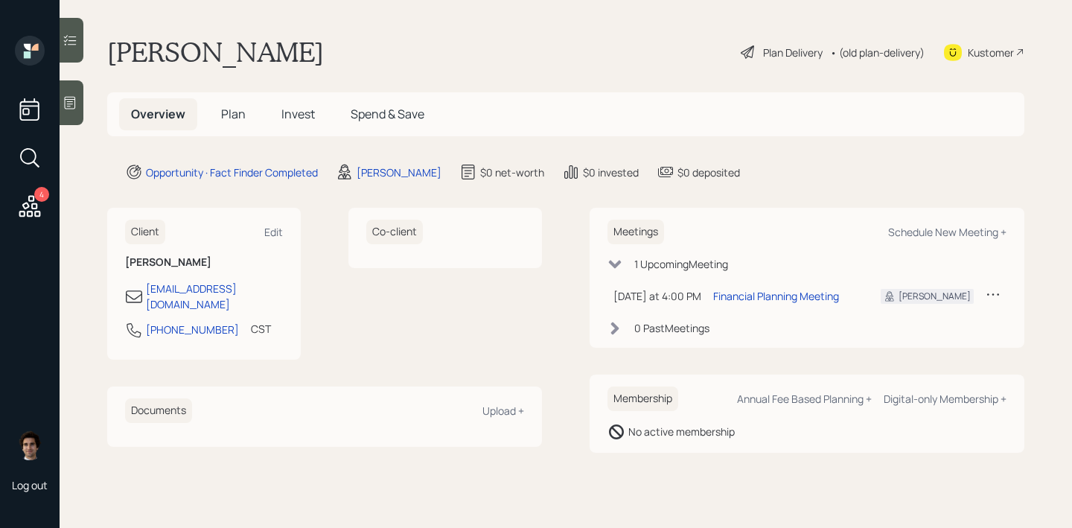
click at [78, 110] on div at bounding box center [72, 102] width 24 height 45
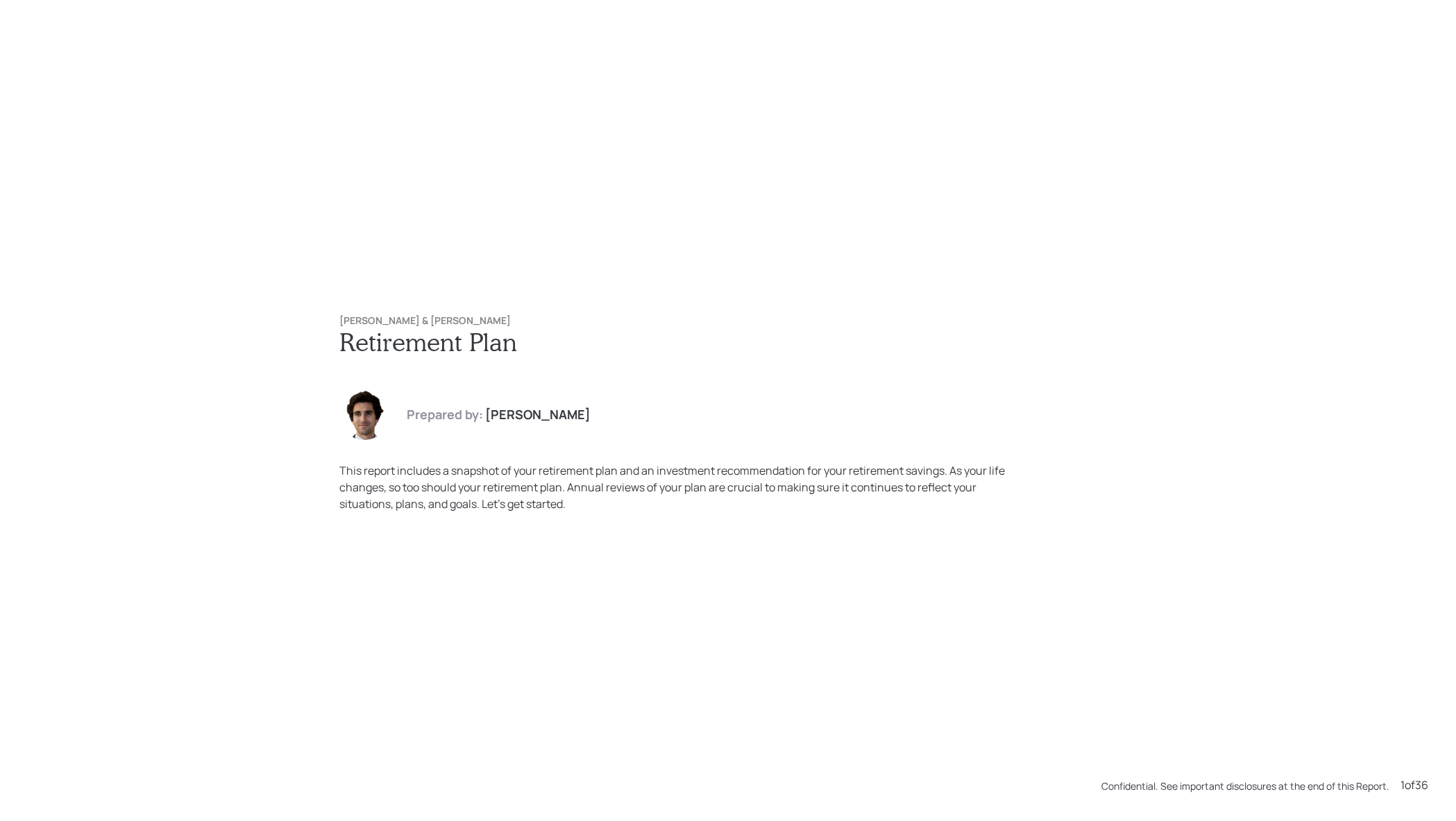
click at [456, 319] on h6 "[PERSON_NAME] & [PERSON_NAME]" at bounding box center [728, 321] width 777 height 12
drag, startPoint x: 460, startPoint y: 319, endPoint x: 192, endPoint y: 319, distance: 268.0
click at [192, 319] on div "Joseph & Anne Burnell Retirement Plan Prepared by: Harrison Schaefer This repor…" at bounding box center [728, 410] width 1456 height 821
copy h6 "Joseph & Anne Burnell"
click at [439, 297] on div "Joseph & Anne Burnell Retirement Plan Prepared by: Harrison Schaefer This repor…" at bounding box center [727, 413] width 832 height 253
